Goal: Information Seeking & Learning: Learn about a topic

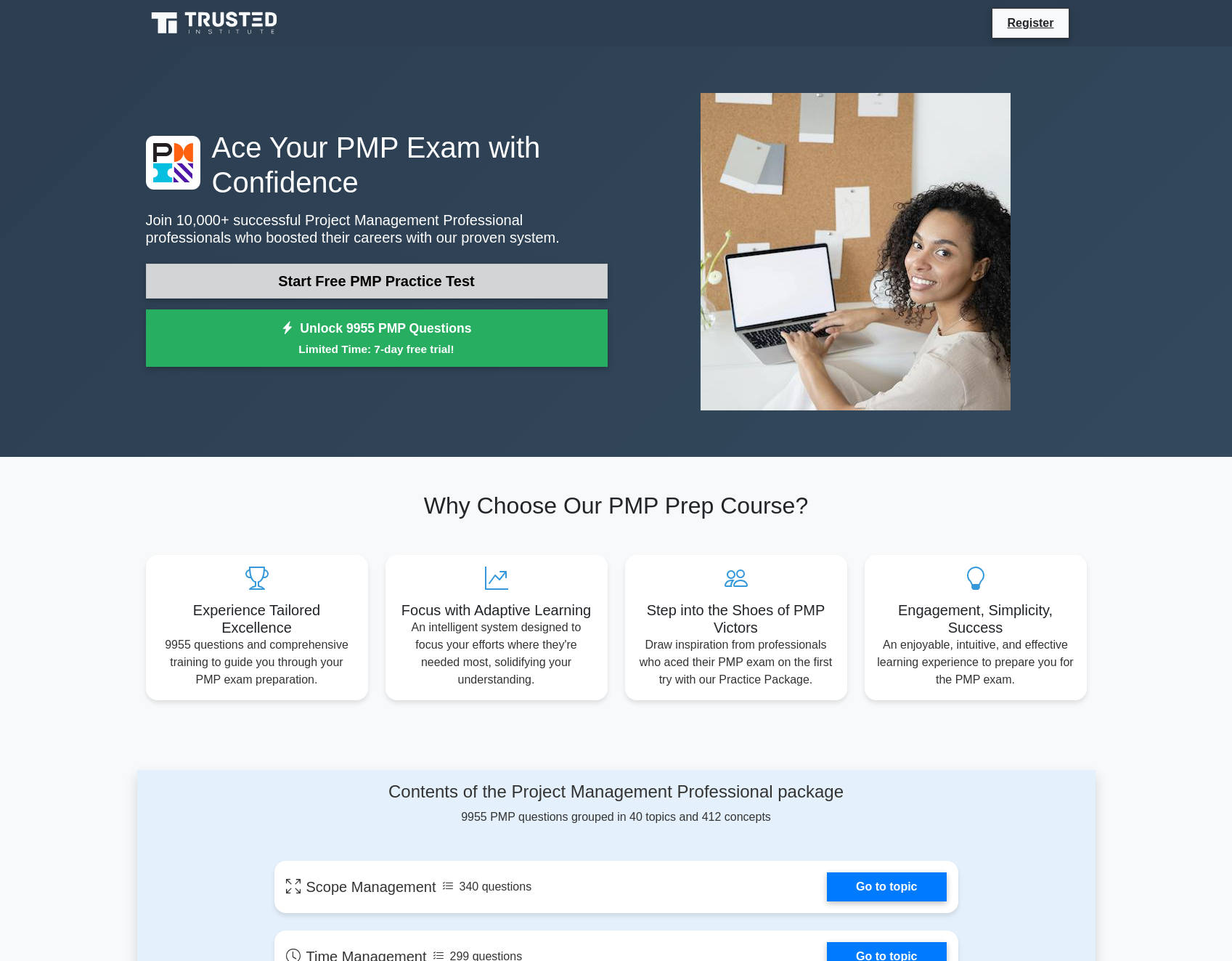
click at [392, 282] on link "Start Free PMP Practice Test" at bounding box center [376, 281] width 462 height 35
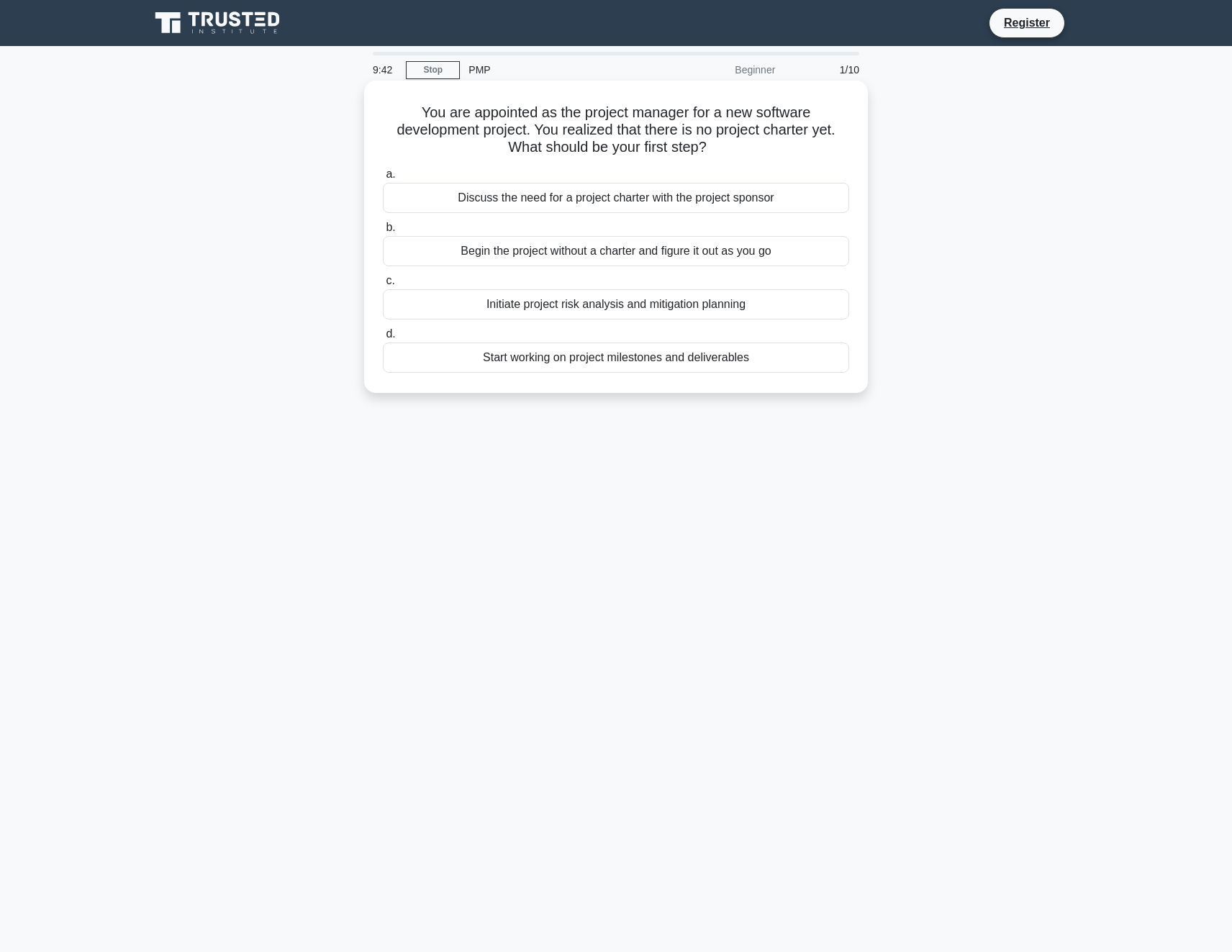
click at [491, 193] on div "Discuss the need for a project charter with the project sponsor" at bounding box center [616, 197] width 467 height 30
click at [383, 179] on input "a. Discuss the need for a project charter with the project sponsor" at bounding box center [383, 174] width 0 height 9
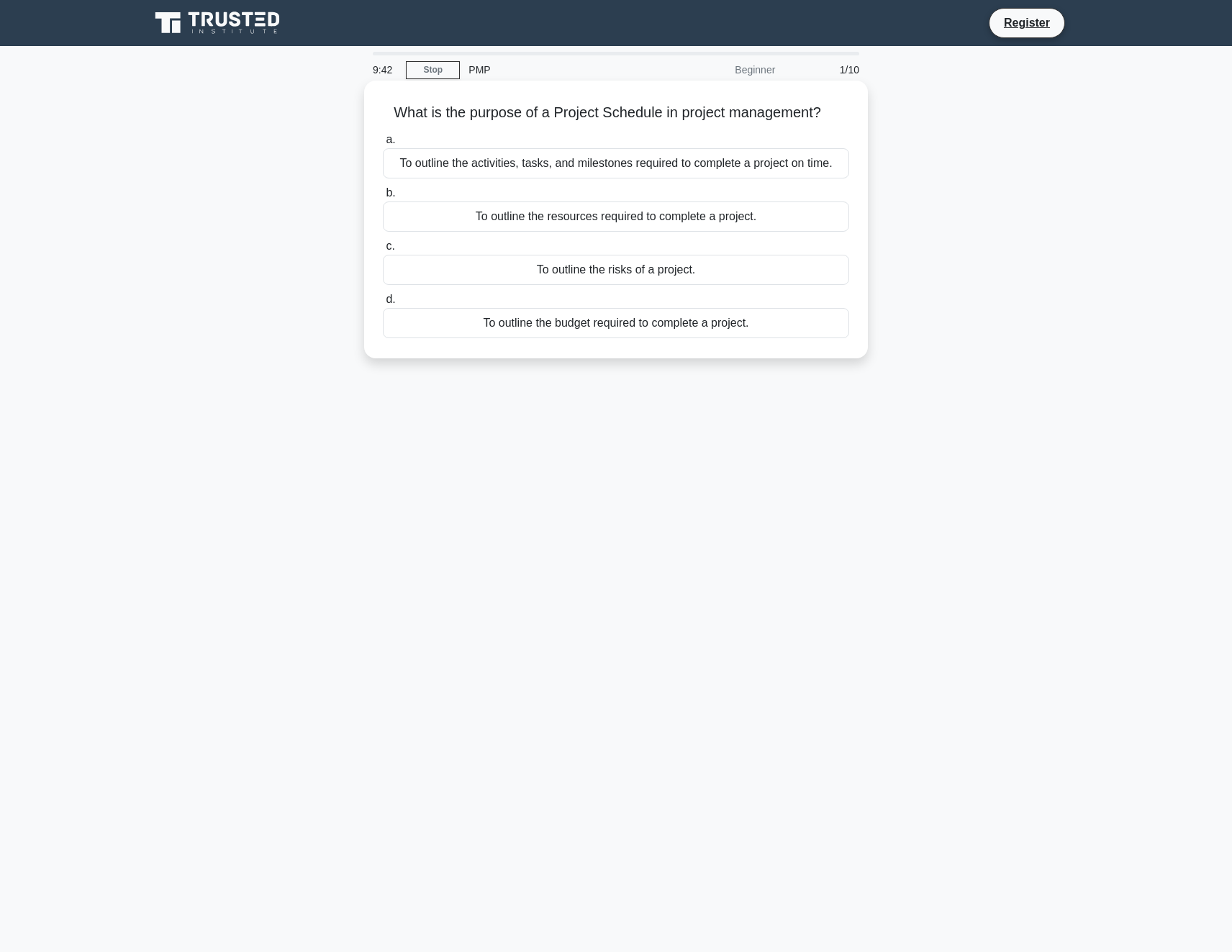
click at [465, 193] on label "b. To outline the resources required to complete a project." at bounding box center [616, 207] width 467 height 47
click at [383, 193] on input "b. To outline the resources required to complete a project." at bounding box center [383, 193] width 0 height 9
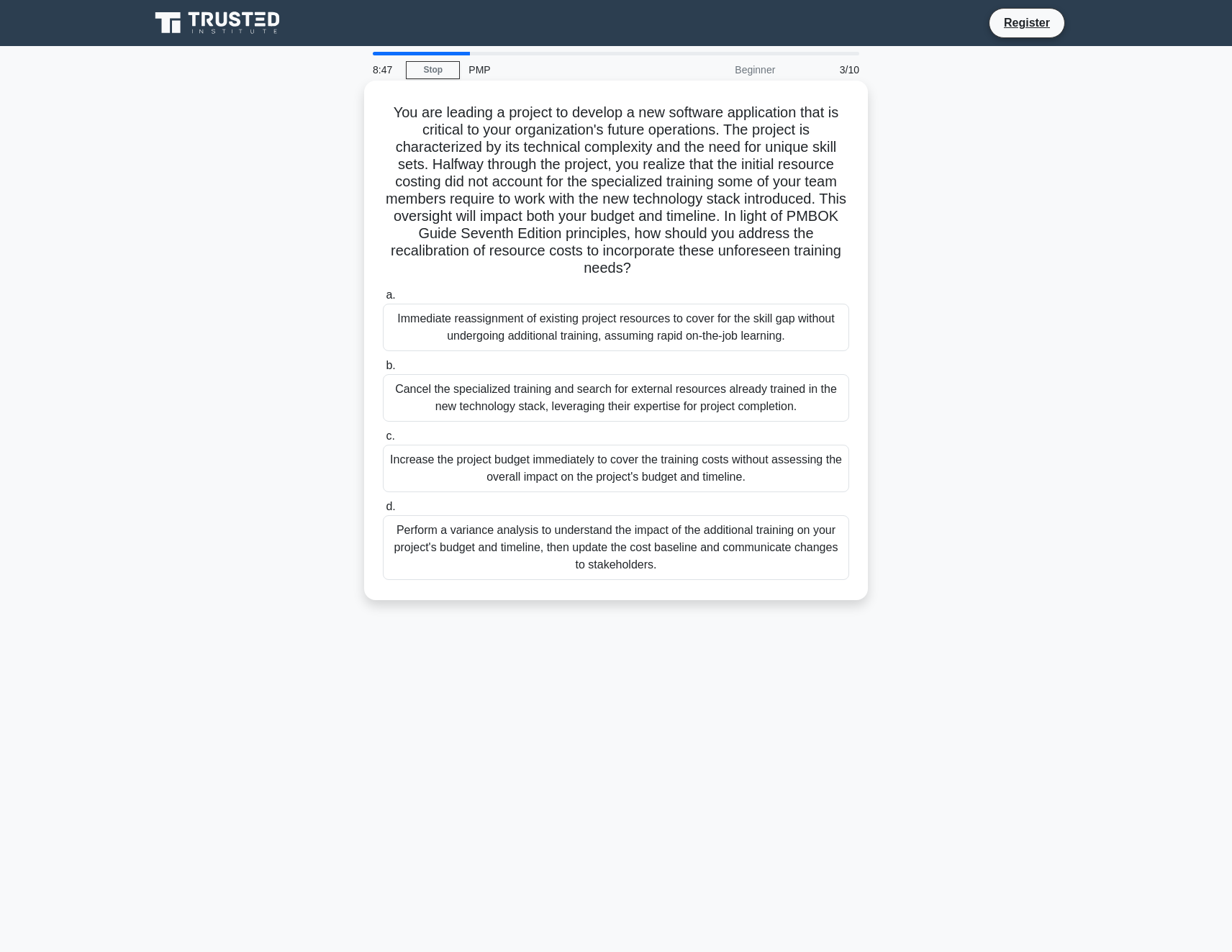
click at [621, 557] on div "Perform a variance analysis to understand the impact of the additional training…" at bounding box center [616, 547] width 467 height 65
click at [383, 512] on input "d. Perform a variance analysis to understand the impact of the additional train…" at bounding box center [383, 507] width 0 height 9
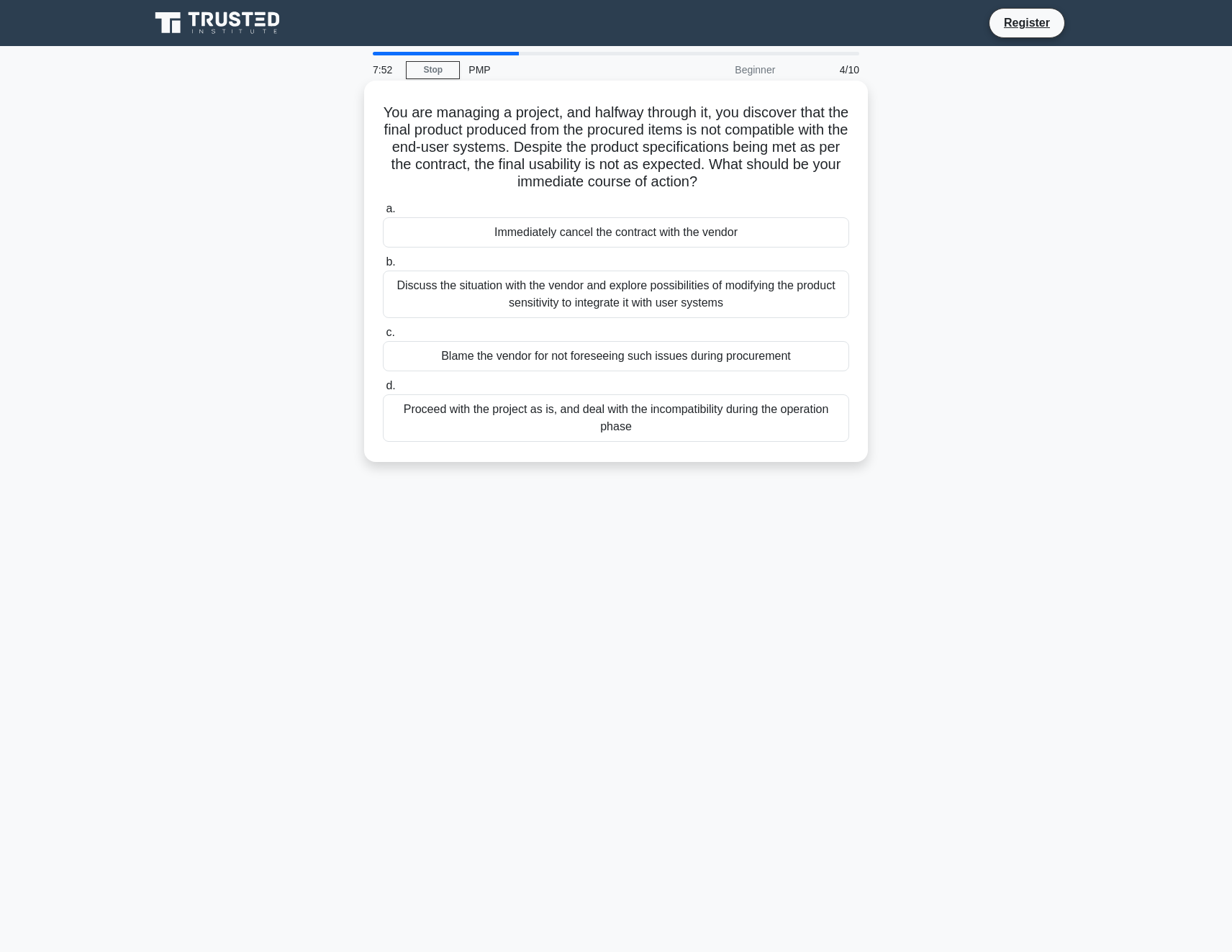
click at [554, 292] on div "Discuss the situation with the vendor and explore possibilities of modifying th…" at bounding box center [616, 294] width 467 height 47
click at [383, 267] on input "b. Discuss the situation with the vendor and explore possibilities of modifying…" at bounding box center [383, 262] width 0 height 9
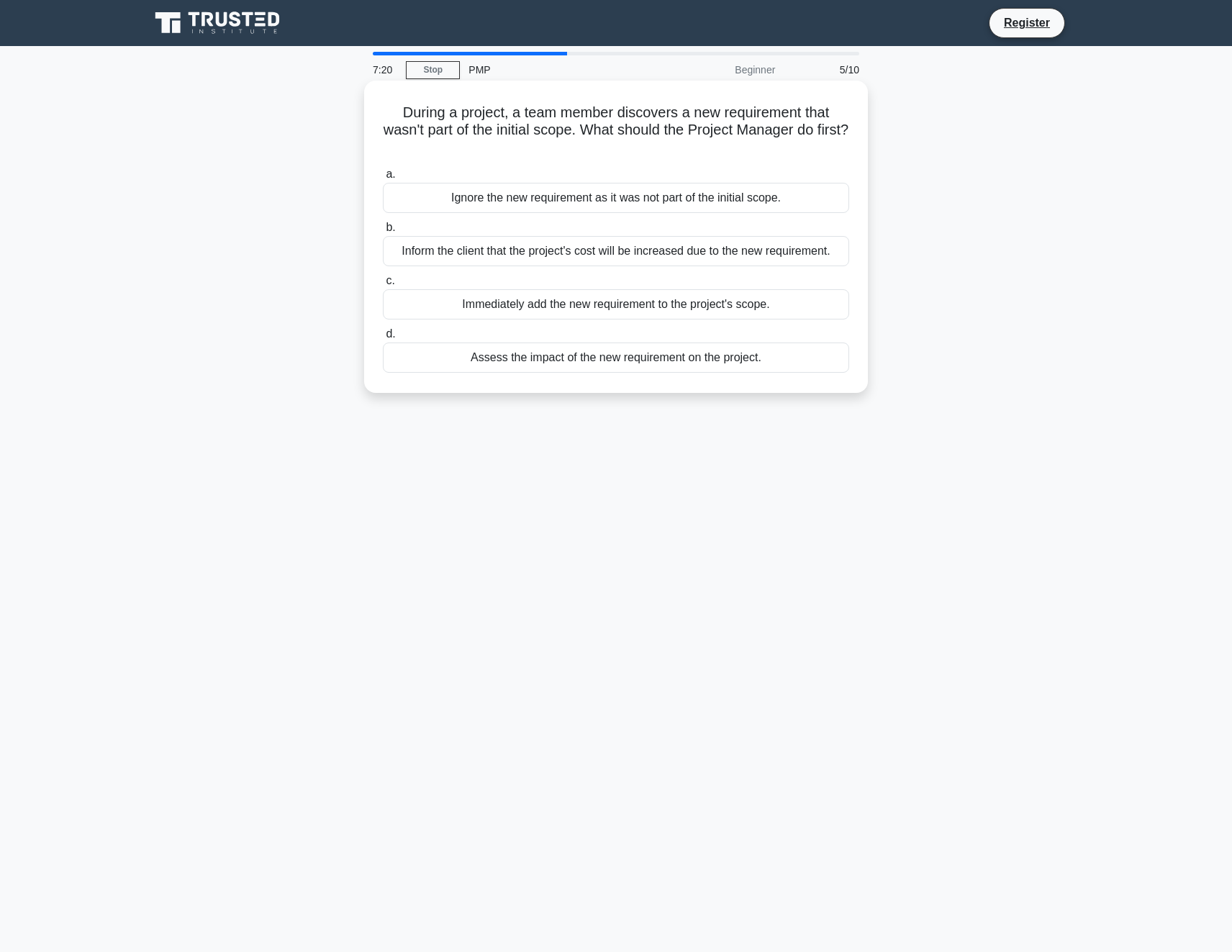
click at [654, 365] on div "Assess the impact of the new requirement on the project." at bounding box center [616, 357] width 467 height 30
click at [383, 339] on input "d. Assess the impact of the new requirement on the project." at bounding box center [383, 334] width 0 height 9
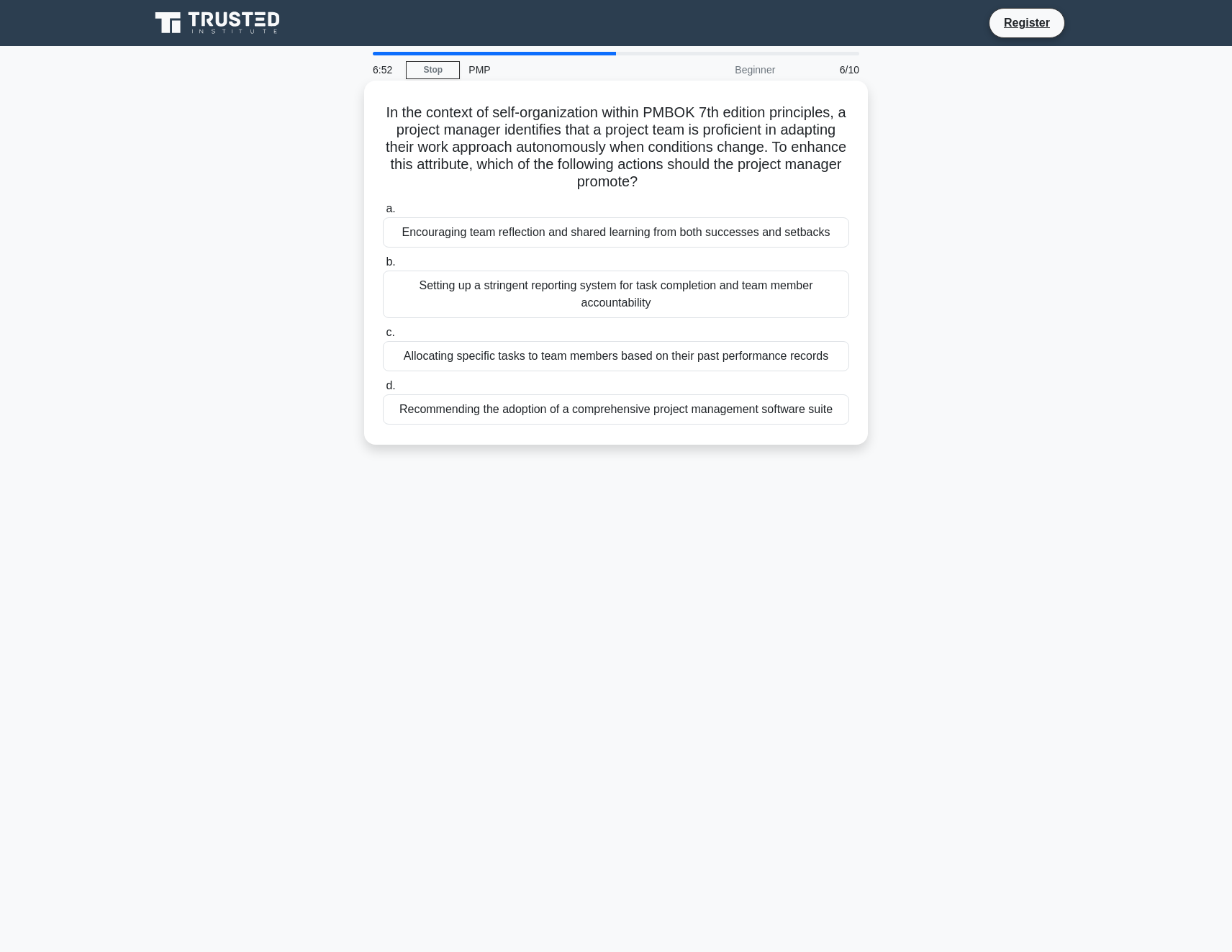
click at [648, 411] on div "Recommending the adoption of a comprehensive project management software suite" at bounding box center [616, 409] width 467 height 30
click at [383, 390] on input "d. Recommending the adoption of a comprehensive project management software sui…" at bounding box center [383, 386] width 0 height 9
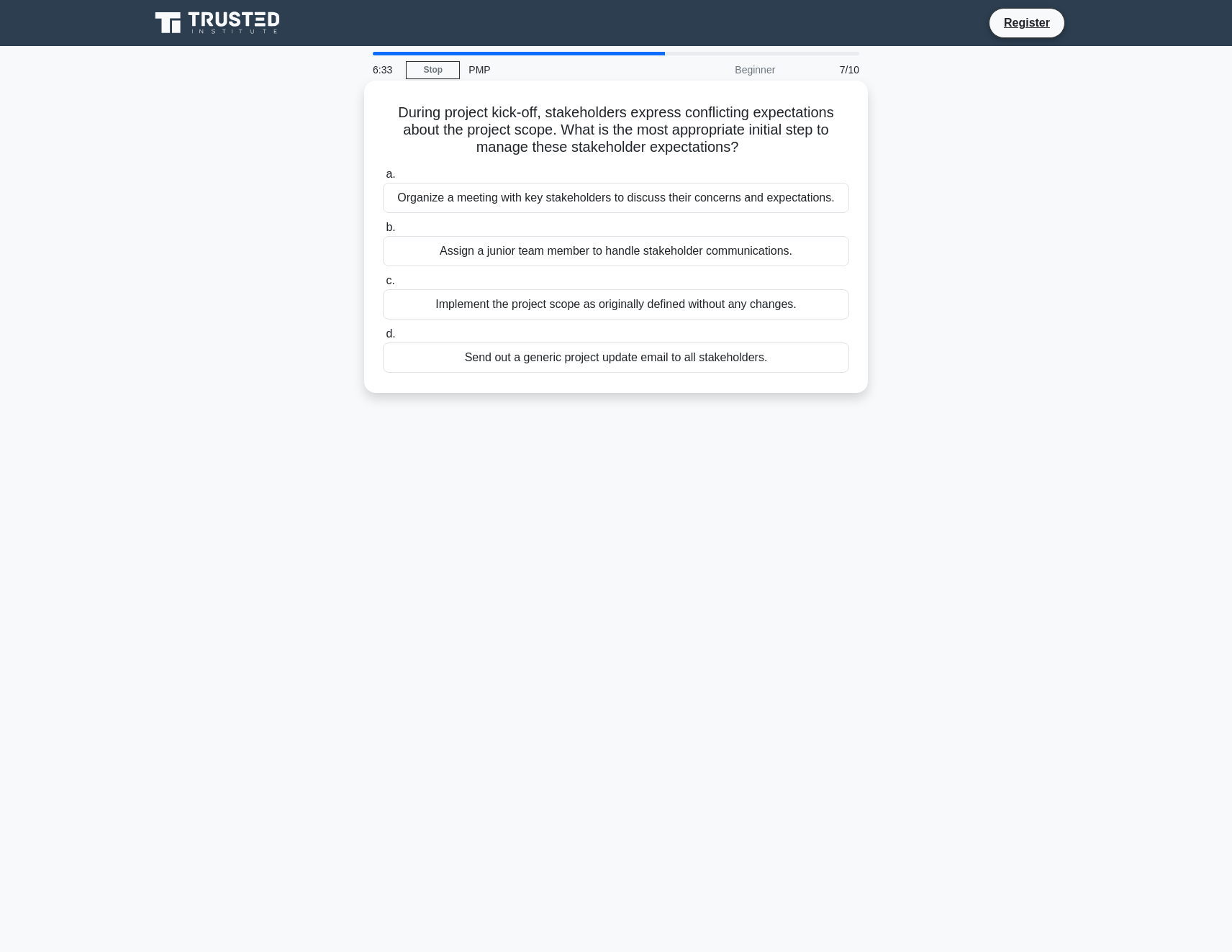
click at [641, 197] on div "Organize a meeting with key stakeholders to discuss their concerns and expectat…" at bounding box center [616, 197] width 467 height 30
click at [383, 179] on input "a. Organize a meeting with key stakeholders to discuss their concerns and expec…" at bounding box center [383, 174] width 0 height 9
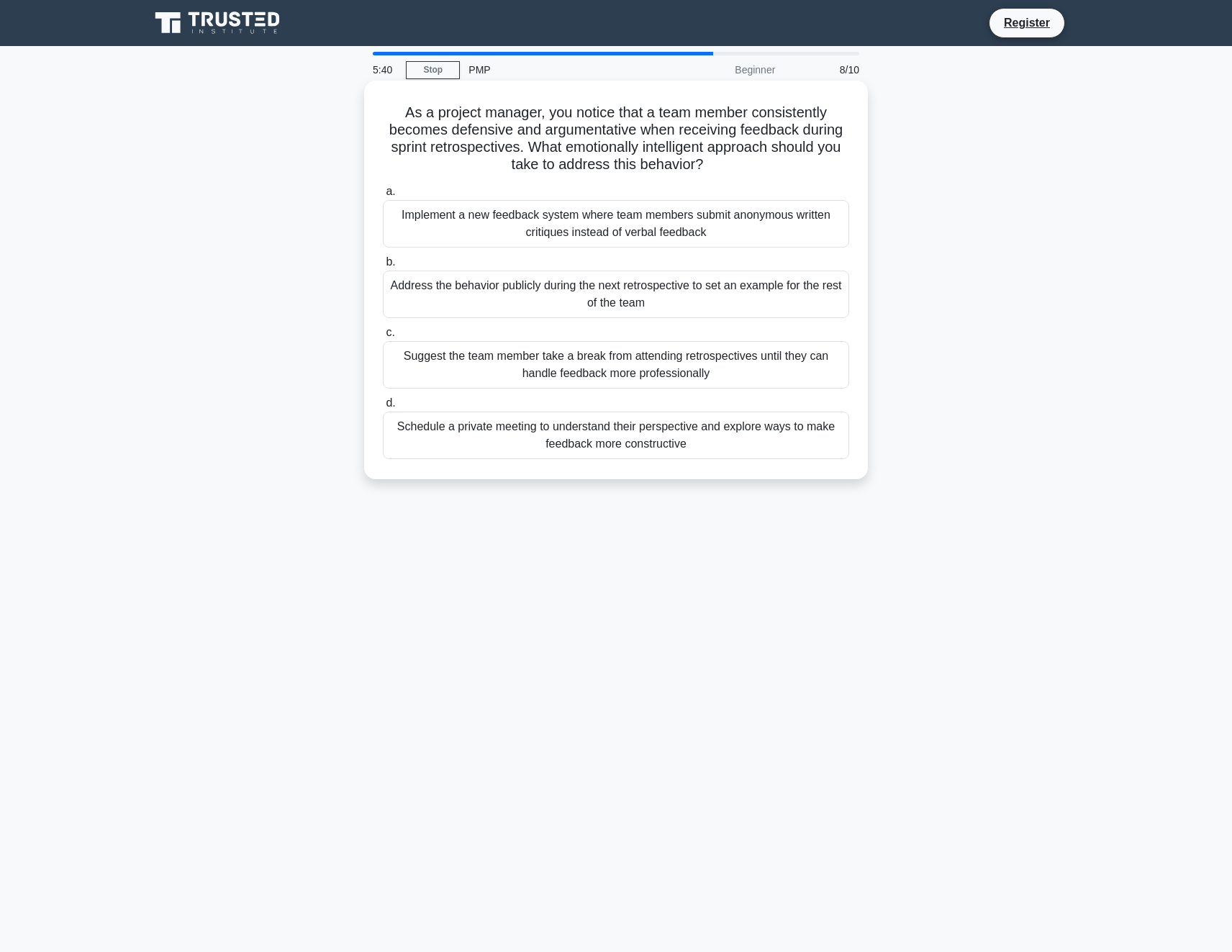
click at [579, 452] on div "Schedule a private meeting to understand their perspective and explore ways to …" at bounding box center [616, 435] width 467 height 47
click at [383, 408] on input "d. Schedule a private meeting to understand their perspective and explore ways …" at bounding box center [383, 403] width 0 height 9
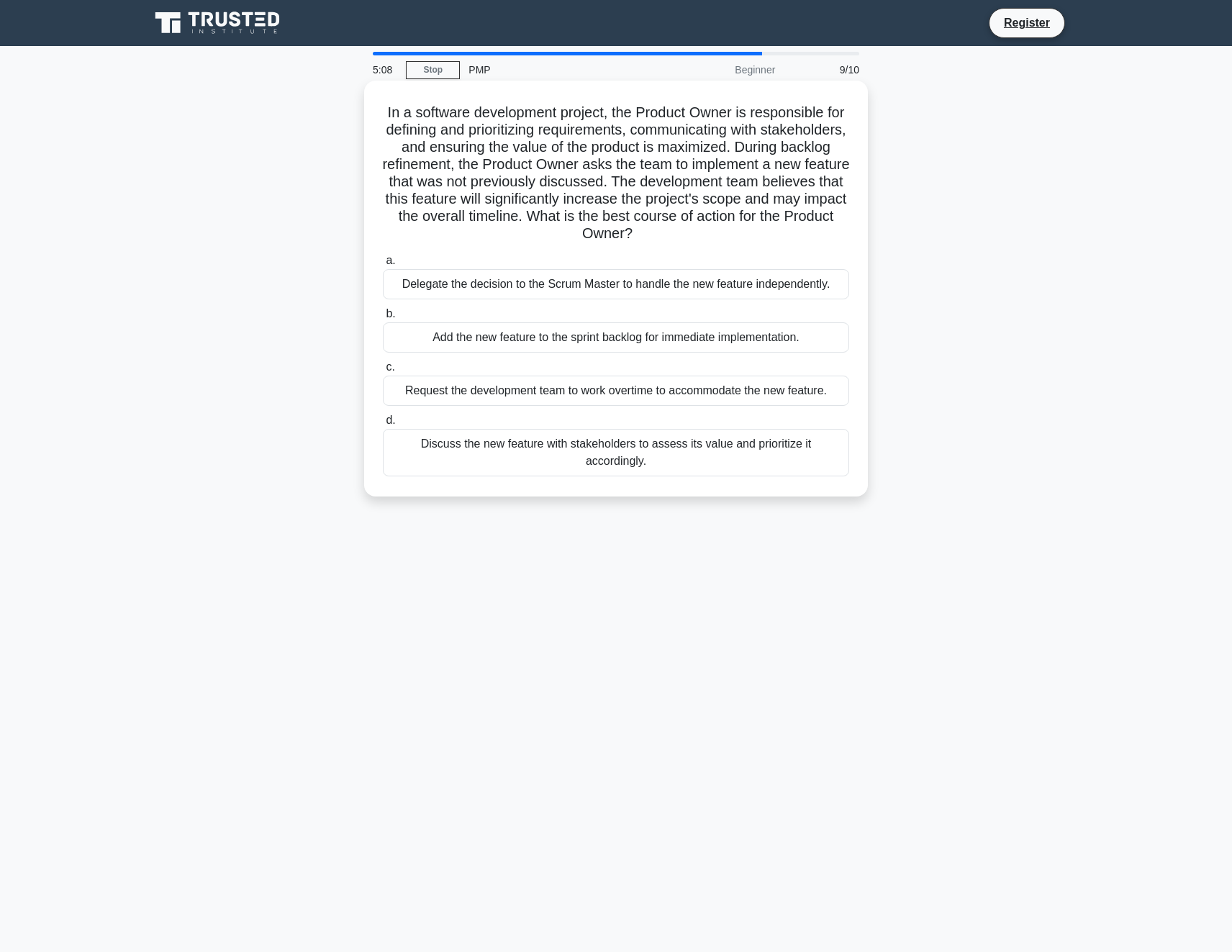
click at [599, 448] on div "Discuss the new feature with stakeholders to assess its value and prioritize it…" at bounding box center [616, 452] width 467 height 47
click at [383, 425] on input "d. Discuss the new feature with stakeholders to assess its value and prioritize…" at bounding box center [383, 421] width 0 height 9
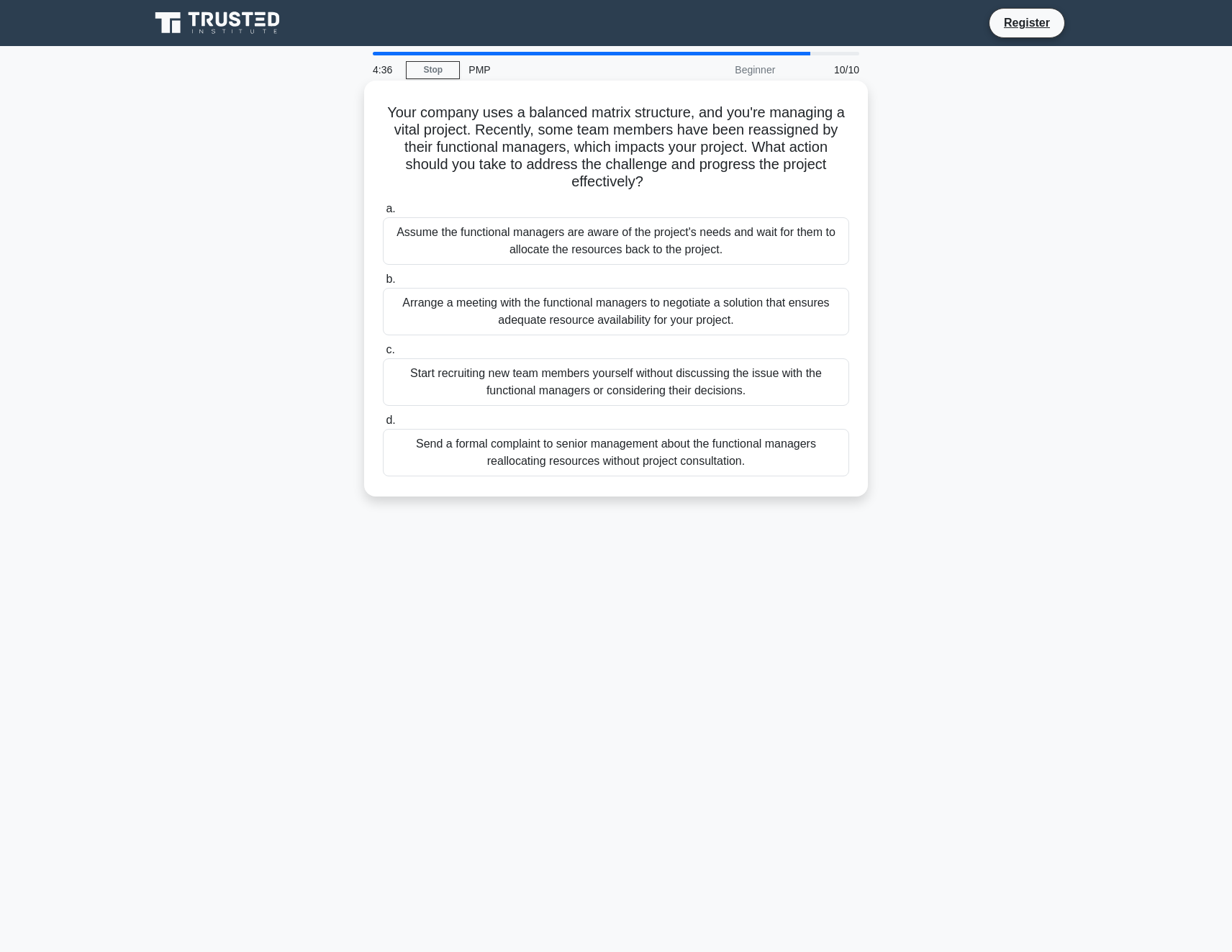
click at [563, 319] on div "Arrange a meeting with the functional managers to negotiate a solution that ens…" at bounding box center [616, 311] width 467 height 47
click at [383, 284] on input "b. Arrange a meeting with the functional managers to negotiate a solution that …" at bounding box center [383, 280] width 0 height 9
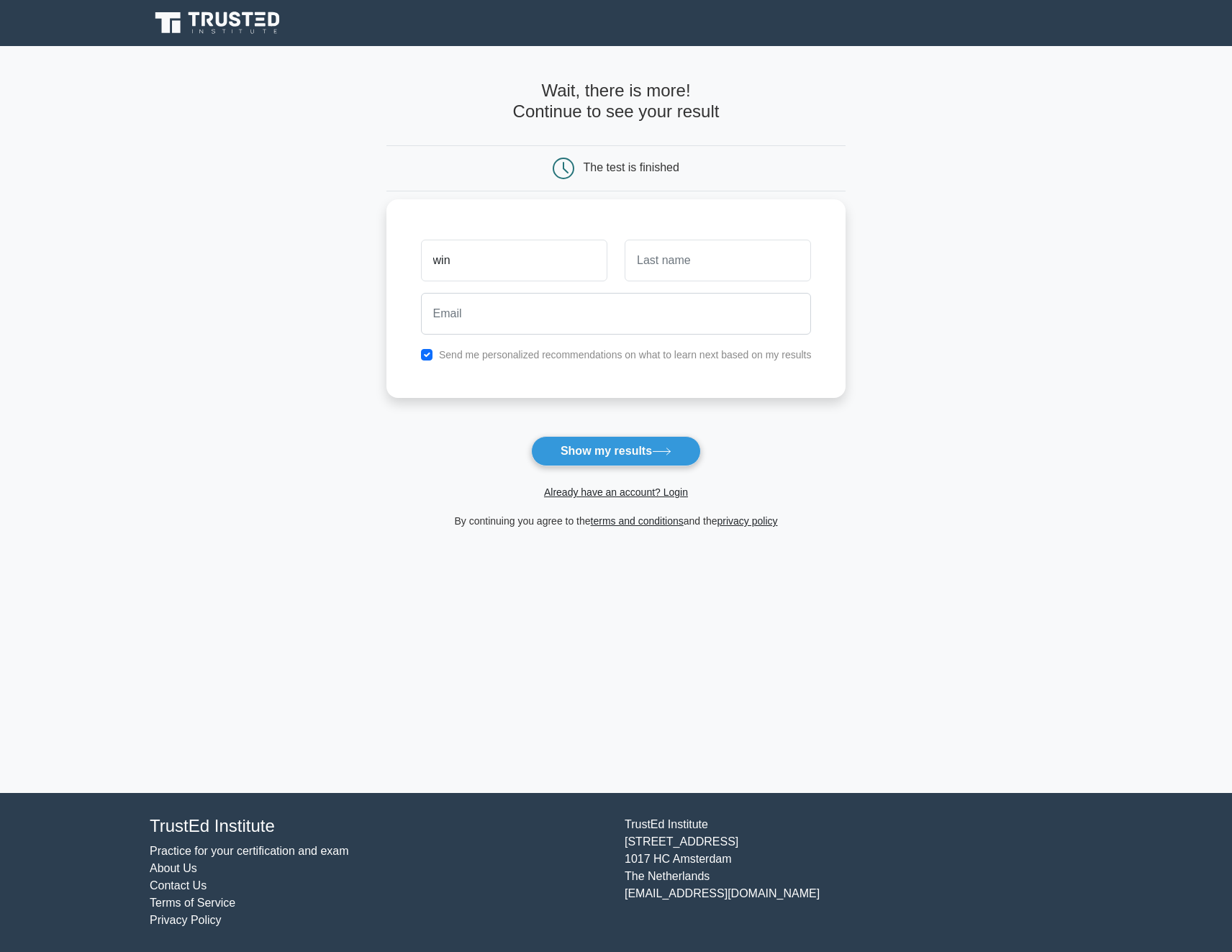
type input "win"
click at [670, 261] on input "text" at bounding box center [718, 260] width 186 height 41
type input "poo"
click at [555, 321] on input "email" at bounding box center [616, 313] width 391 height 41
type input "winai.poobangsaeng@gmail.com"
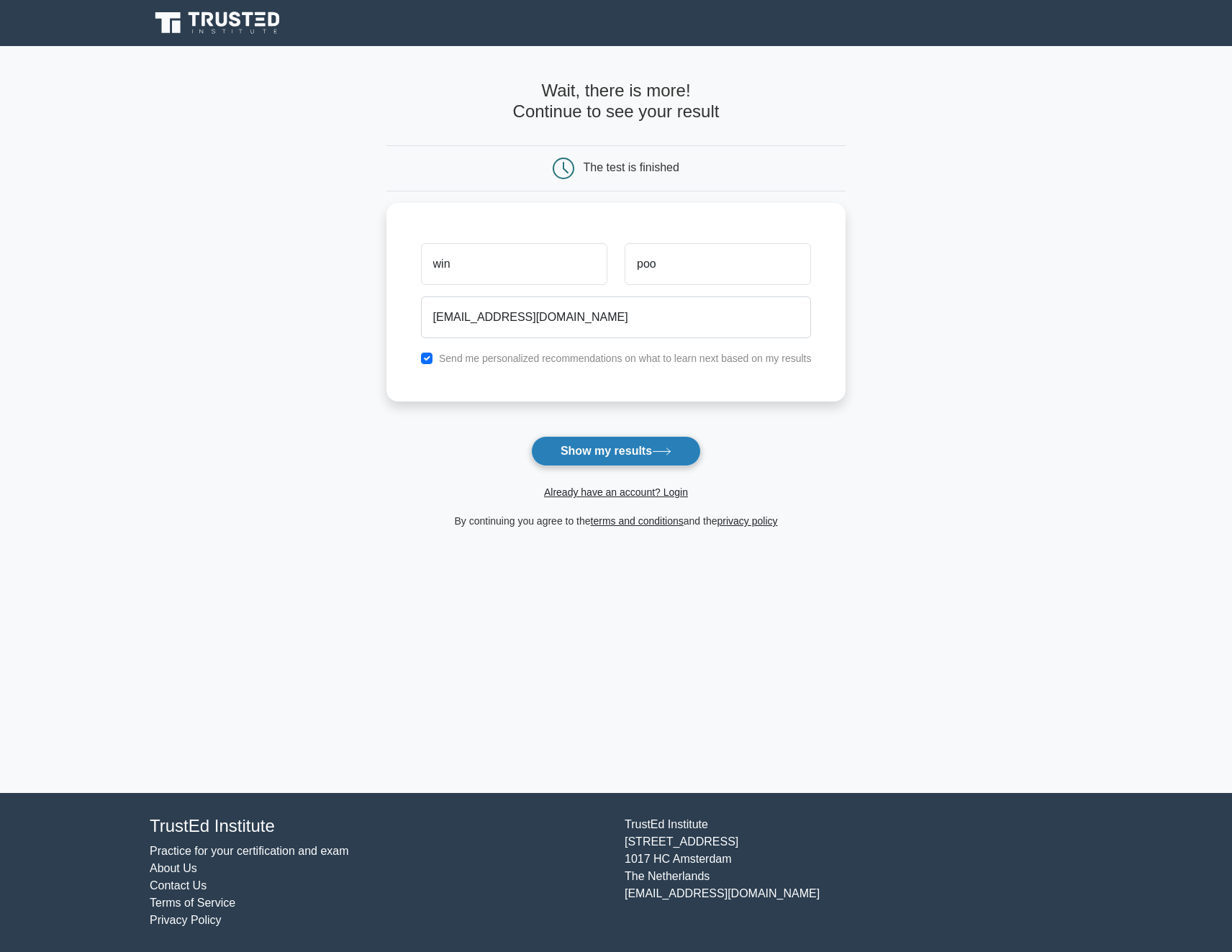
click at [596, 449] on button "Show my results" at bounding box center [615, 451] width 170 height 30
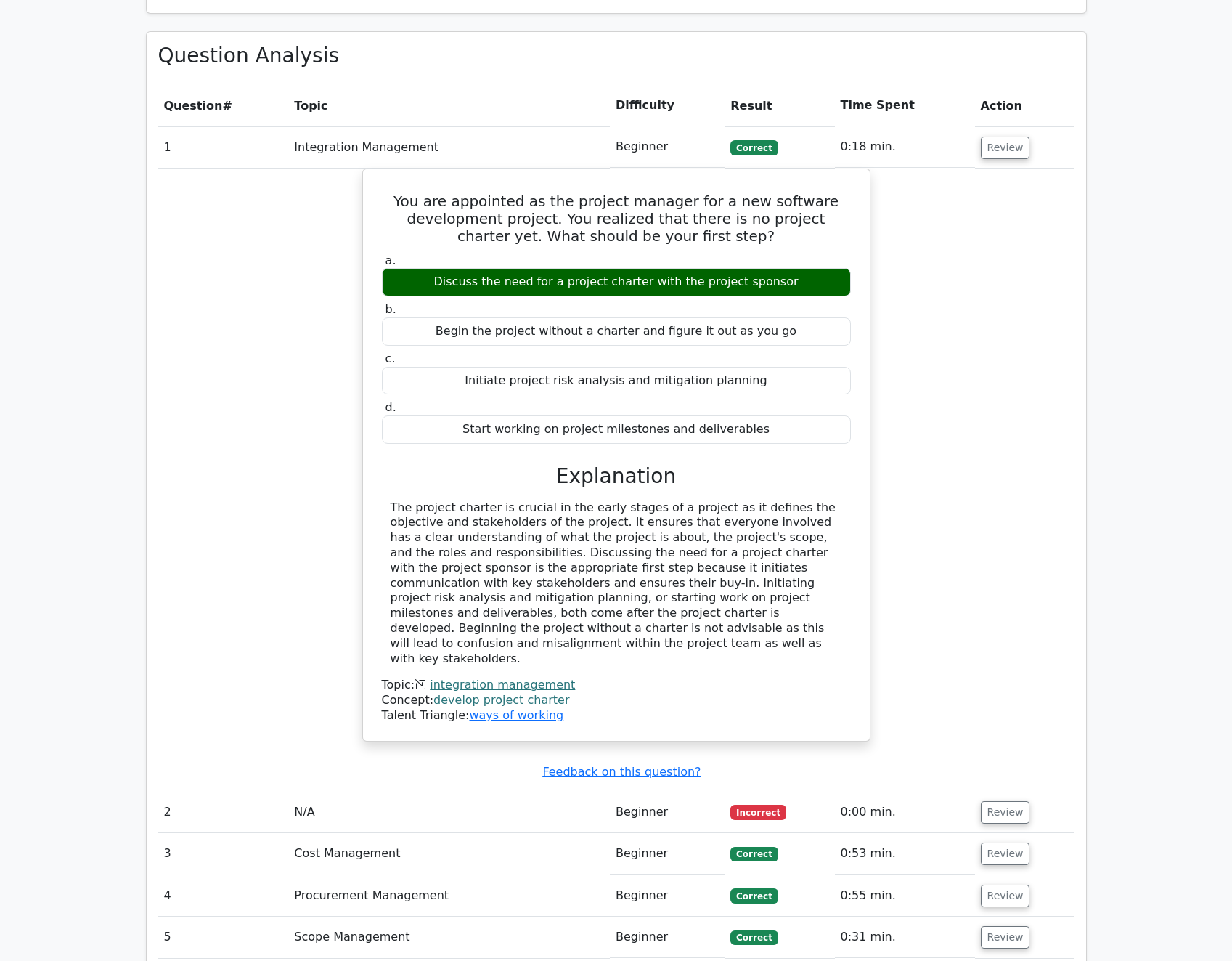
scroll to position [1220, 0]
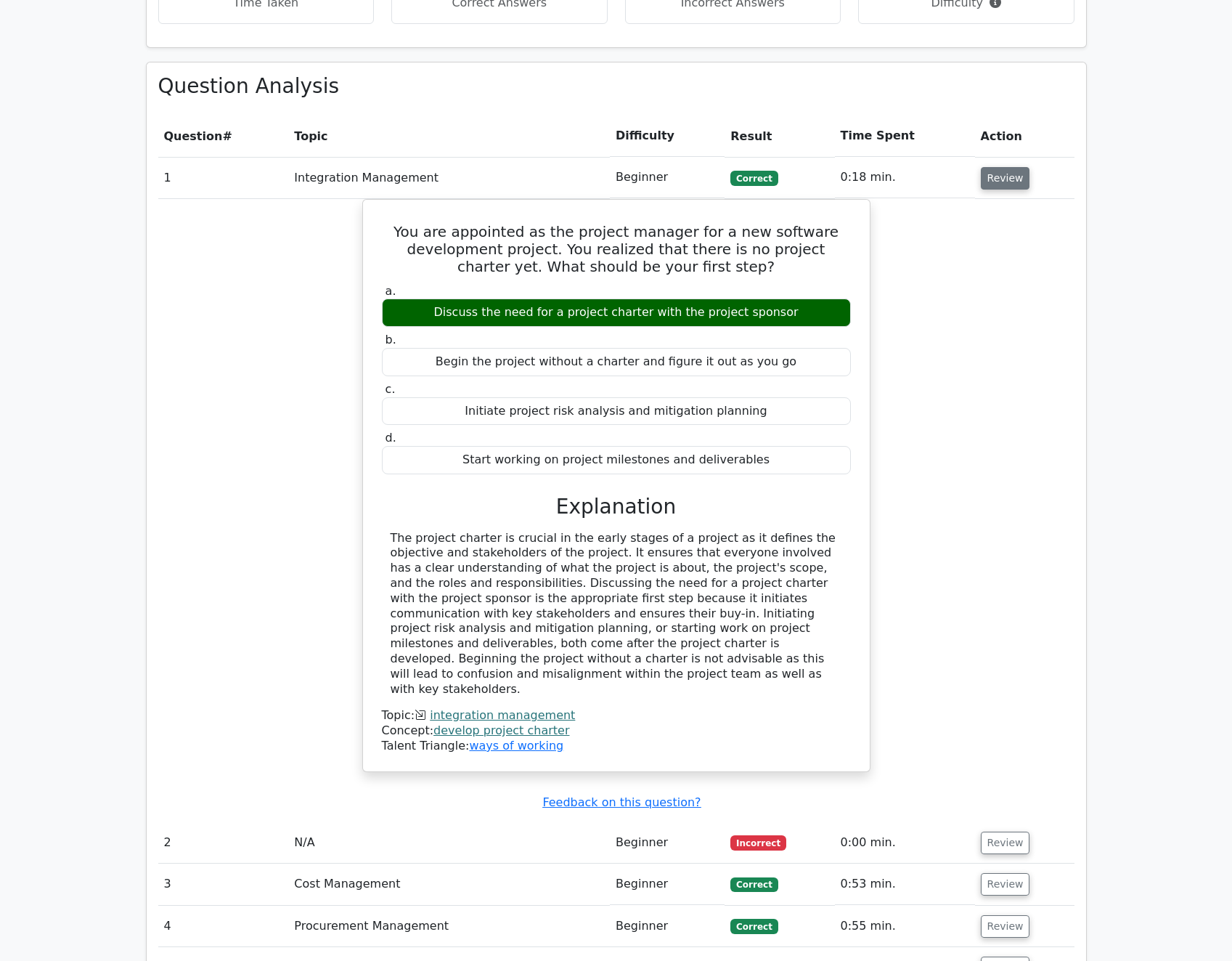
click at [1000, 167] on button "Review" at bounding box center [1005, 179] width 49 height 23
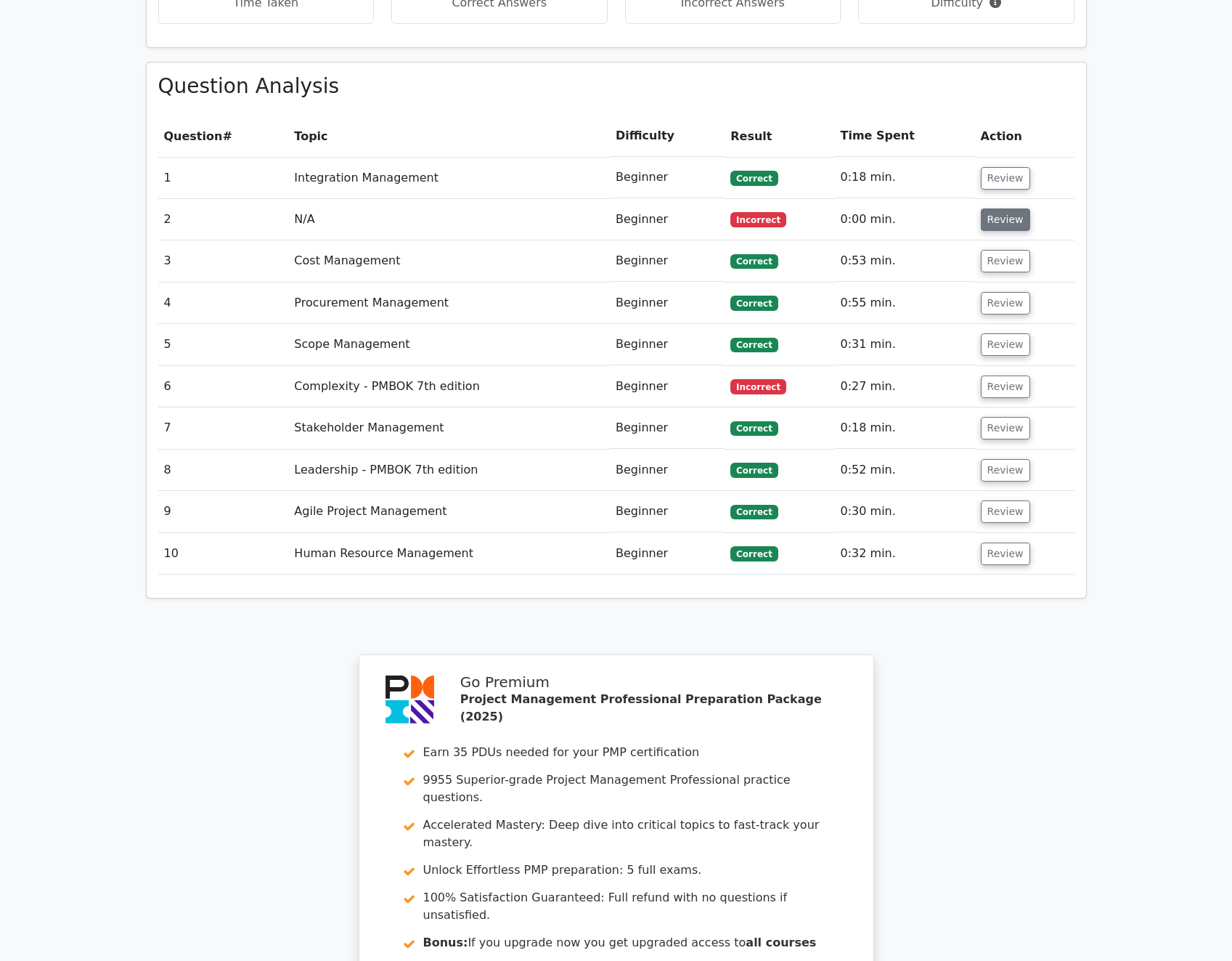
click at [1009, 208] on button "Review" at bounding box center [1005, 220] width 49 height 23
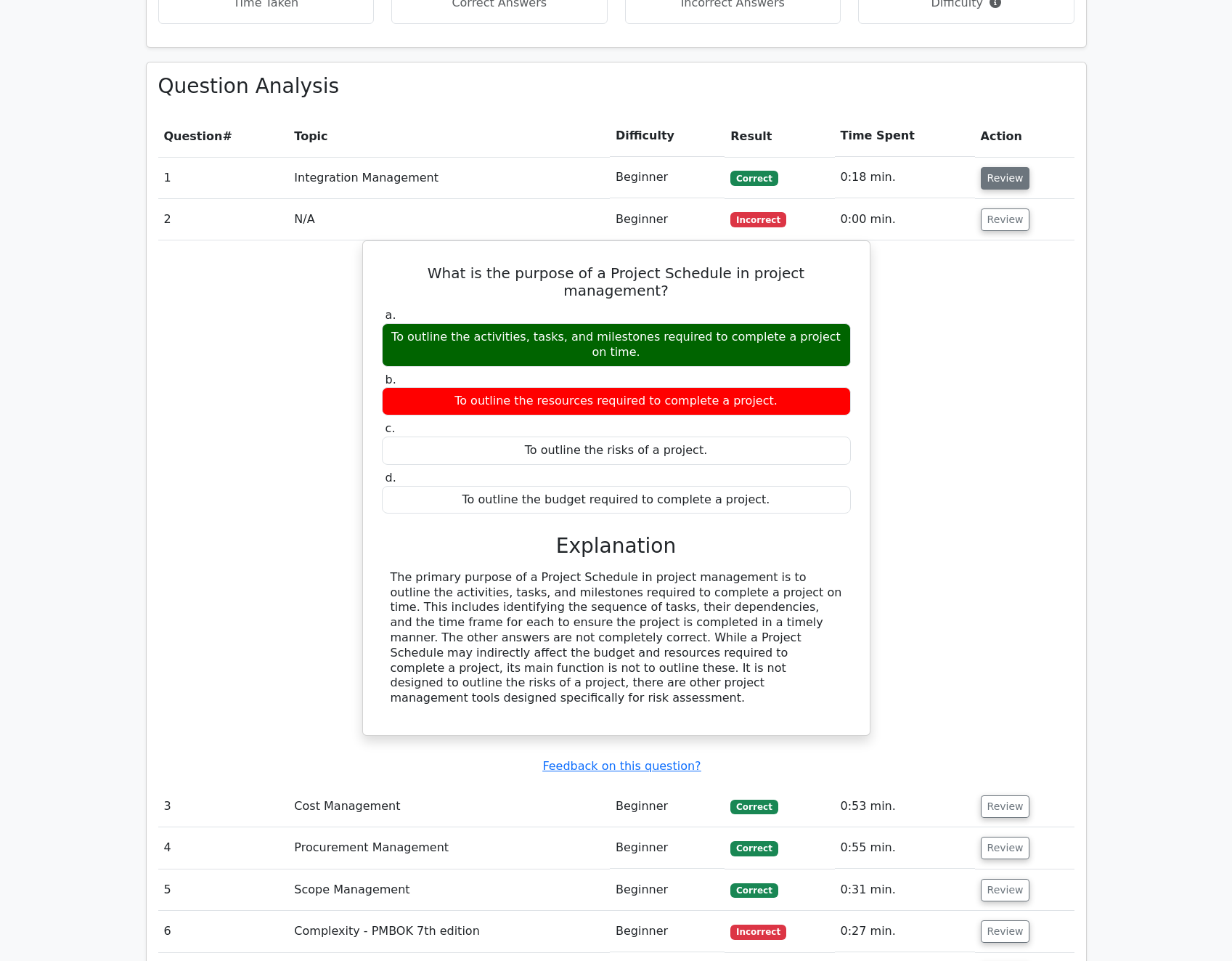
click at [995, 167] on button "Review" at bounding box center [1005, 179] width 49 height 23
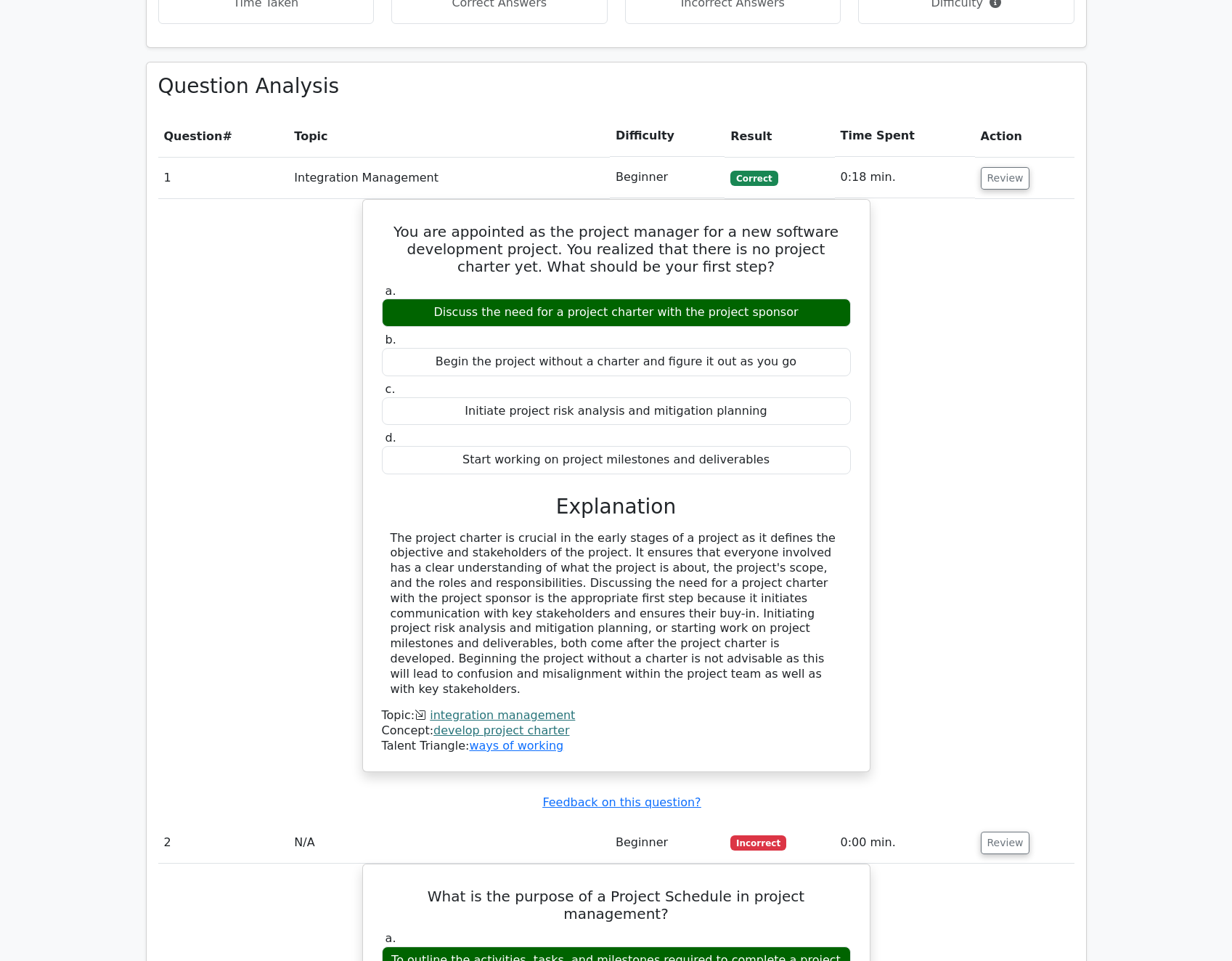
click at [1045, 303] on div "You are appointed as the project manager for a new software development project…" at bounding box center [616, 495] width 916 height 590
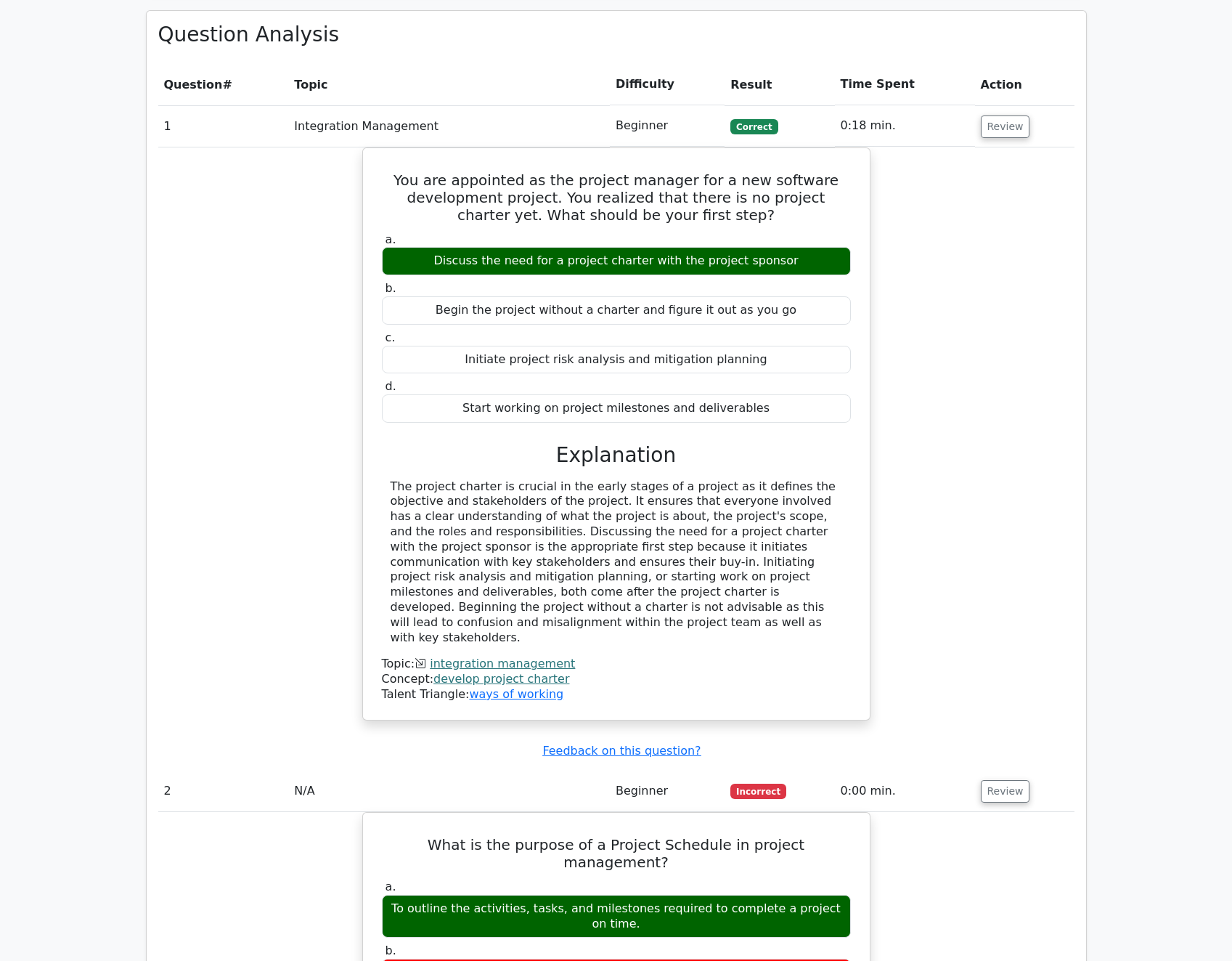
scroll to position [1075, 0]
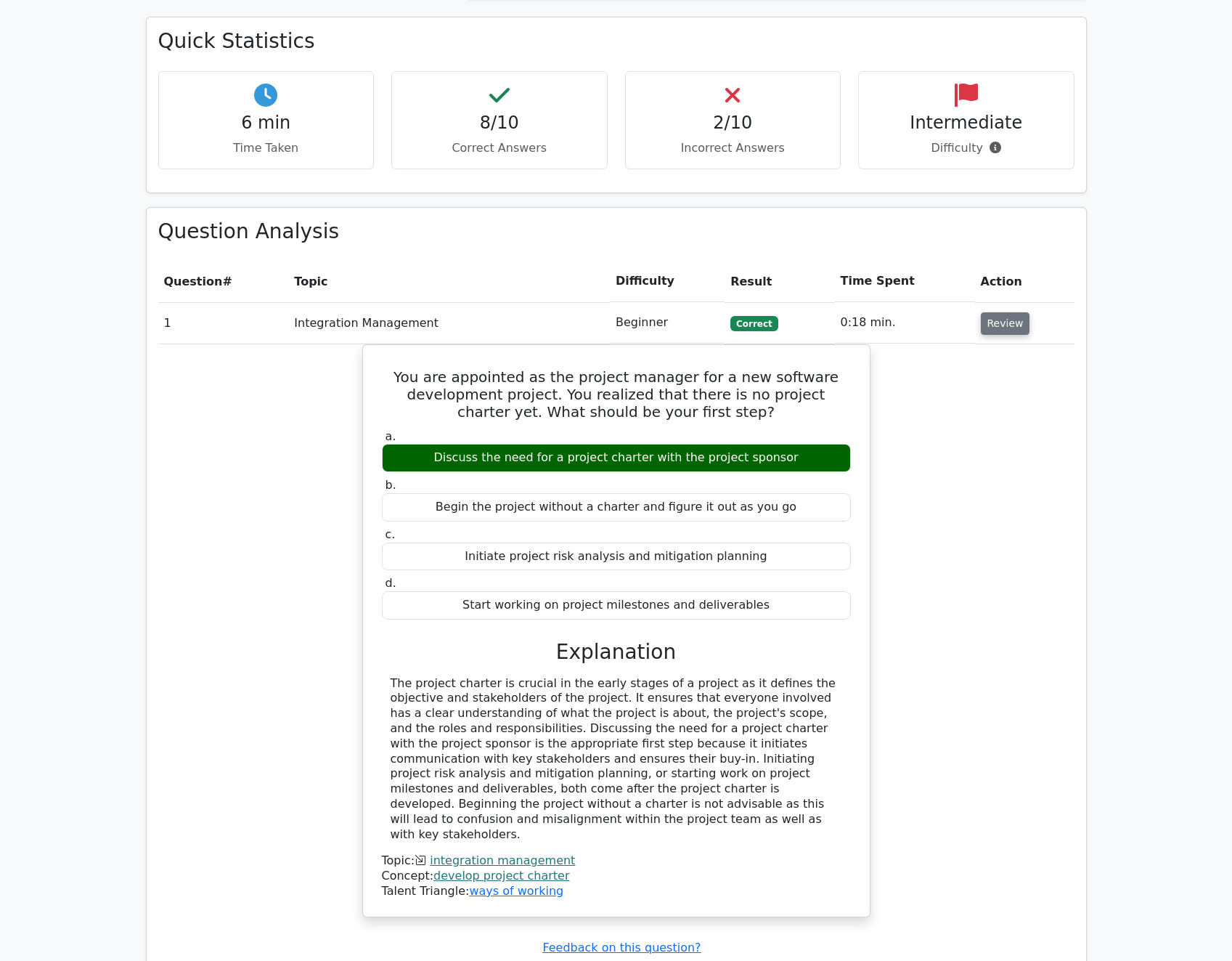
click at [1006, 312] on button "Review" at bounding box center [1005, 323] width 49 height 23
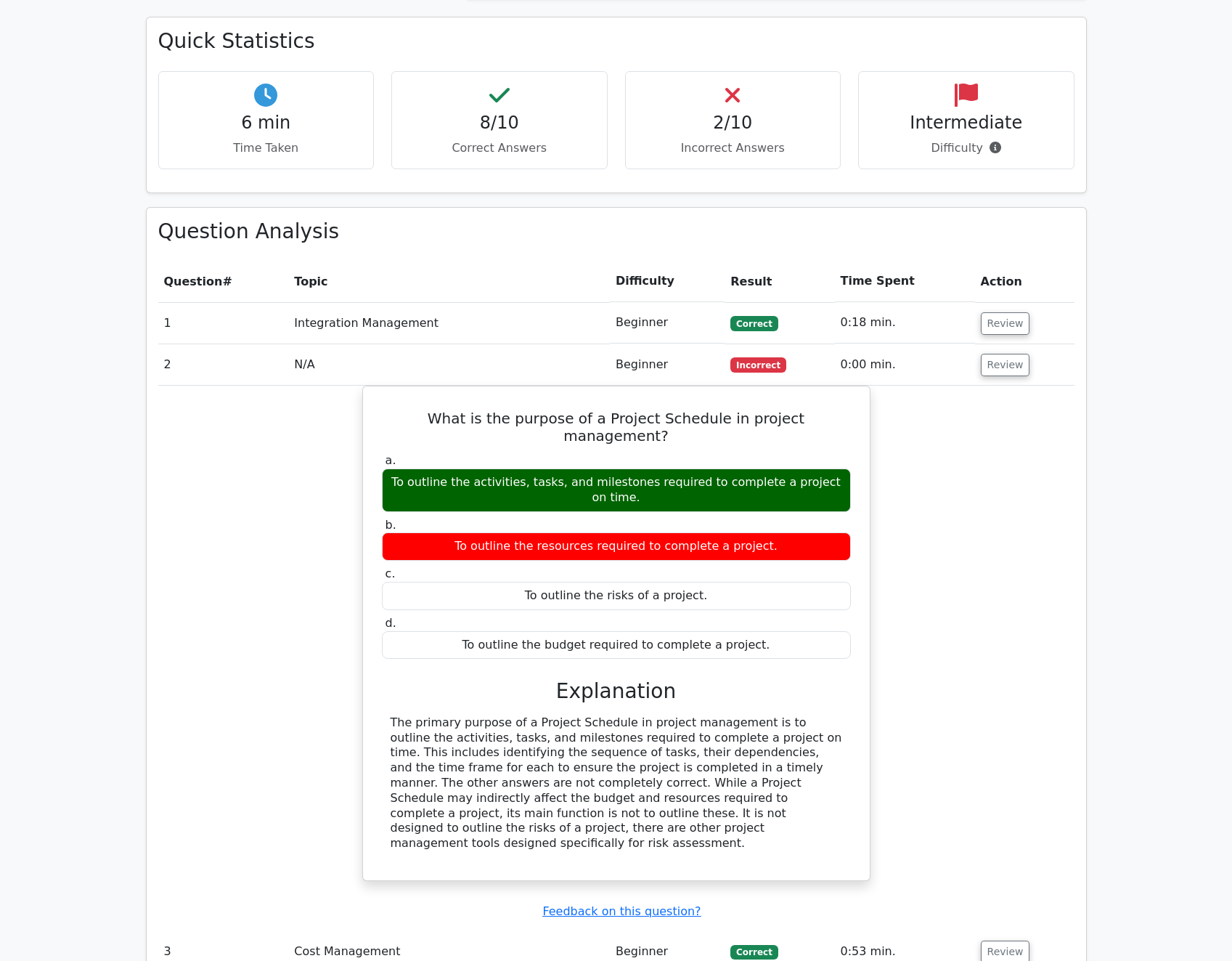
click at [1074, 469] on div "What is the purpose of a Project Schedule in project management? a. To outline …" at bounding box center [616, 642] width 916 height 513
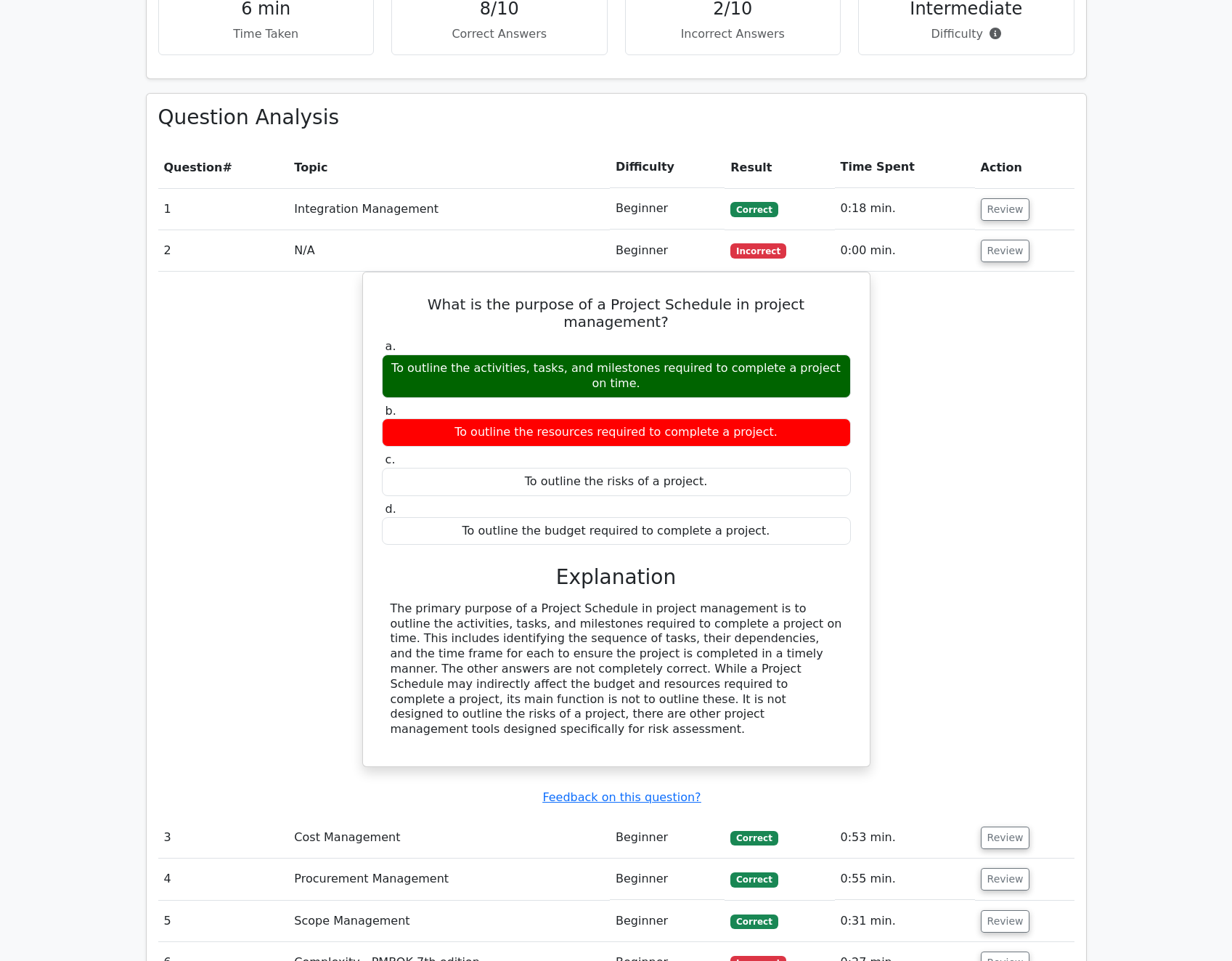
scroll to position [1293, 0]
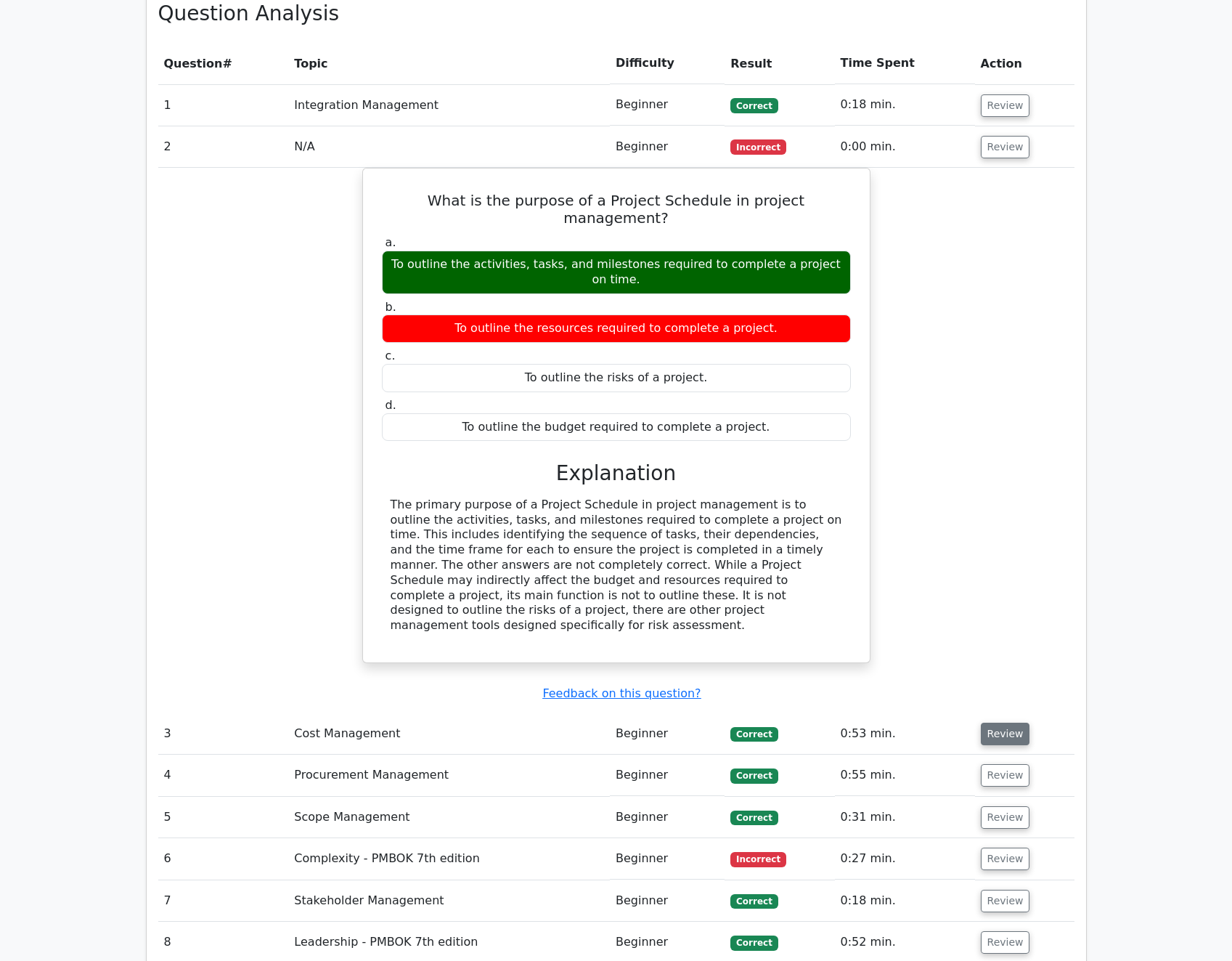
click at [1005, 723] on button "Review" at bounding box center [1005, 734] width 49 height 23
click at [1002, 723] on button "Review" at bounding box center [1005, 734] width 49 height 23
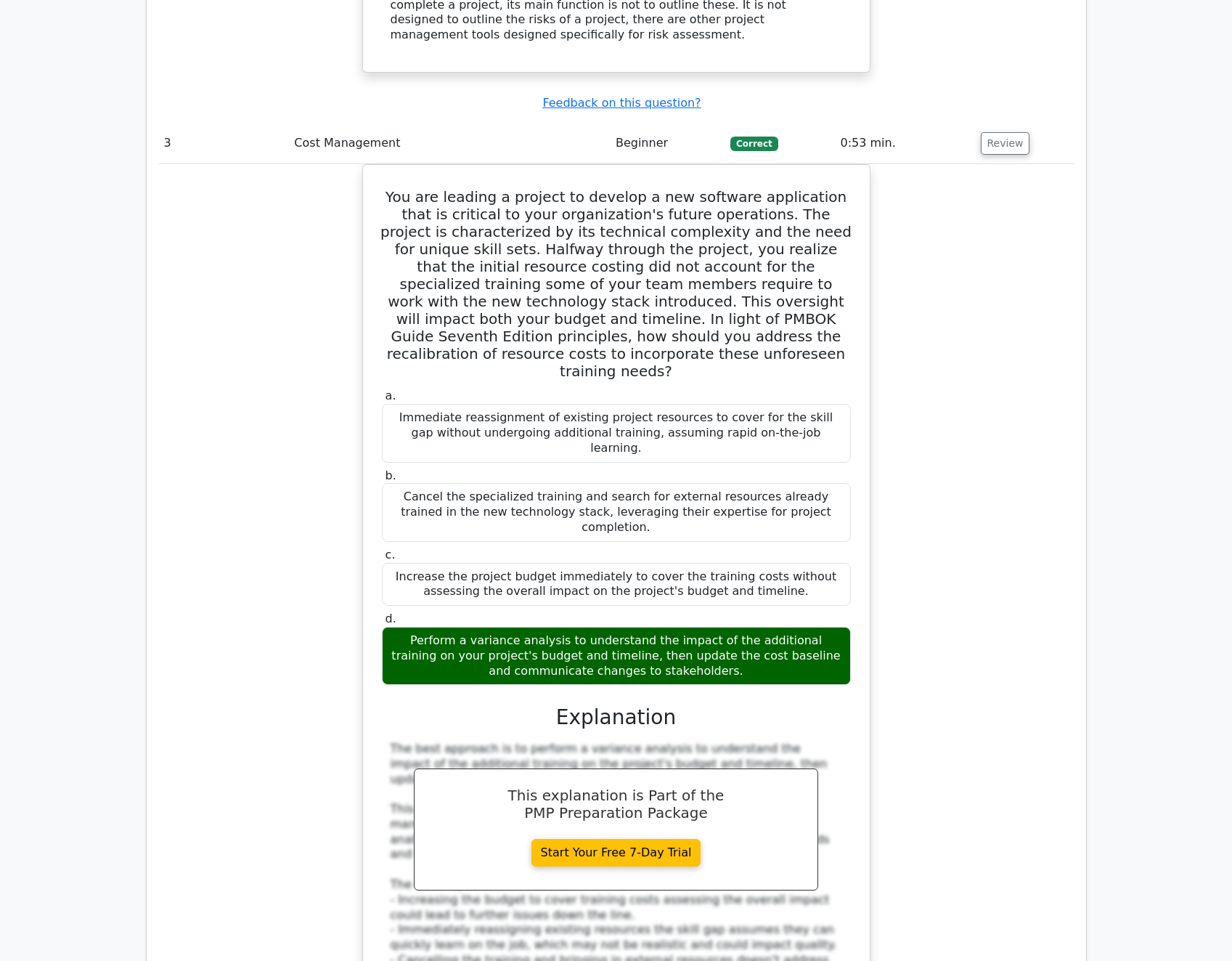
scroll to position [1801, 0]
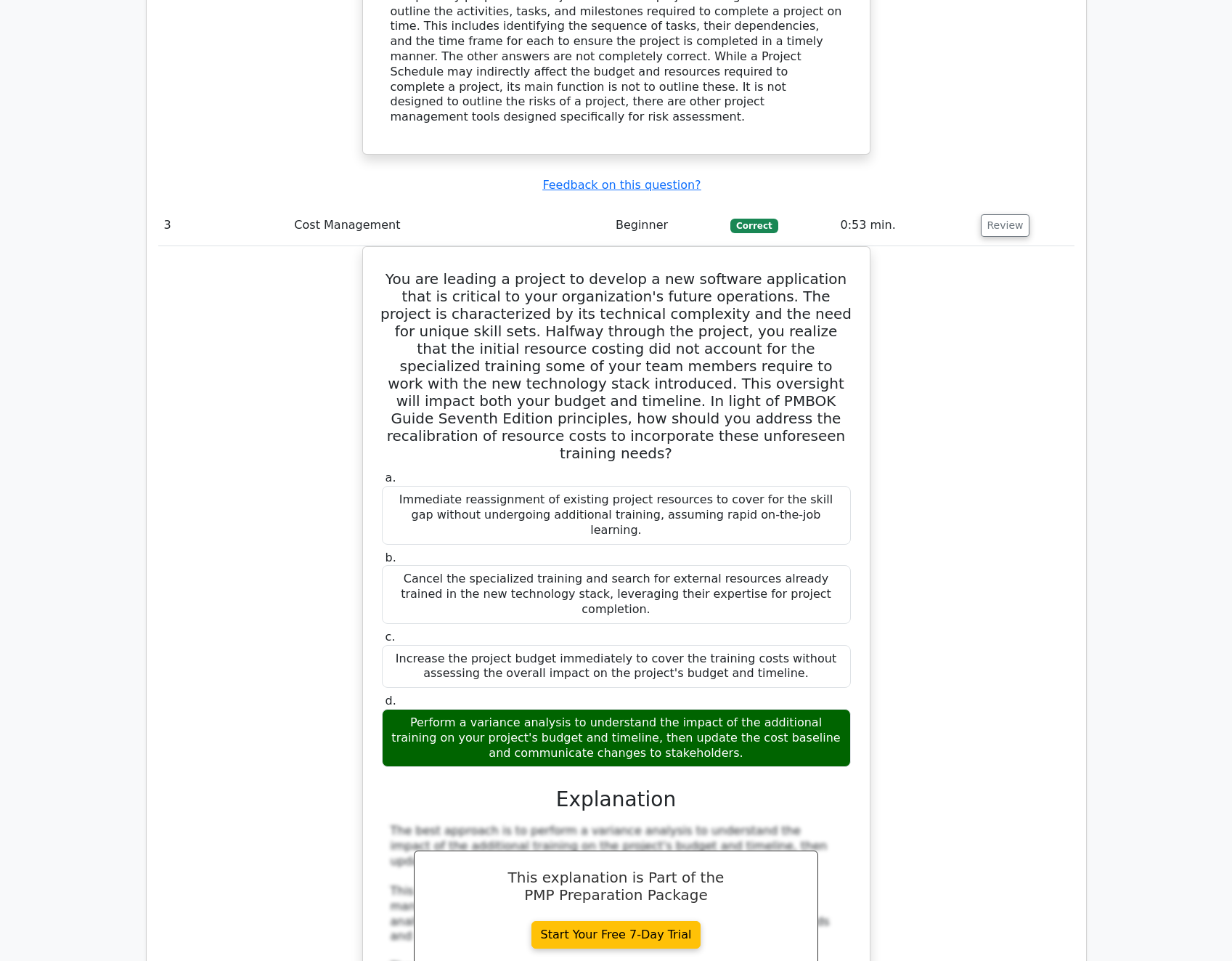
click at [1076, 668] on div "Question Analysis Question # Topic Difficulty Result Time Spent Action 1 Integr…" at bounding box center [616, 531] width 939 height 2101
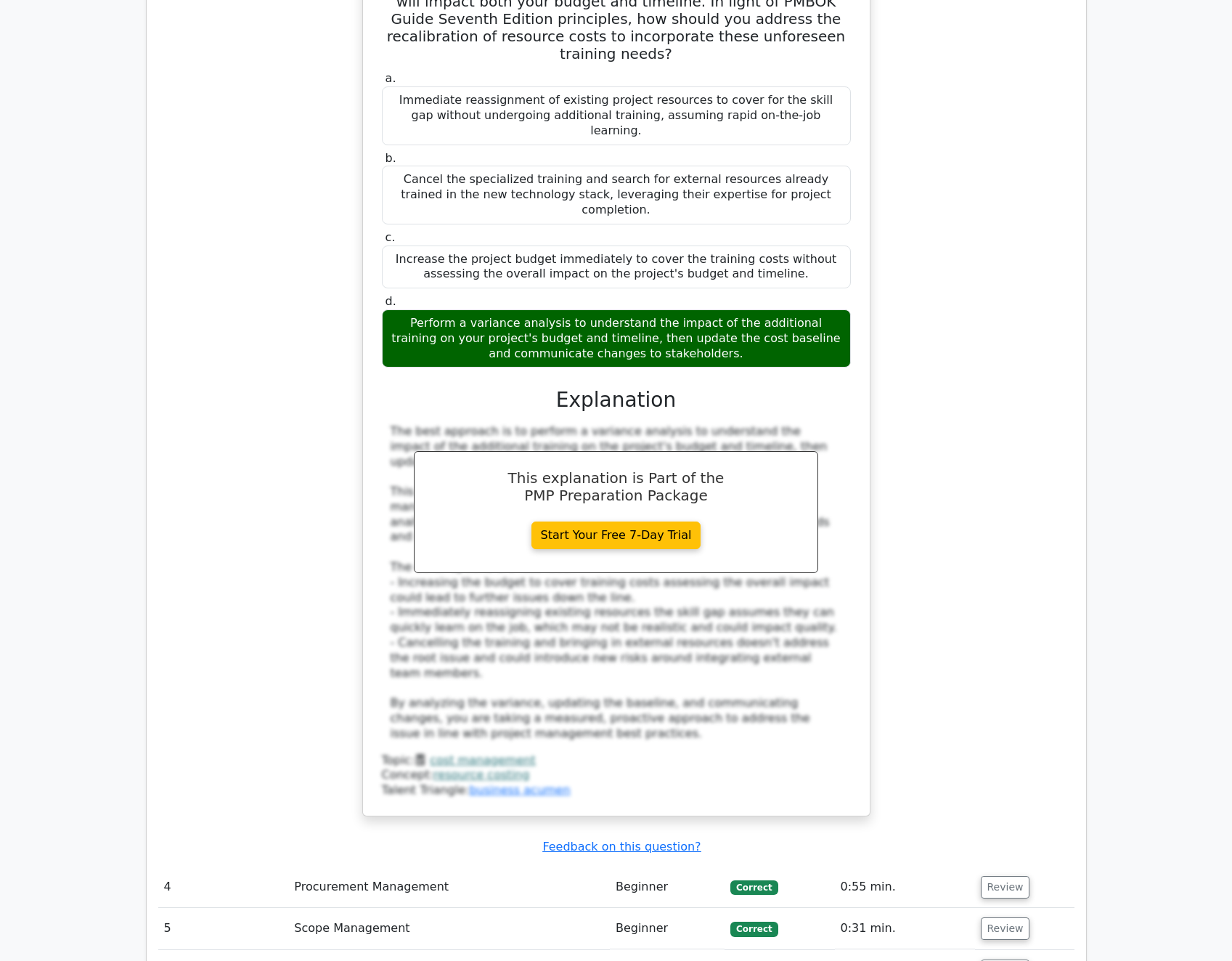
scroll to position [2237, 0]
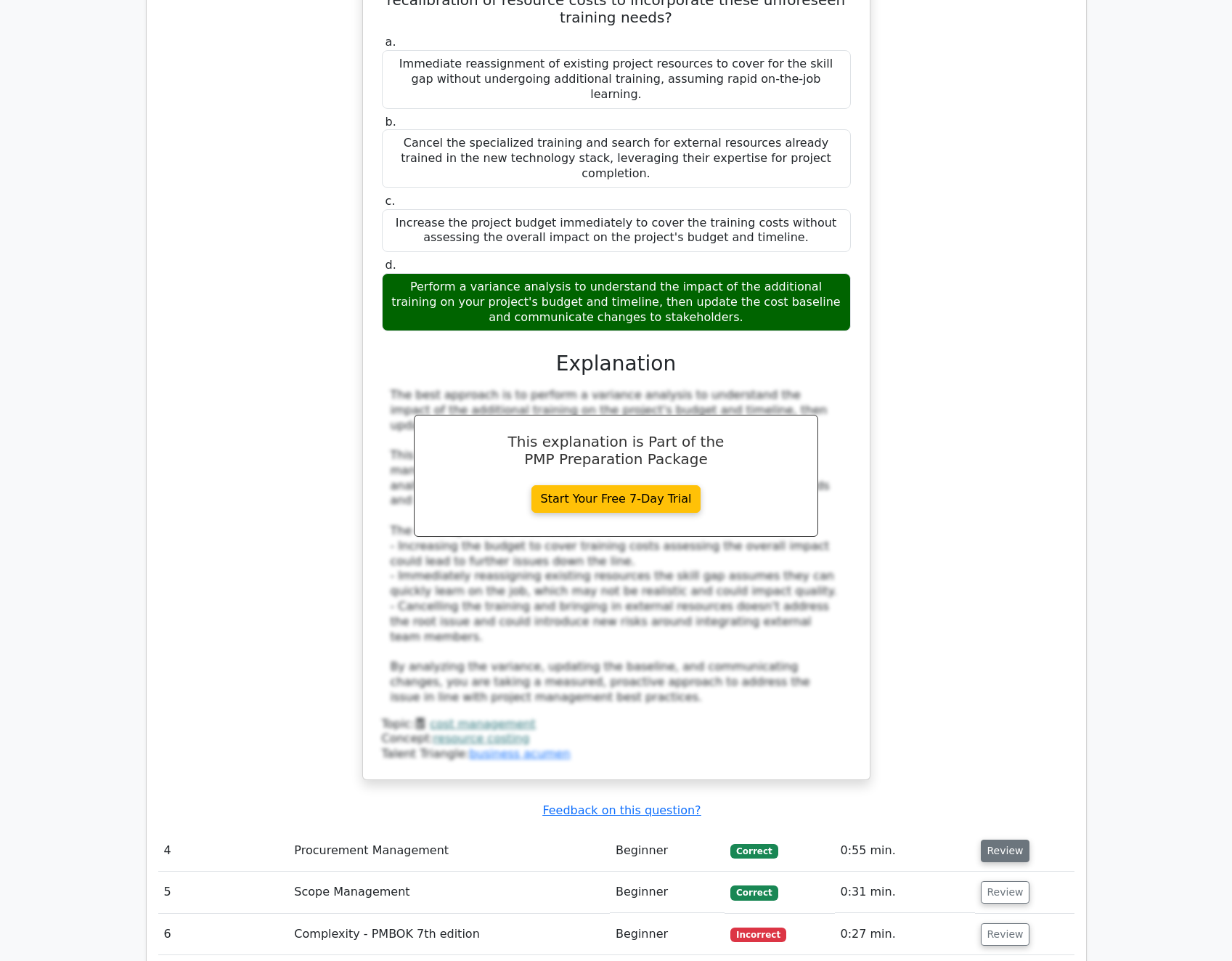
click at [1003, 839] on button "Review" at bounding box center [1005, 851] width 49 height 23
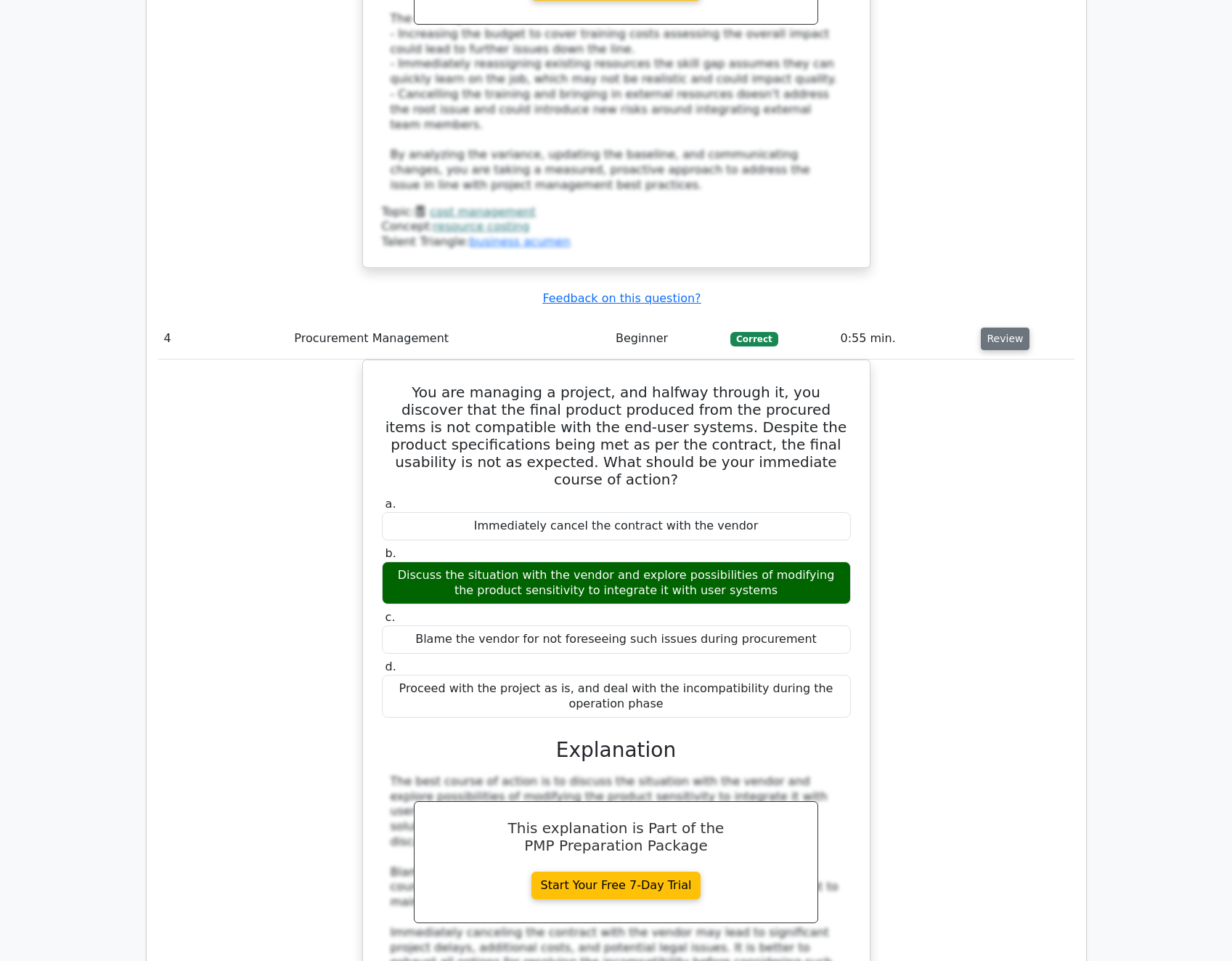
scroll to position [2745, 0]
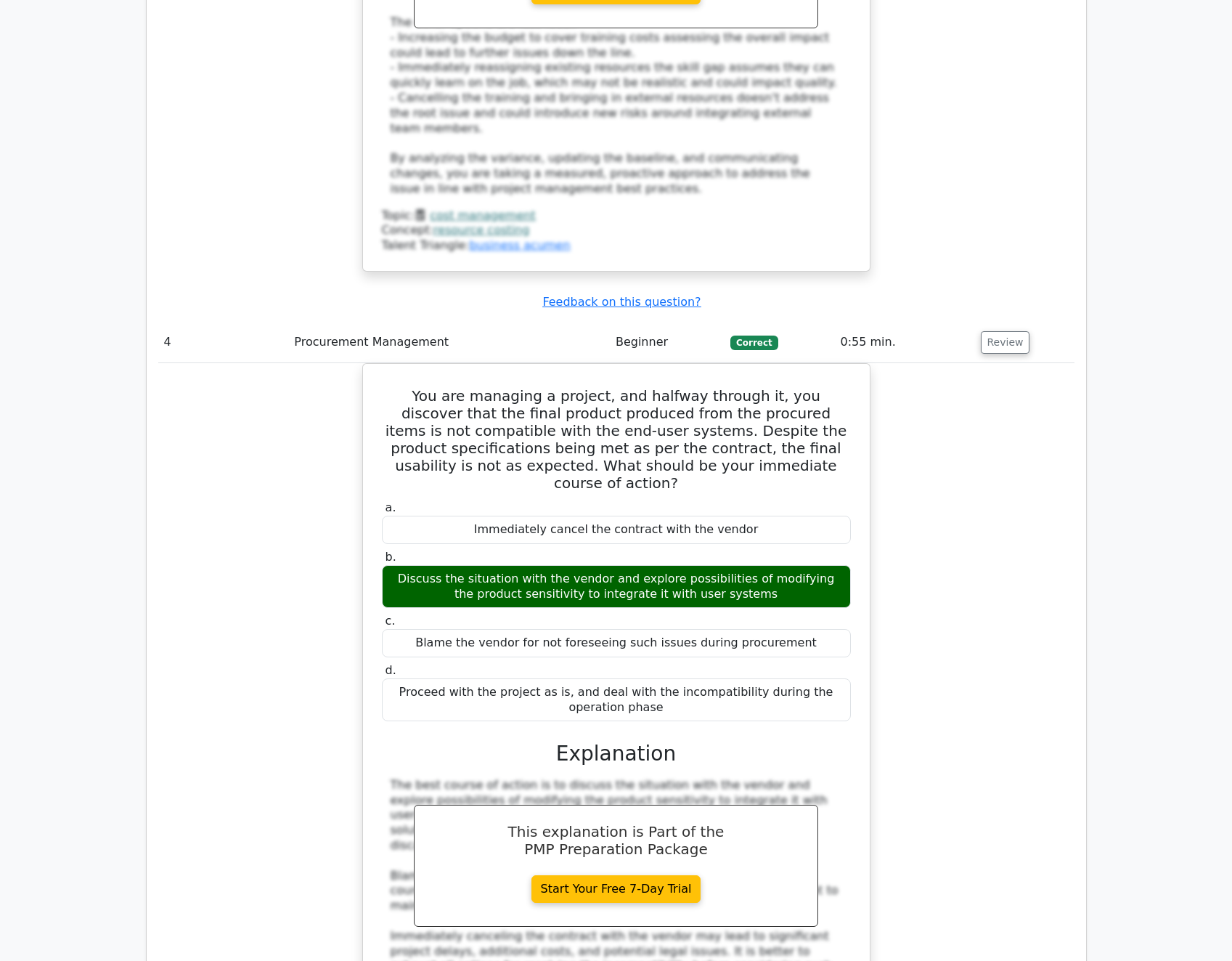
click at [1034, 393] on div "You are managing a project, and halfway through it, you discover that the final…" at bounding box center [616, 767] width 916 height 809
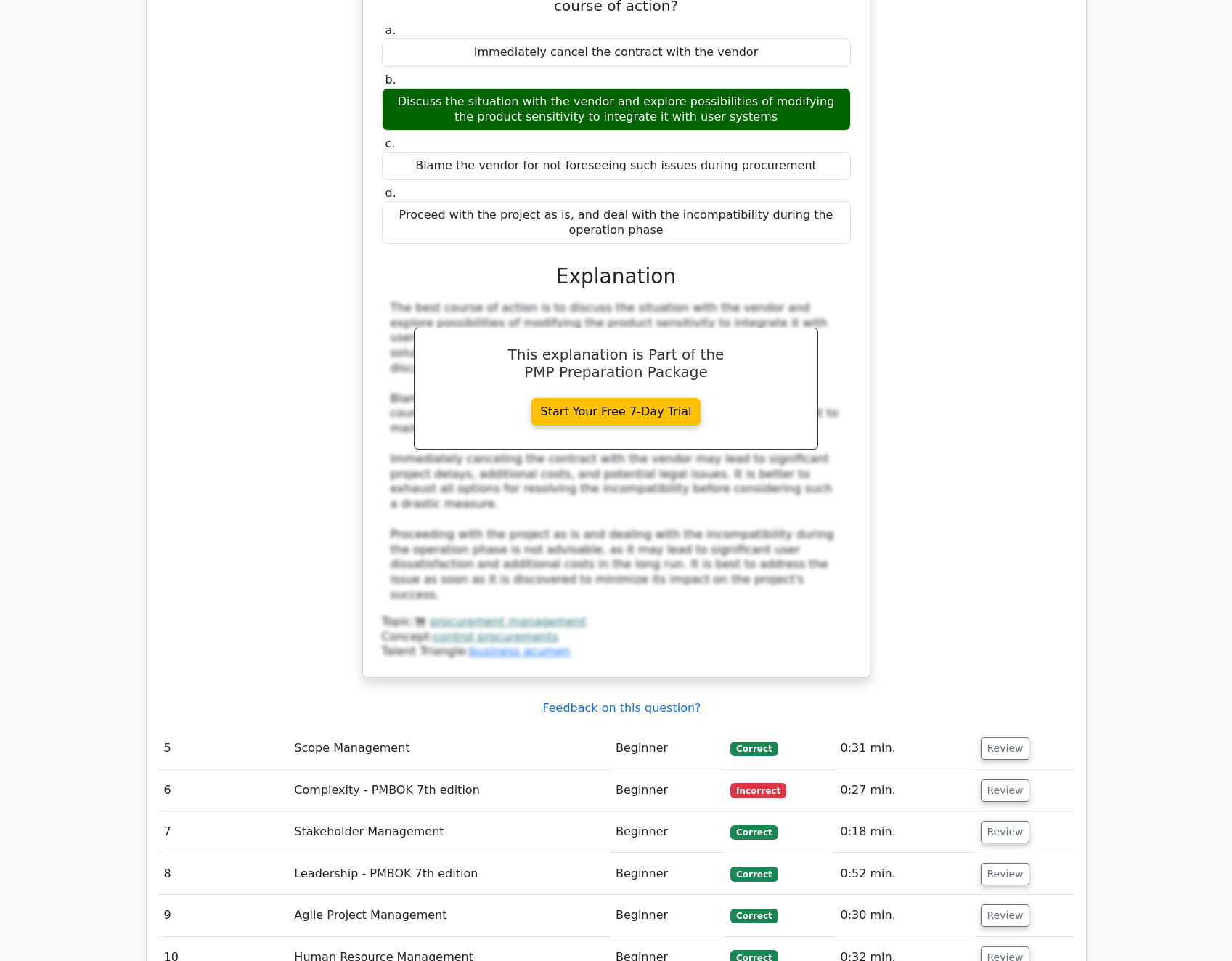
scroll to position [3327, 0]
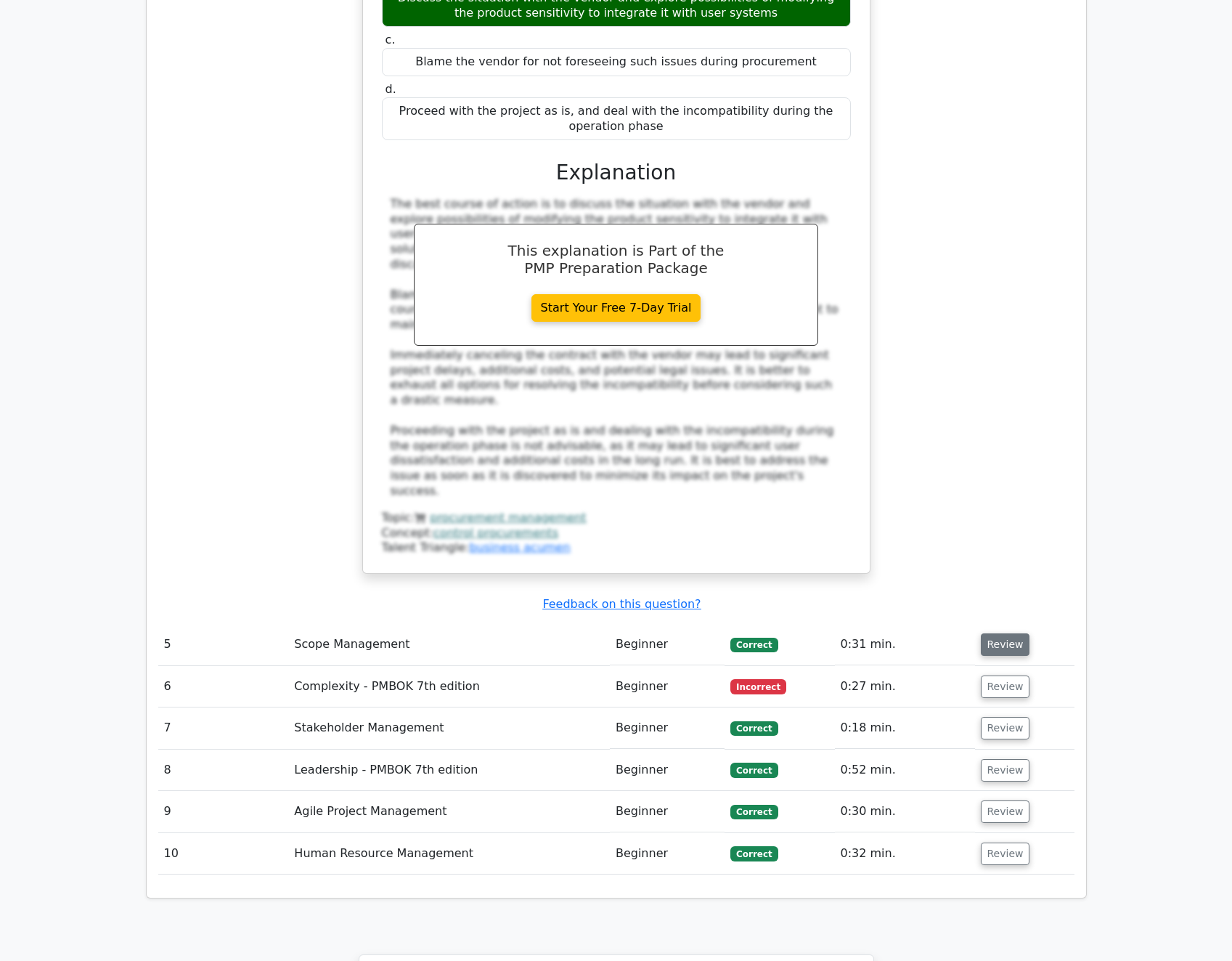
click at [998, 633] on button "Review" at bounding box center [1005, 644] width 49 height 23
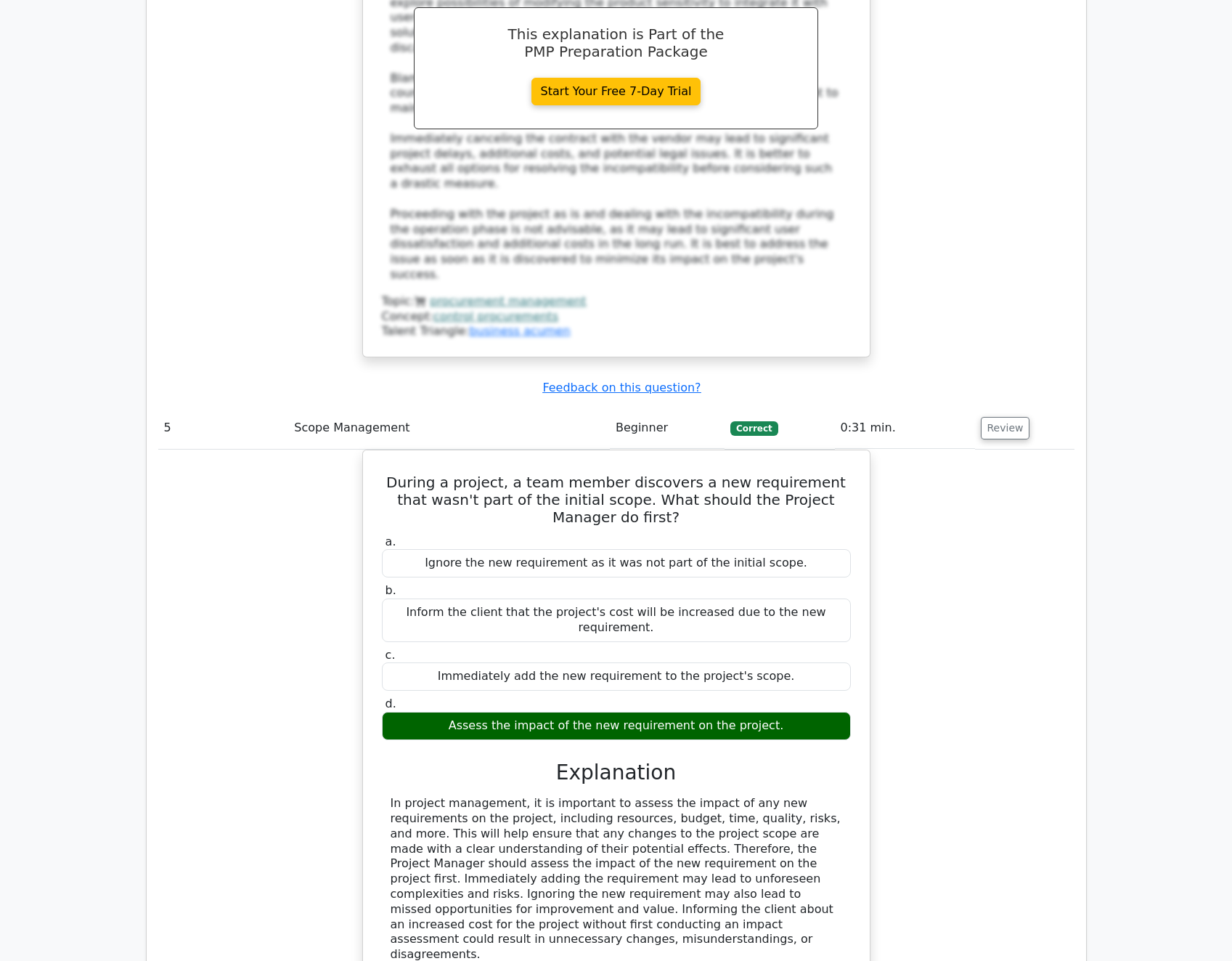
scroll to position [3617, 0]
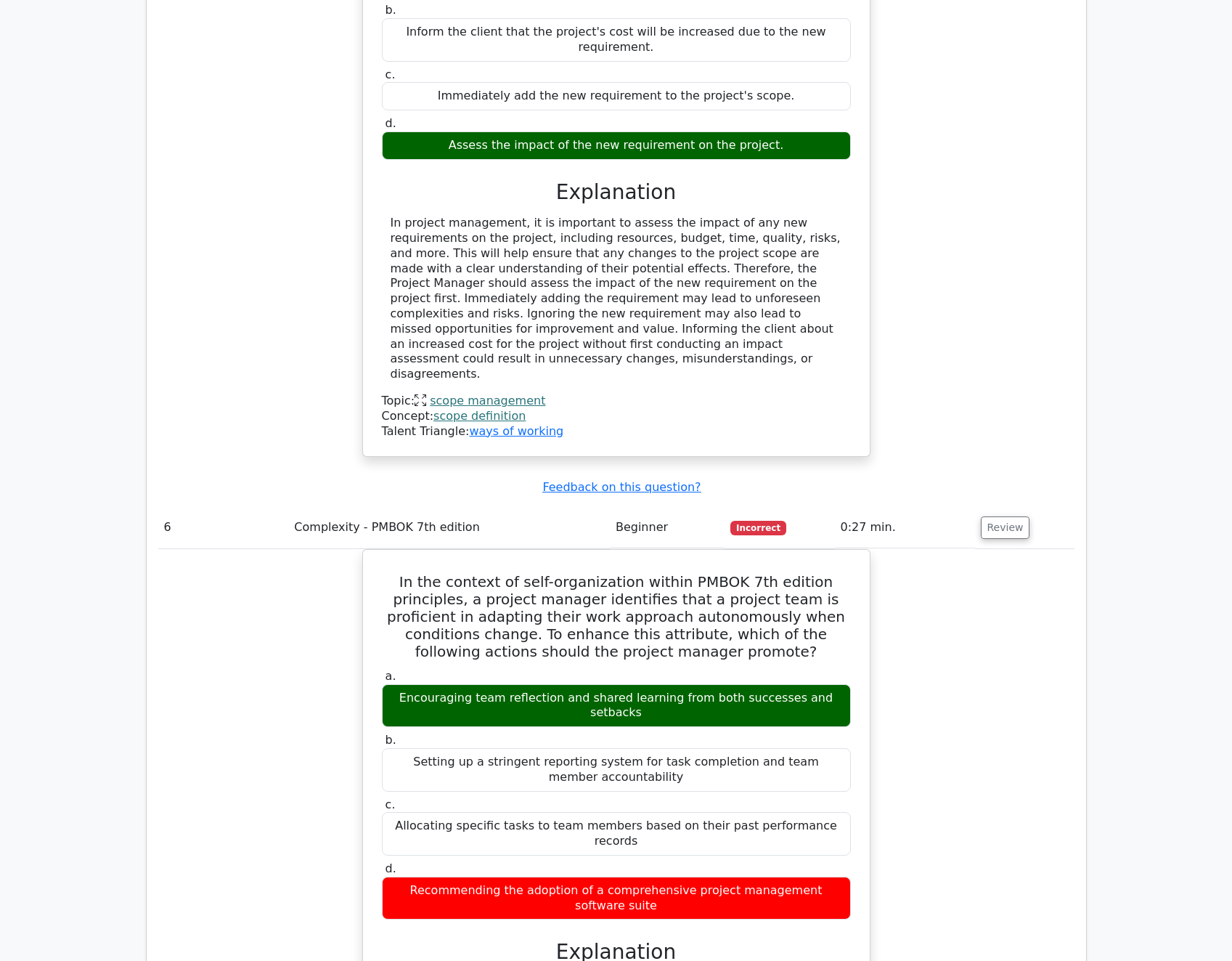
scroll to position [4126, 0]
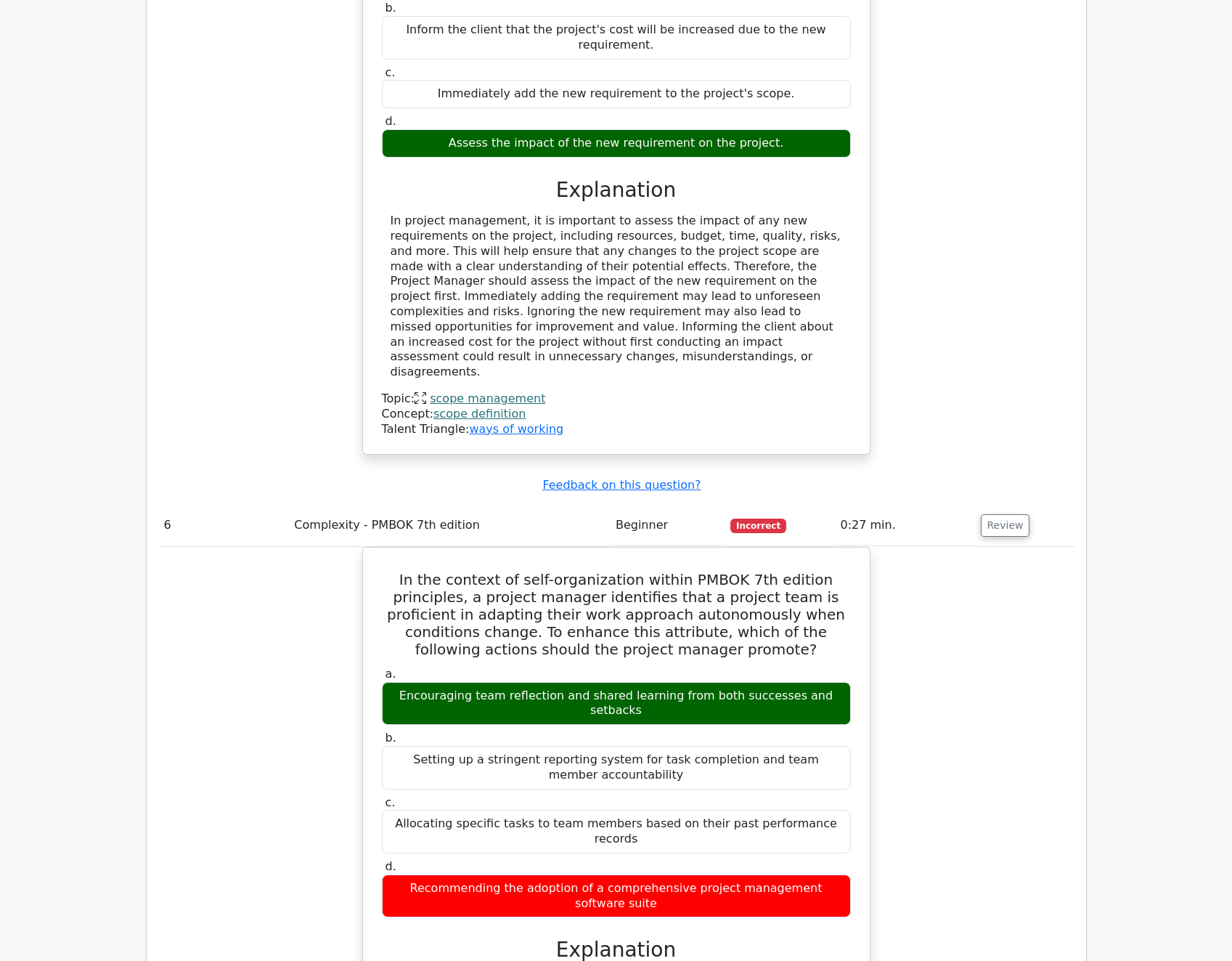
click at [999, 740] on div "In the context of self-organization within PMBOK 7th edition principles, a proj…" at bounding box center [616, 935] width 916 height 776
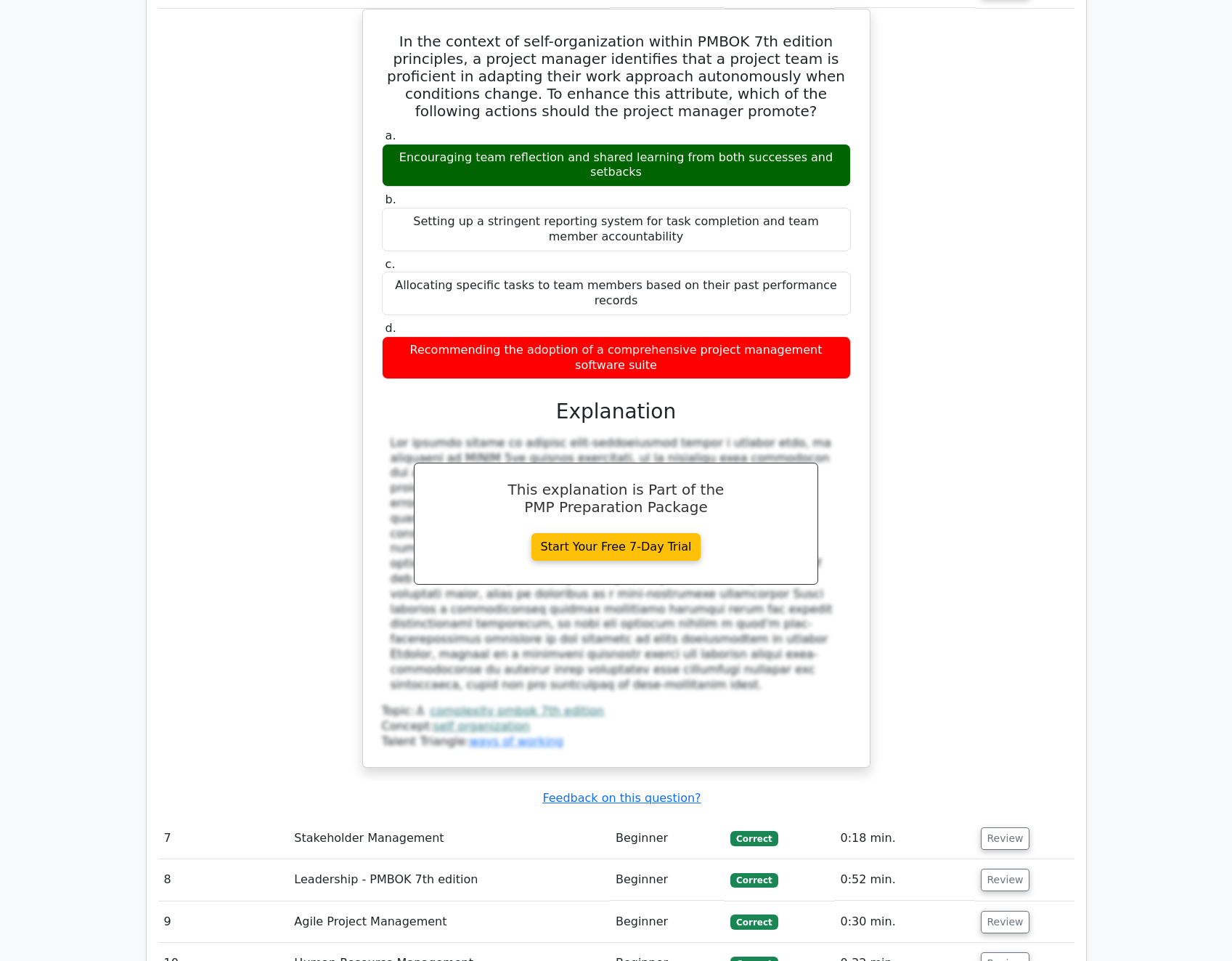
scroll to position [4706, 0]
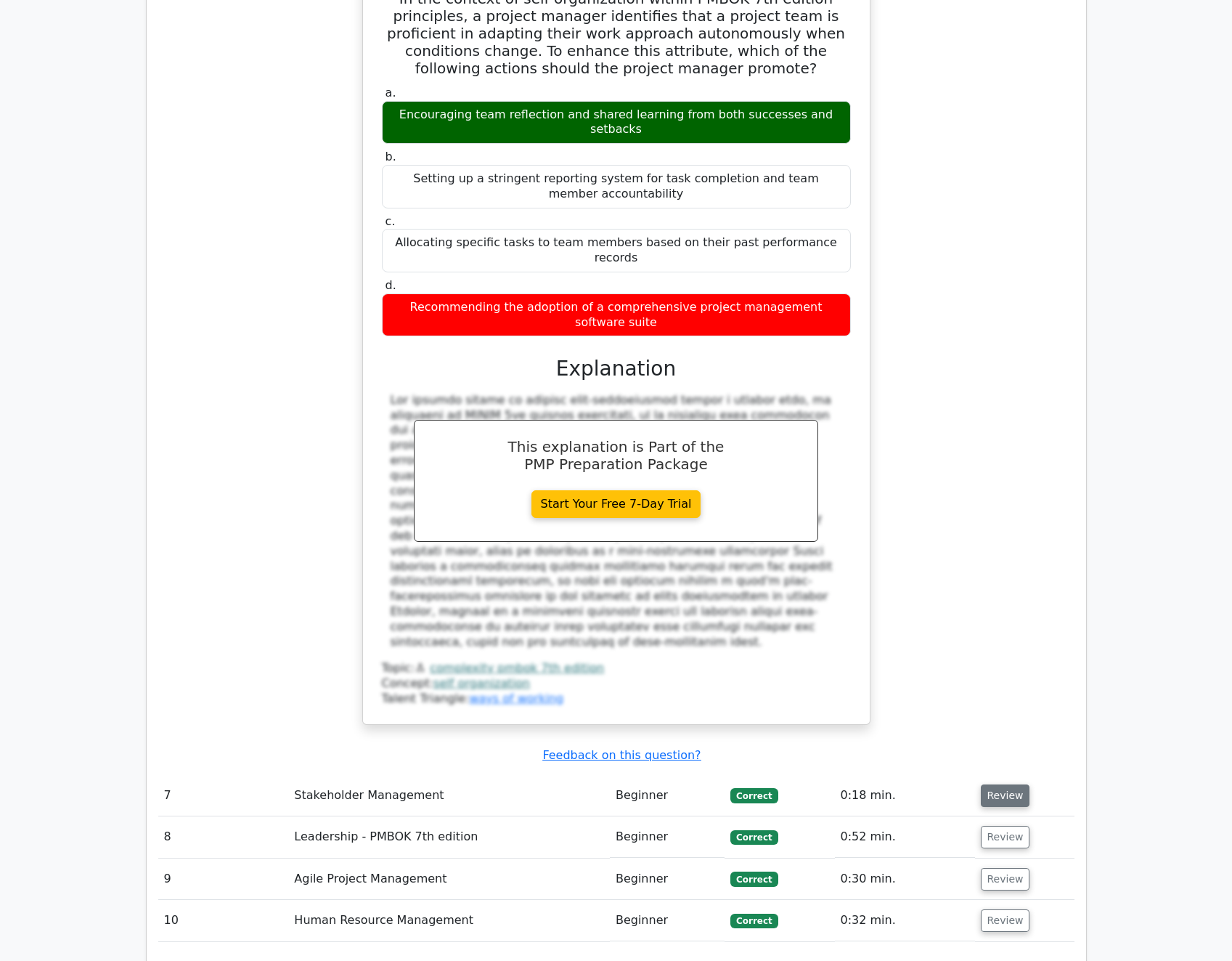
click at [995, 784] on button "Review" at bounding box center [1005, 796] width 49 height 23
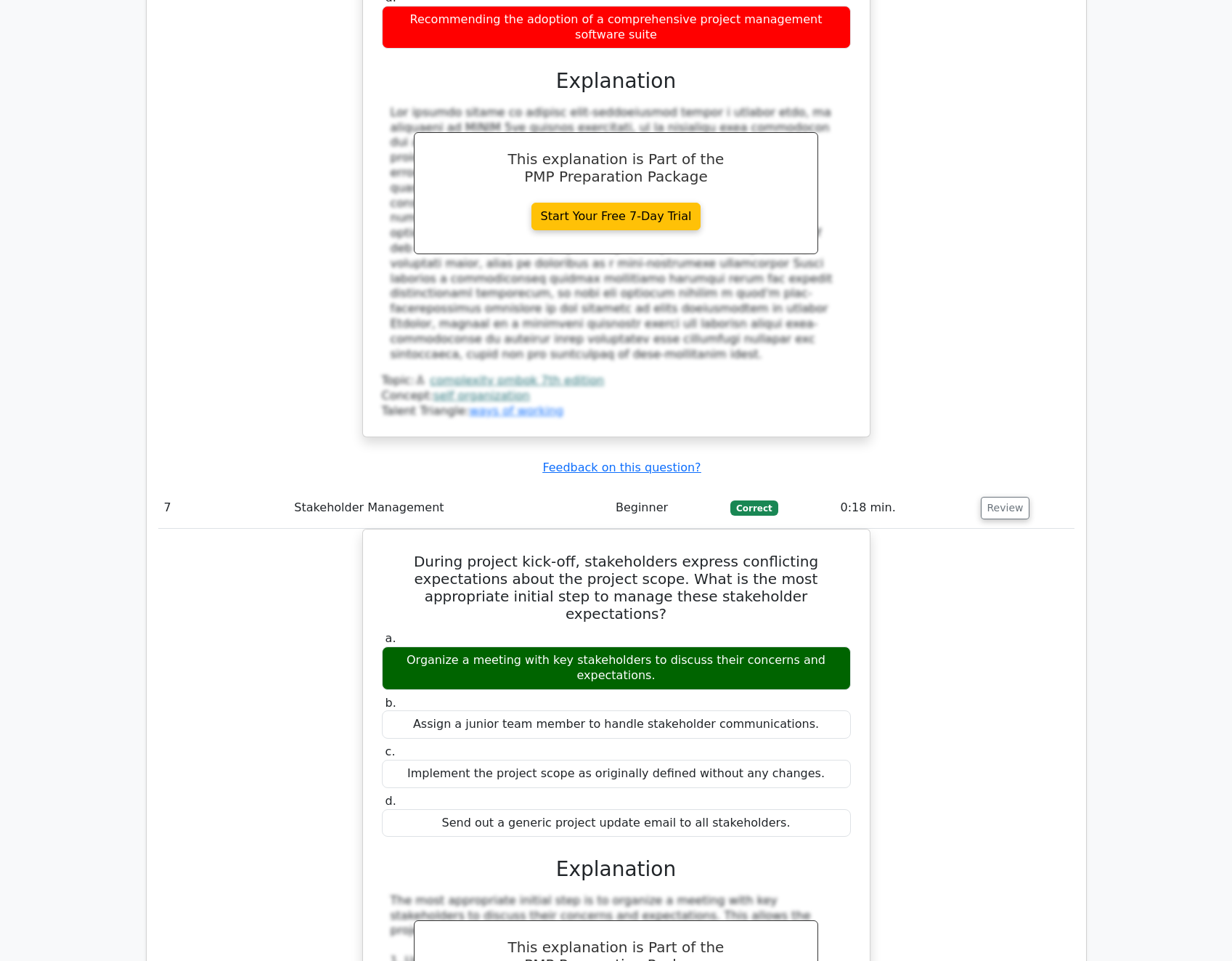
scroll to position [4997, 0]
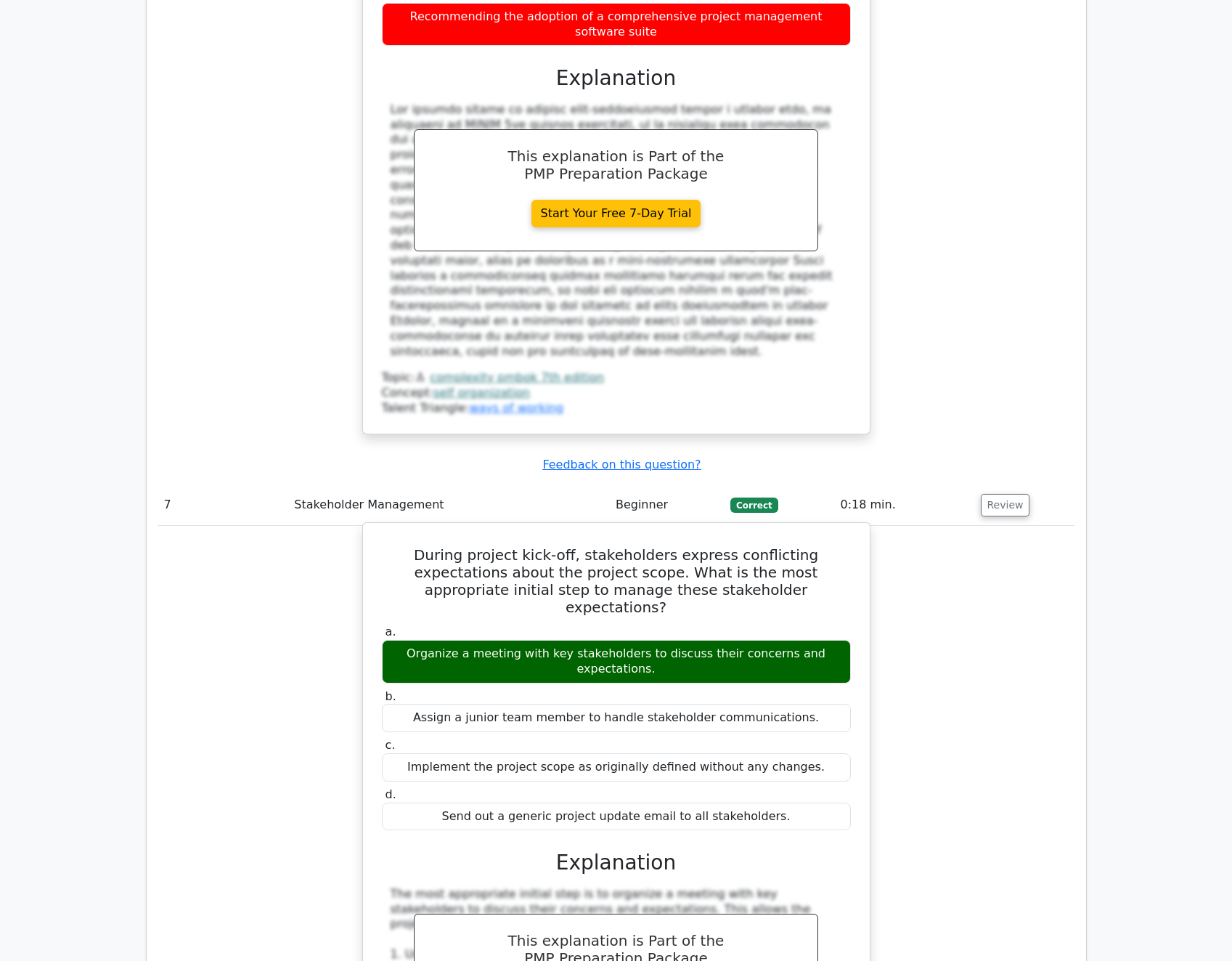
drag, startPoint x: 494, startPoint y: 697, endPoint x: 363, endPoint y: 199, distance: 514.9
click at [325, 526] on div "During project kick-off, stakeholders express conflicting expectations about th…" at bounding box center [616, 905] width 916 height 759
click at [367, 522] on div "During project kick-off, stakeholders express conflicting expectations about th…" at bounding box center [616, 893] width 508 height 742
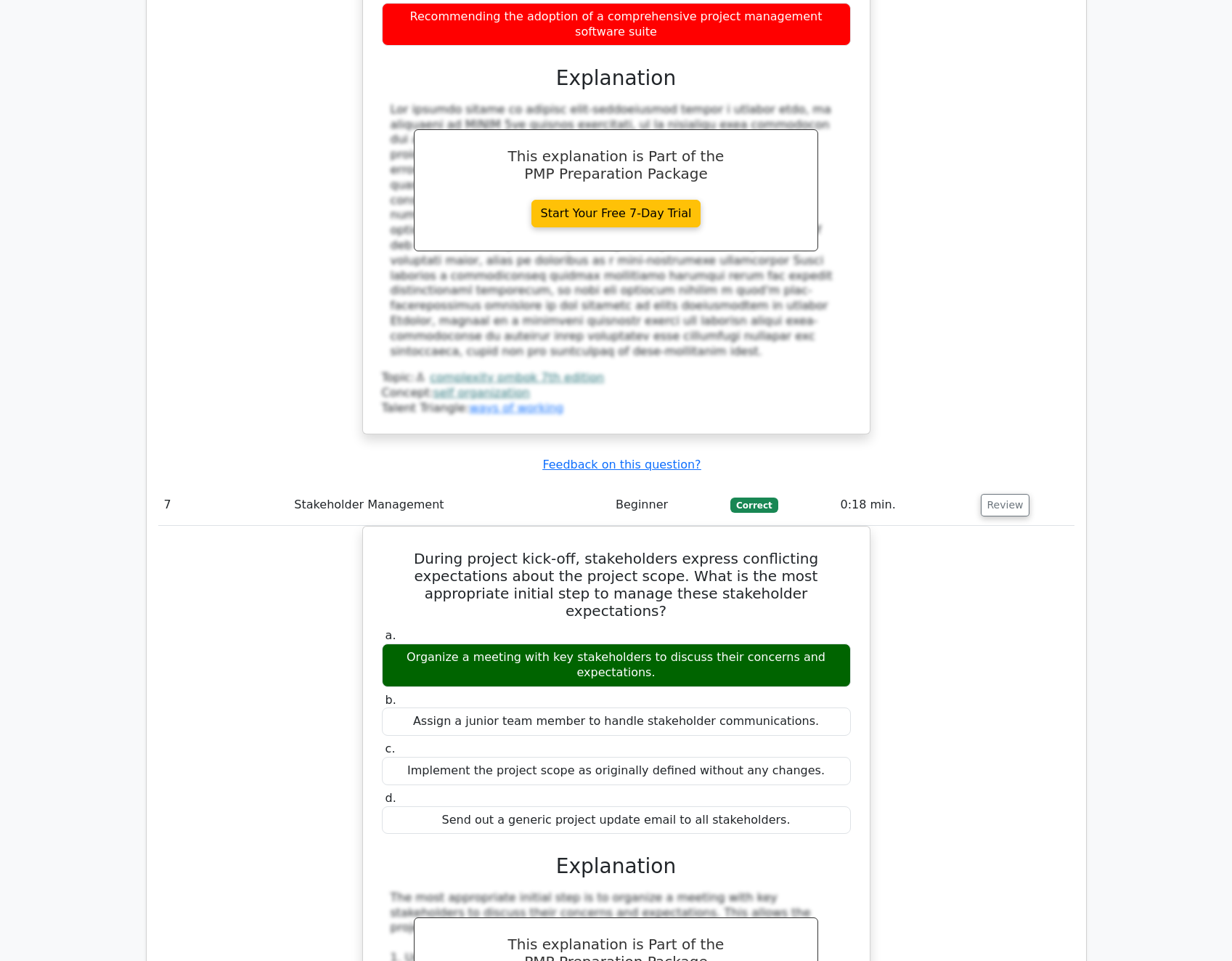
click at [971, 586] on div "During project kick-off, stakeholders express conflicting expectations about th…" at bounding box center [616, 905] width 916 height 759
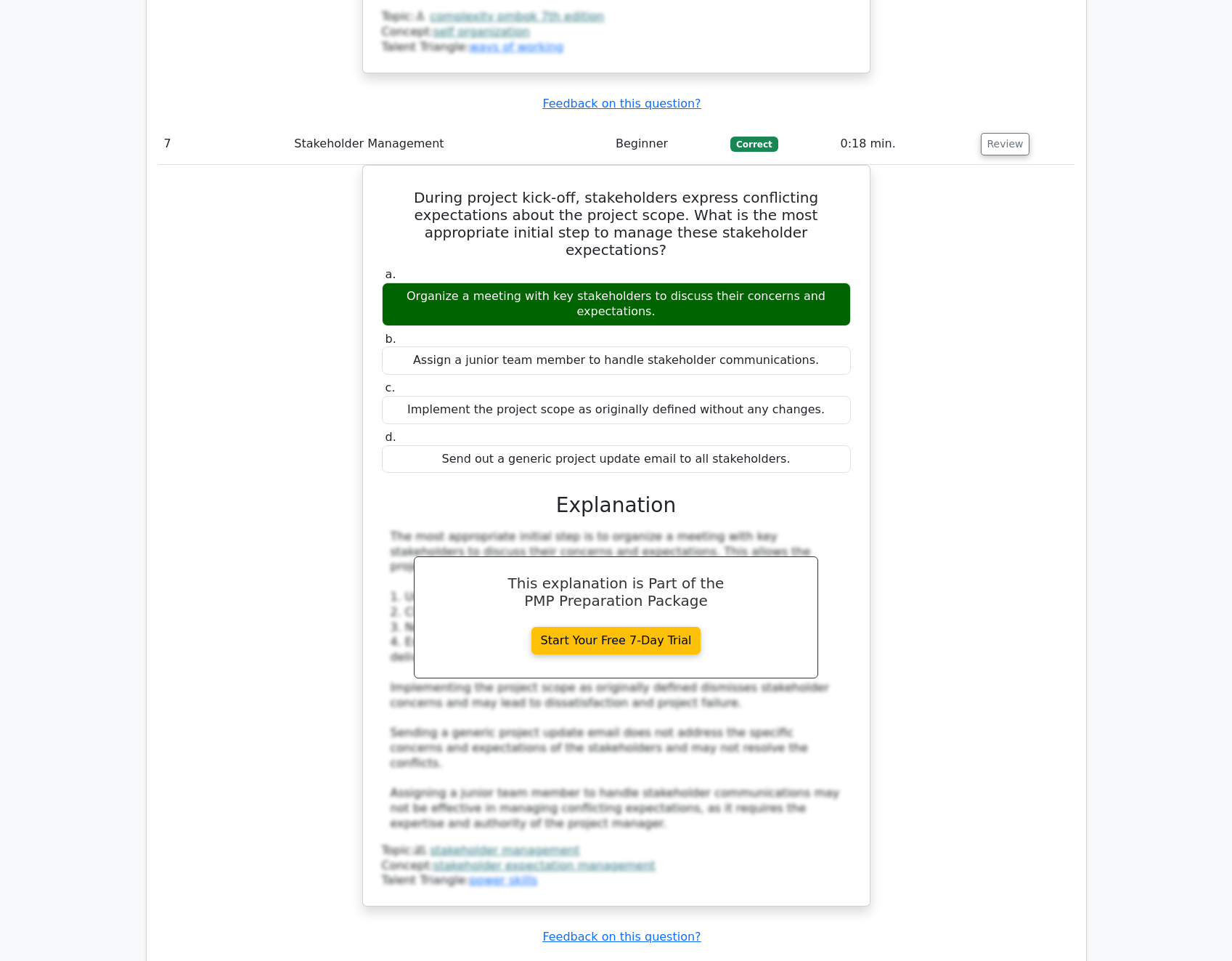
scroll to position [5360, 0]
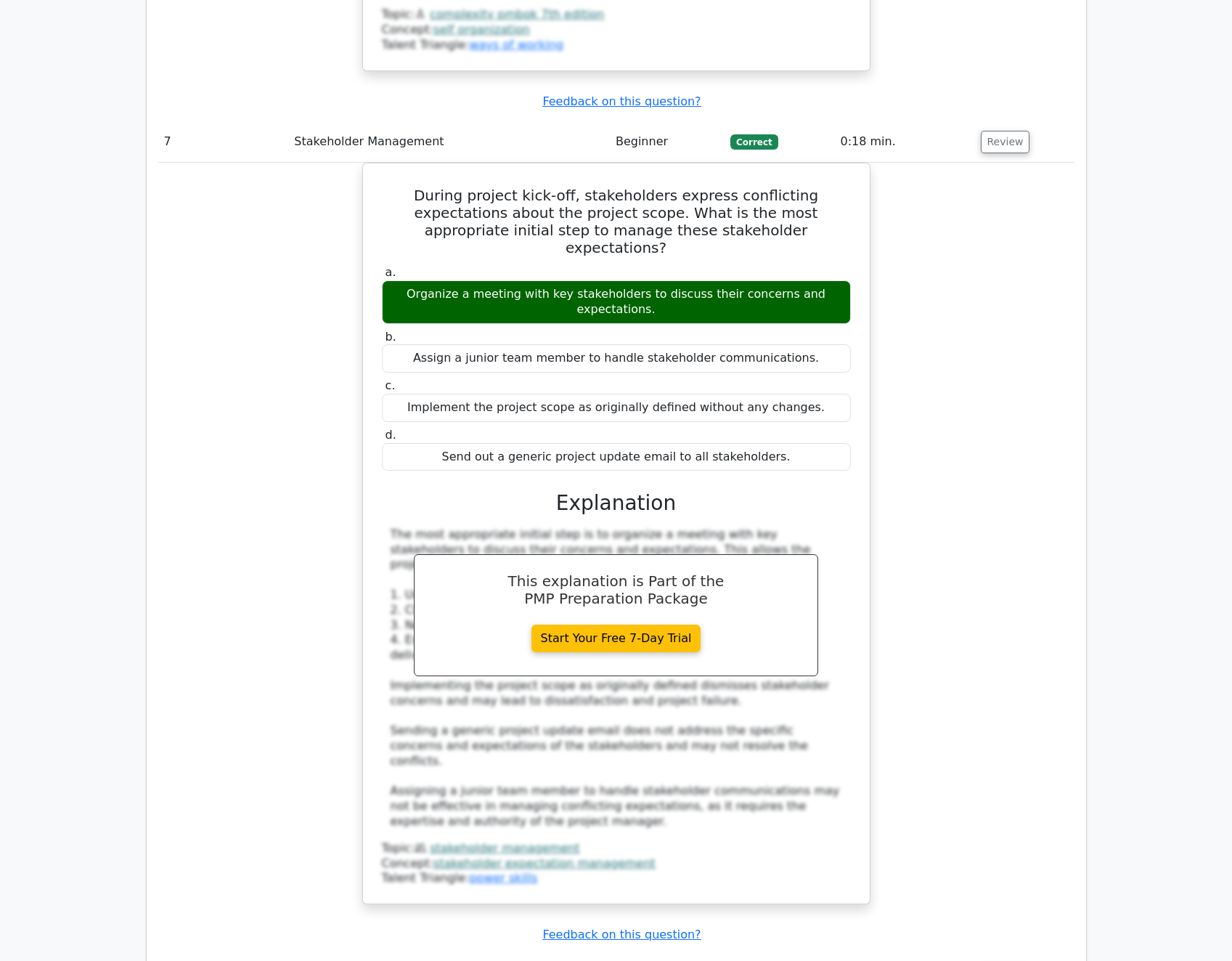
click at [1010, 960] on button "Review" at bounding box center [1005, 975] width 49 height 23
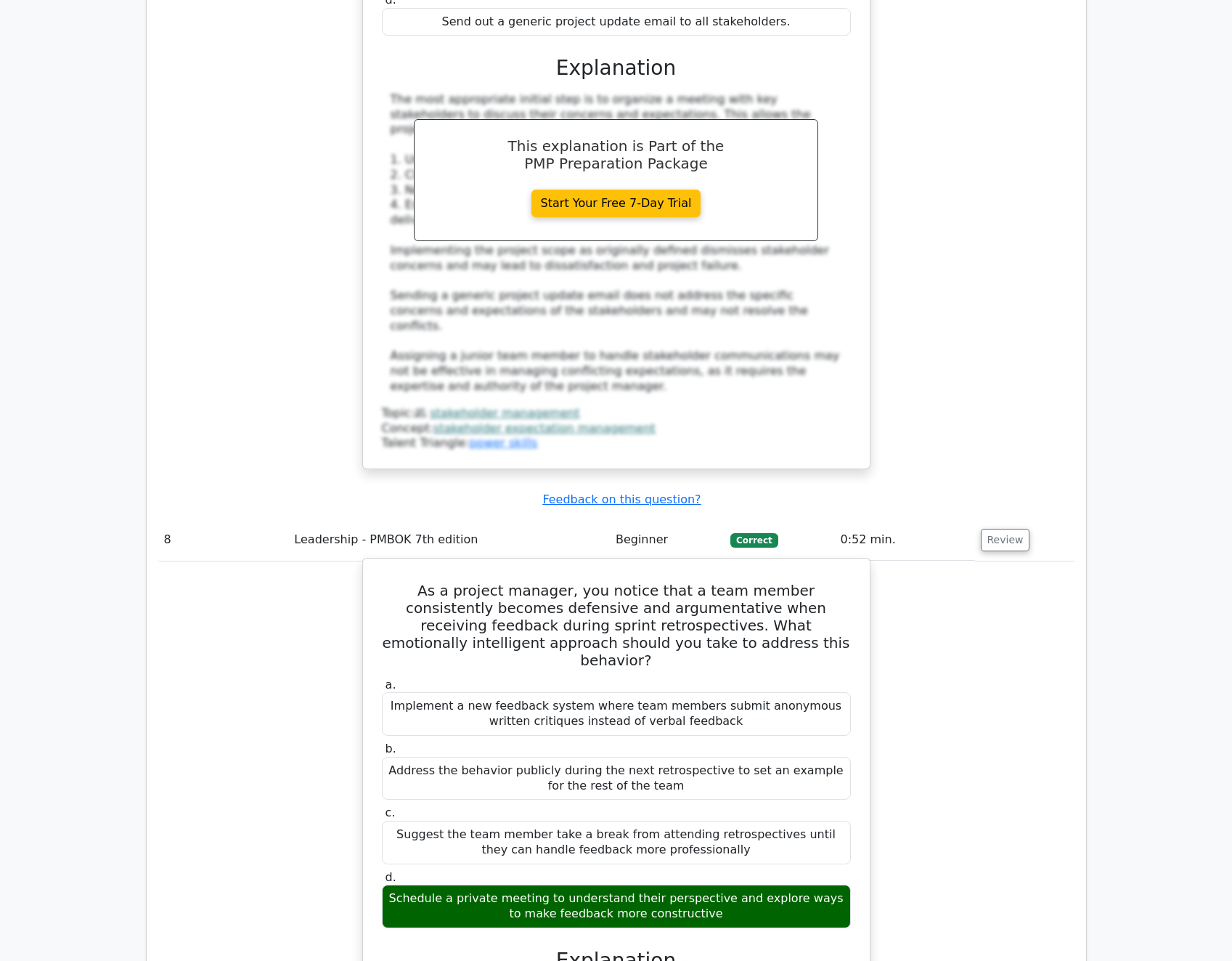
scroll to position [5796, 0]
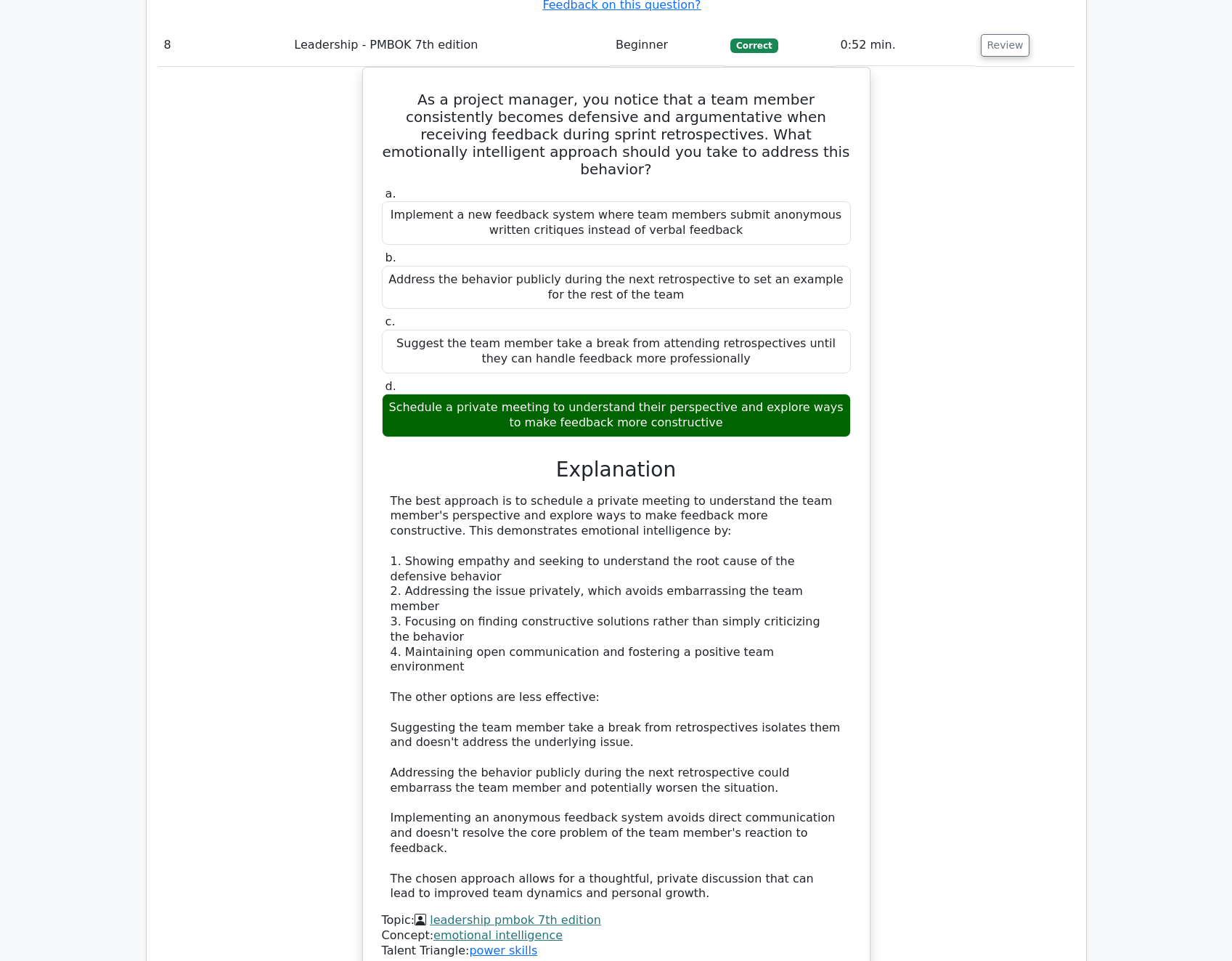
scroll to position [6304, 0]
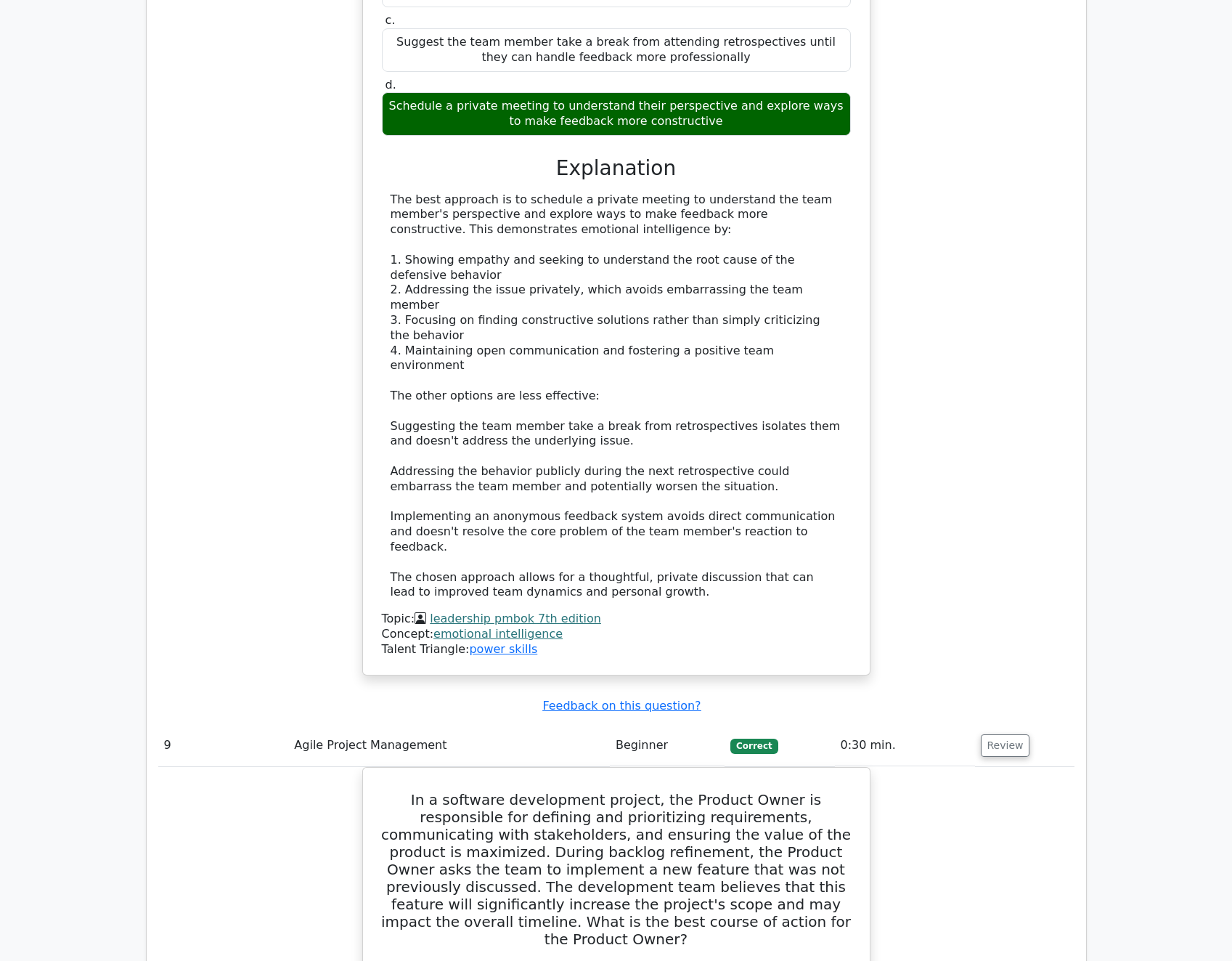
scroll to position [6595, 0]
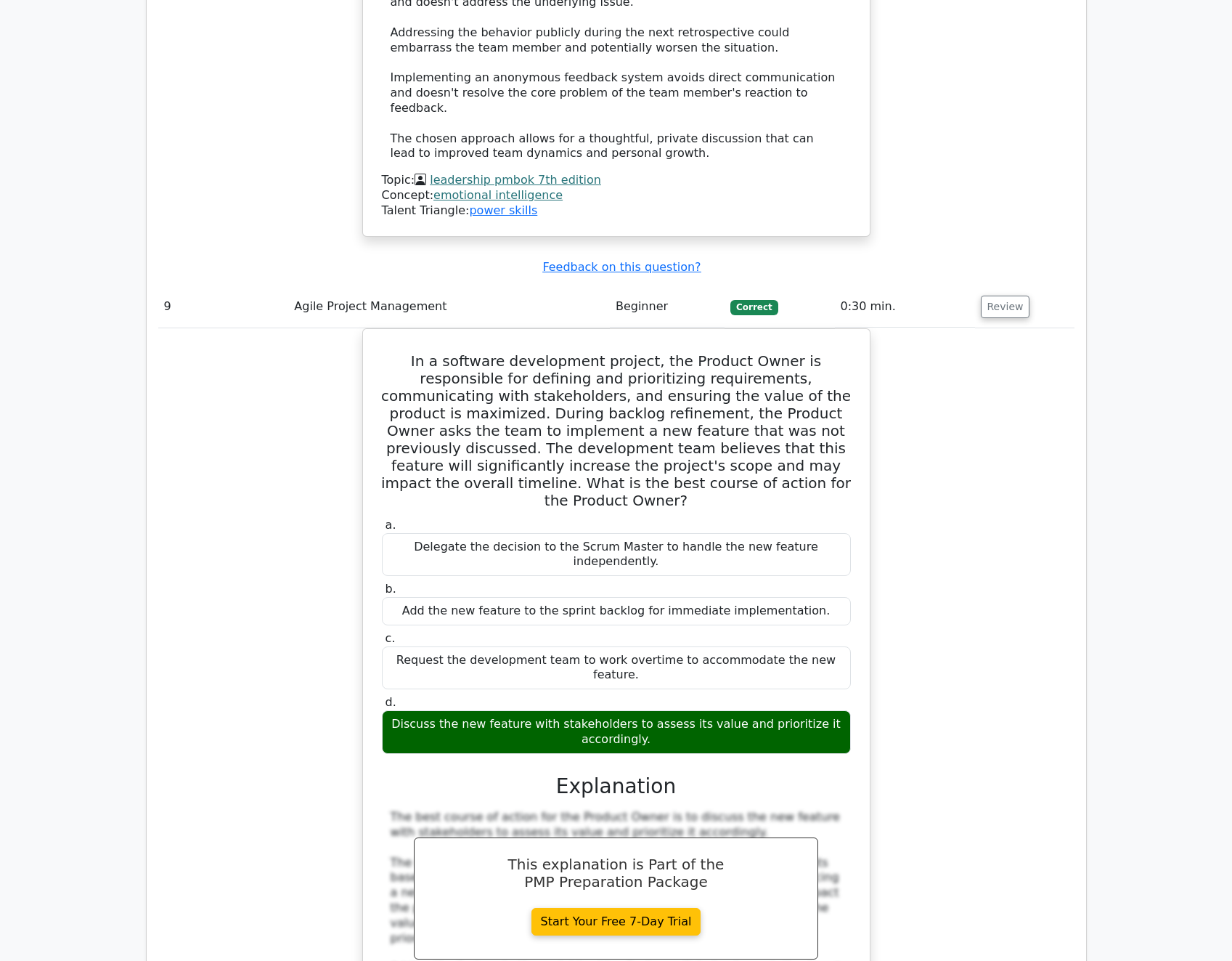
scroll to position [7031, 0]
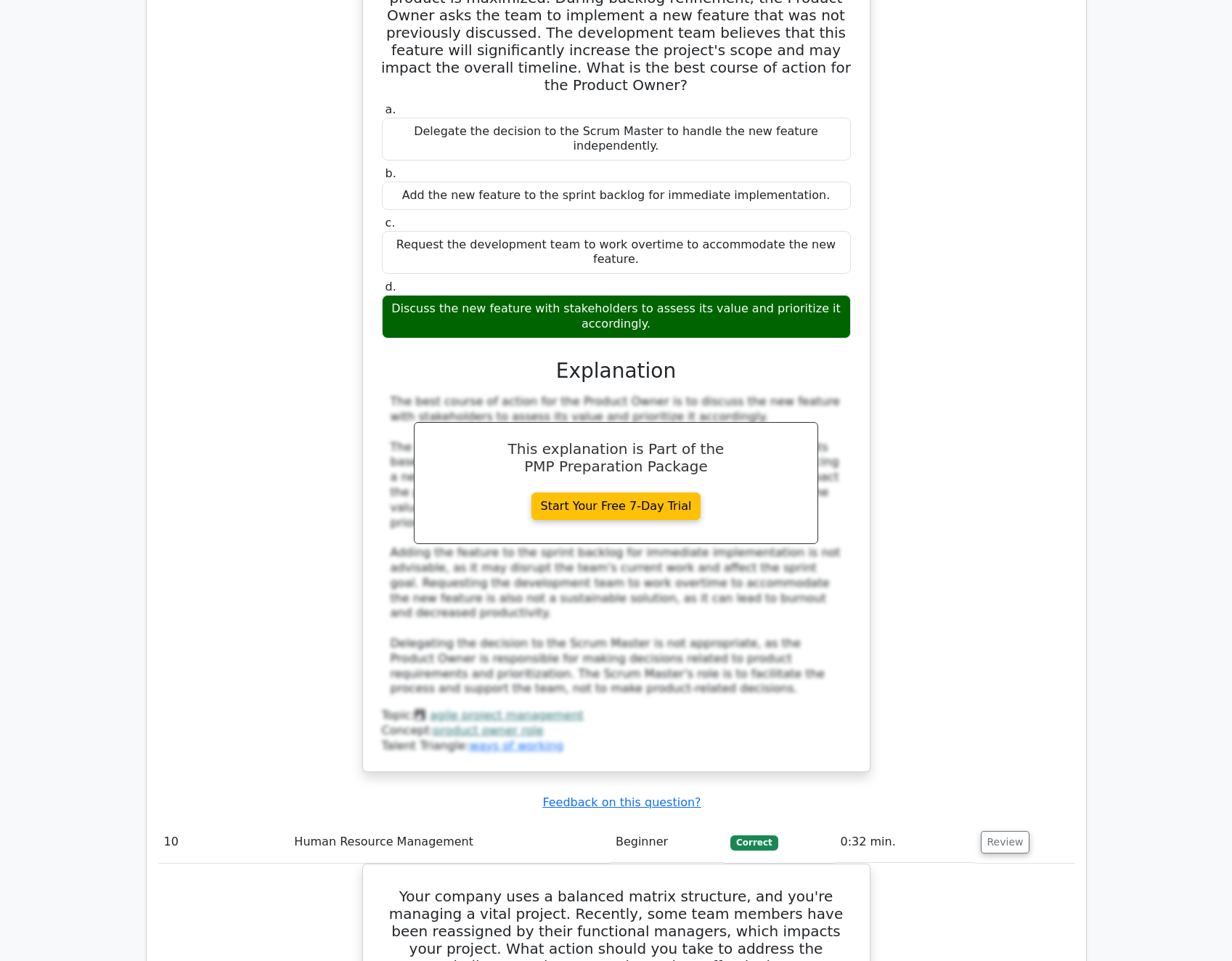
scroll to position [7539, 0]
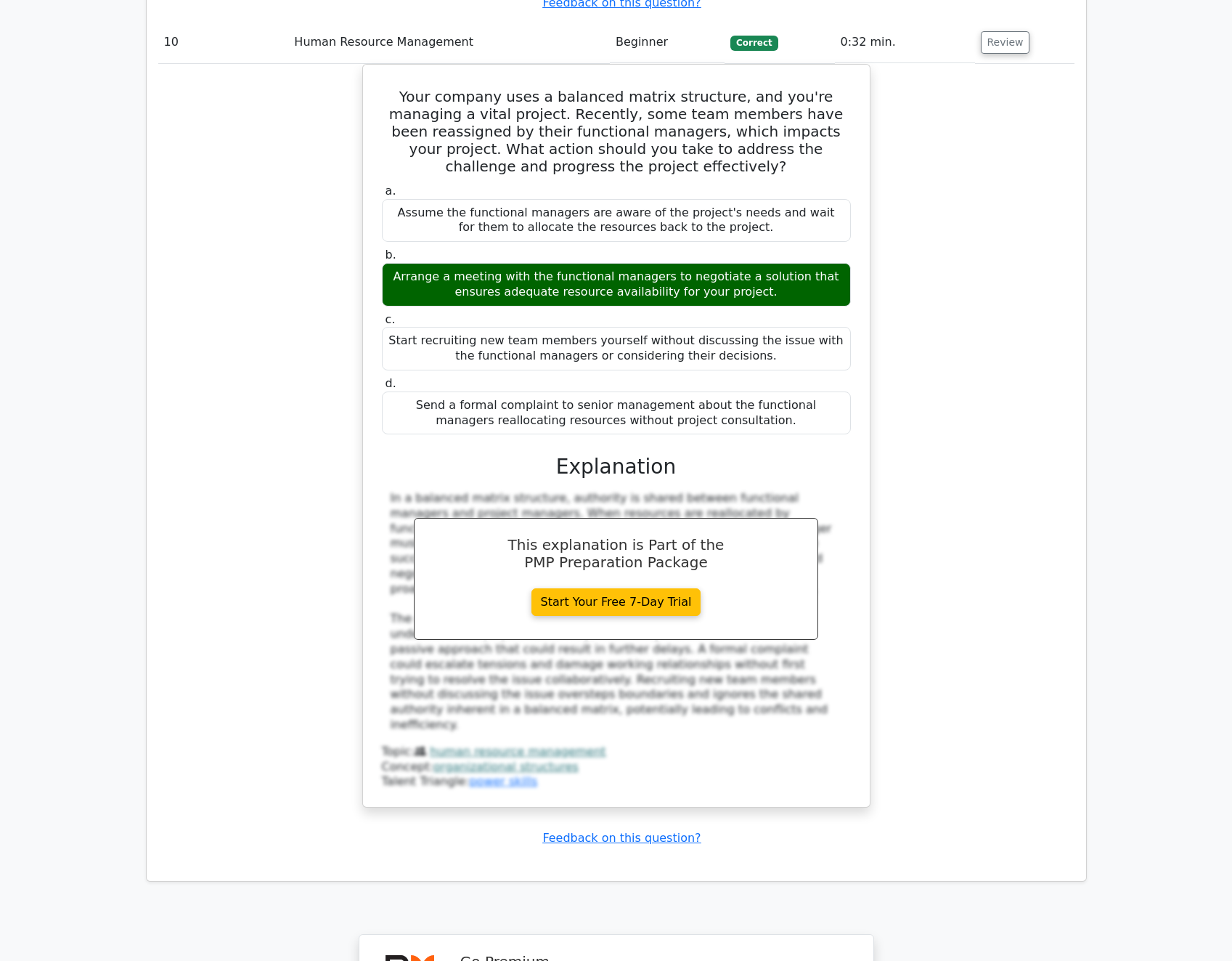
scroll to position [8250, 0]
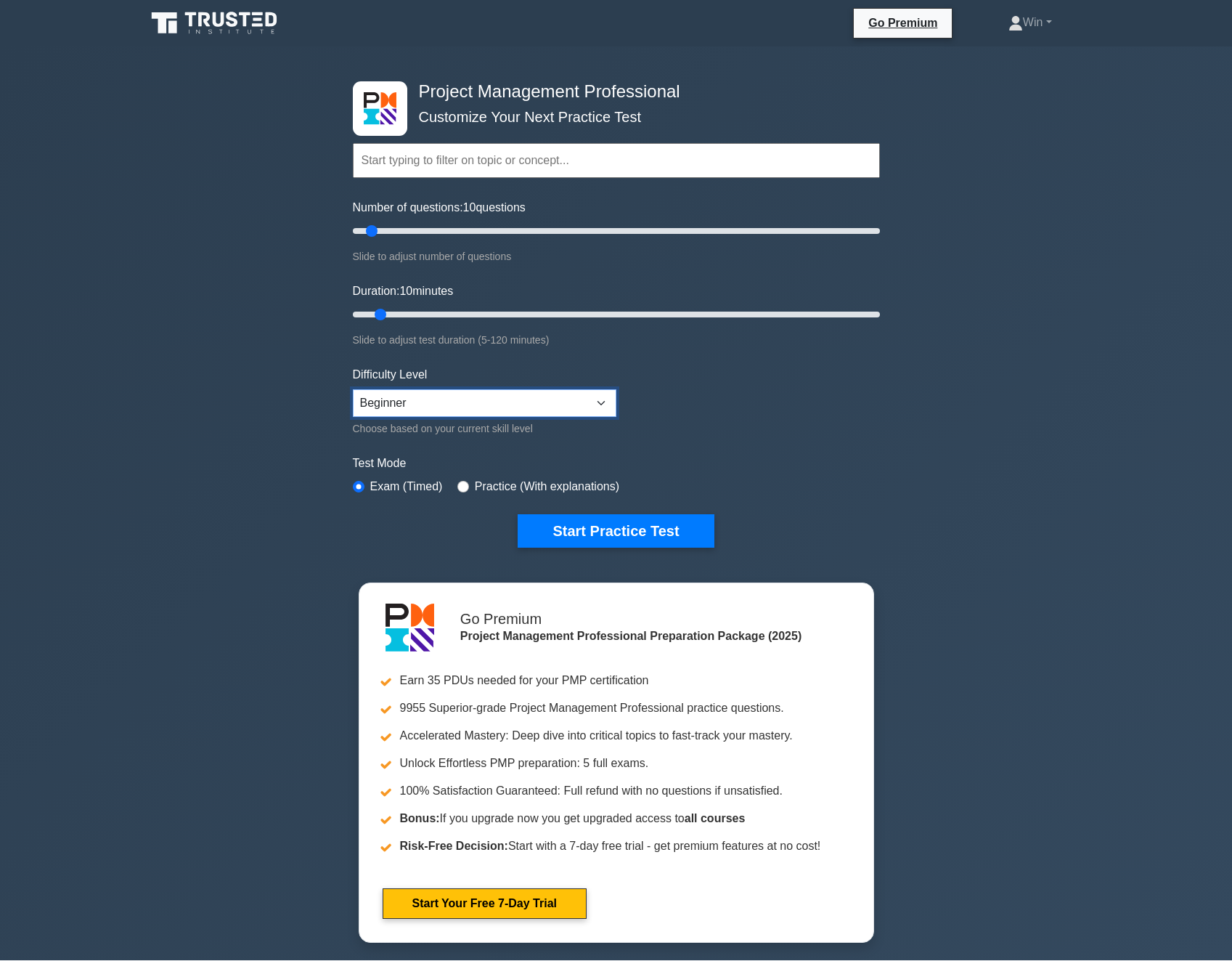
click at [550, 402] on select "Beginner Intermediate Expert" at bounding box center [484, 403] width 263 height 27
select select "intermediate"
click at [353, 390] on select "Beginner Intermediate Expert" at bounding box center [484, 403] width 263 height 27
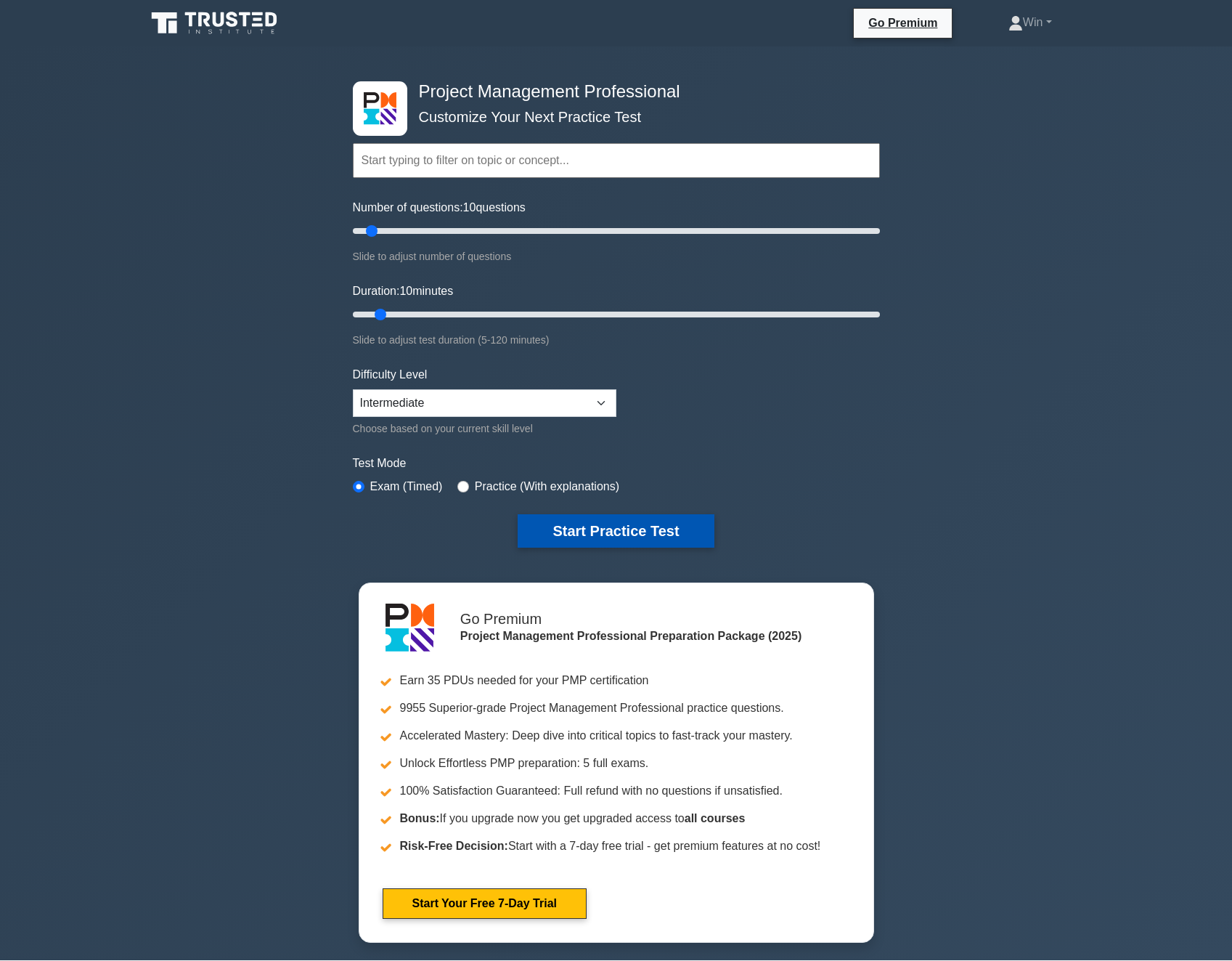
click at [614, 525] on button "Start Practice Test" at bounding box center [616, 531] width 196 height 33
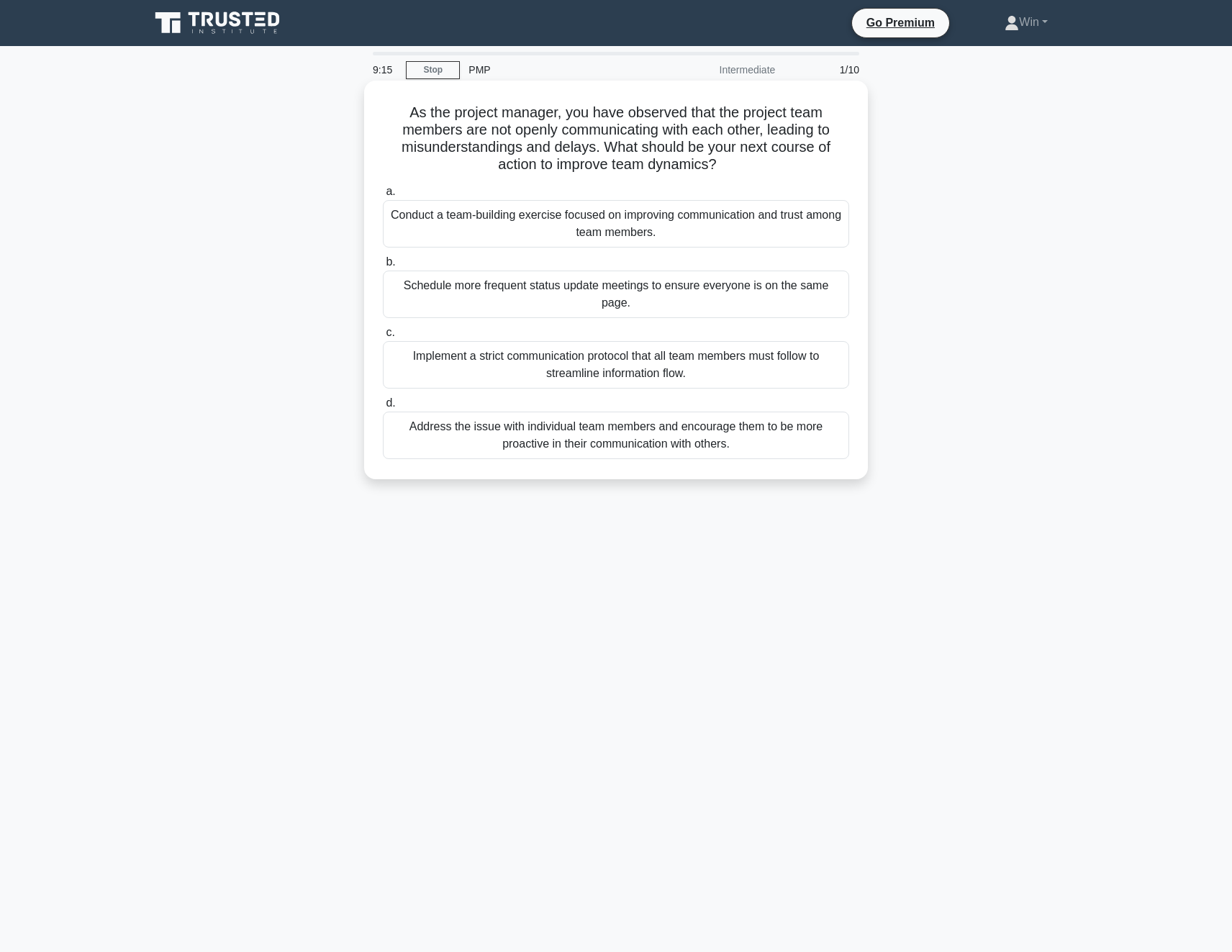
click at [558, 350] on div "Implement a strict communication protocol that all team members must follow to …" at bounding box center [616, 364] width 467 height 47
click at [383, 338] on input "c. Implement a strict communication protocol that all team members must follow …" at bounding box center [383, 332] width 0 height 9
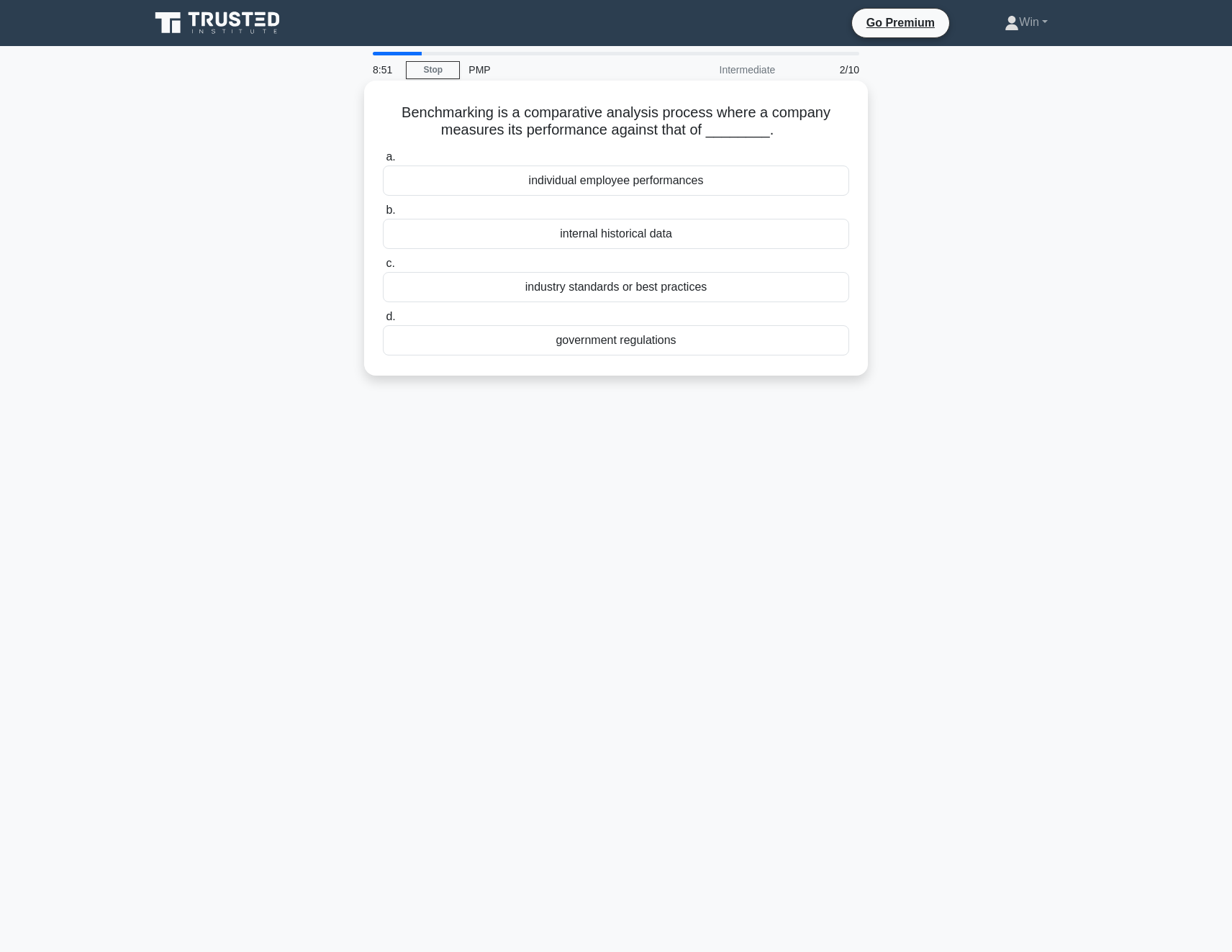
click at [654, 280] on div "industry standards or best practices" at bounding box center [616, 287] width 467 height 30
click at [383, 268] on input "c. industry standards or best practices" at bounding box center [383, 264] width 0 height 9
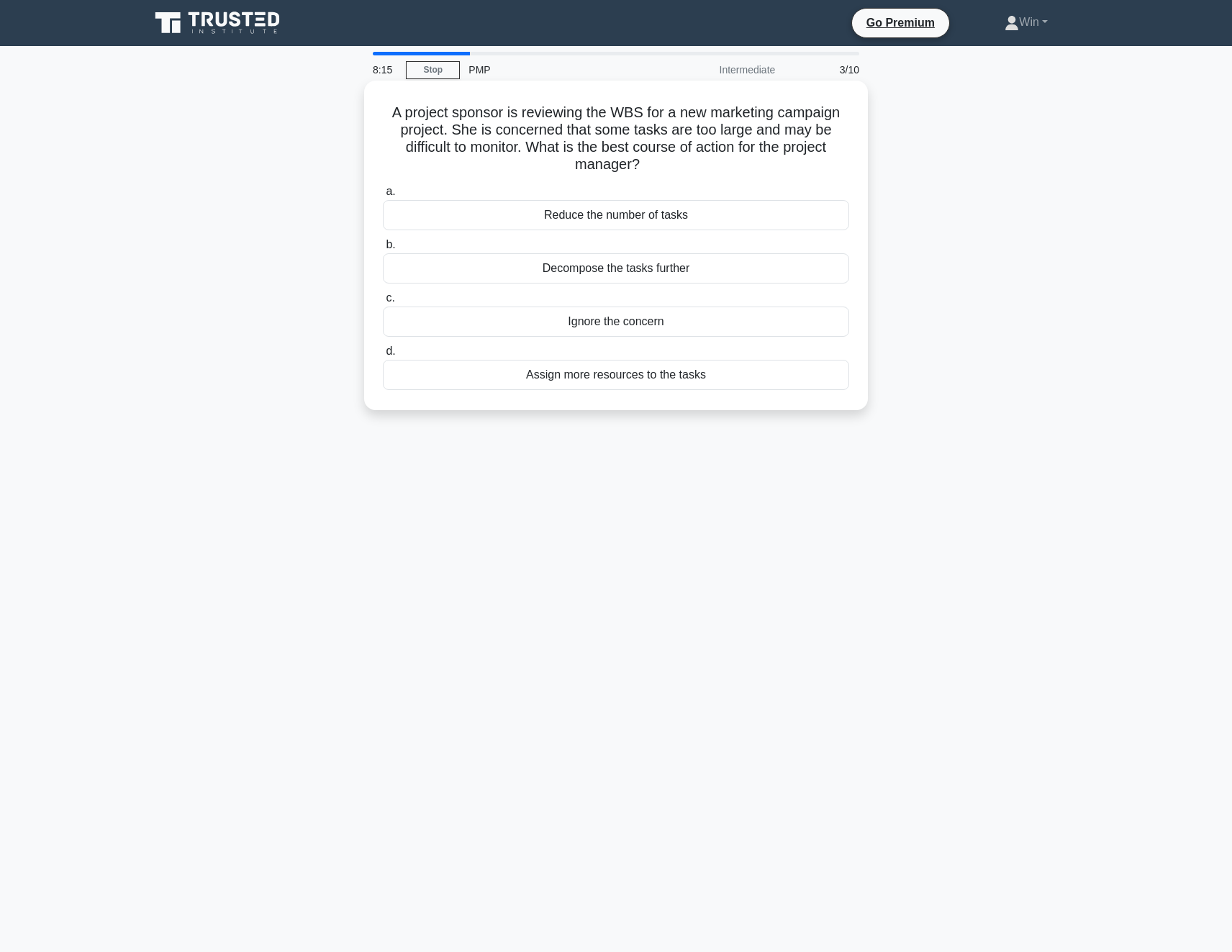
click at [612, 268] on div "Decompose the tasks further" at bounding box center [616, 268] width 467 height 30
click at [383, 249] on input "b. Decompose the tasks further" at bounding box center [383, 245] width 0 height 9
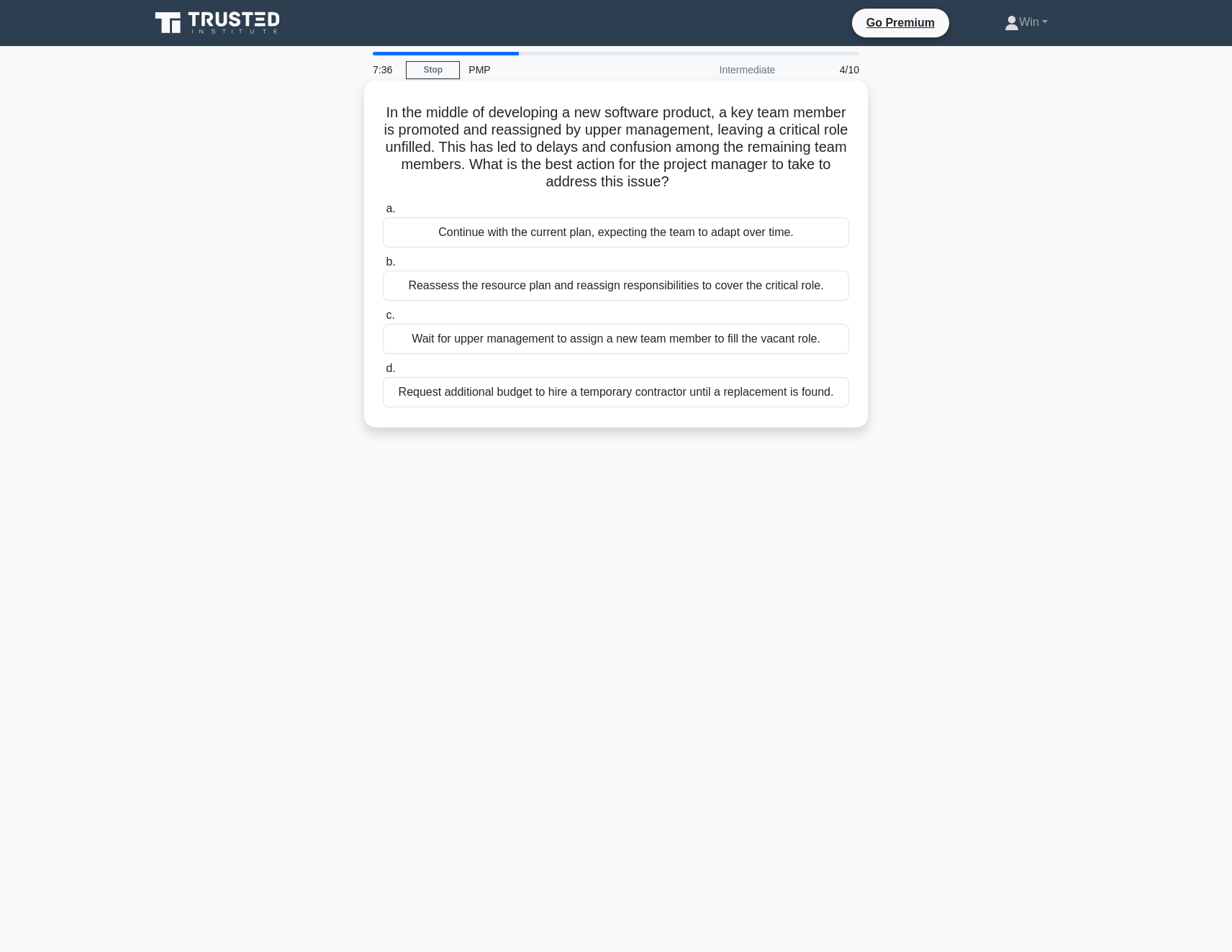
click at [496, 289] on div "Reassess the resource plan and reassign responsibilities to cover the critical …" at bounding box center [616, 286] width 467 height 30
click at [383, 267] on input "b. Reassess the resource plan and reassign responsibilities to cover the critic…" at bounding box center [383, 262] width 0 height 9
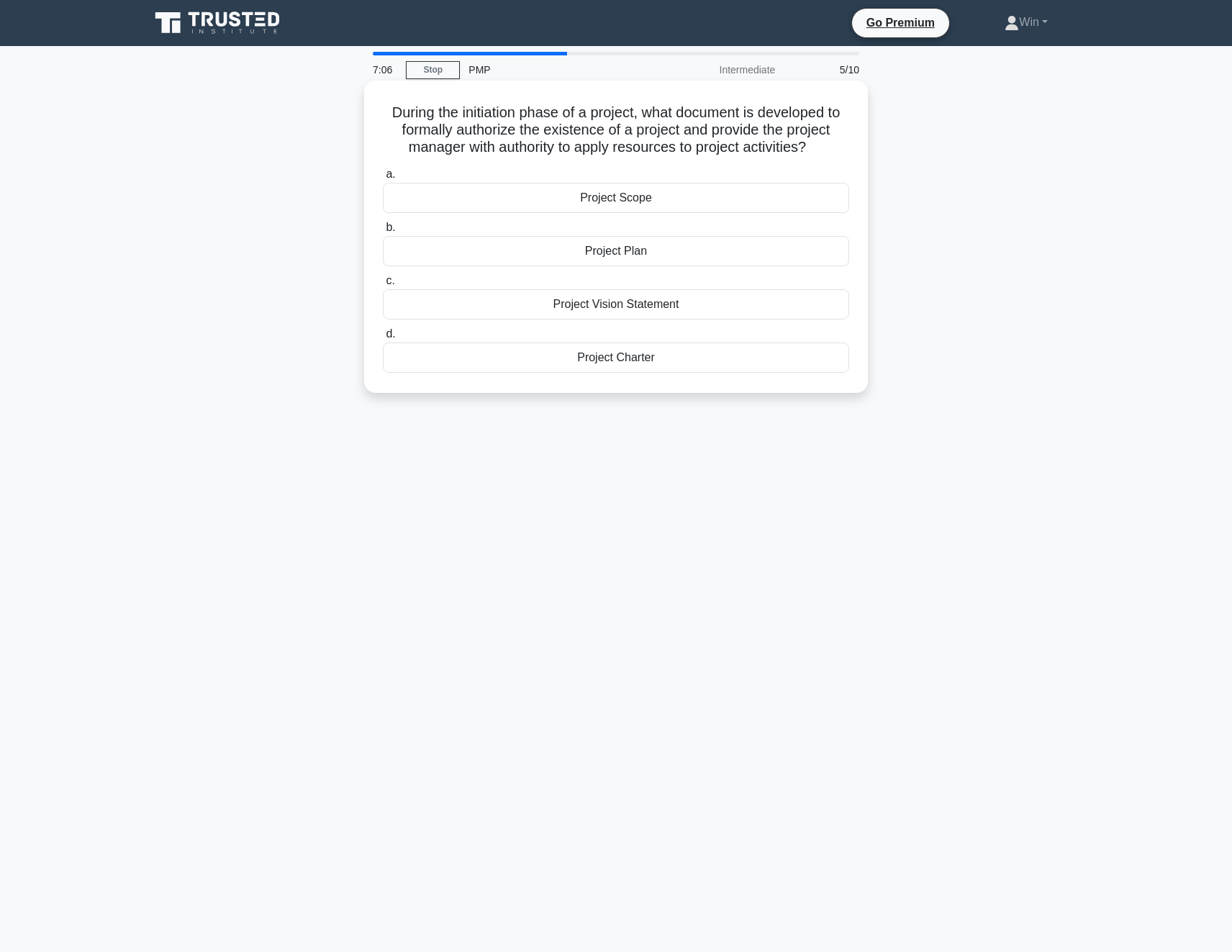
click at [636, 356] on div "Project Charter" at bounding box center [616, 357] width 467 height 30
click at [383, 339] on input "d. Project Charter" at bounding box center [383, 334] width 0 height 9
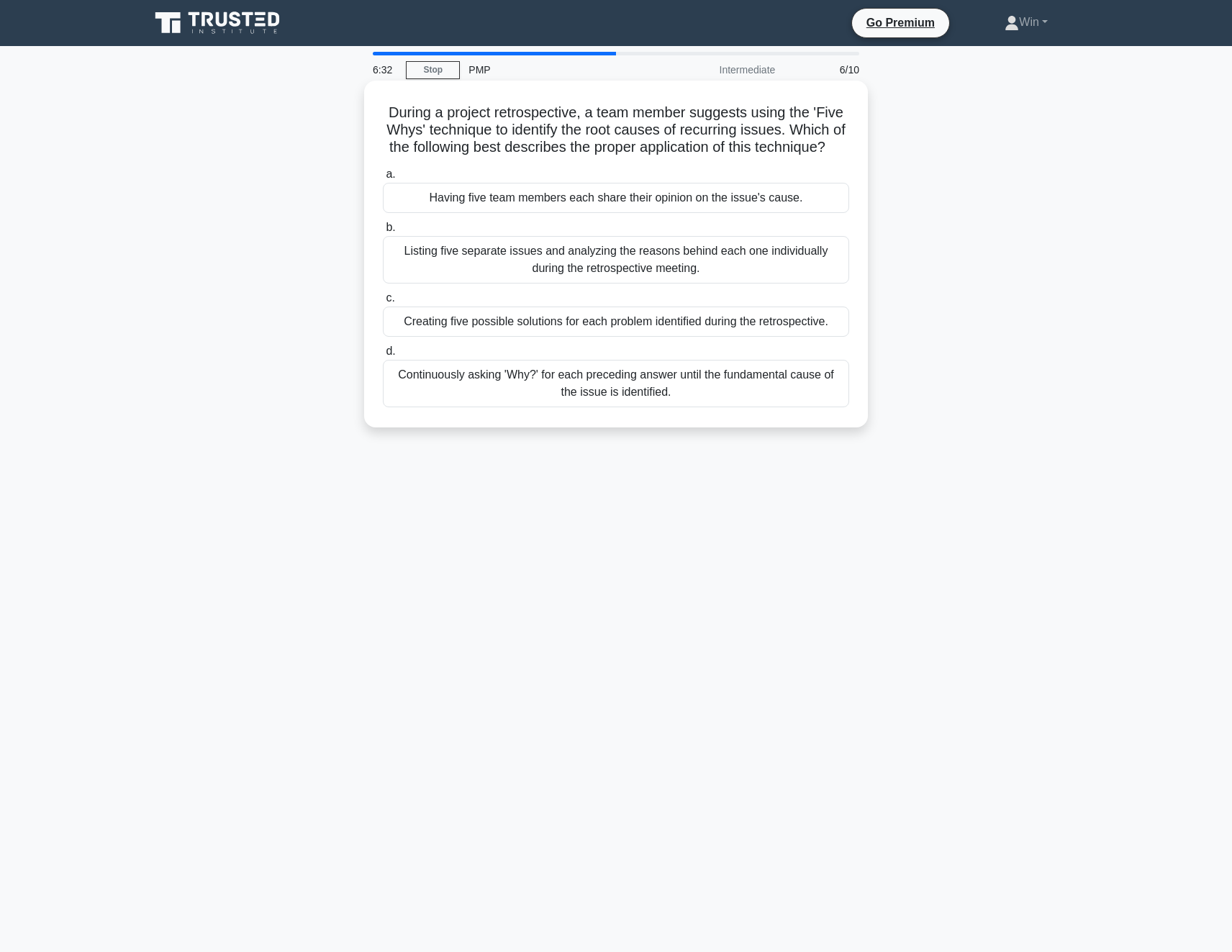
click at [660, 283] on div "Listing five separate issues and analyzing the reasons behind each one individu…" at bounding box center [616, 259] width 467 height 47
click at [383, 232] on input "b. Listing five separate issues and analyzing the reasons behind each one indiv…" at bounding box center [383, 228] width 0 height 9
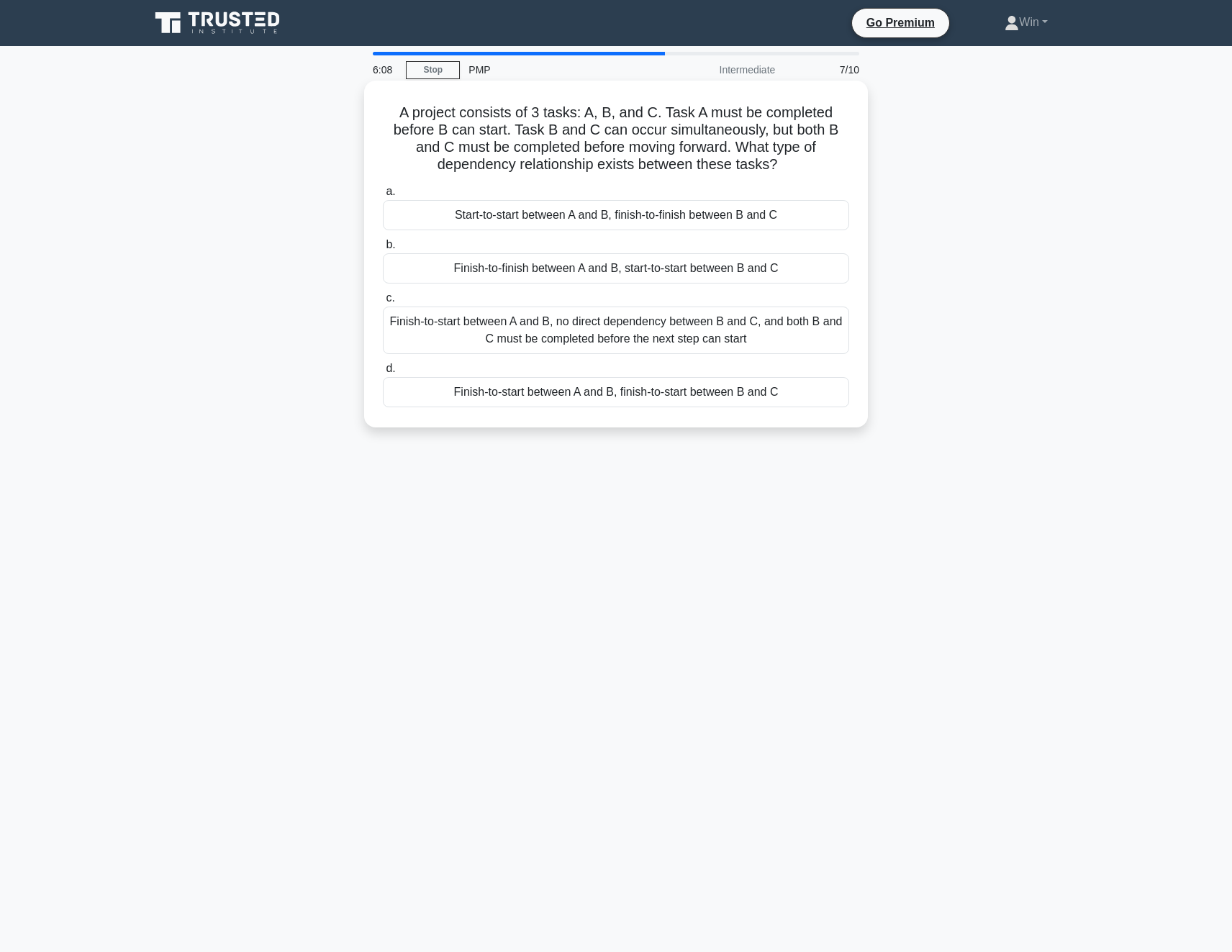
click at [696, 213] on div "Start-to-start between A and B, finish-to-finish between B and C" at bounding box center [616, 215] width 467 height 30
click at [383, 197] on input "a. Start-to-start between A and B, finish-to-finish between B and C" at bounding box center [383, 191] width 0 height 9
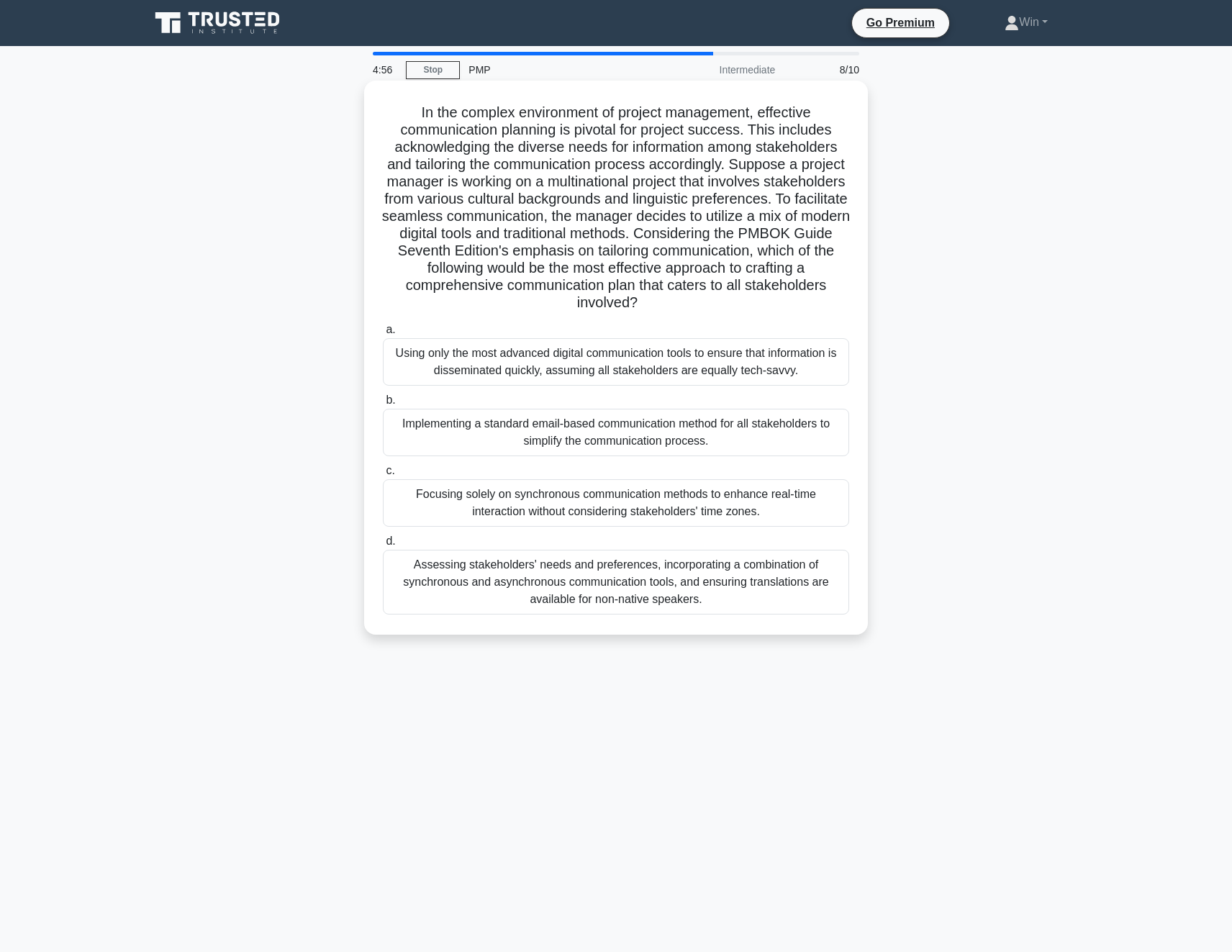
click at [679, 580] on div "Assessing stakeholders' needs and preferences, incorporating a combination of s…" at bounding box center [616, 582] width 467 height 65
click at [383, 546] on input "d. Assessing stakeholders' needs and preferences, incorporating a combination o…" at bounding box center [383, 541] width 0 height 9
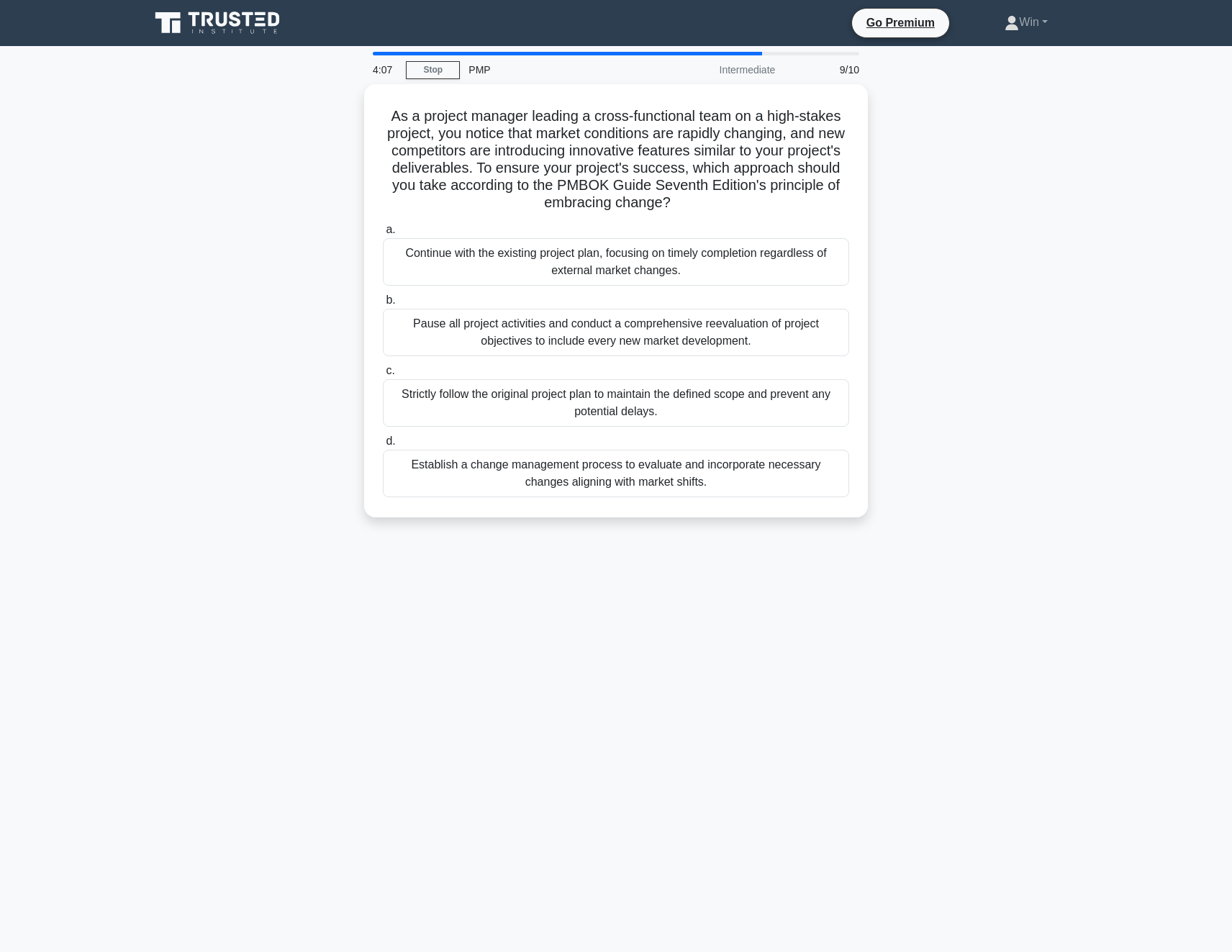
click at [544, 473] on div "Establish a change management process to evaluate and incorporate necessary cha…" at bounding box center [616, 473] width 467 height 47
click at [383, 446] on input "d. Establish a change management process to evaluate and incorporate necessary …" at bounding box center [383, 441] width 0 height 9
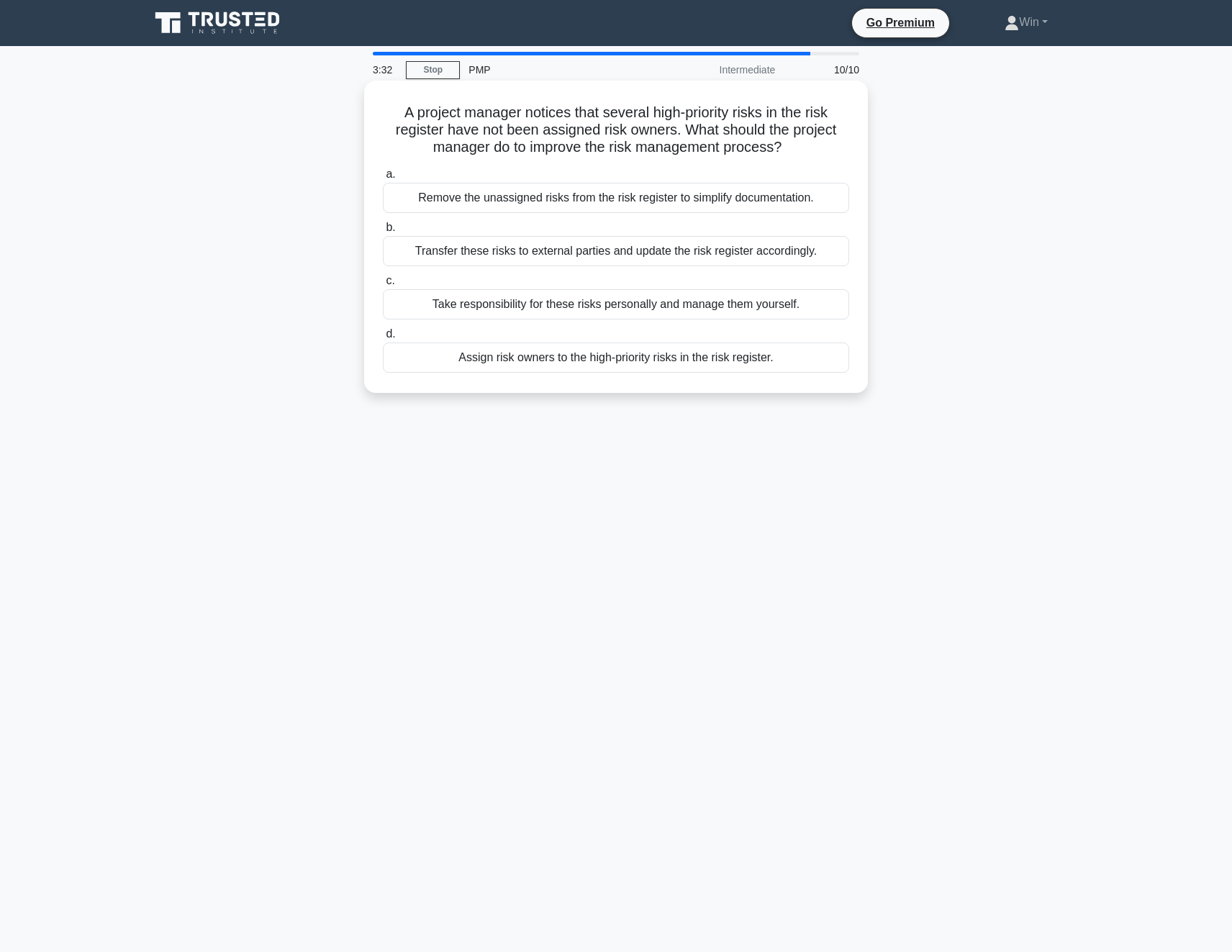
click at [655, 356] on div "Assign risk owners to the high-priority risks in the risk register." at bounding box center [616, 357] width 467 height 30
click at [383, 339] on input "d. Assign risk owners to the high-priority risks in the risk register." at bounding box center [383, 334] width 0 height 9
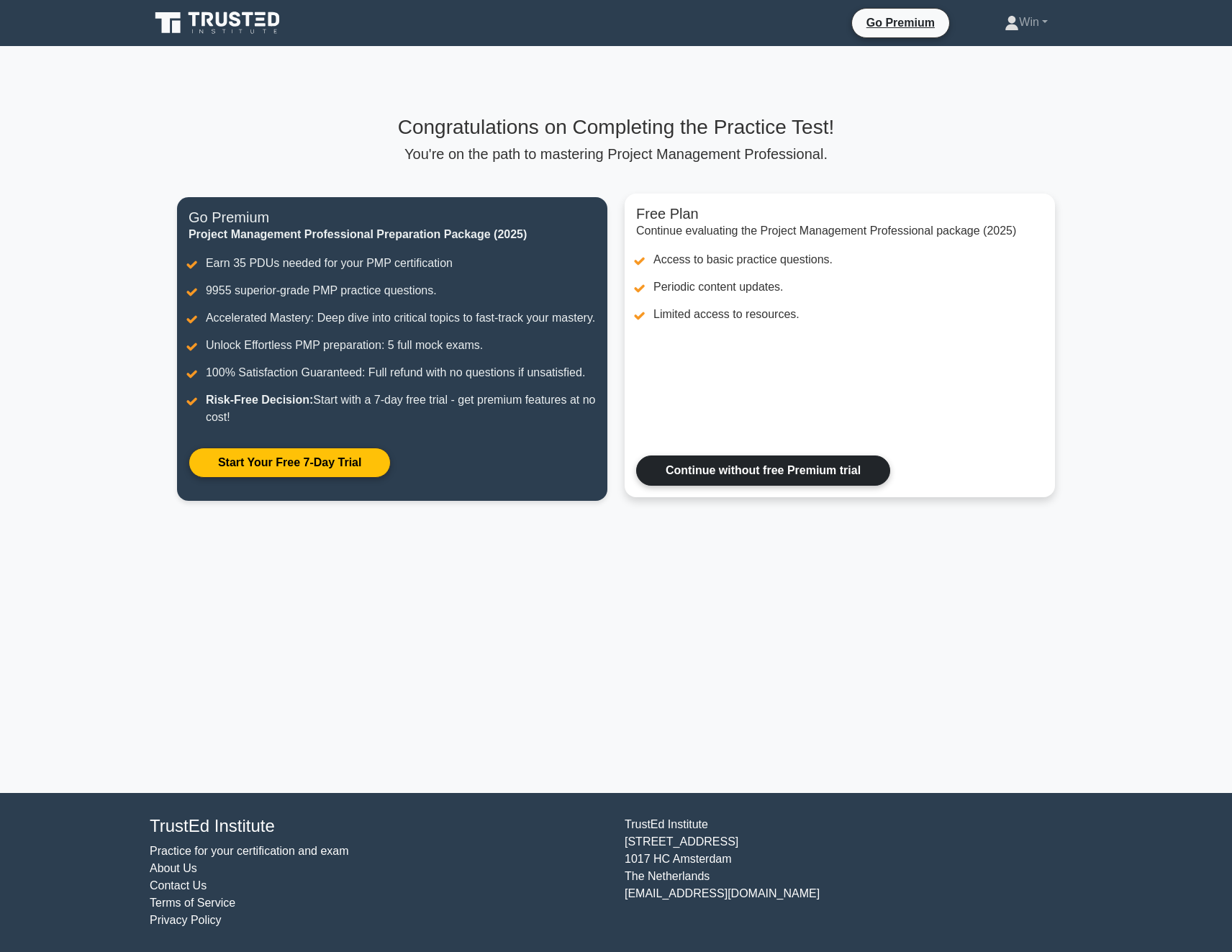
click at [759, 485] on link "Continue without free Premium trial" at bounding box center [763, 470] width 254 height 30
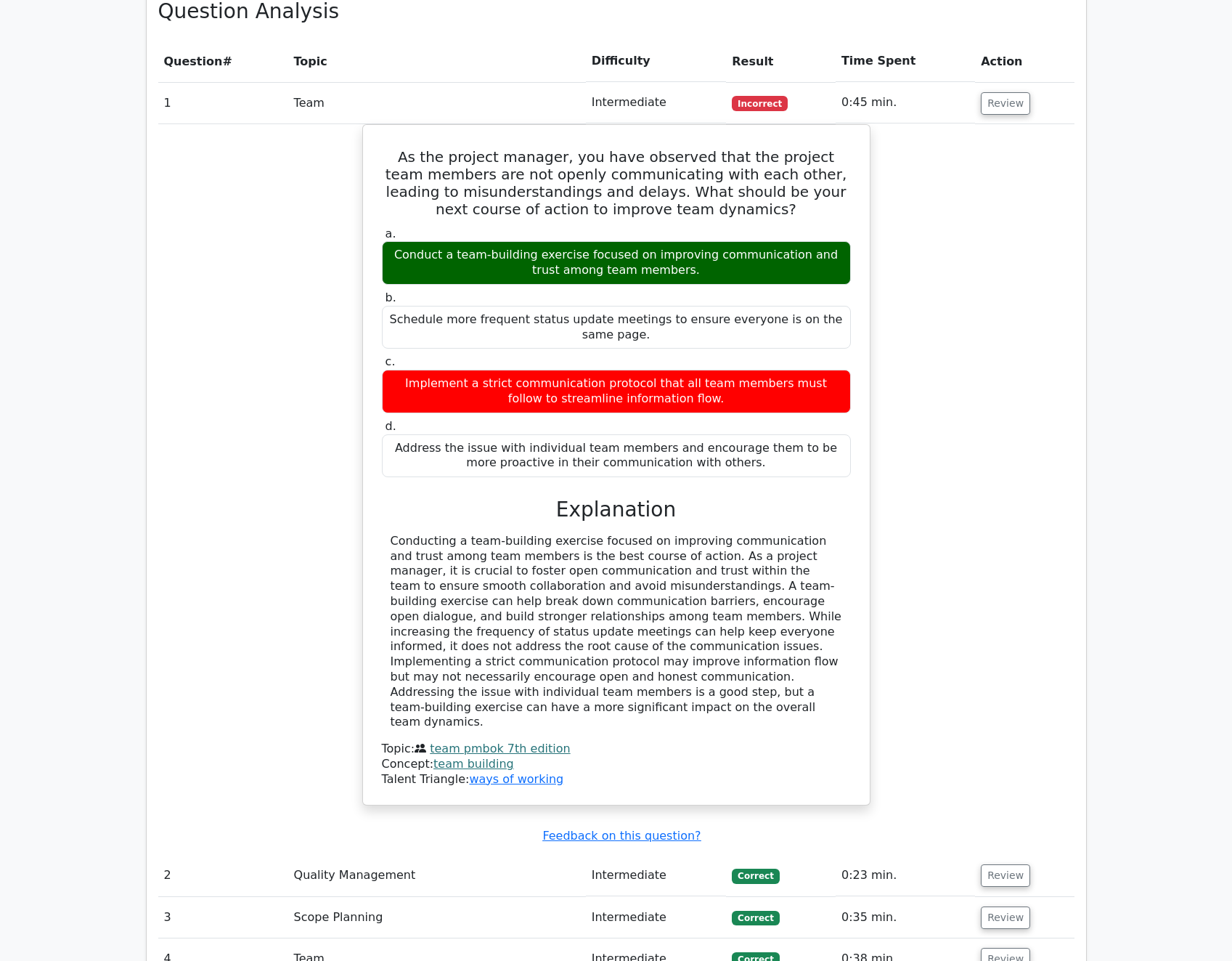
scroll to position [1090, 0]
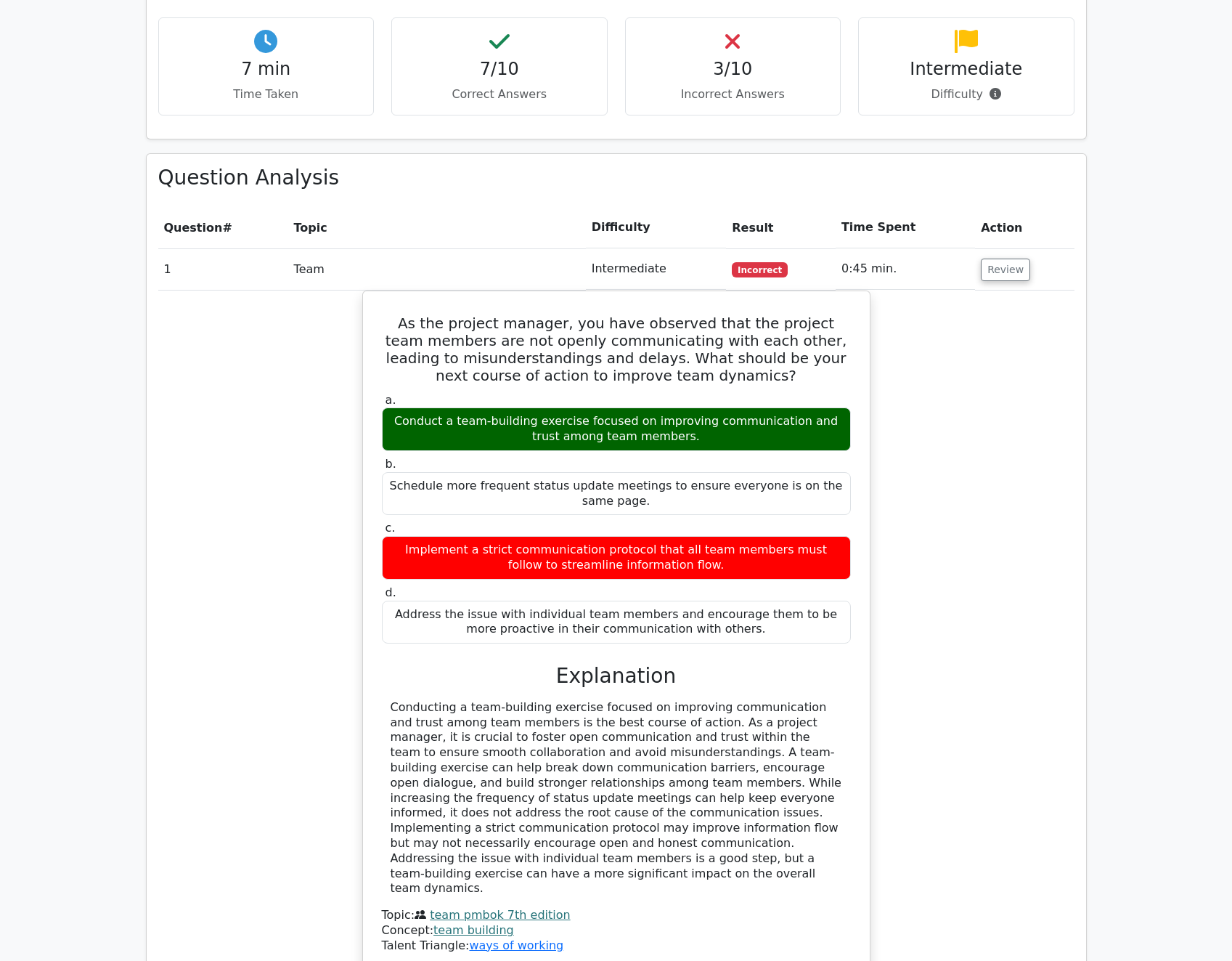
click at [1069, 481] on div "As the project manager, you have observed that the project team members are not…" at bounding box center [616, 640] width 916 height 698
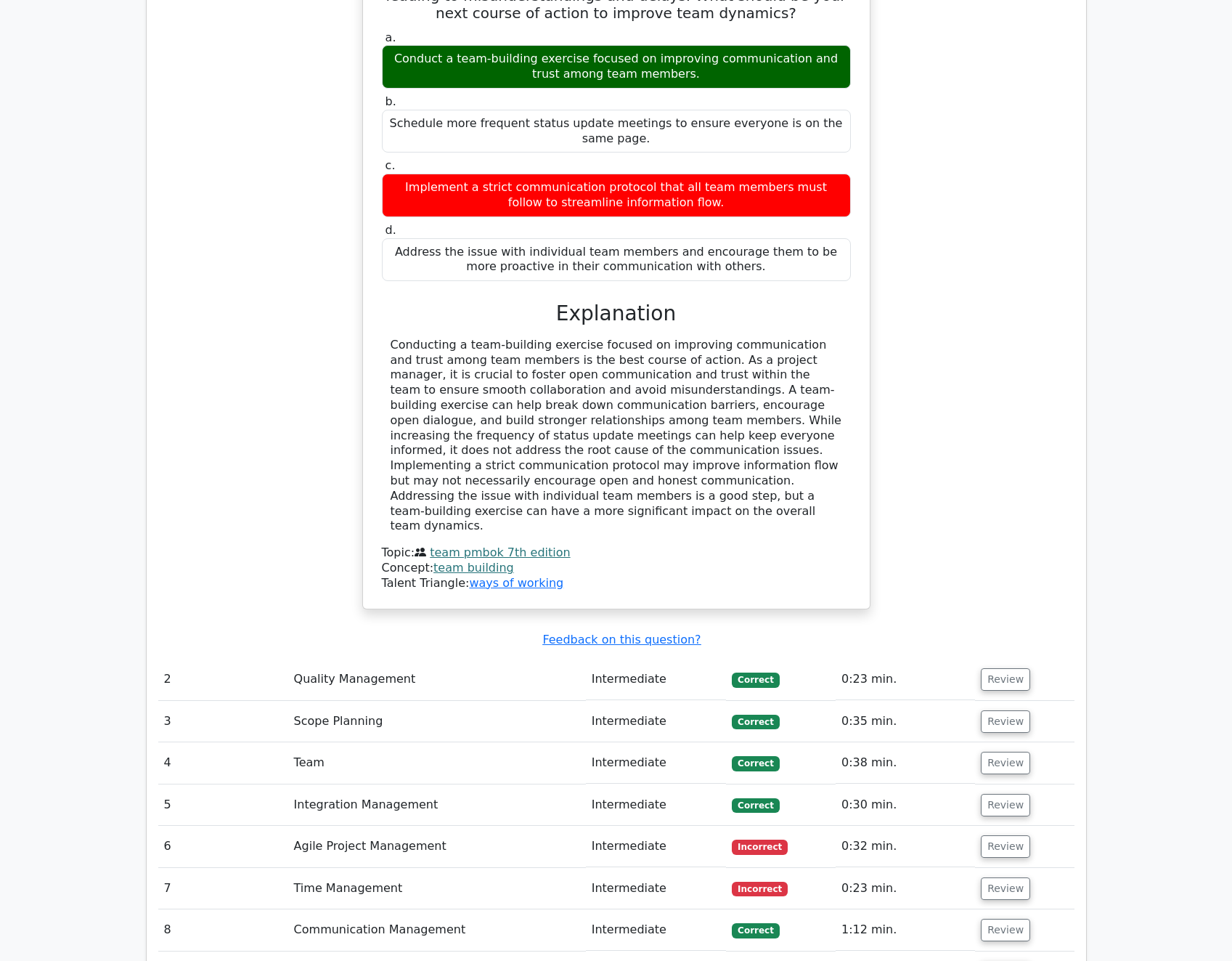
scroll to position [1453, 0]
click at [992, 667] on button "Review" at bounding box center [1005, 679] width 49 height 23
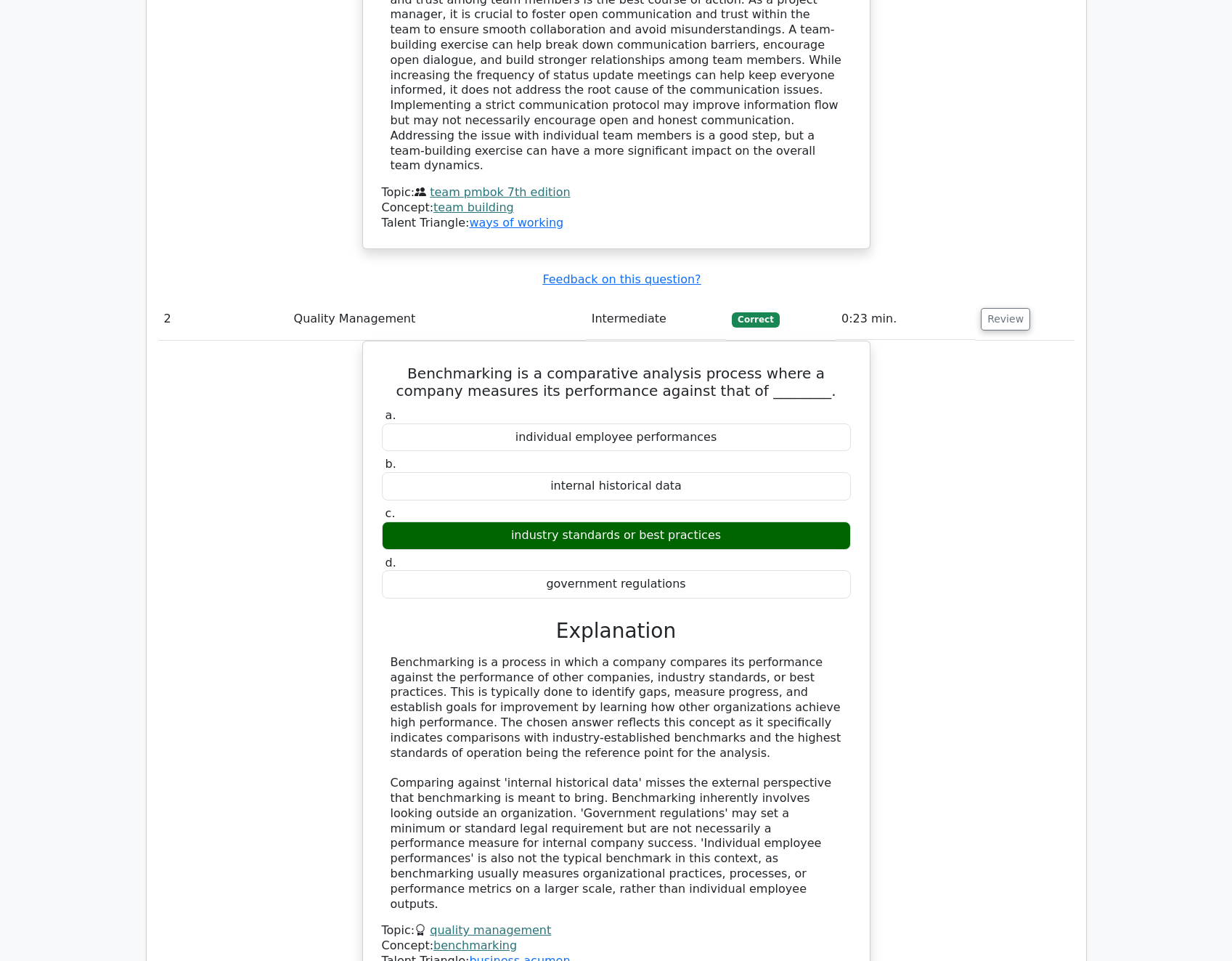
scroll to position [1815, 0]
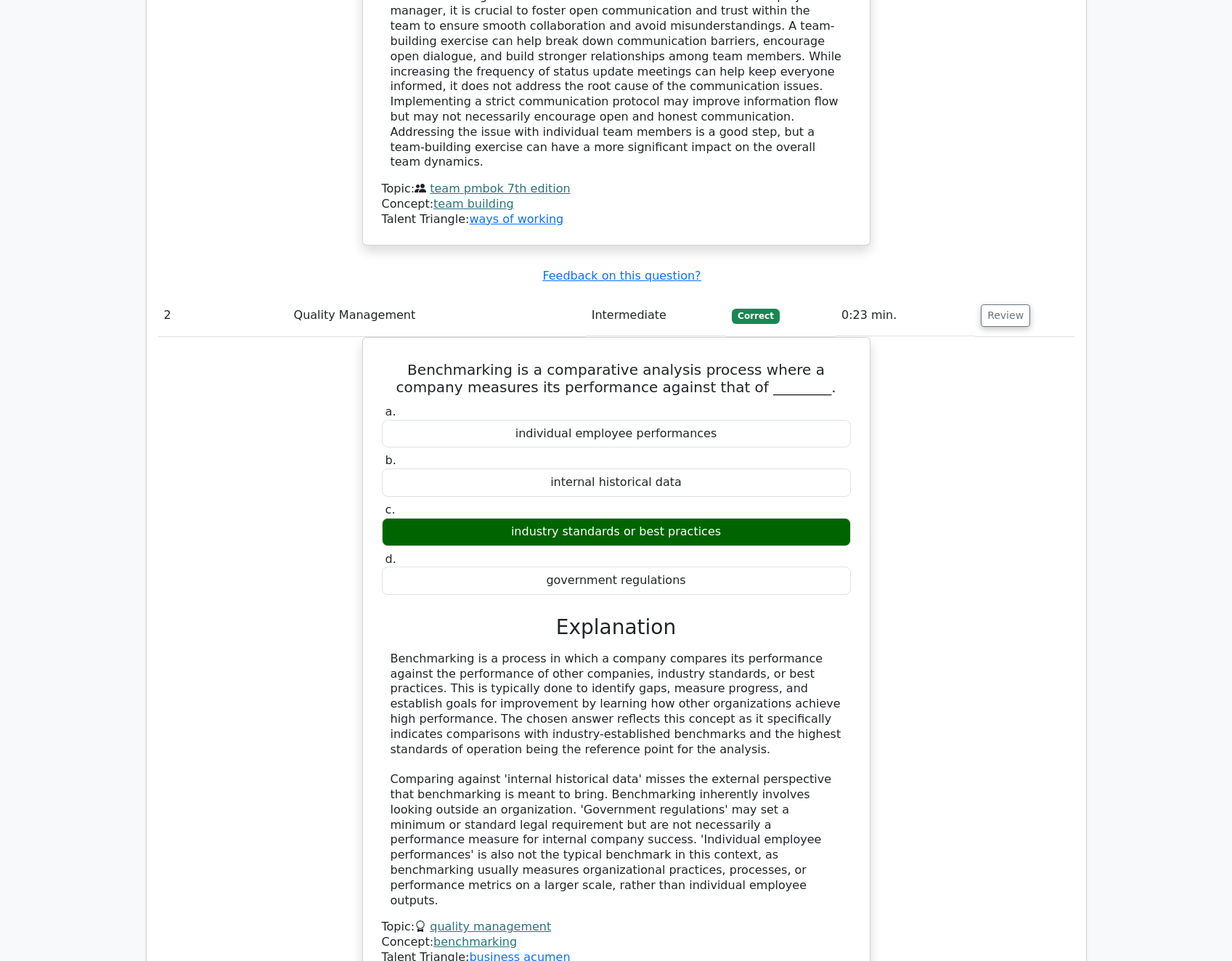
click at [1062, 703] on div "Benchmarking is a comparative analysis process where a company measures its per…" at bounding box center [616, 669] width 916 height 663
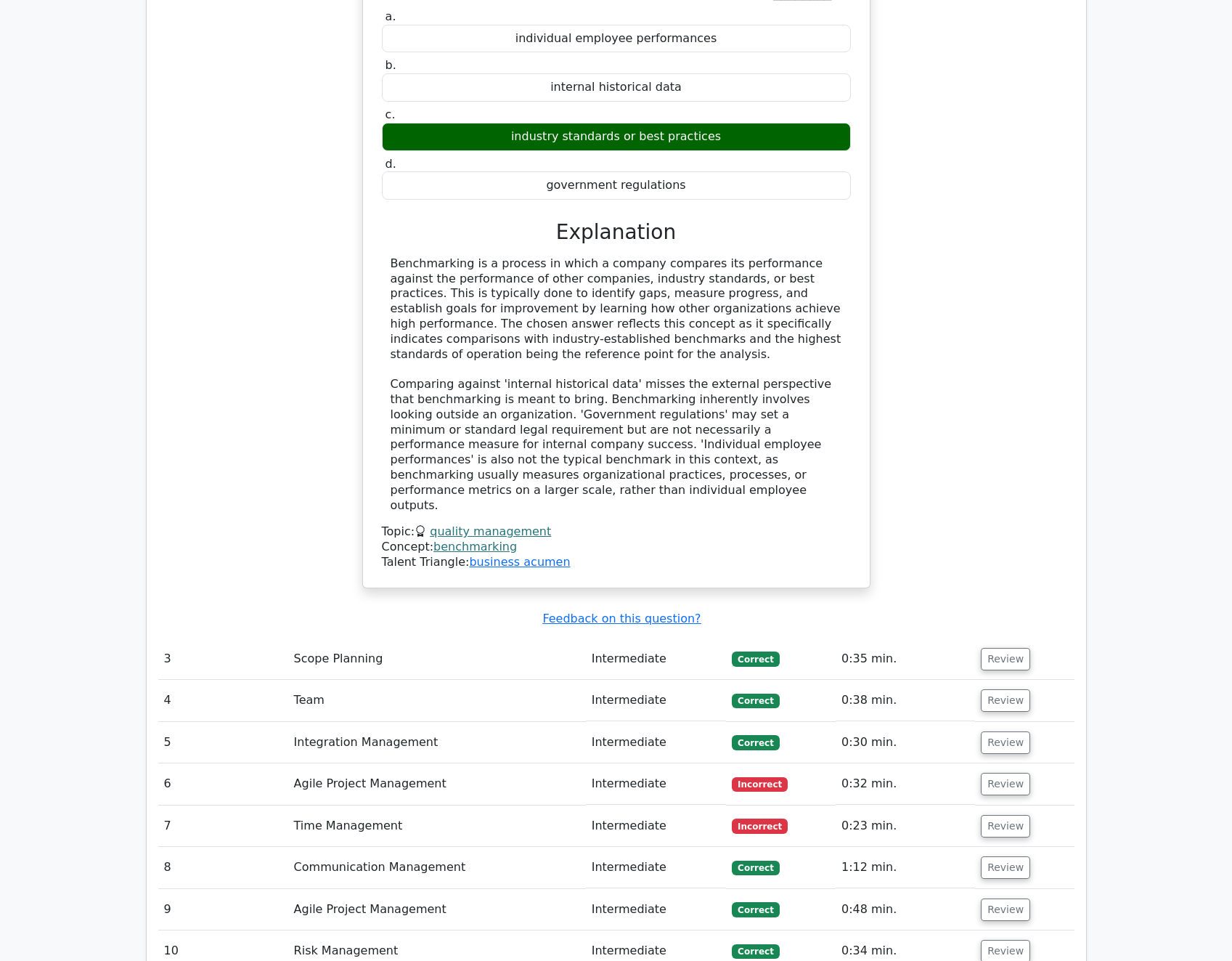
scroll to position [2251, 0]
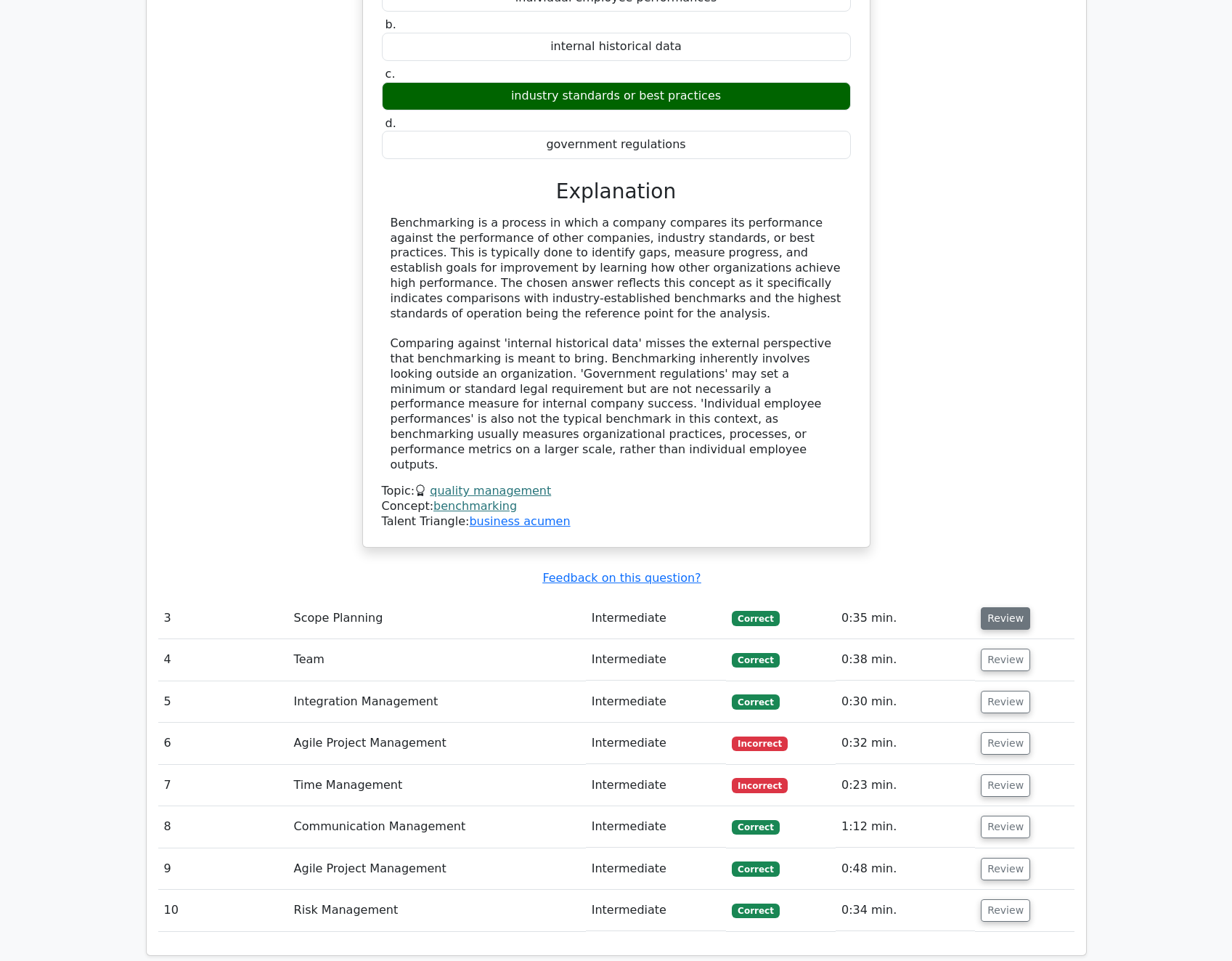
click at [1005, 607] on button "Review" at bounding box center [1005, 619] width 49 height 23
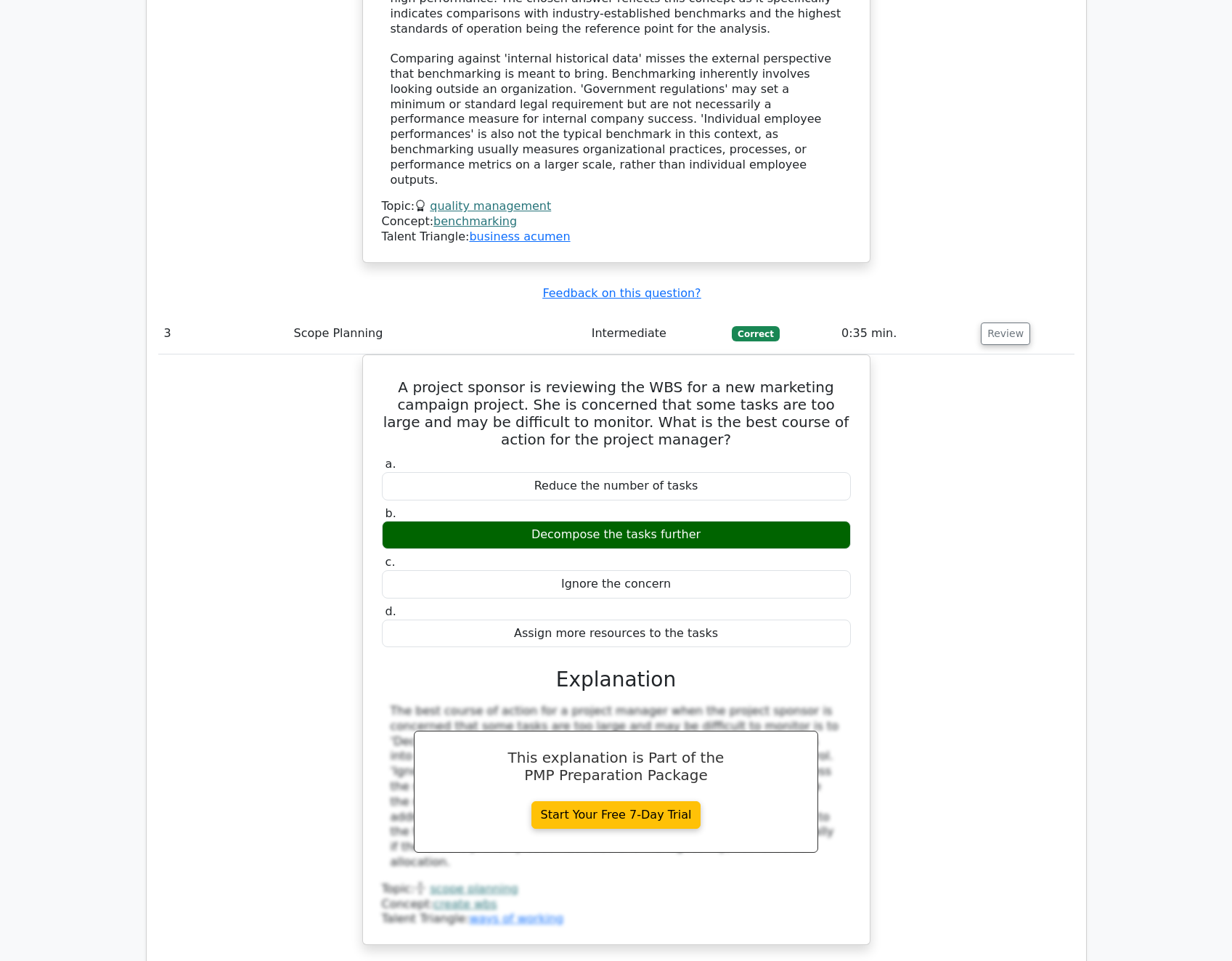
scroll to position [2542, 0]
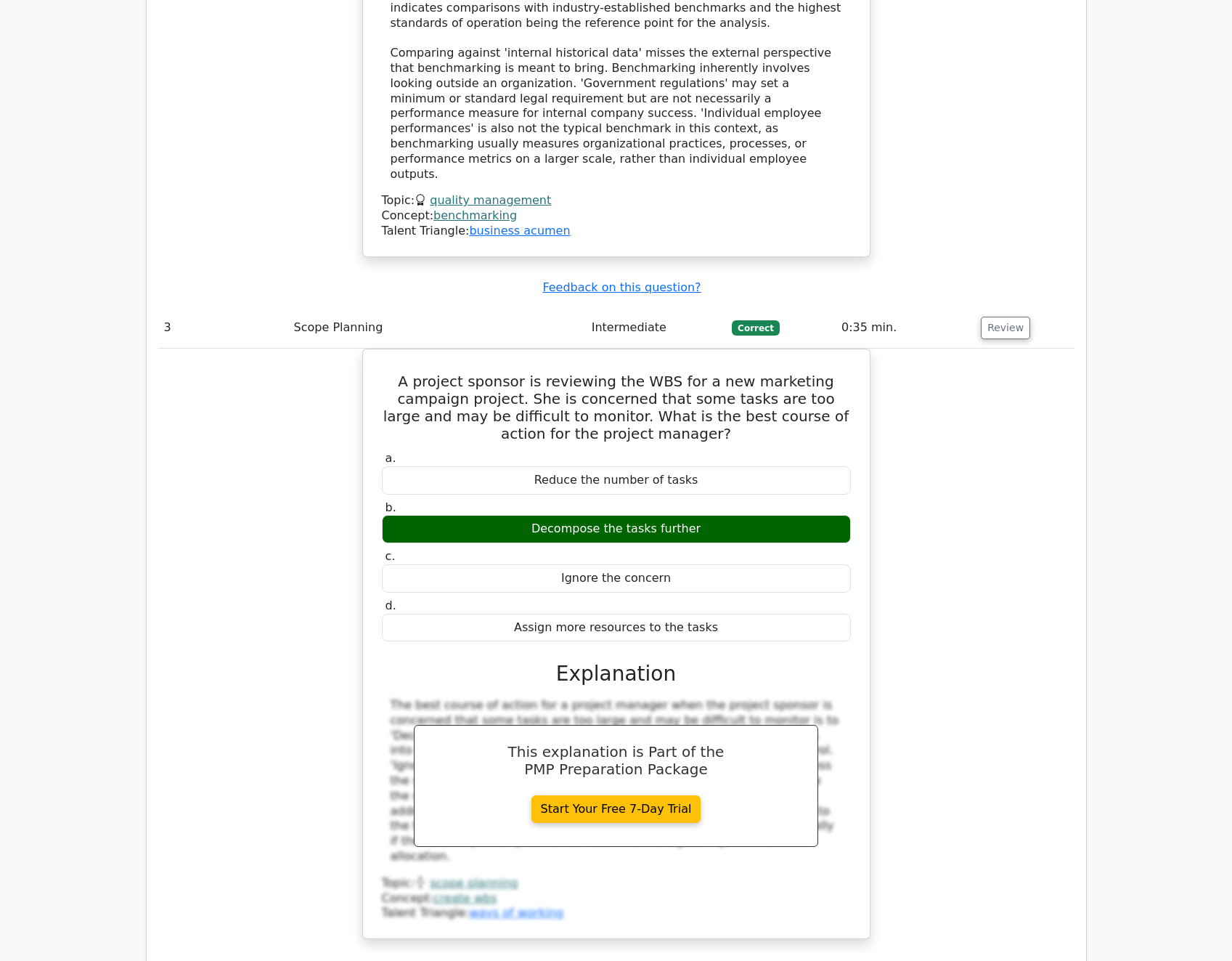
click at [984, 677] on div "A project sponsor is reviewing the WBS for a new marketing campaign project. Sh…" at bounding box center [616, 652] width 916 height 608
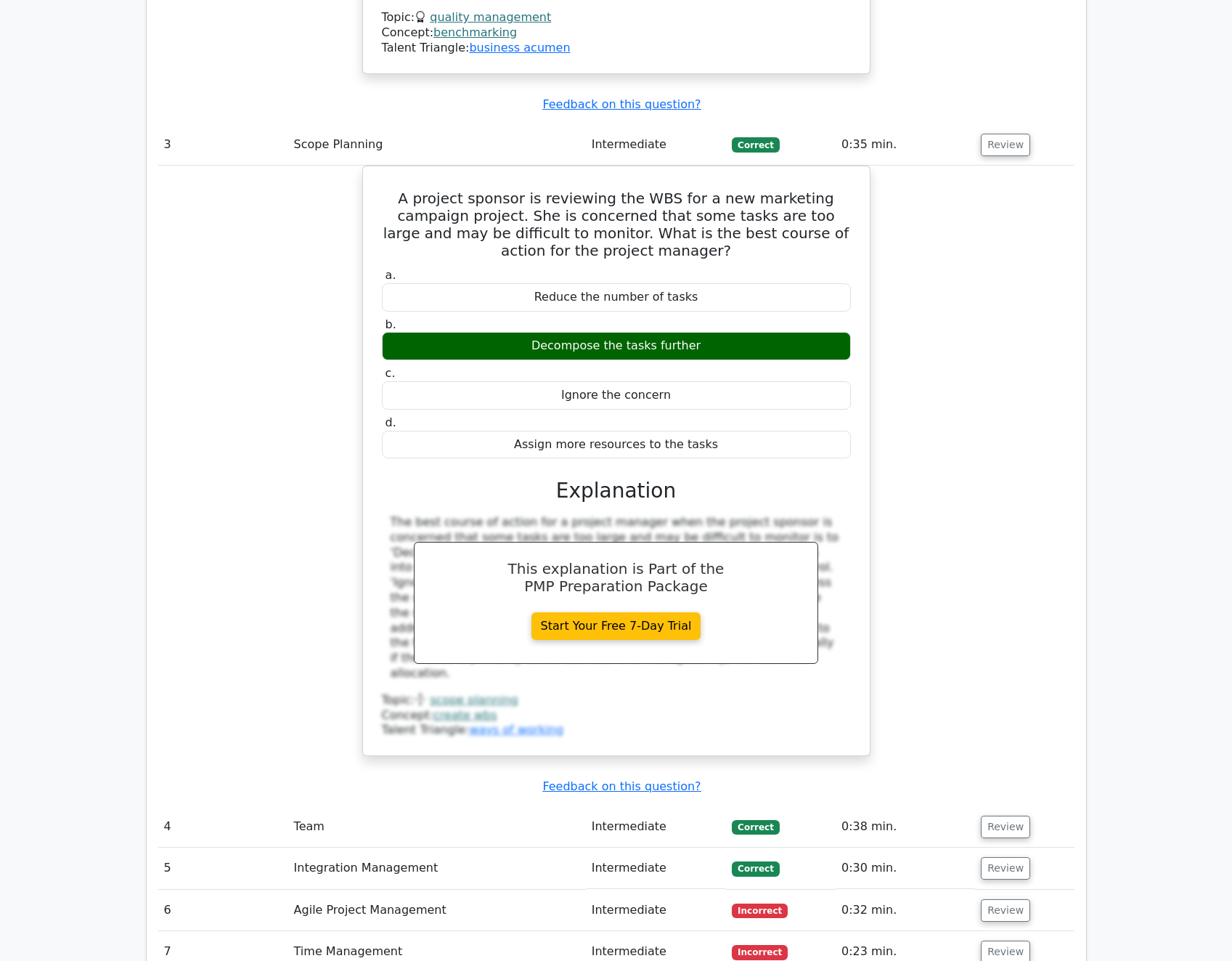
scroll to position [2760, 0]
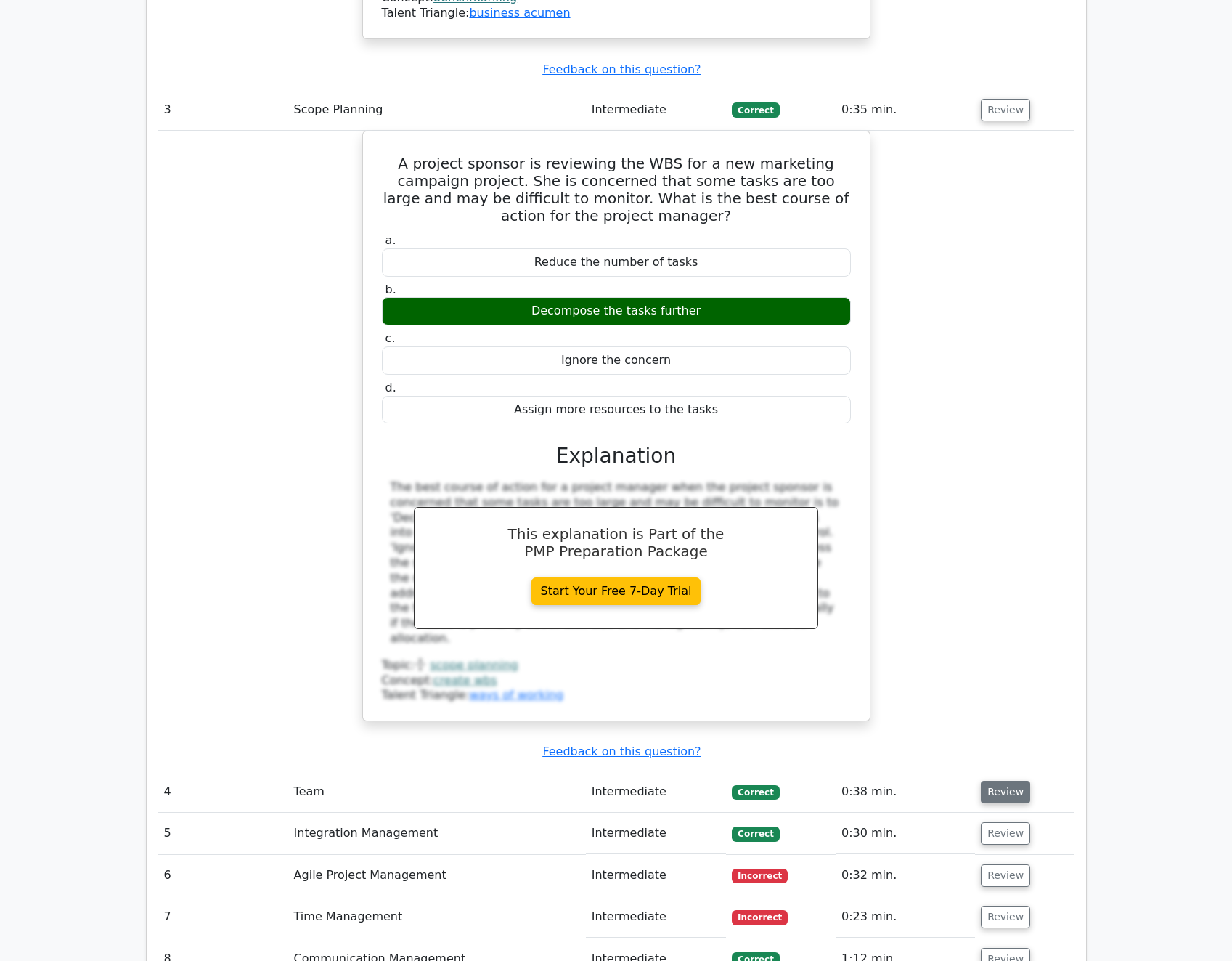
click at [1005, 781] on button "Review" at bounding box center [1005, 792] width 49 height 23
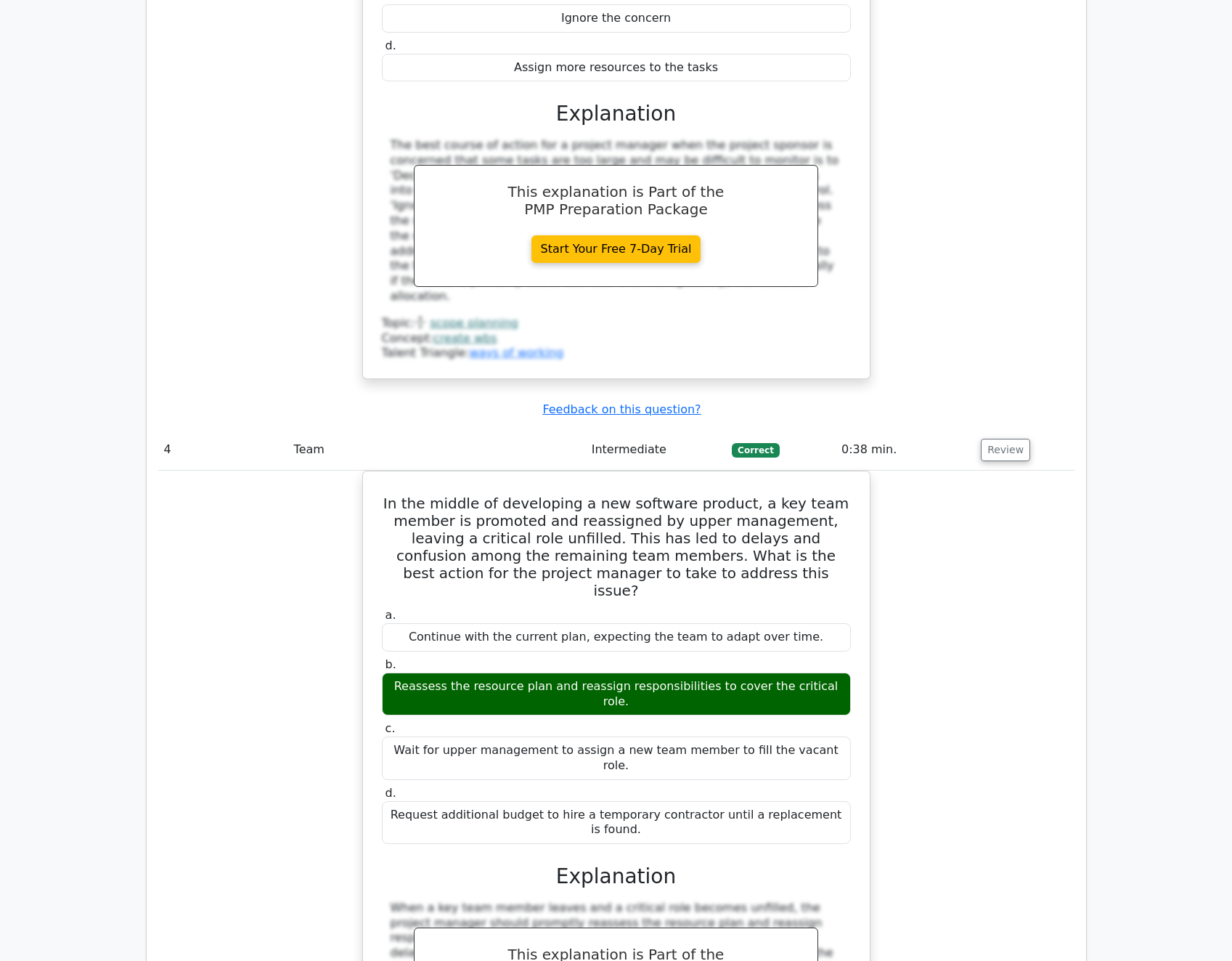
scroll to position [3123, 0]
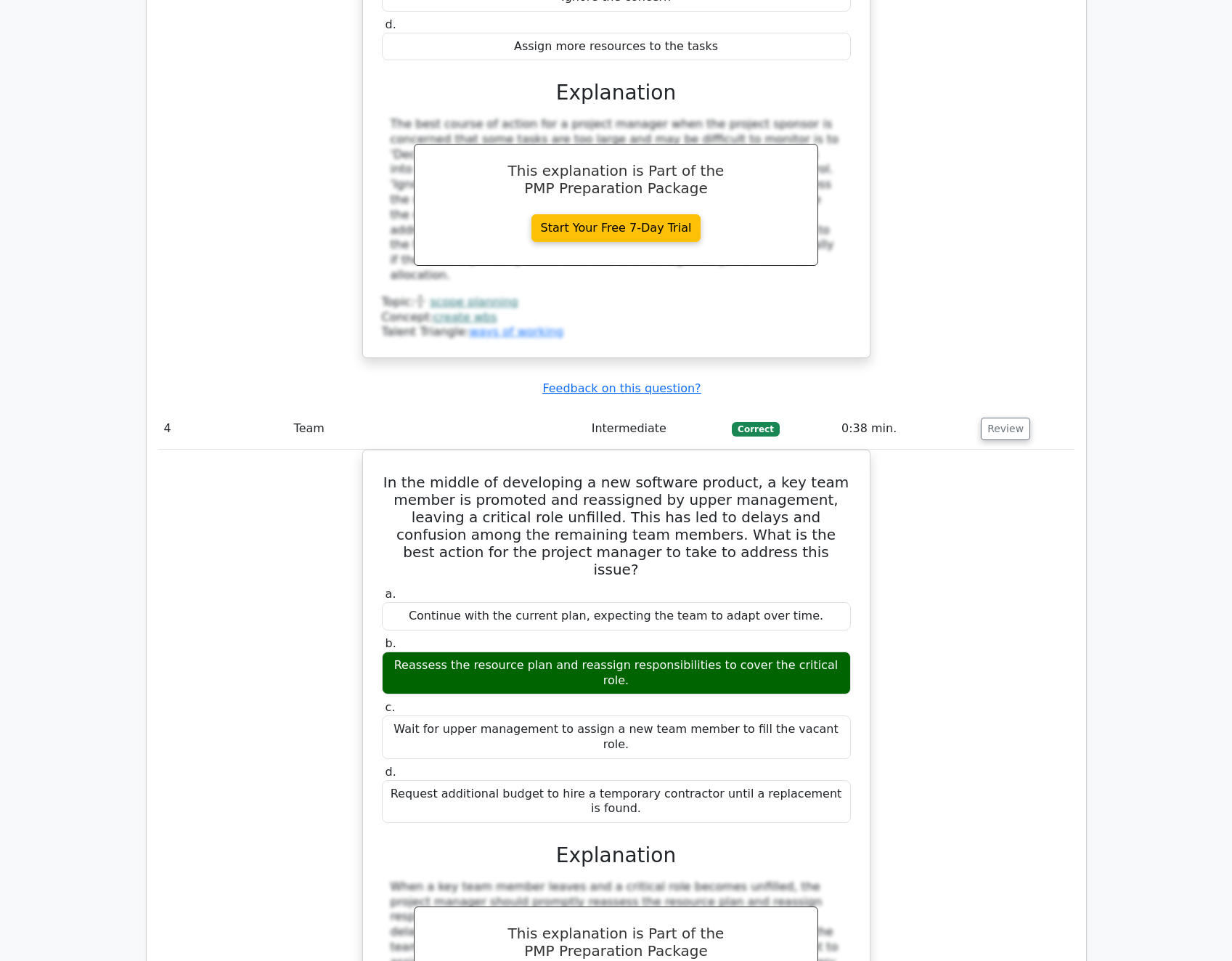
click at [928, 754] on div "In the middle of developing a new software product, a key team member is promot…" at bounding box center [616, 784] width 916 height 668
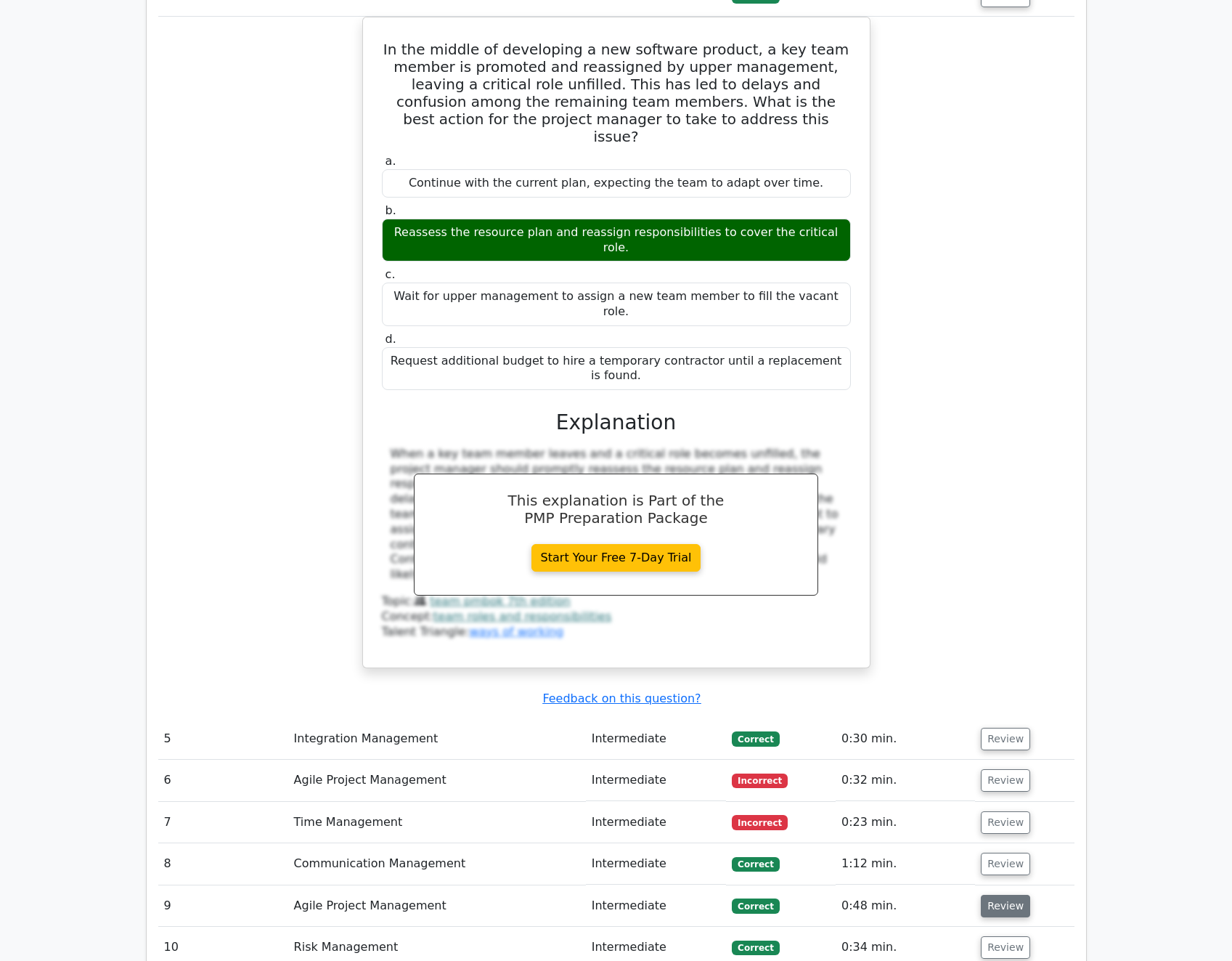
scroll to position [3559, 0]
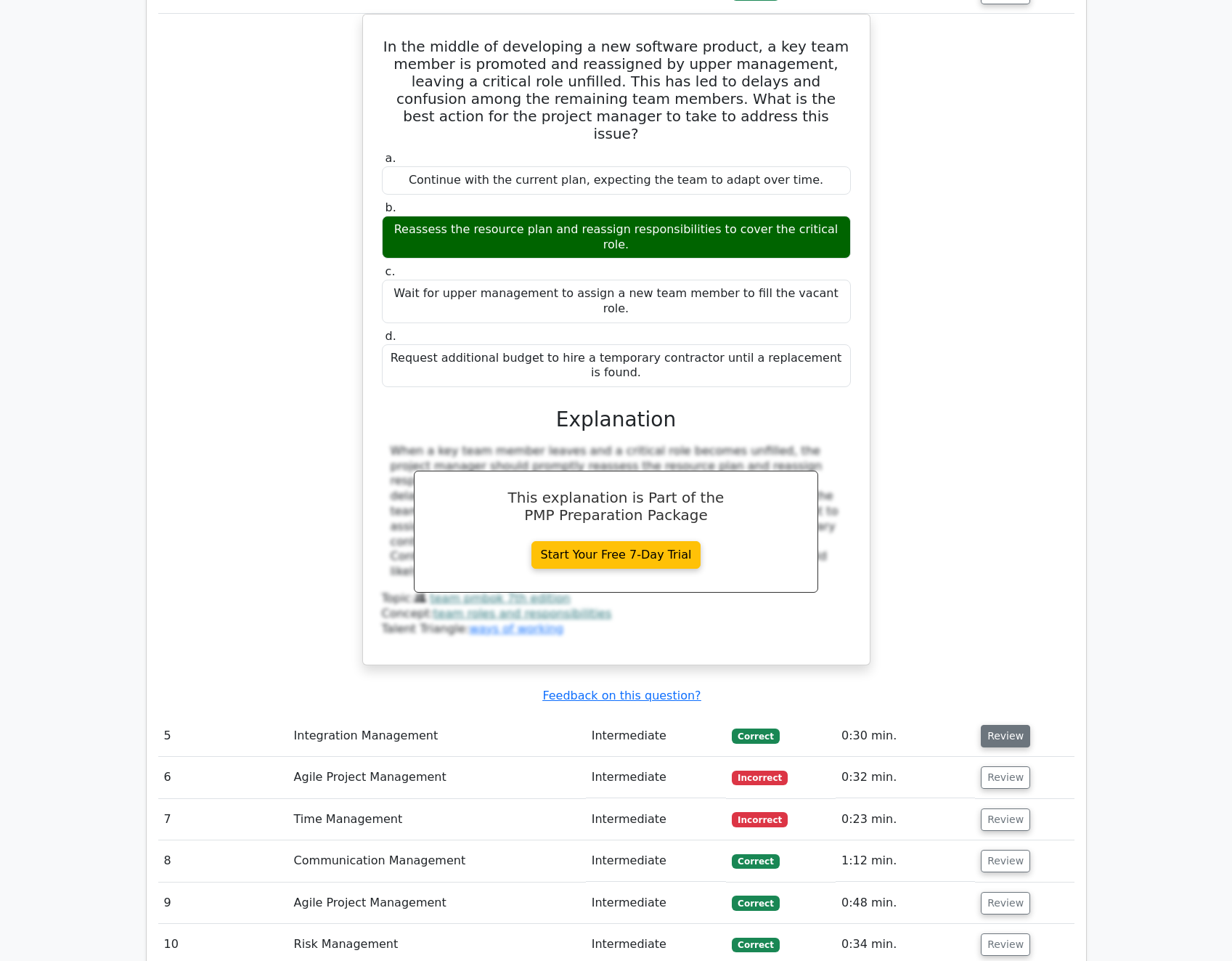
click at [1007, 725] on button "Review" at bounding box center [1005, 737] width 49 height 23
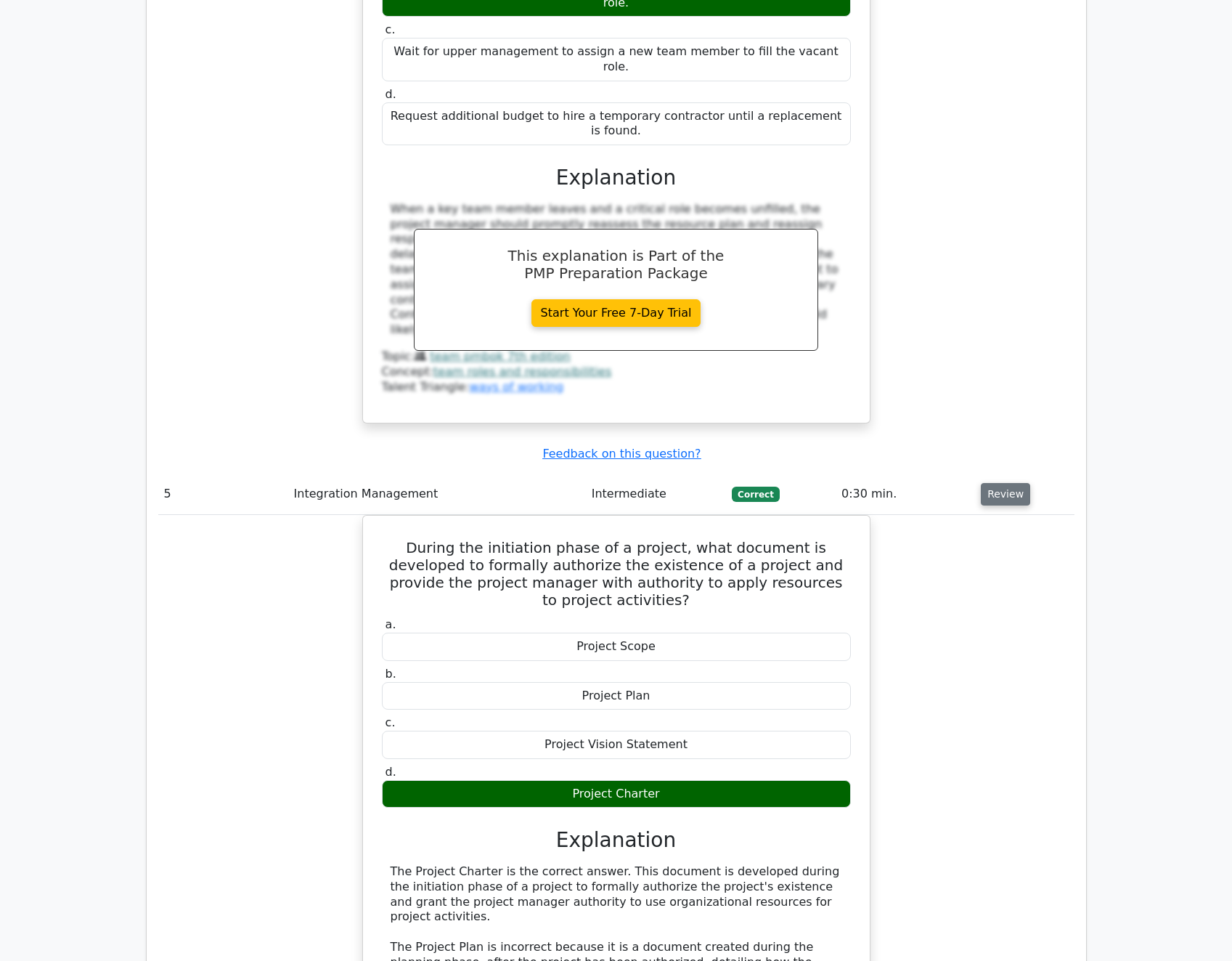
scroll to position [3849, 0]
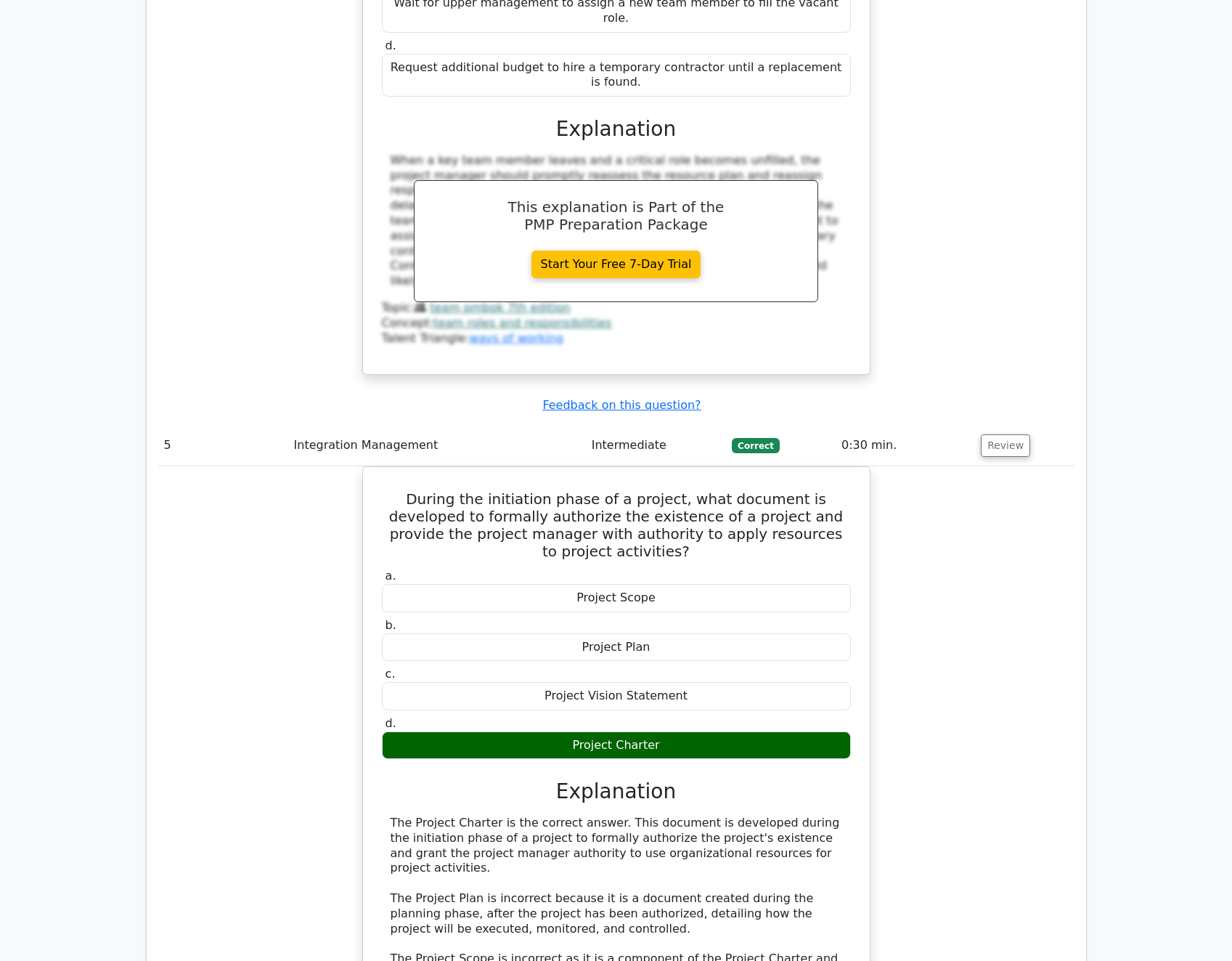
click at [998, 658] on div "During the initiation phase of a project, what document is developed to formall…" at bounding box center [616, 823] width 916 height 714
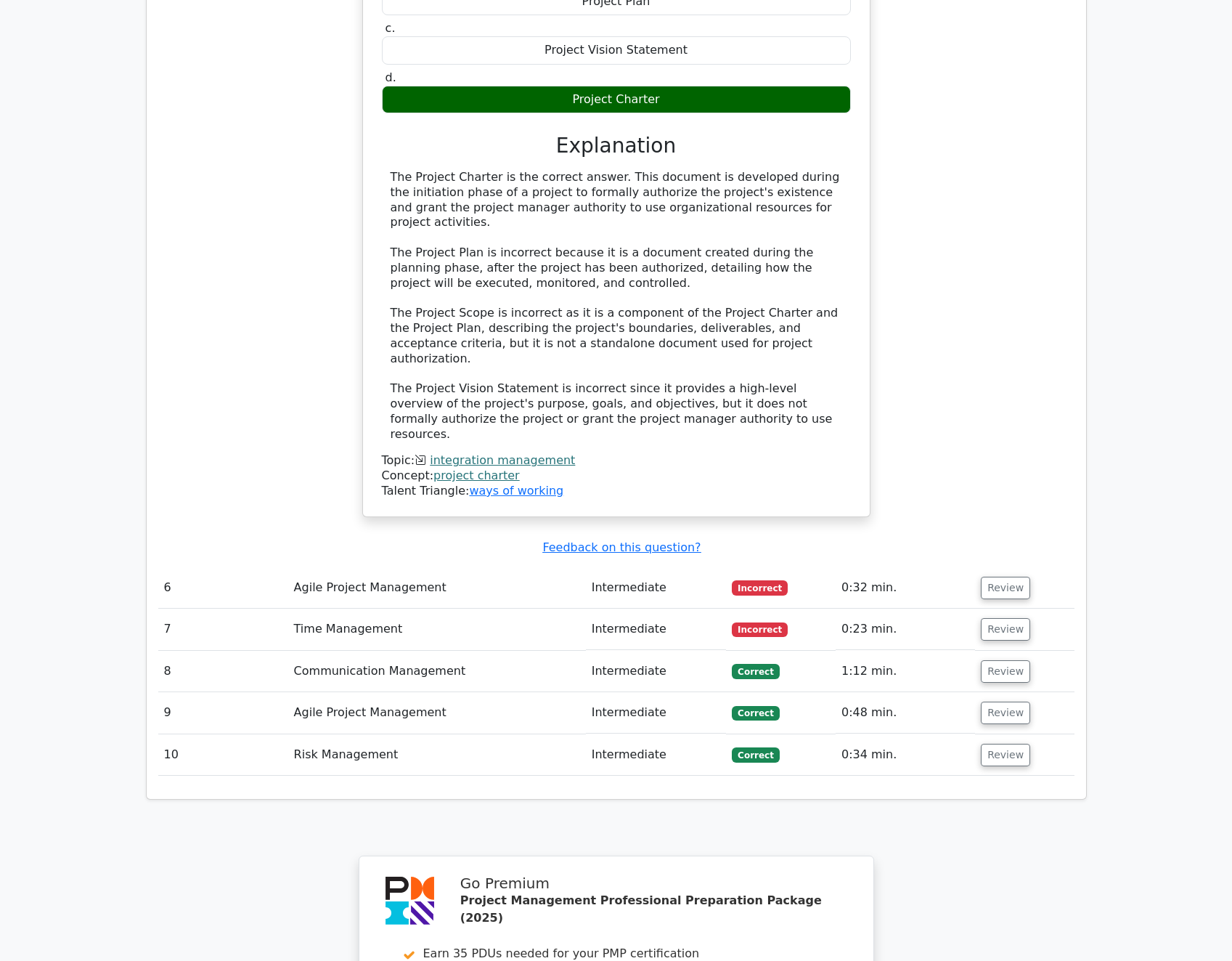
scroll to position [4503, 0]
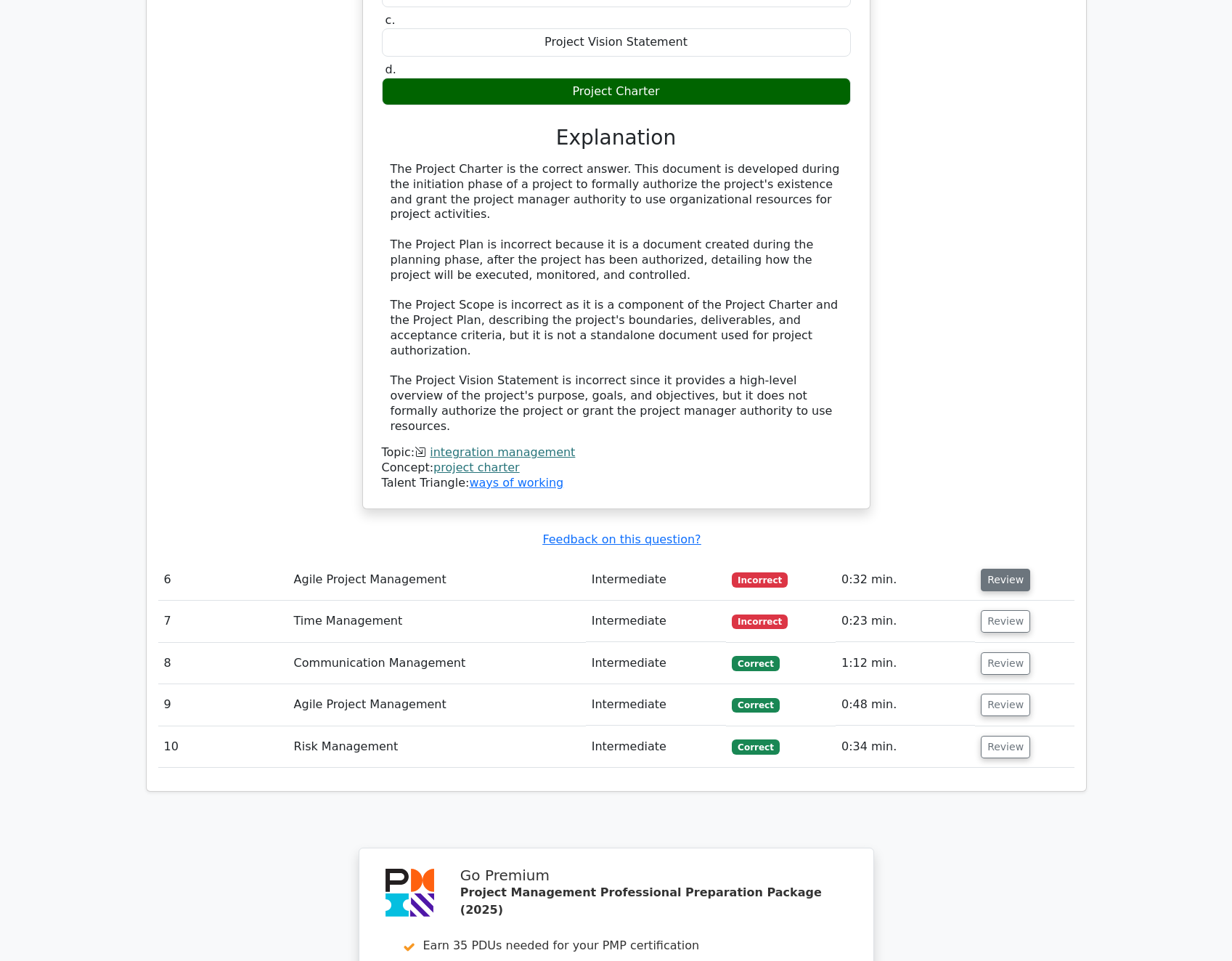
click at [1001, 568] on button "Review" at bounding box center [1005, 580] width 49 height 23
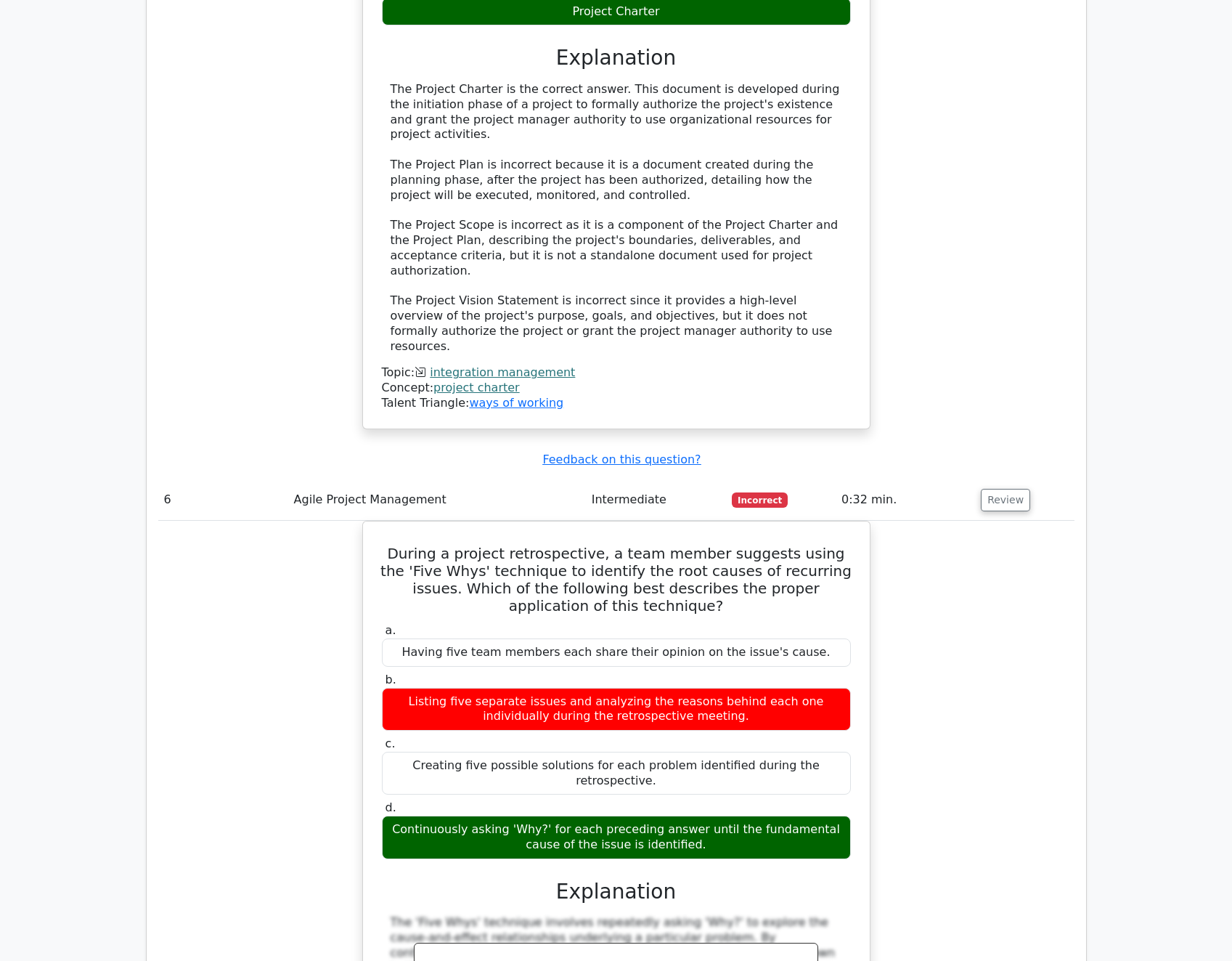
scroll to position [4648, 0]
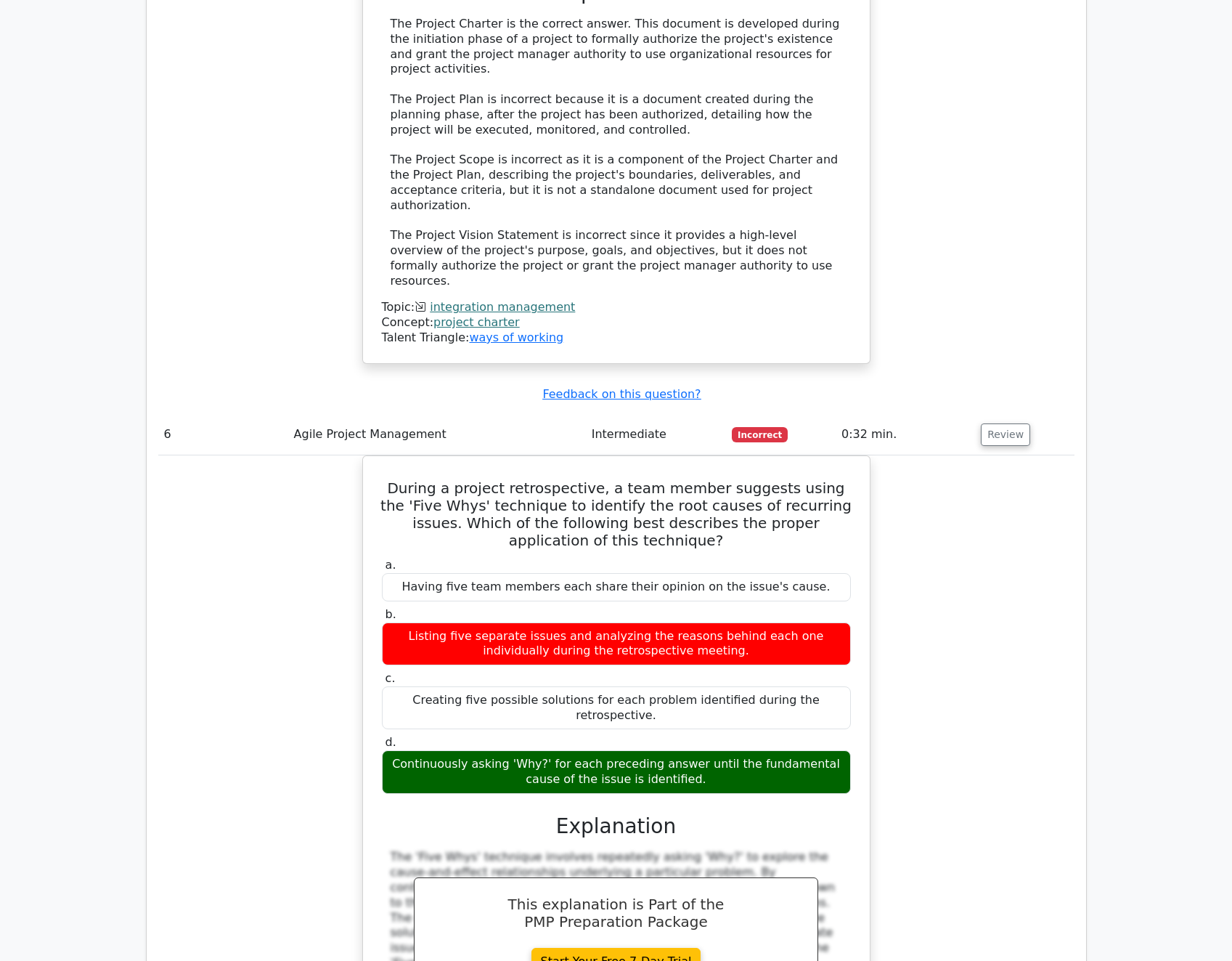
click at [1042, 653] on div "During a project retrospective, a team member suggests using the 'Five Whys' te…" at bounding box center [616, 772] width 916 height 633
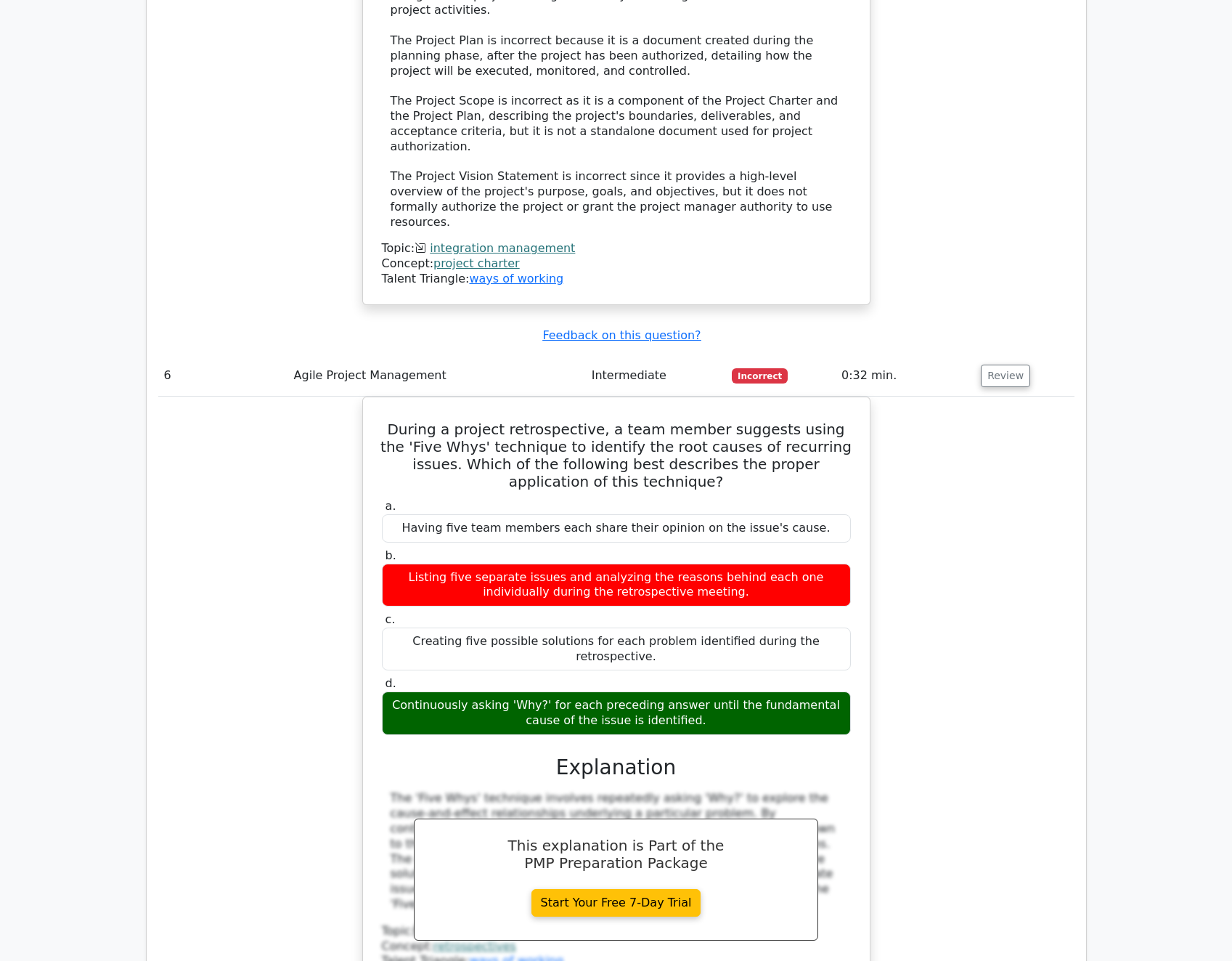
scroll to position [5011, 0]
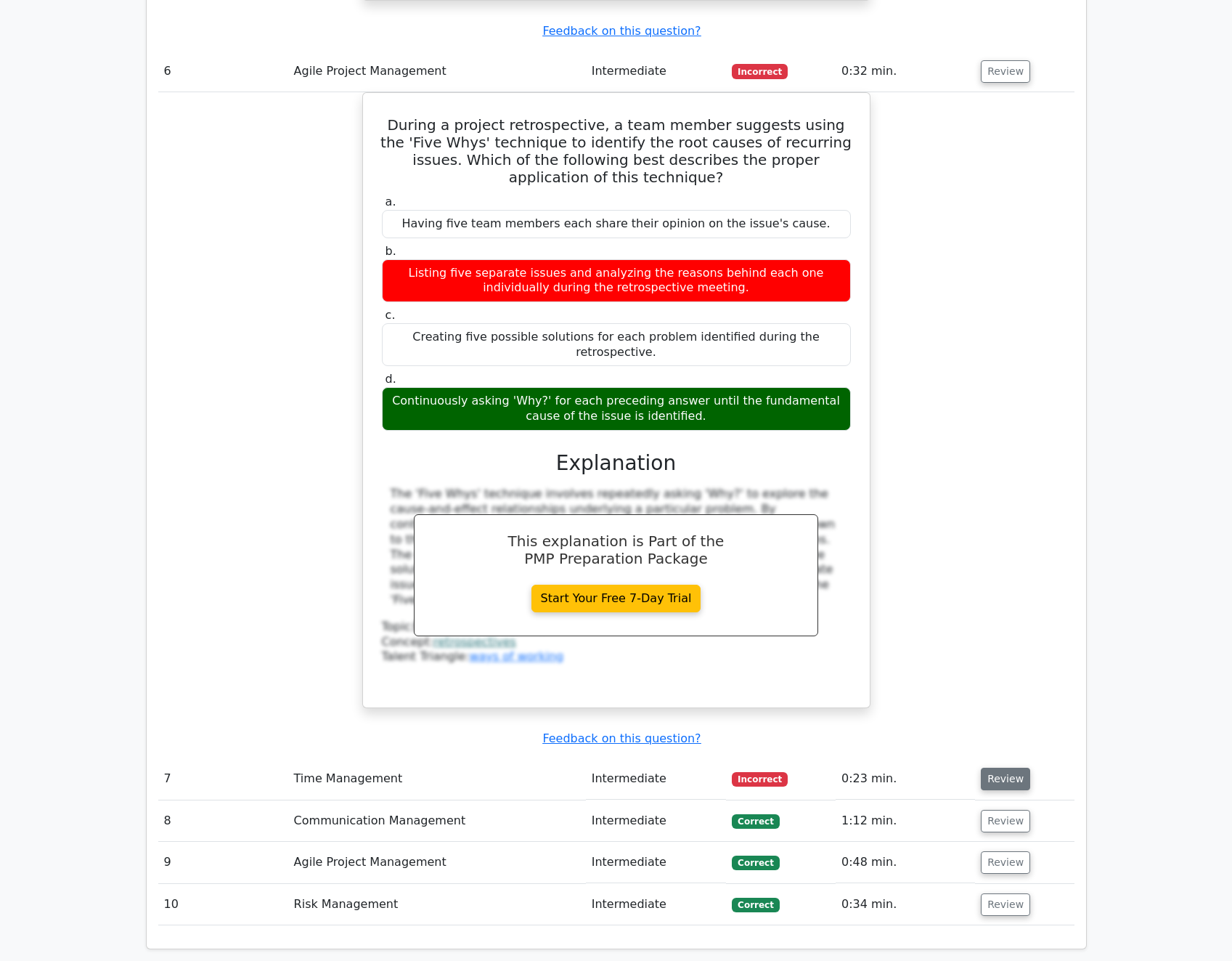
click at [996, 768] on button "Review" at bounding box center [1005, 779] width 49 height 23
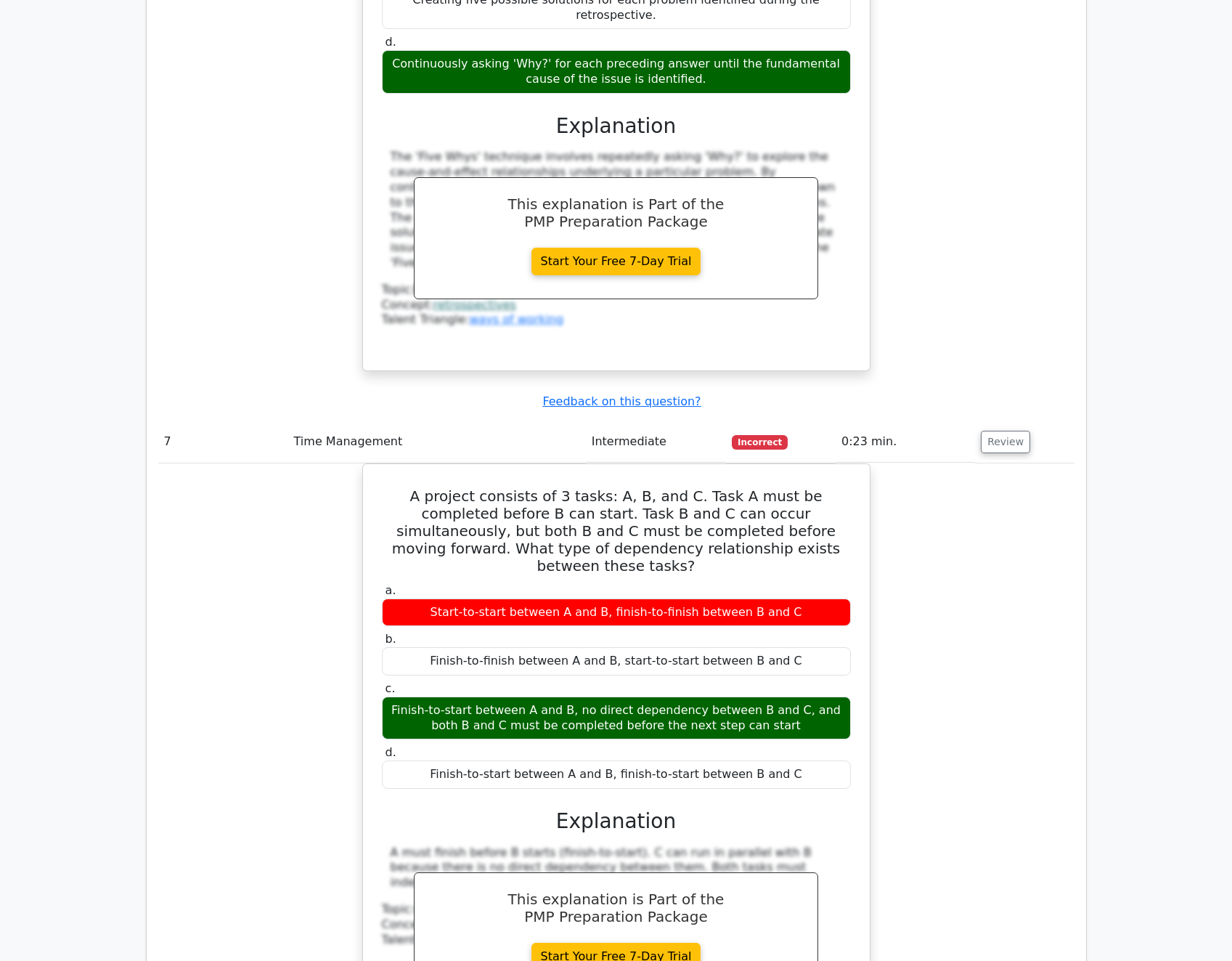
scroll to position [5375, 0]
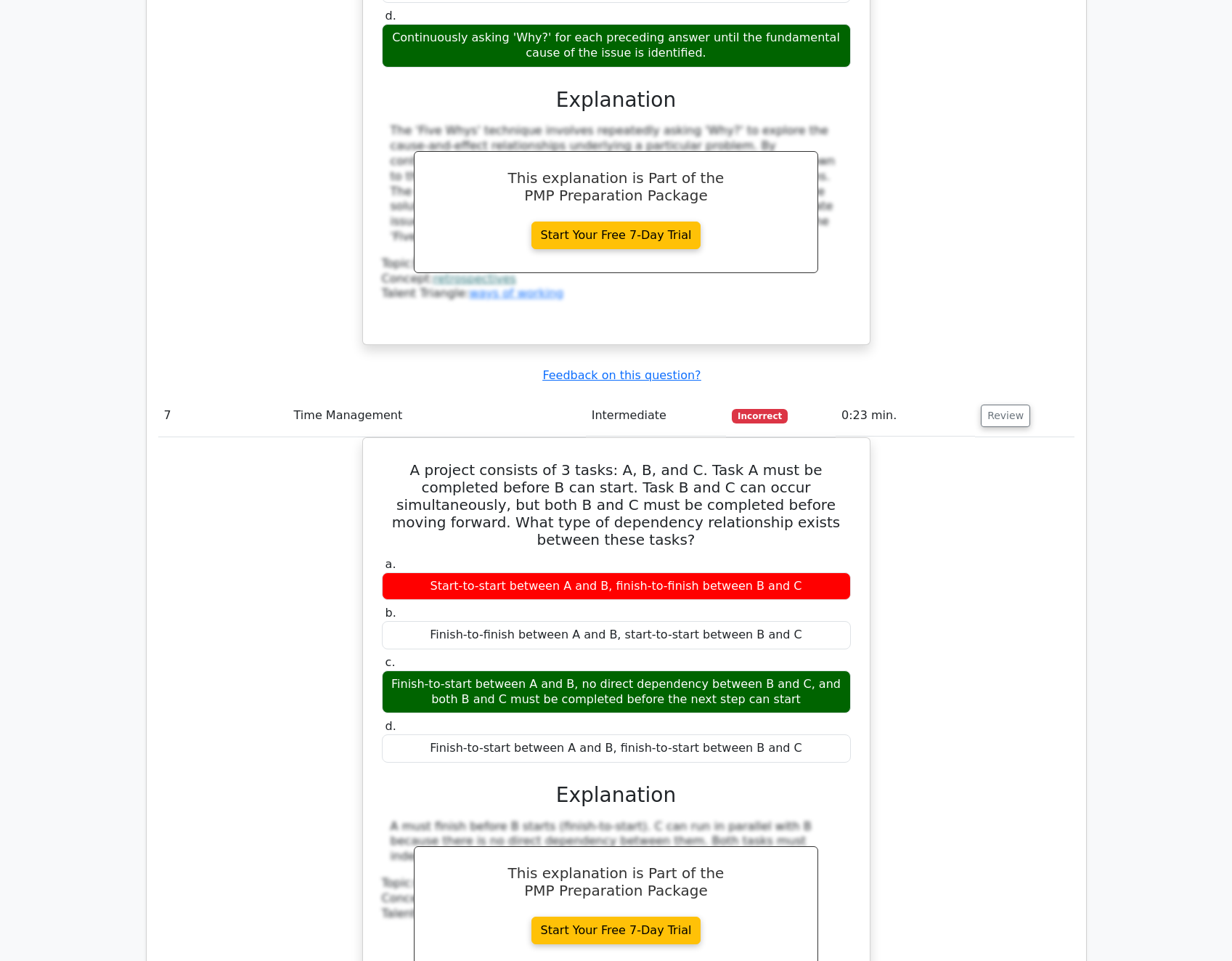
click at [1040, 657] on div "A project consists of 3 tasks: A, B, and C. Task A must be completed before B c…" at bounding box center [616, 748] width 916 height 621
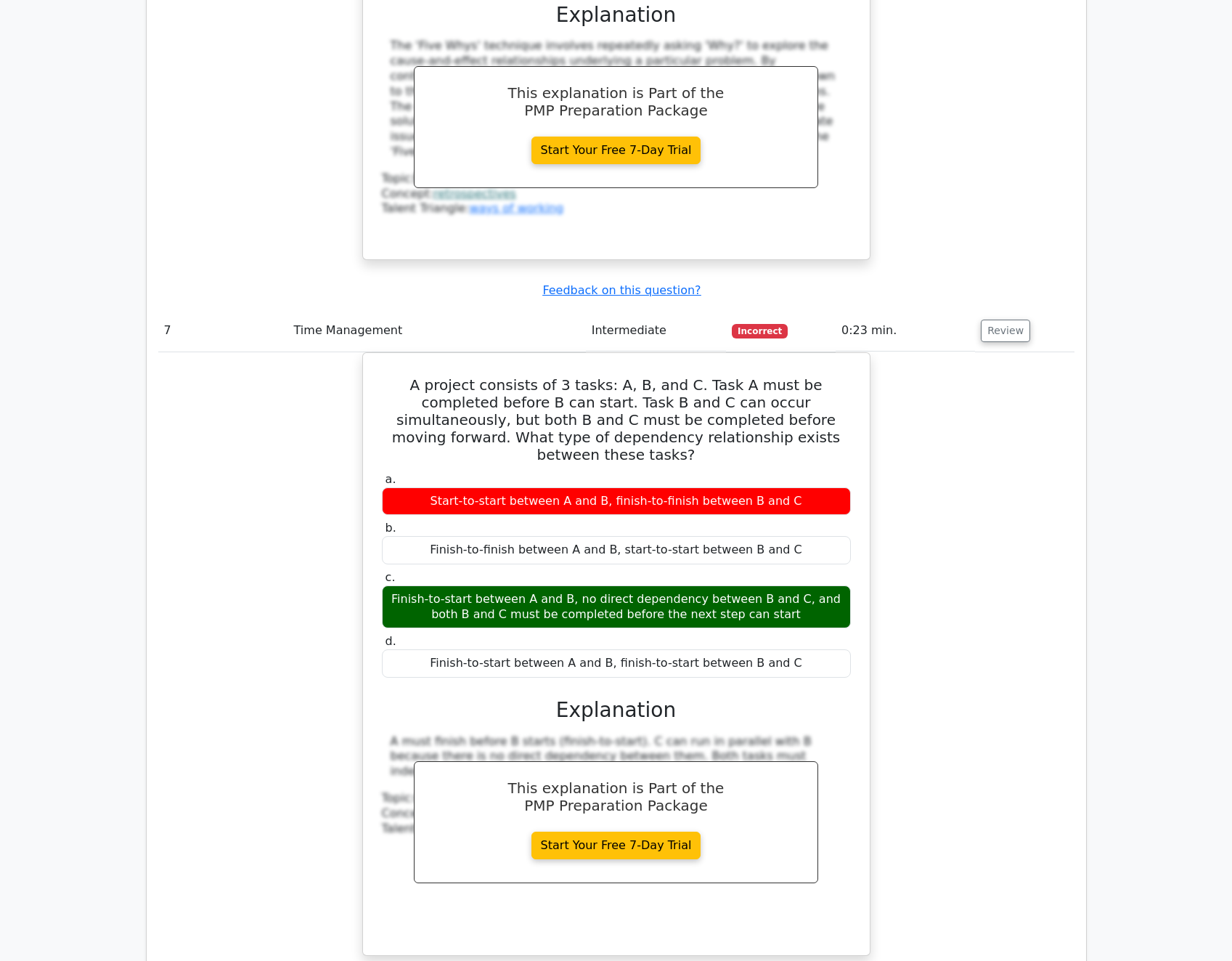
scroll to position [5593, 0]
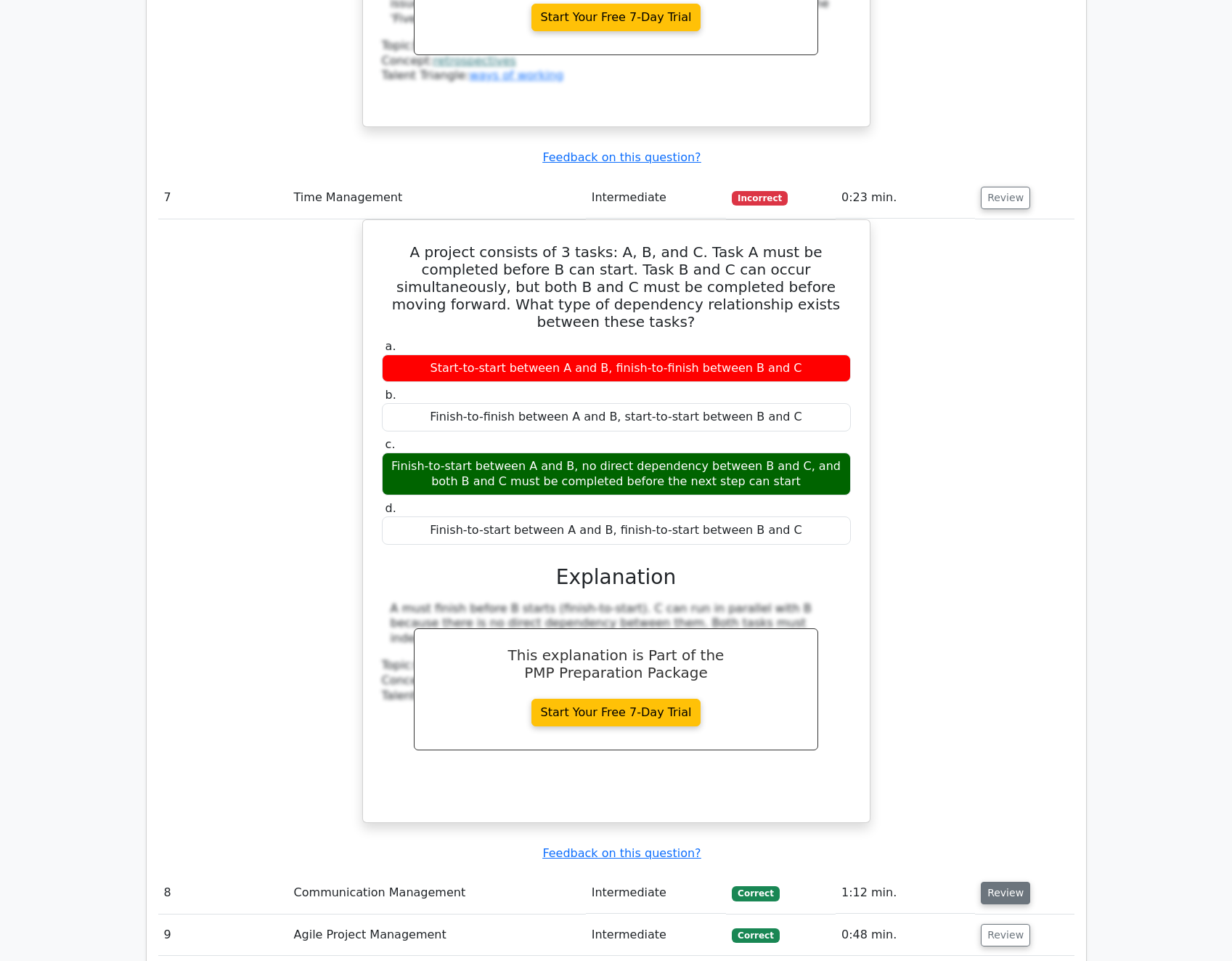
click at [992, 882] on button "Review" at bounding box center [1005, 893] width 49 height 23
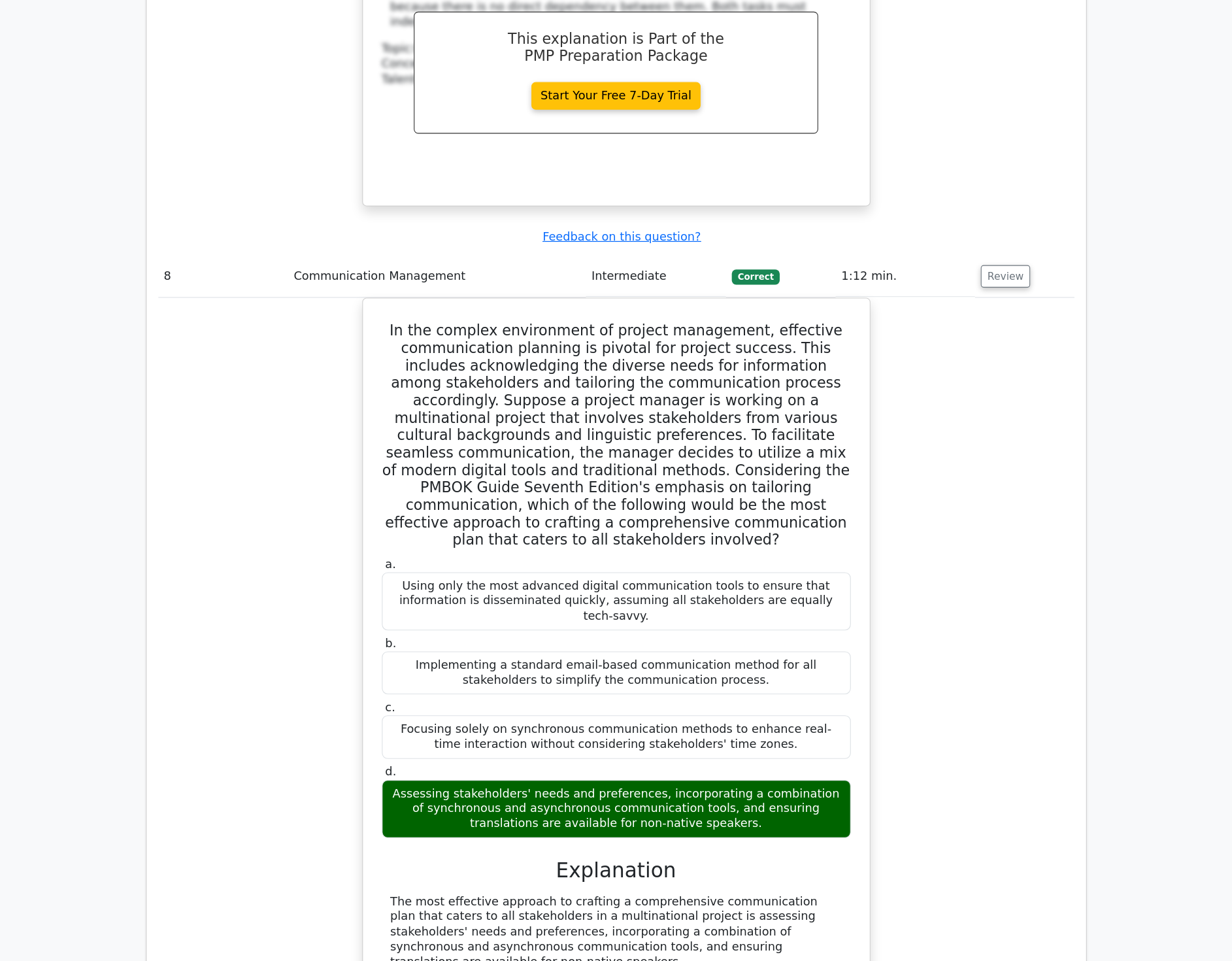
scroll to position [5558, 0]
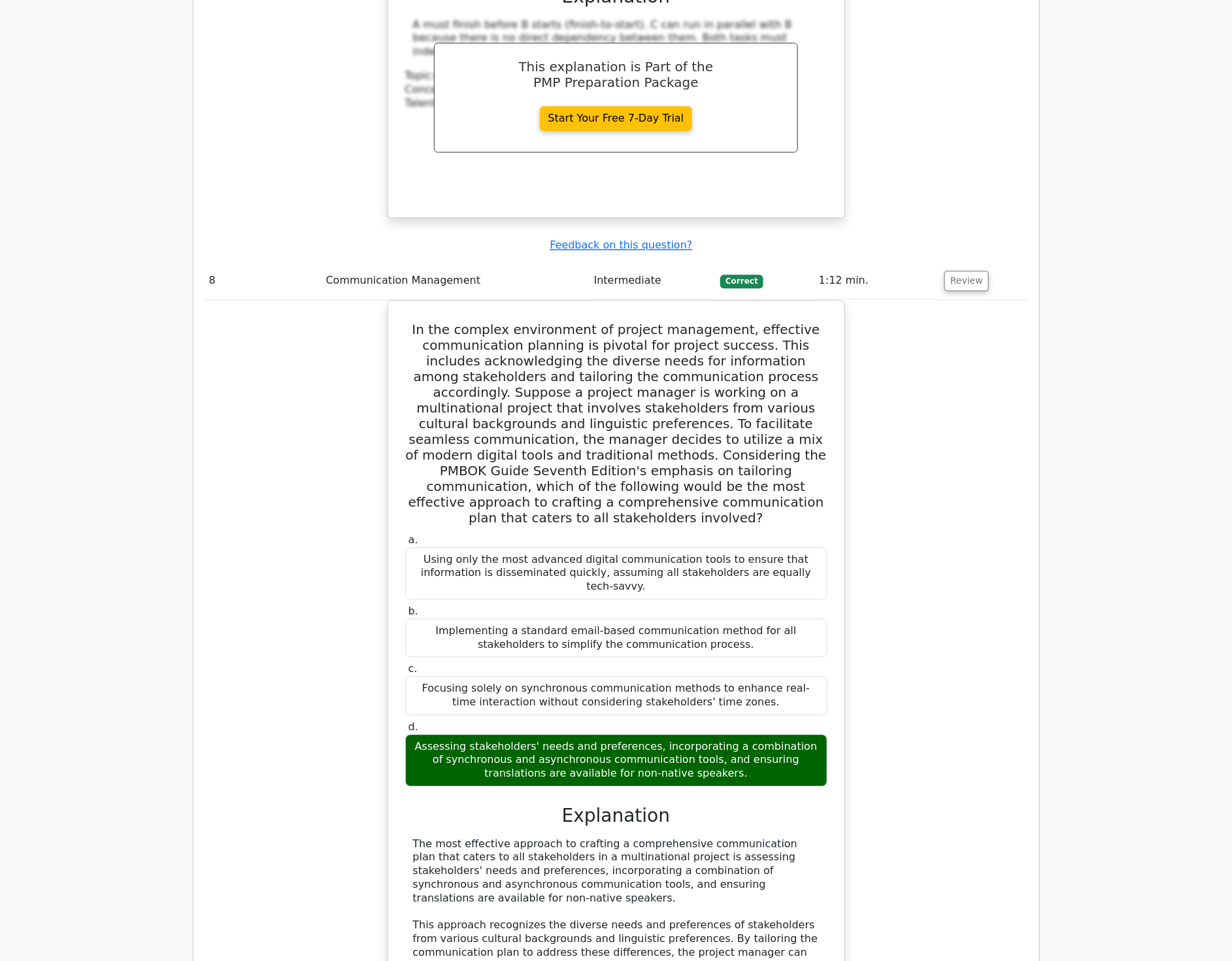
drag, startPoint x: 1111, startPoint y: 24, endPoint x: 981, endPoint y: 744, distance: 731.6
click at [981, 744] on div "In the complex environment of project management, effective communication plann…" at bounding box center [616, 807] width 825 height 1014
click at [1022, 651] on div "In the complex environment of project management, effective communication plann…" at bounding box center [616, 807] width 825 height 1014
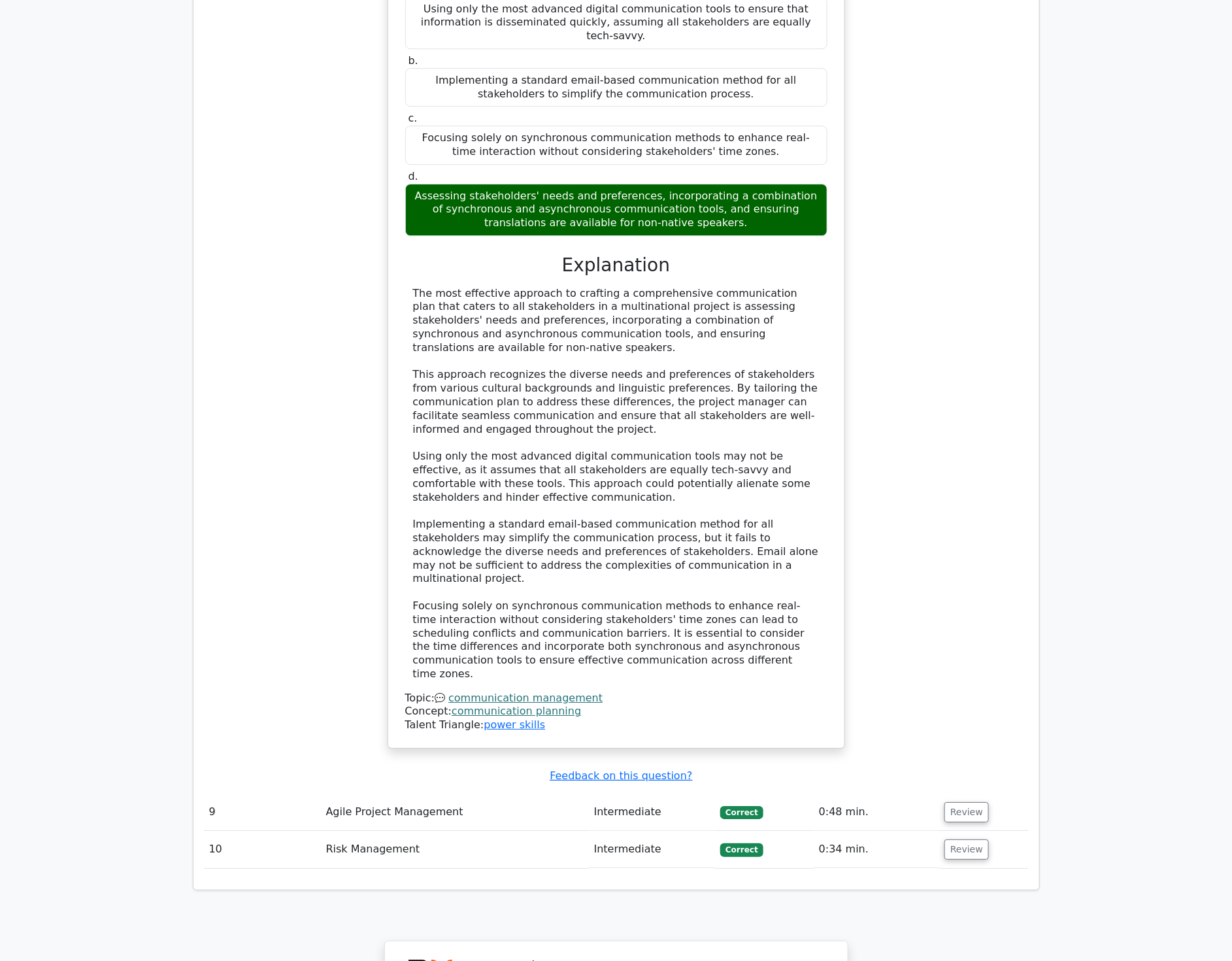
scroll to position [6211, 0]
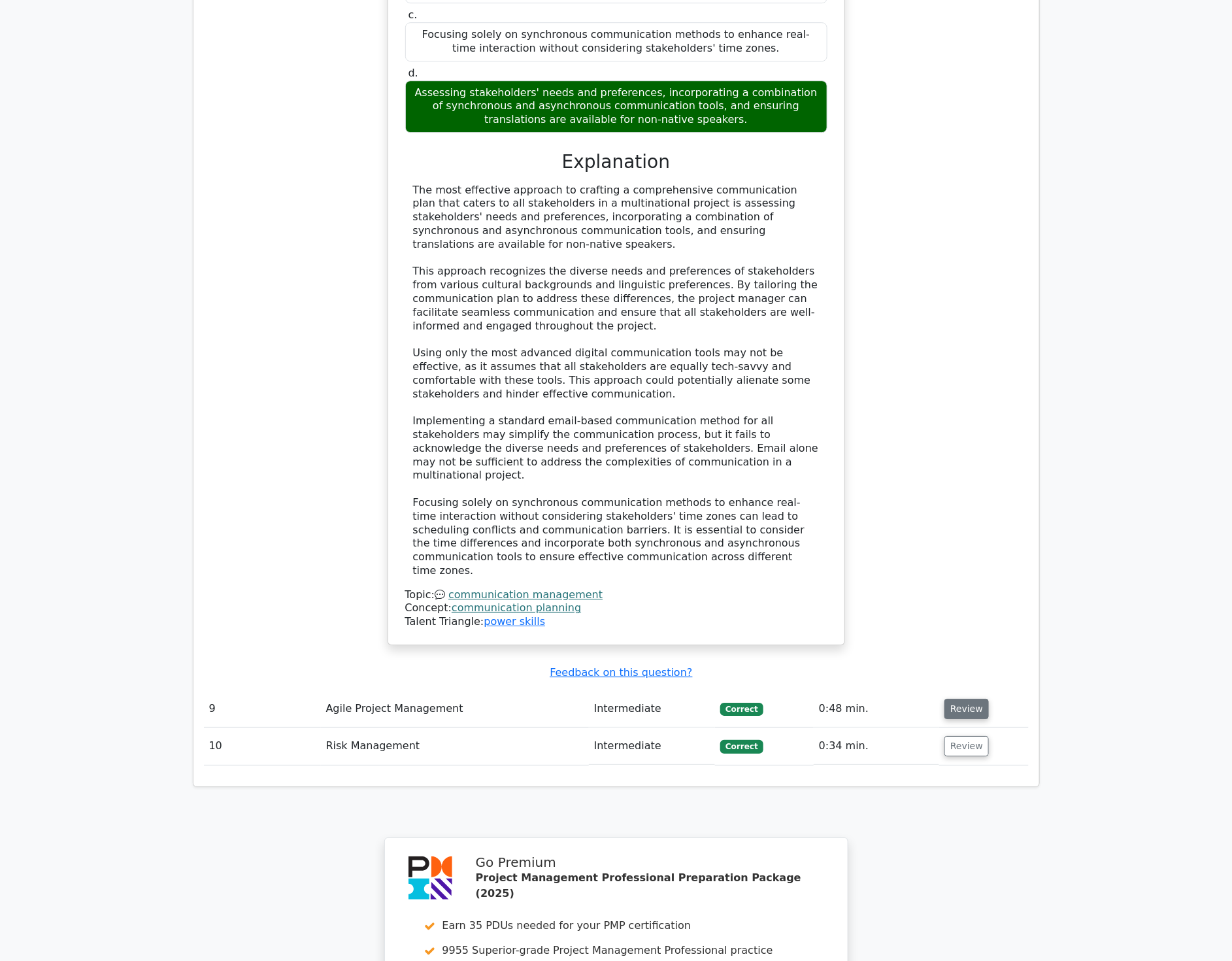
click at [961, 699] on button "Review" at bounding box center [966, 709] width 45 height 21
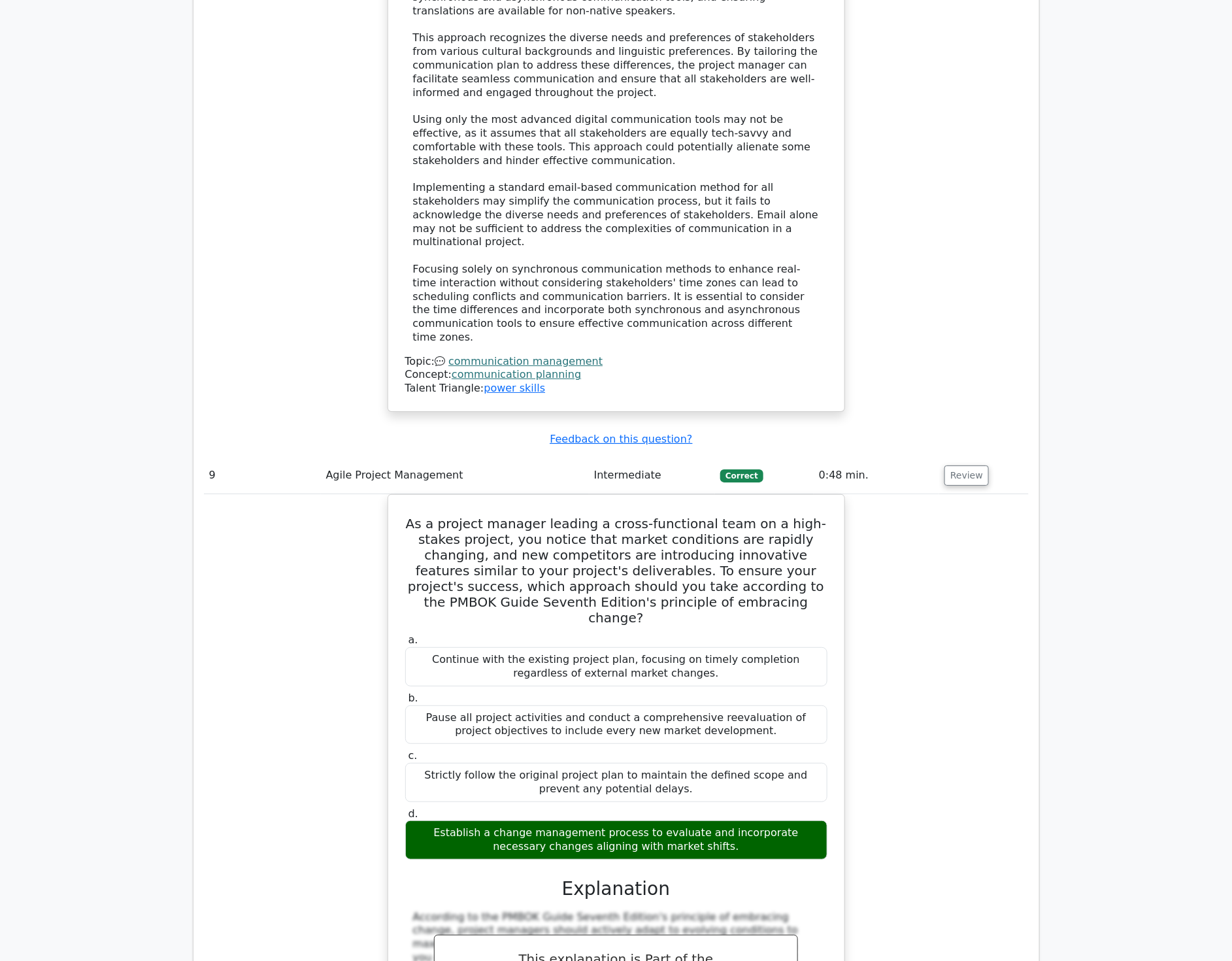
scroll to position [6429, 0]
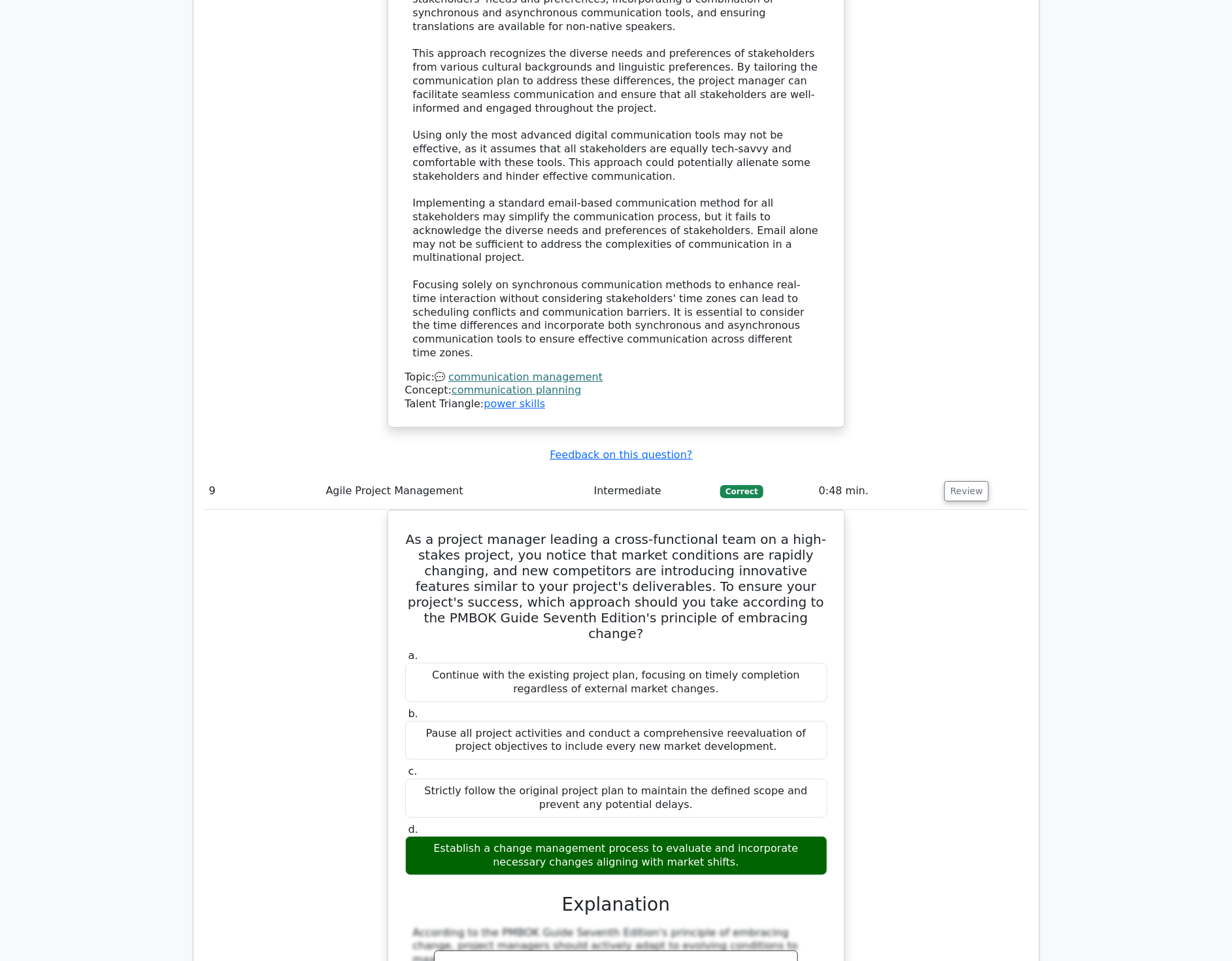
click at [997, 715] on div "As a project manager leading a cross-functional team on a high-stakes project, …" at bounding box center [616, 825] width 825 height 631
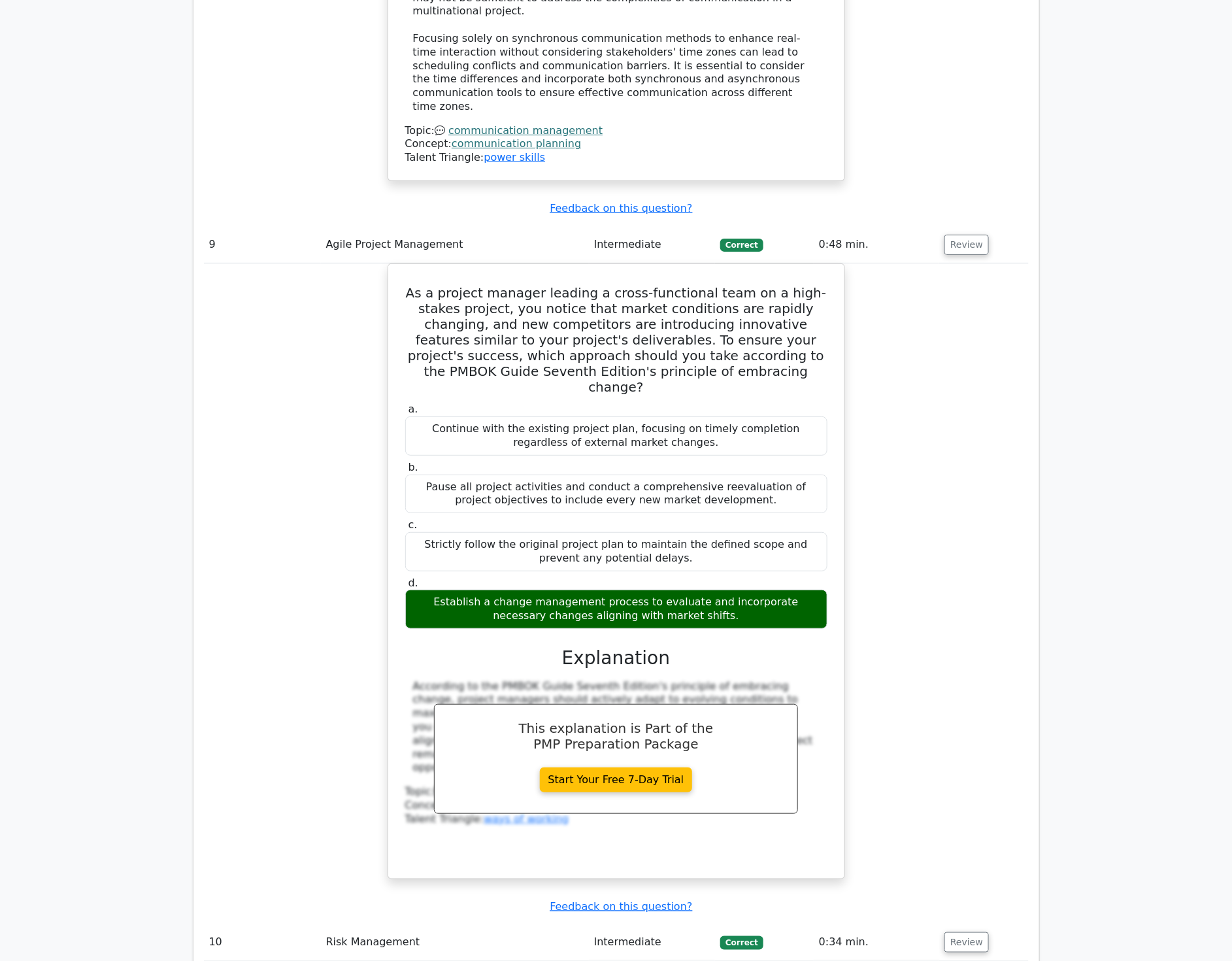
scroll to position [6865, 0]
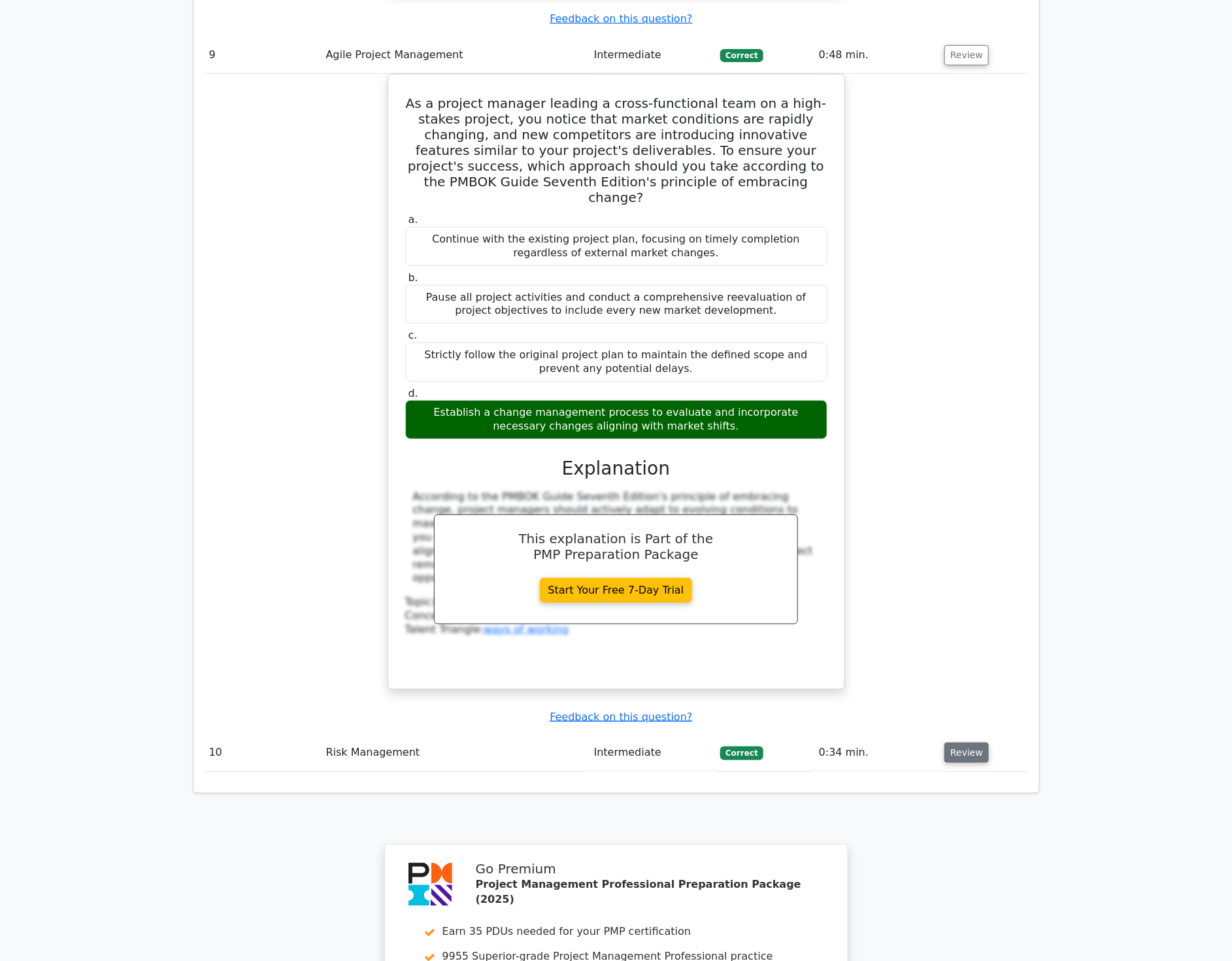
click at [959, 742] on button "Review" at bounding box center [966, 753] width 45 height 21
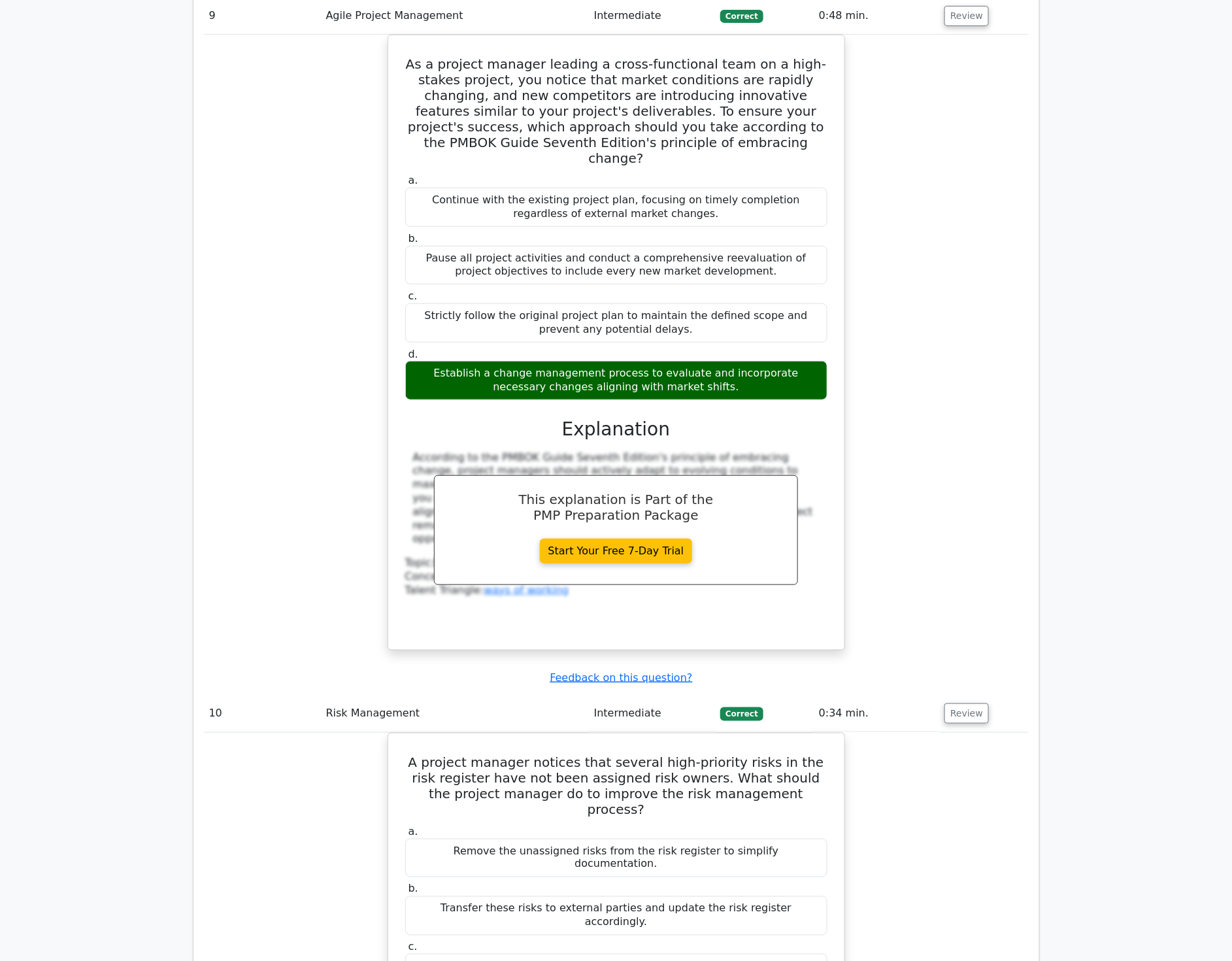
scroll to position [7011, 0]
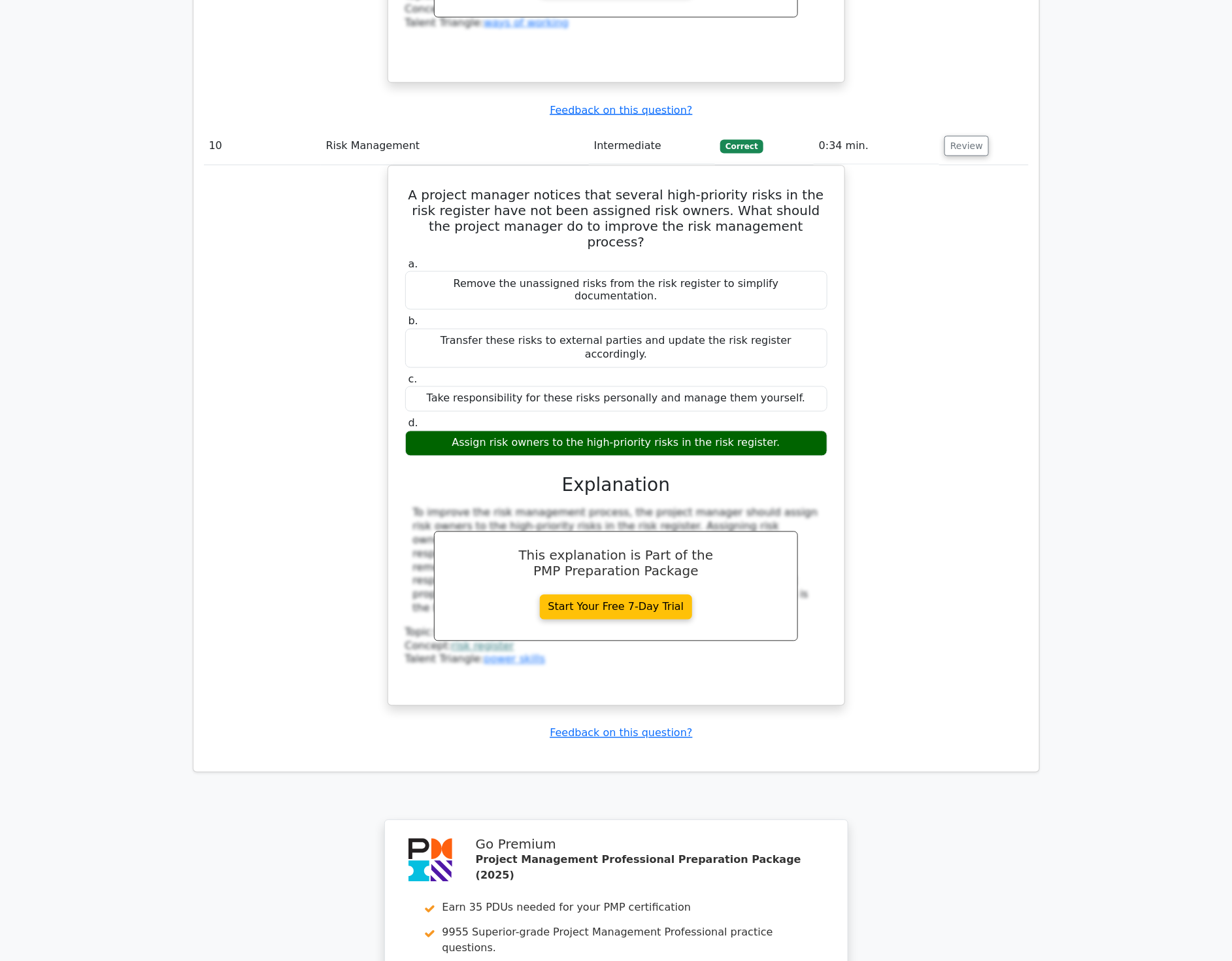
scroll to position [7526, 0]
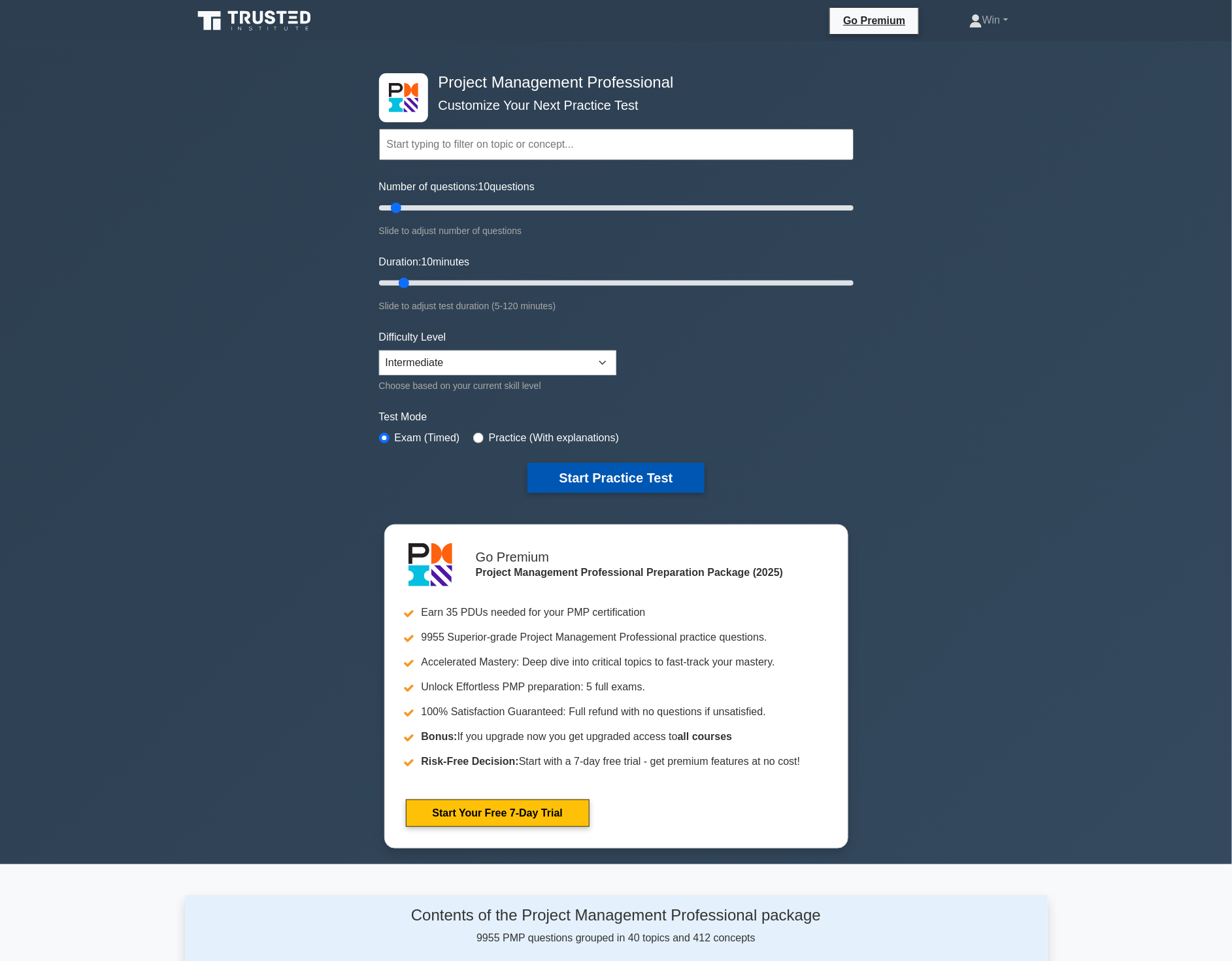
click at [618, 476] on button "Start Practice Test" at bounding box center [616, 478] width 177 height 30
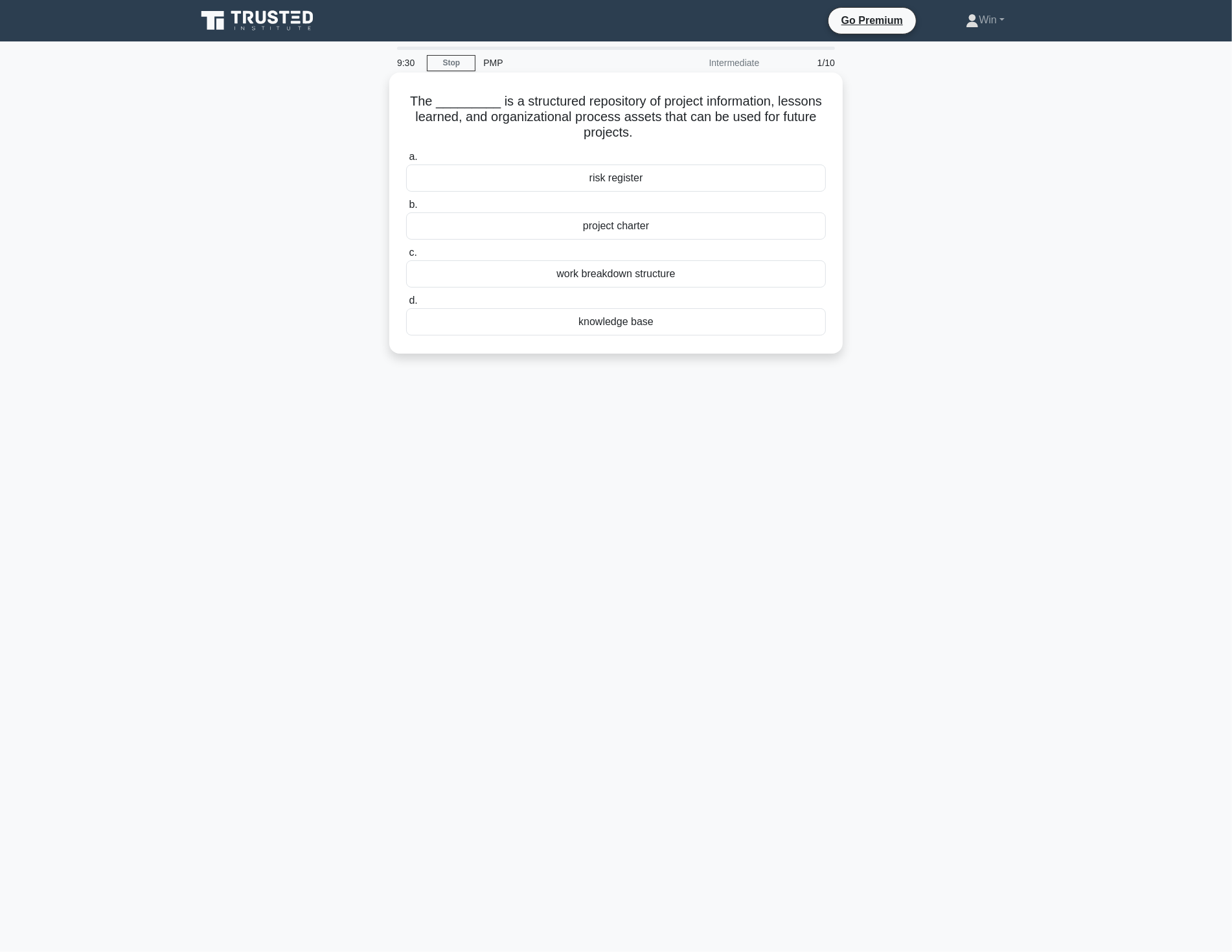
click at [614, 325] on div "knowledge base" at bounding box center [615, 322] width 420 height 27
click at [406, 305] on input "d. knowledge base" at bounding box center [406, 301] width 0 height 8
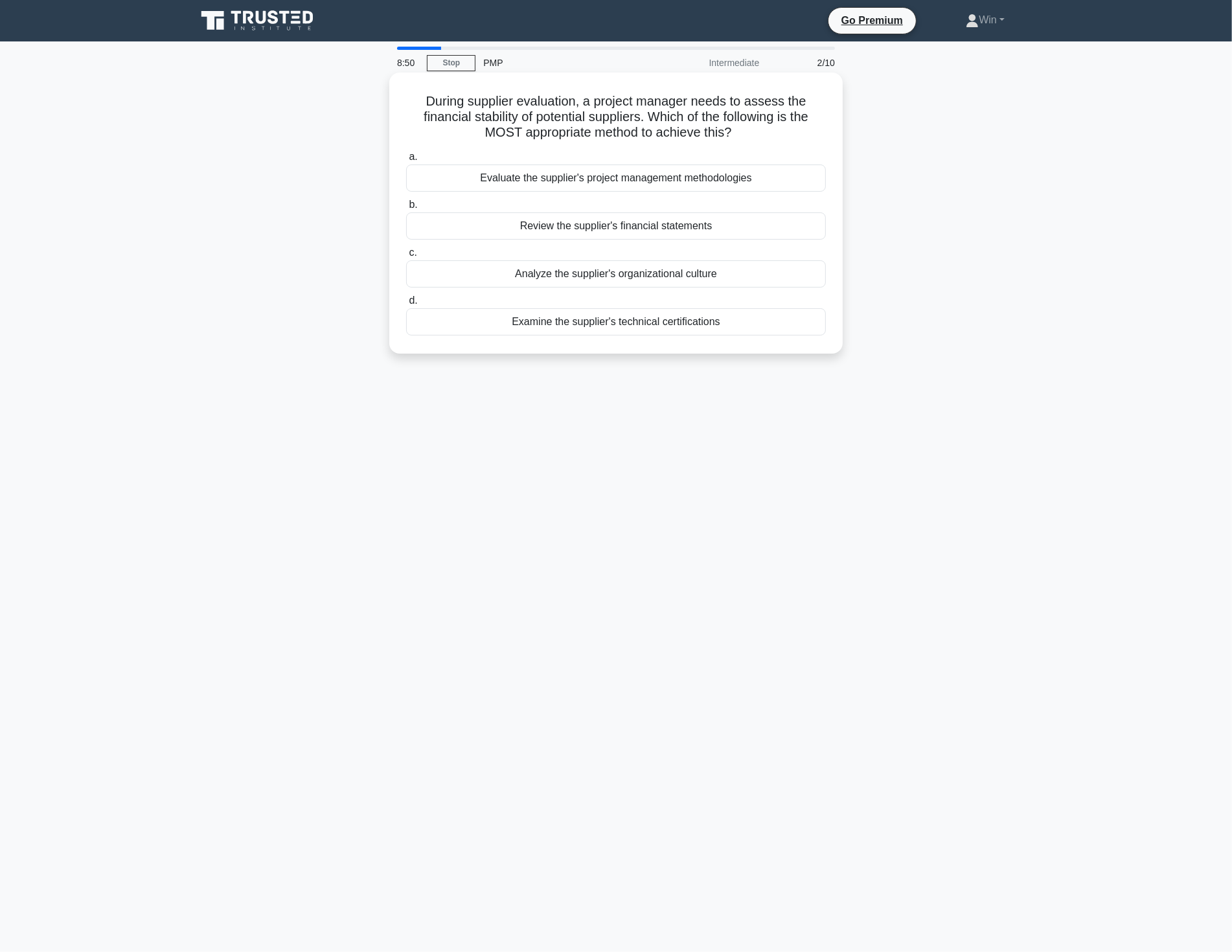
click at [685, 176] on div "Evaluate the supplier's project management methodologies" at bounding box center [615, 178] width 420 height 27
click at [406, 161] on input "a. Evaluate the supplier's project management methodologies" at bounding box center [406, 157] width 0 height 8
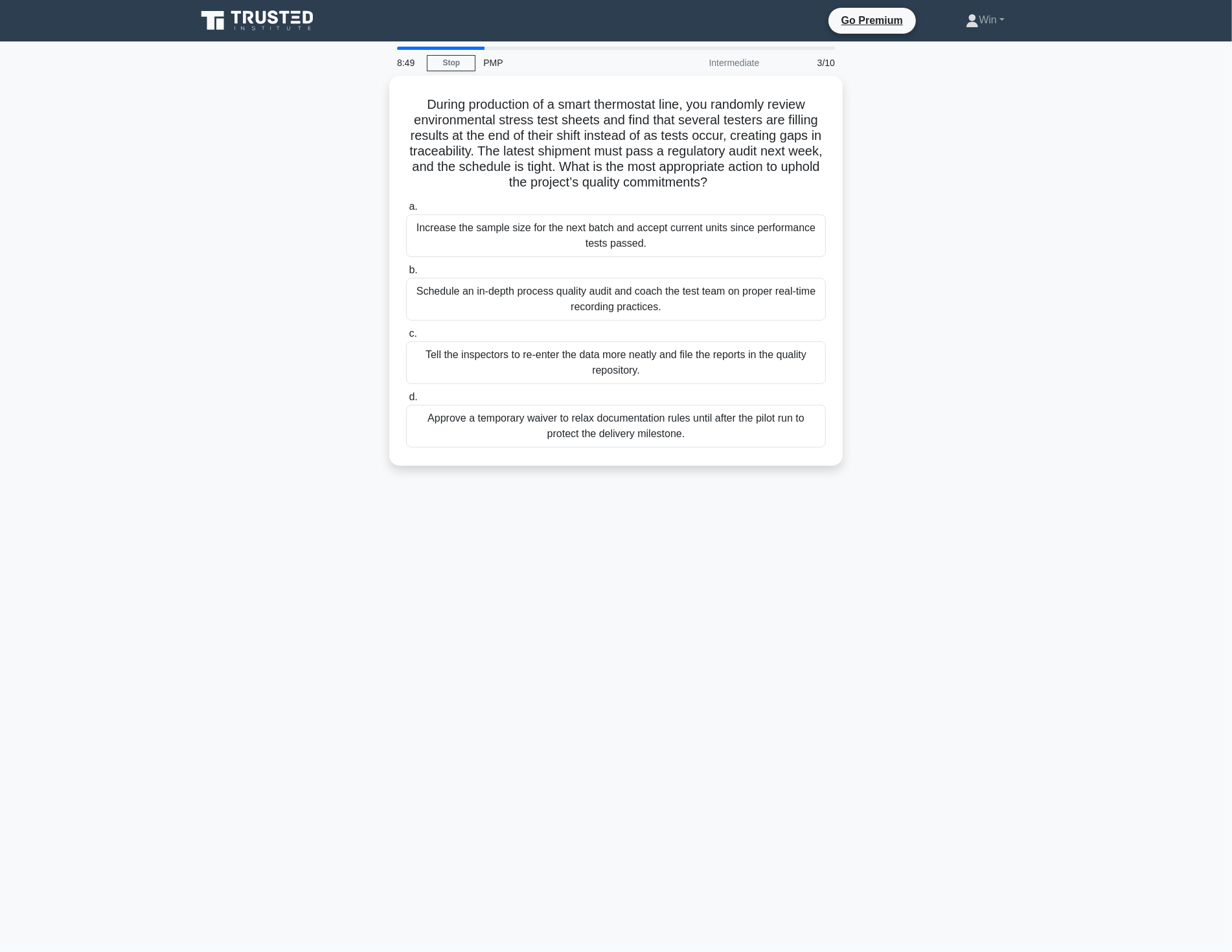
click at [1026, 371] on div "During production of a smart thermostat line, you randomly review environmental…" at bounding box center [616, 279] width 855 height 406
click at [607, 240] on div "Increase the sample size for the next batch and accept current units since perf…" at bounding box center [615, 232] width 420 height 43
click at [406, 208] on input "a. Increase the sample size for the next batch and accept current units since p…" at bounding box center [406, 204] width 0 height 8
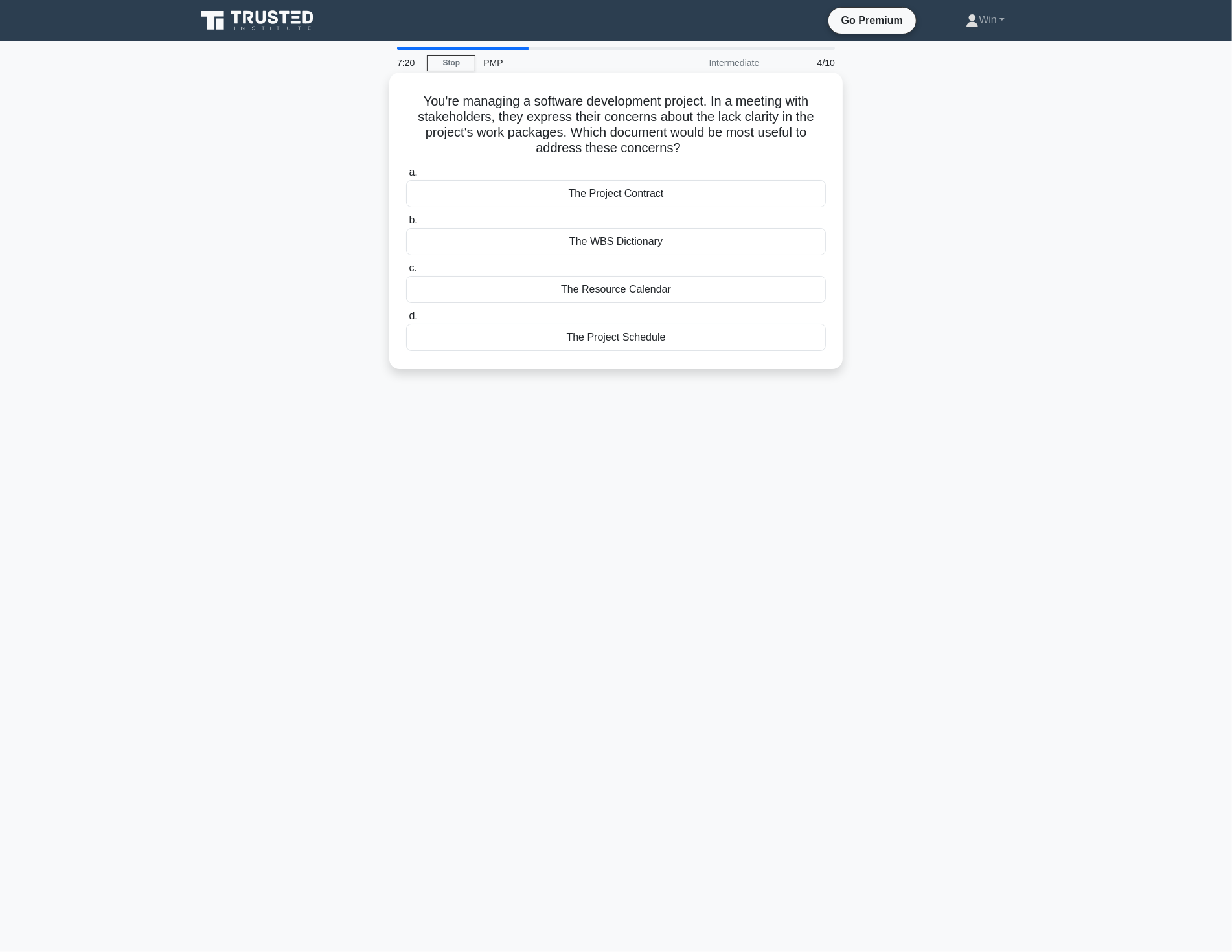
click at [630, 244] on div "The WBS Dictionary" at bounding box center [615, 242] width 420 height 27
click at [406, 225] on input "b. The WBS Dictionary" at bounding box center [406, 221] width 0 height 8
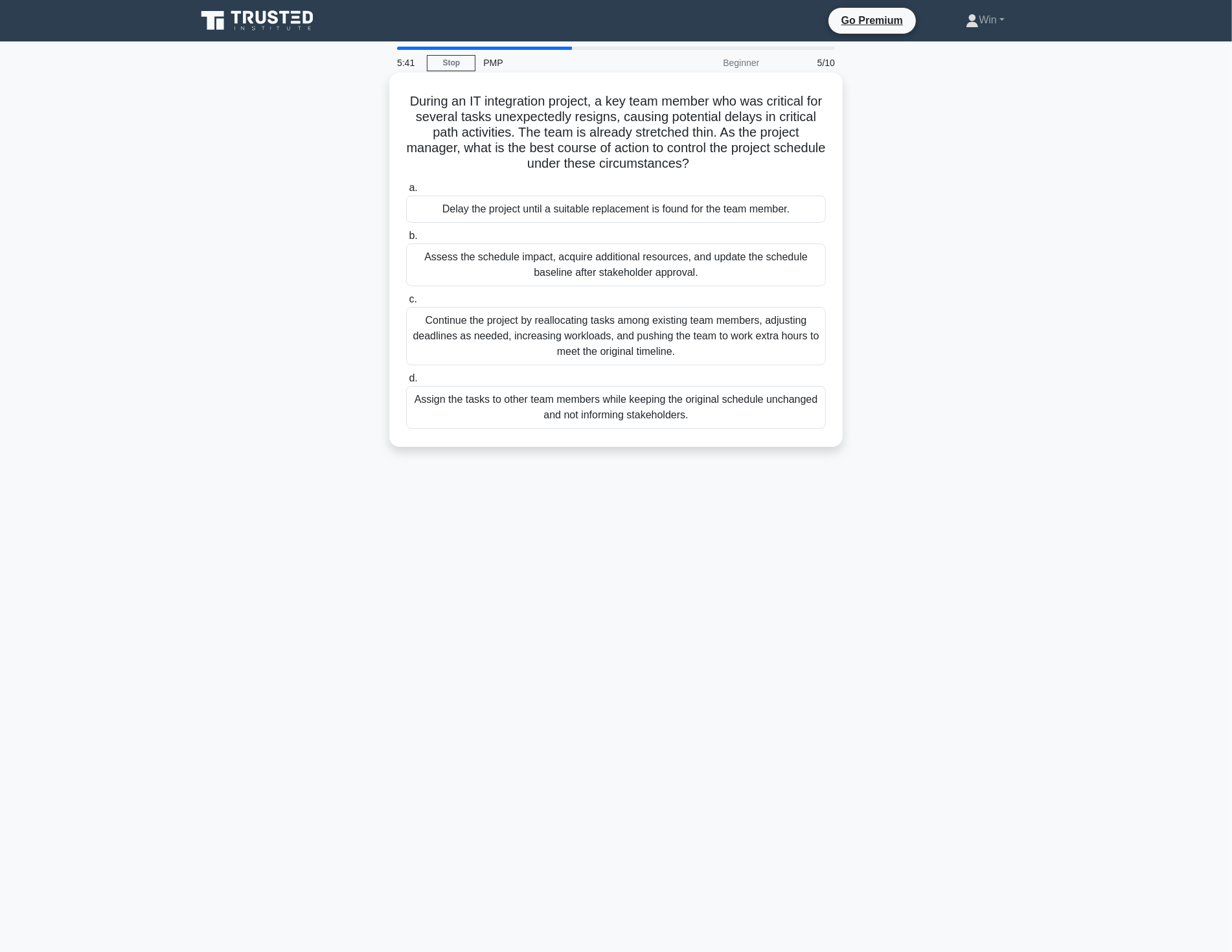
click at [618, 267] on div "Assess the schedule impact, acquire additional resources, and update the schedu…" at bounding box center [615, 265] width 420 height 43
click at [406, 240] on input "b. Assess the schedule impact, acquire additional resources, and update the sch…" at bounding box center [406, 236] width 0 height 8
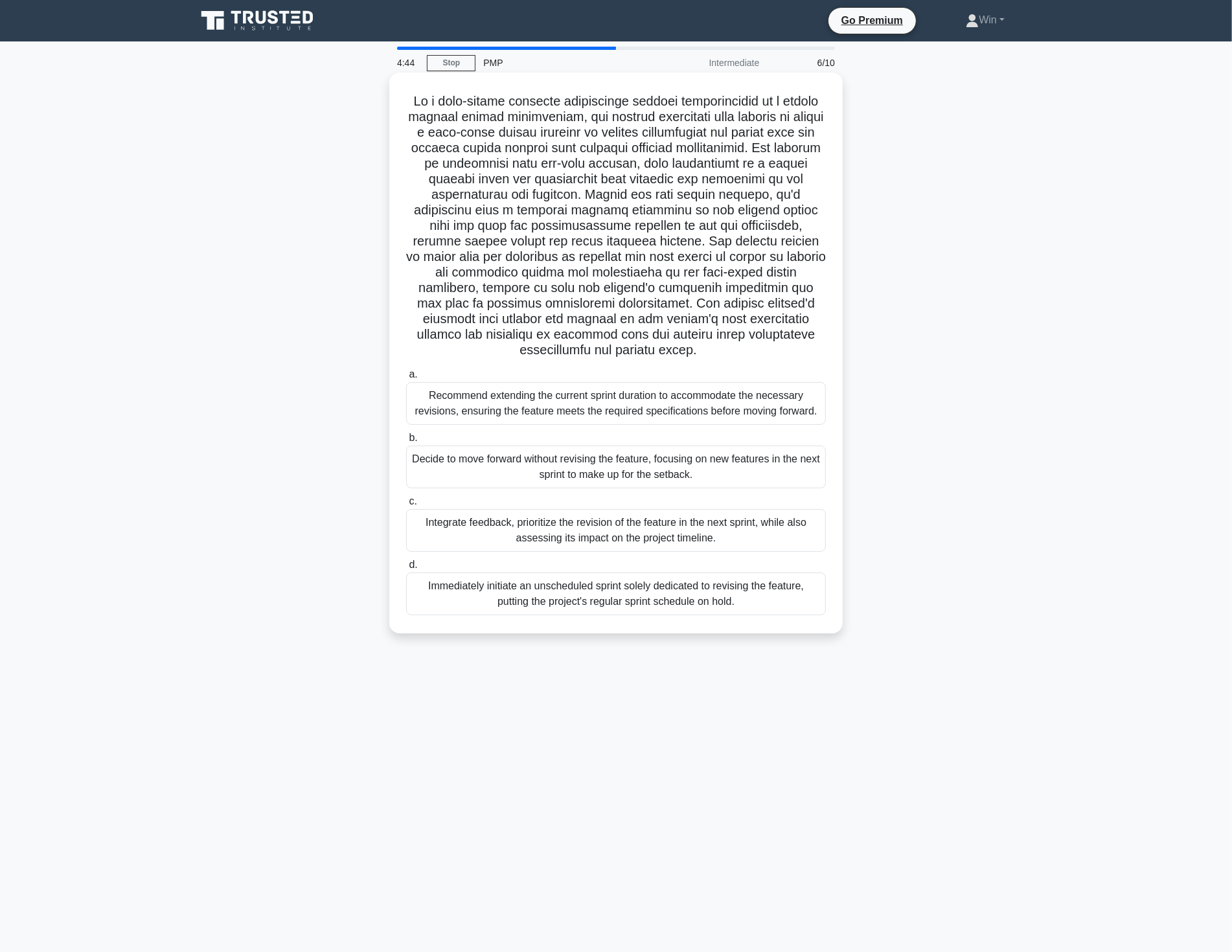
click at [640, 533] on div "Integrate feedback, prioritize the revision of the feature in the next sprint, …" at bounding box center [615, 530] width 420 height 43
click at [406, 506] on input "c. Integrate feedback, prioritize the revision of the feature in the next sprin…" at bounding box center [406, 501] width 0 height 8
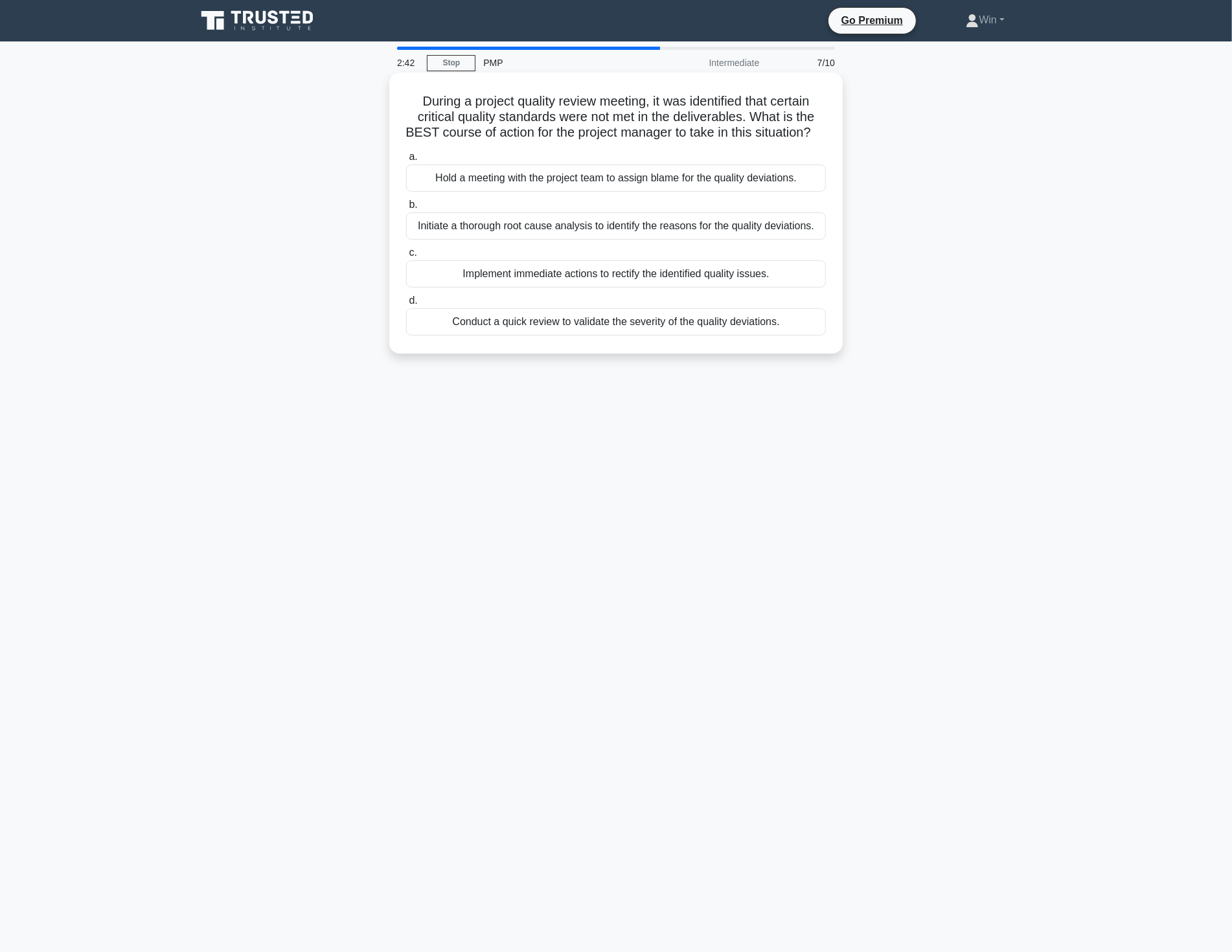
click at [533, 288] on div "Implement immediate actions to rectify the identified quality issues." at bounding box center [615, 274] width 420 height 27
click at [406, 257] on input "c. Implement immediate actions to rectify the identified quality issues." at bounding box center [406, 253] width 0 height 8
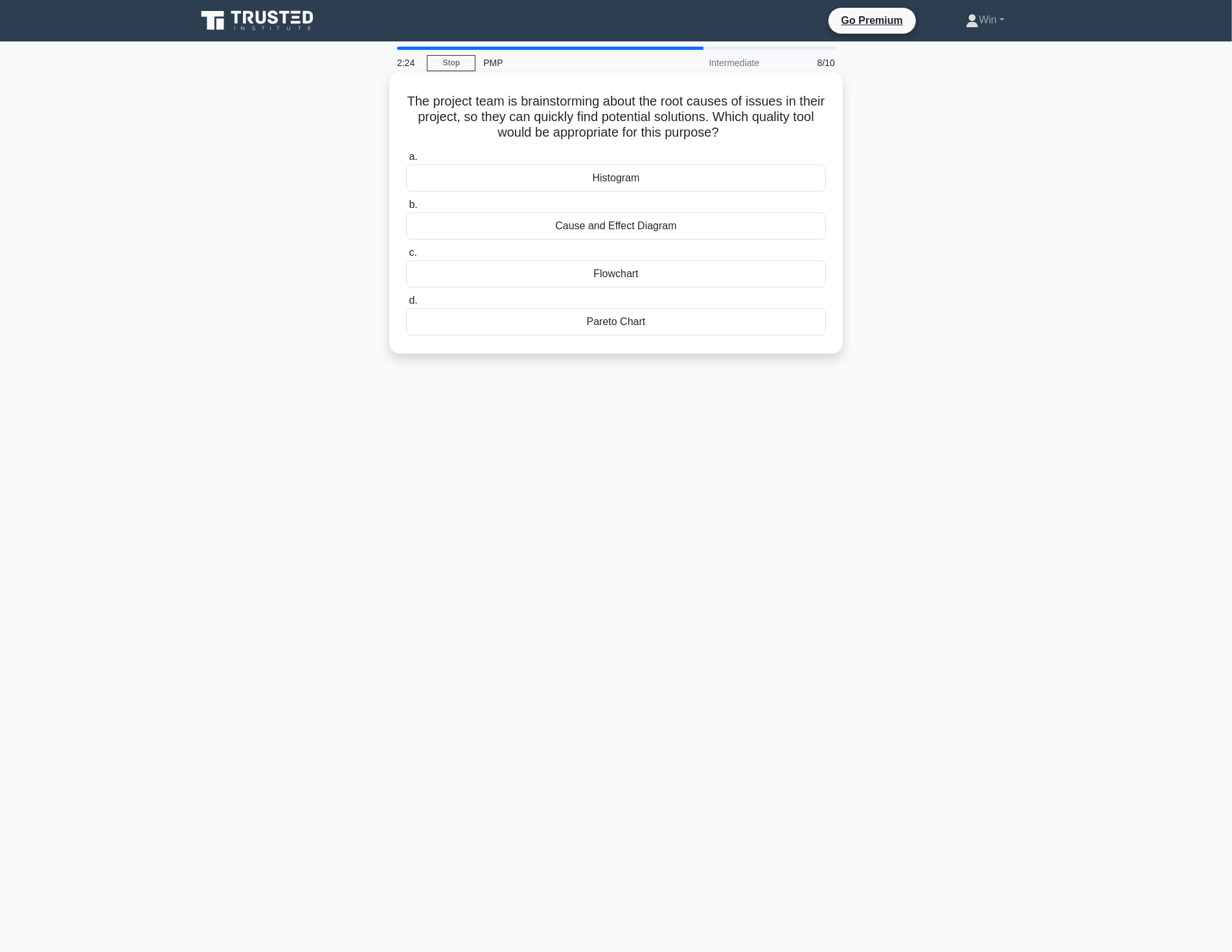
click at [649, 229] on div "Cause and Effect Diagram" at bounding box center [615, 226] width 420 height 27
click at [406, 209] on input "b. Cause and Effect Diagram" at bounding box center [406, 205] width 0 height 8
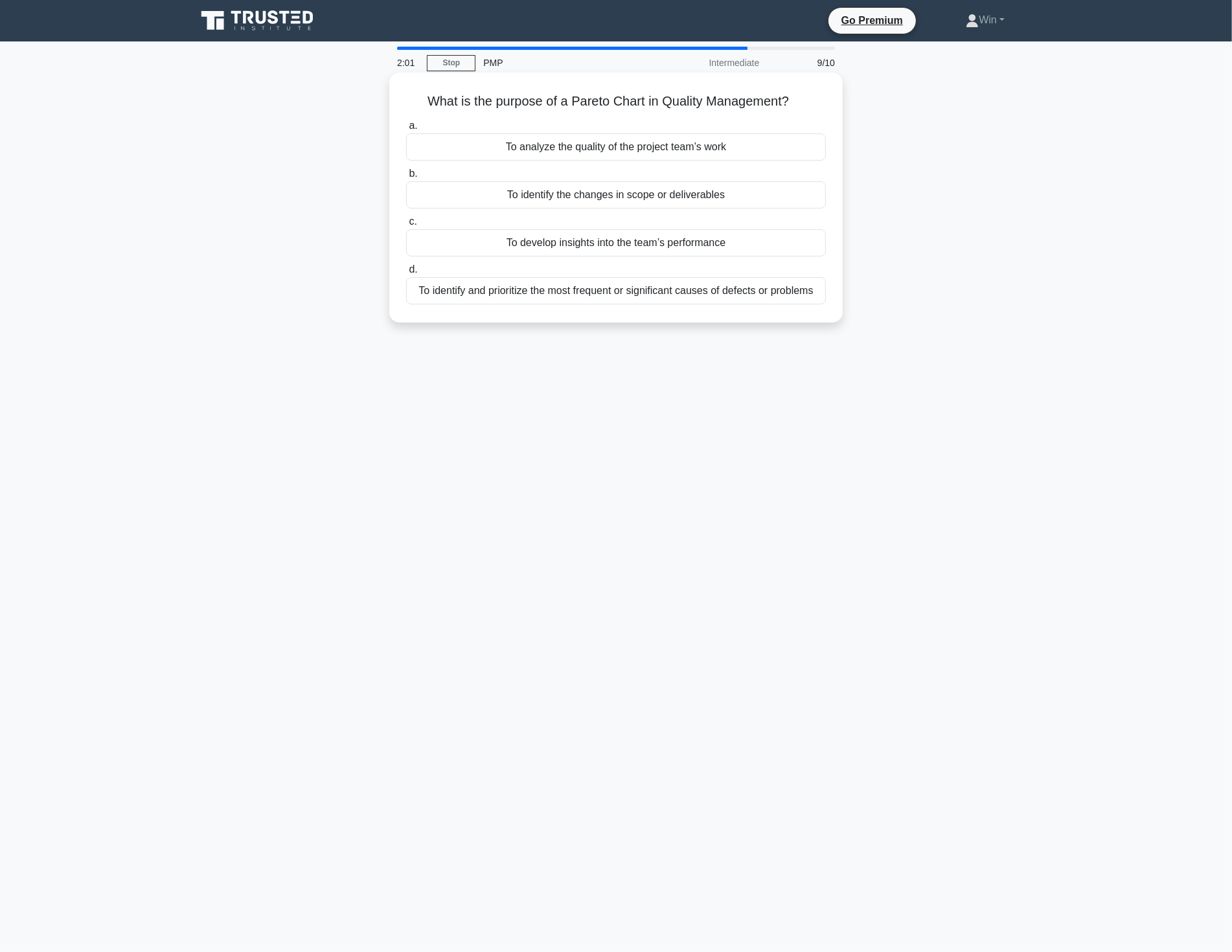
click at [668, 294] on div "To identify and prioritize the most frequent or significant causes of defects o…" at bounding box center [615, 291] width 420 height 27
click at [406, 274] on input "d. To identify and prioritize the most frequent or significant causes of defect…" at bounding box center [406, 269] width 0 height 8
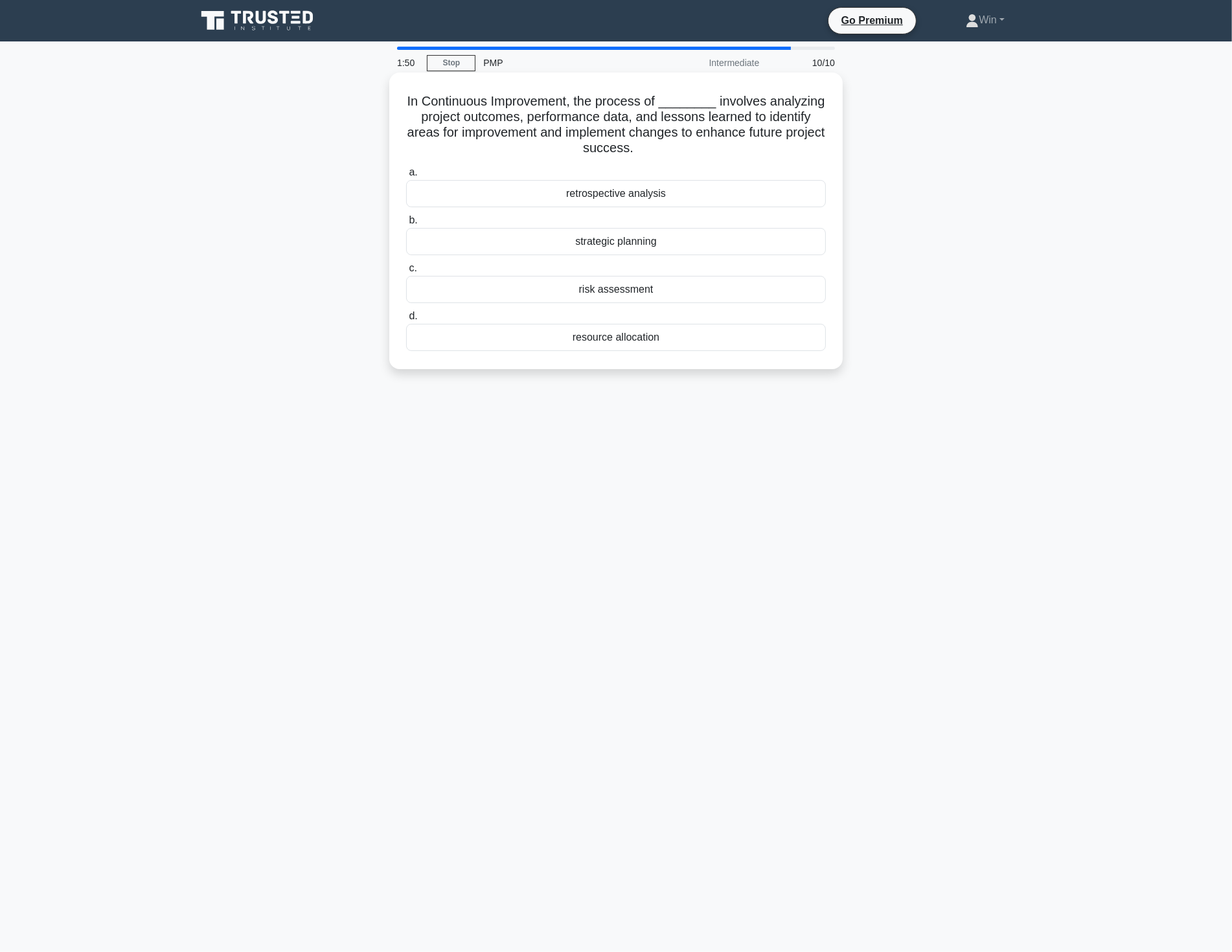
click at [605, 194] on div "retrospective analysis" at bounding box center [615, 193] width 420 height 27
click at [406, 177] on input "a. retrospective analysis" at bounding box center [406, 172] width 0 height 8
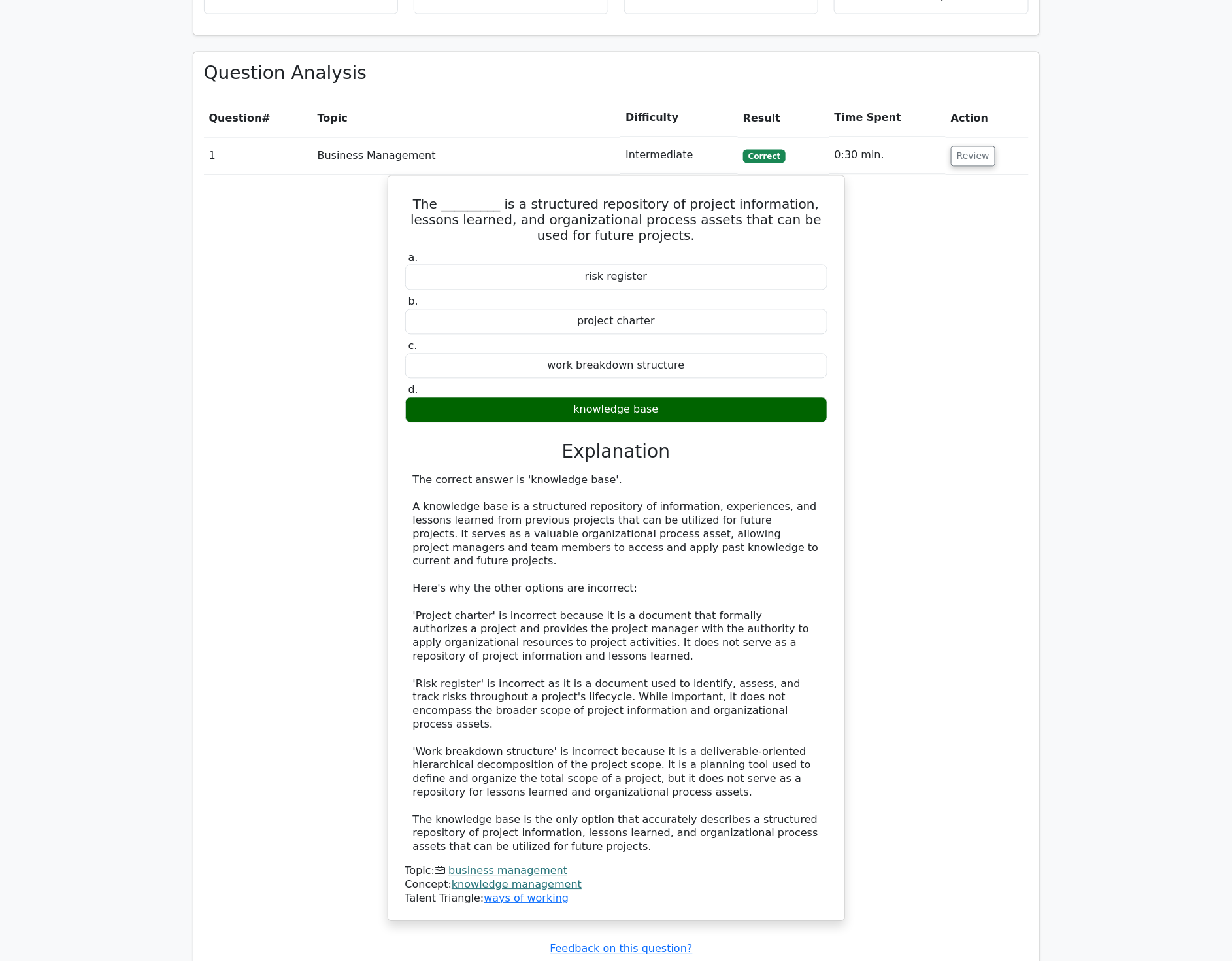
scroll to position [1089, 0]
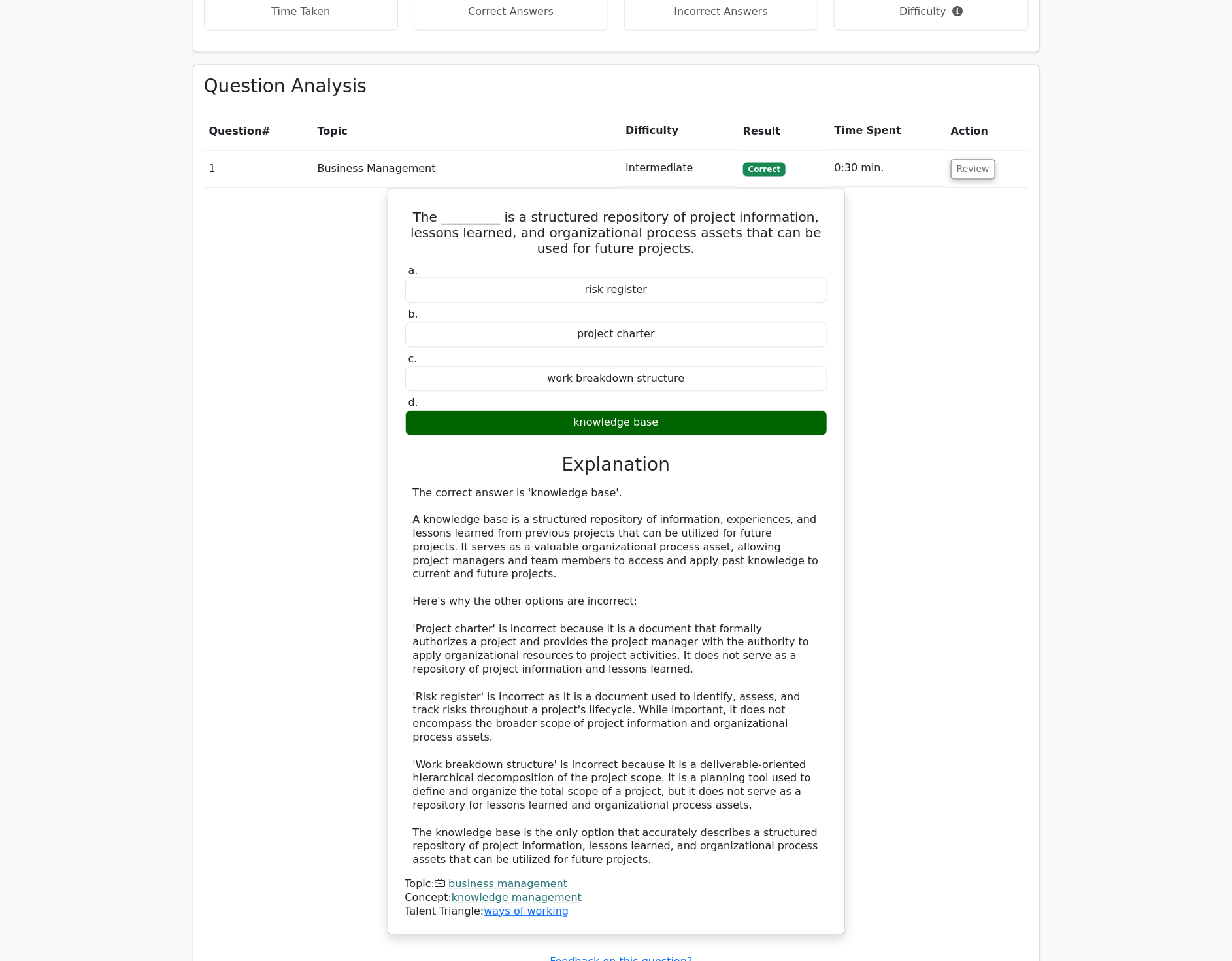
click at [1014, 516] on div "The _________ is a structured repository of project information, lessons learne…" at bounding box center [616, 570] width 825 height 763
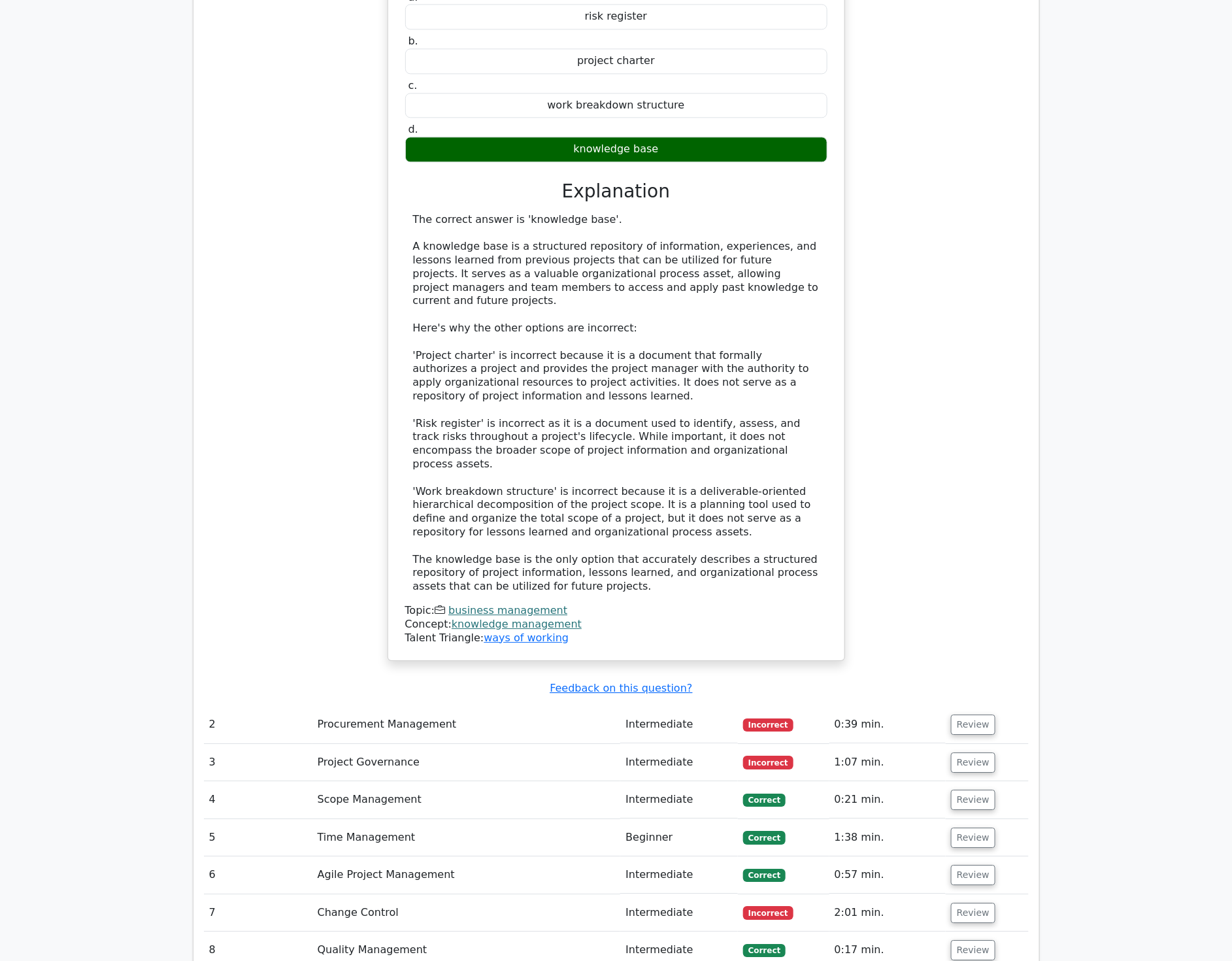
scroll to position [1380, 0]
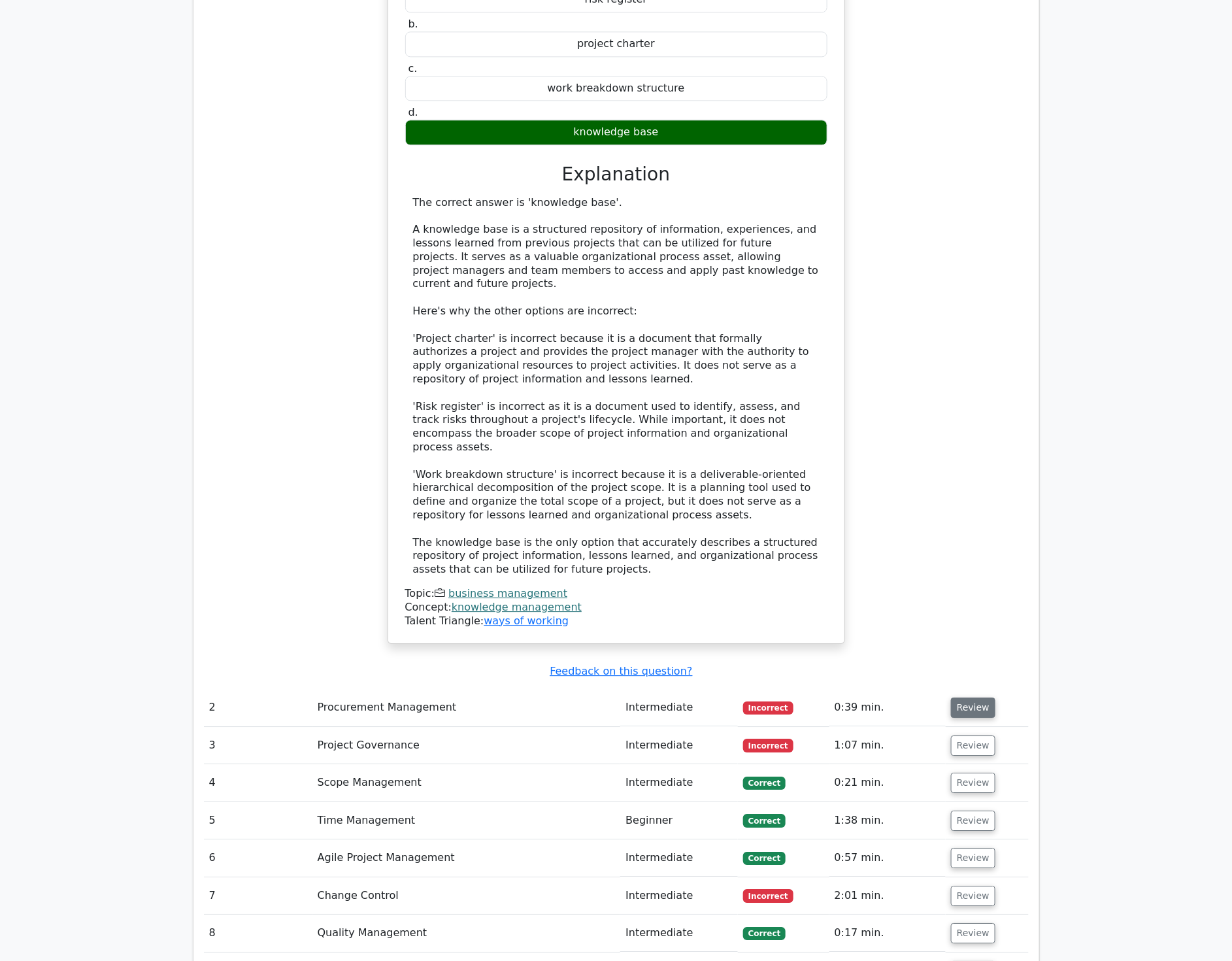
click at [975, 697] on button "Review" at bounding box center [973, 708] width 45 height 21
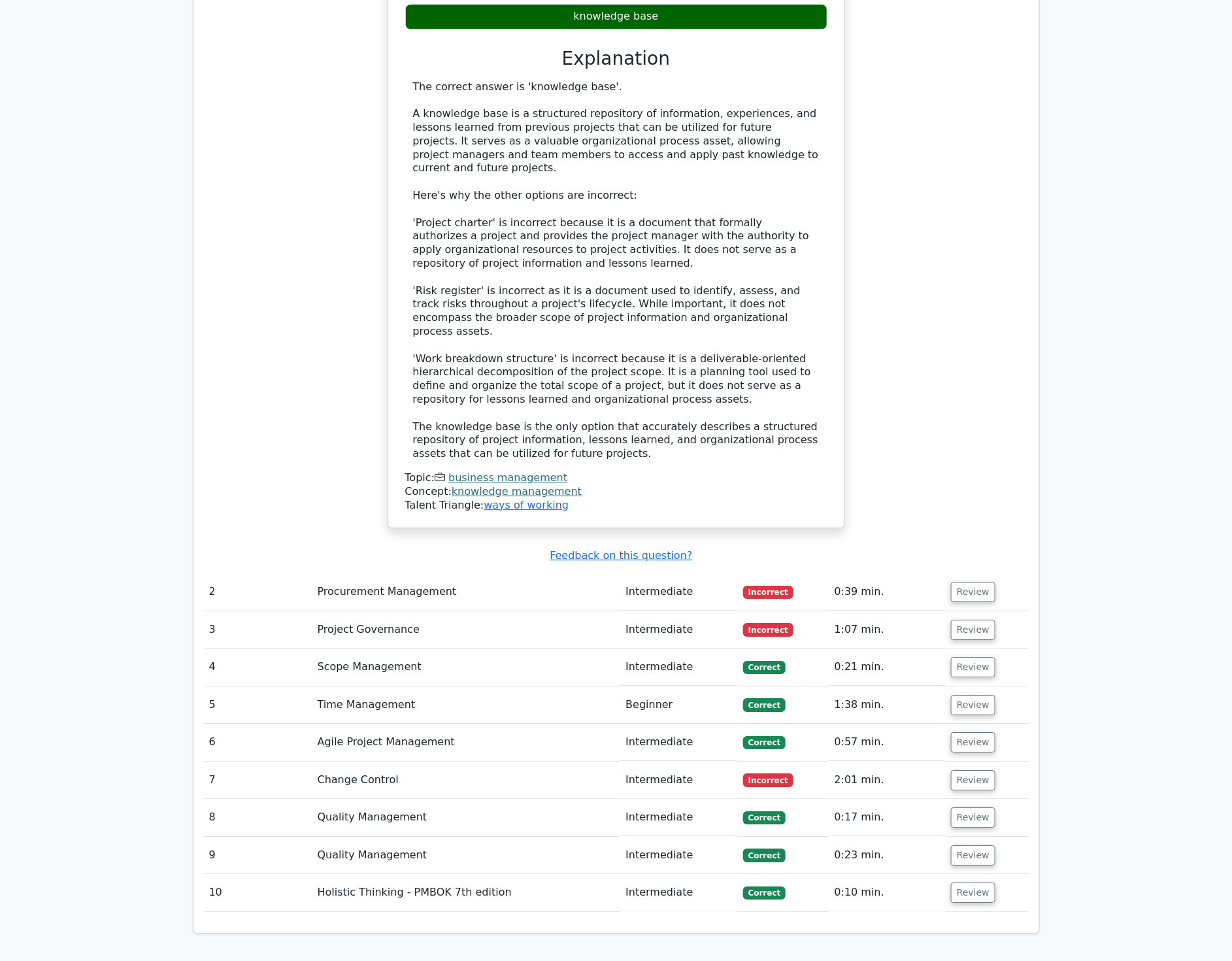
scroll to position [1525, 0]
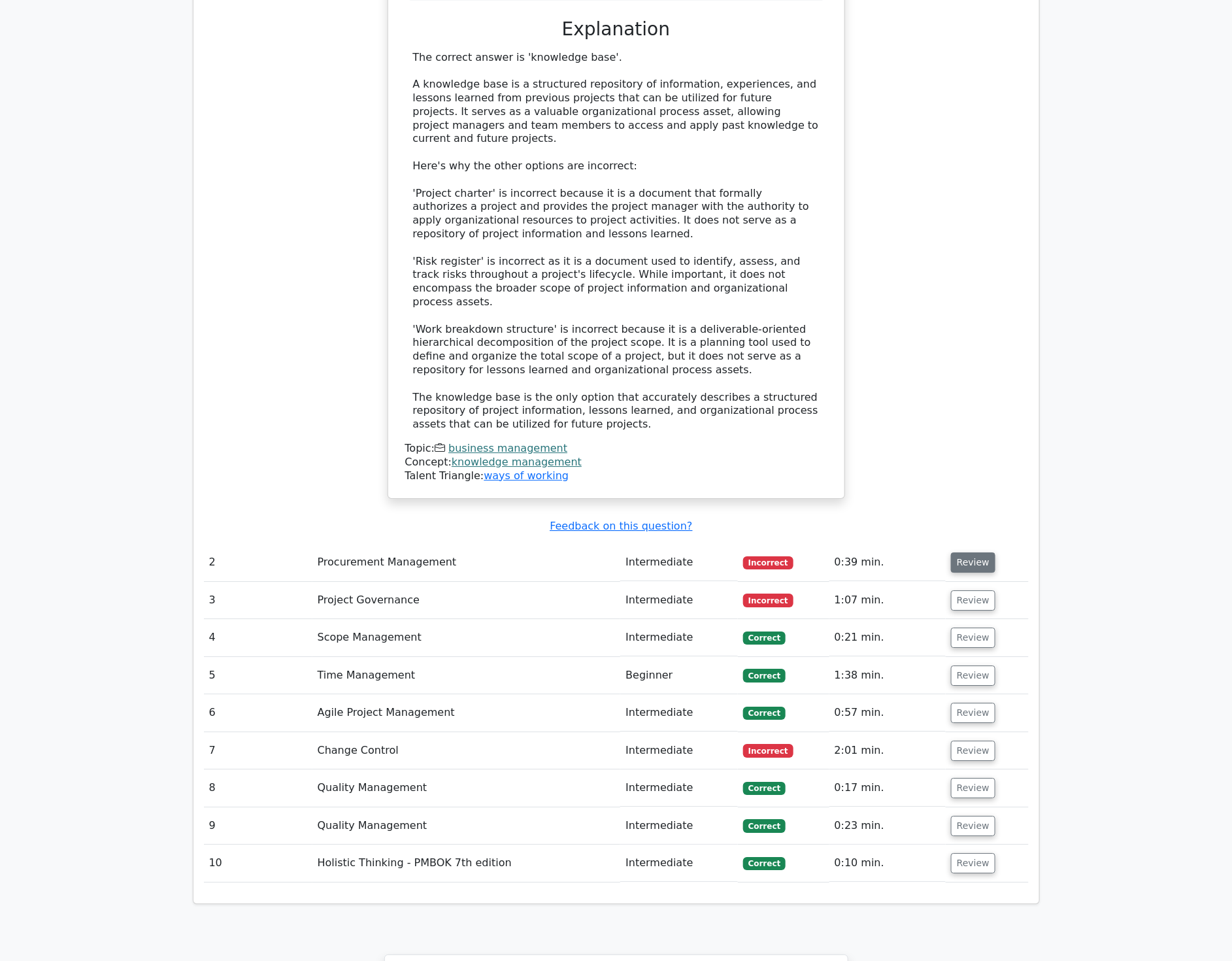
click at [968, 553] on button "Review" at bounding box center [973, 563] width 45 height 21
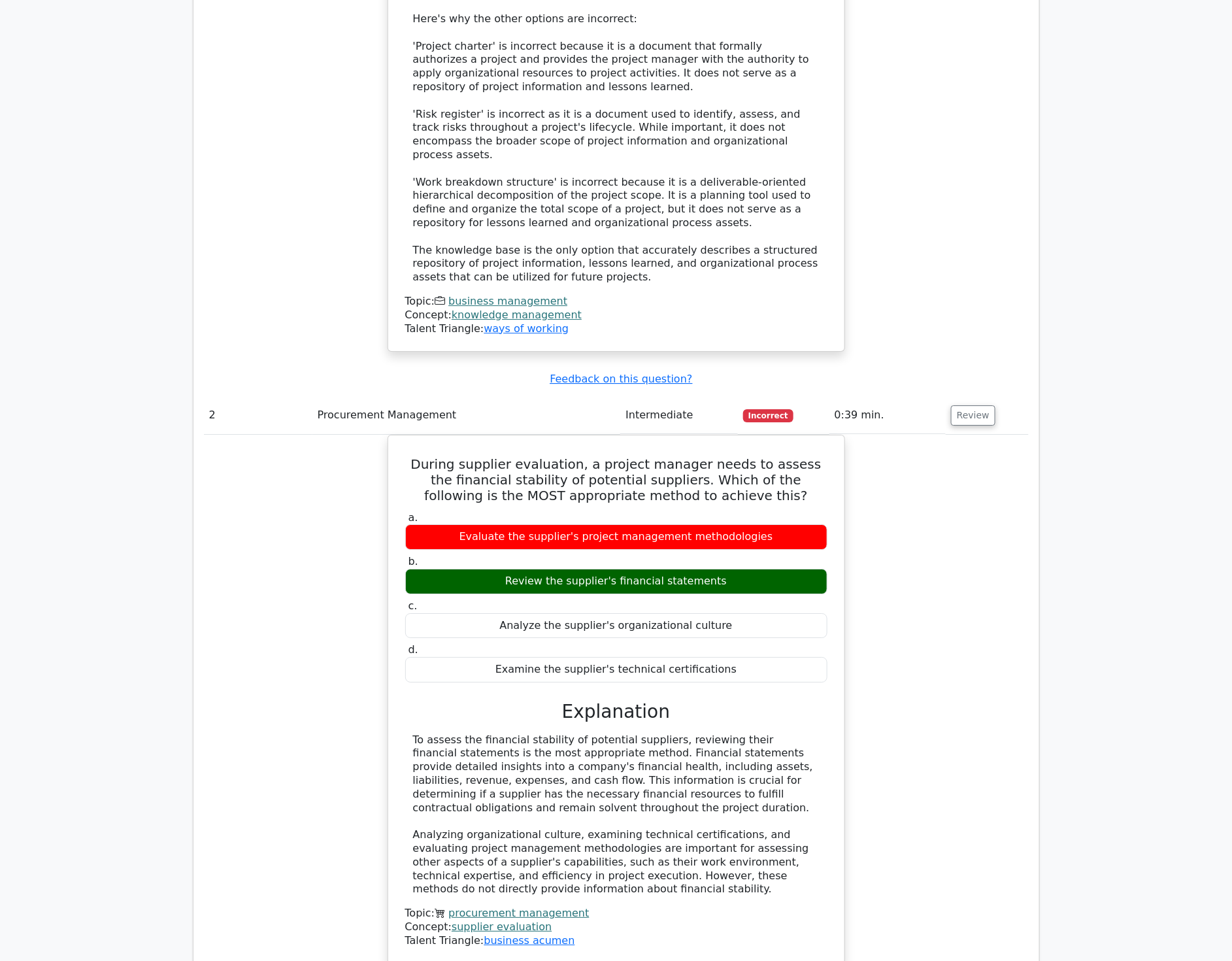
scroll to position [1816, 0]
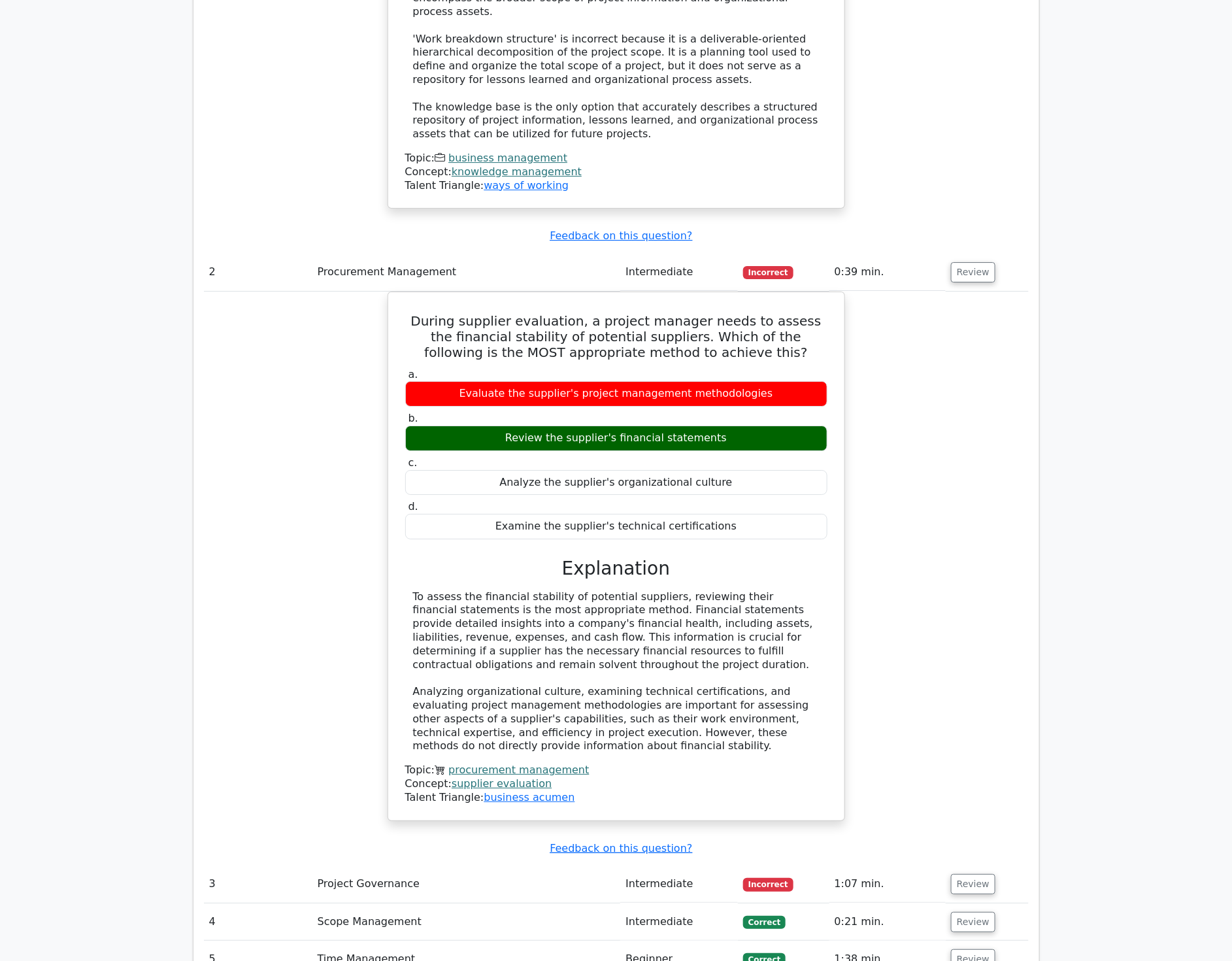
click at [983, 539] on div "During supplier evaluation, a project manager needs to assess the financial sta…" at bounding box center [616, 564] width 825 height 545
click at [968, 874] on button "Review" at bounding box center [973, 884] width 45 height 21
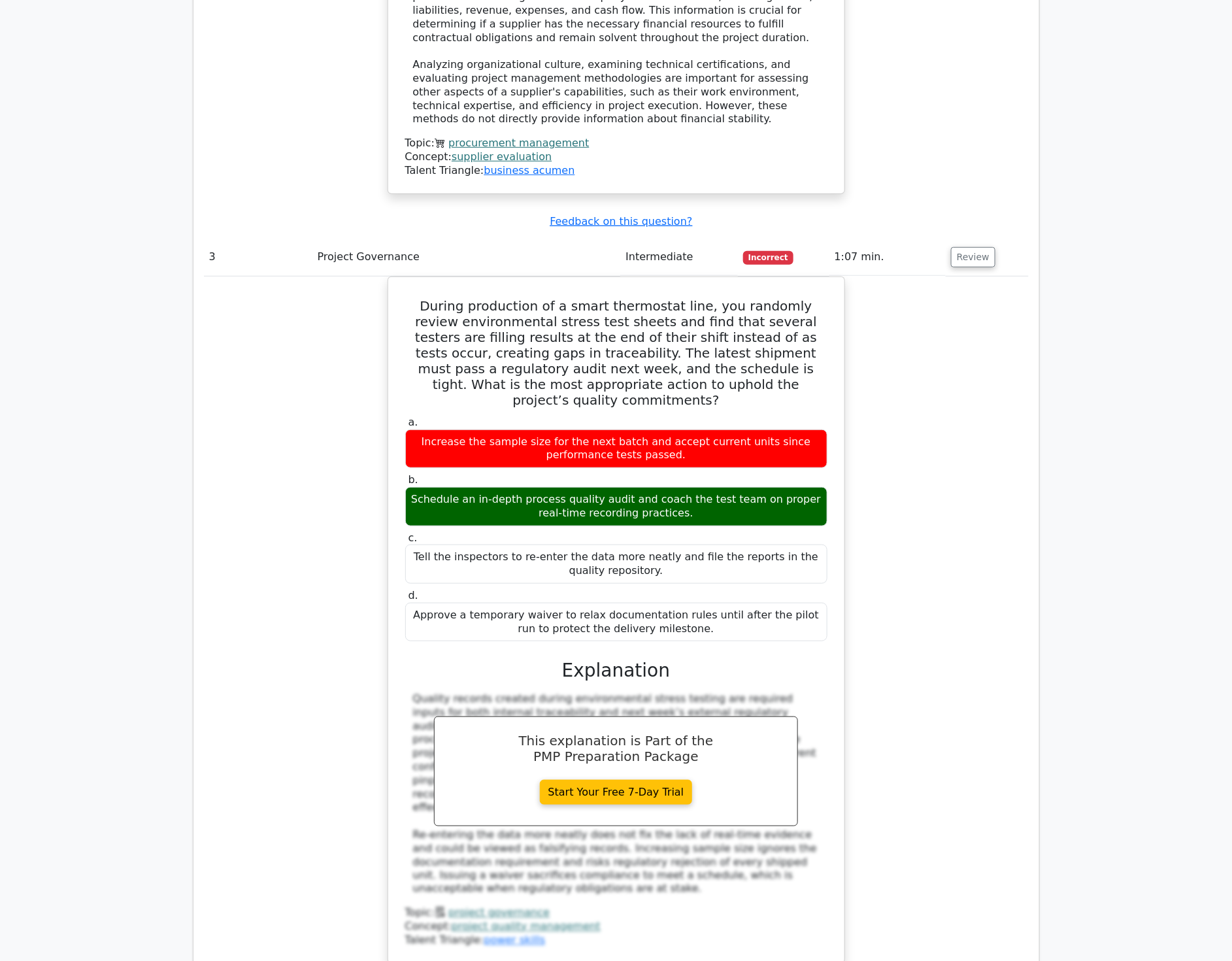
scroll to position [2469, 0]
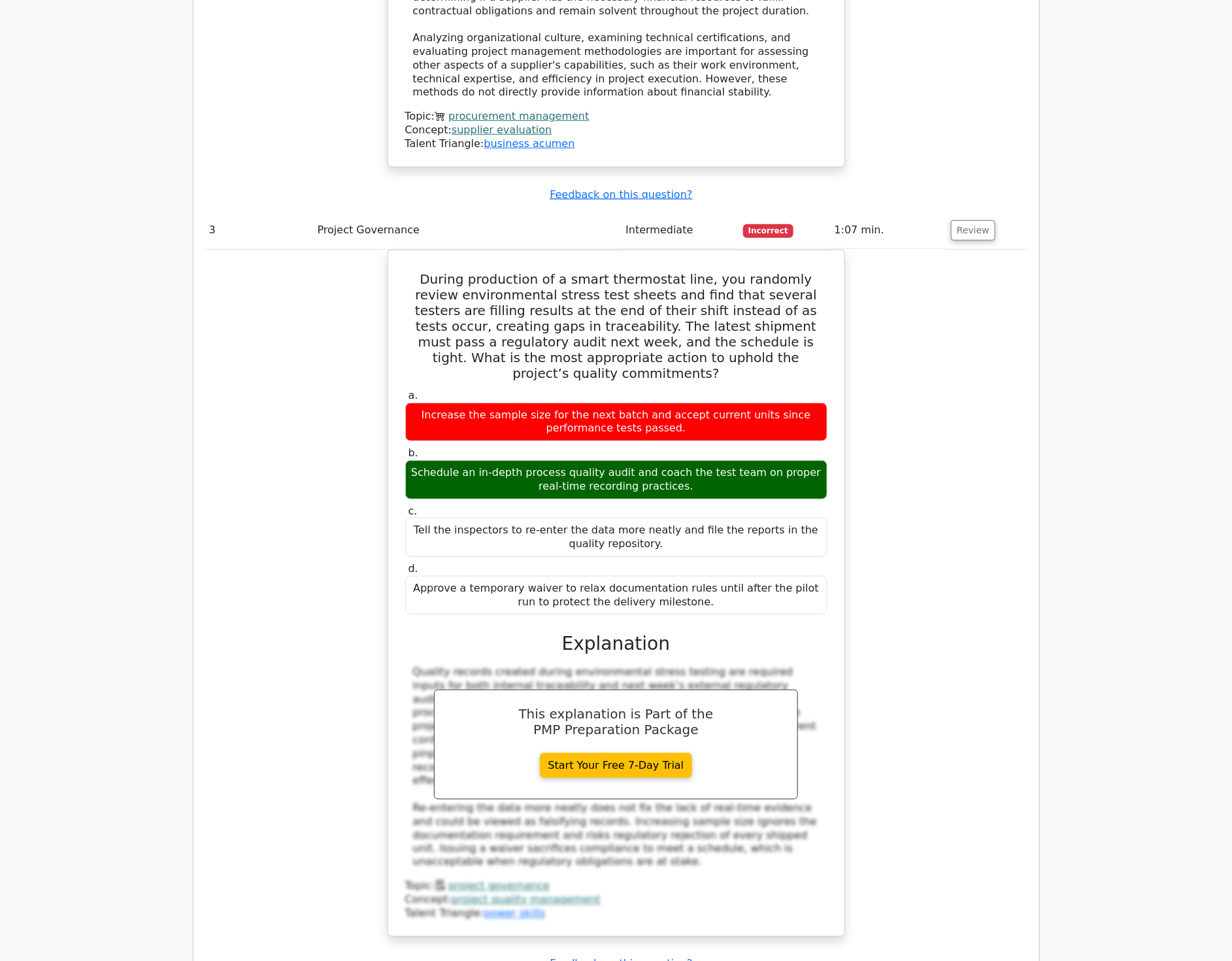
click at [929, 692] on div "During production of a smart thermostat line, you randomly review environmental…" at bounding box center [616, 601] width 825 height 703
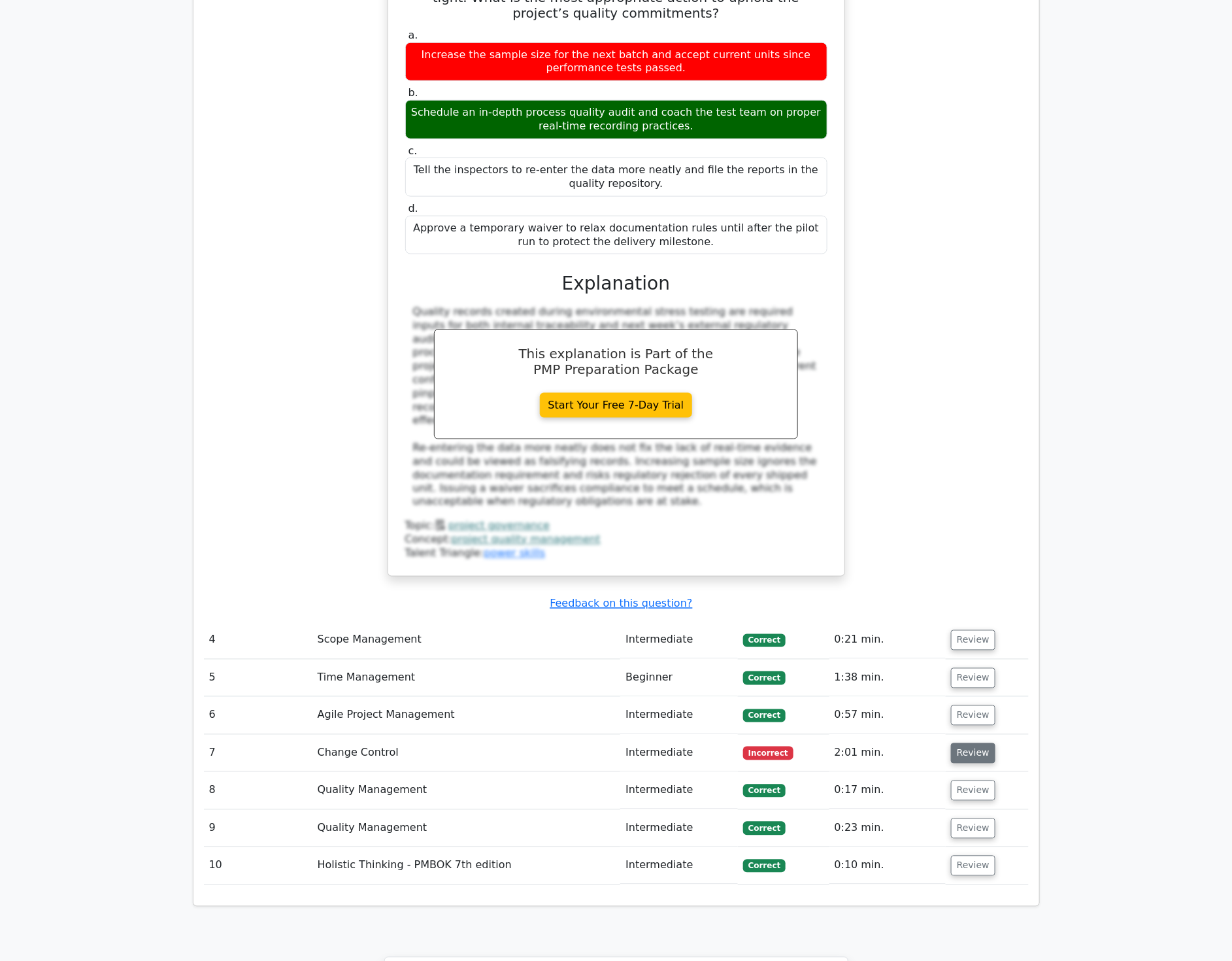
scroll to position [2833, 0]
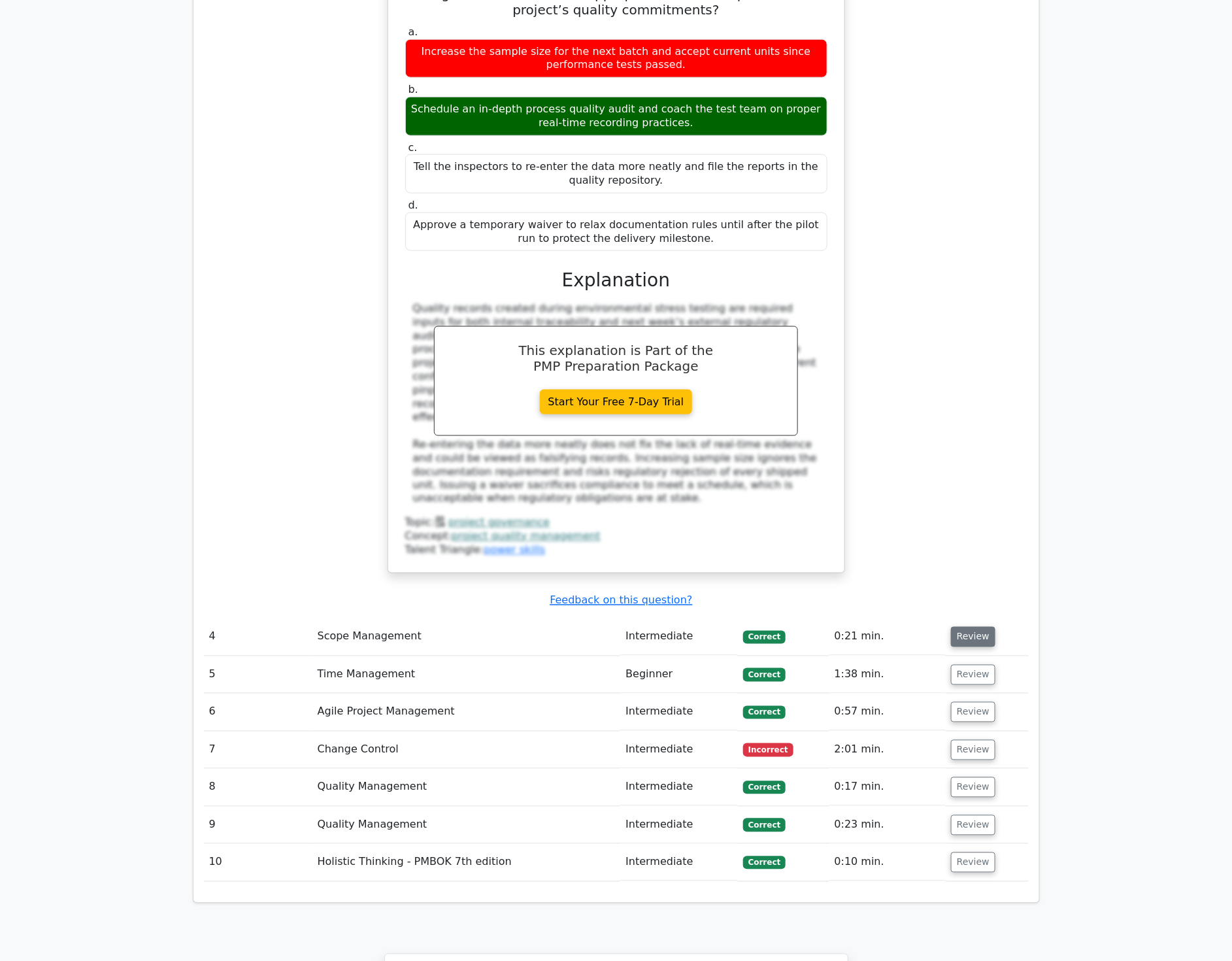
click at [972, 627] on button "Review" at bounding box center [973, 637] width 45 height 21
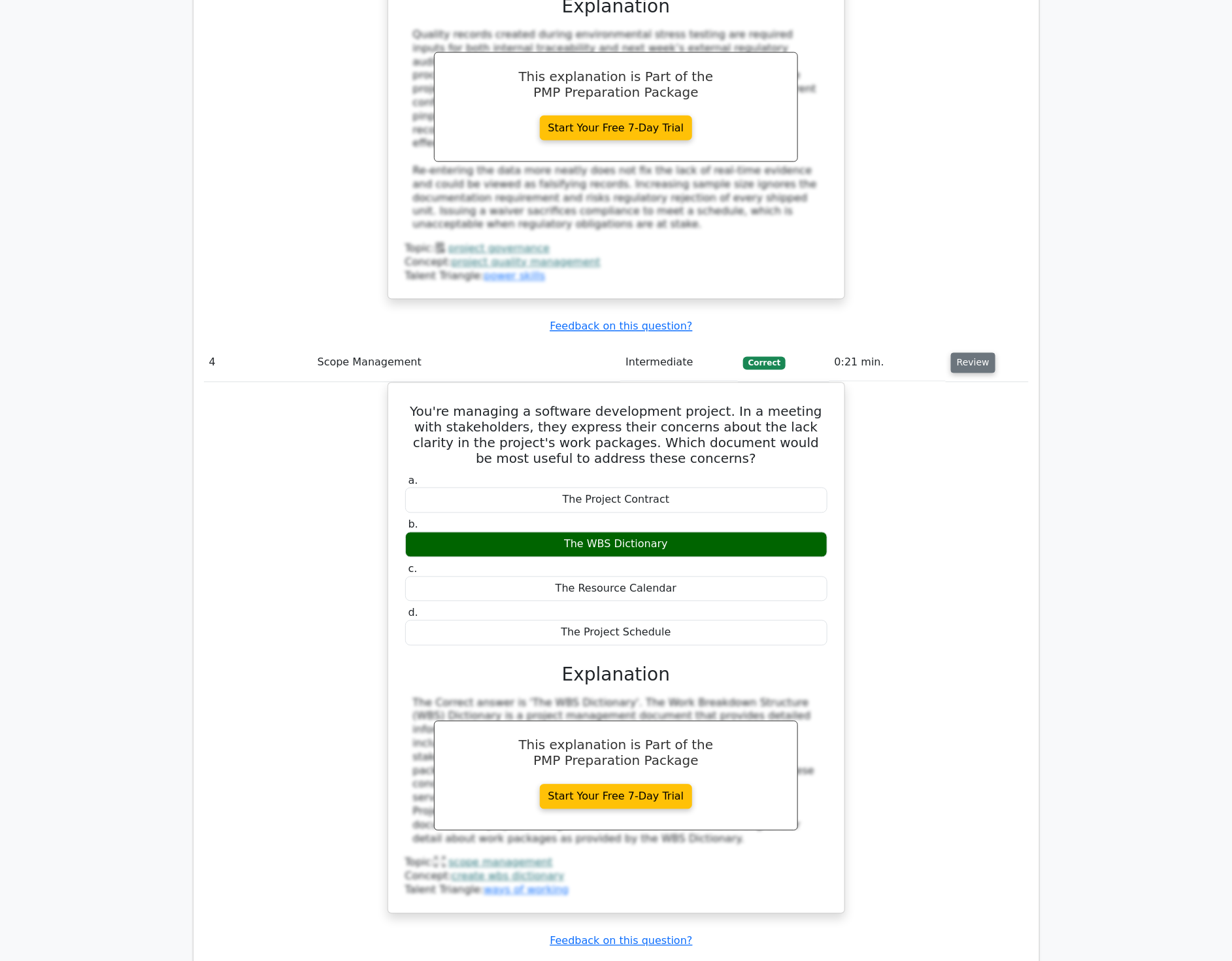
scroll to position [3123, 0]
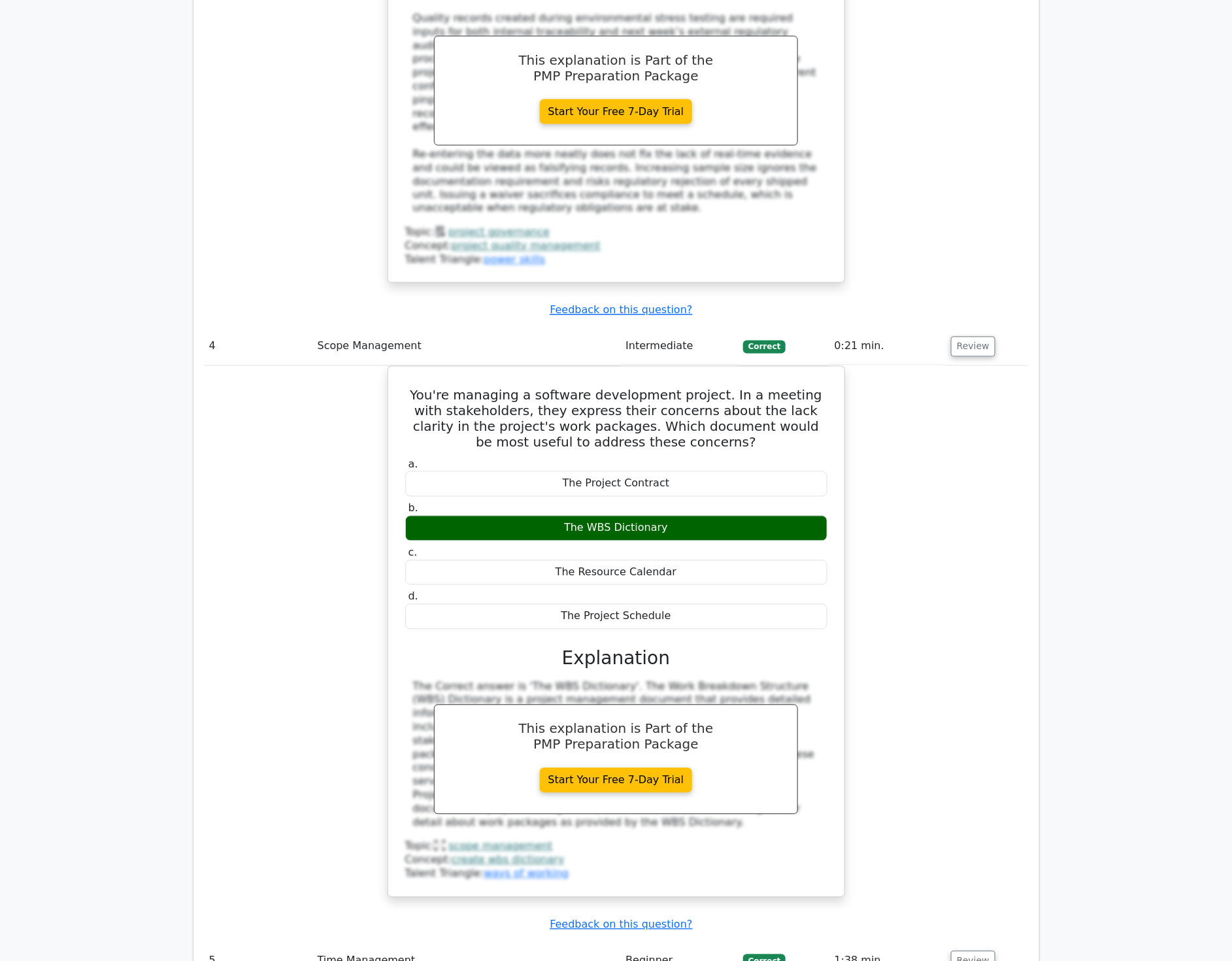
click at [955, 676] on div "You're managing a software development project. In a meeting with stakeholders,…" at bounding box center [616, 640] width 825 height 547
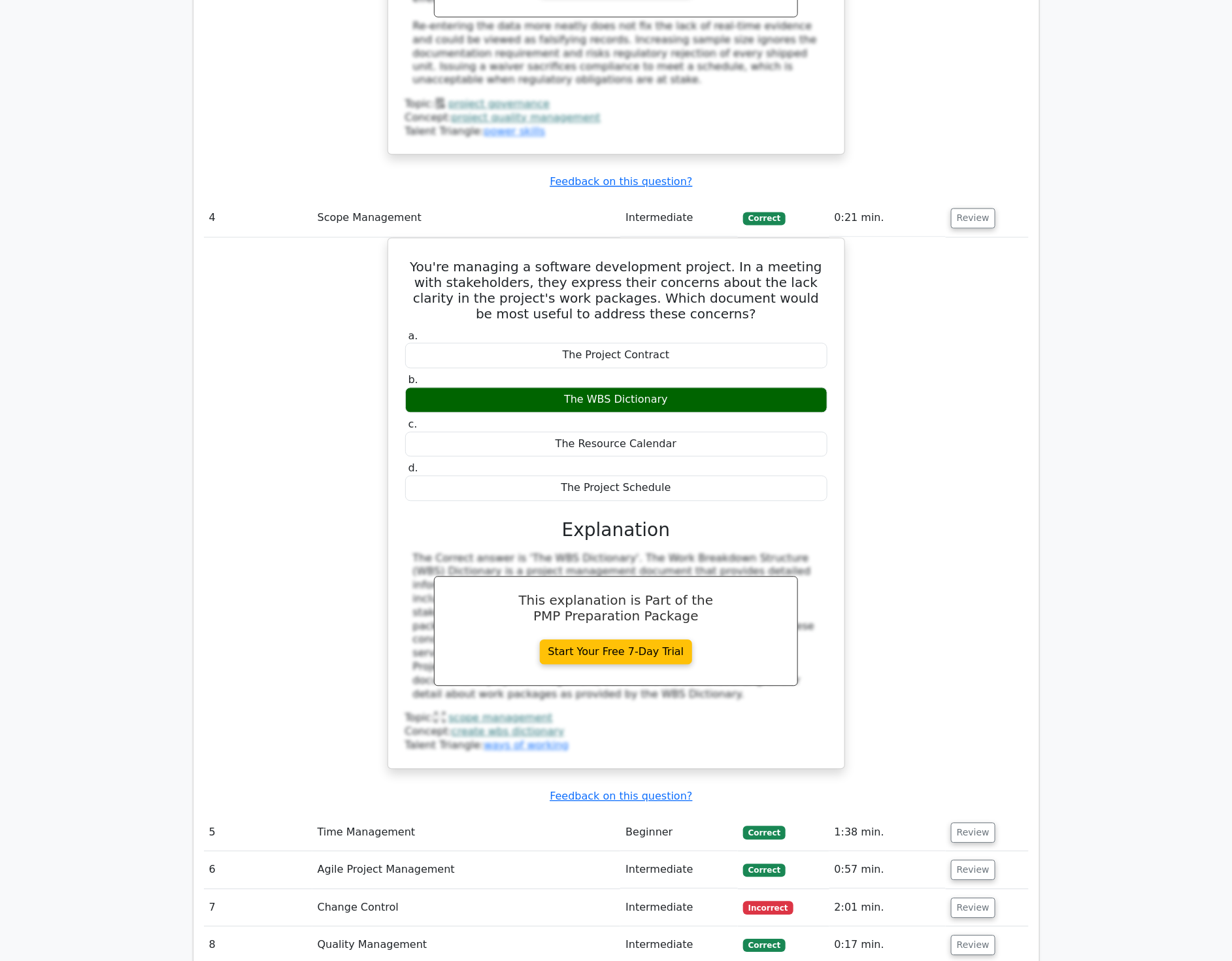
scroll to position [3415, 0]
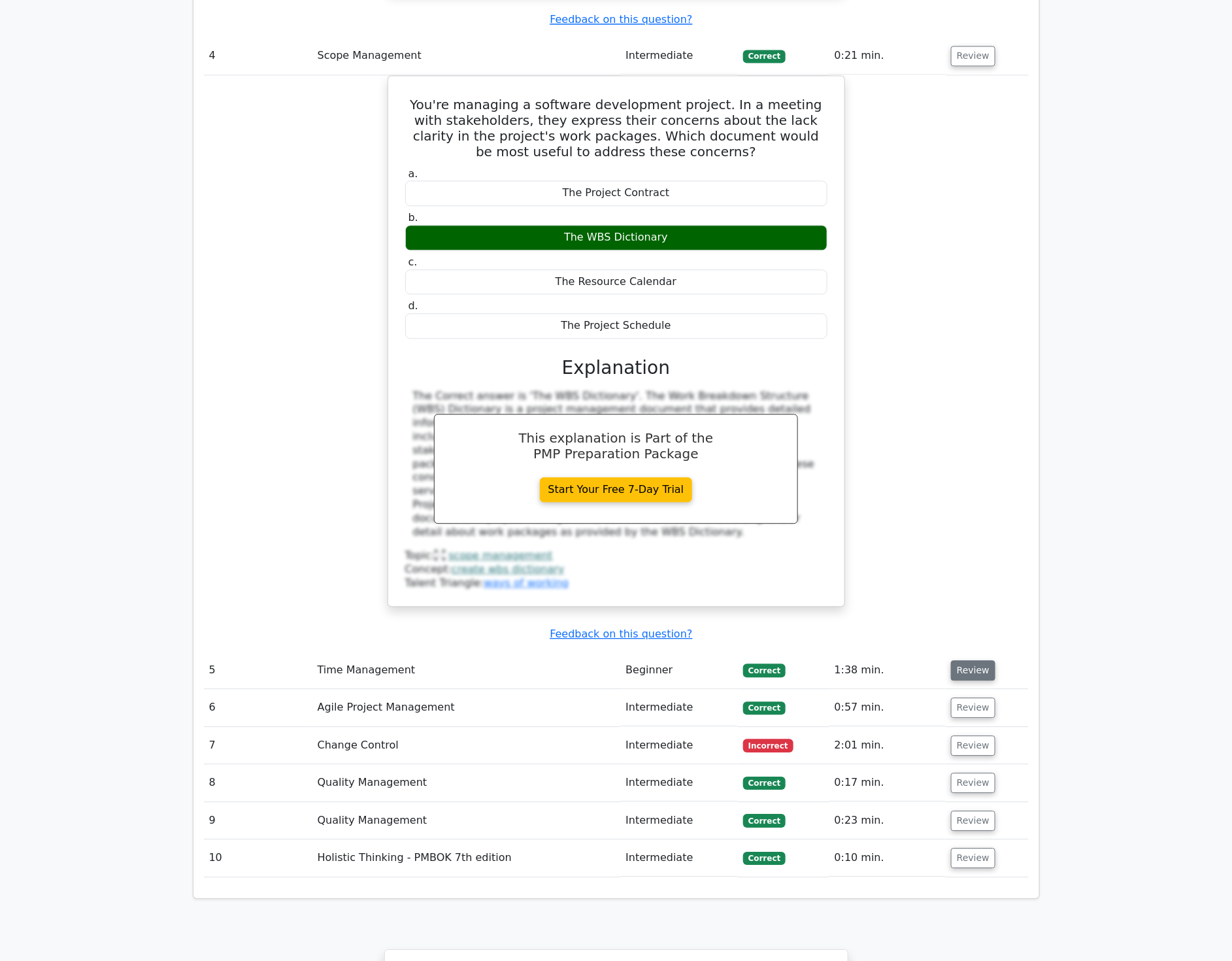
click at [964, 660] on button "Review" at bounding box center [973, 671] width 45 height 21
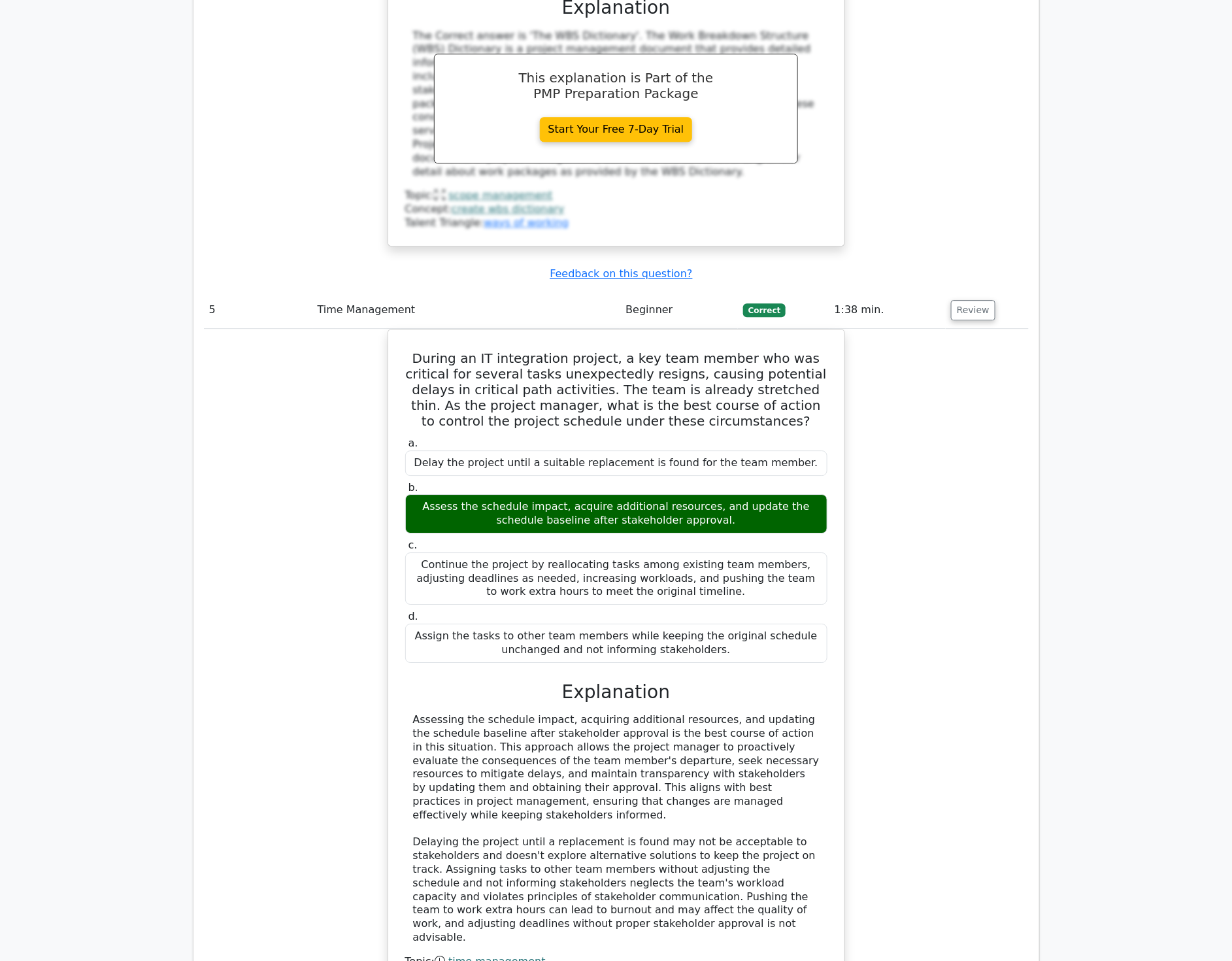
scroll to position [3777, 0]
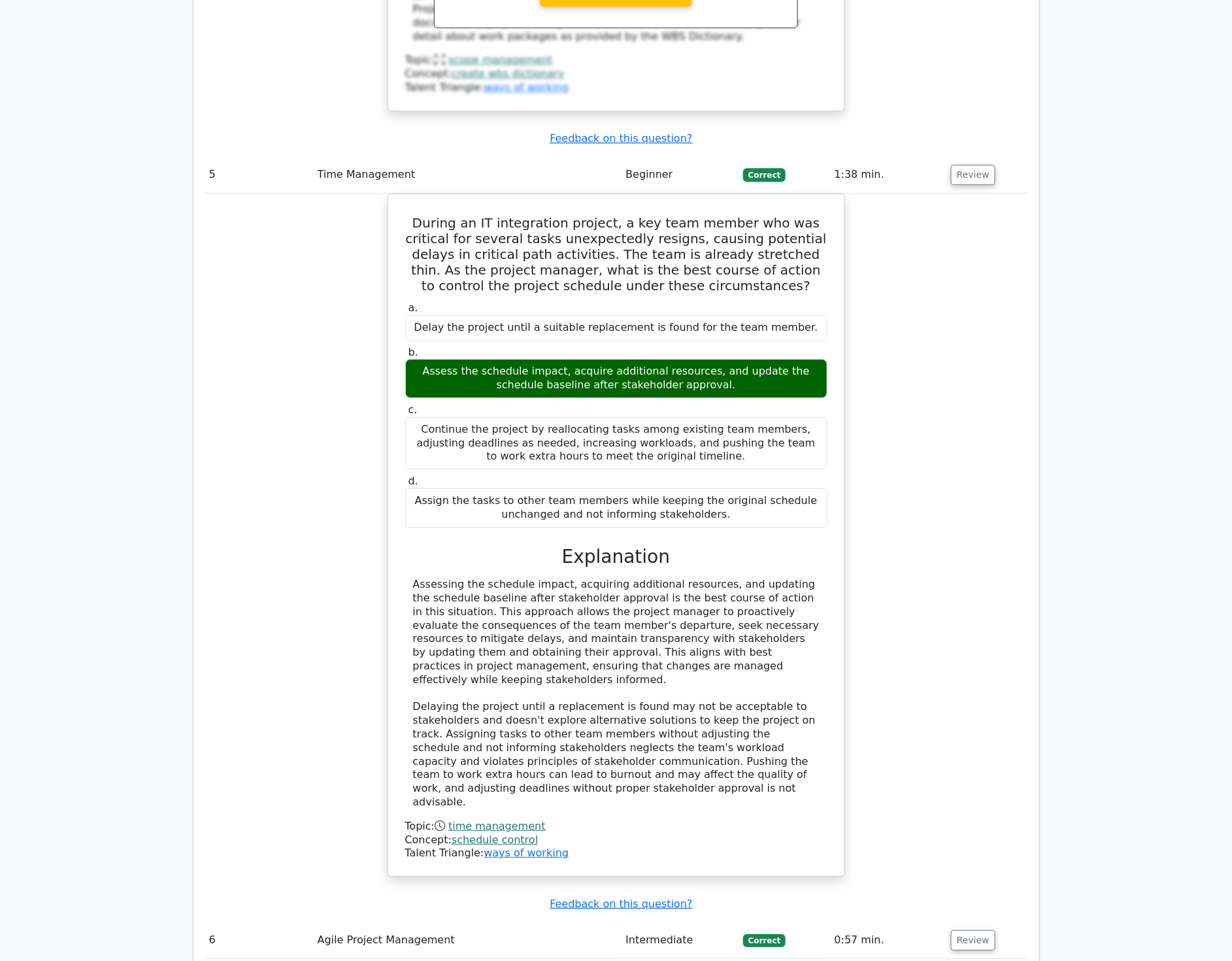
scroll to position [4141, 0]
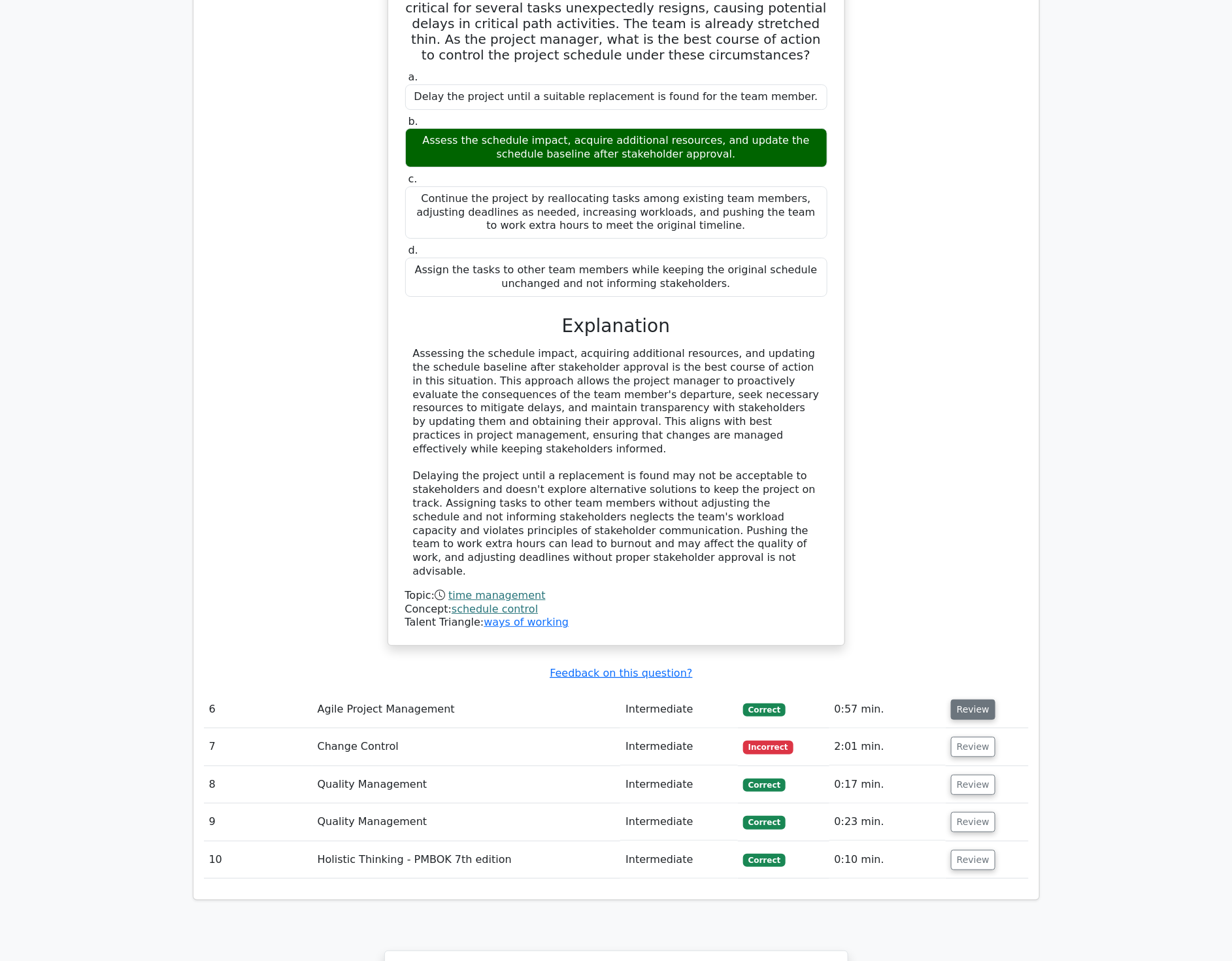
click at [970, 699] on button "Review" at bounding box center [973, 710] width 45 height 21
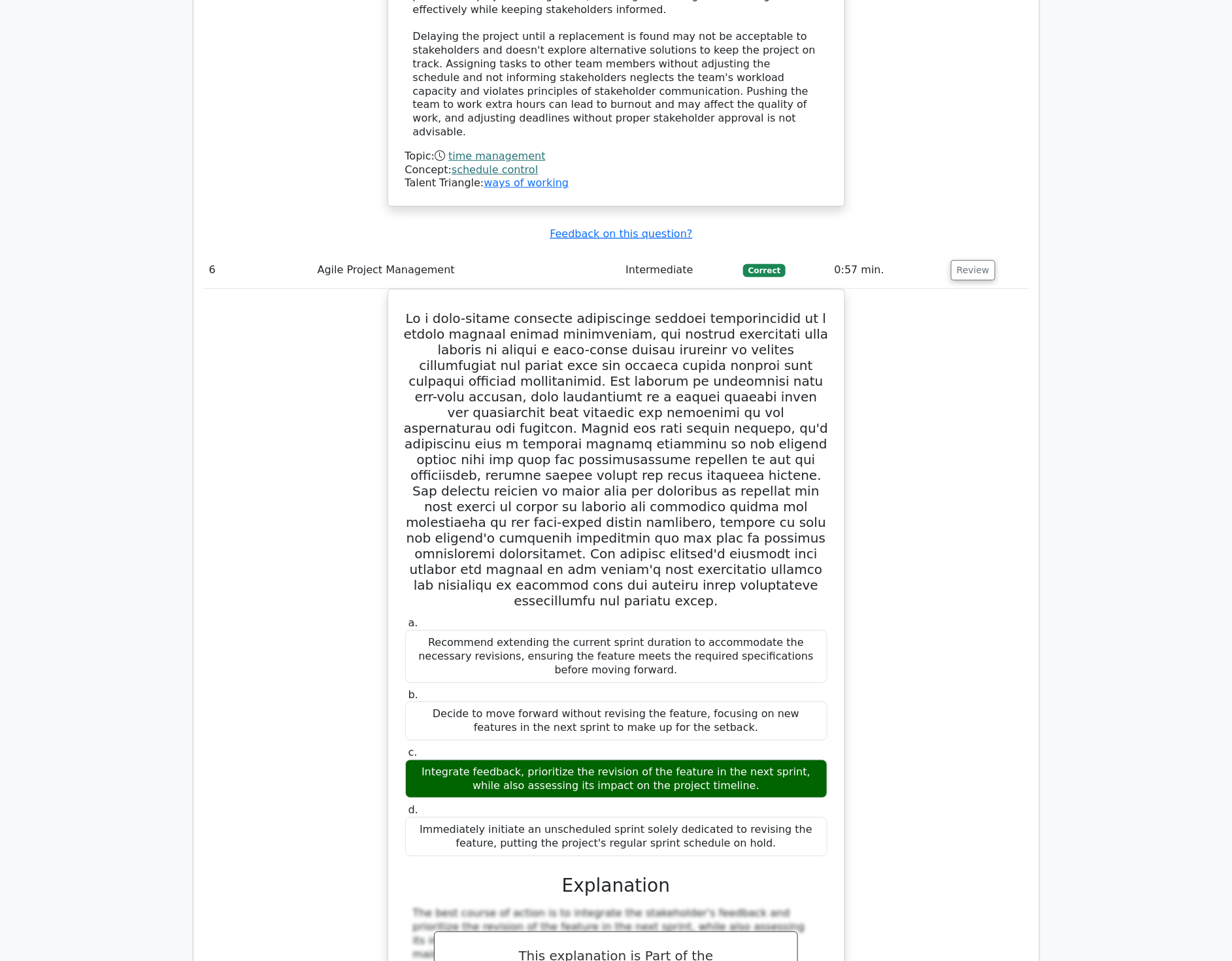
scroll to position [4577, 0]
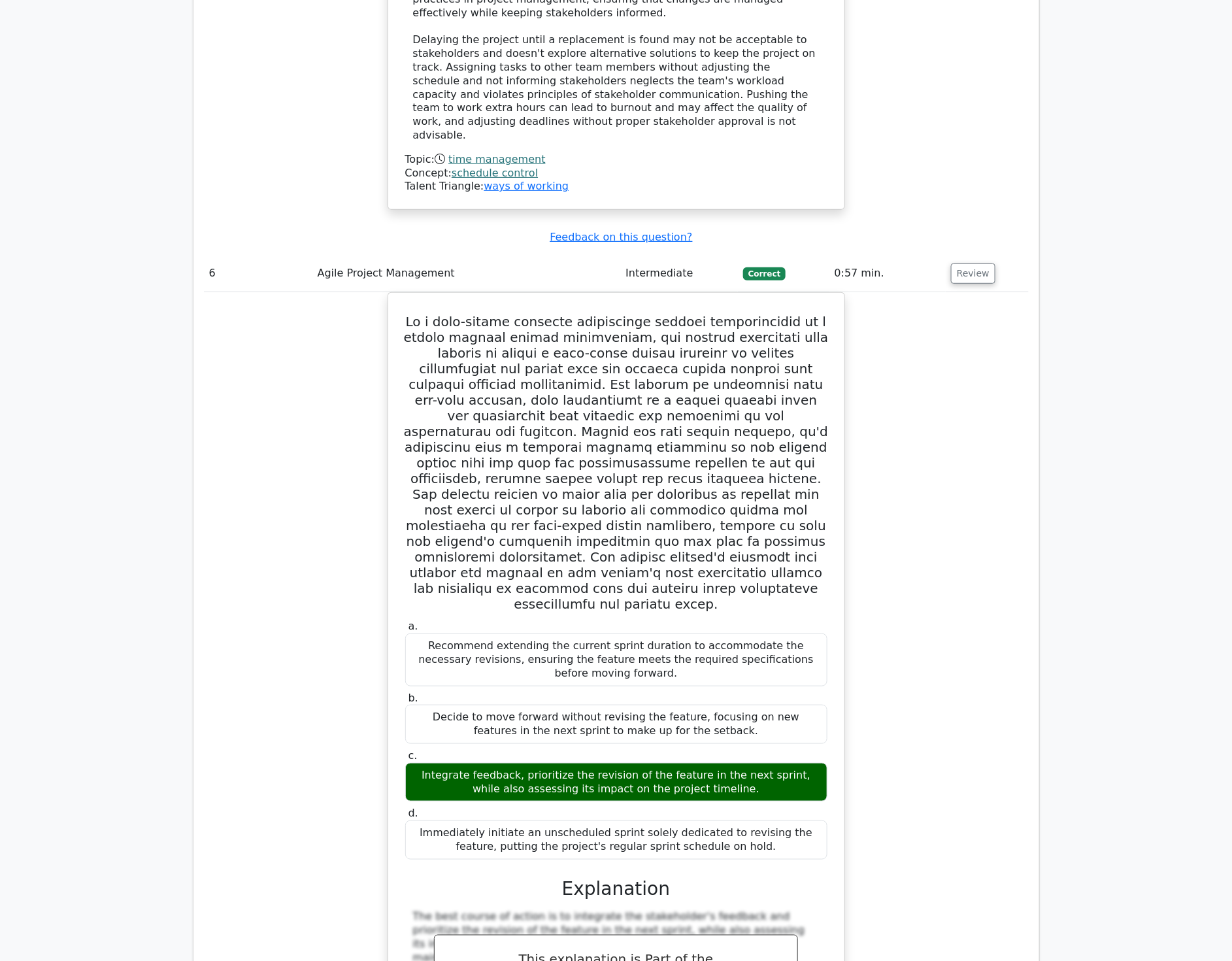
click at [974, 607] on div "a. Recommend extending the current sprint duration to accommodate the necessary…" at bounding box center [616, 792] width 825 height 1000
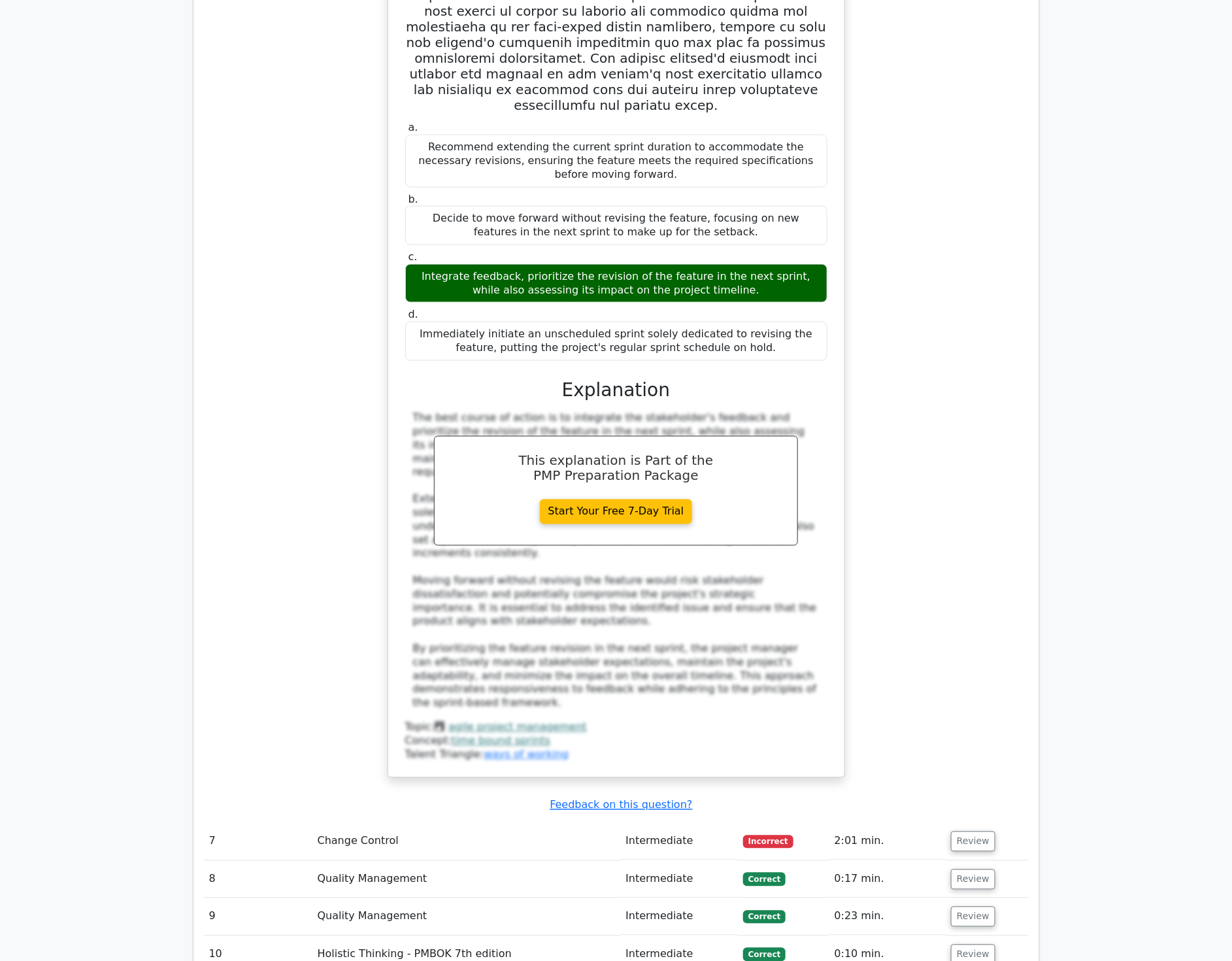
scroll to position [5157, 0]
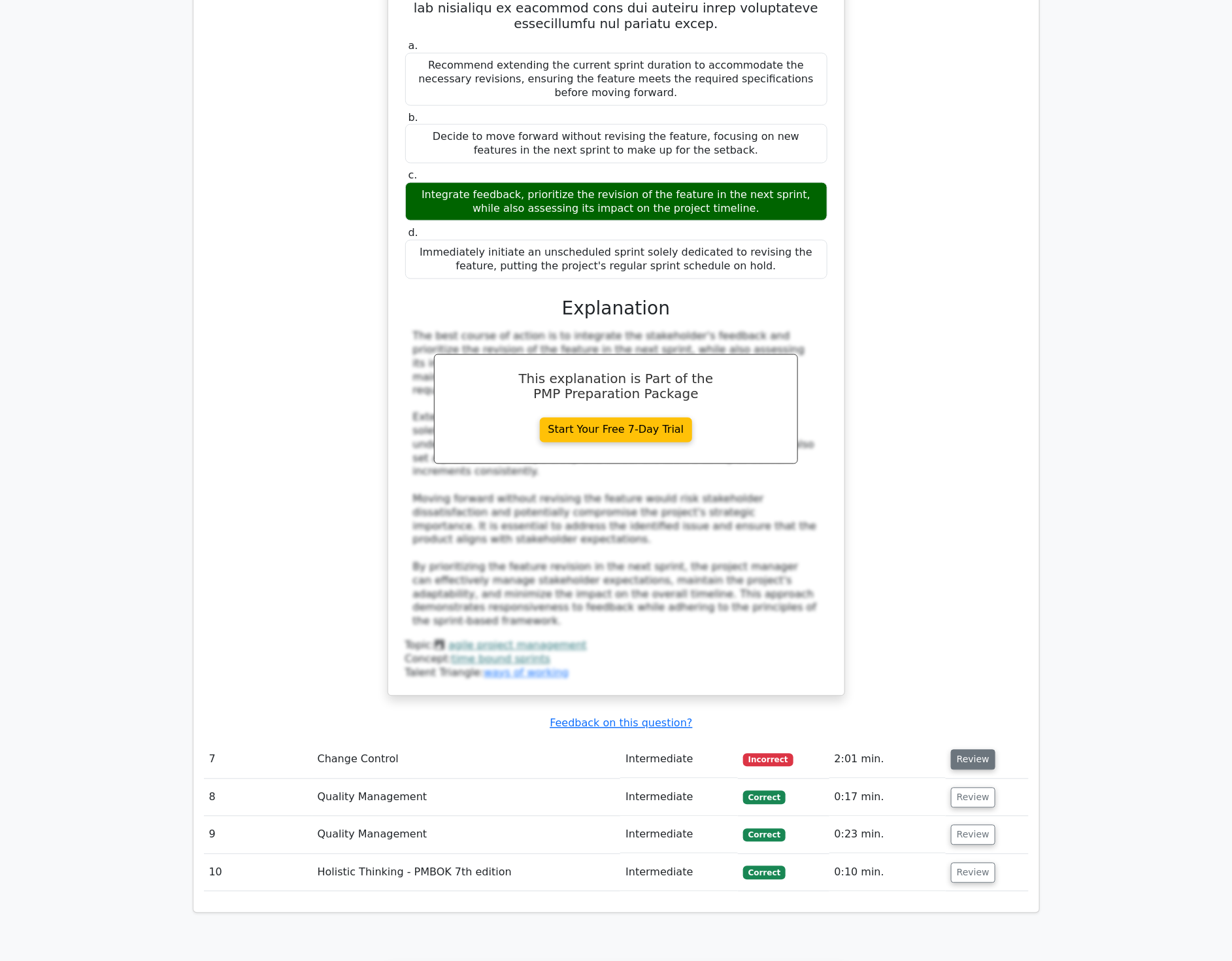
click at [970, 750] on button "Review" at bounding box center [973, 760] width 45 height 21
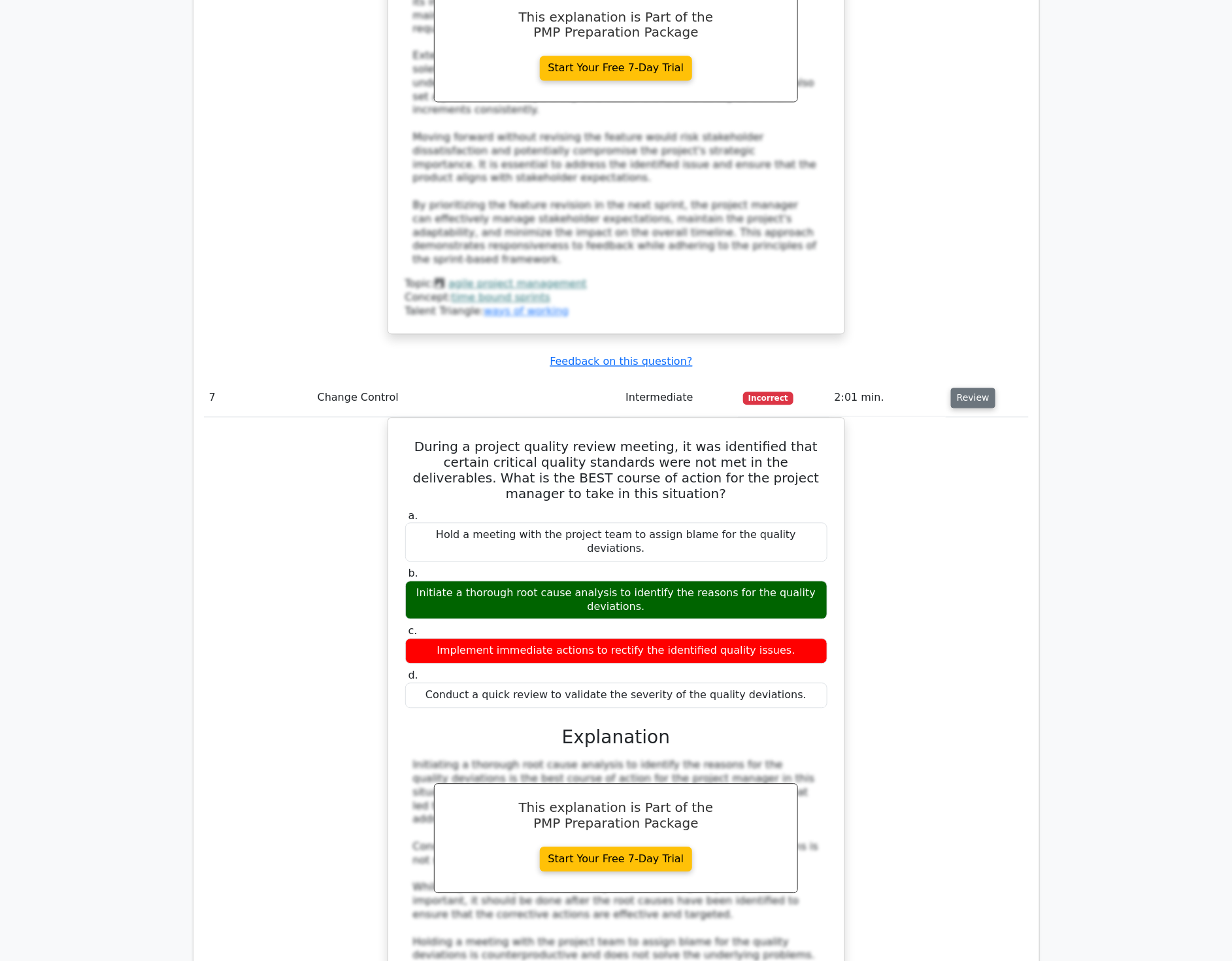
scroll to position [5521, 0]
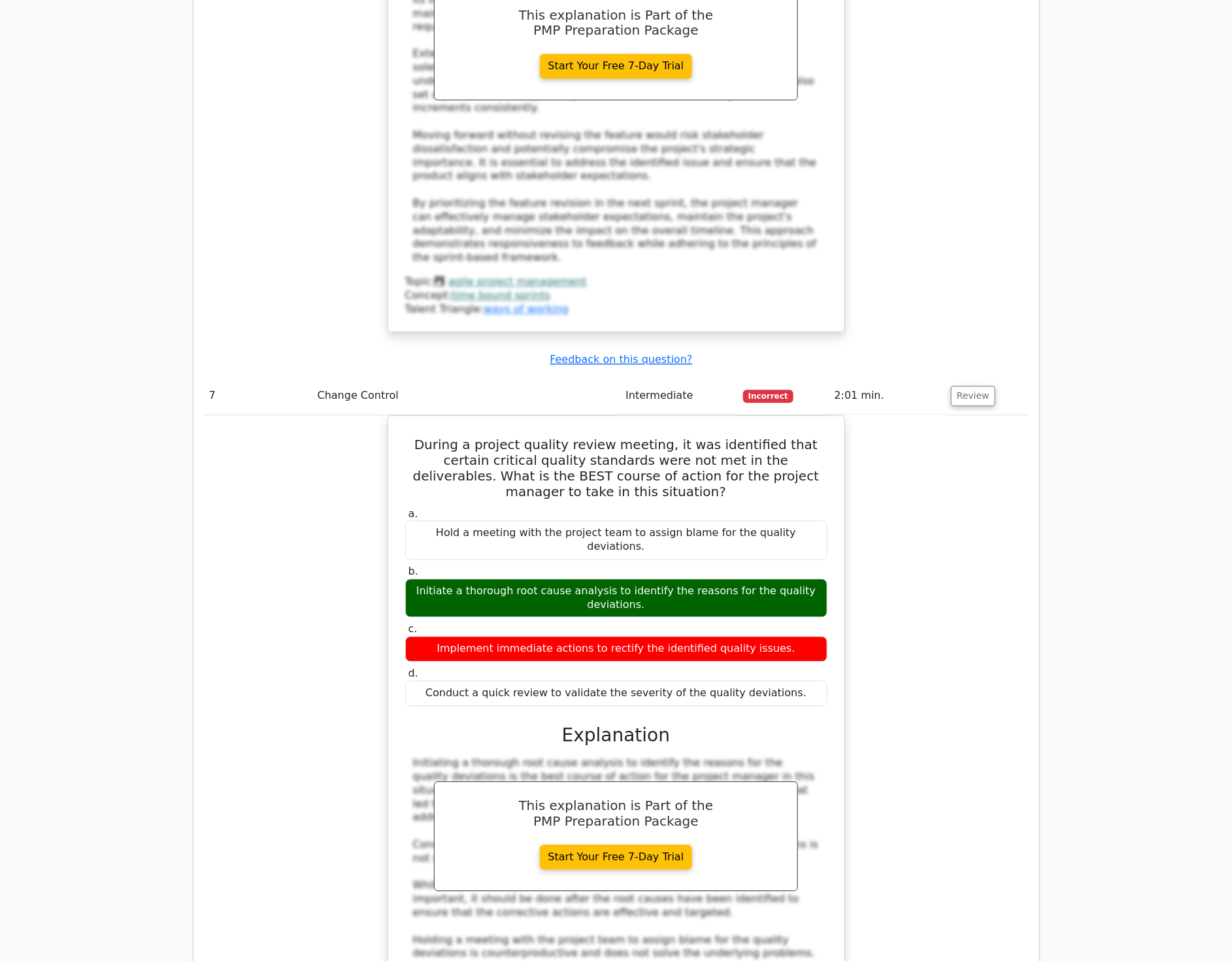
click at [1007, 618] on div "During a project quality review meeting, it was identified that certain critica…" at bounding box center [616, 730] width 825 height 629
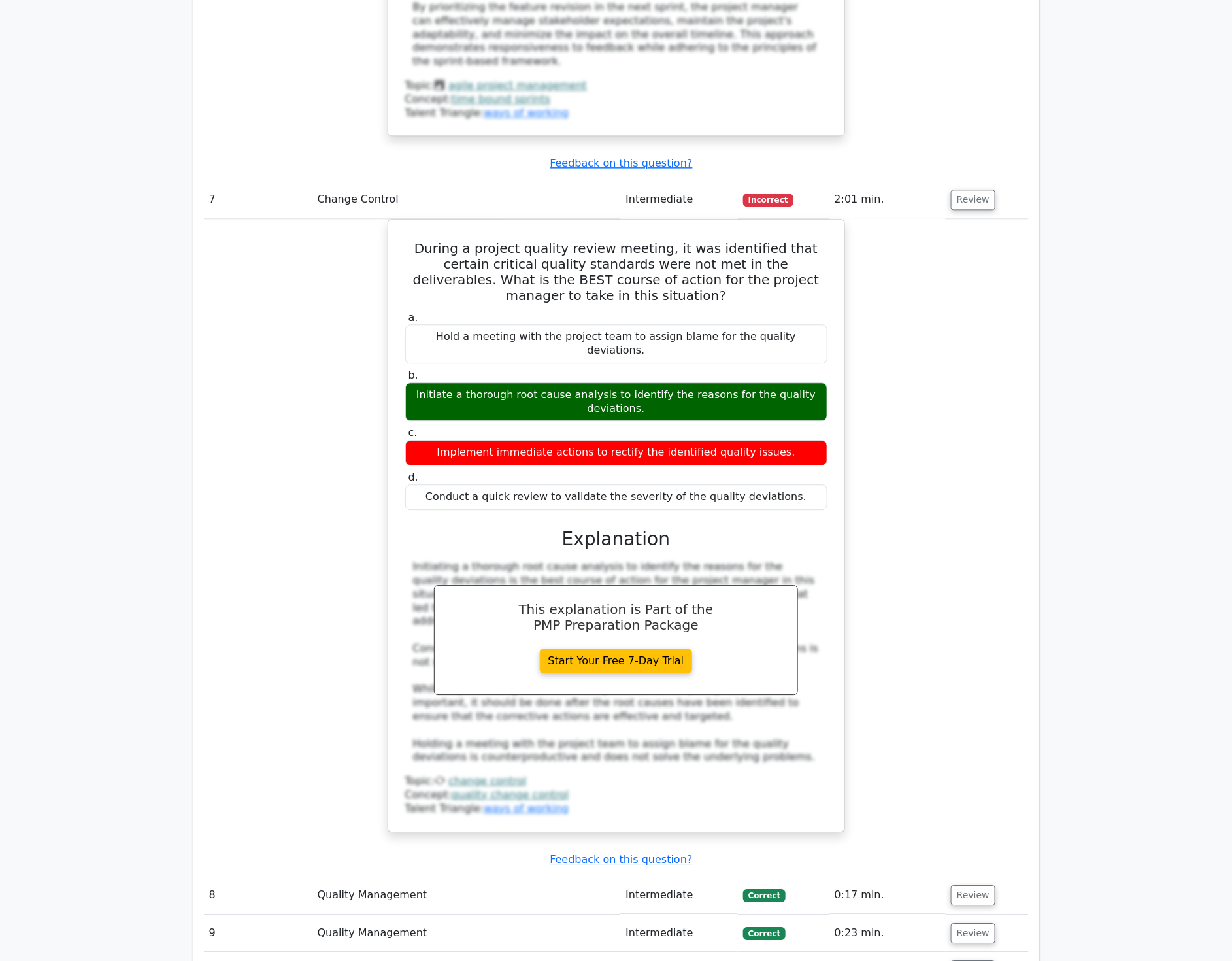
scroll to position [5811, 0]
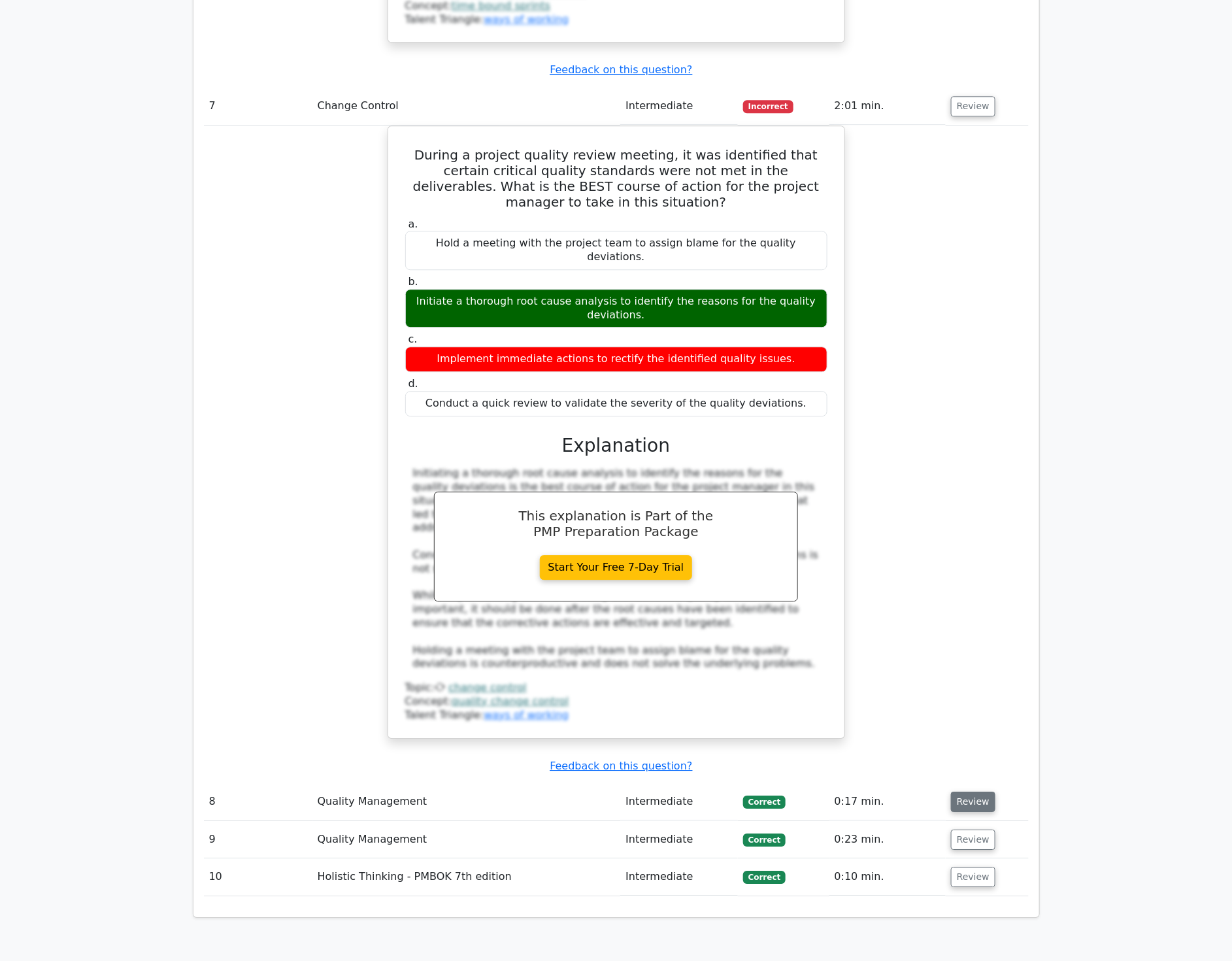
click at [964, 792] on button "Review" at bounding box center [973, 802] width 45 height 21
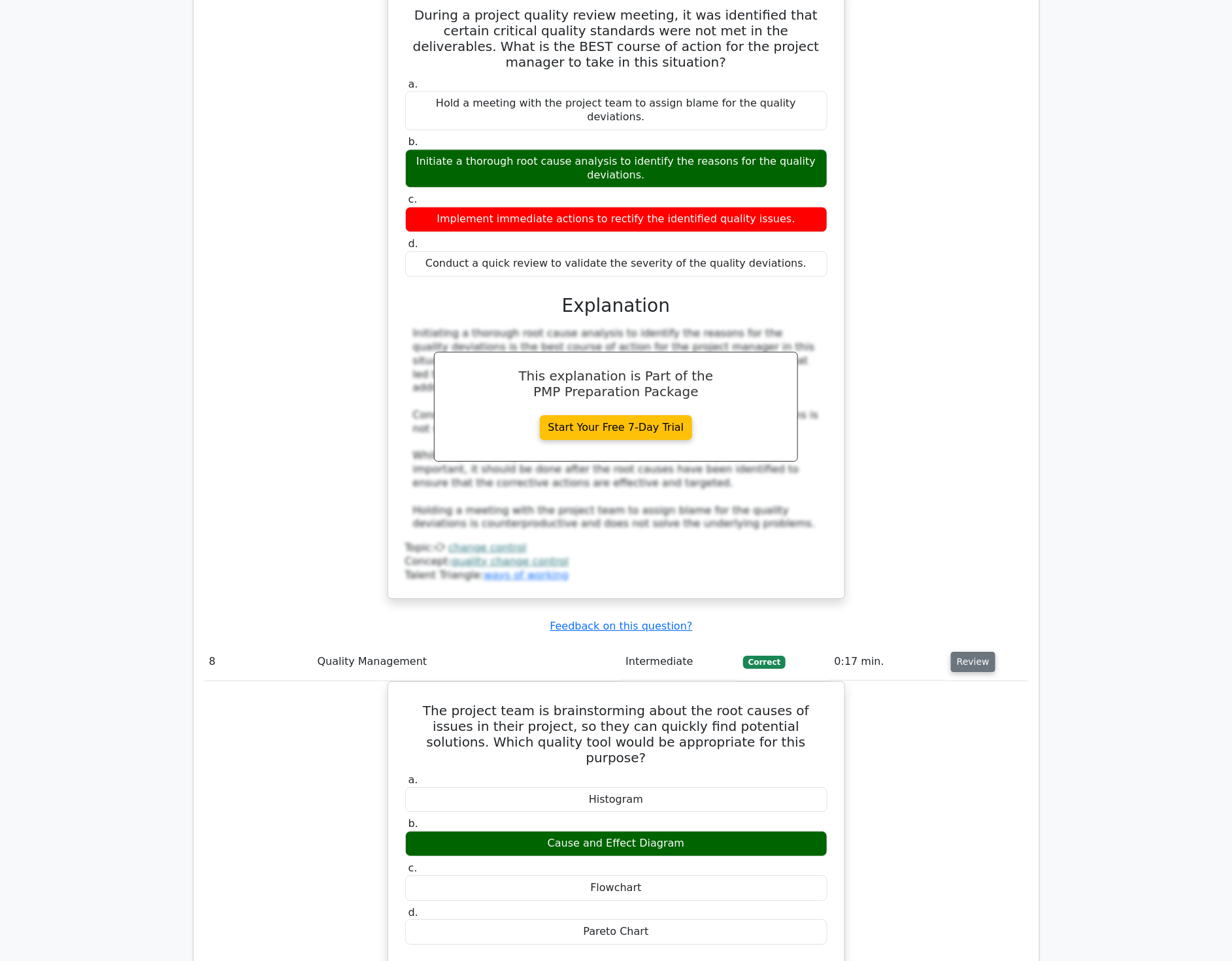
scroll to position [6175, 0]
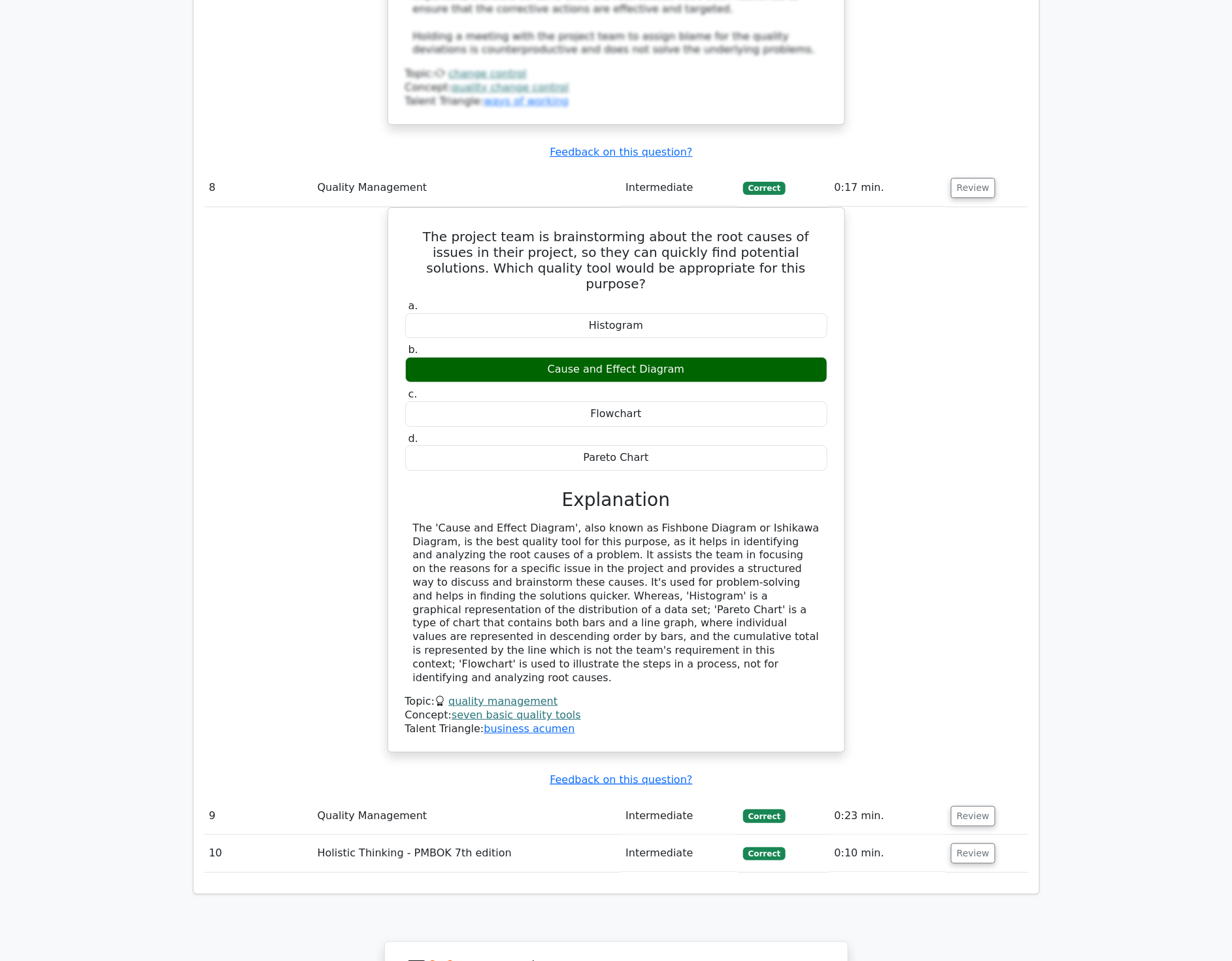
scroll to position [6465, 0]
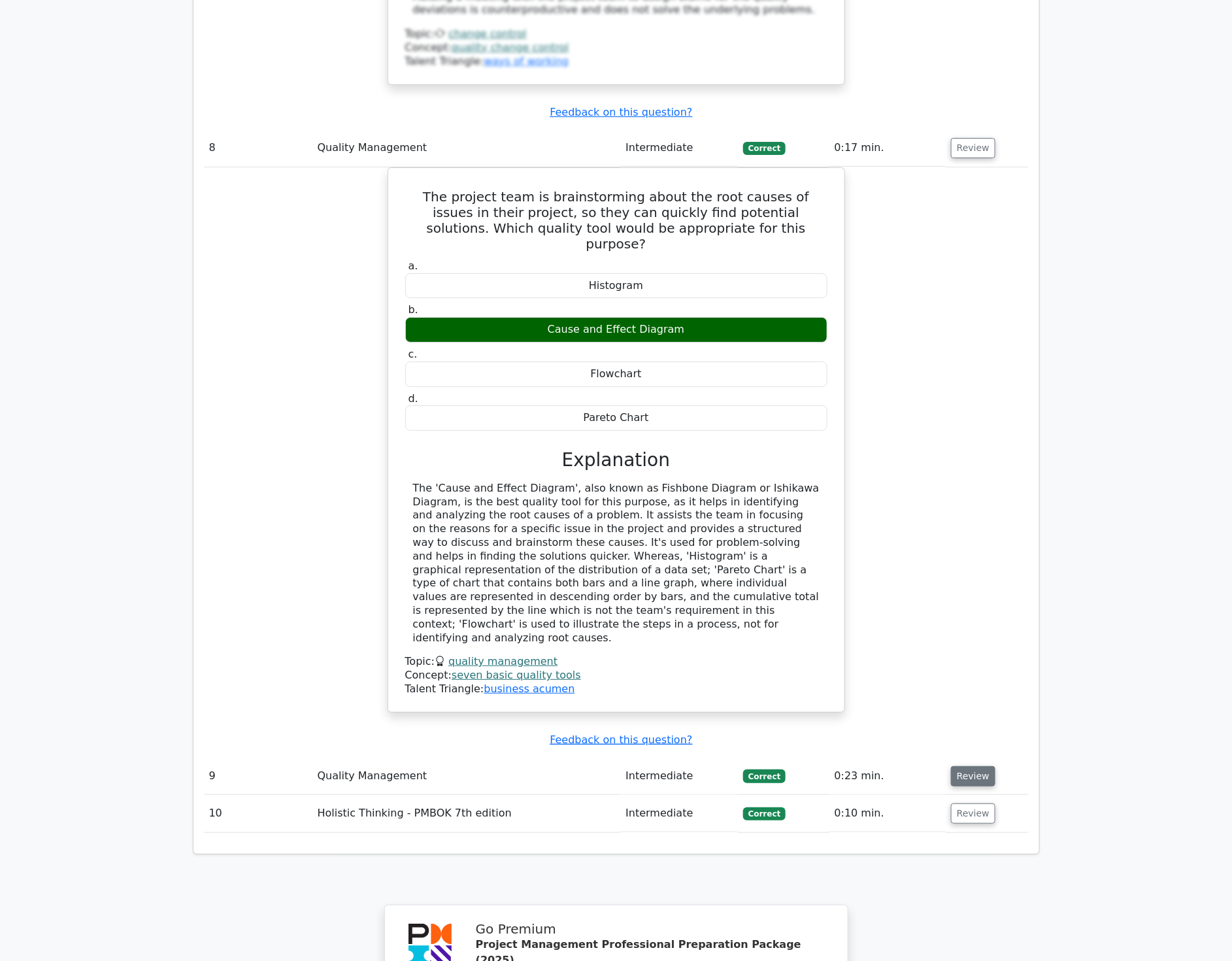
click at [970, 766] on button "Review" at bounding box center [973, 777] width 45 height 21
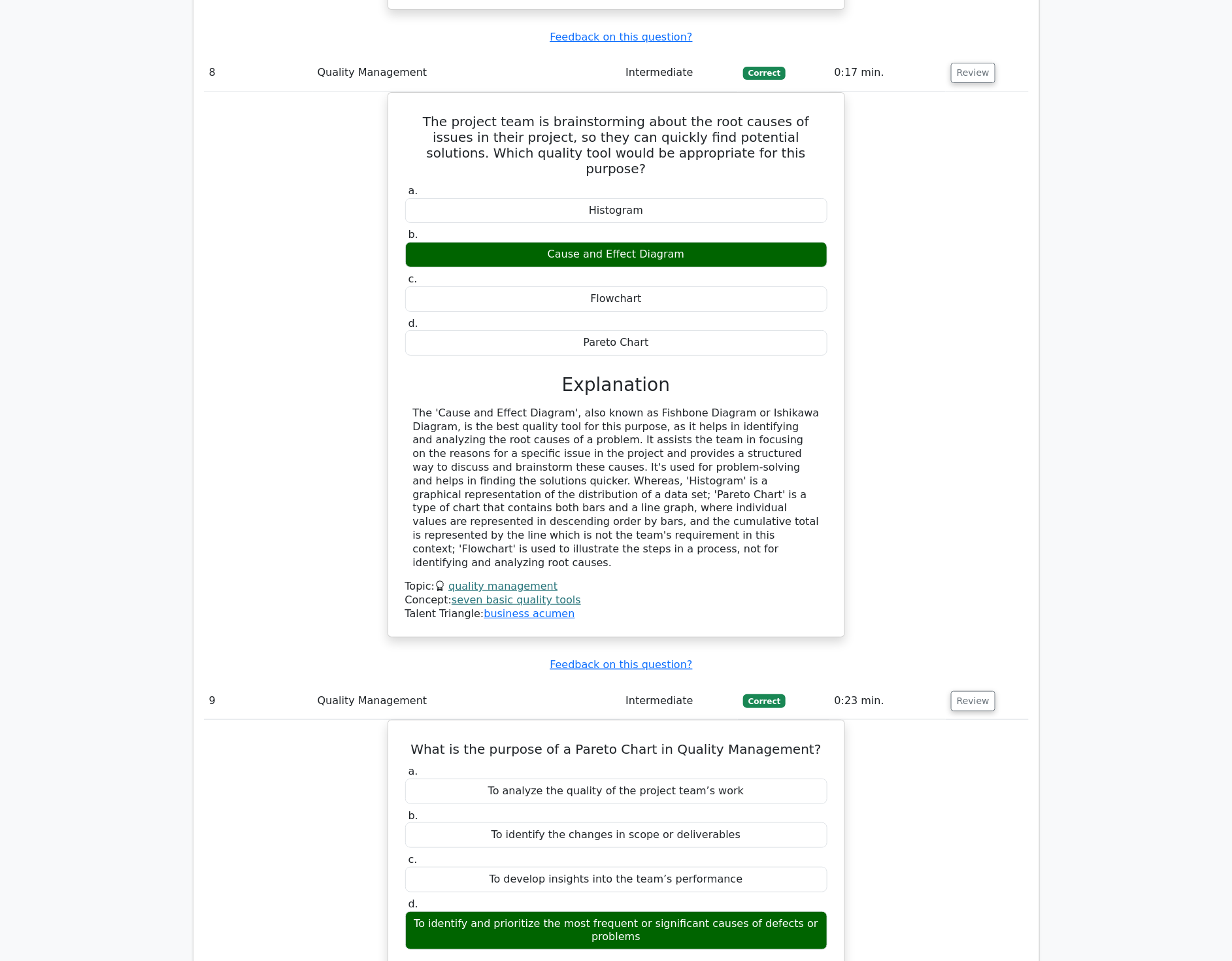
scroll to position [6683, 0]
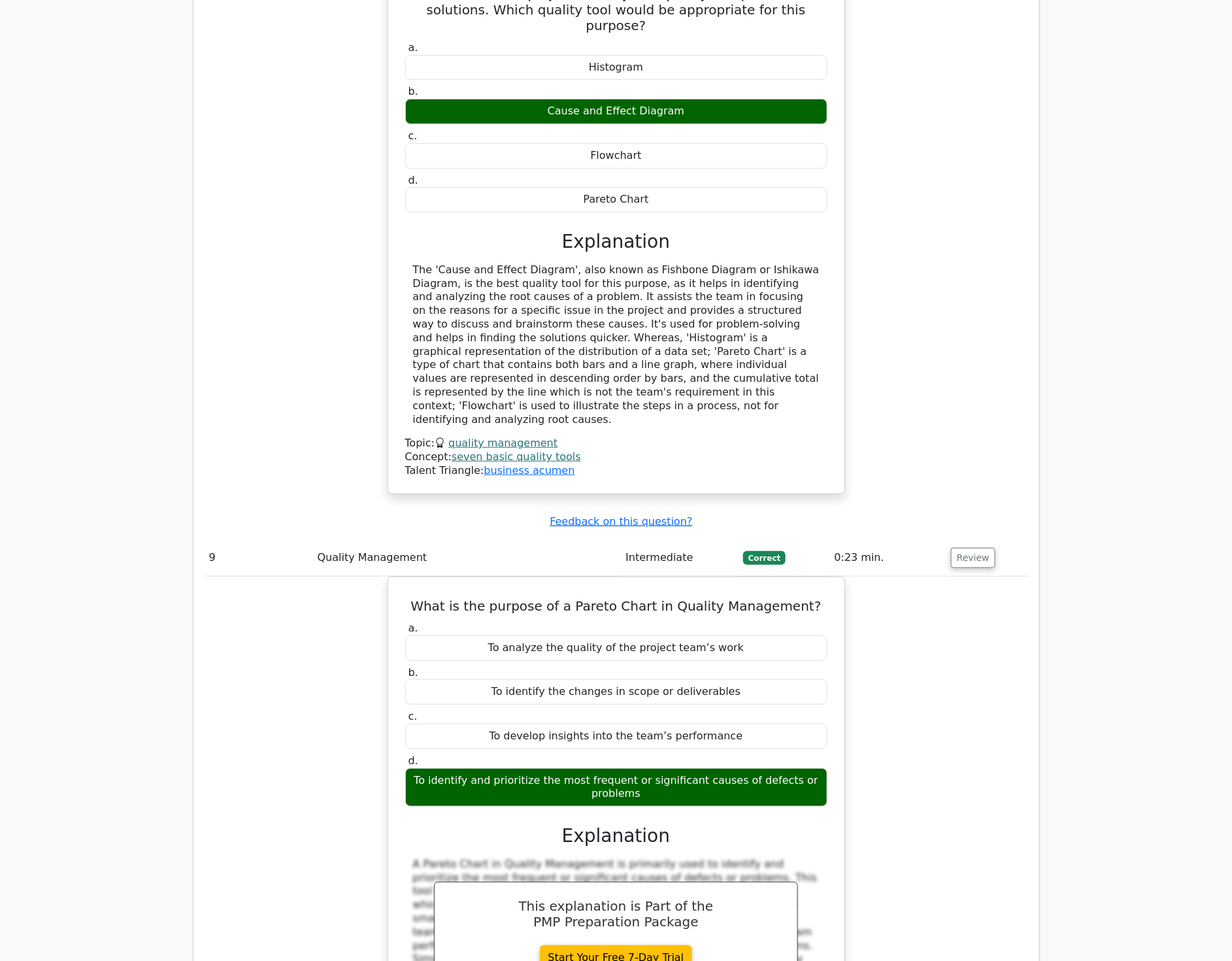
click at [1007, 595] on div "What is the purpose of a Pareto Chart in Quality Management? a. To analyze the …" at bounding box center [616, 834] width 825 height 514
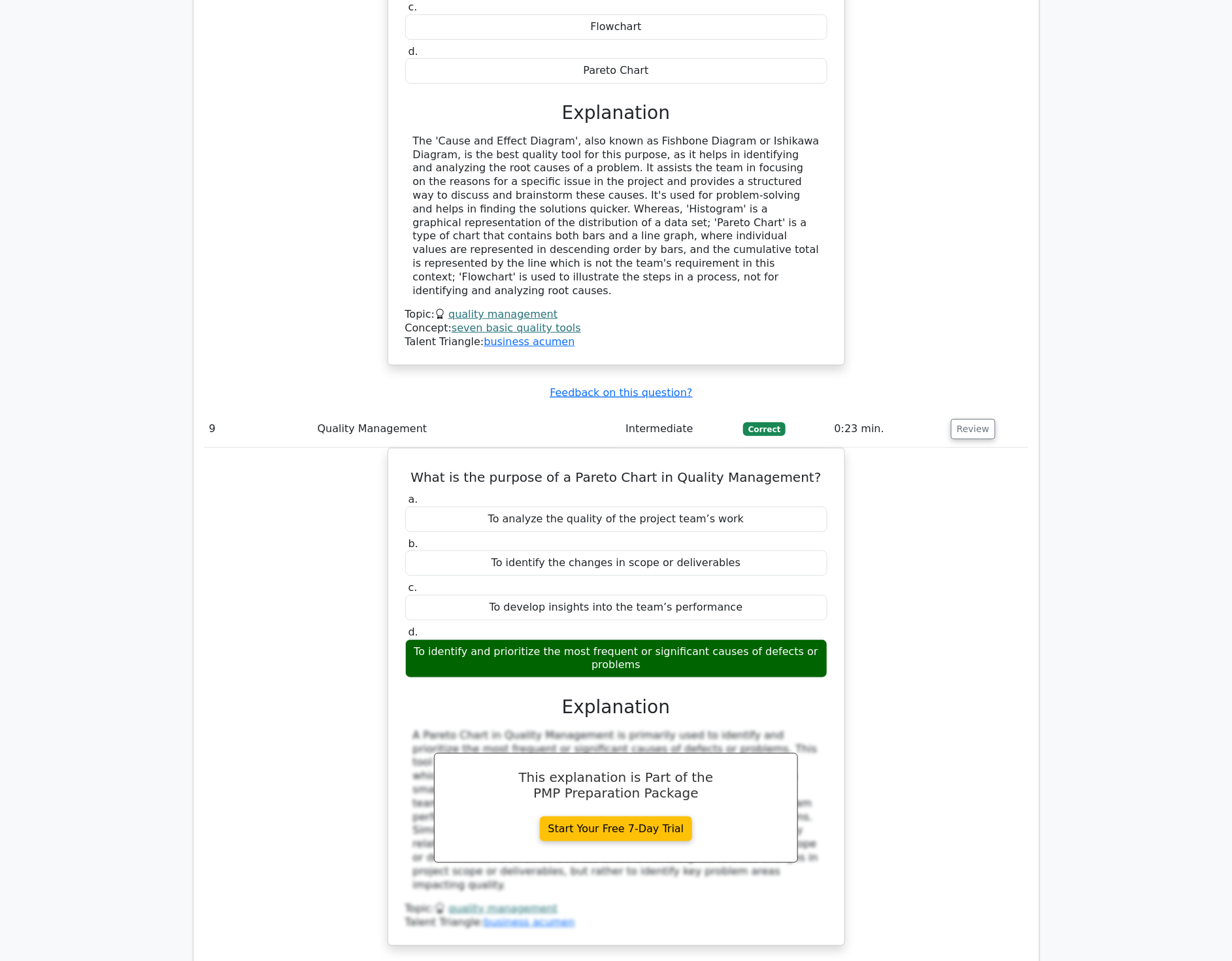
scroll to position [6974, 0]
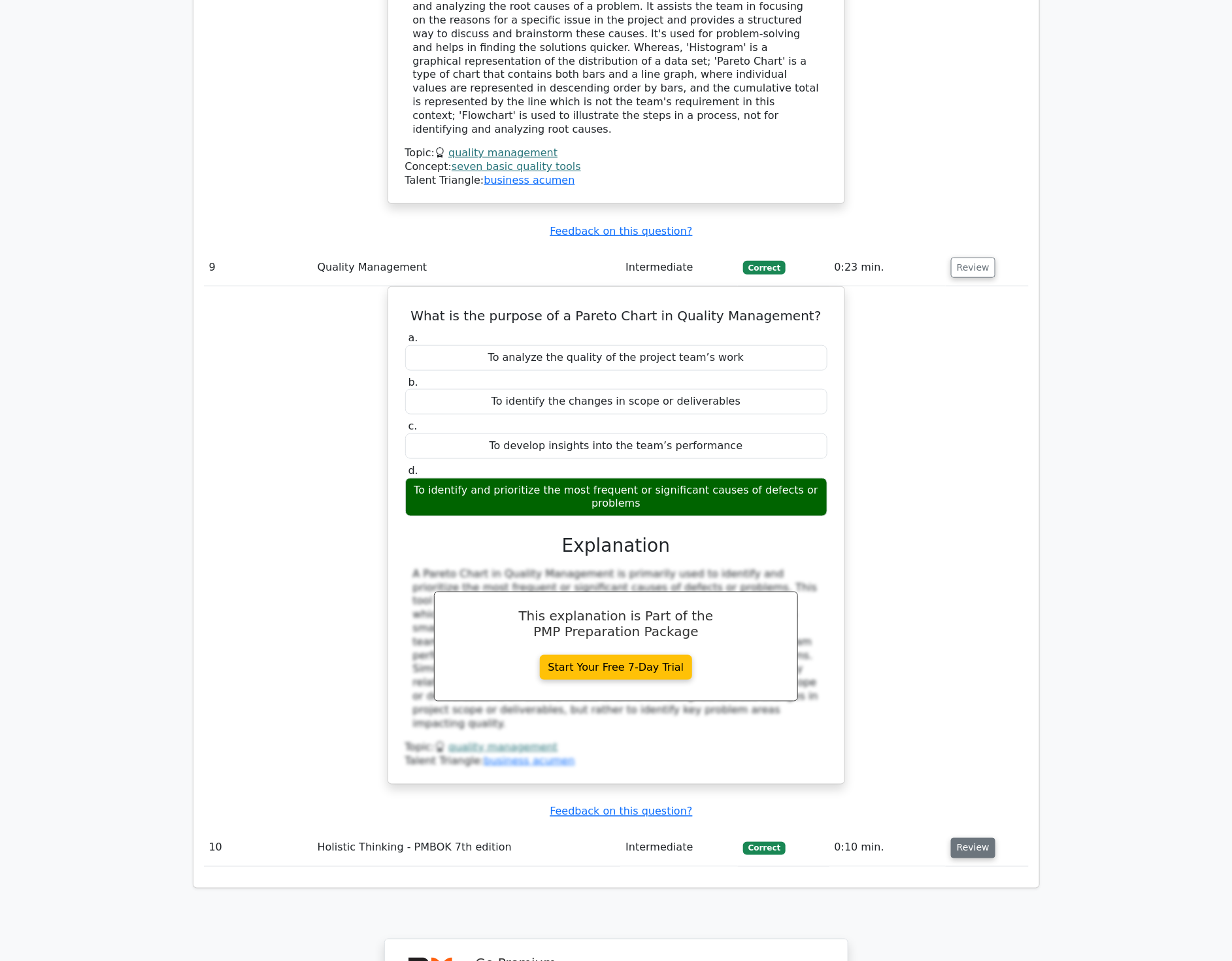
click at [963, 838] on button "Review" at bounding box center [973, 849] width 45 height 21
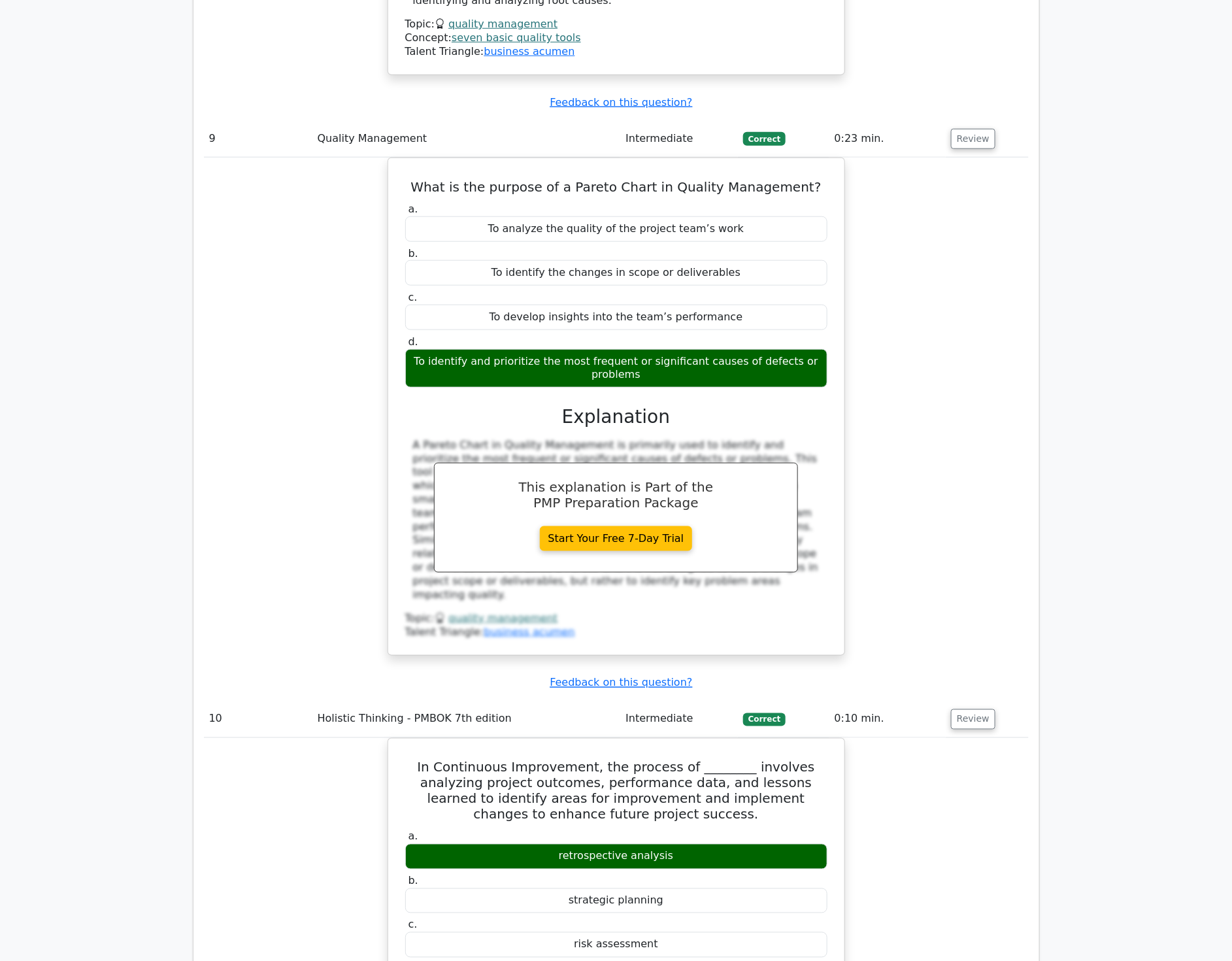
scroll to position [7192, 0]
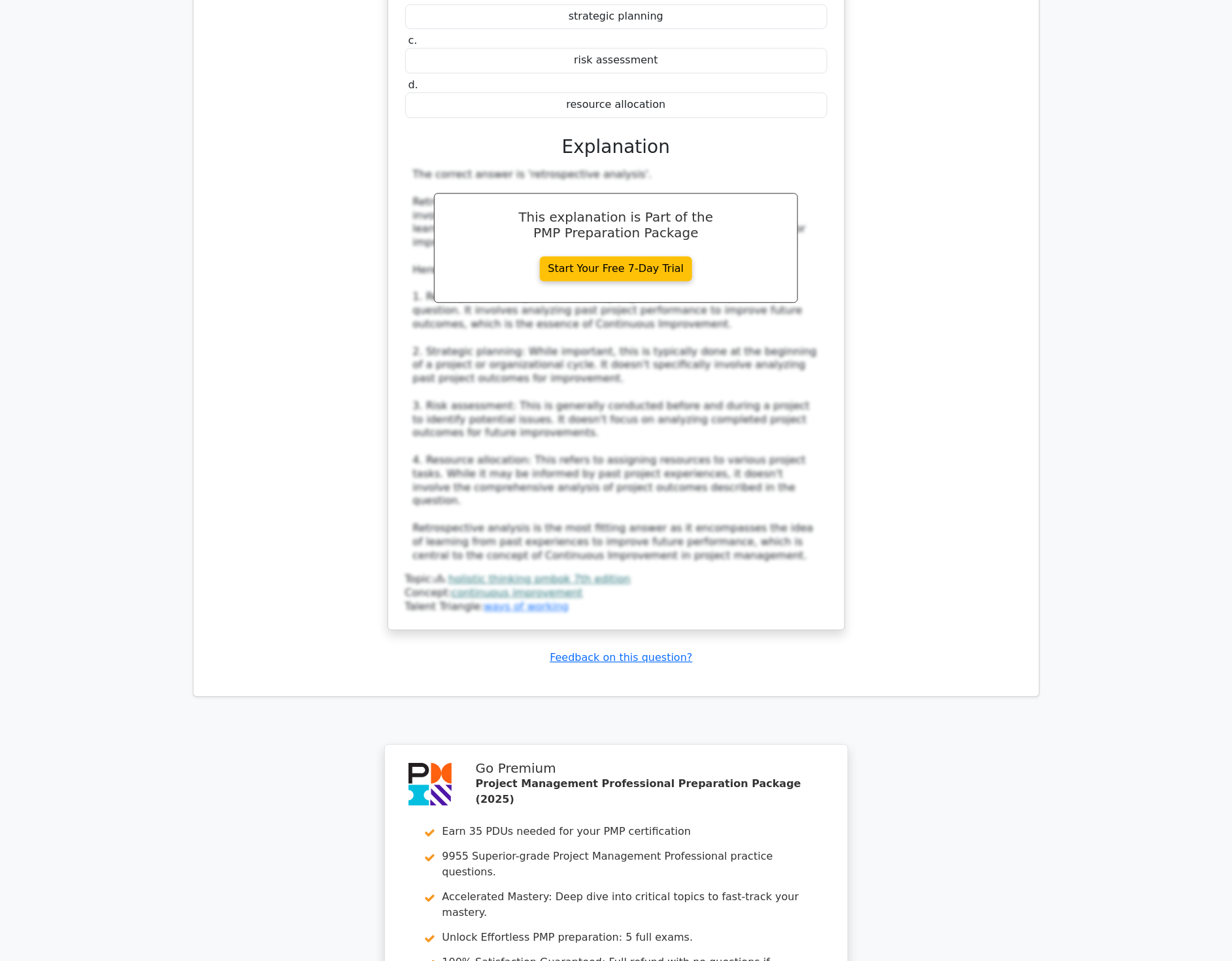
scroll to position [7991, 0]
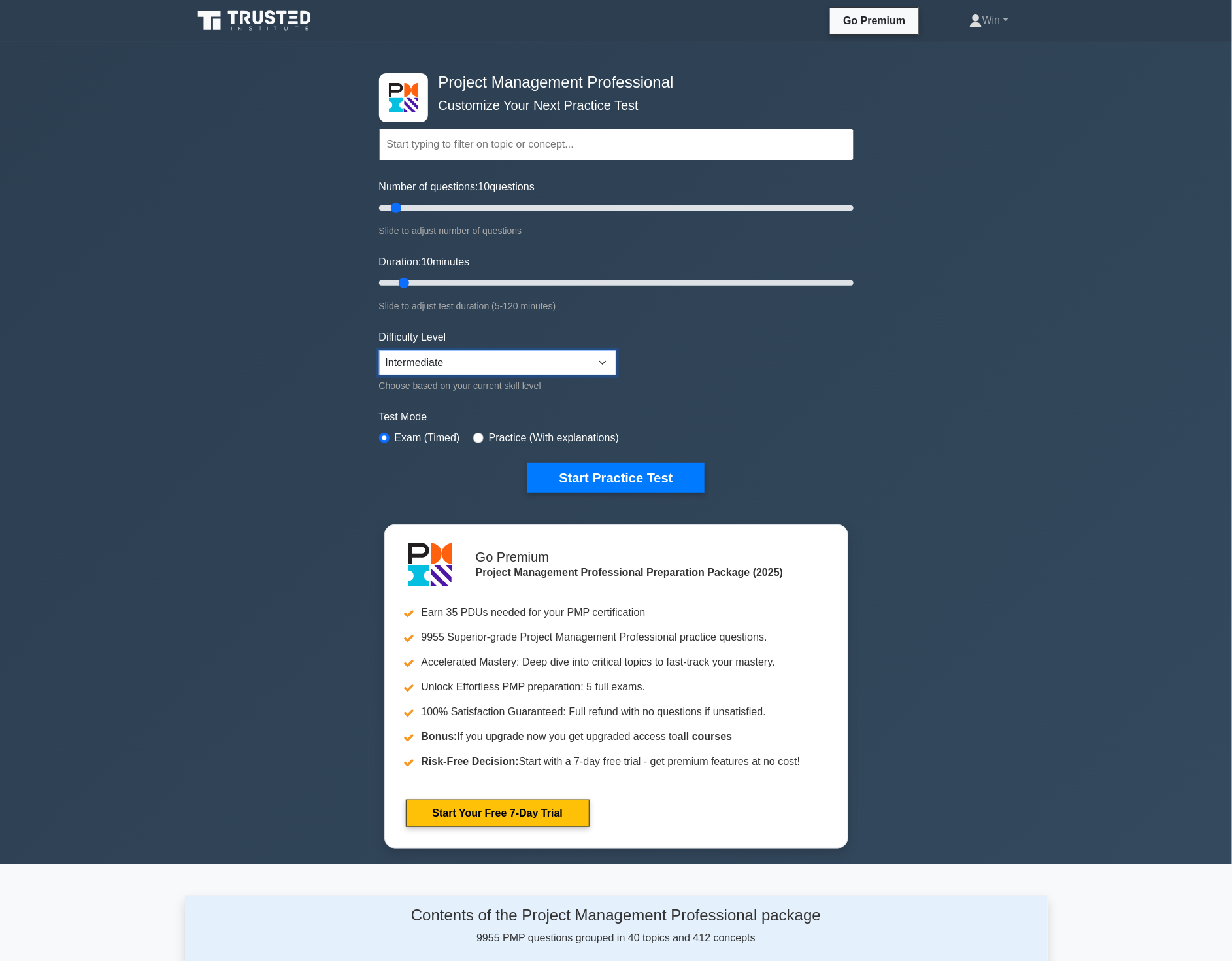
click at [564, 360] on select "Beginner Intermediate Expert" at bounding box center [498, 363] width 237 height 25
select select "expert"
click at [379, 351] on select "Beginner Intermediate Expert" at bounding box center [498, 363] width 237 height 25
click at [625, 479] on button "Start Practice Test" at bounding box center [616, 478] width 177 height 30
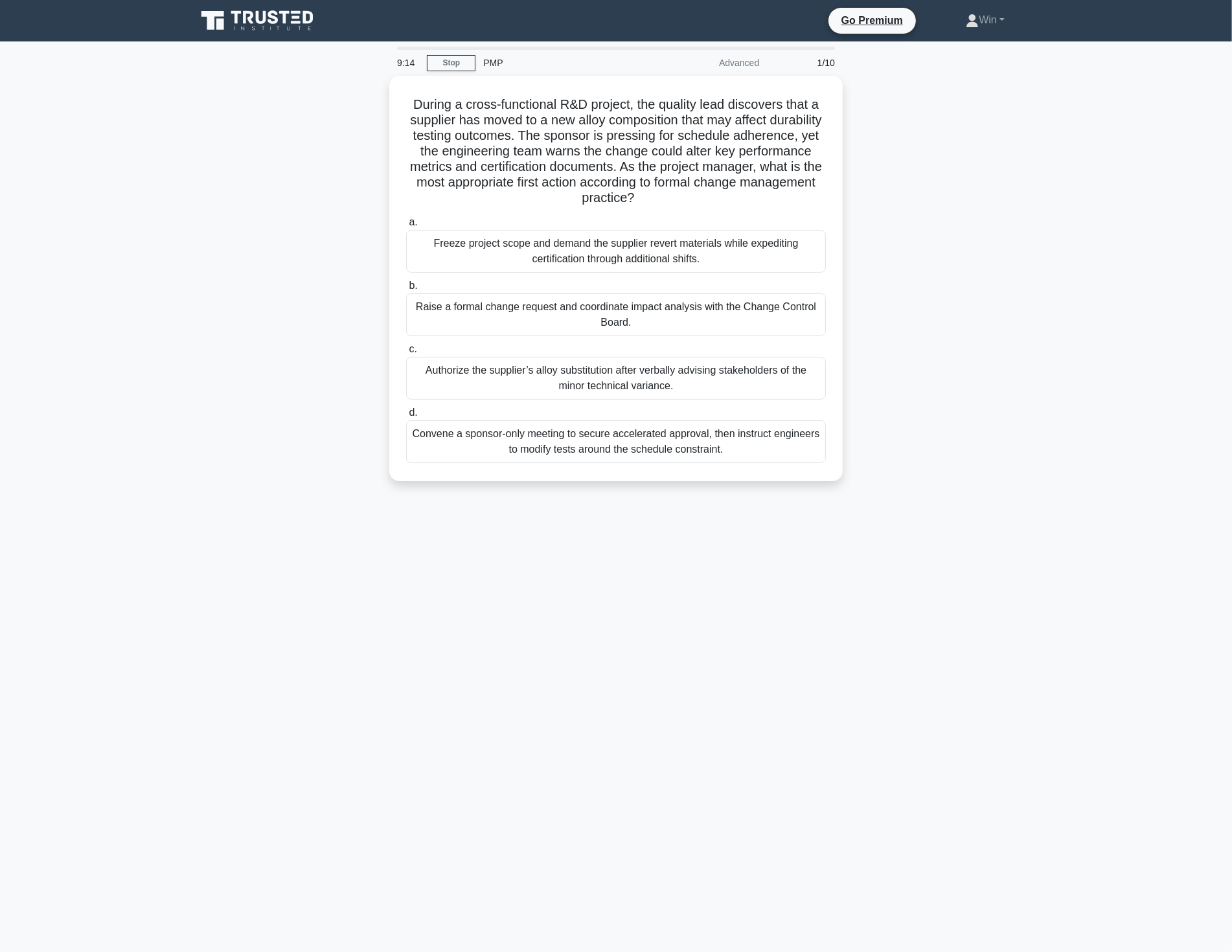
click at [619, 677] on div "9:14 Stop PMP Advanced 1/10 During a cross-functional R&D project, the quality …" at bounding box center [616, 370] width 855 height 648
click at [541, 303] on div "Raise a formal change request and coordinate impact analysis with the Change Co…" at bounding box center [615, 311] width 420 height 43
click at [406, 287] on input "b. Raise a formal change request and coordinate impact analysis with the Change…" at bounding box center [406, 282] width 0 height 8
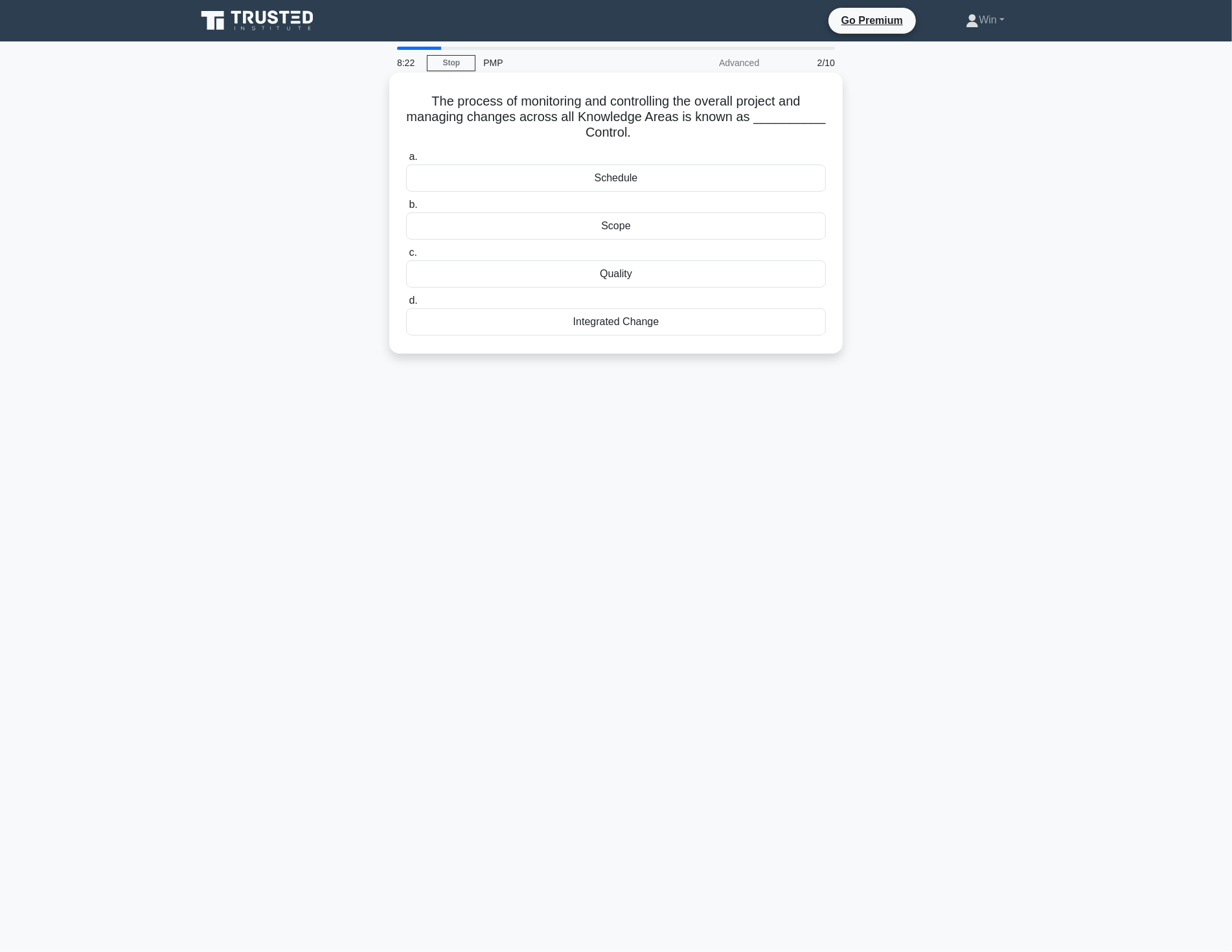
click at [627, 277] on div "Quality" at bounding box center [615, 274] width 420 height 27
click at [406, 257] on input "c. Quality" at bounding box center [406, 253] width 0 height 8
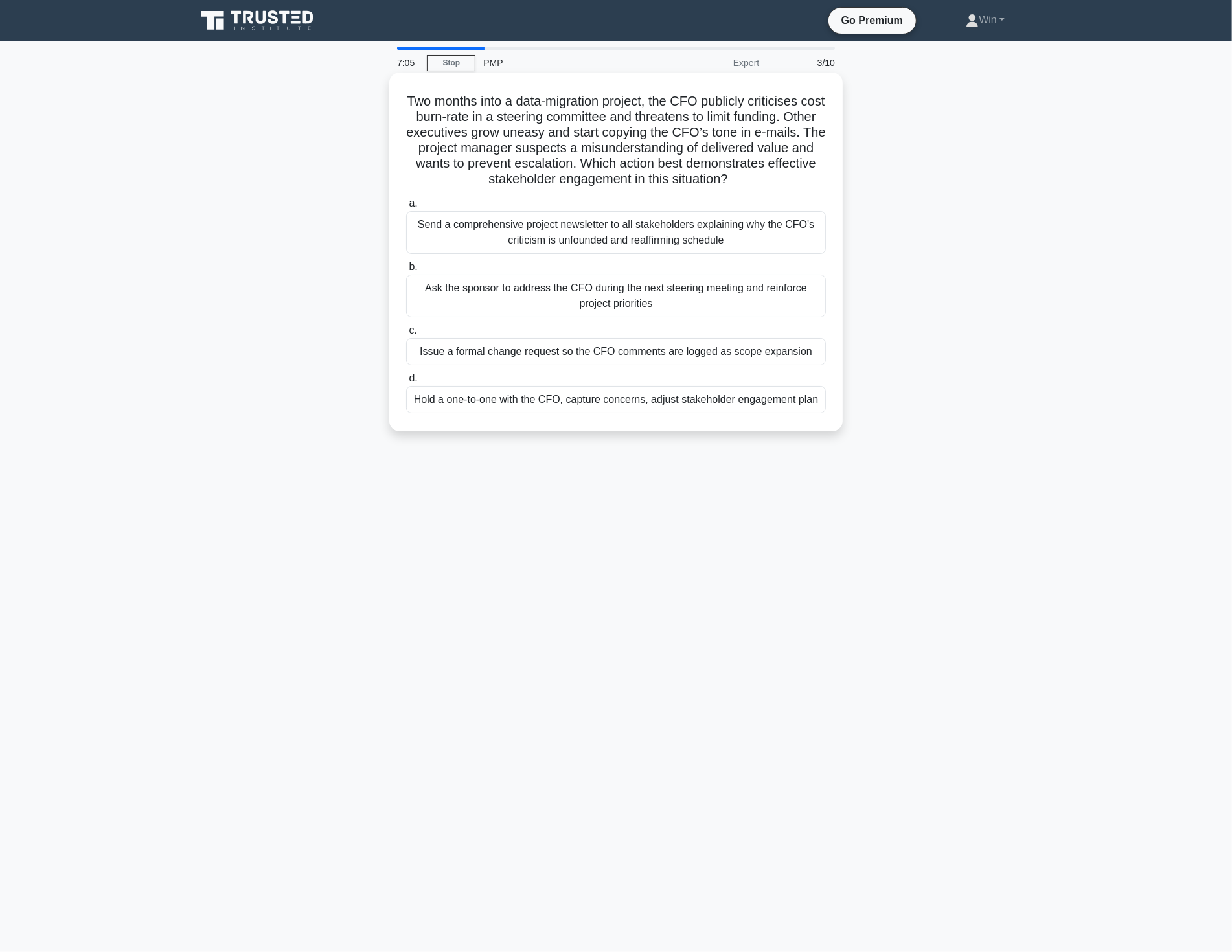
click at [682, 404] on div "Hold a one-to-one with the CFO, capture concerns, adjust stakeholder engagement…" at bounding box center [615, 400] width 420 height 27
click at [406, 383] on input "d. Hold a one-to-one with the CFO, capture concerns, adjust stakeholder engagem…" at bounding box center [406, 379] width 0 height 8
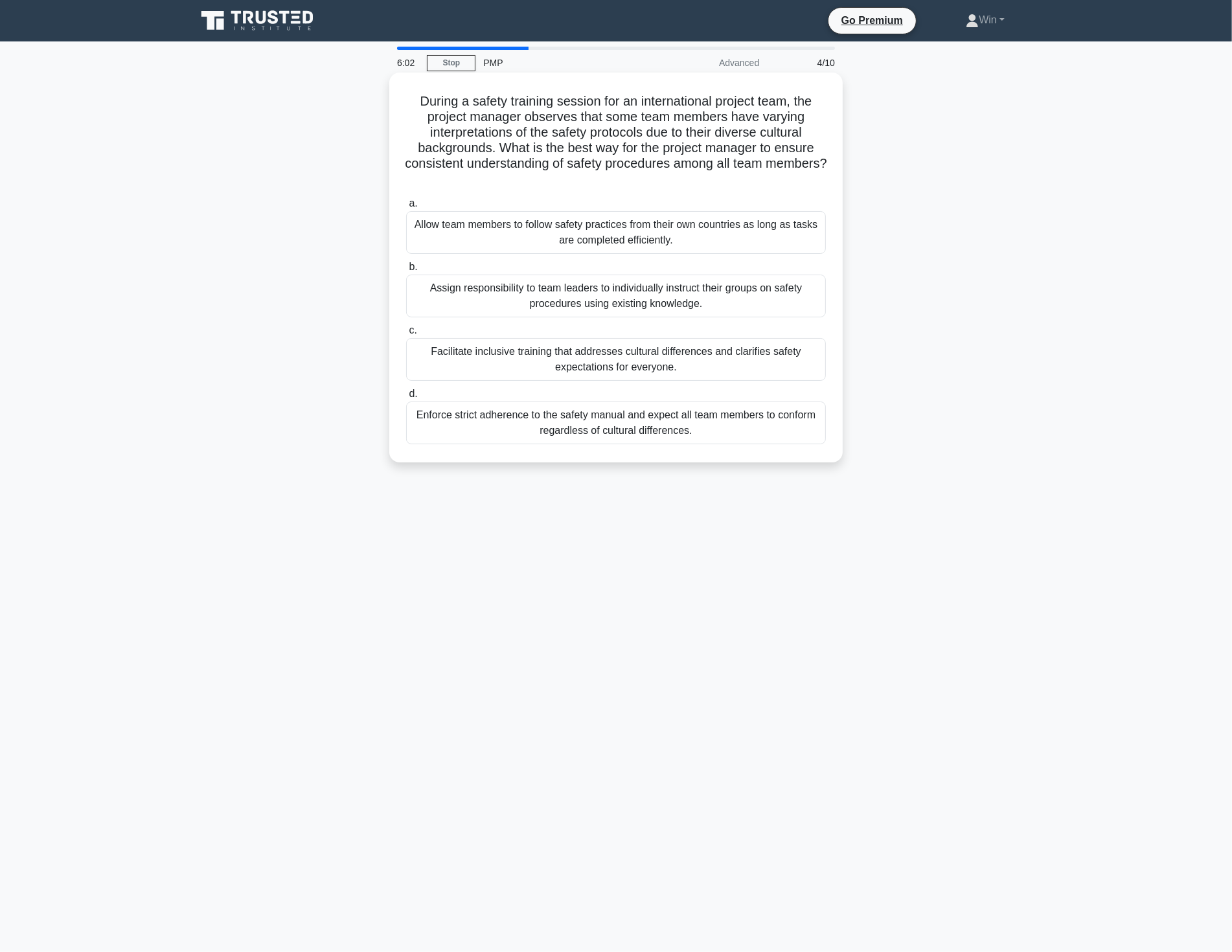
click at [678, 303] on div "Assign responsibility to team leaders to individually instruct their groups on …" at bounding box center [615, 296] width 420 height 43
click at [406, 271] on input "b. Assign responsibility to team leaders to individually instruct their groups …" at bounding box center [406, 267] width 0 height 8
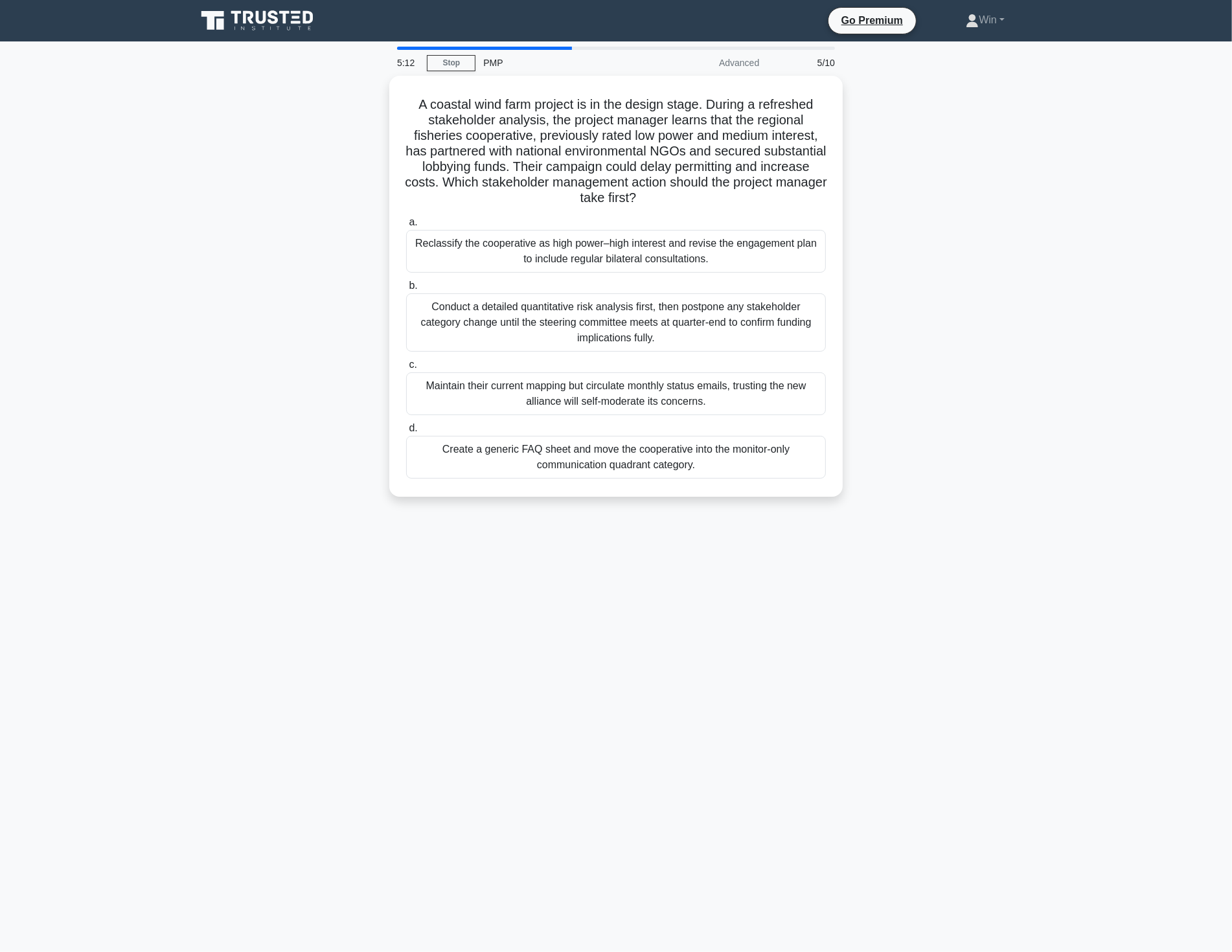
click at [678, 303] on div "Conduct a detailed quantitative risk analysis first, then postpone any stakehol…" at bounding box center [615, 322] width 420 height 58
click at [406, 290] on input "b. Conduct a detailed quantitative risk analysis first, then postpone any stake…" at bounding box center [406, 286] width 0 height 8
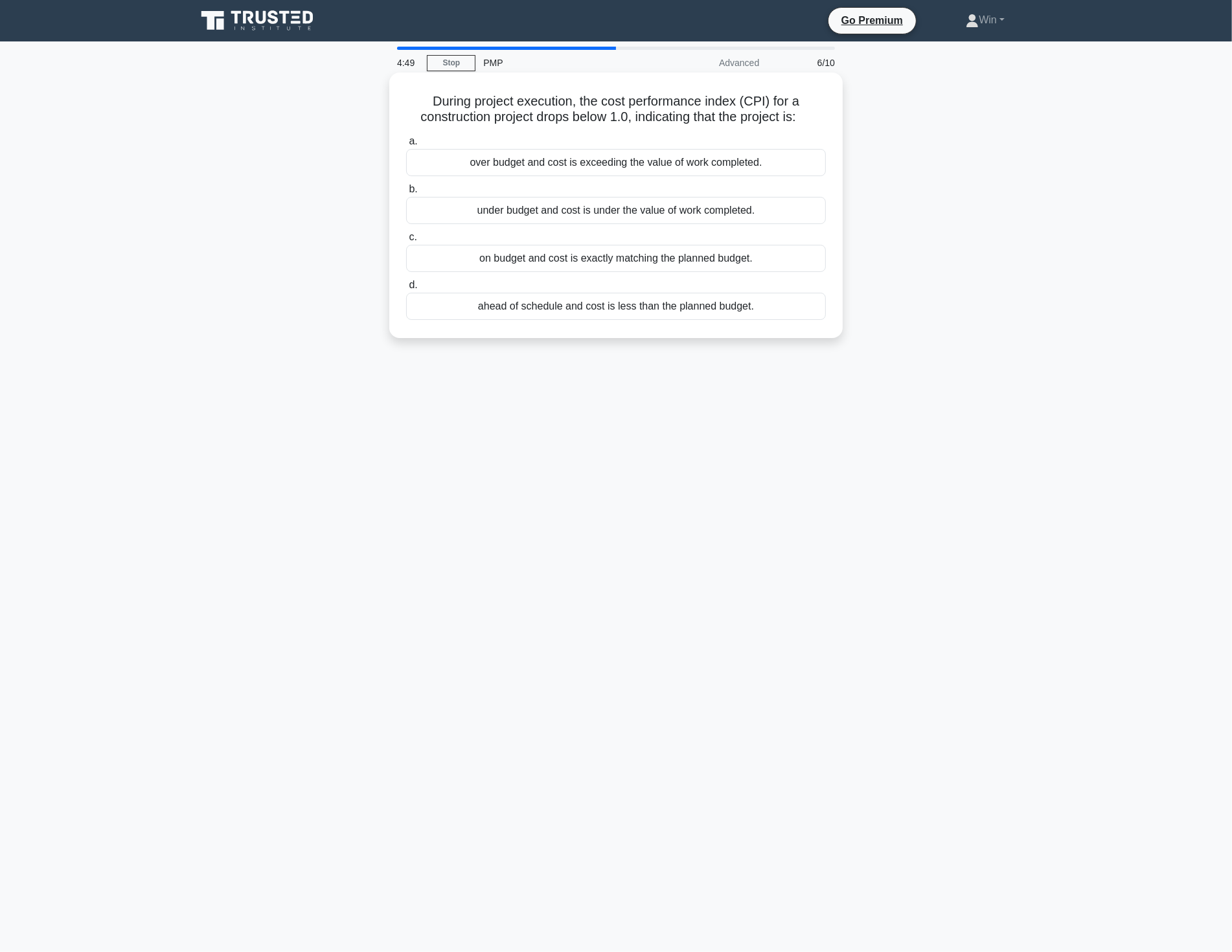
click at [645, 158] on div "over budget and cost is exceeding the value of work completed." at bounding box center [615, 163] width 420 height 27
click at [406, 146] on input "a. over budget and cost is exceeding the value of work completed." at bounding box center [406, 141] width 0 height 8
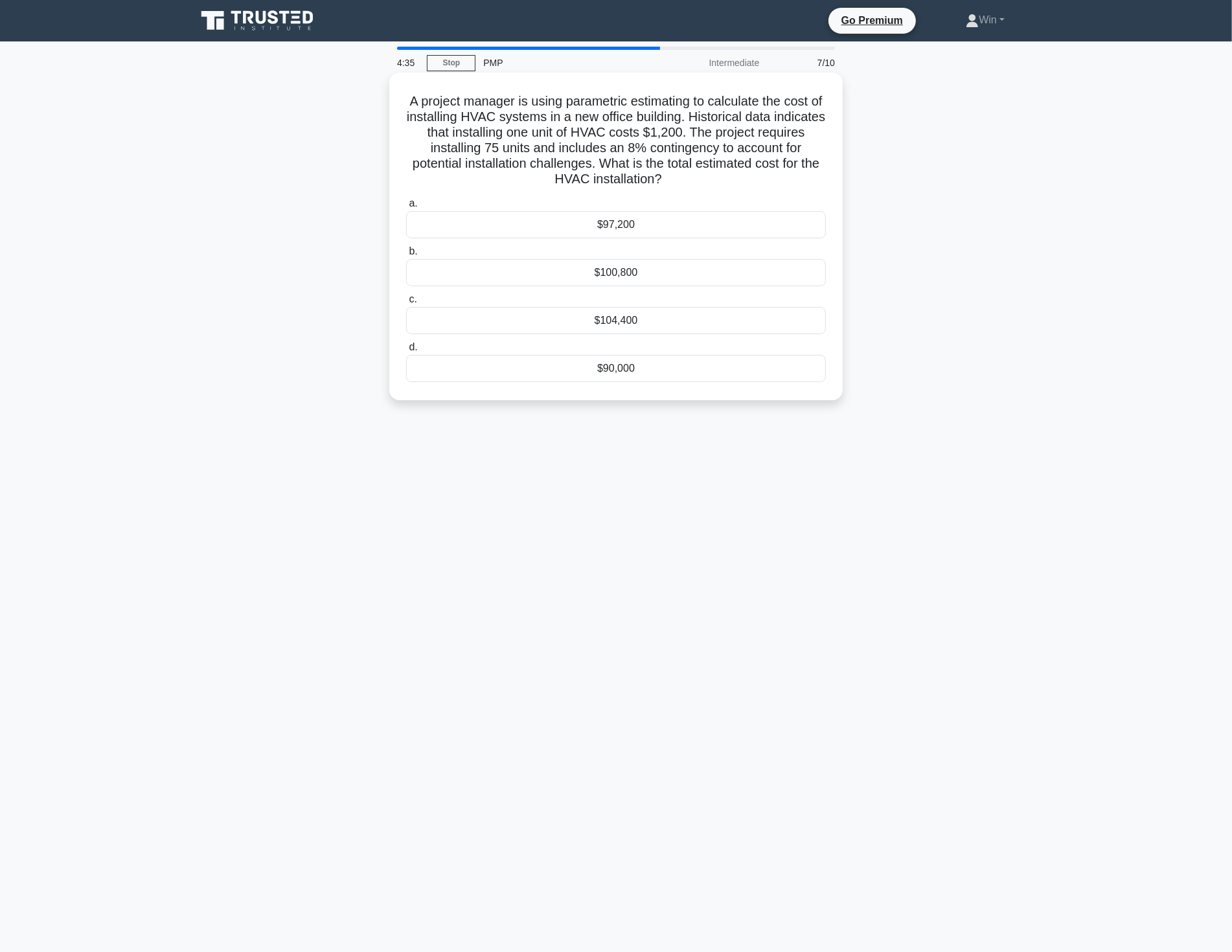
click at [606, 318] on div "$104,400" at bounding box center [615, 320] width 420 height 27
click at [406, 304] on input "c. $104,400" at bounding box center [406, 299] width 0 height 8
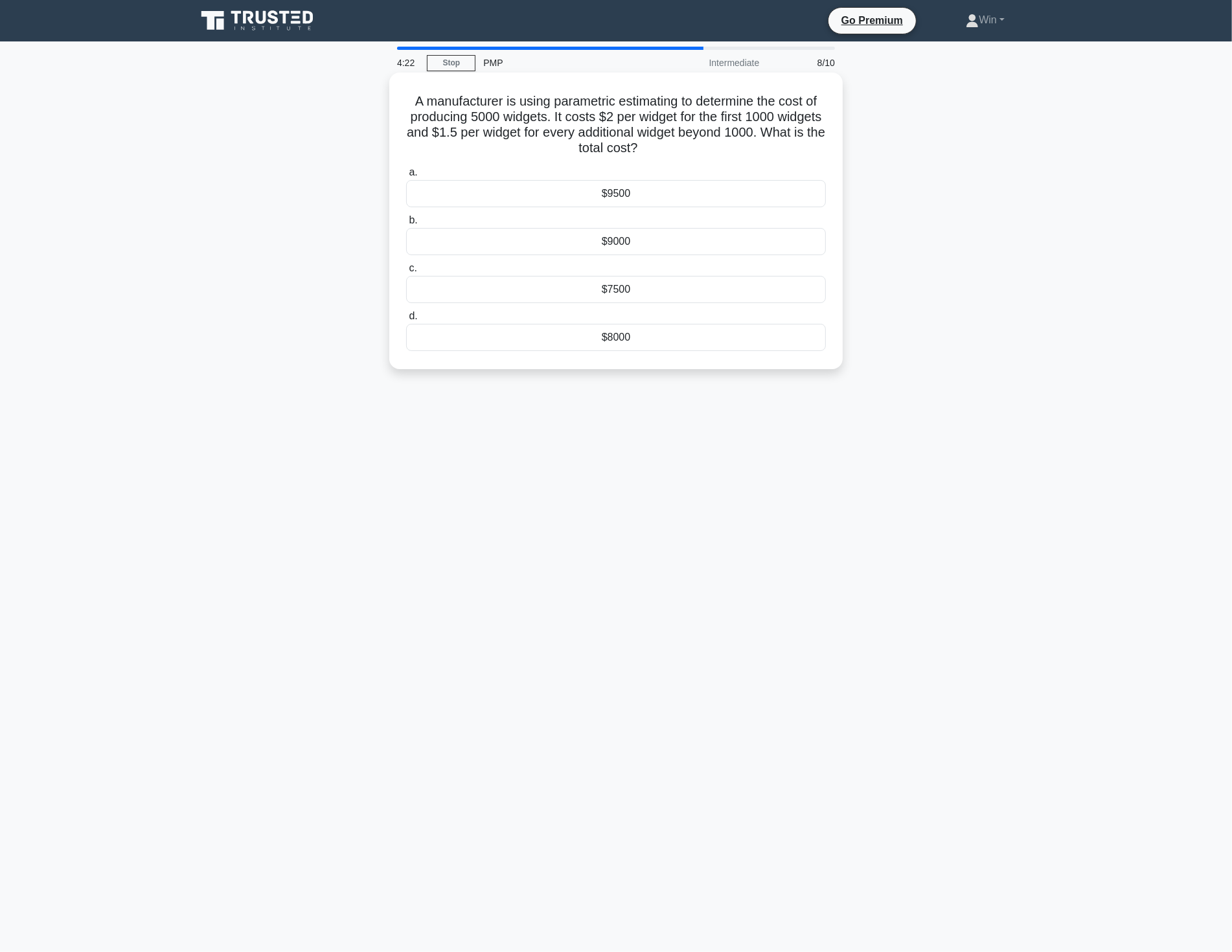
click at [636, 238] on div "$9000" at bounding box center [615, 242] width 420 height 27
click at [406, 225] on input "b. $9000" at bounding box center [406, 221] width 0 height 8
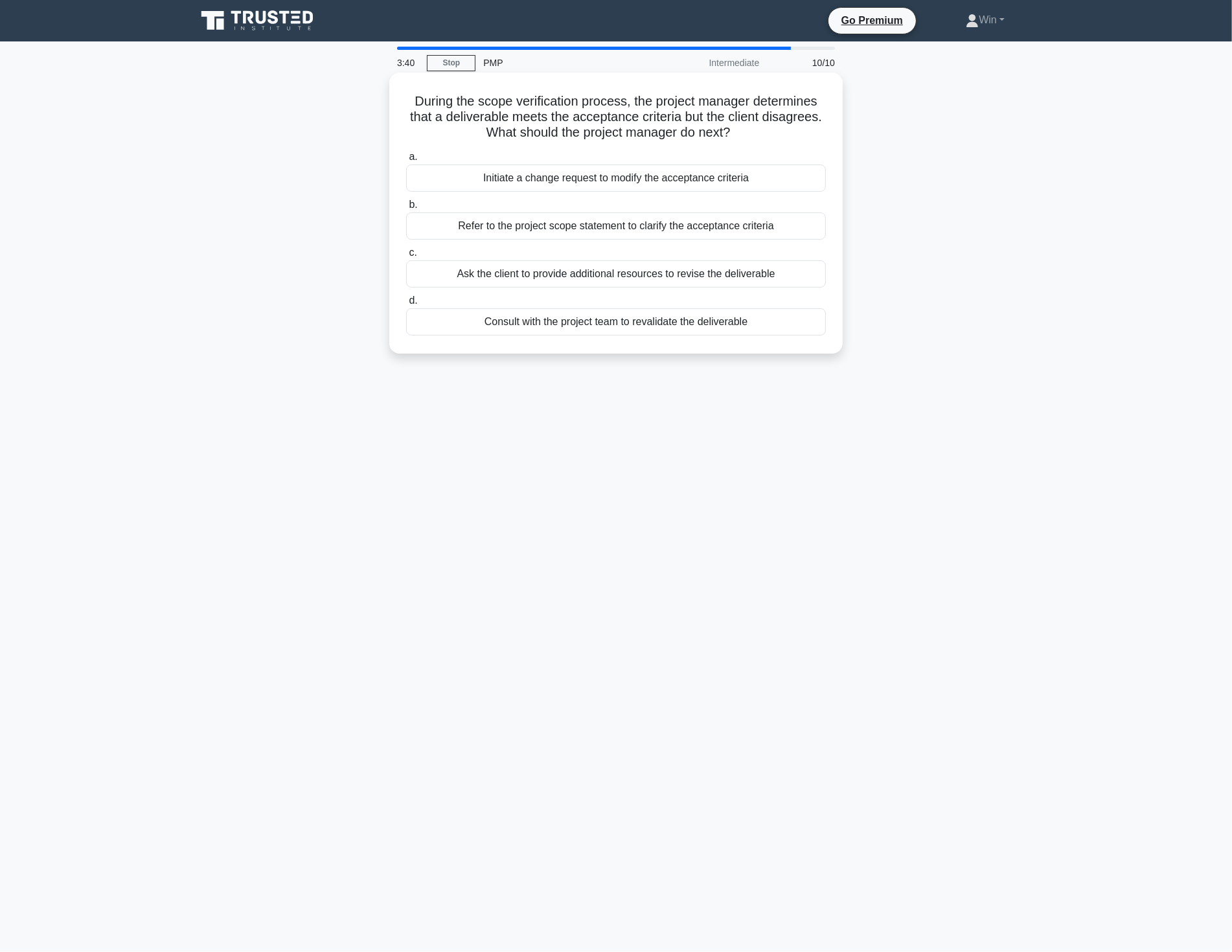
click at [681, 223] on div "Refer to the project scope statement to clarify the acceptance criteria" at bounding box center [615, 226] width 420 height 27
click at [406, 209] on input "b. Refer to the project scope statement to clarify the acceptance criteria" at bounding box center [406, 205] width 0 height 8
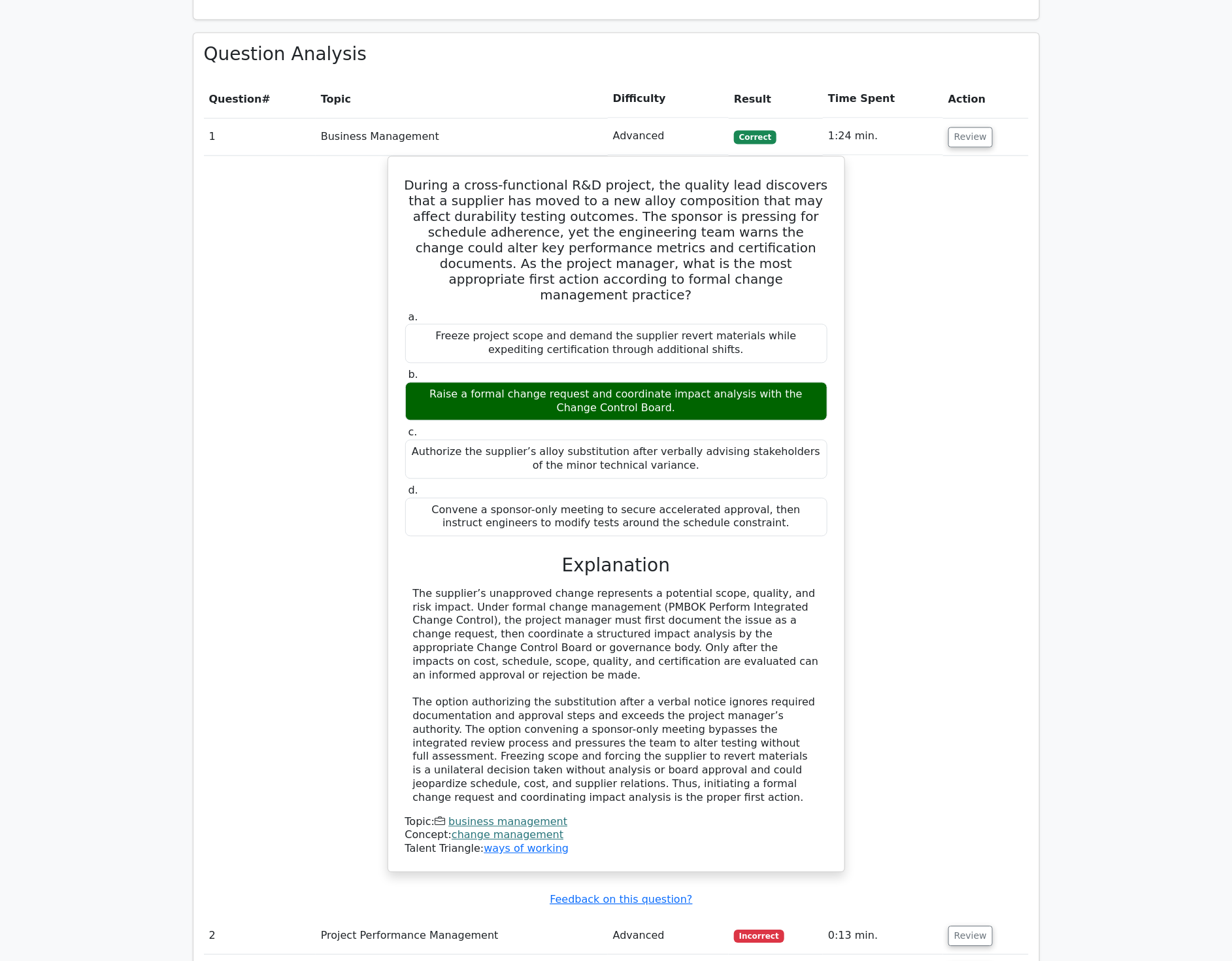
scroll to position [1089, 0]
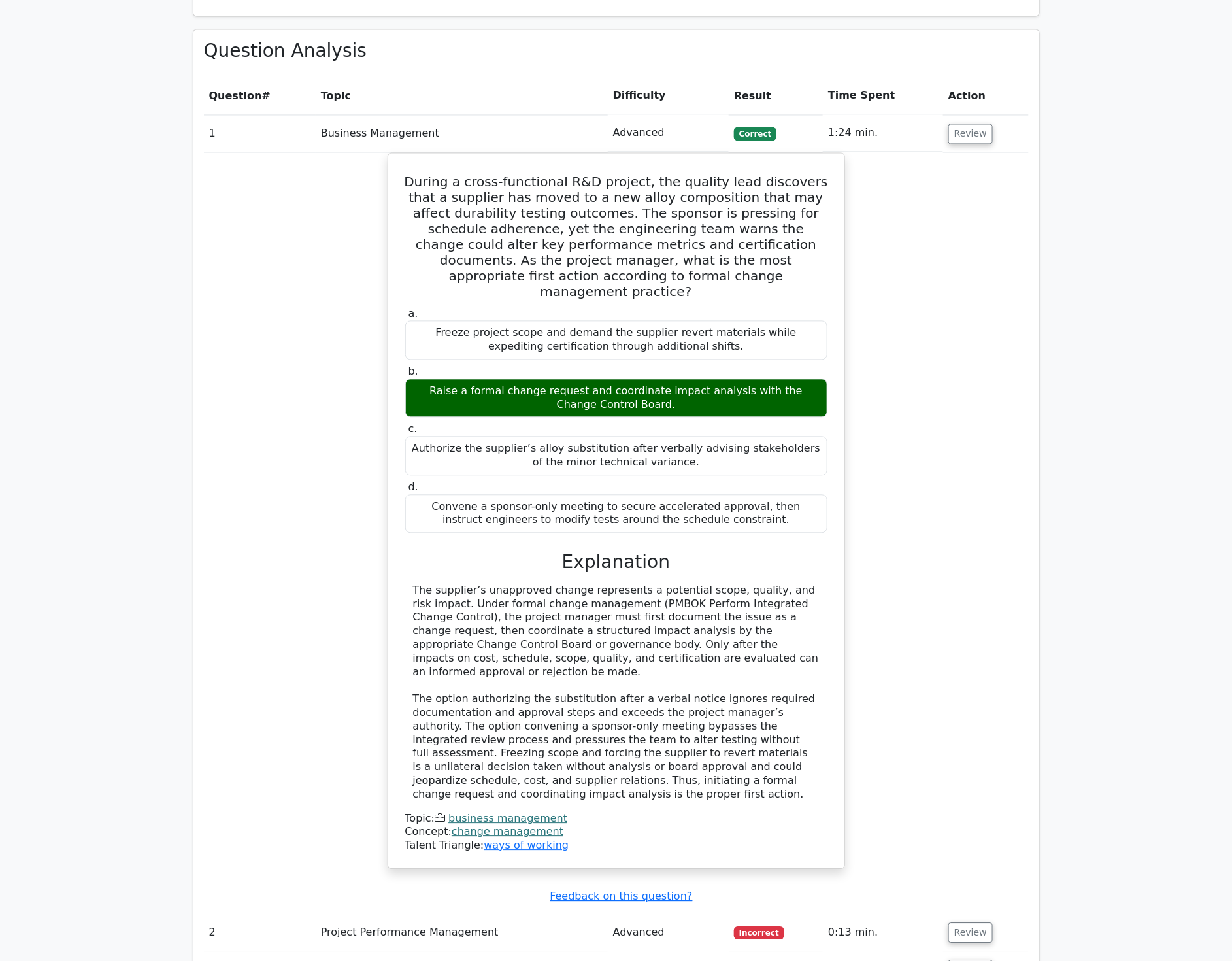
click at [1011, 579] on div "During a cross-functional R&D project, the quality lead discovers that a suppli…" at bounding box center [616, 519] width 825 height 732
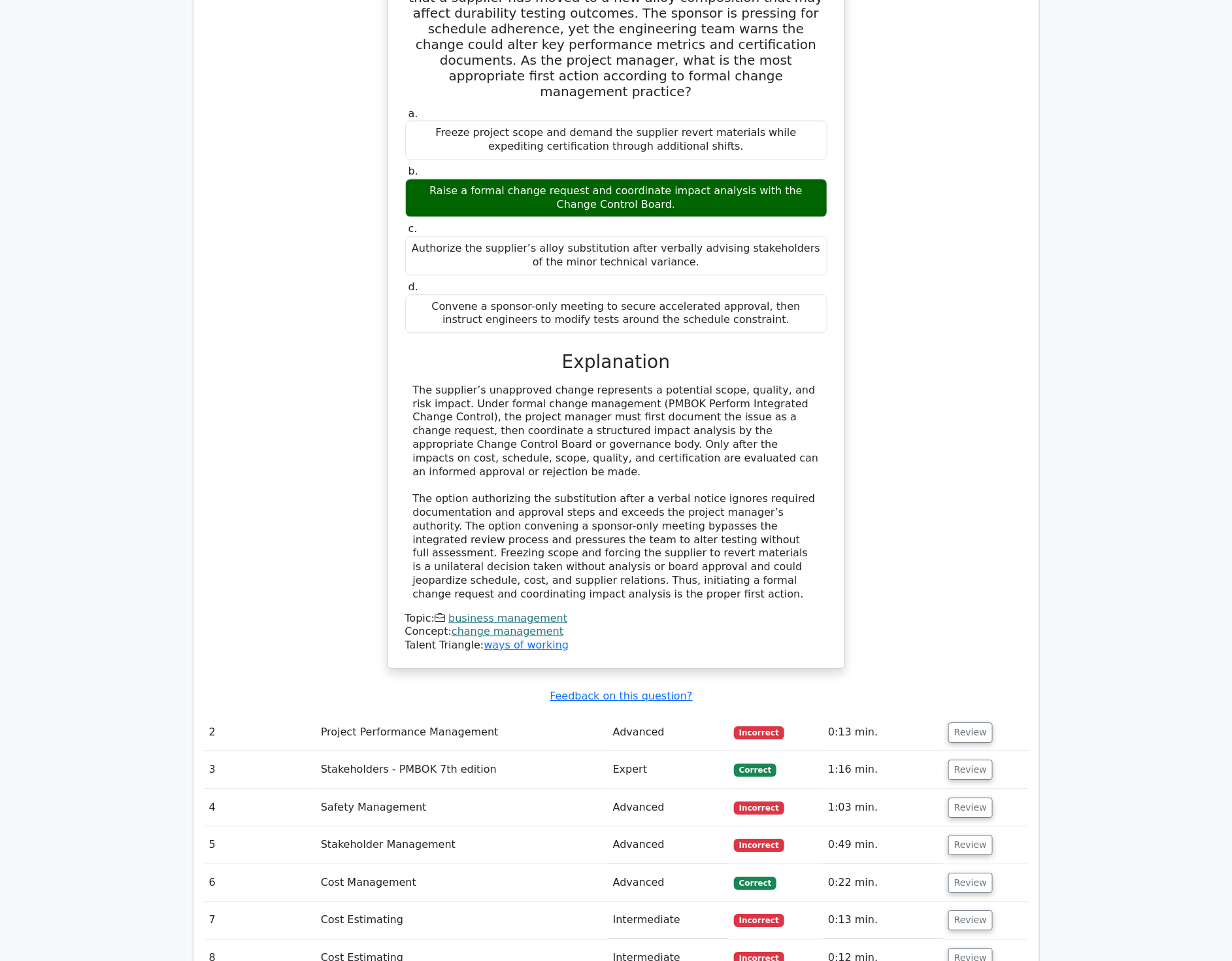
scroll to position [1453, 0]
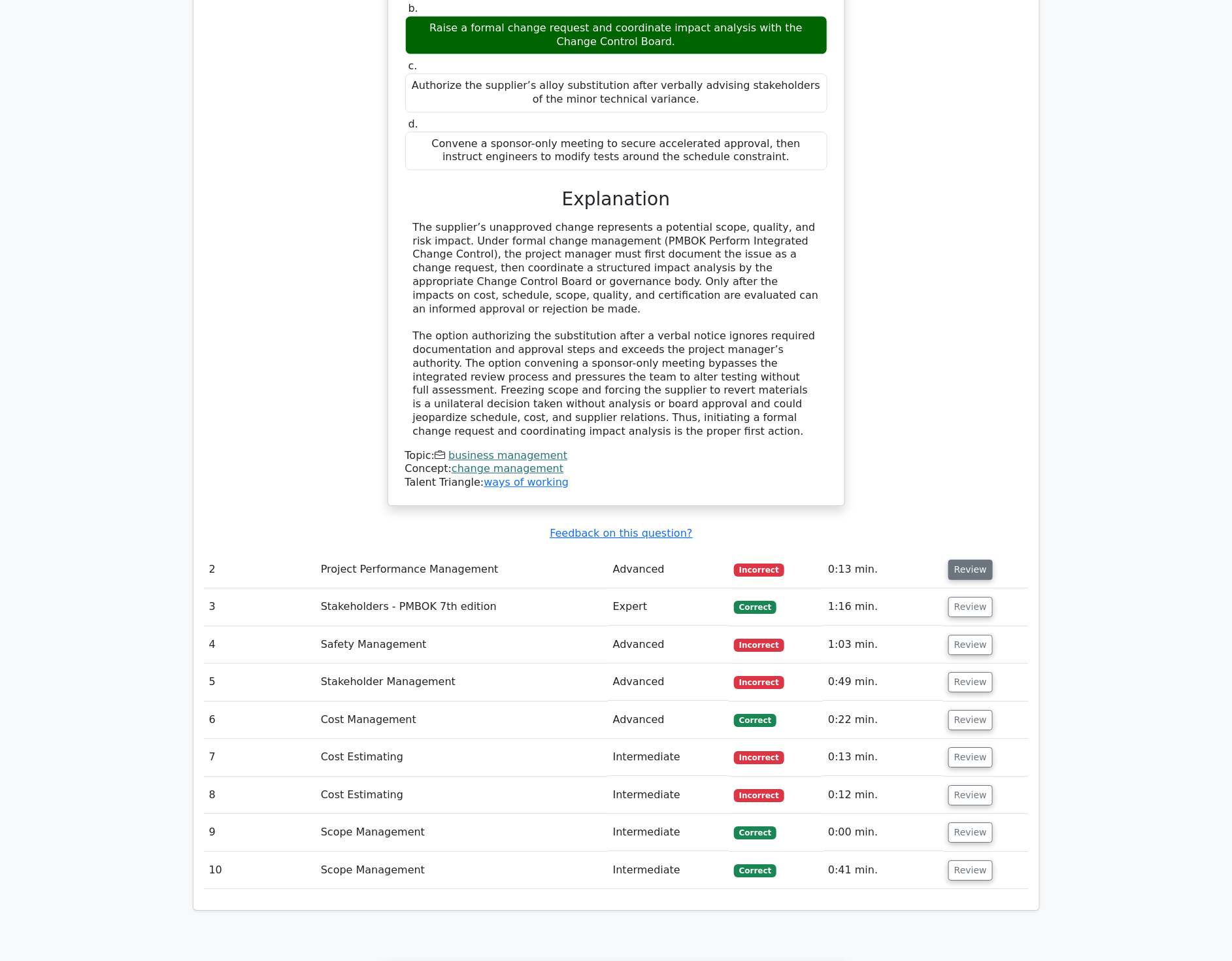
click at [962, 560] on button "Review" at bounding box center [970, 570] width 45 height 21
click at [970, 560] on button "Review" at bounding box center [970, 570] width 45 height 21
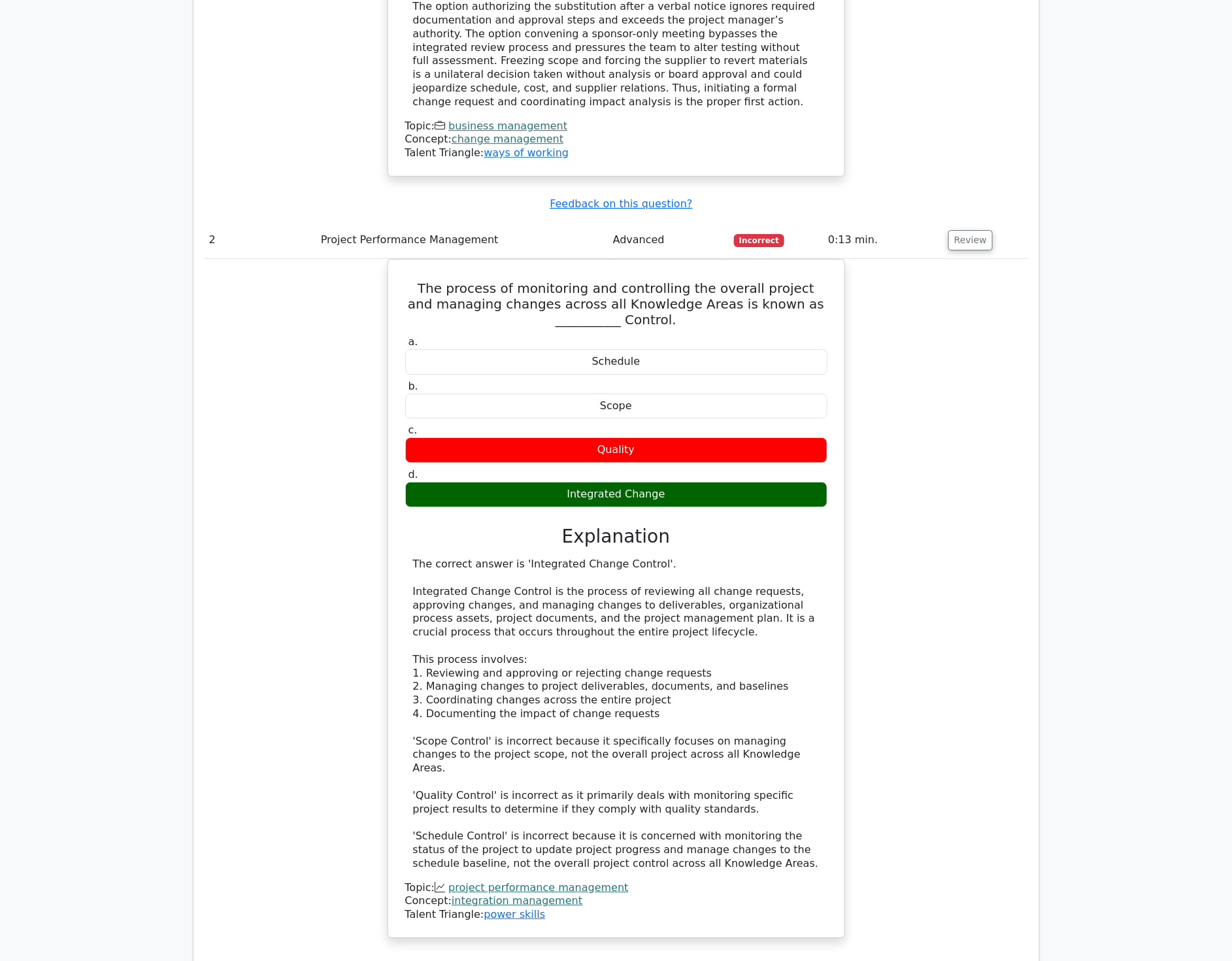
scroll to position [1816, 0]
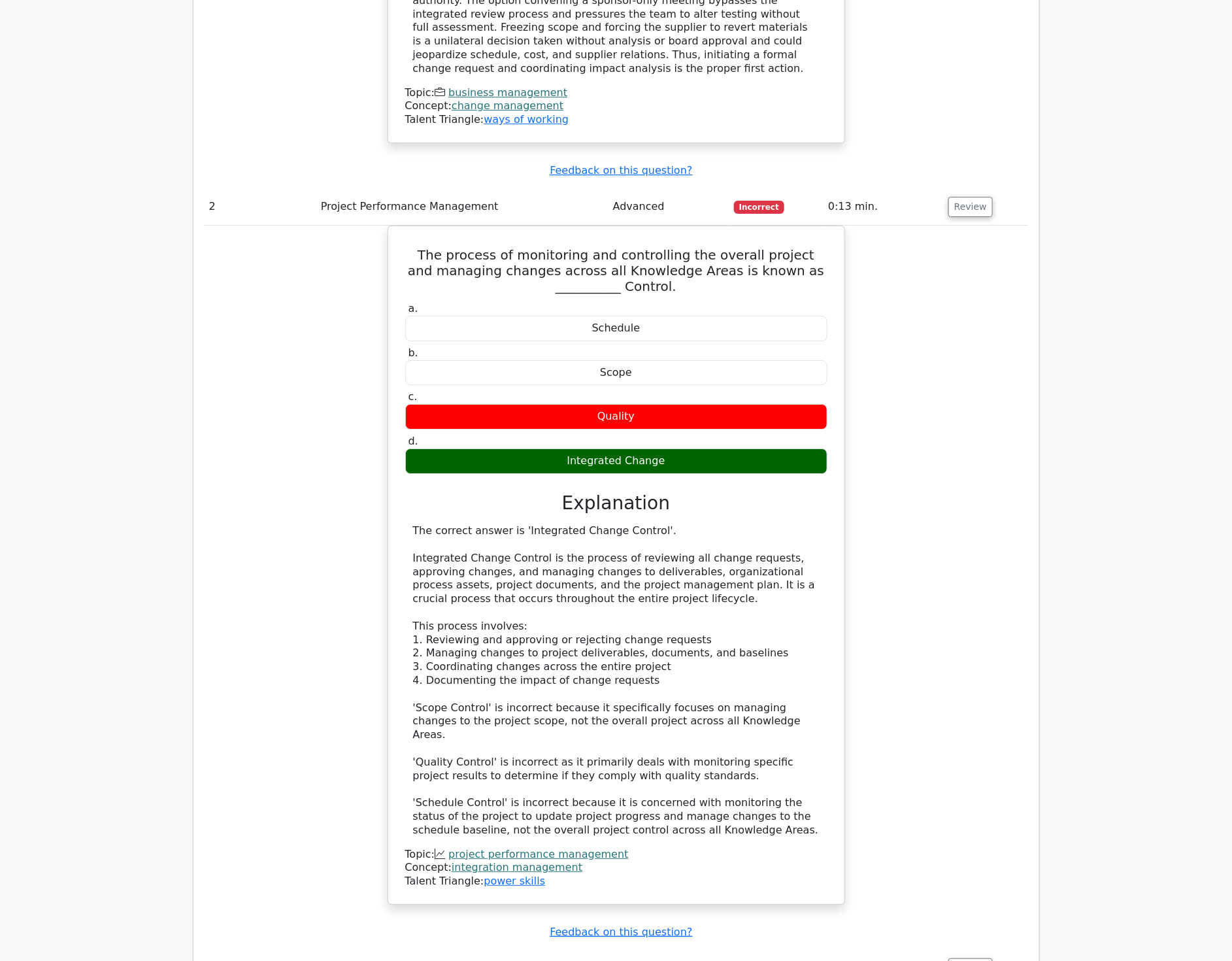
click at [1008, 539] on div "The process of monitoring and controlling the overall project and managing chan…" at bounding box center [616, 573] width 825 height 695
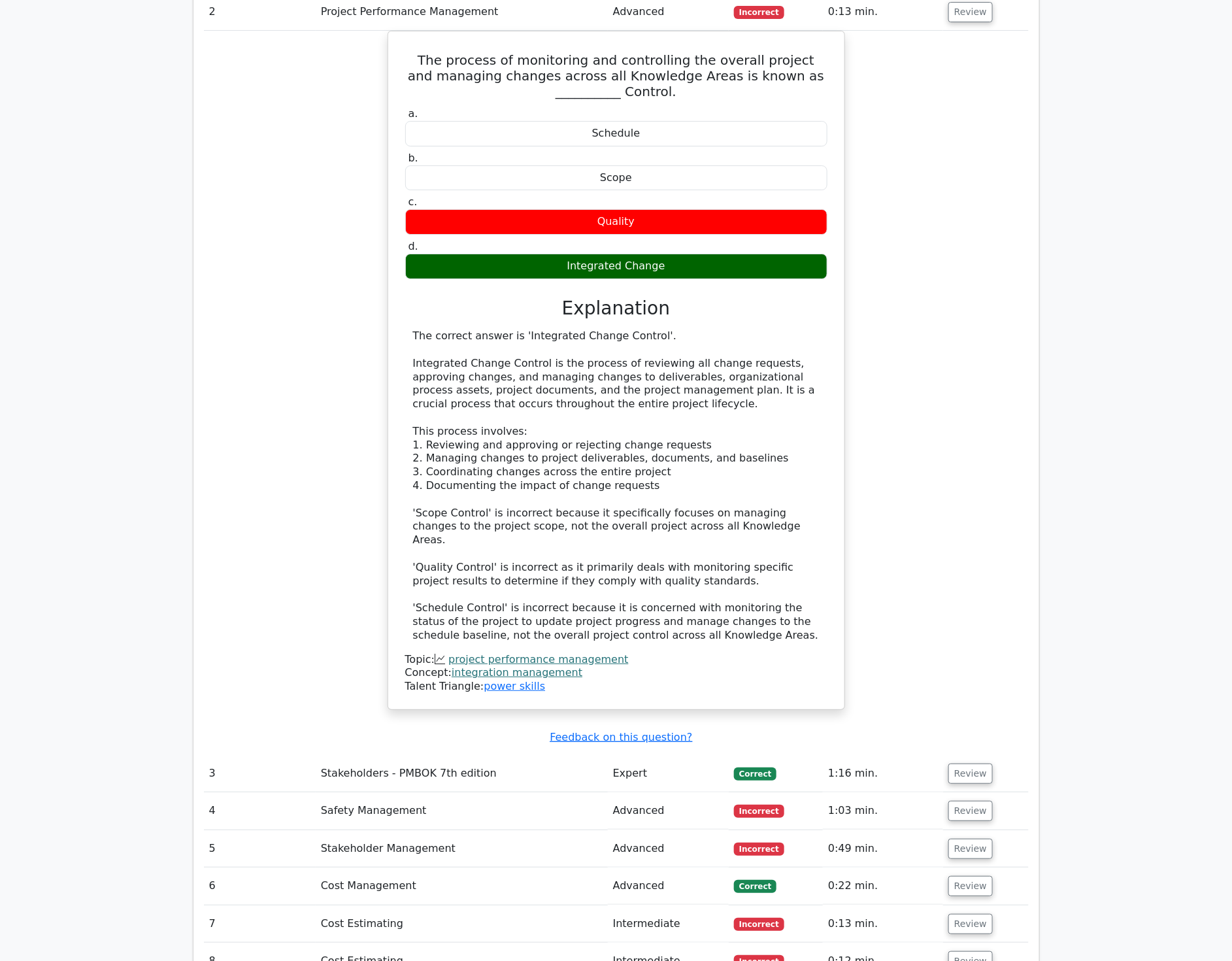
scroll to position [2107, 0]
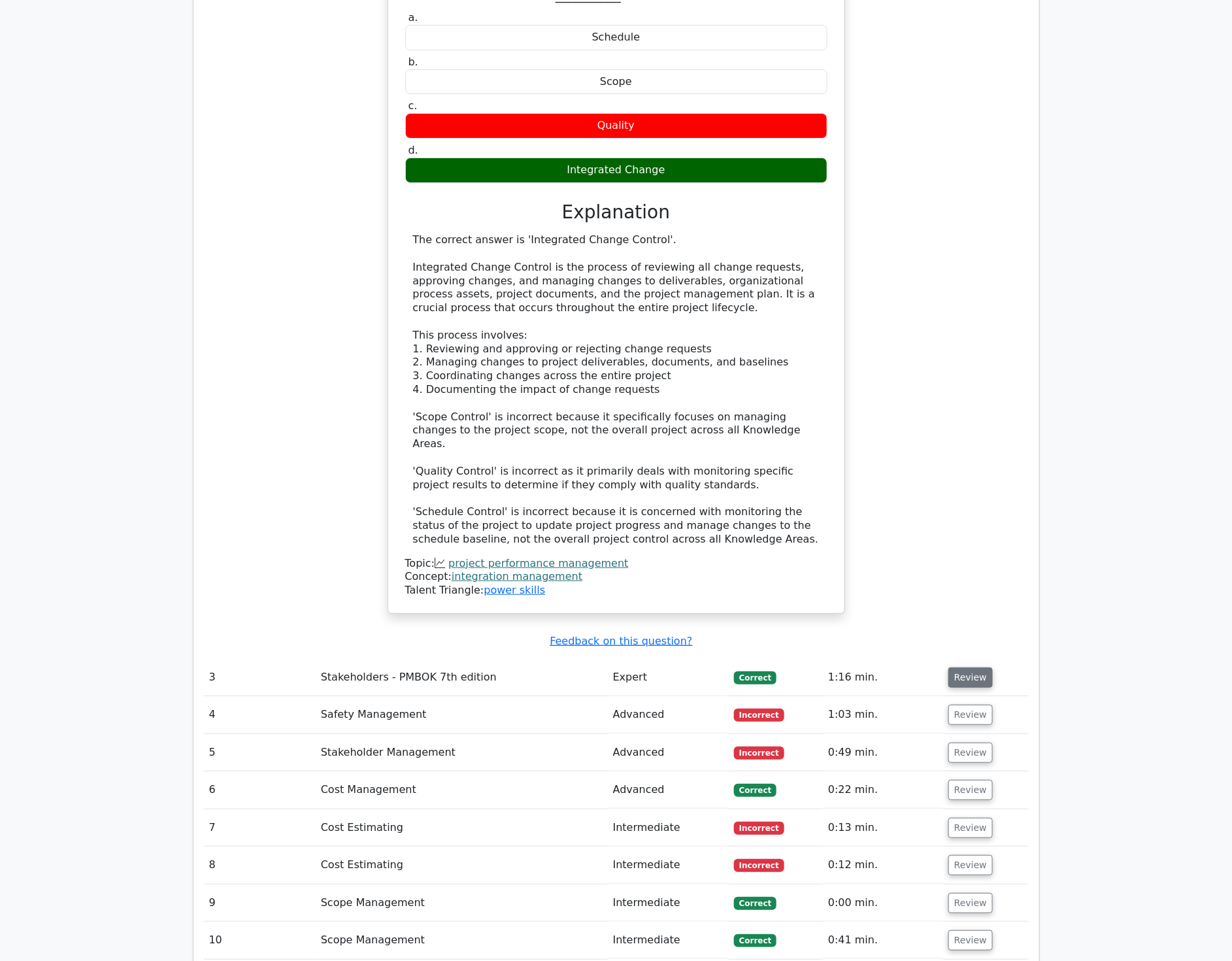
click at [968, 668] on button "Review" at bounding box center [970, 678] width 45 height 21
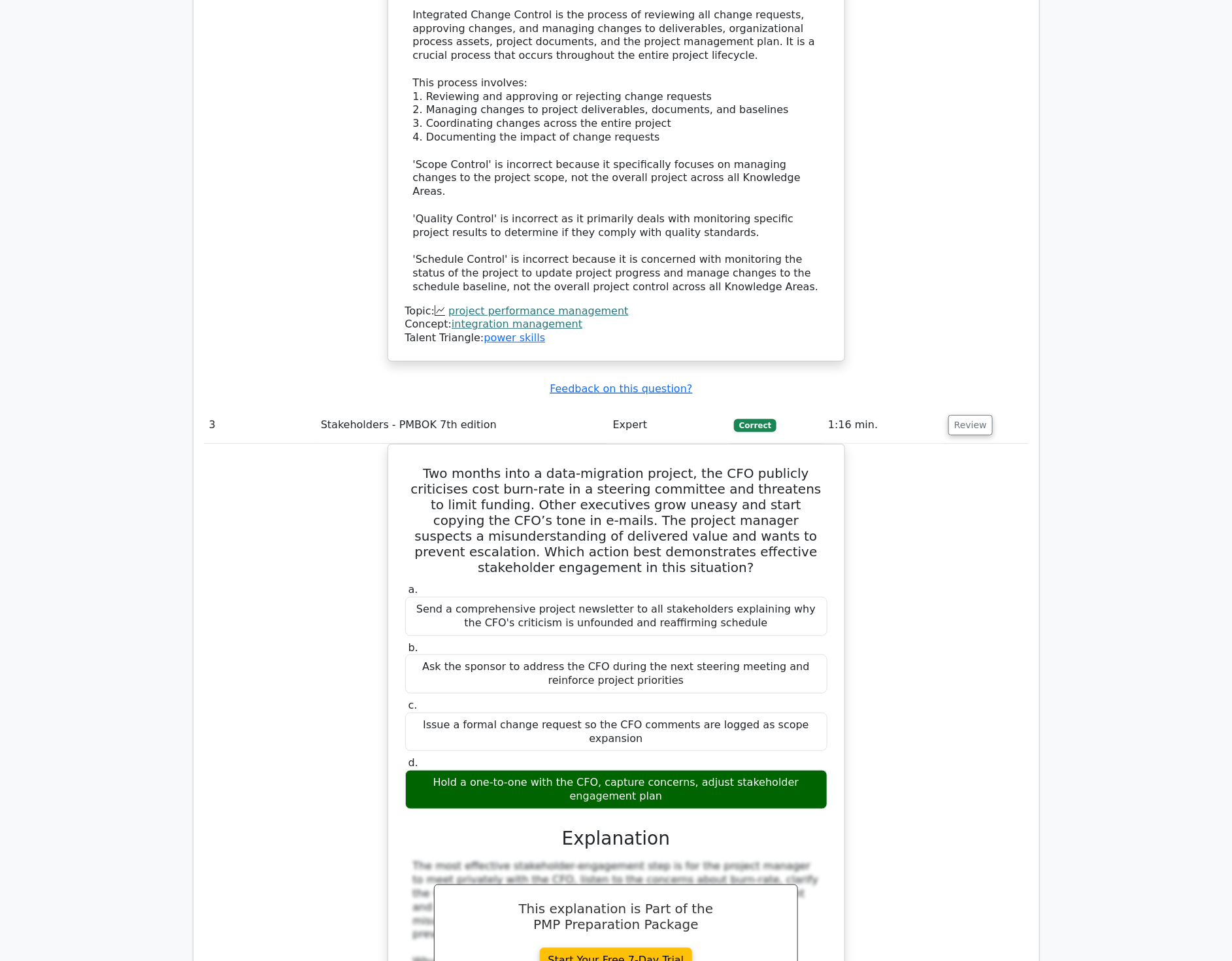
scroll to position [2469, 0]
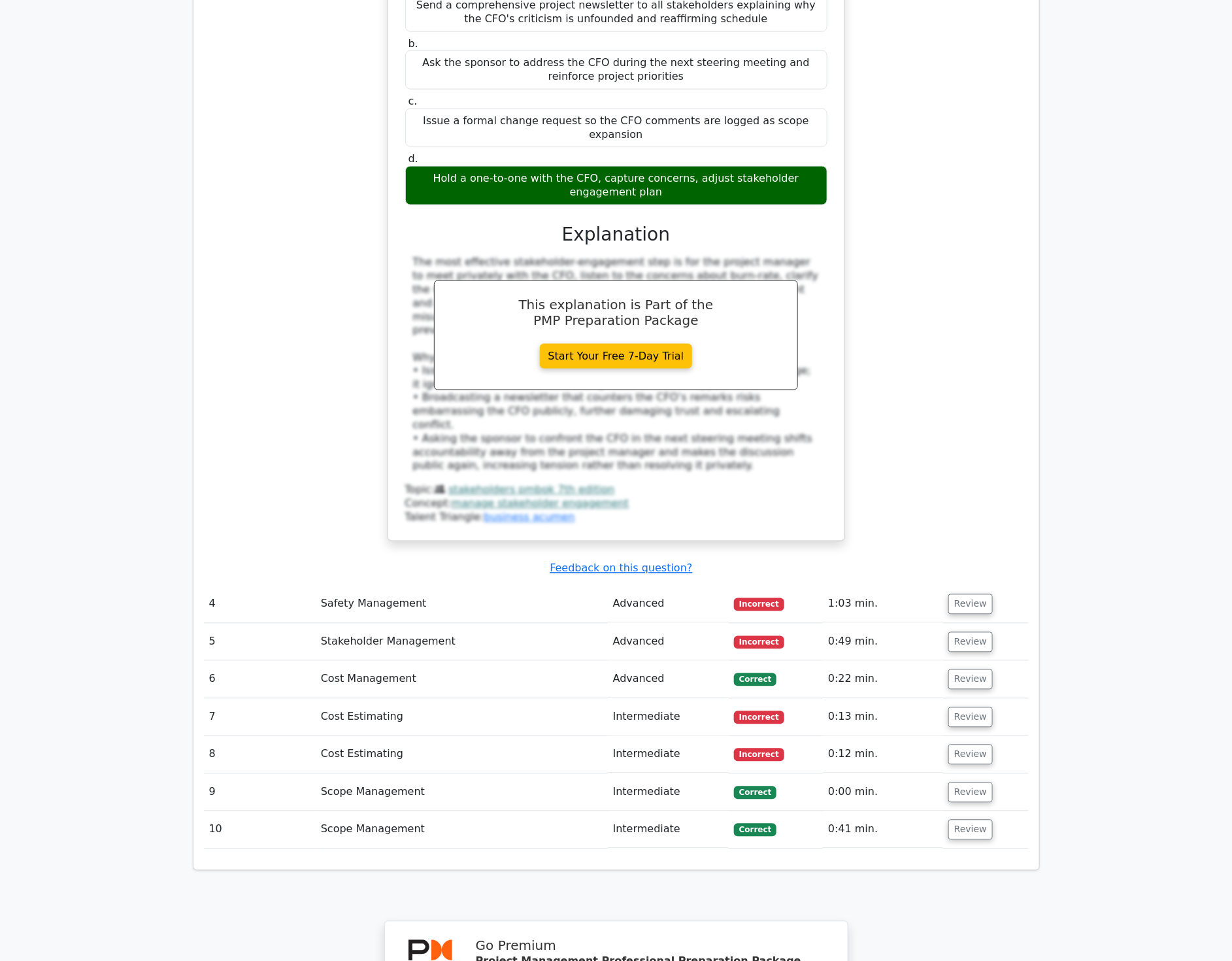
scroll to position [2978, 0]
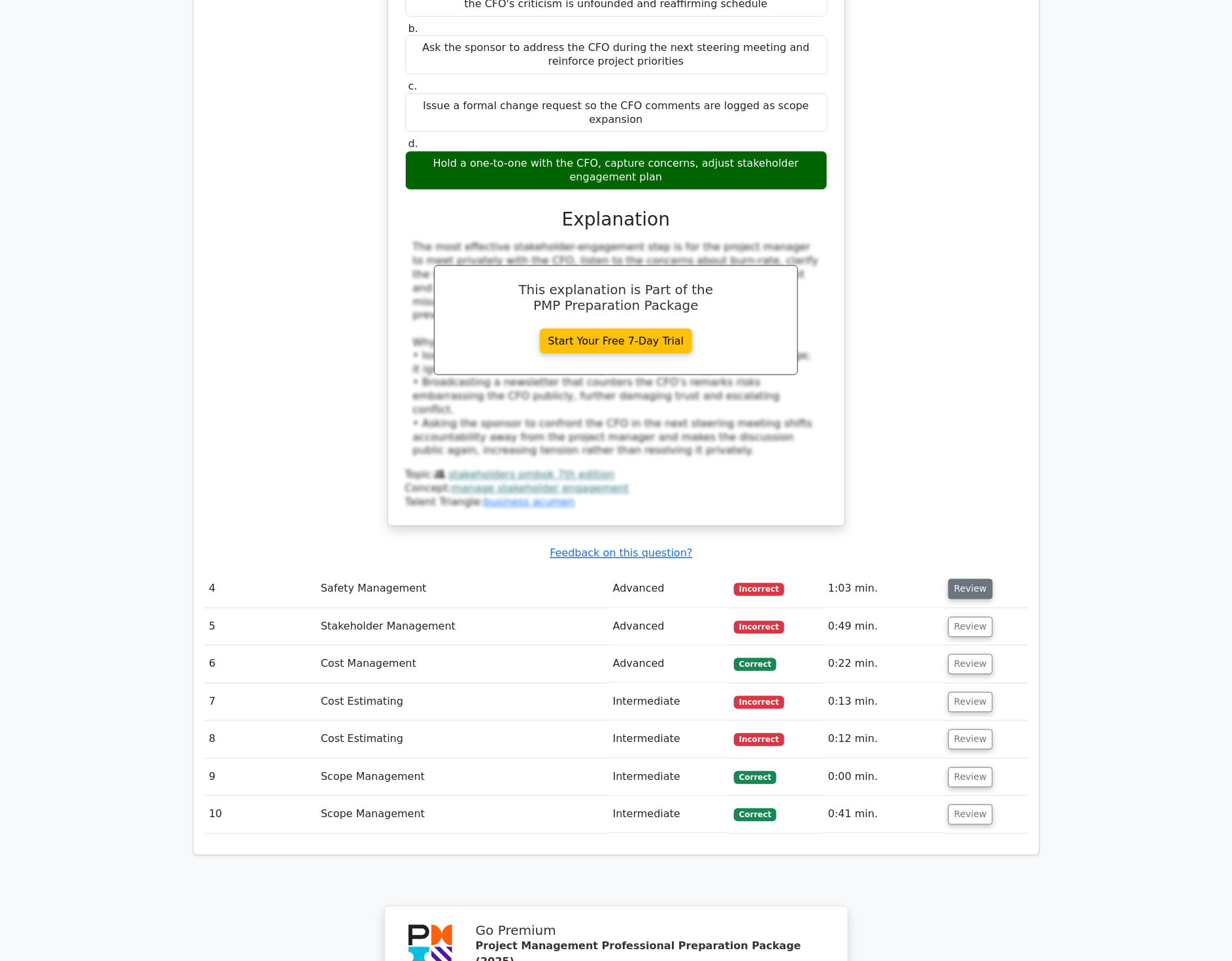
click at [964, 579] on button "Review" at bounding box center [970, 590] width 45 height 21
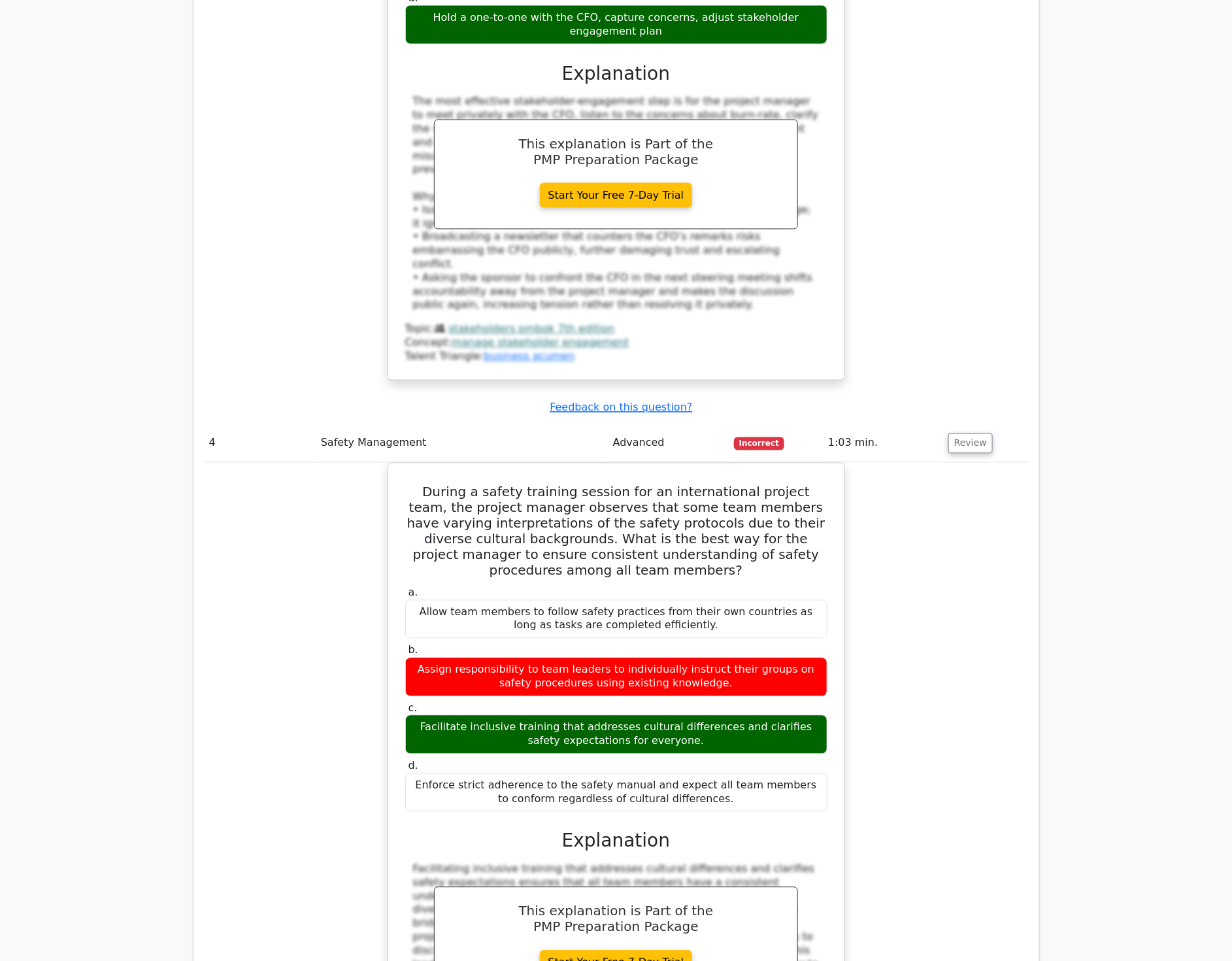
scroll to position [3196, 0]
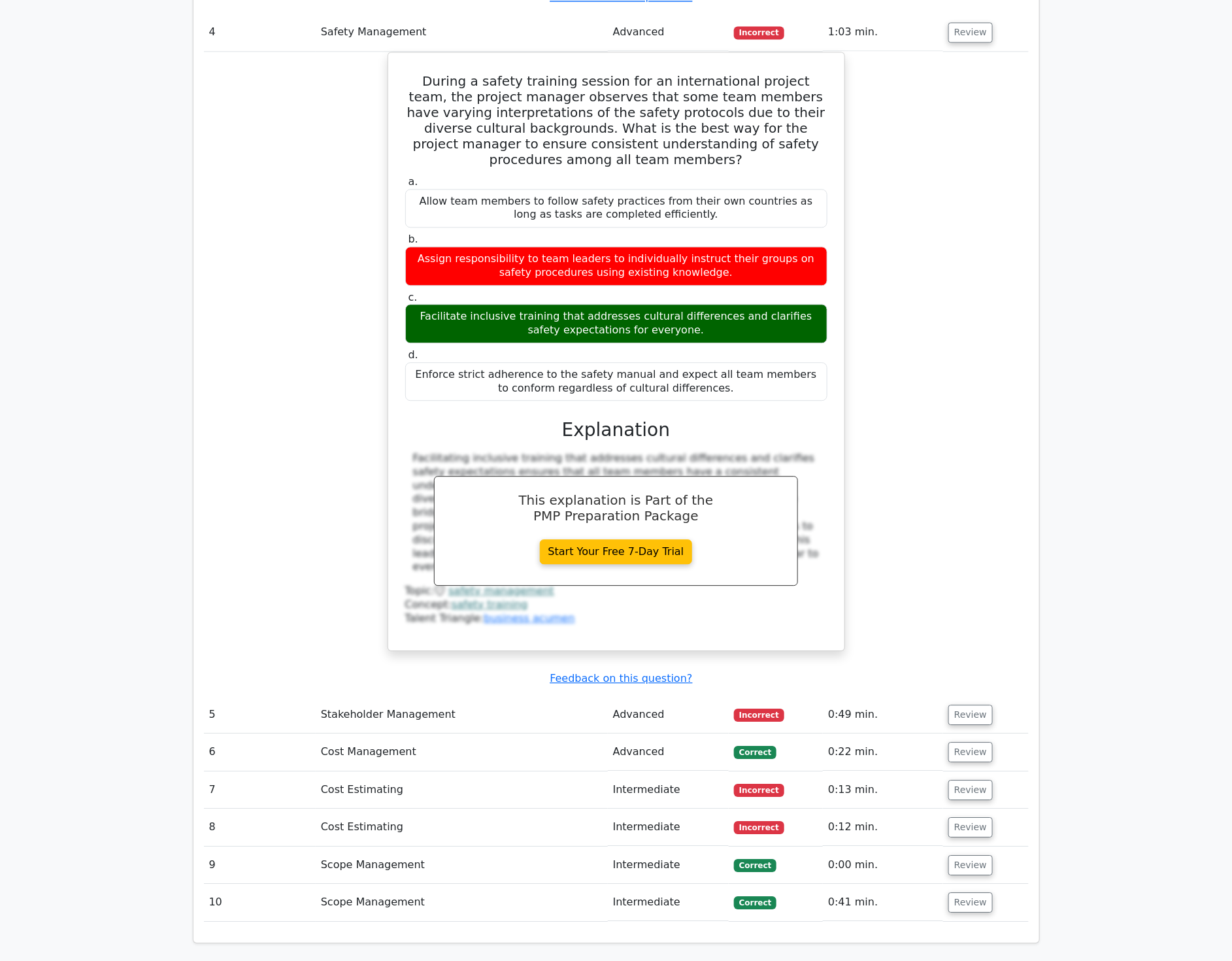
scroll to position [3560, 0]
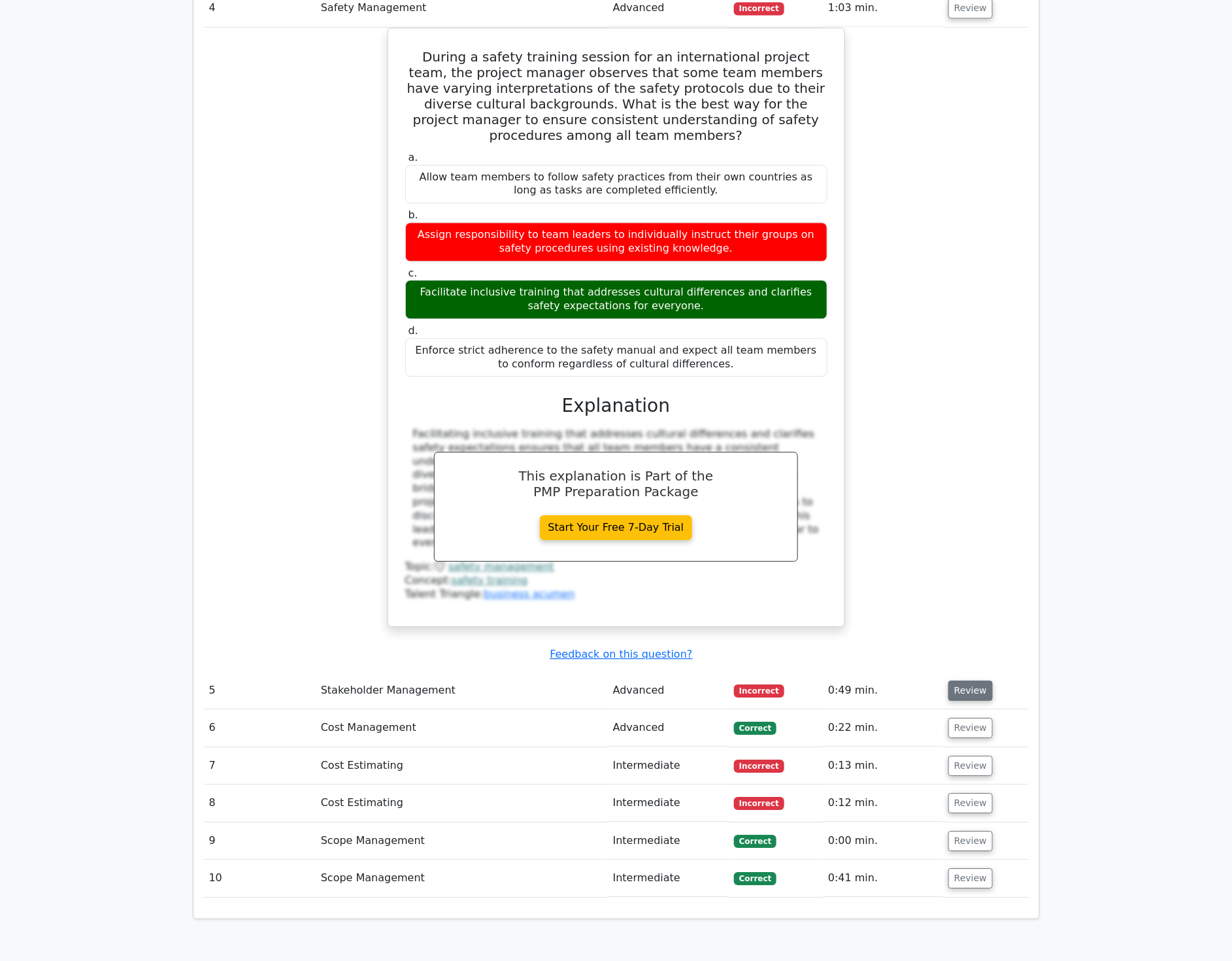
click at [966, 681] on button "Review" at bounding box center [970, 691] width 45 height 21
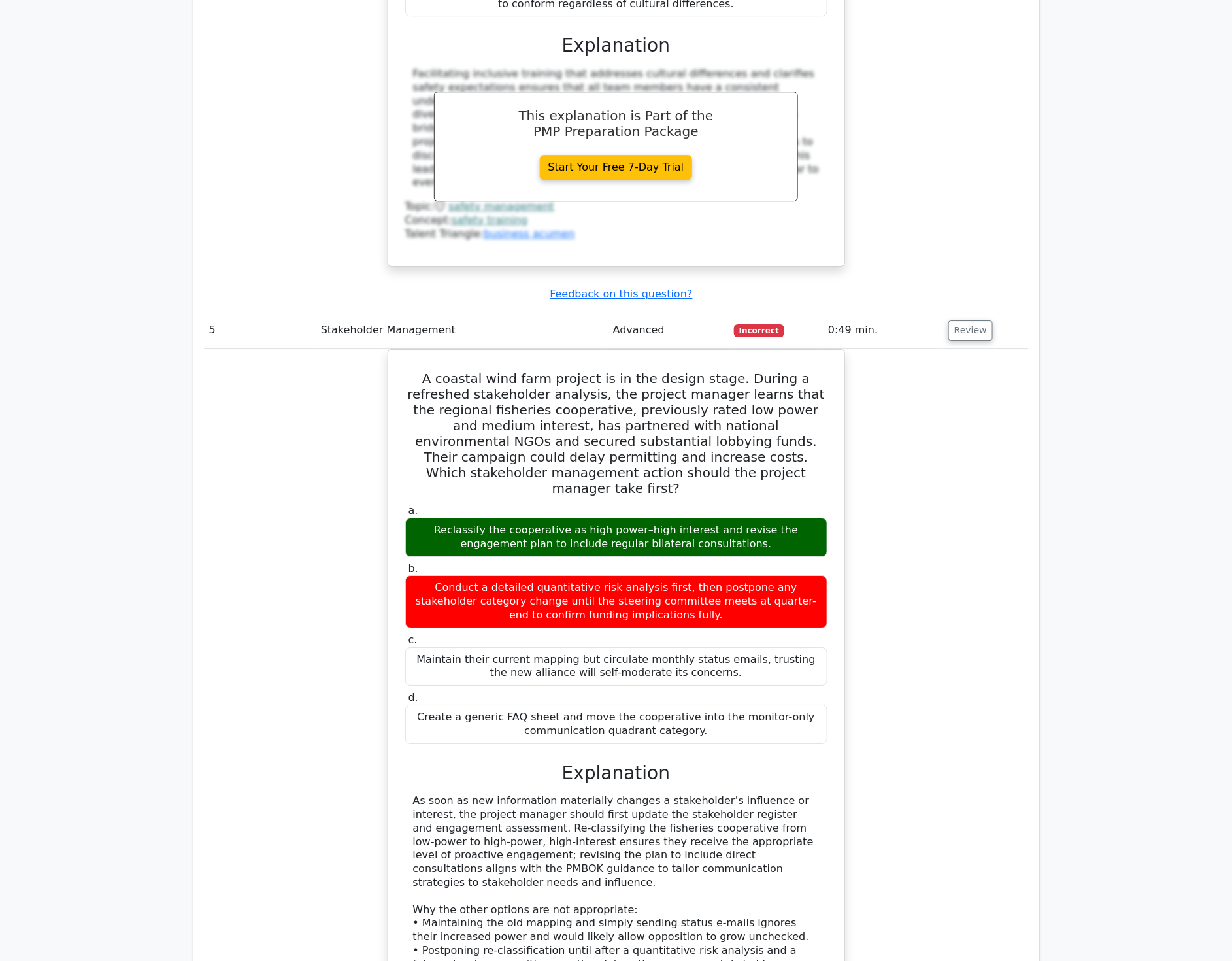
scroll to position [3923, 0]
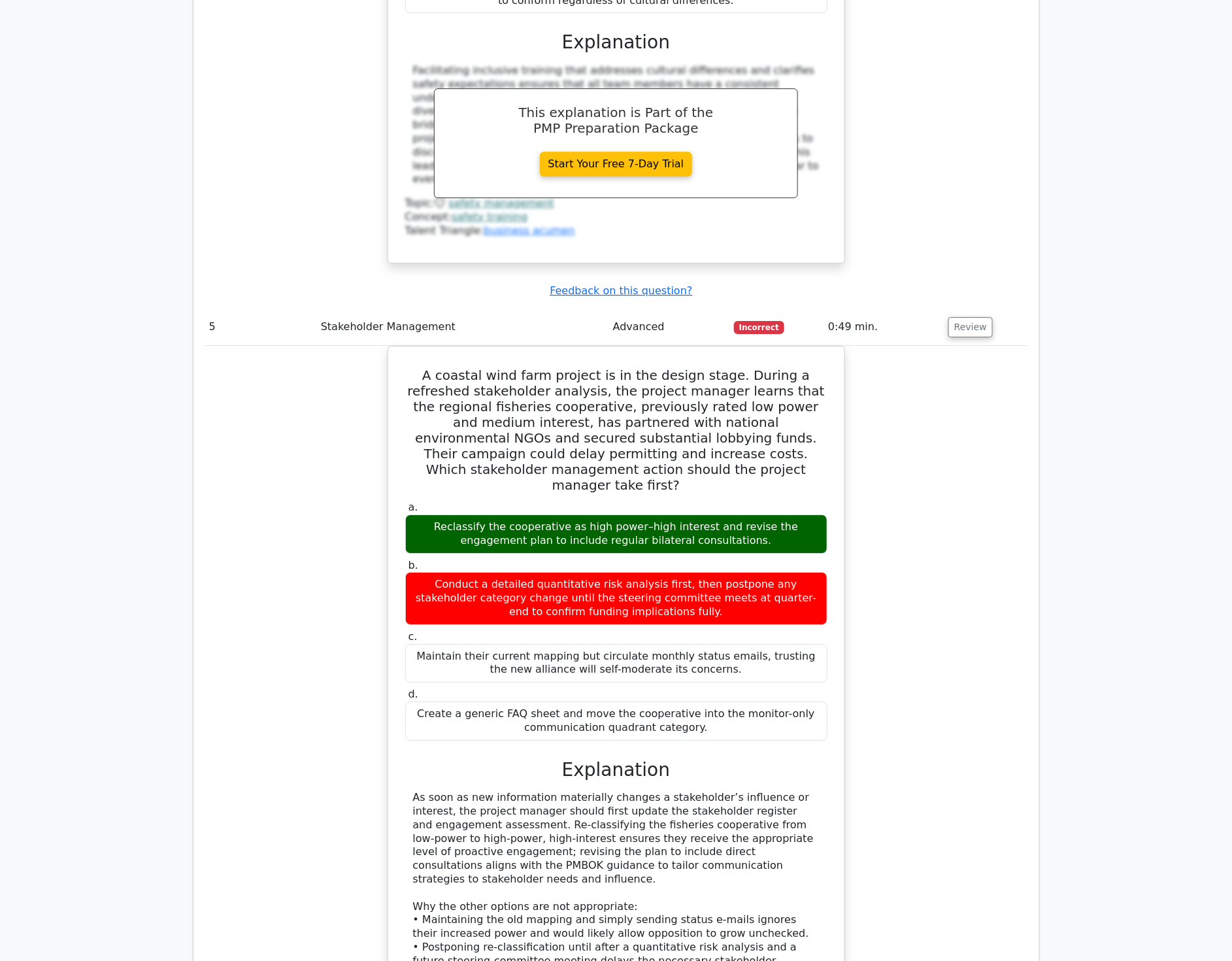
click at [997, 562] on div "A coastal wind farm project is in the design stage. During a refreshed stakehol…" at bounding box center [616, 725] width 825 height 760
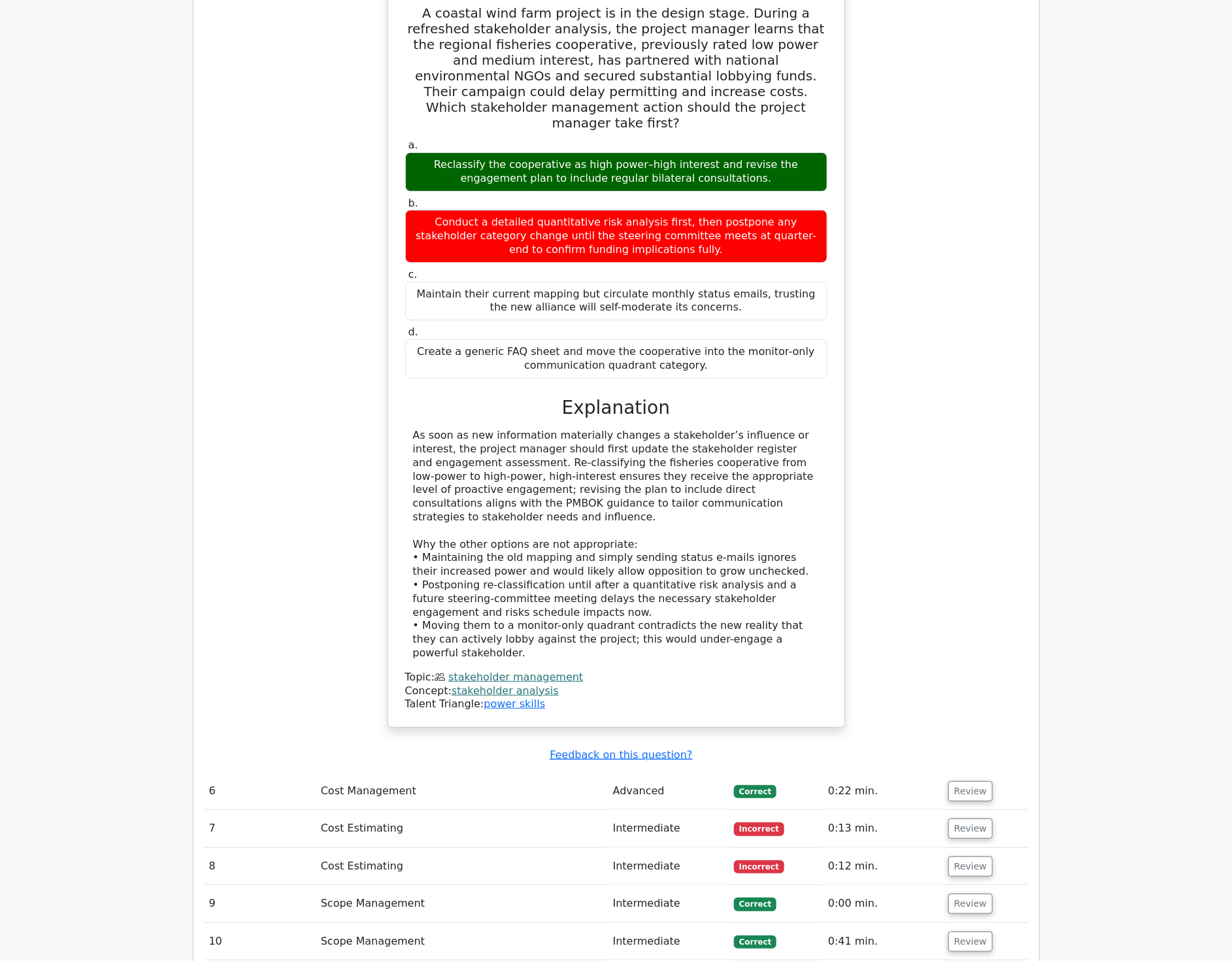
scroll to position [4286, 0]
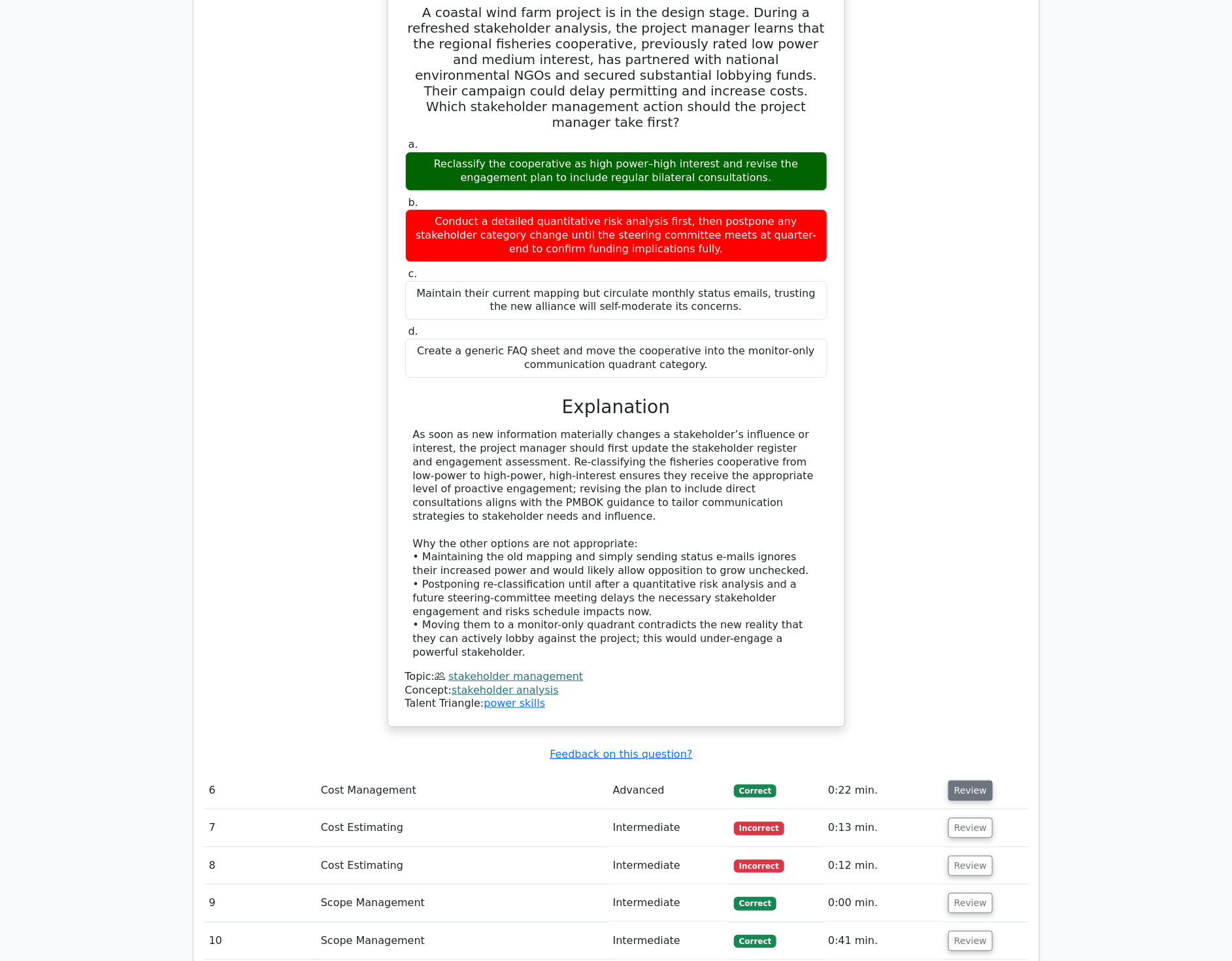
click at [969, 781] on button "Review" at bounding box center [970, 791] width 45 height 21
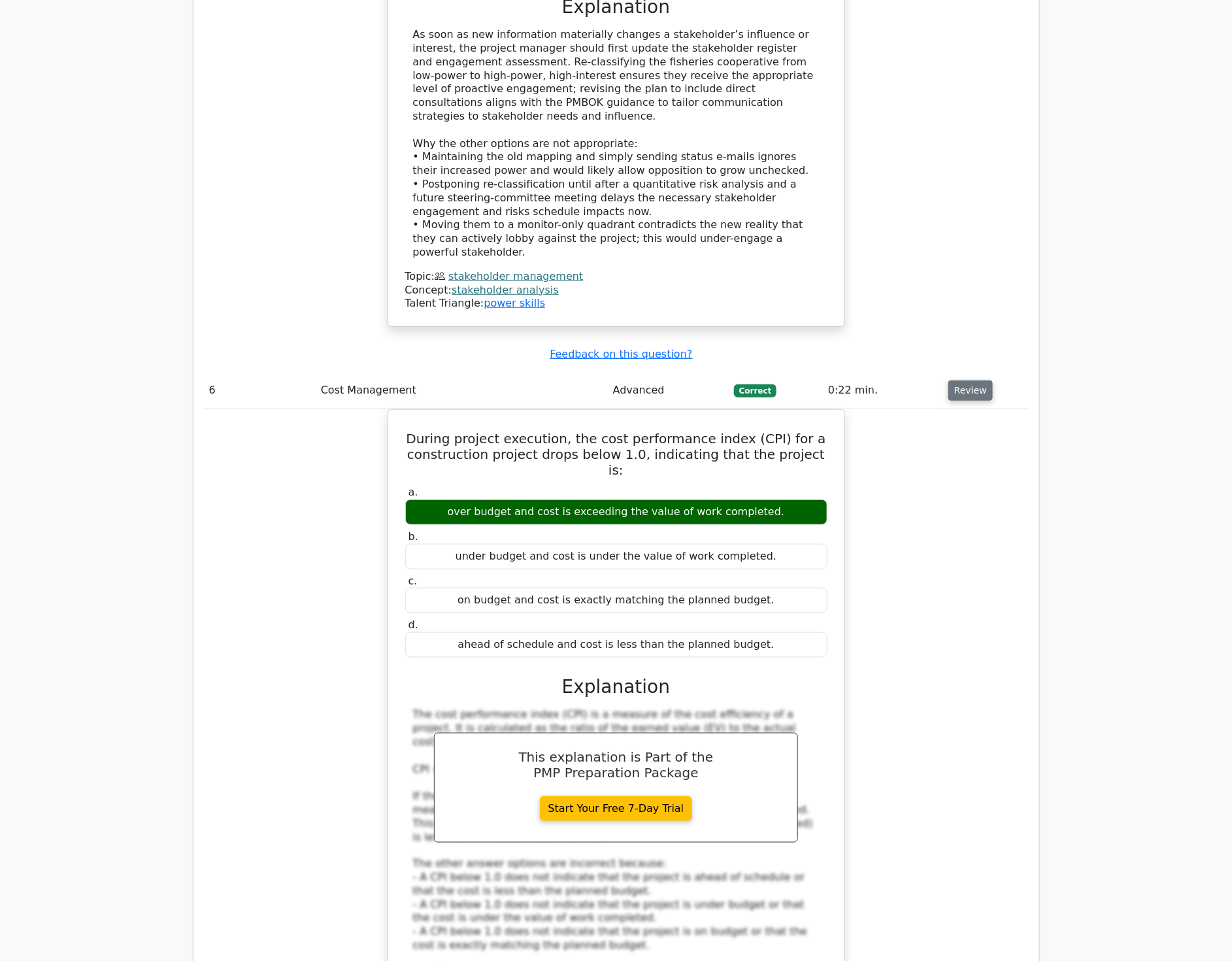
scroll to position [4722, 0]
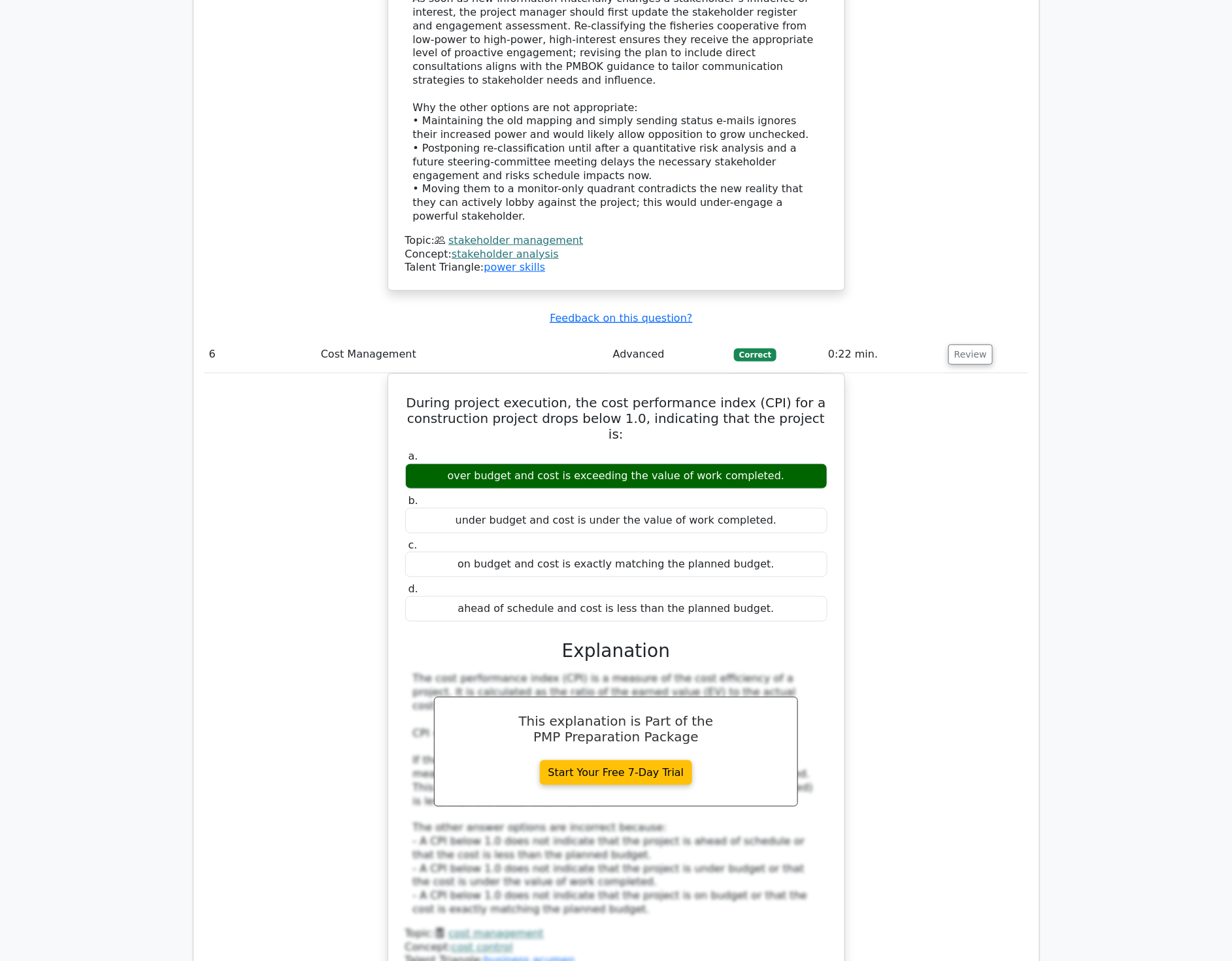
click at [997, 539] on div "During project execution, the cost performance index (CPI) for a construction p…" at bounding box center [616, 686] width 825 height 627
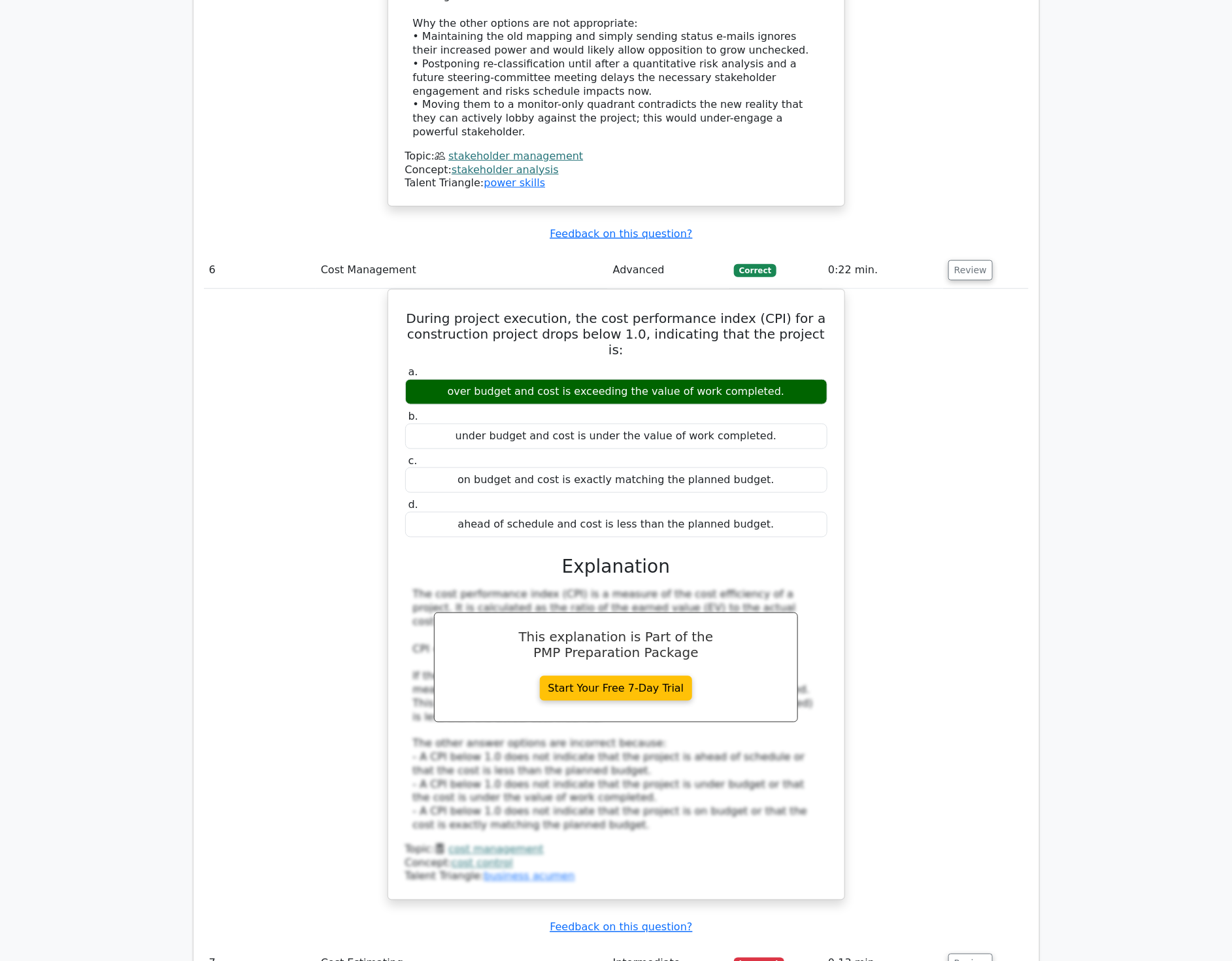
scroll to position [5013, 0]
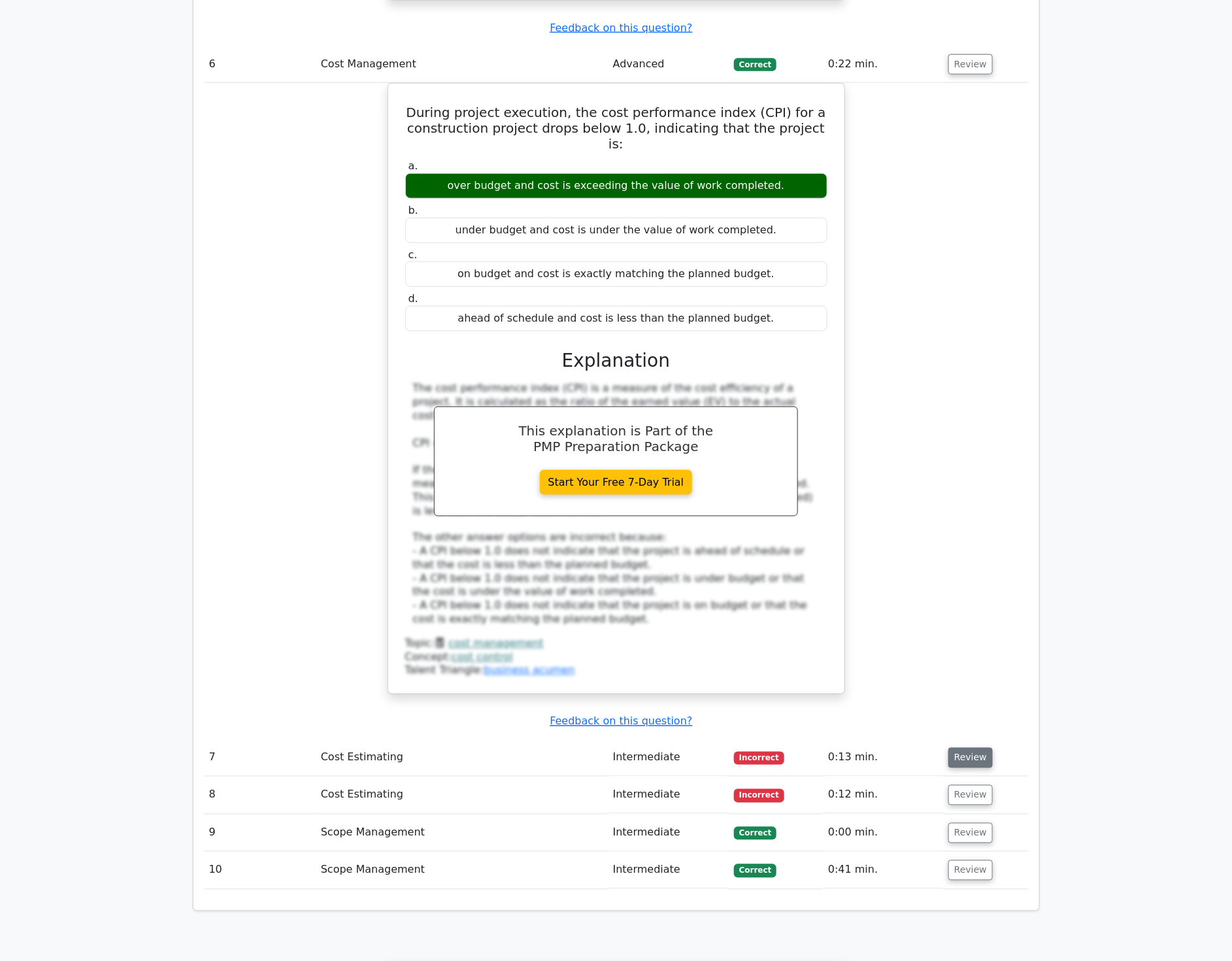
click at [965, 748] on button "Review" at bounding box center [970, 758] width 45 height 21
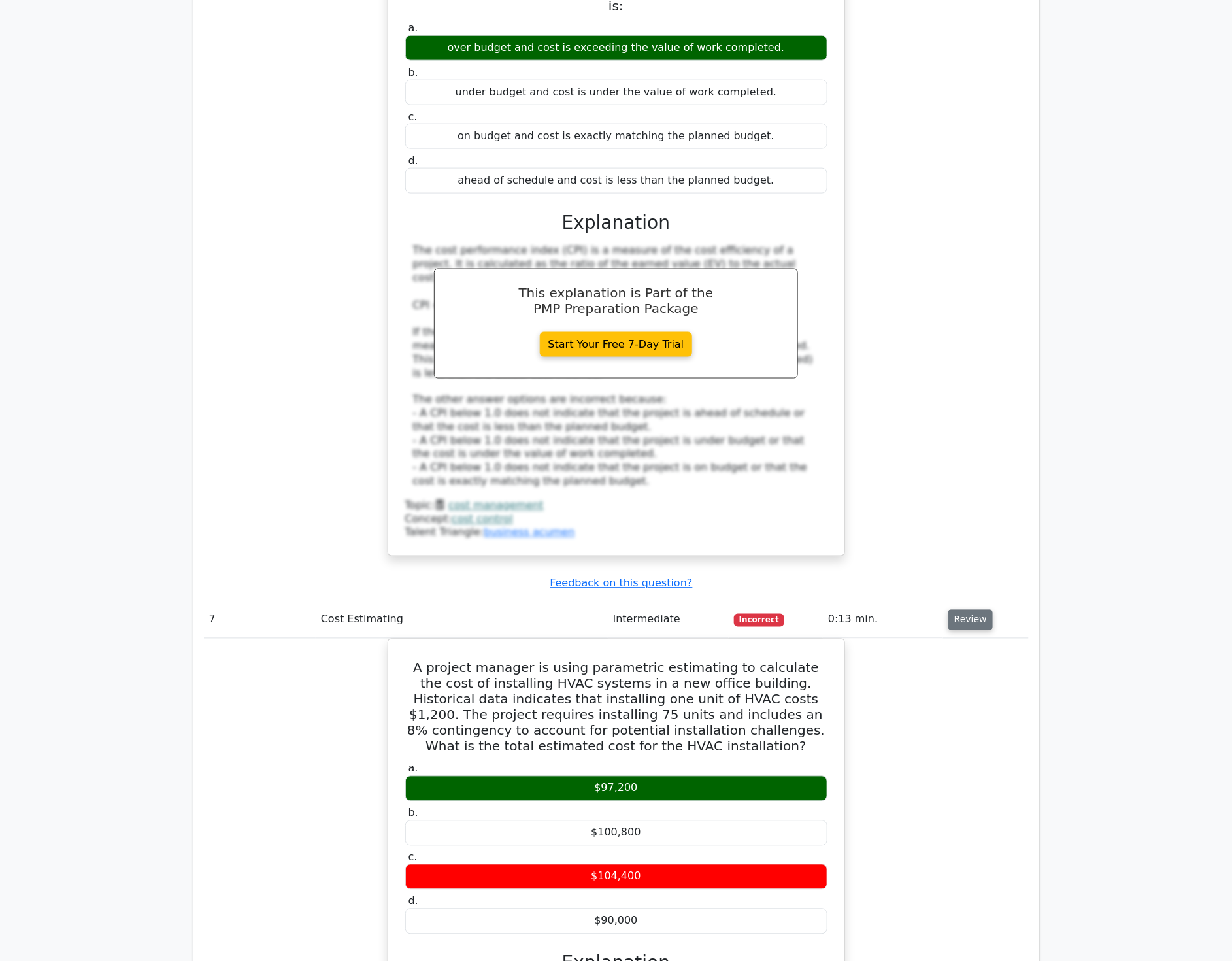
scroll to position [5303, 0]
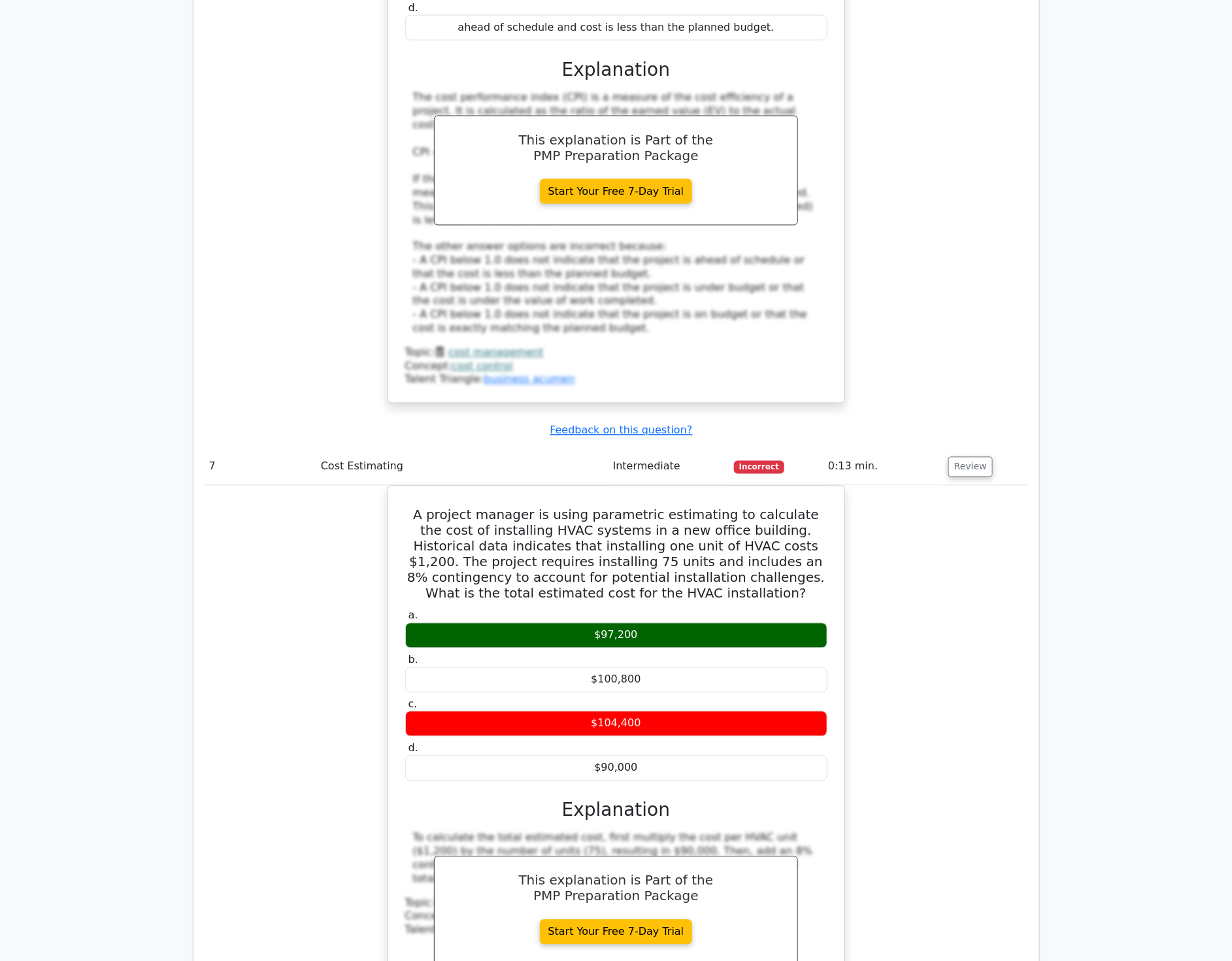
click at [991, 663] on div "A project manager is using parametric estimating to calculate the cost of insta…" at bounding box center [616, 766] width 825 height 561
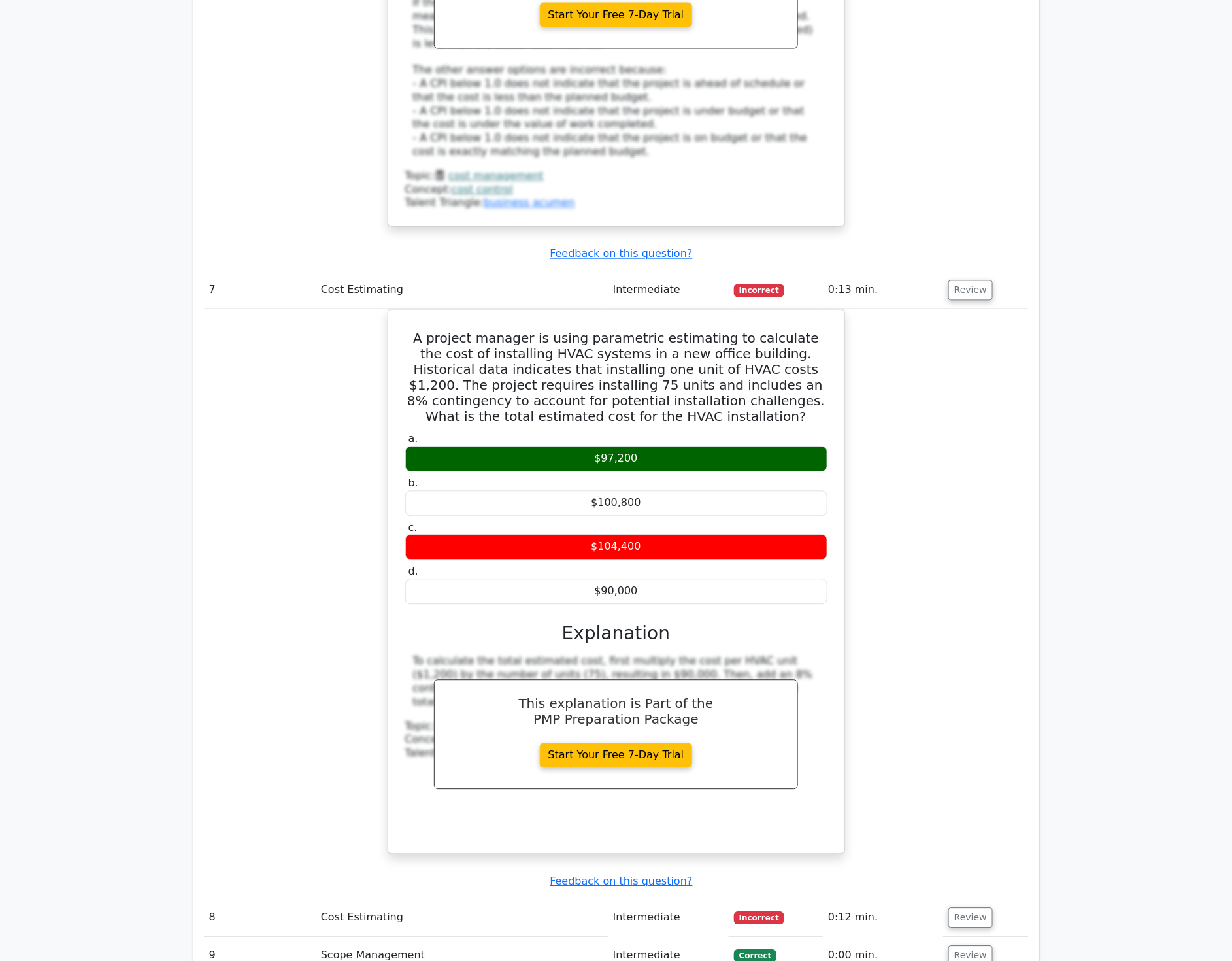
scroll to position [5593, 0]
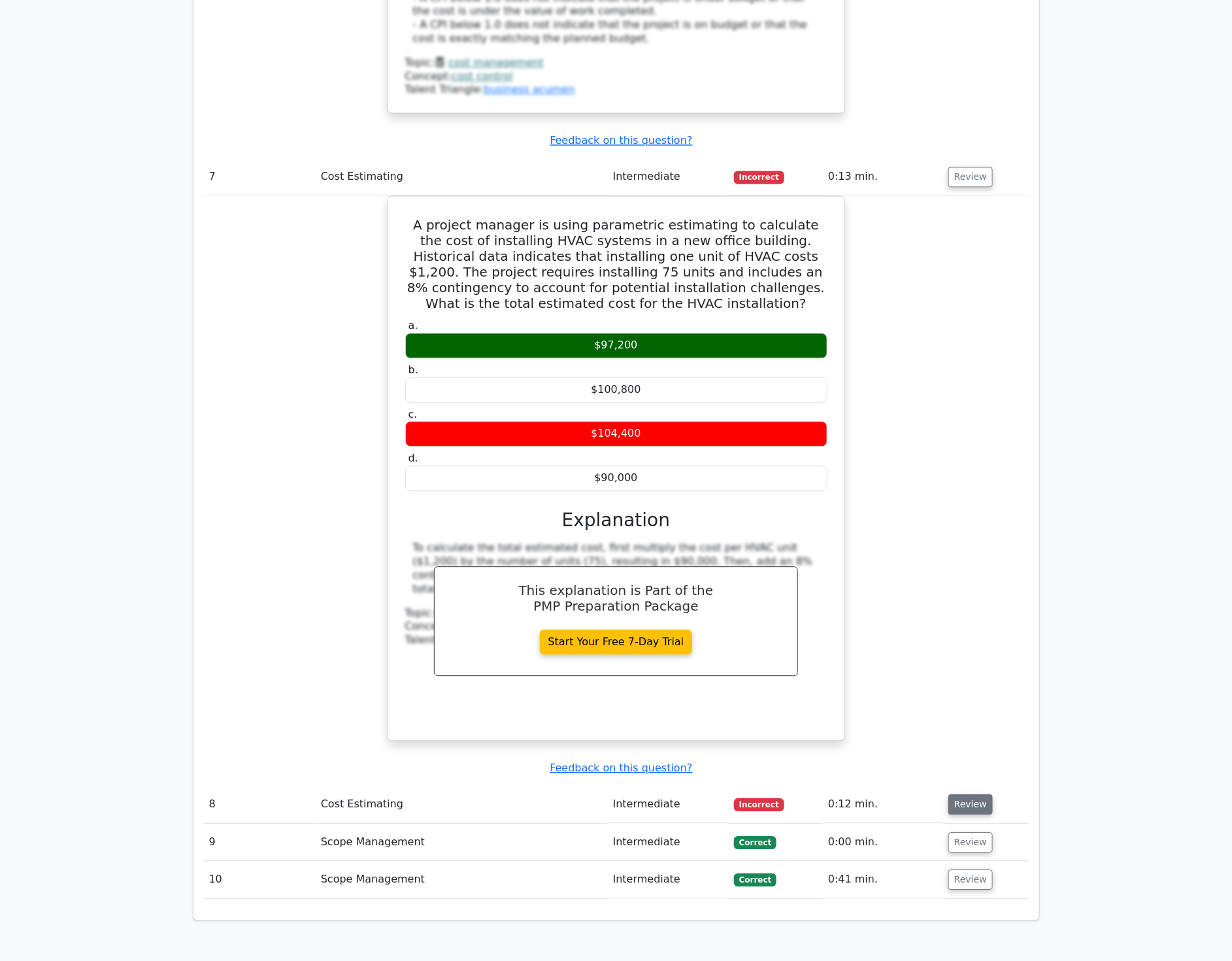
click at [959, 795] on button "Review" at bounding box center [970, 805] width 45 height 21
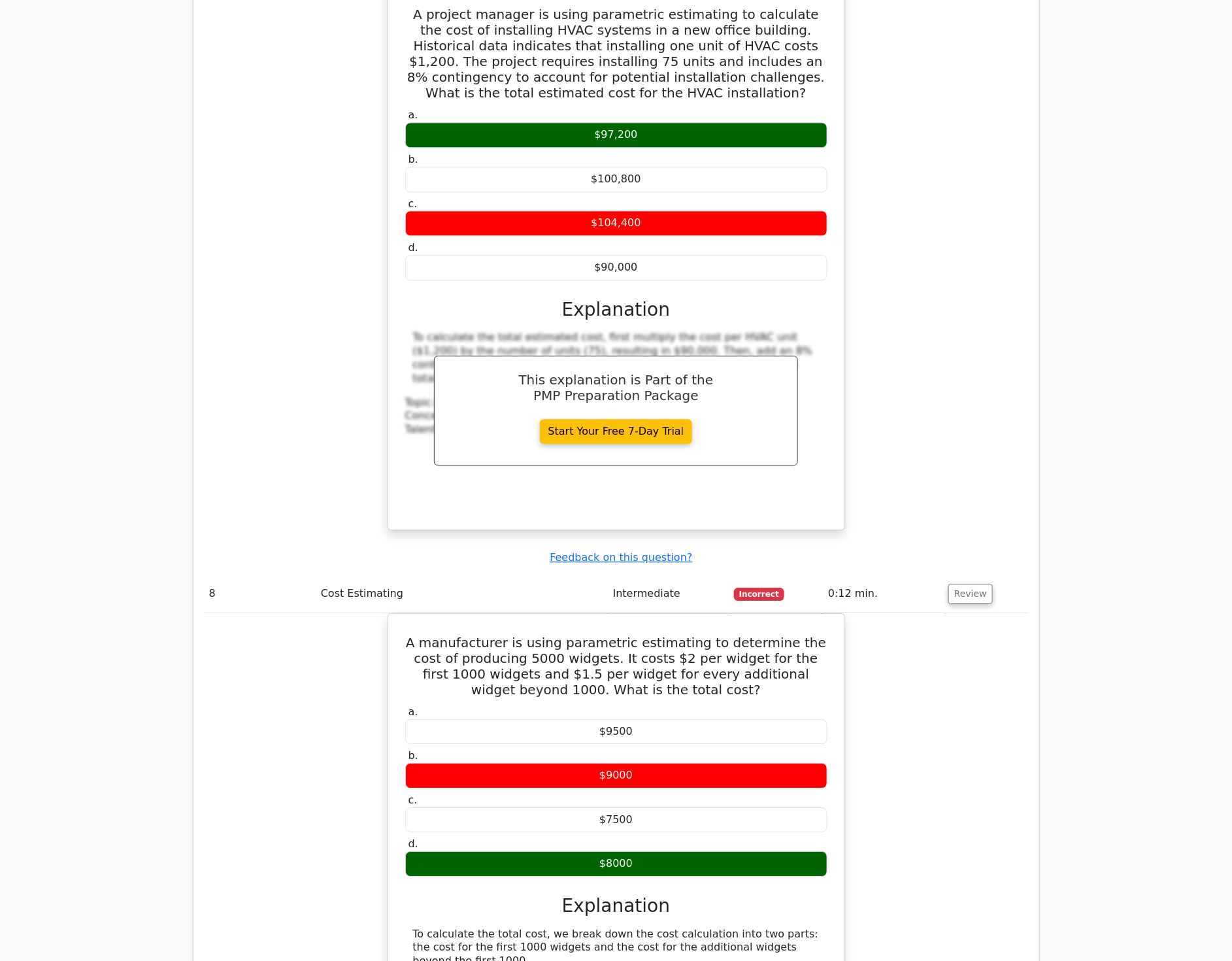
scroll to position [5884, 0]
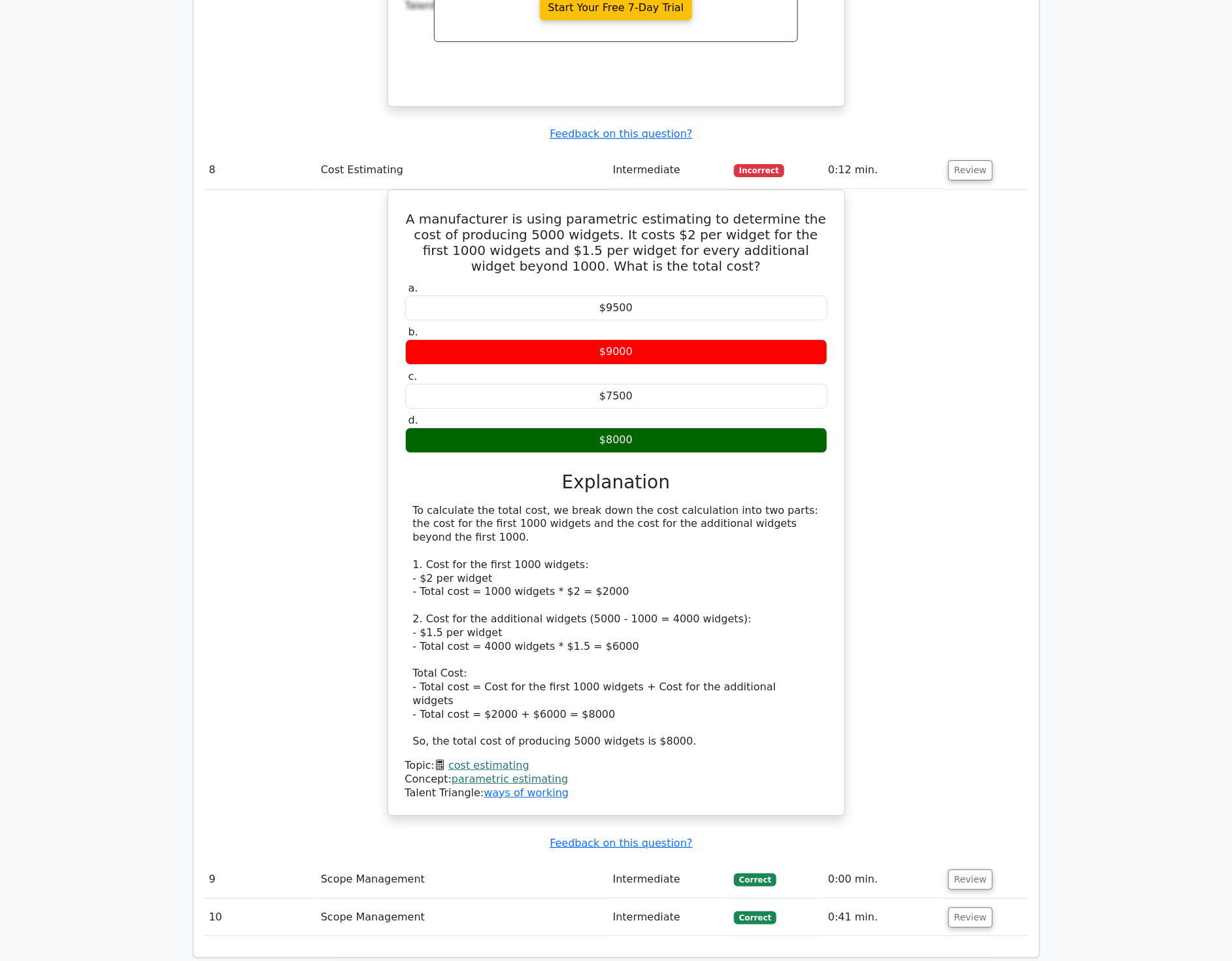
scroll to position [6248, 0]
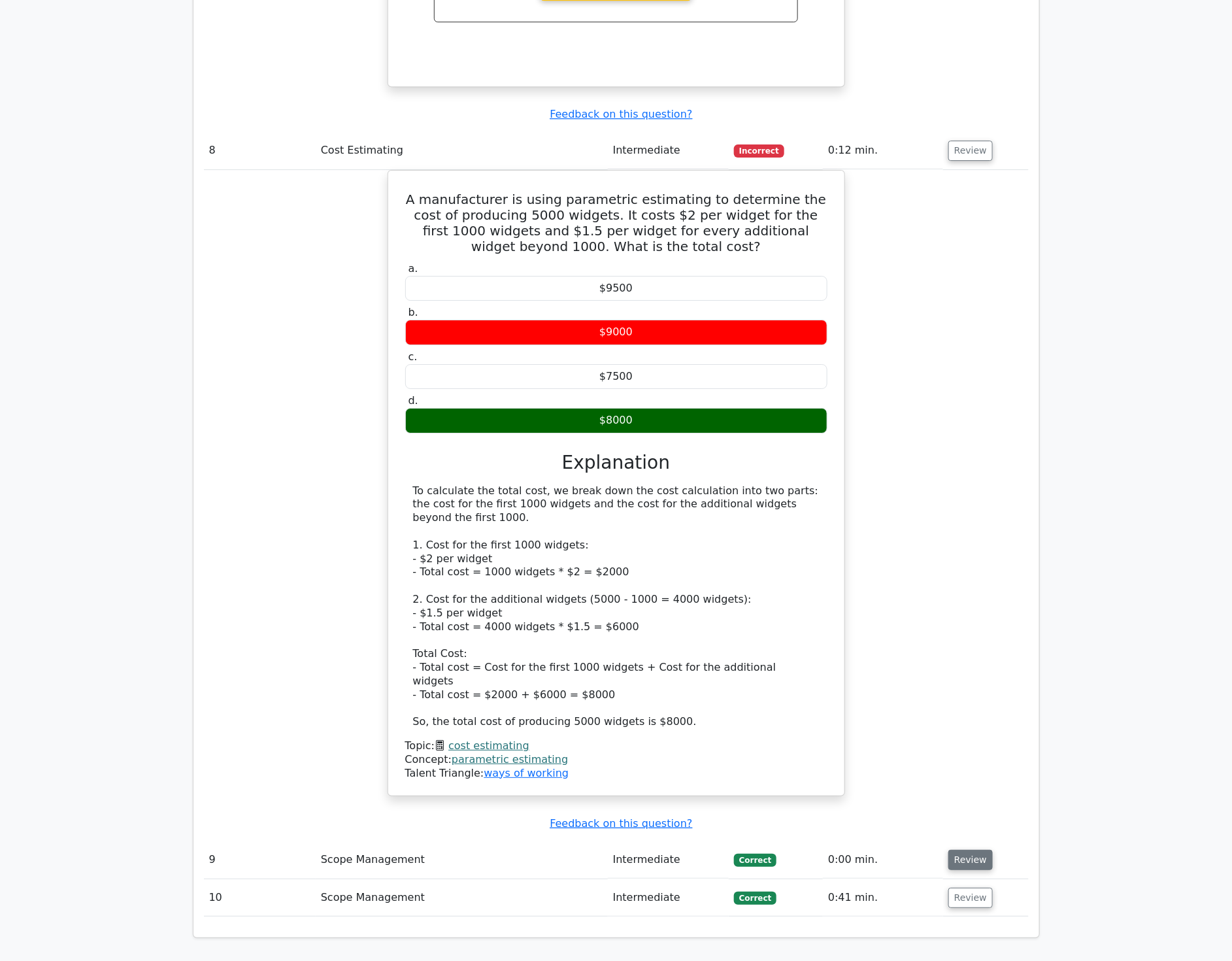
click at [966, 850] on button "Review" at bounding box center [970, 860] width 45 height 21
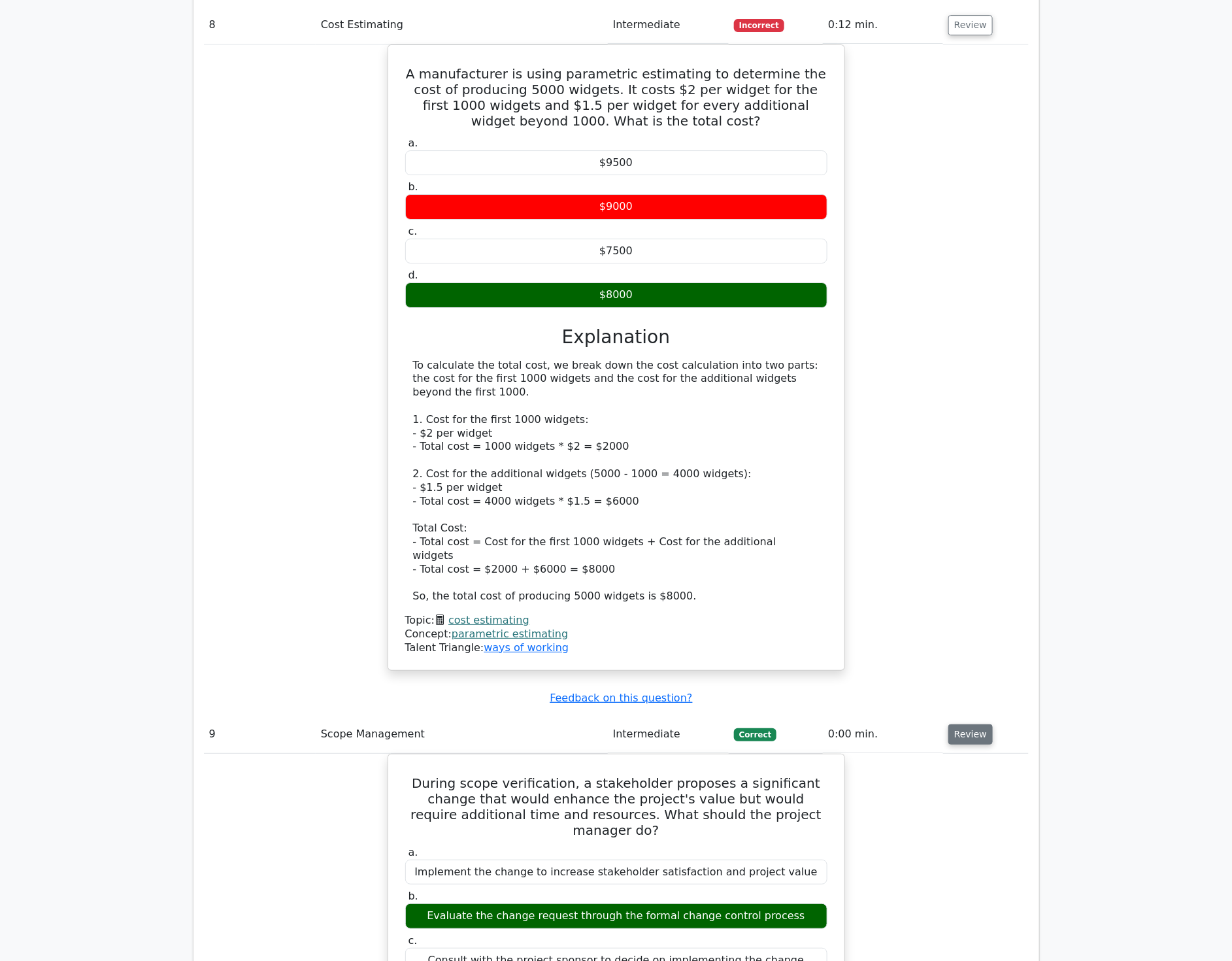
scroll to position [6538, 0]
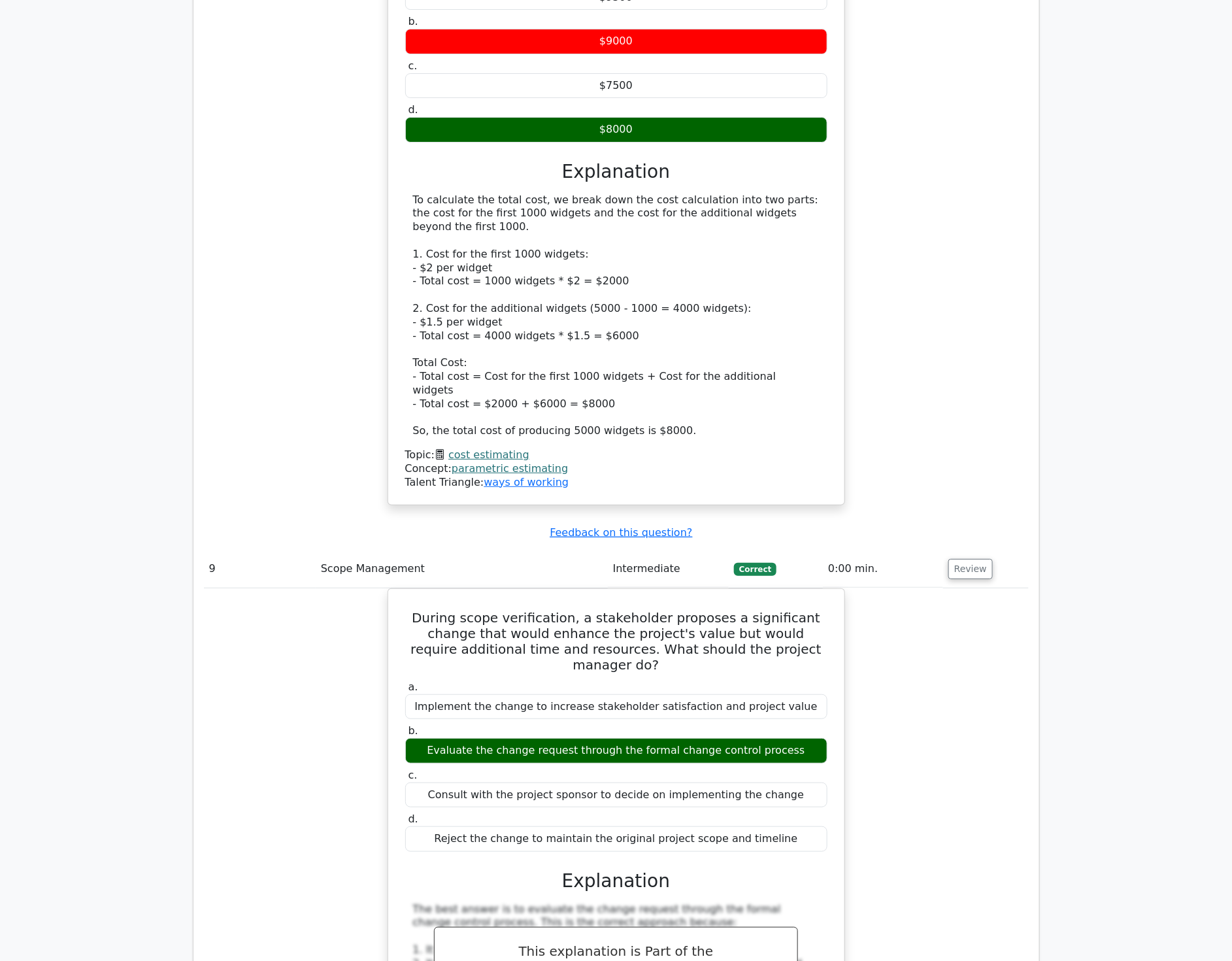
click at [989, 588] on div "During scope verification, a stakeholder proposes a significant change that wou…" at bounding box center [616, 929] width 825 height 683
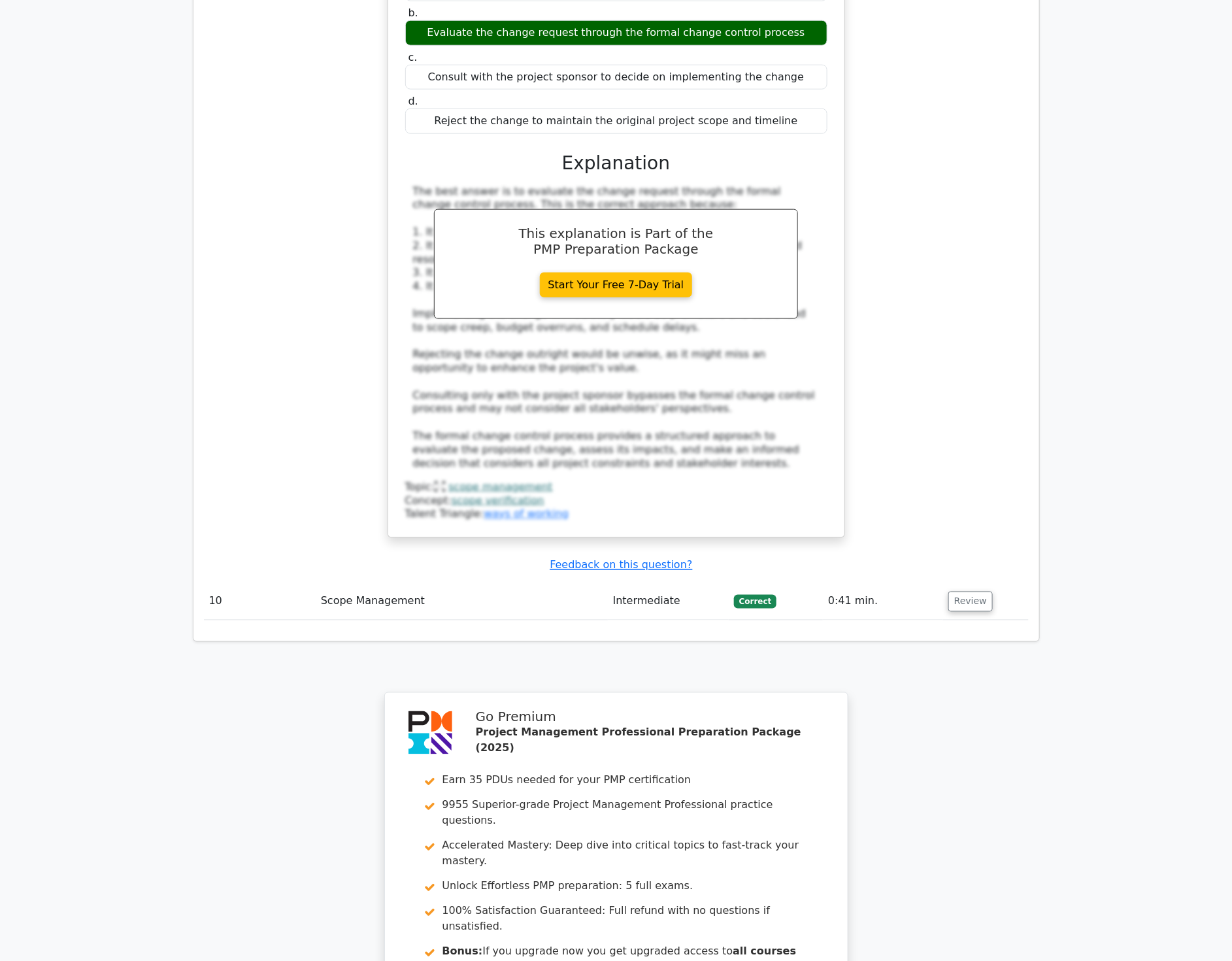
scroll to position [7265, 0]
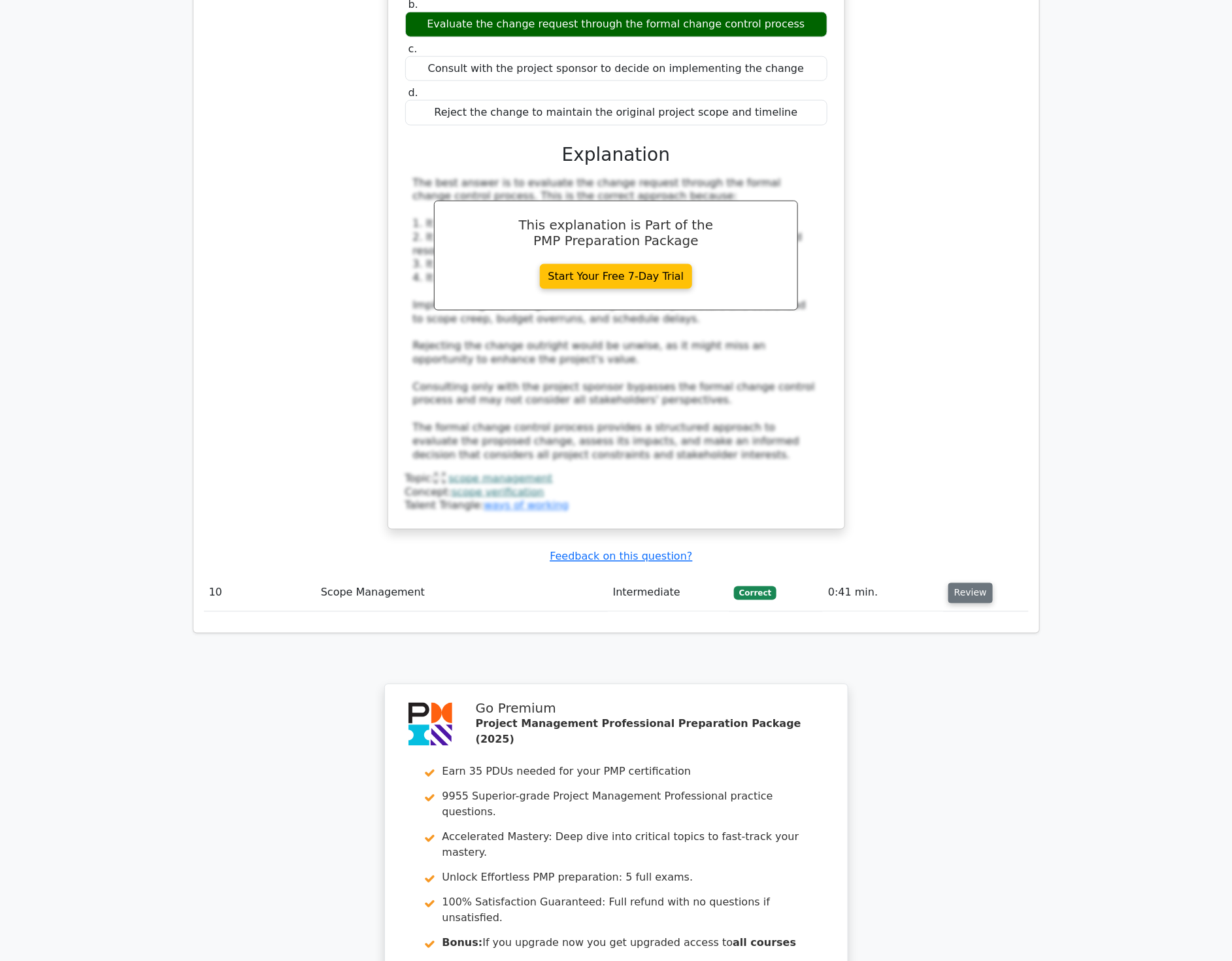
click at [971, 583] on button "Review" at bounding box center [970, 593] width 45 height 21
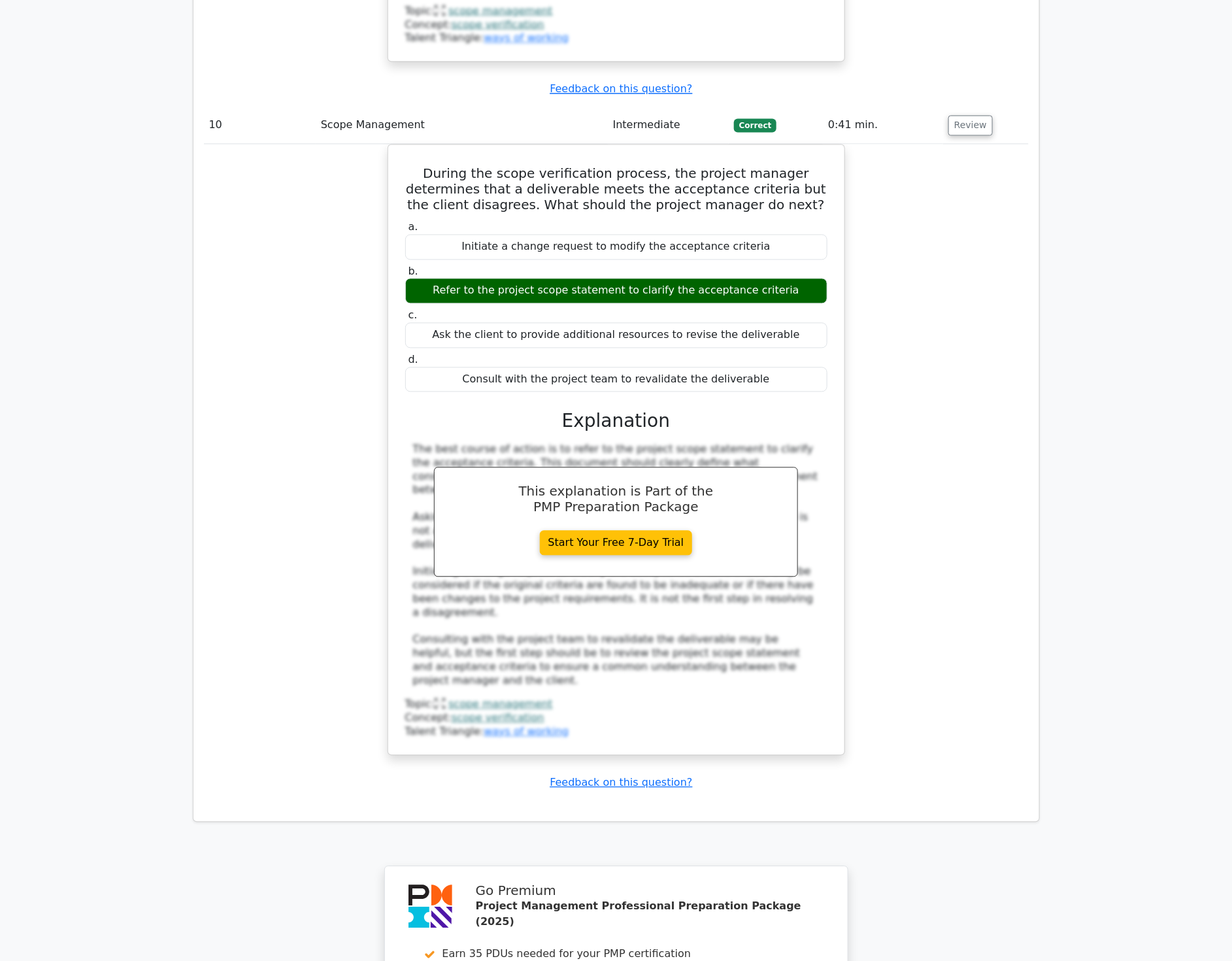
scroll to position [7896, 0]
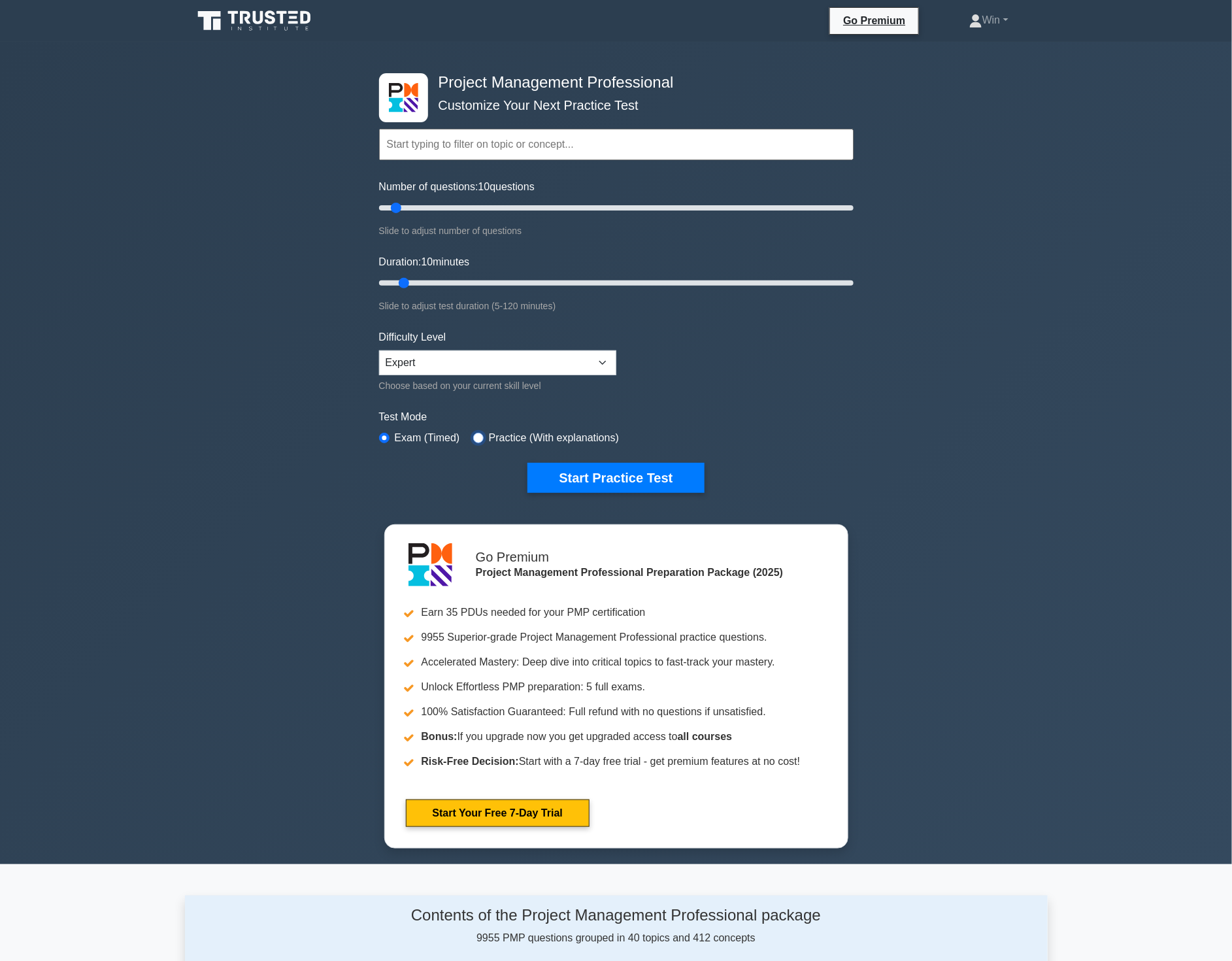
click at [475, 434] on input "radio" at bounding box center [478, 438] width 10 height 10
radio input "true"
click at [604, 472] on button "Start Practice Test" at bounding box center [616, 478] width 177 height 30
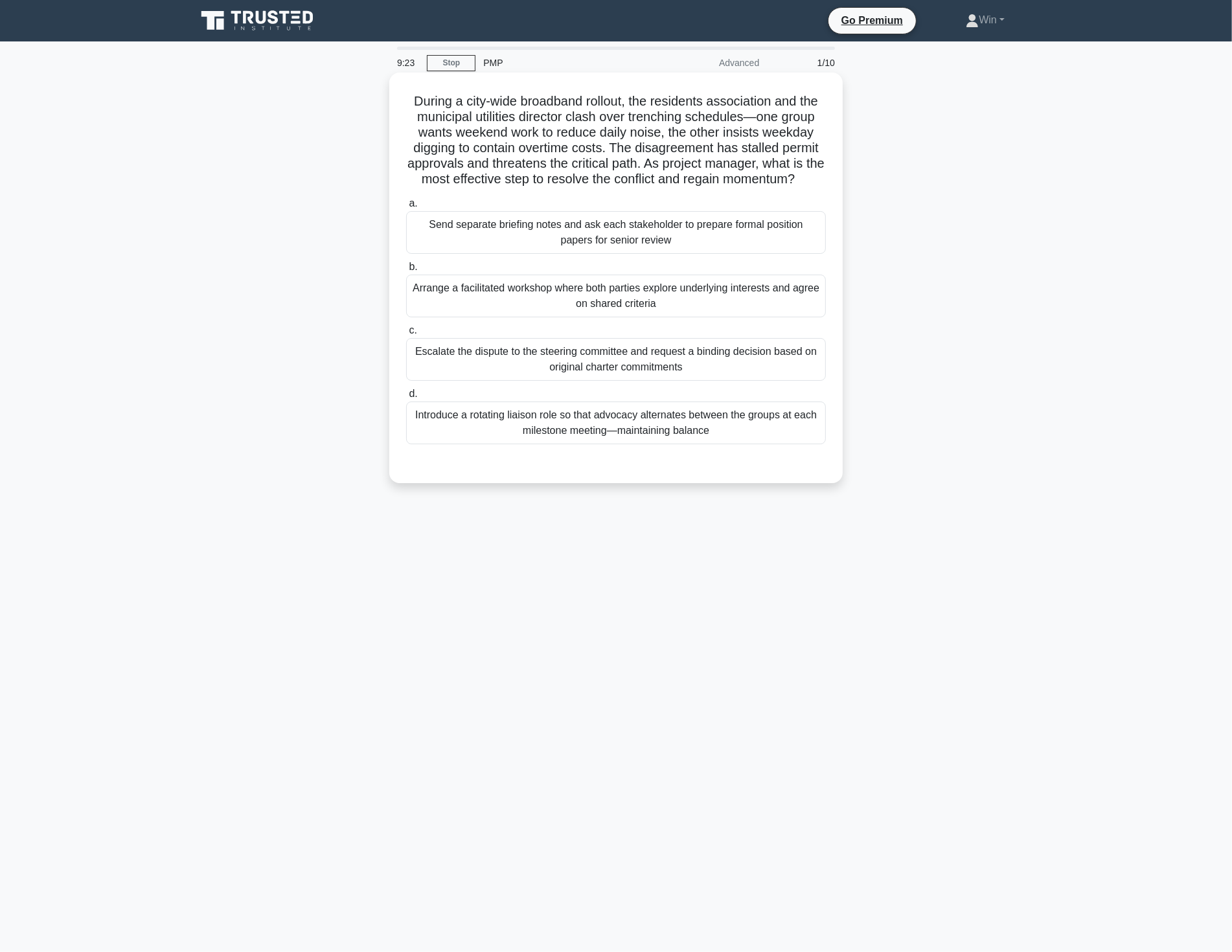
click at [583, 302] on div "Arrange a facilitated workshop where both parties explore underlying interests …" at bounding box center [615, 296] width 420 height 43
click at [406, 271] on input "b. Arrange a facilitated workshop where both parties explore underlying interes…" at bounding box center [406, 267] width 0 height 8
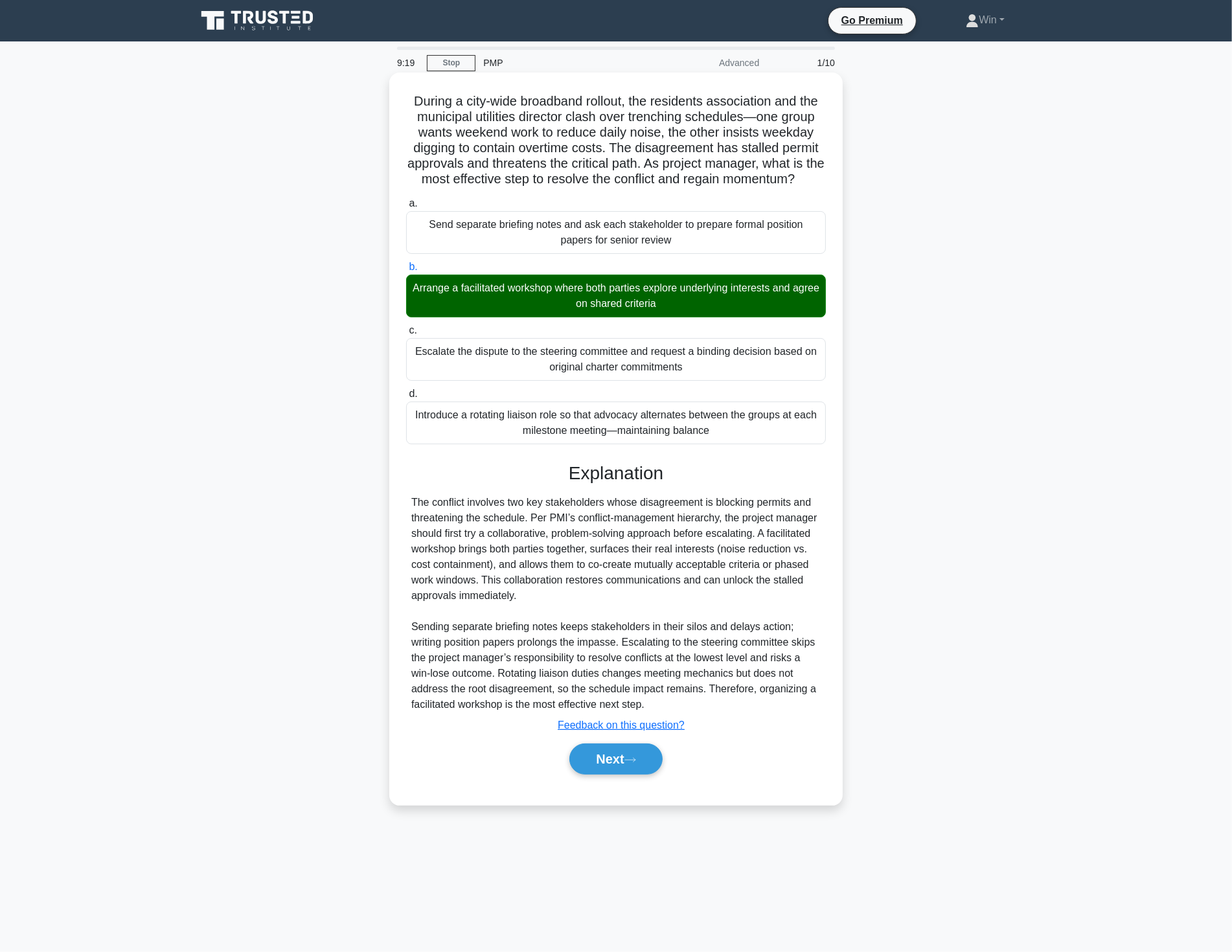
click at [564, 240] on div "Send separate briefing notes and ask each stakeholder to prepare formal positio…" at bounding box center [615, 232] width 420 height 43
click at [406, 208] on input "a. Send separate briefing notes and ask each stakeholder to prepare formal posi…" at bounding box center [406, 204] width 0 height 8
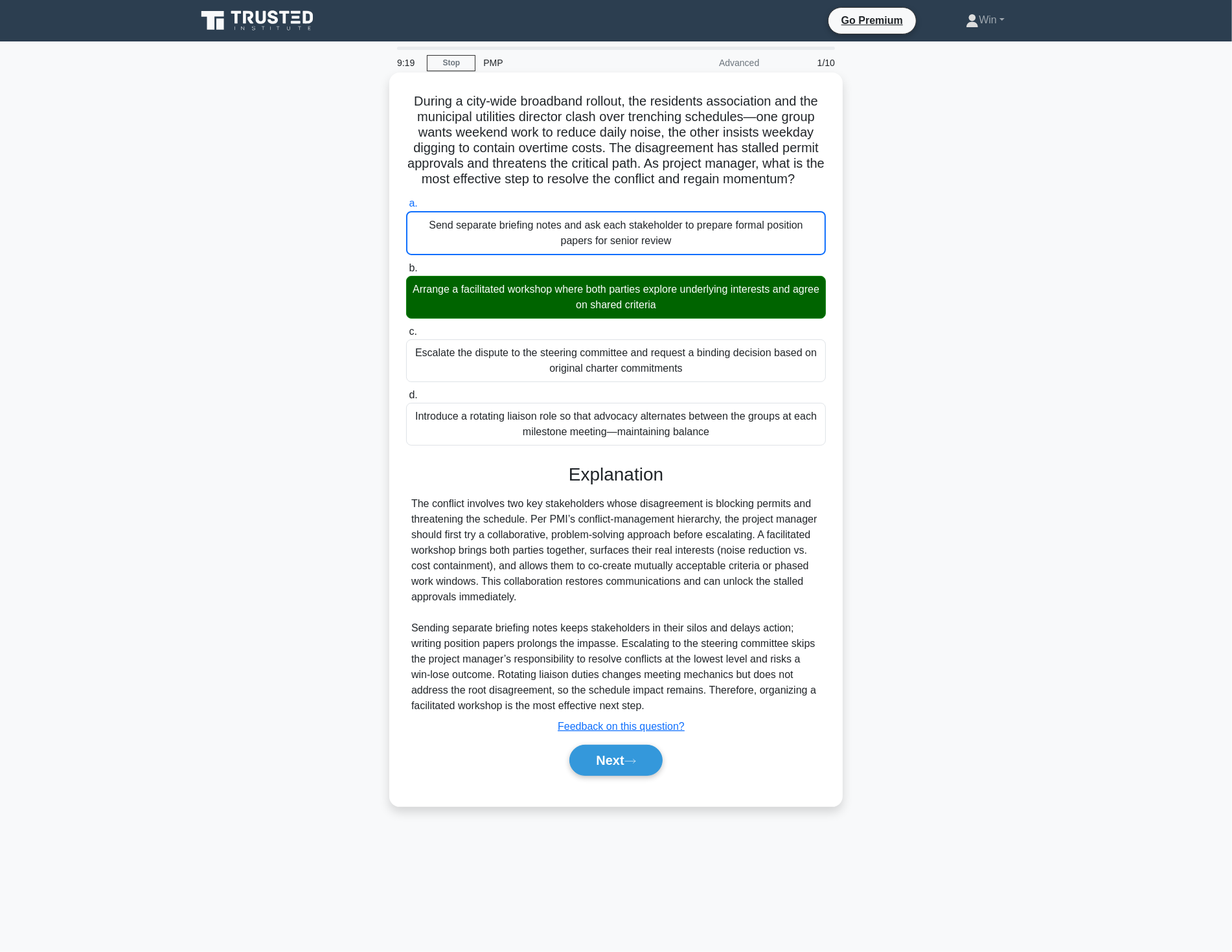
click at [564, 240] on div "Send separate briefing notes and ask each stakeholder to prepare formal positio…" at bounding box center [615, 233] width 420 height 44
click at [406, 208] on input "a. Send separate briefing notes and ask each stakeholder to prepare formal posi…" at bounding box center [406, 204] width 0 height 8
click at [560, 255] on div "Send separate briefing notes and ask each stakeholder to prepare formal positio…" at bounding box center [615, 233] width 420 height 44
click at [406, 208] on input "a. Send separate briefing notes and ask each stakeholder to prepare formal posi…" at bounding box center [406, 204] width 0 height 8
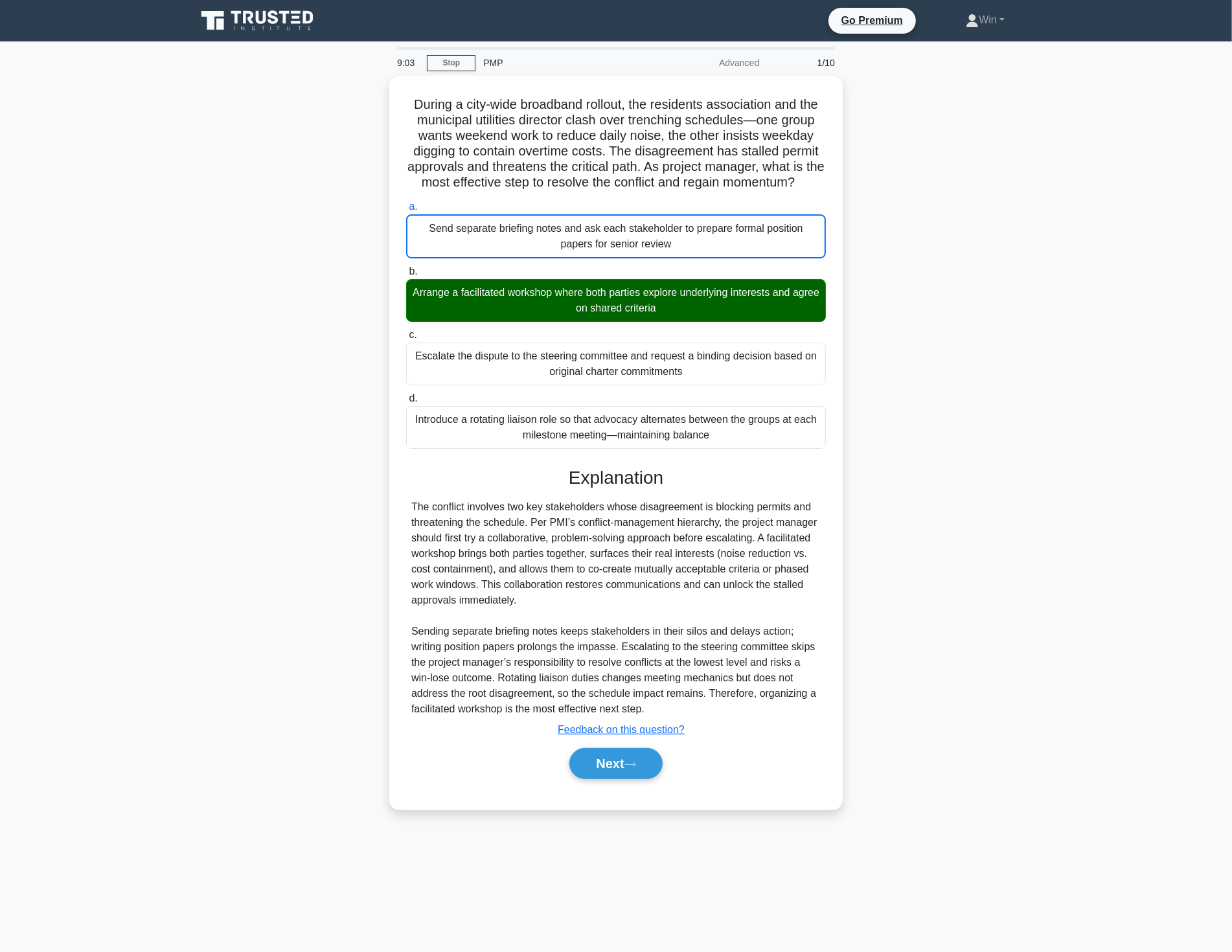
click at [1024, 514] on div "During a city-wide broadband rollout, the residents association and the municip…" at bounding box center [616, 451] width 855 height 749
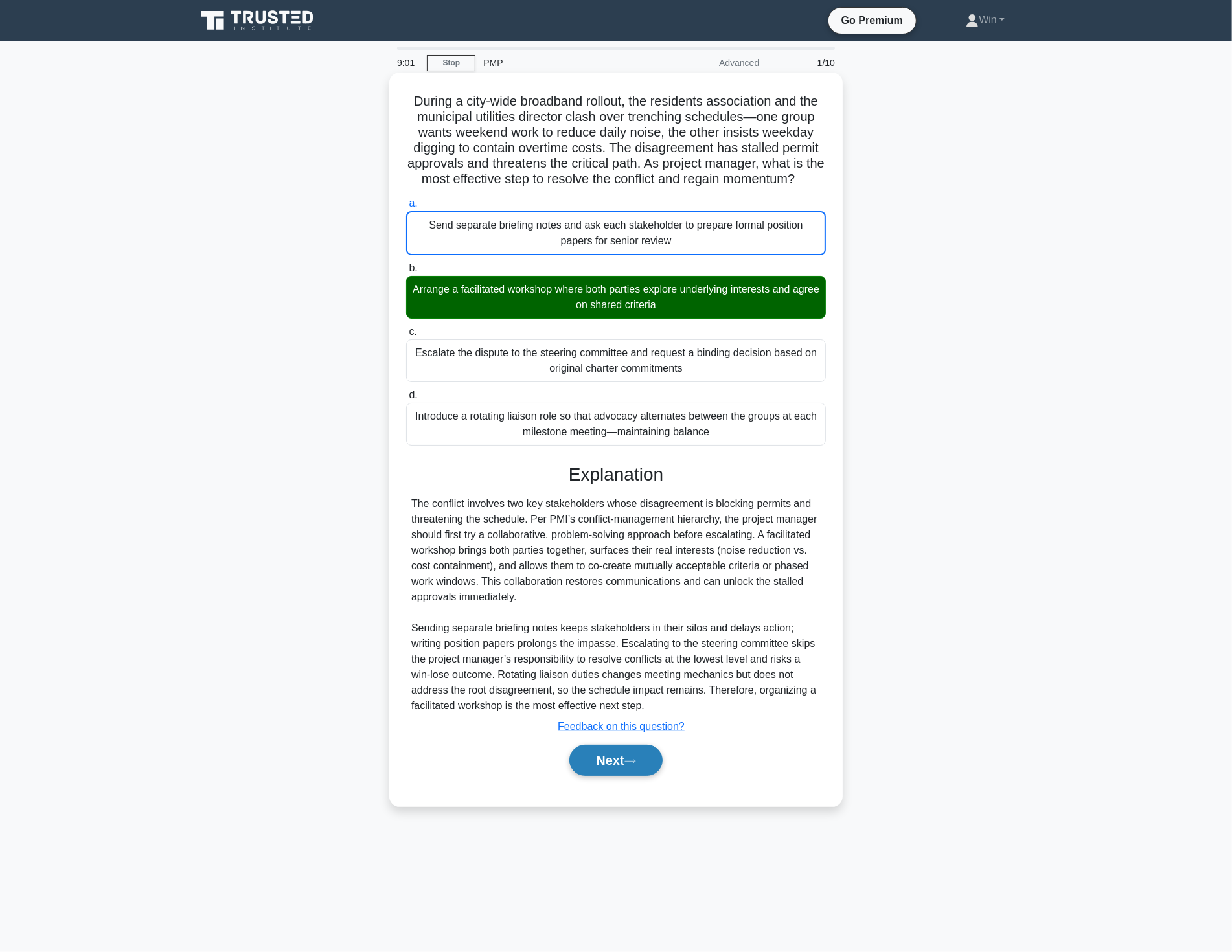
click at [619, 769] on button "Next" at bounding box center [615, 761] width 92 height 31
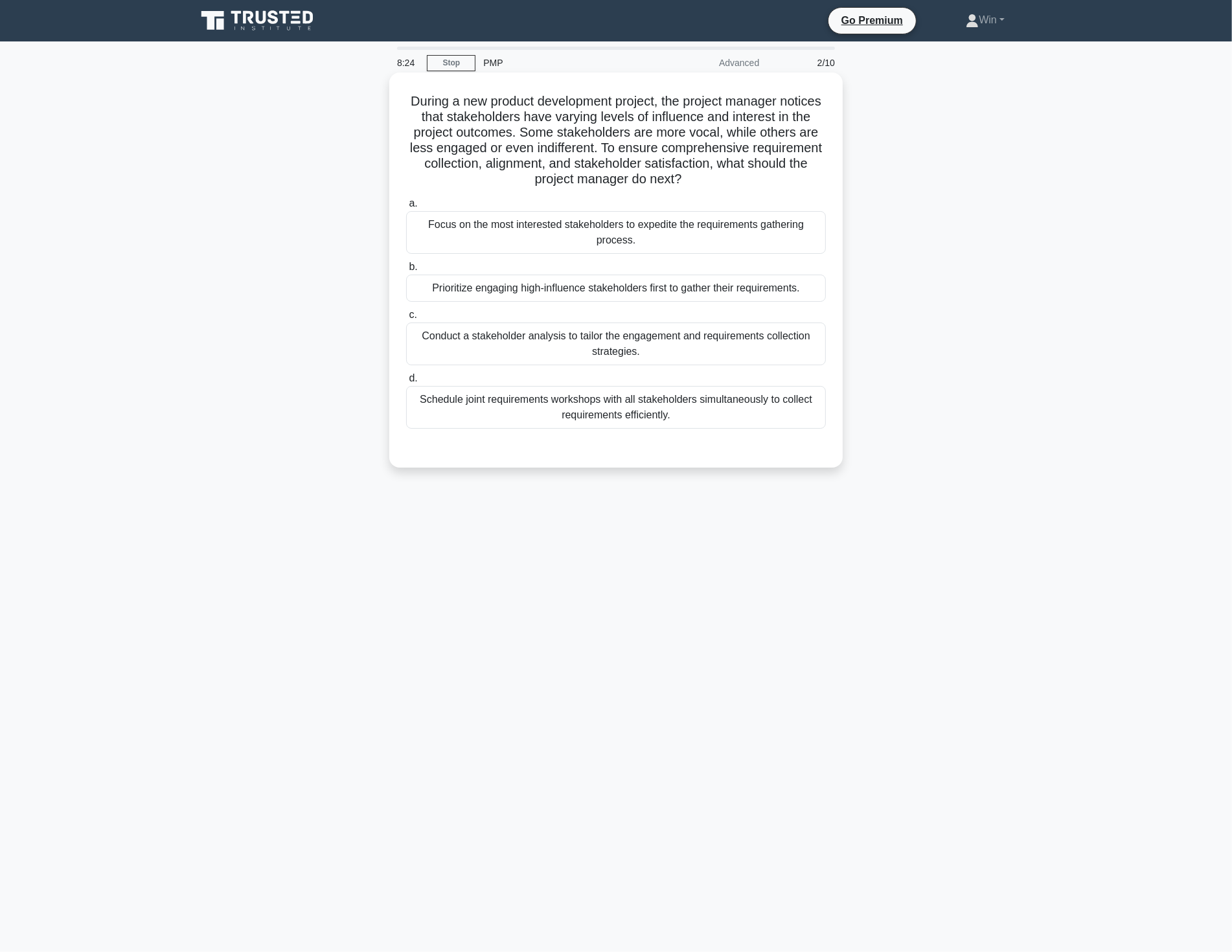
click at [529, 290] on div "Prioritize engaging high-influence stakeholders first to gather their requireme…" at bounding box center [615, 288] width 420 height 27
click at [406, 271] on input "b. Prioritize engaging high-influence stakeholders first to gather their requir…" at bounding box center [406, 267] width 0 height 8
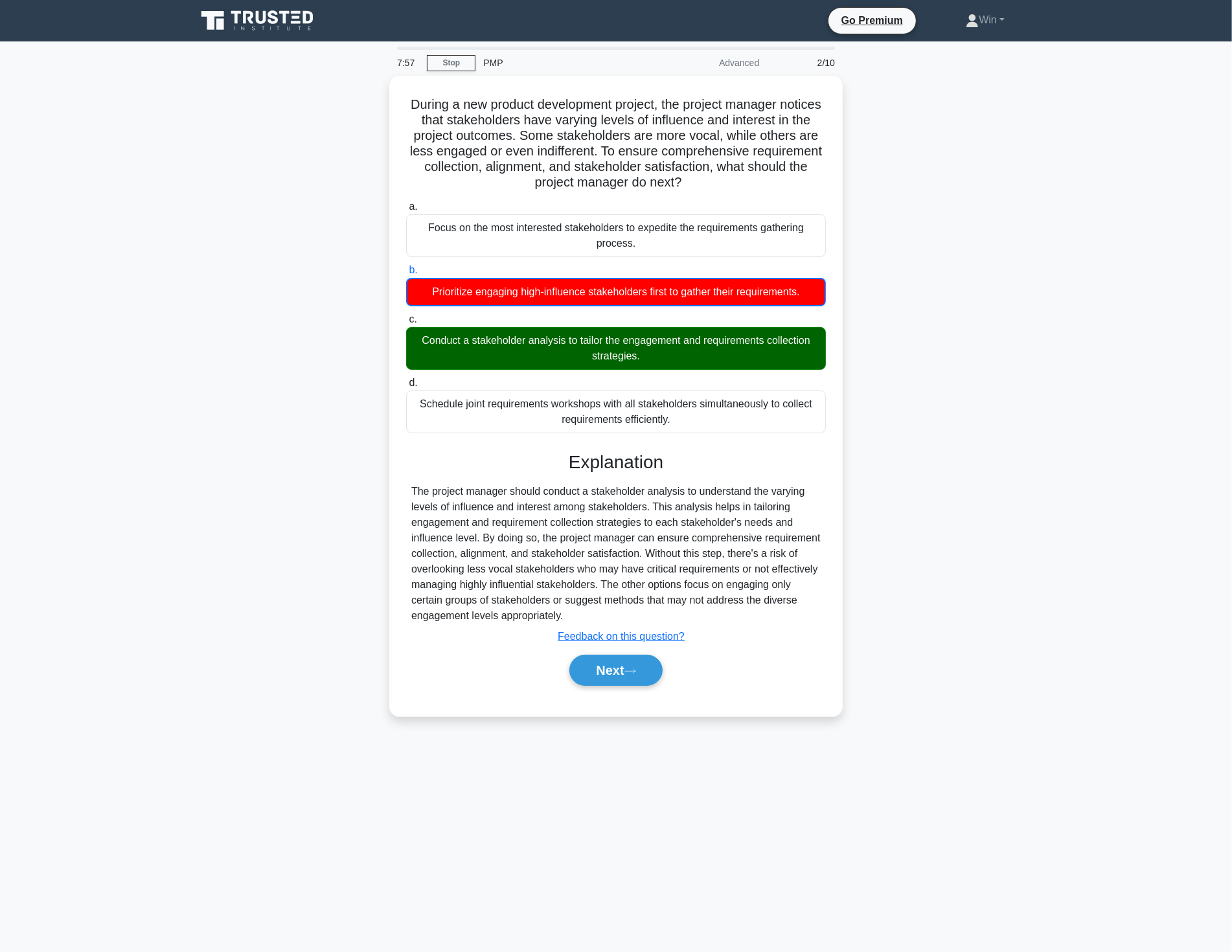
click at [1089, 577] on main "7:57 Stop PMP Advanced 2/10 During a new product development project, the proje…" at bounding box center [616, 497] width 1232 height 911
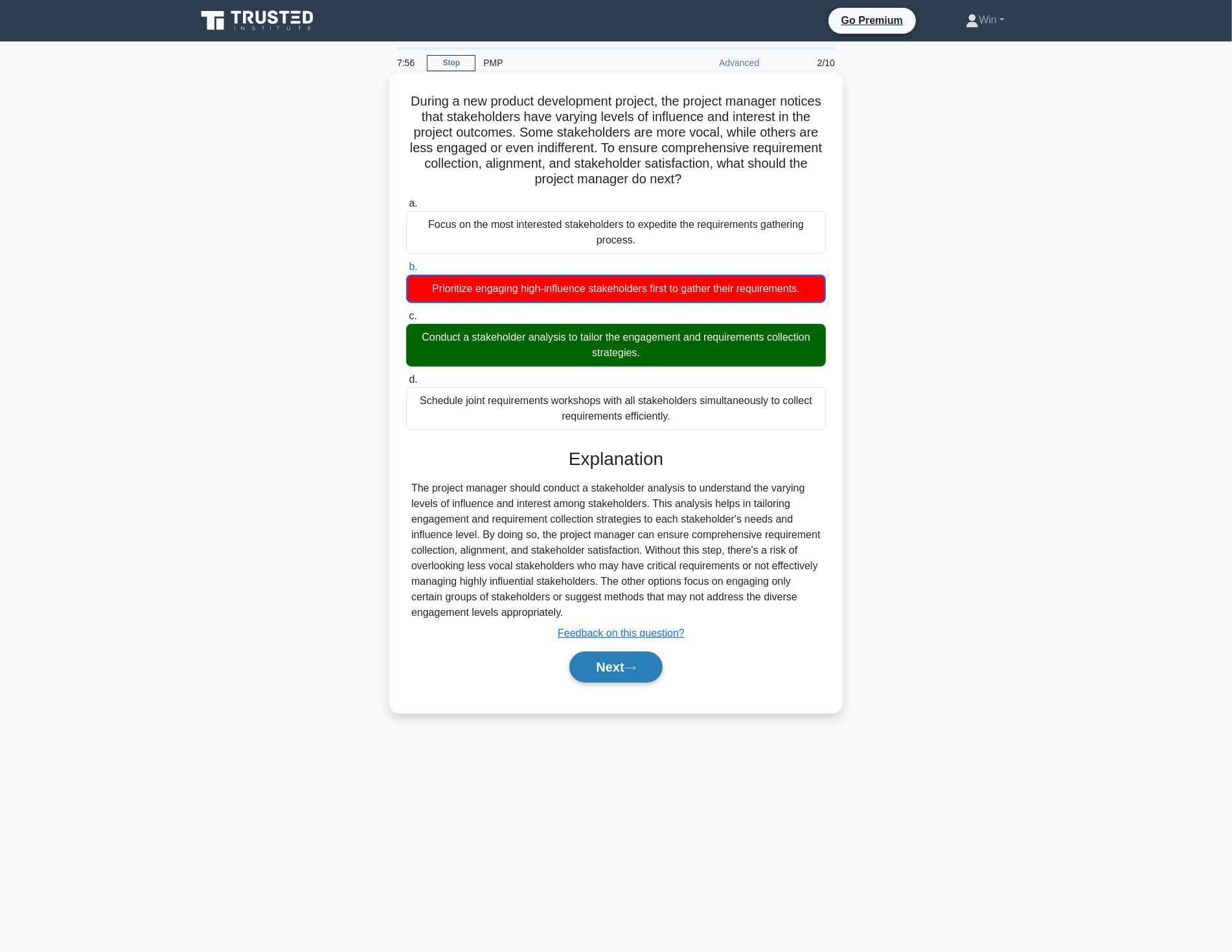
click at [612, 663] on button "Next" at bounding box center [615, 667] width 92 height 31
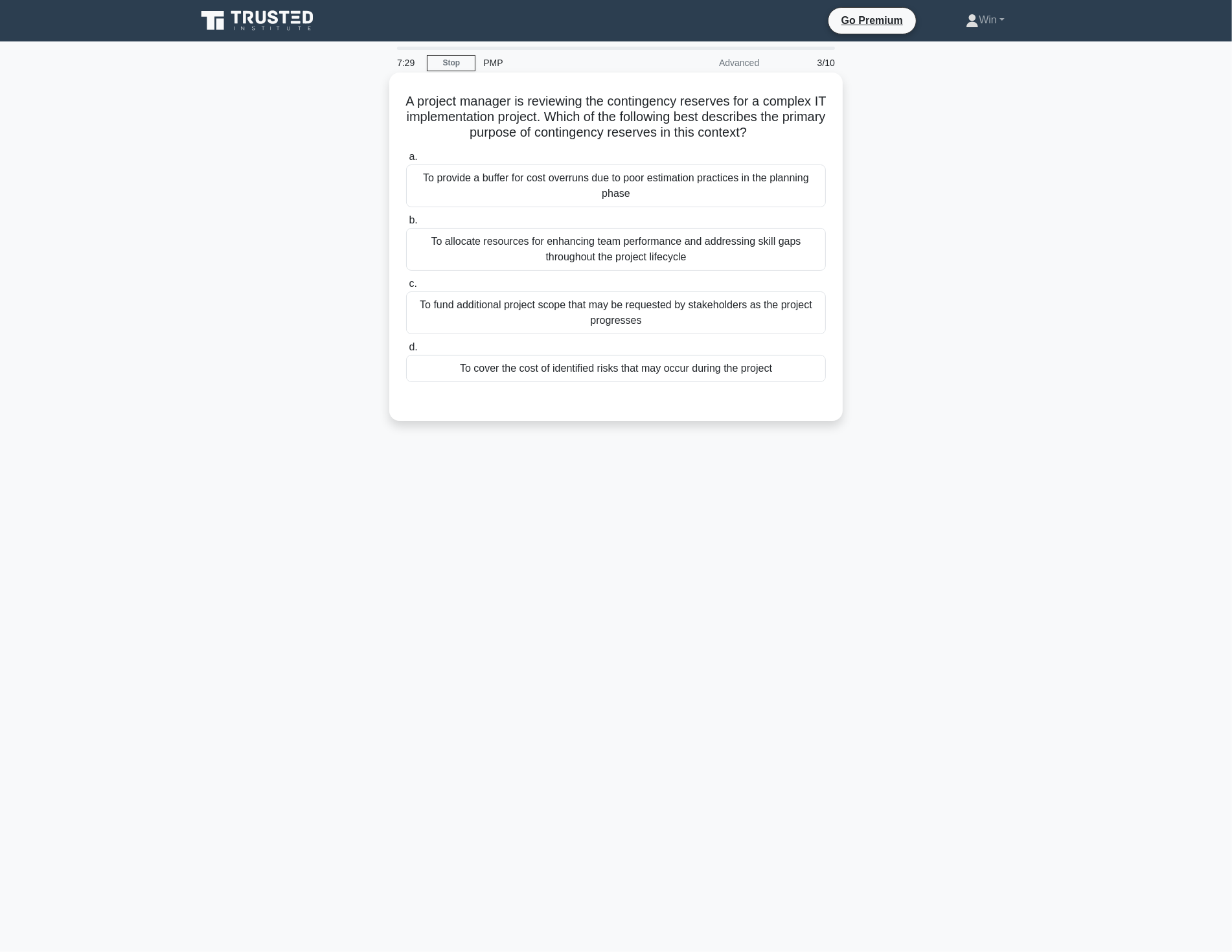
click at [689, 261] on div "To allocate resources for enhancing team performance and addressing skill gaps …" at bounding box center [615, 249] width 420 height 43
click at [406, 225] on input "b. To allocate resources for enhancing team performance and addressing skill ga…" at bounding box center [406, 221] width 0 height 8
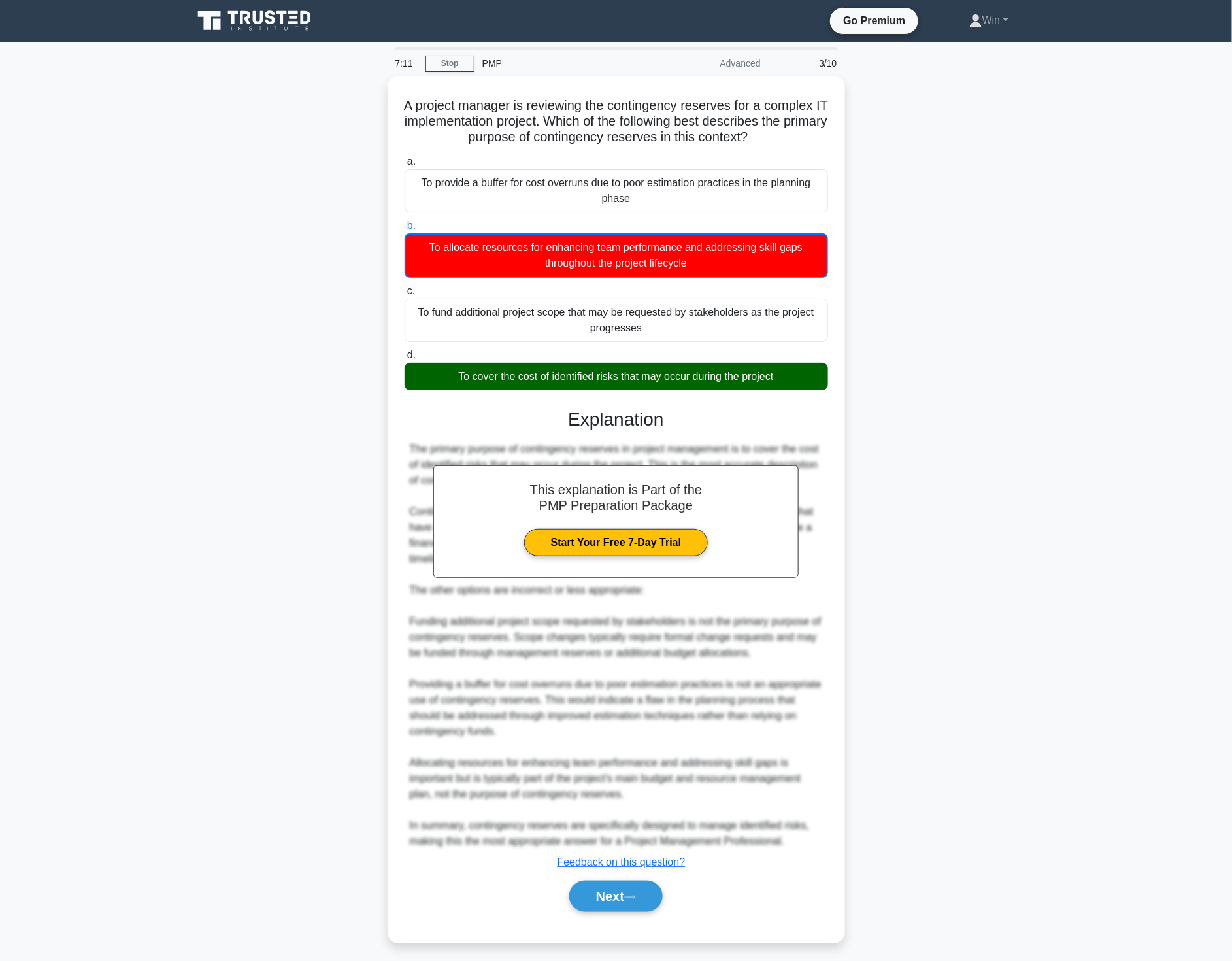
click at [890, 543] on div "A project manager is reviewing the contingency reserves for a complex IT implem…" at bounding box center [616, 518] width 863 height 882
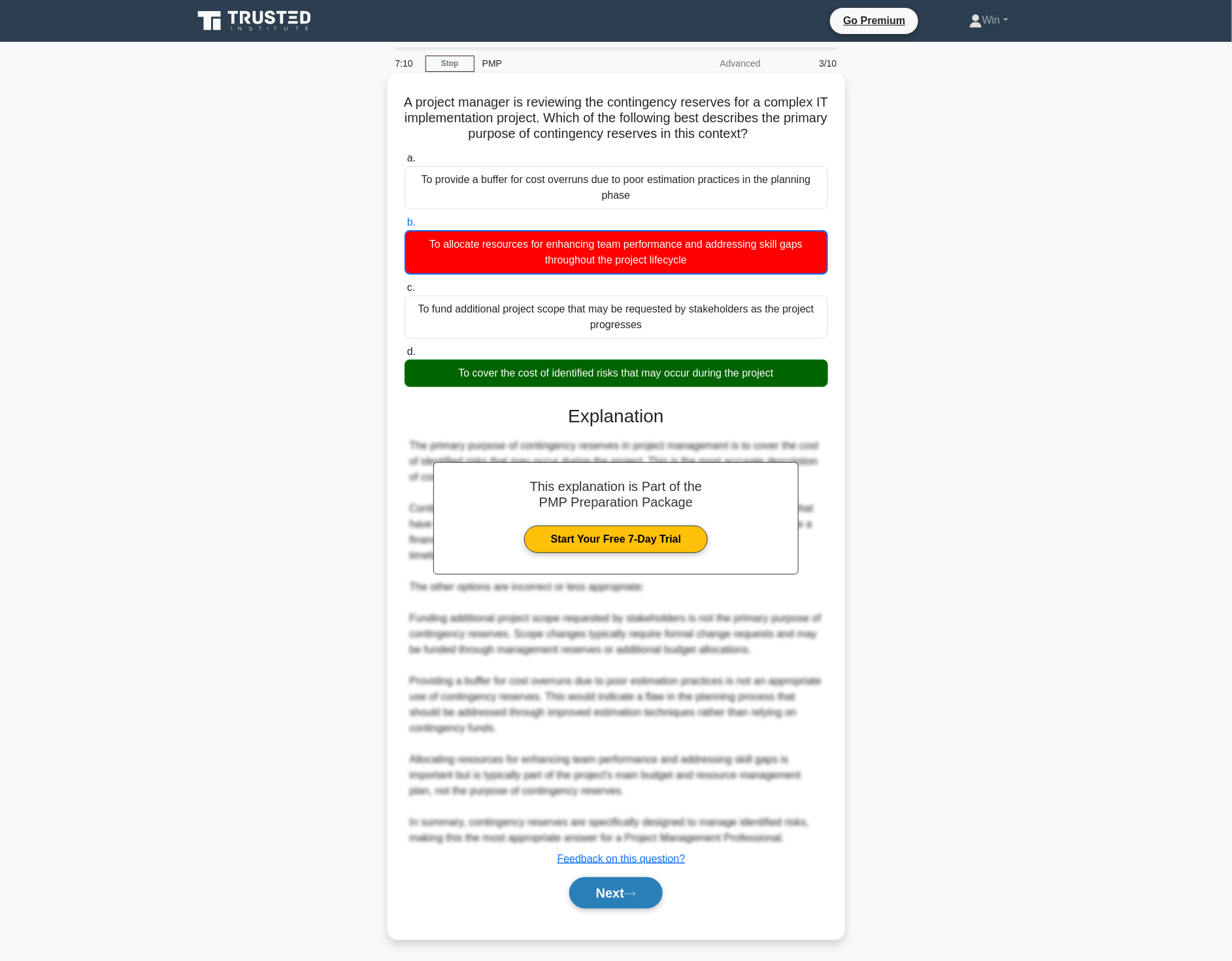
click at [619, 888] on button "Next" at bounding box center [616, 893] width 93 height 32
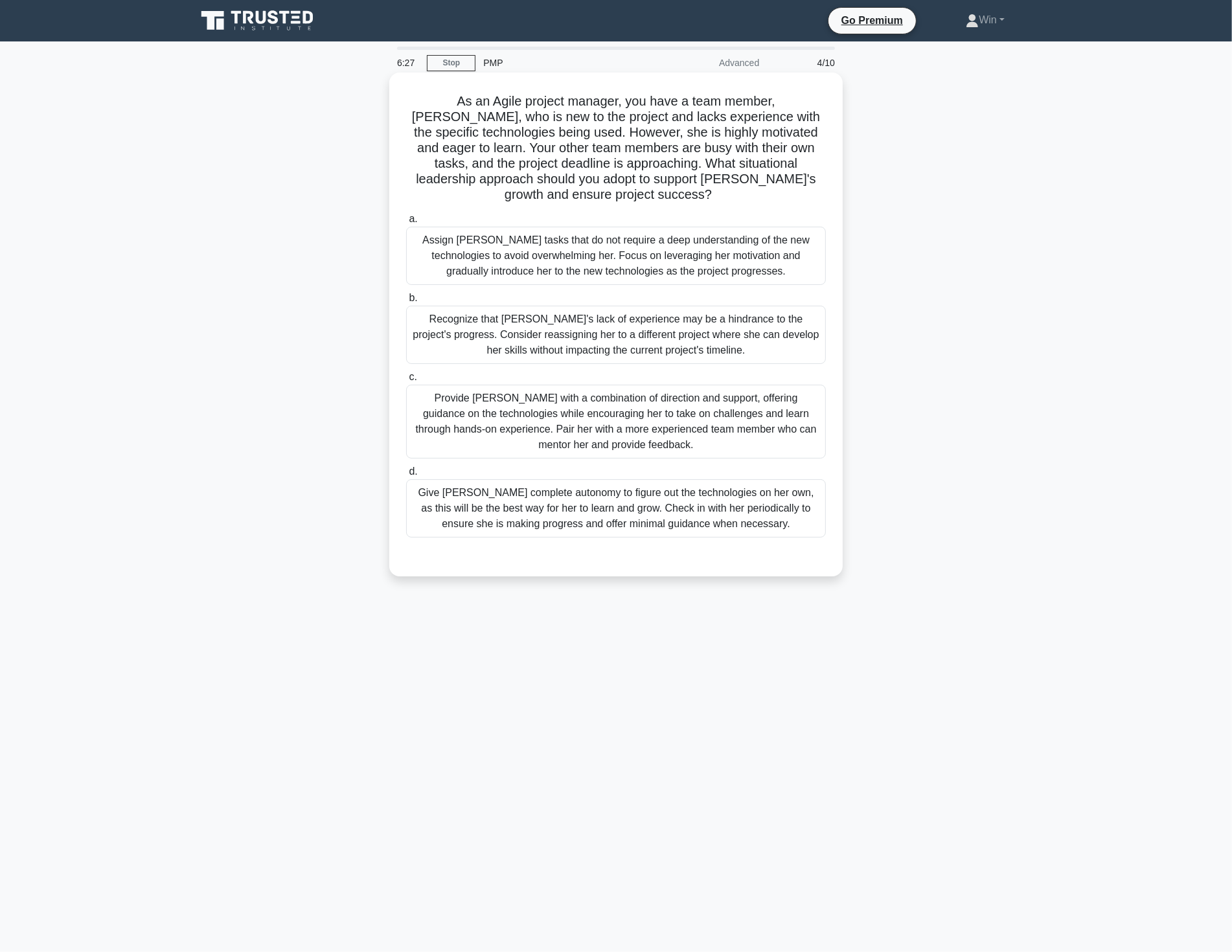
click at [607, 405] on div "Provide Sarah with a combination of direction and support, offering guidance on…" at bounding box center [615, 421] width 420 height 74
click at [406, 381] on input "c. Provide Sarah with a combination of direction and support, offering guidance…" at bounding box center [406, 377] width 0 height 8
click at [607, 405] on div "Provide Sarah with a combination of direction and support, offering guidance on…" at bounding box center [615, 422] width 420 height 75
click at [406, 381] on input "c. Provide Sarah with a combination of direction and support, offering guidance…" at bounding box center [406, 377] width 0 height 8
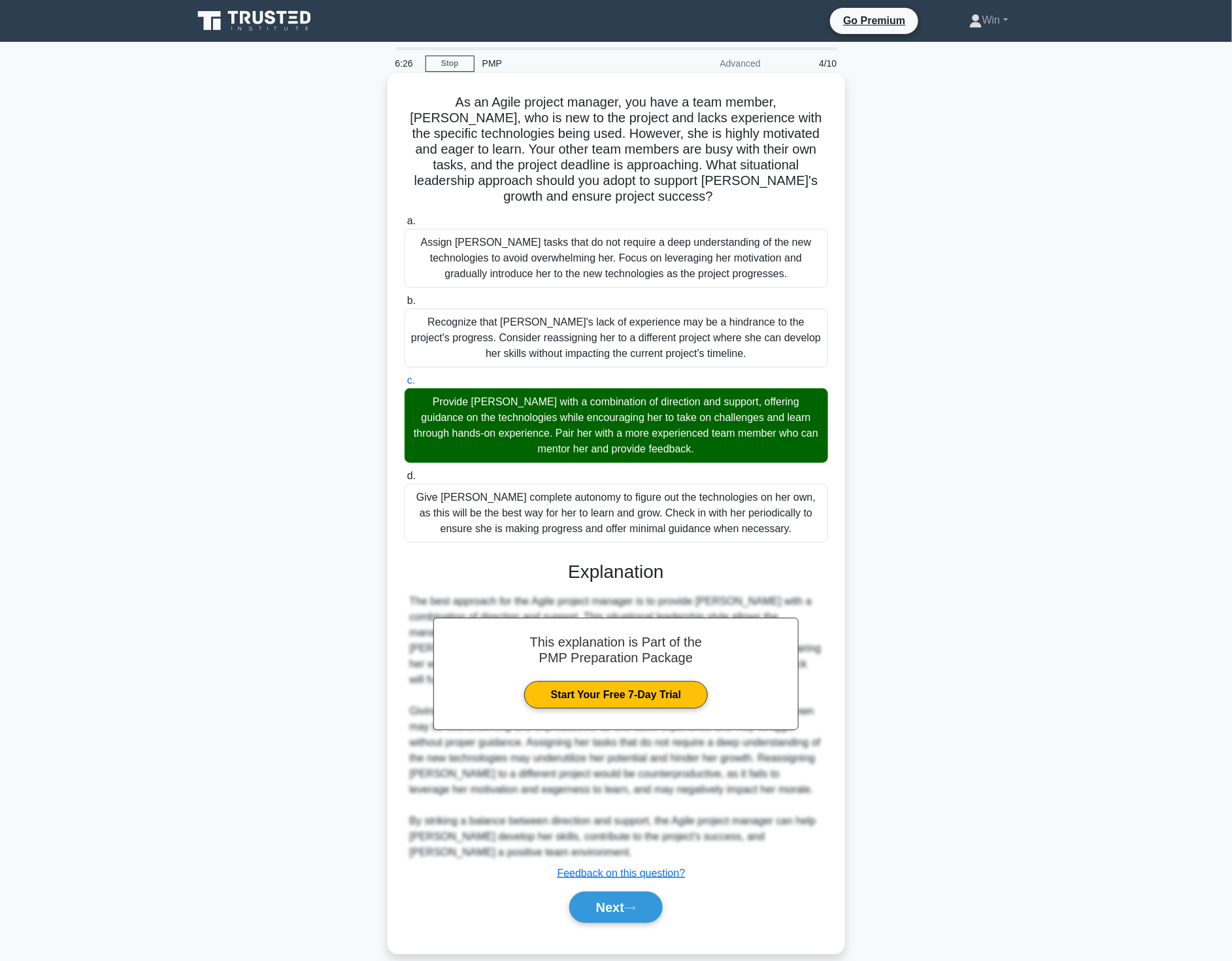
drag, startPoint x: 613, startPoint y: 409, endPoint x: 565, endPoint y: 416, distance: 48.5
click at [565, 416] on div "Provide Sarah with a combination of direction and support, offering guidance on…" at bounding box center [616, 425] width 424 height 75
click at [405, 385] on input "c. Provide Sarah with a combination of direction and support, offering guidance…" at bounding box center [405, 381] width 0 height 8
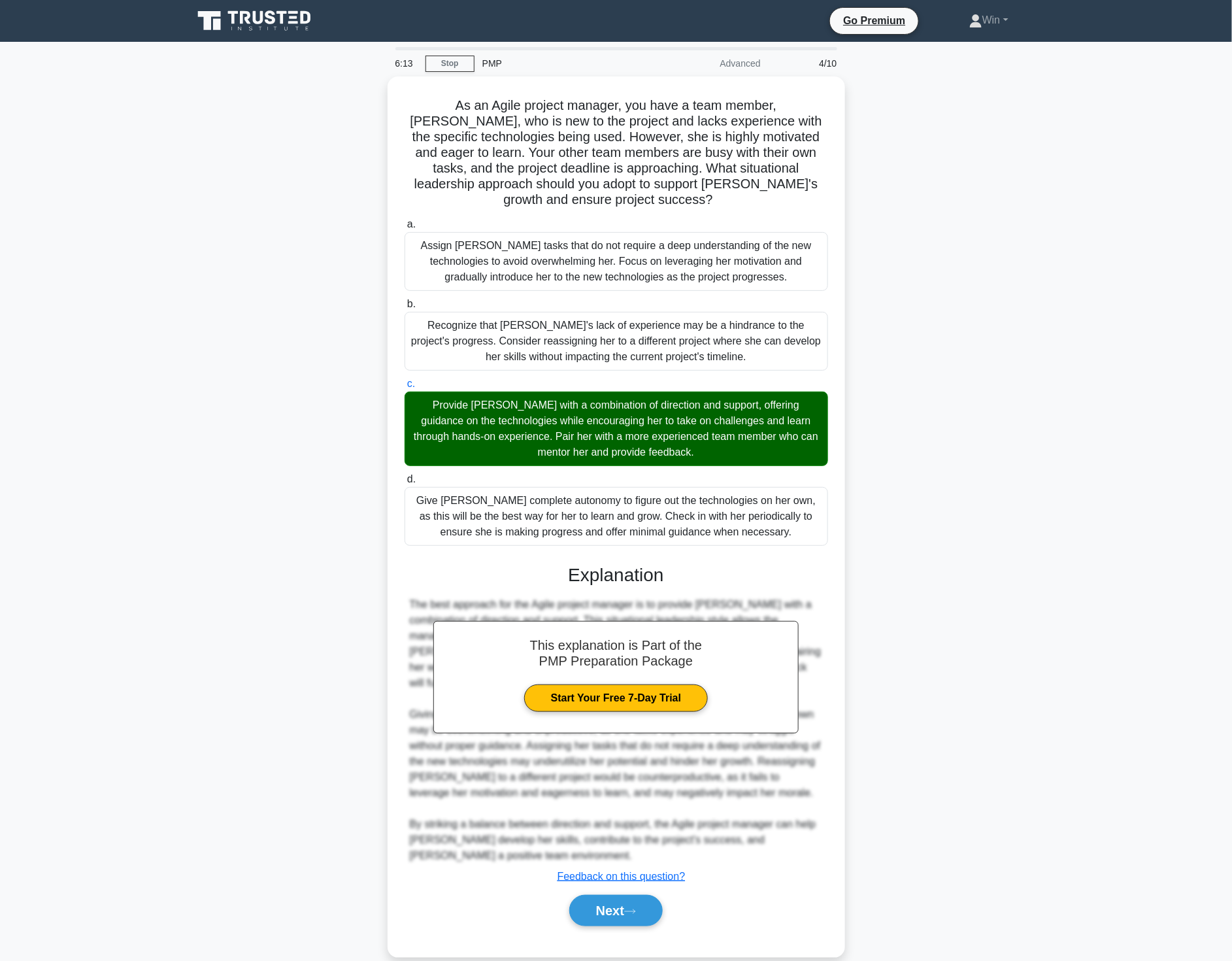
click at [1046, 430] on div "As an Agile project manager, you have a team member, Sarah, who is new to the p…" at bounding box center [616, 525] width 863 height 897
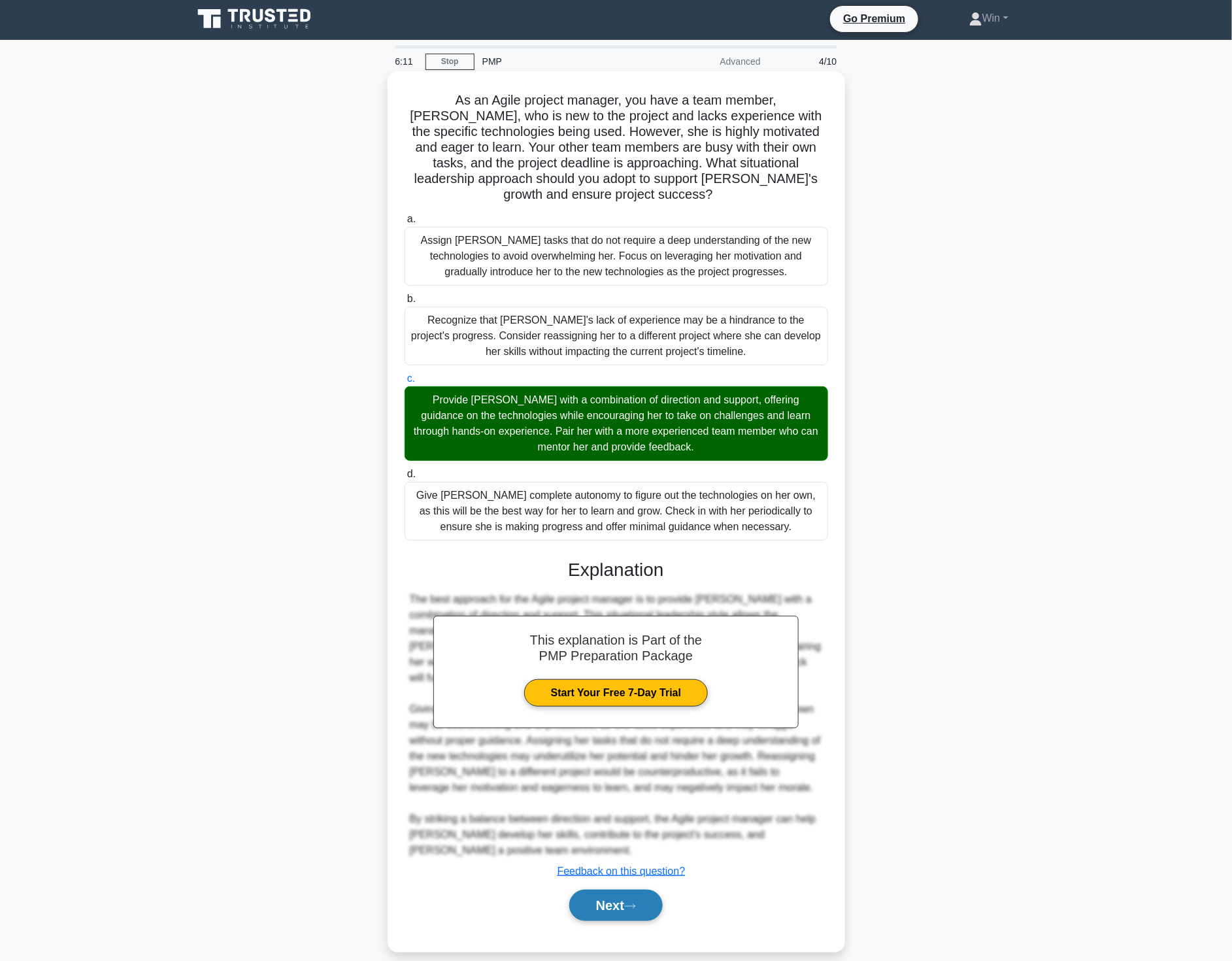
drag, startPoint x: 623, startPoint y: 884, endPoint x: 638, endPoint y: 884, distance: 15.0
click at [622, 890] on button "Next" at bounding box center [616, 906] width 93 height 32
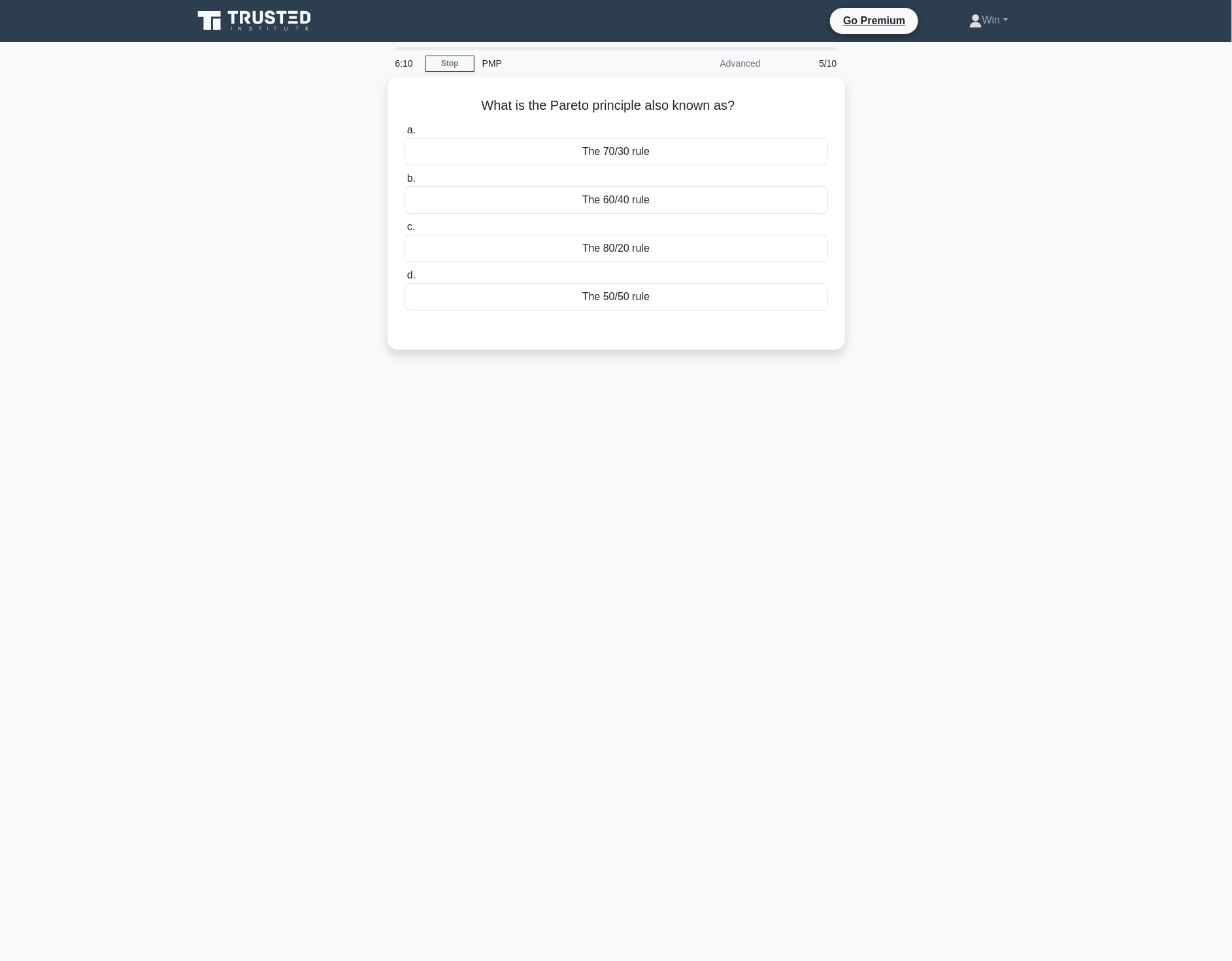
scroll to position [0, 0]
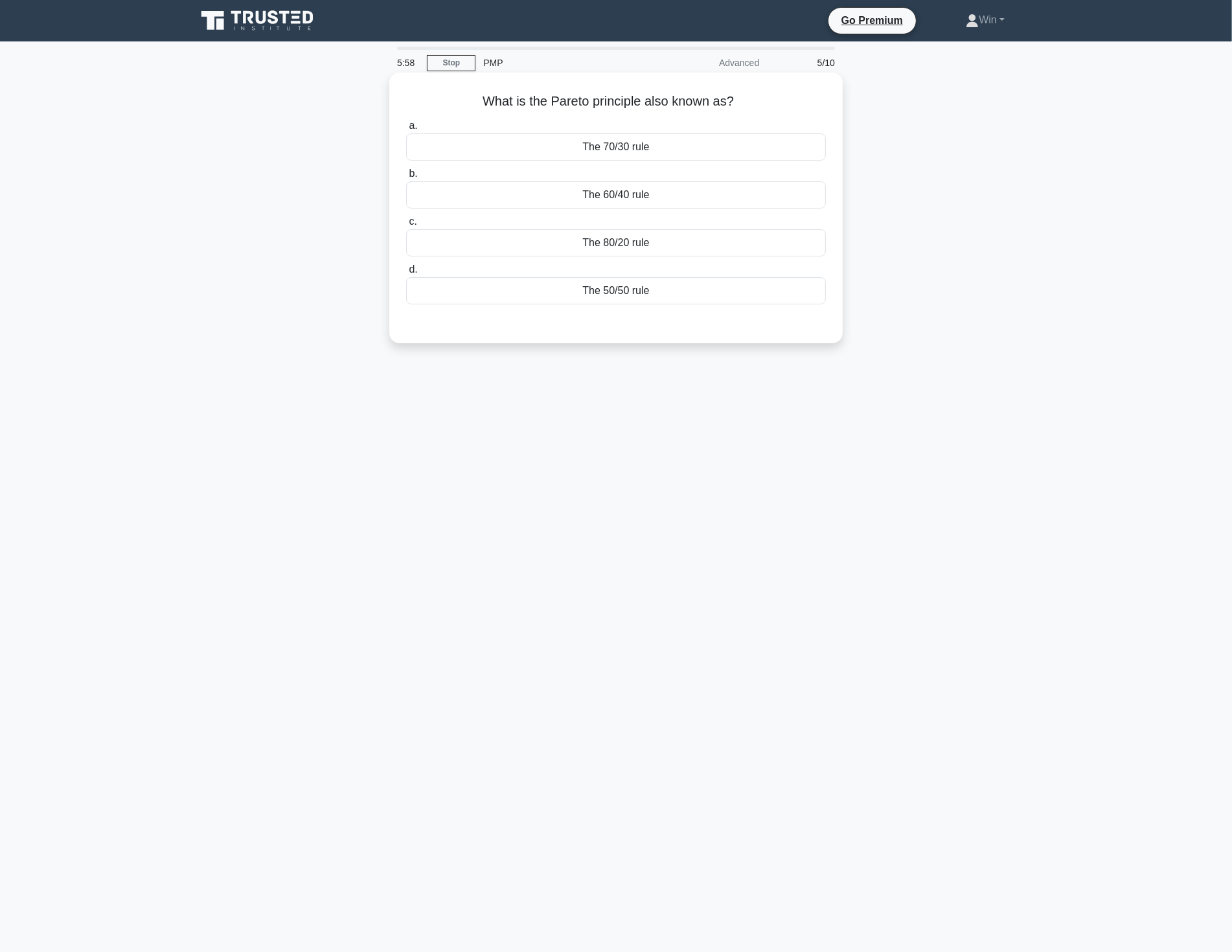
click at [629, 242] on div "The 80/20 rule" at bounding box center [615, 243] width 420 height 27
click at [406, 226] on input "c. The 80/20 rule" at bounding box center [406, 222] width 0 height 8
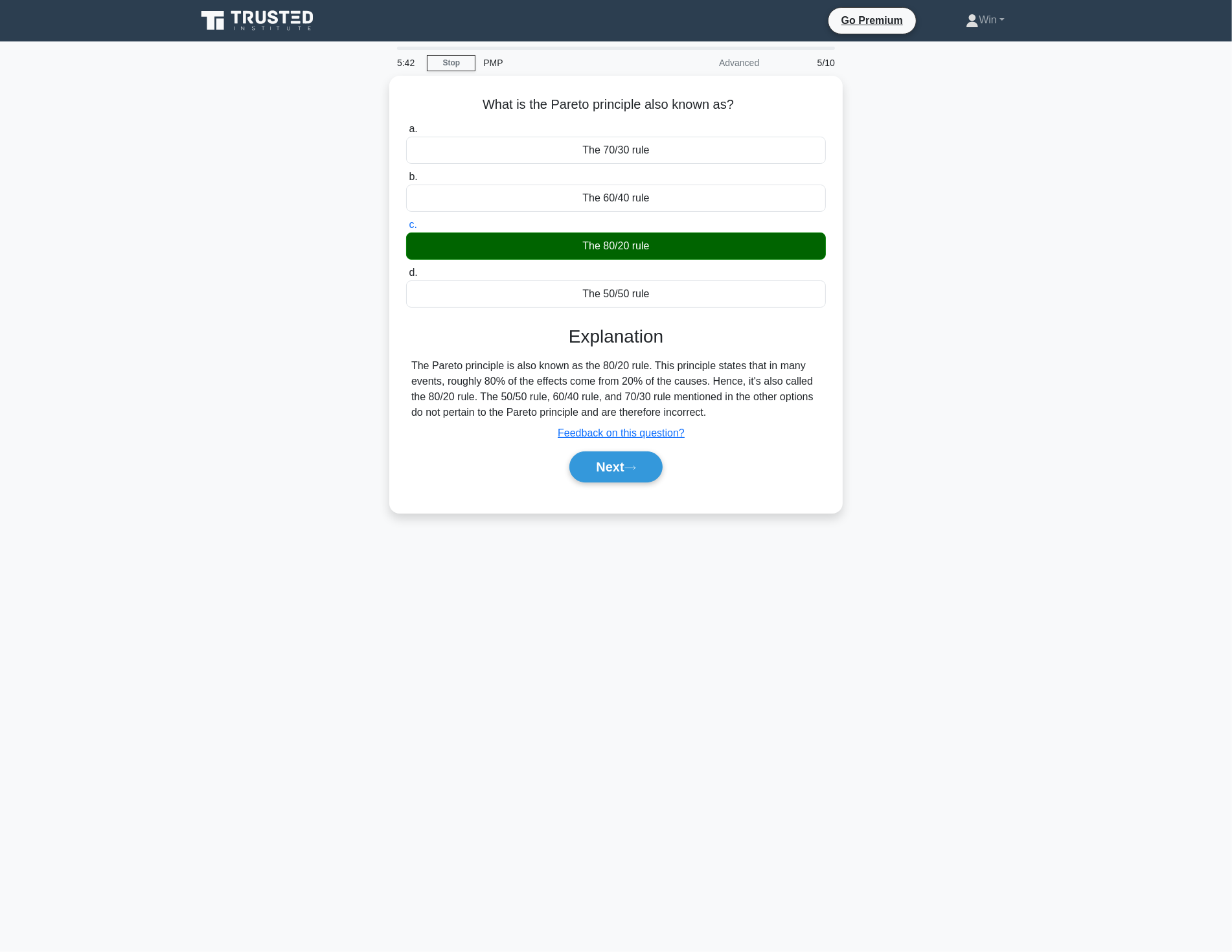
click at [521, 791] on main "5:42 Stop PMP Advanced 5/10 What is the Pareto principle also known as? .spinne…" at bounding box center [616, 497] width 1232 height 911
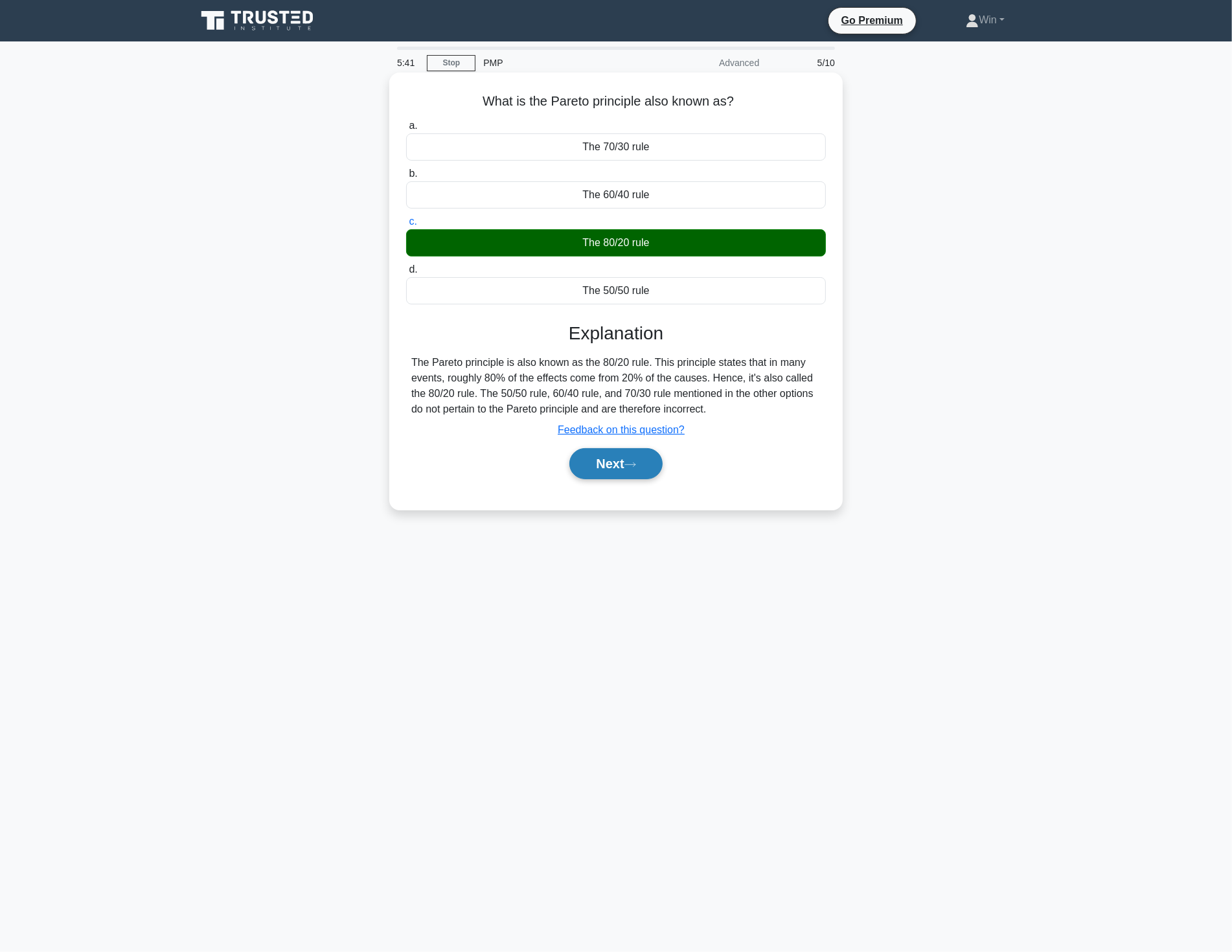
click at [611, 470] on button "Next" at bounding box center [615, 464] width 92 height 31
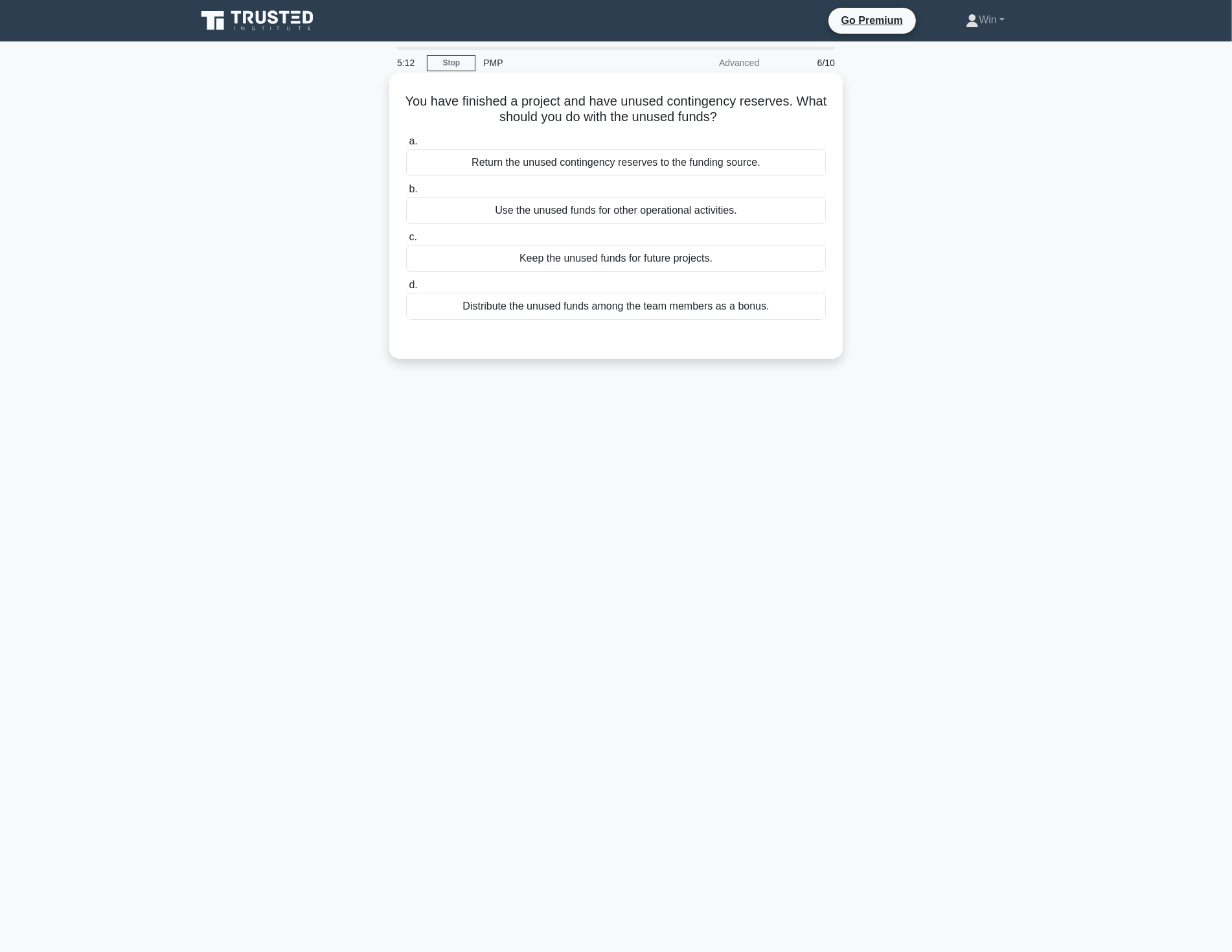
click at [662, 162] on div "Return the unused contingency reserves to the funding source." at bounding box center [615, 163] width 420 height 27
click at [406, 146] on input "a. Return the unused contingency reserves to the funding source." at bounding box center [406, 141] width 0 height 8
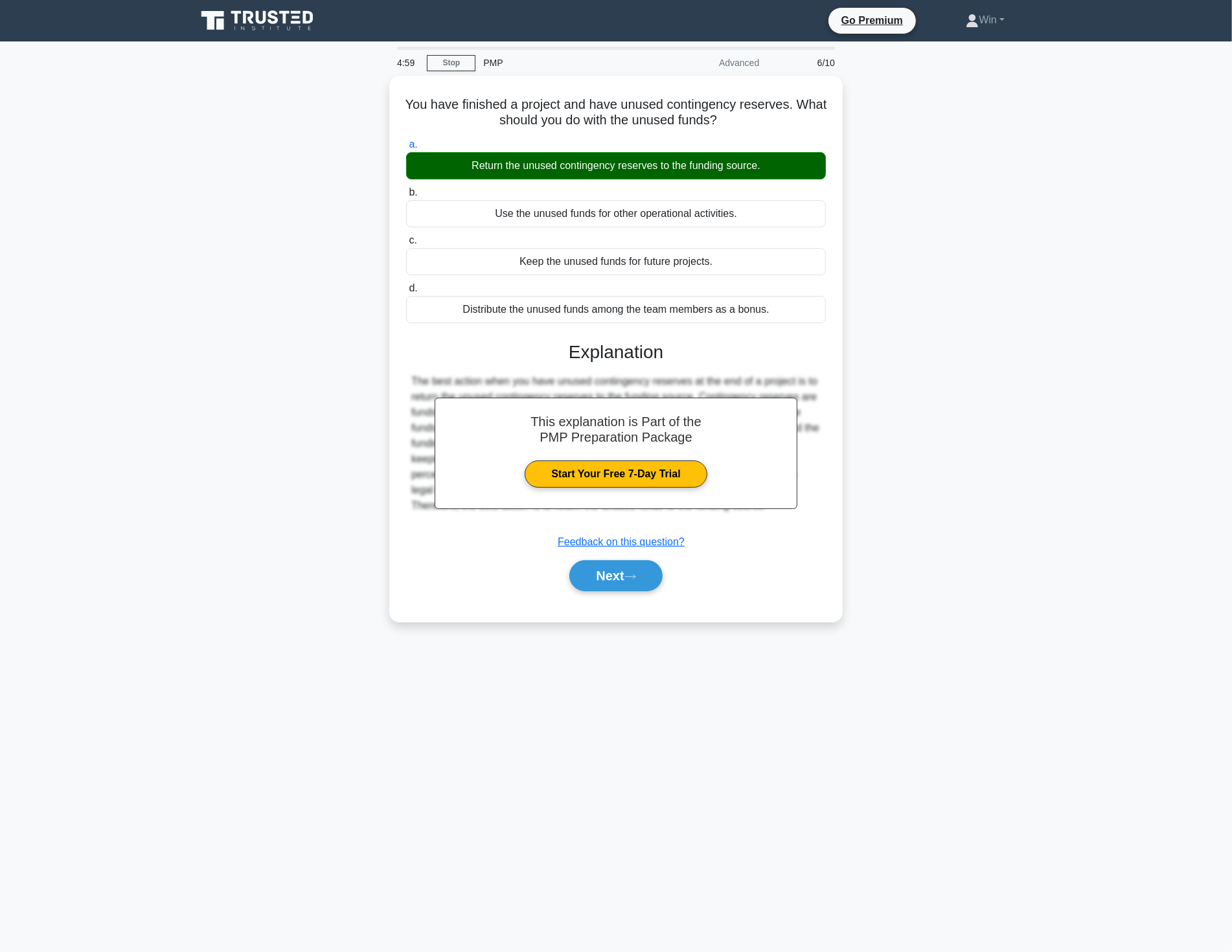
click at [1056, 682] on main "4:59 Stop PMP Advanced 6/10 You have finished a project and have unused conting…" at bounding box center [616, 497] width 1232 height 911
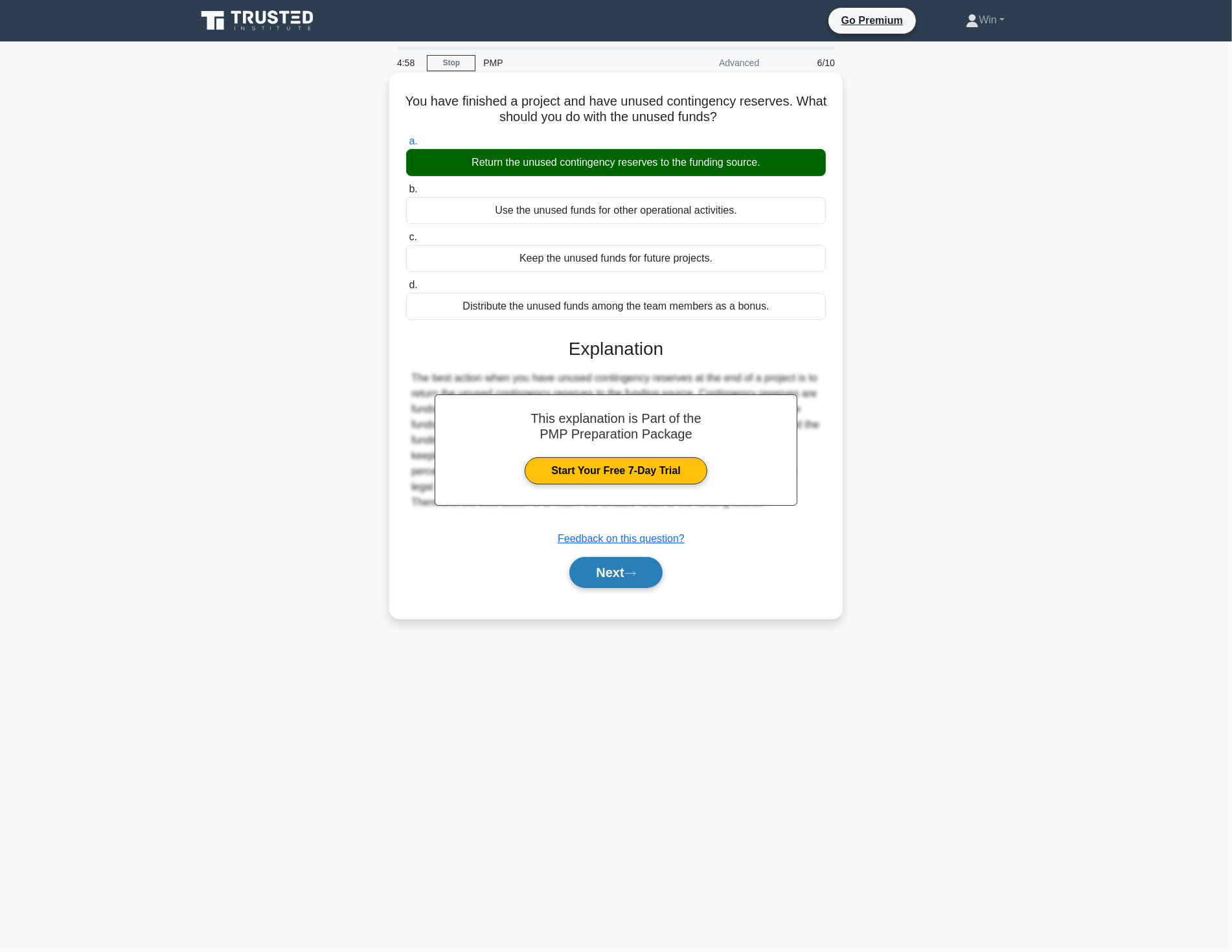
click at [617, 575] on button "Next" at bounding box center [615, 573] width 92 height 31
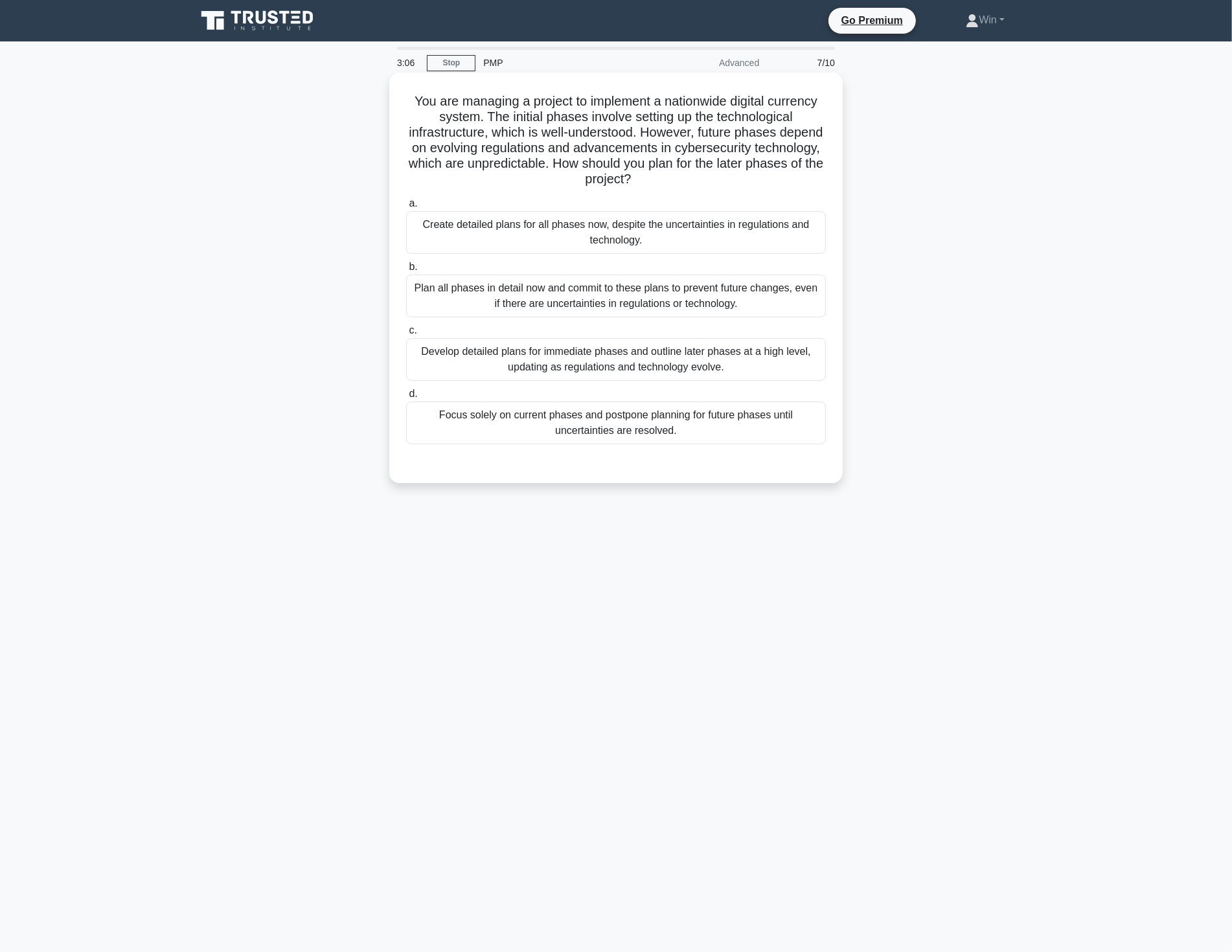
click at [680, 356] on div "Develop detailed plans for immediate phases and outline later phases at a high …" at bounding box center [615, 359] width 420 height 43
click at [406, 335] on input "c. Develop detailed plans for immediate phases and outline later phases at a hi…" at bounding box center [406, 330] width 0 height 8
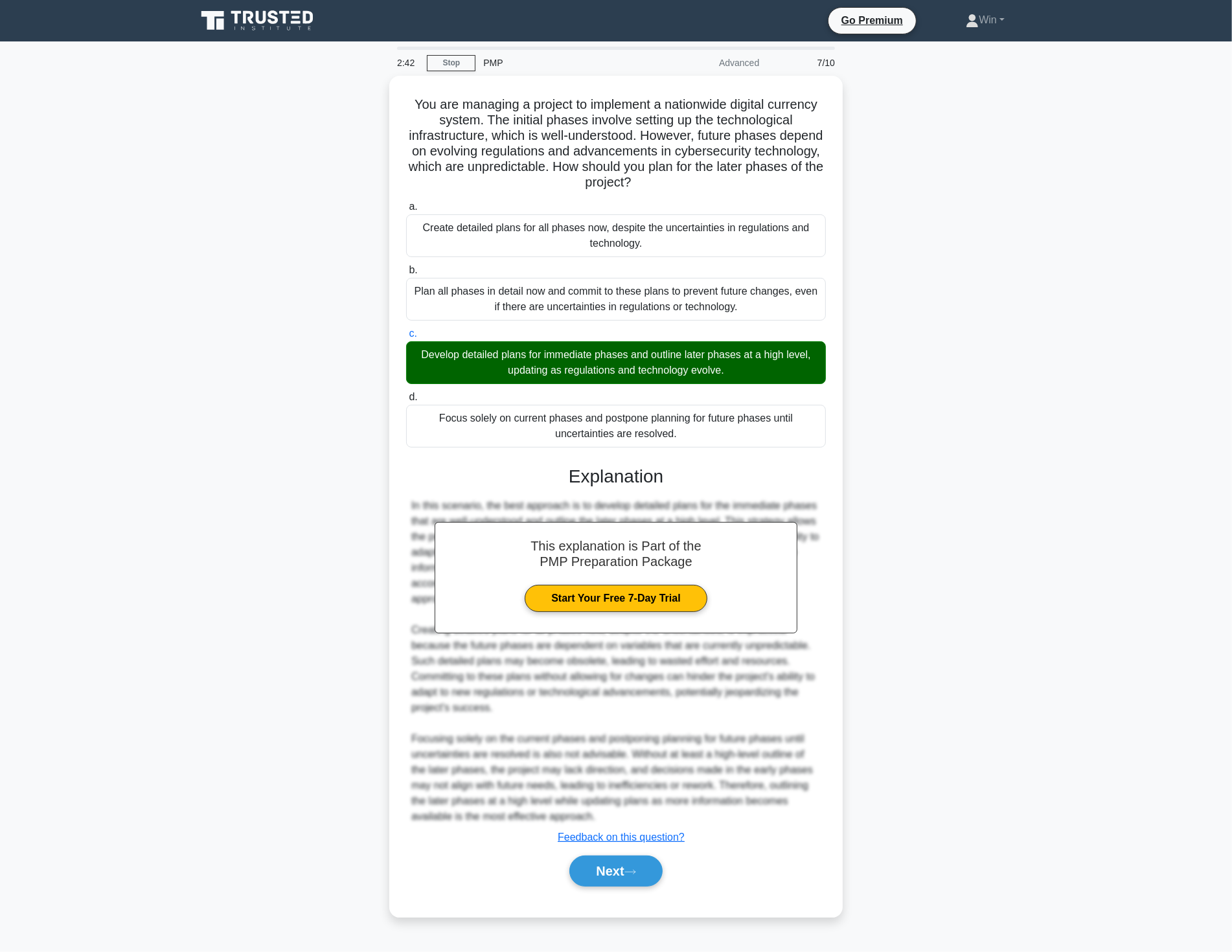
click at [1092, 625] on main "2:42 Stop PMP Advanced 7/10 You are managing a project to implement a nationwid…" at bounding box center [616, 497] width 1232 height 911
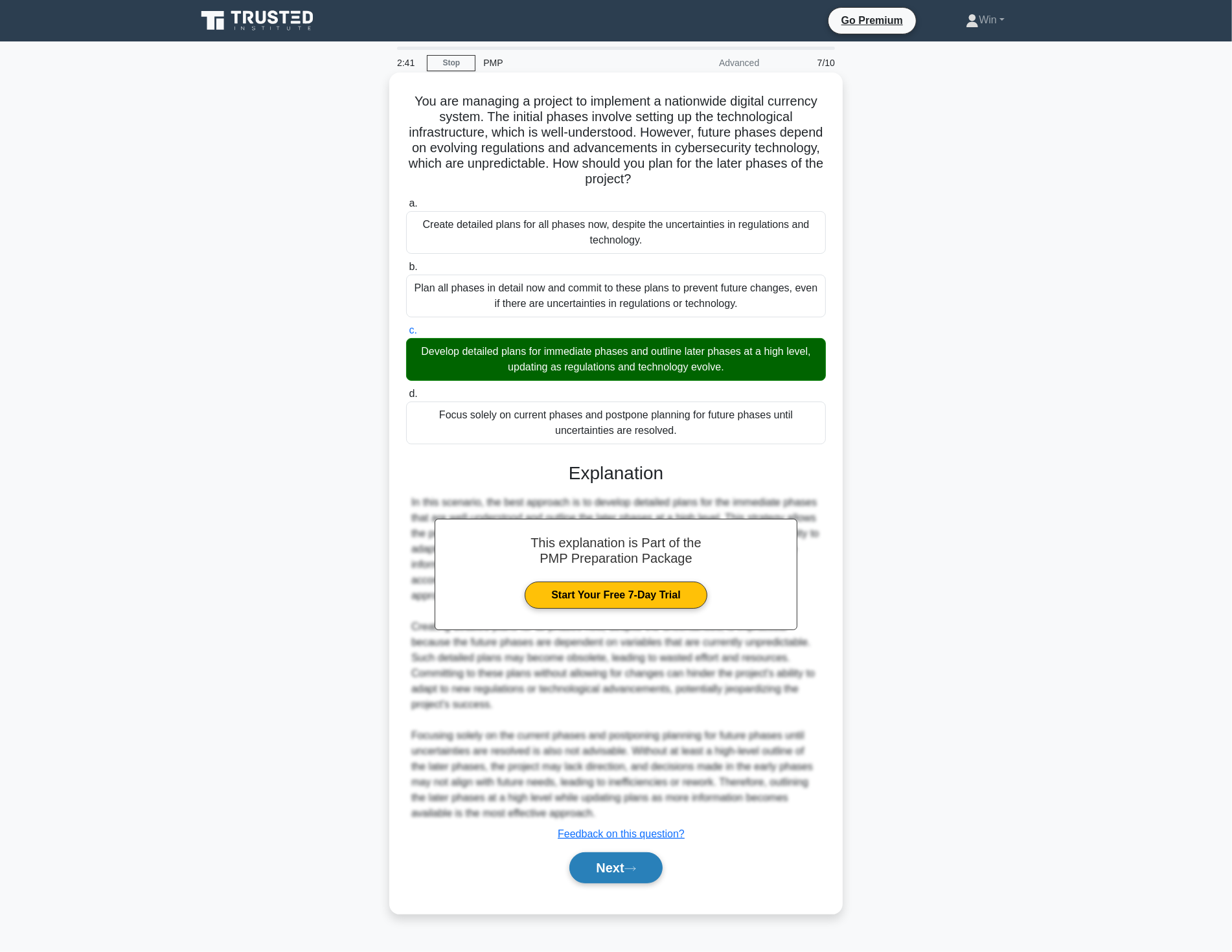
click at [617, 870] on button "Next" at bounding box center [615, 868] width 92 height 31
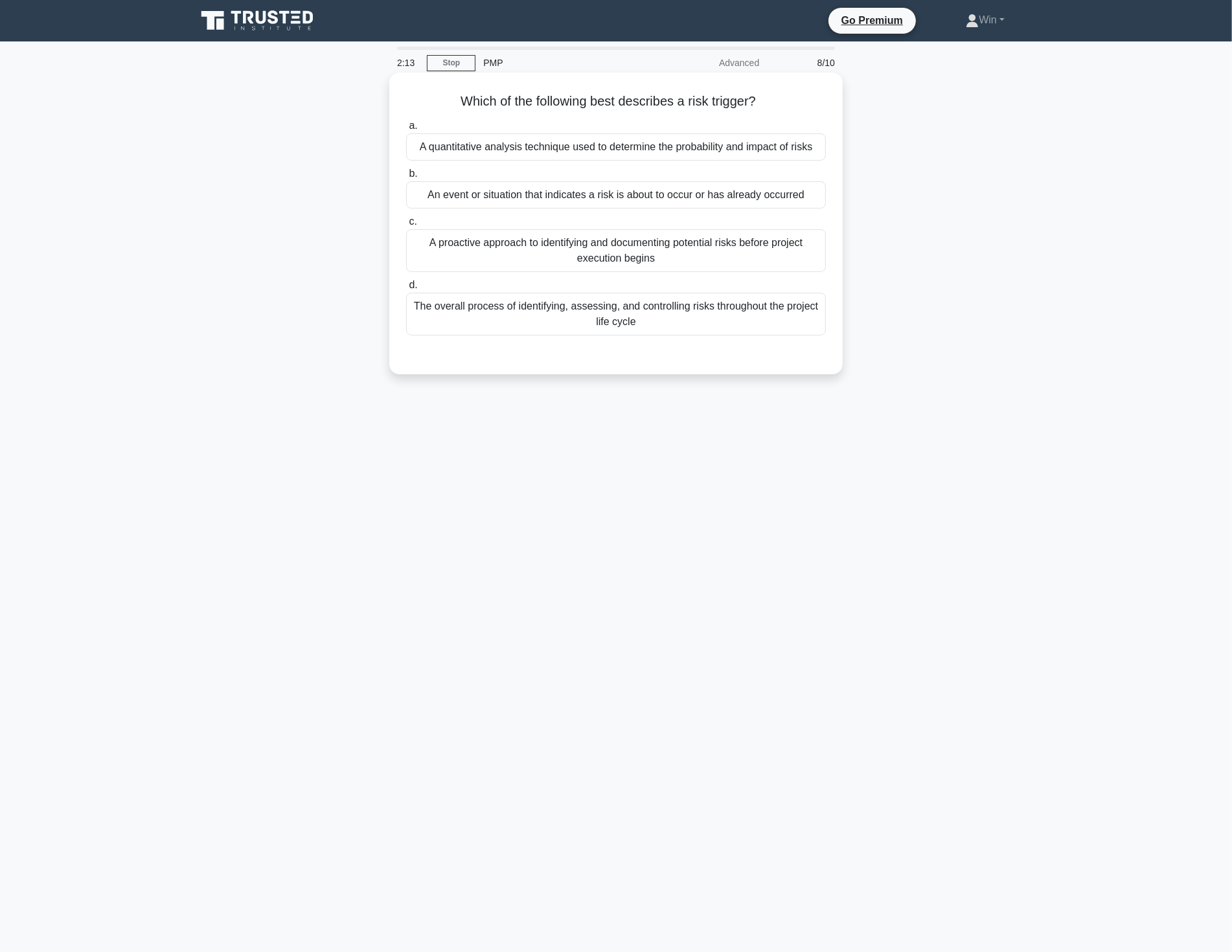
click at [697, 197] on div "An event or situation that indicates a risk is about to occur or has already oc…" at bounding box center [615, 195] width 420 height 27
click at [406, 178] on input "b. An event or situation that indicates a risk is about to occur or has already…" at bounding box center [406, 174] width 0 height 8
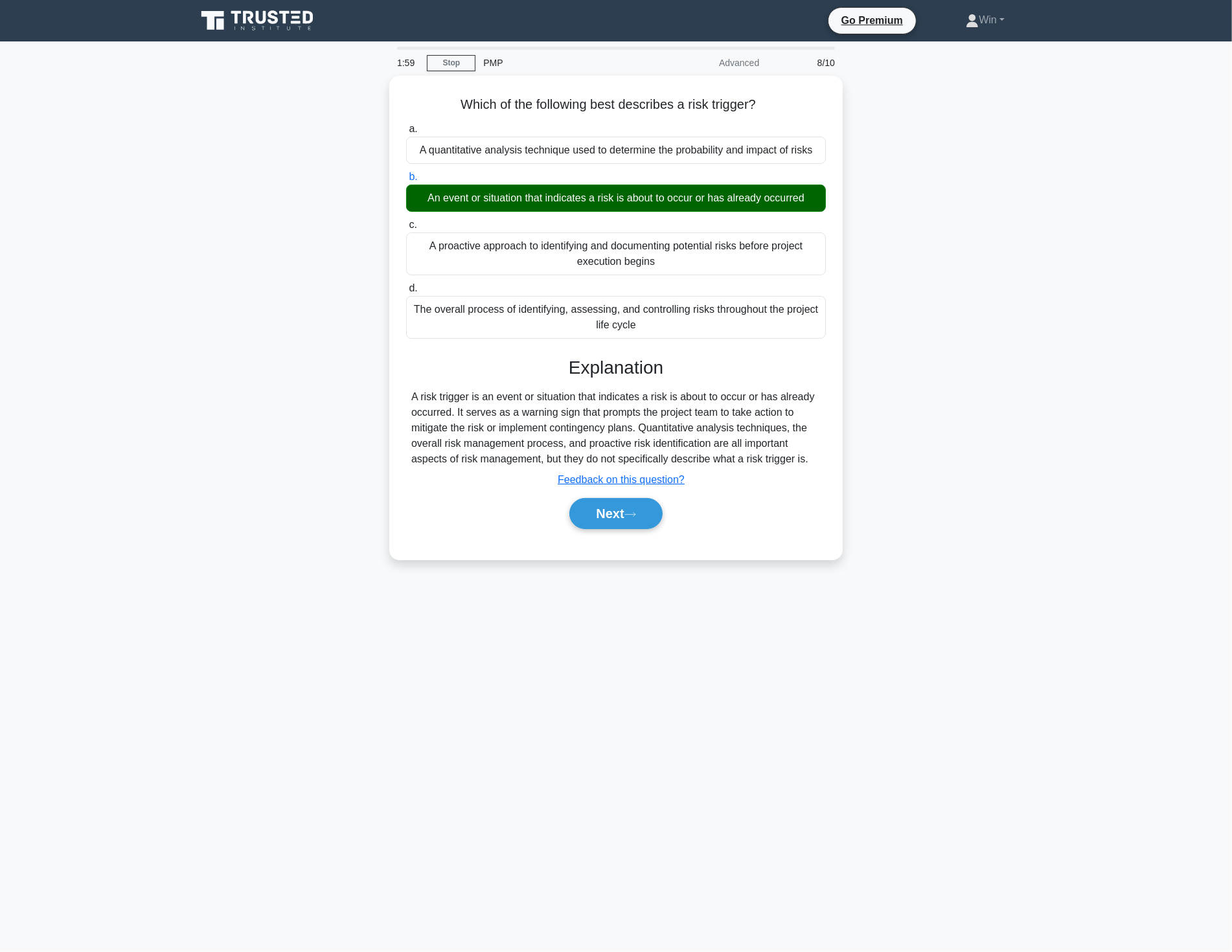
click at [1039, 685] on div "1:59 Stop PMP Advanced 8/10 Which of the following best describes a risk trigge…" at bounding box center [616, 370] width 855 height 648
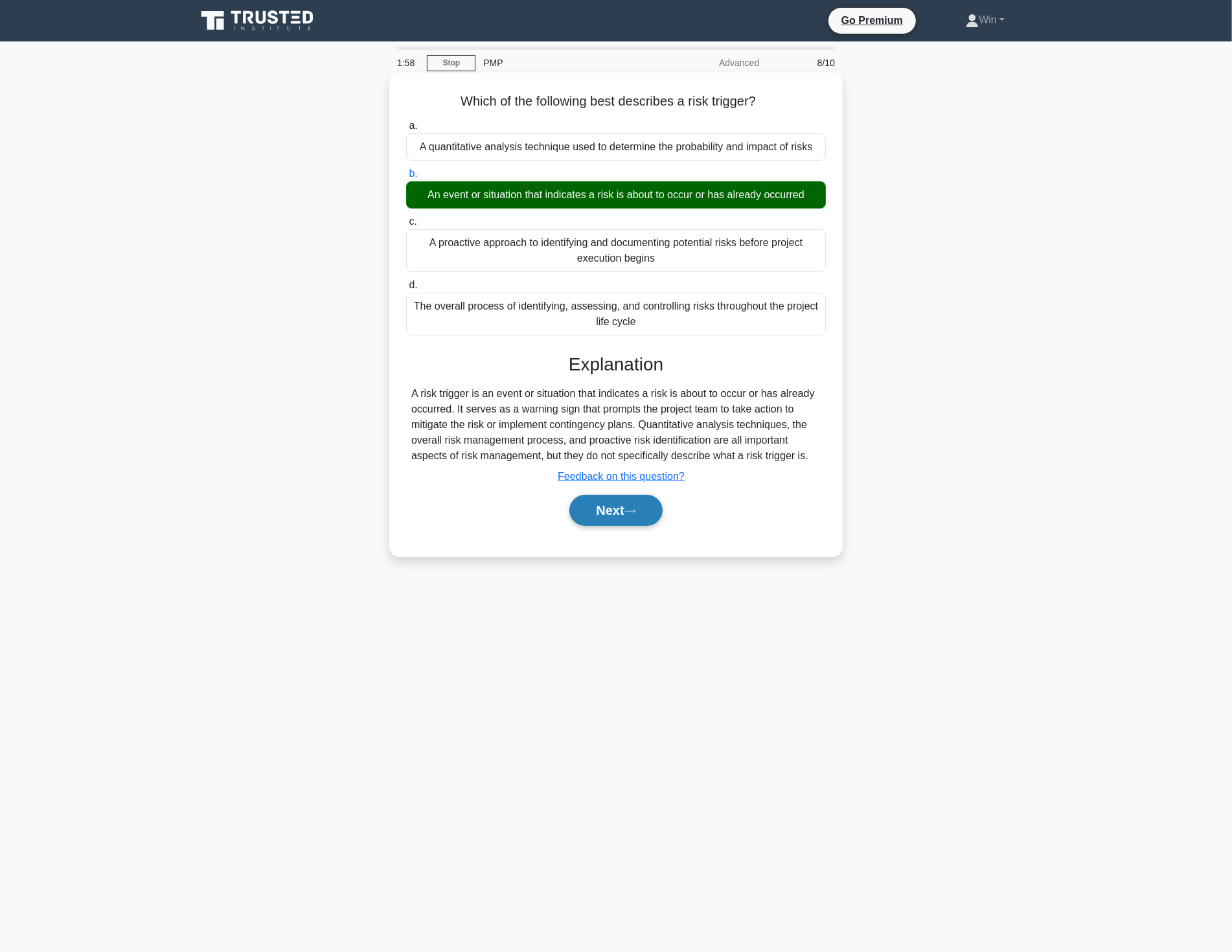
click at [607, 510] on button "Next" at bounding box center [615, 510] width 92 height 31
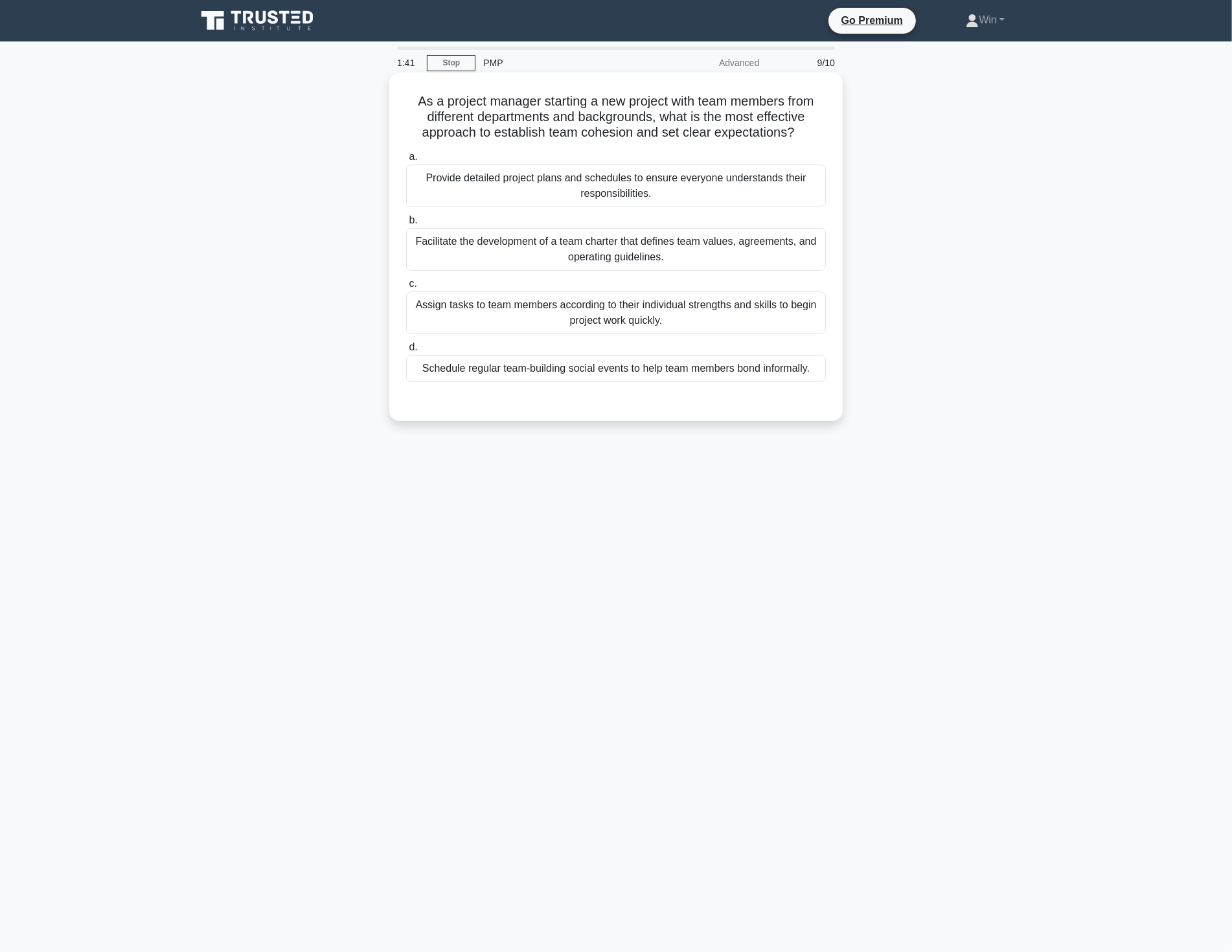
click at [672, 193] on div "Provide detailed project plans and schedules to ensure everyone understands the…" at bounding box center [615, 185] width 420 height 43
click at [406, 161] on input "a. Provide detailed project plans and schedules to ensure everyone understands …" at bounding box center [406, 157] width 0 height 8
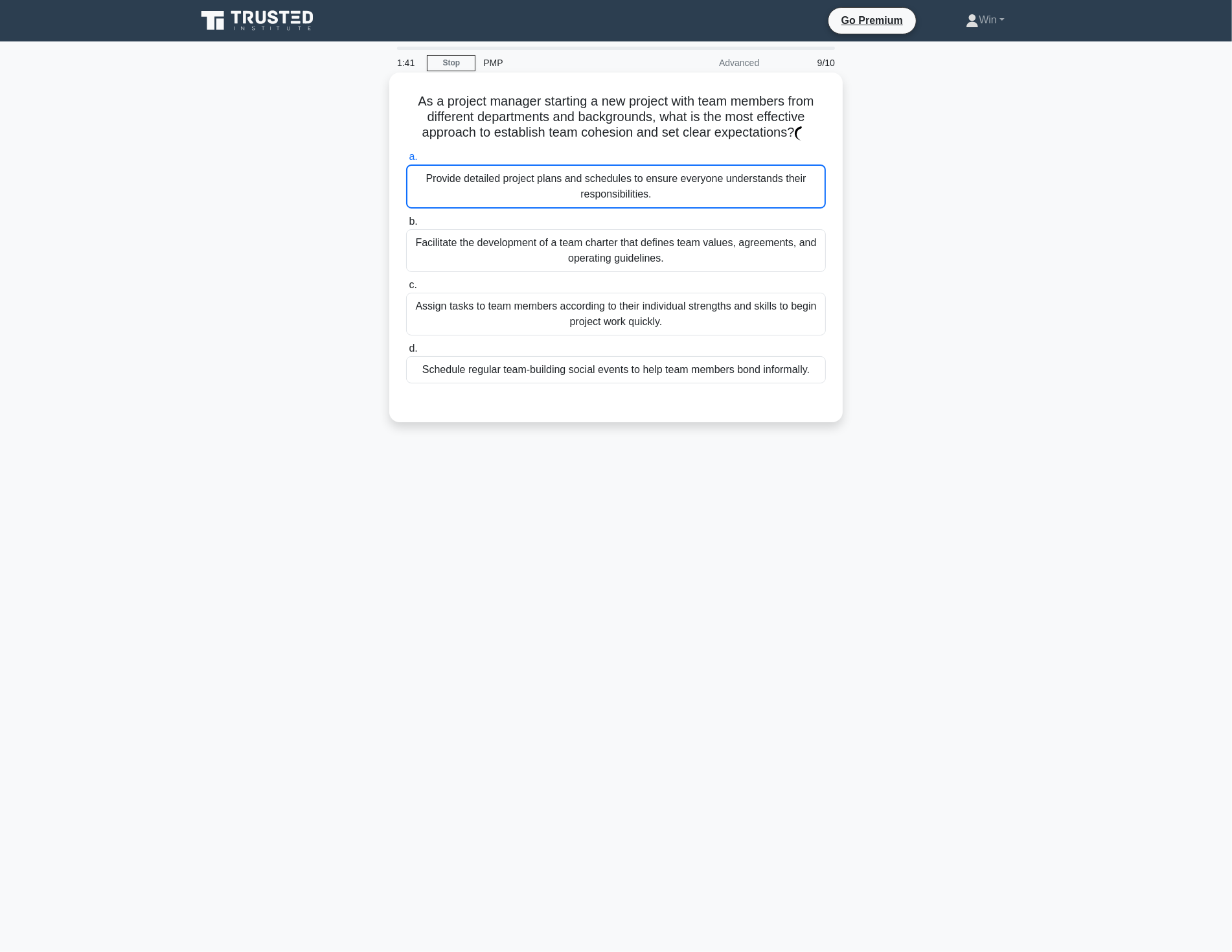
click at [672, 193] on div "Provide detailed project plans and schedules to ensure everyone understands the…" at bounding box center [615, 186] width 420 height 44
click at [406, 161] on input "a. Provide detailed project plans and schedules to ensure everyone understands …" at bounding box center [406, 157] width 0 height 8
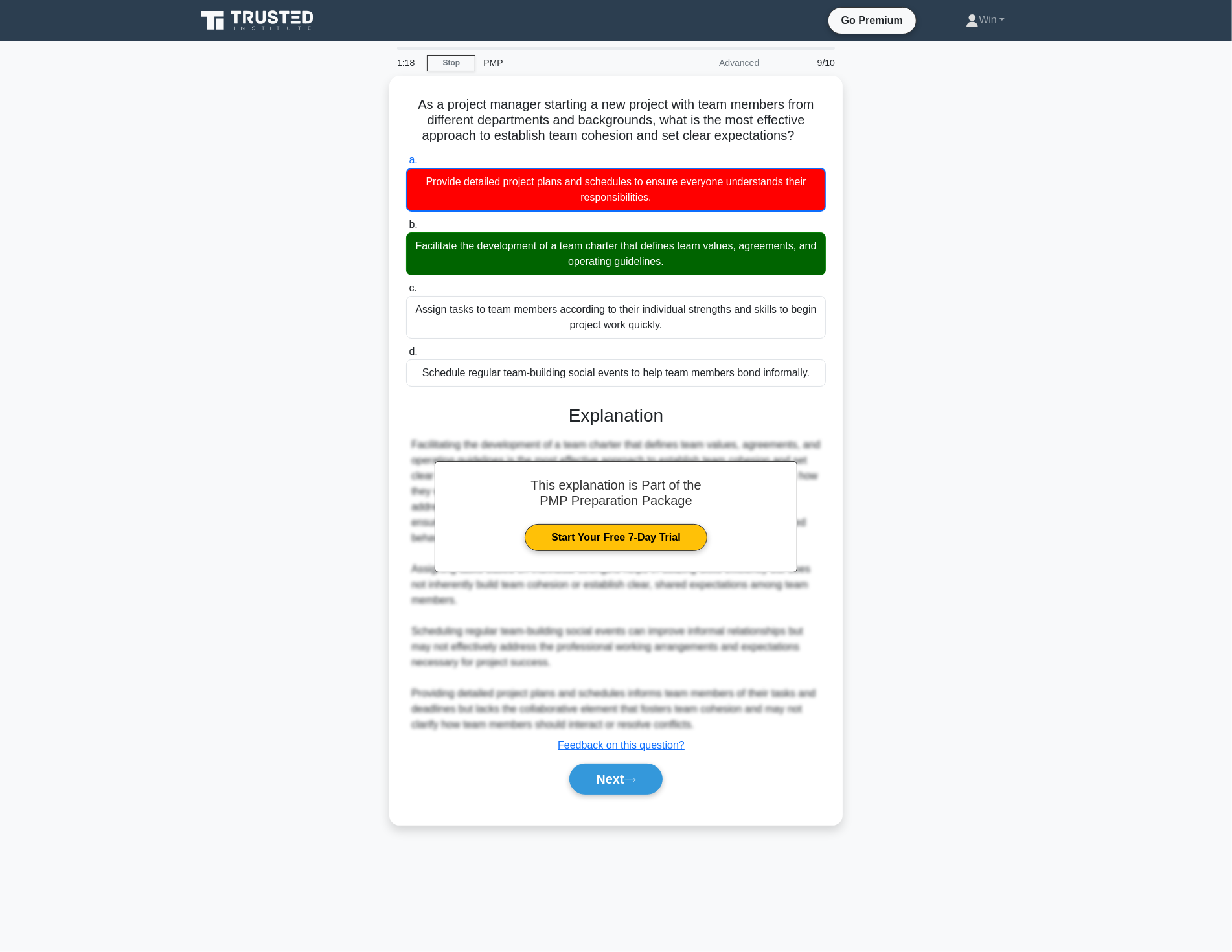
drag, startPoint x: 986, startPoint y: 604, endPoint x: 986, endPoint y: 611, distance: 7.0
click at [986, 605] on div "As a project manager starting a new project with team members from different de…" at bounding box center [616, 458] width 855 height 765
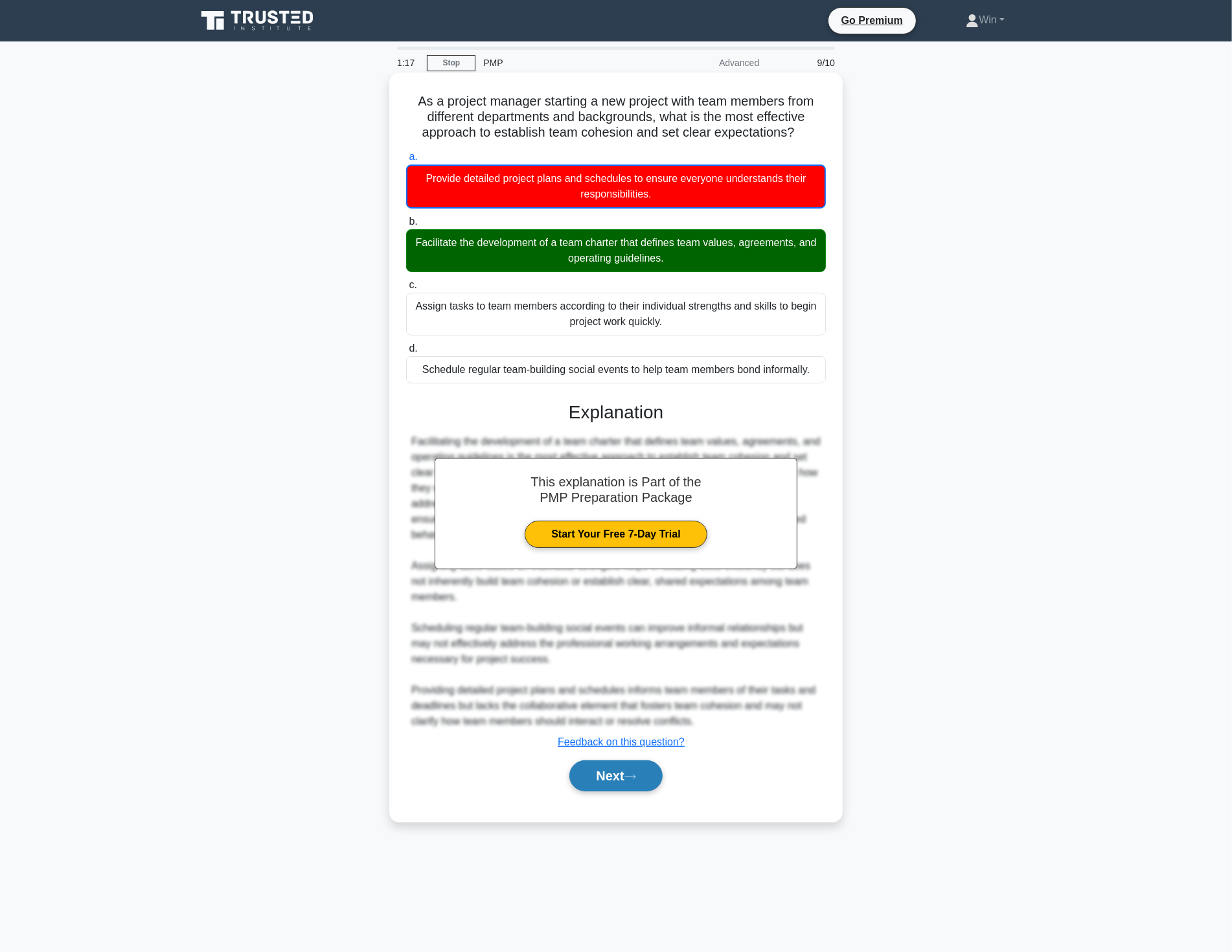
click at [618, 780] on button "Next" at bounding box center [615, 776] width 92 height 31
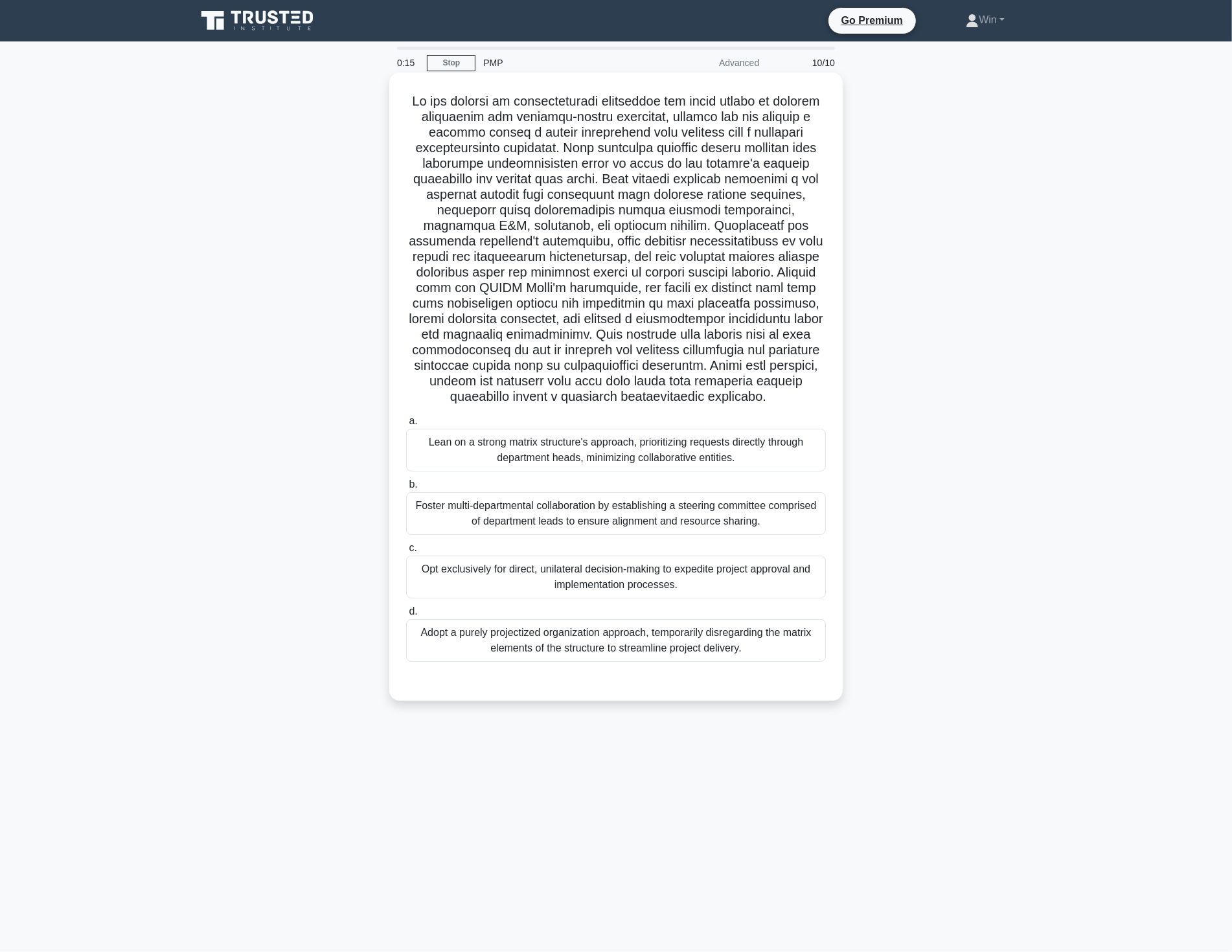
click at [634, 642] on div "Adopt a purely projectized organization approach, temporarily disregarding the …" at bounding box center [615, 641] width 420 height 43
click at [406, 616] on input "d. Adopt a purely projectized organization approach, temporarily disregarding t…" at bounding box center [406, 611] width 0 height 8
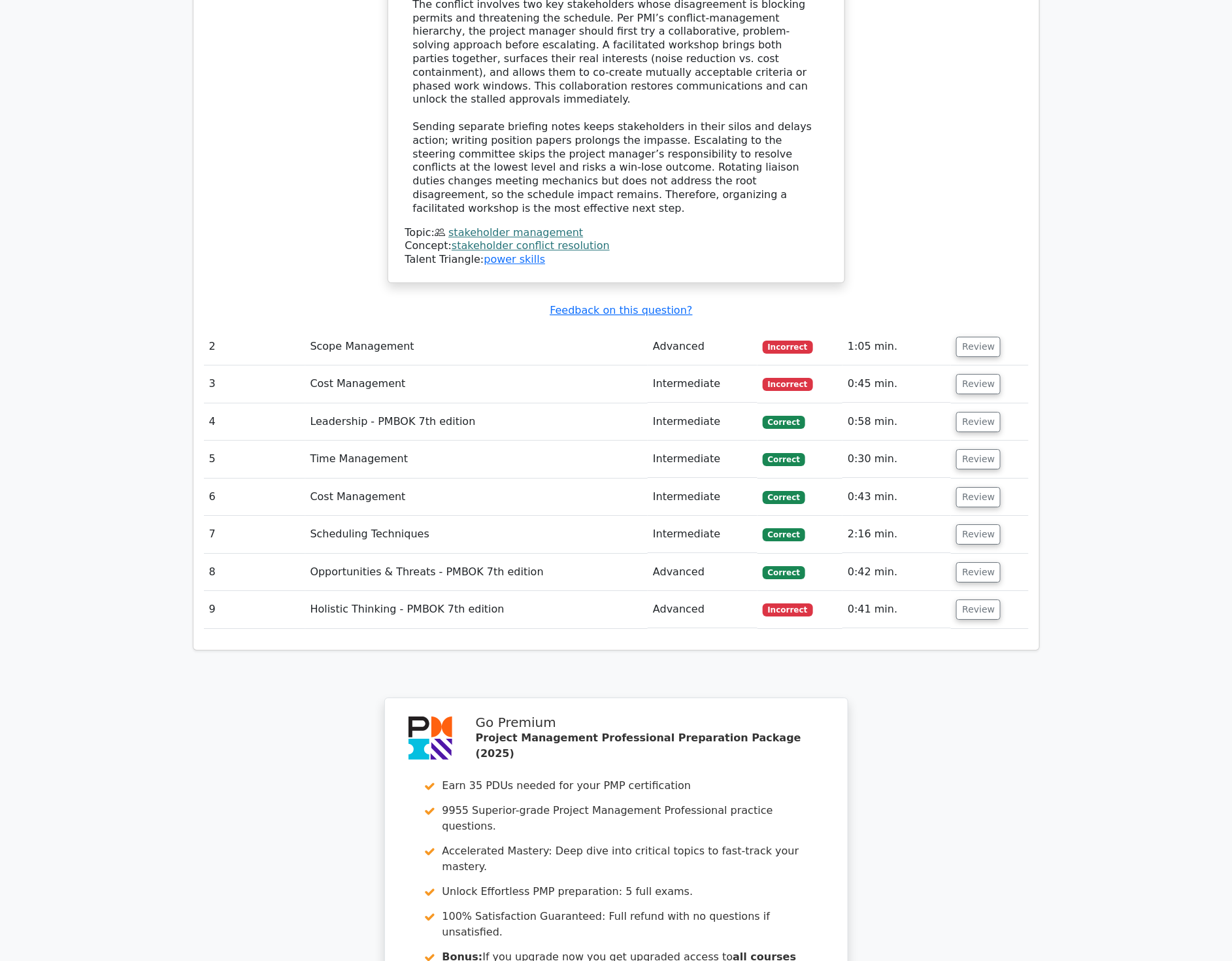
scroll to position [1816, 0]
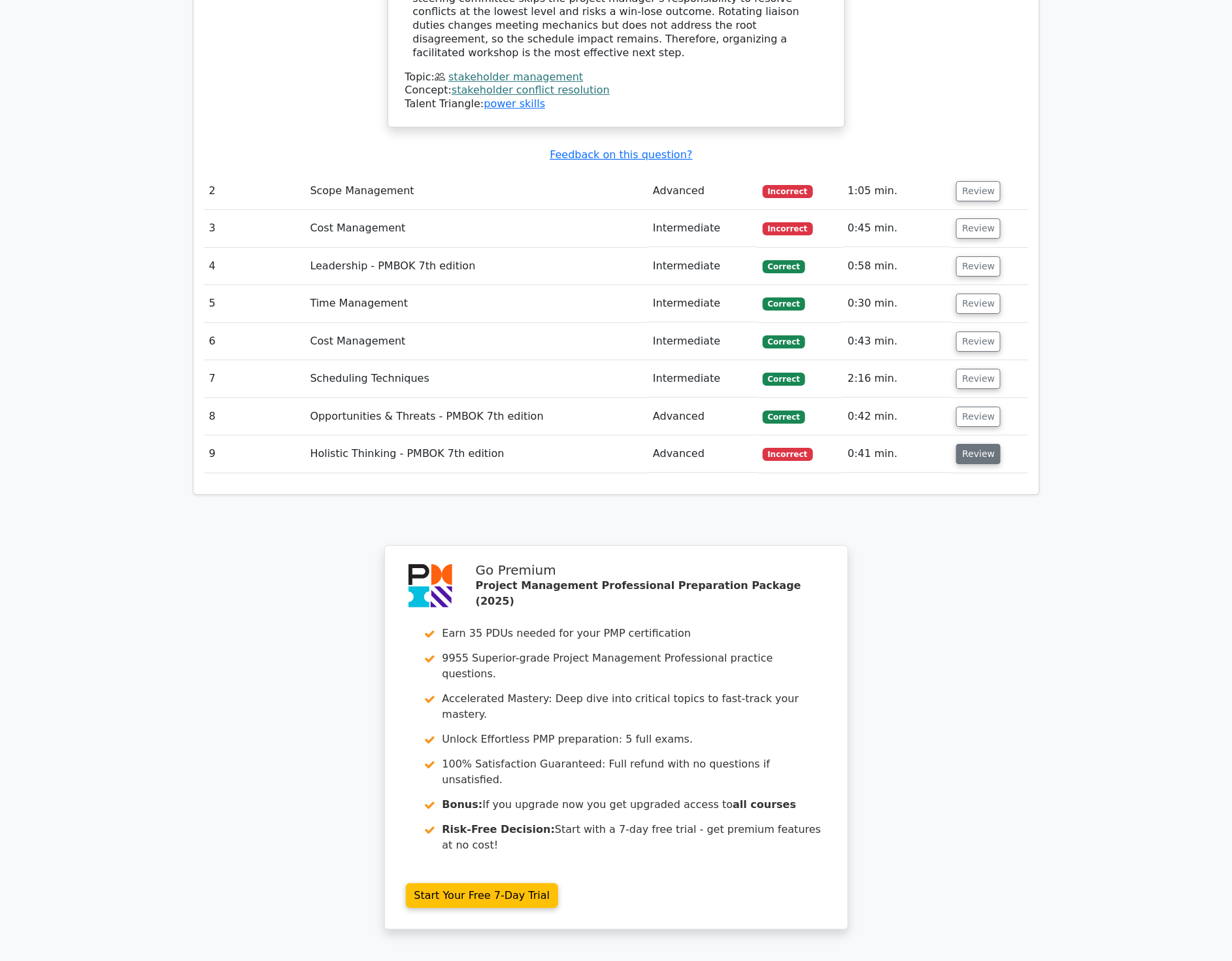
click at [972, 444] on button "Review" at bounding box center [978, 454] width 45 height 21
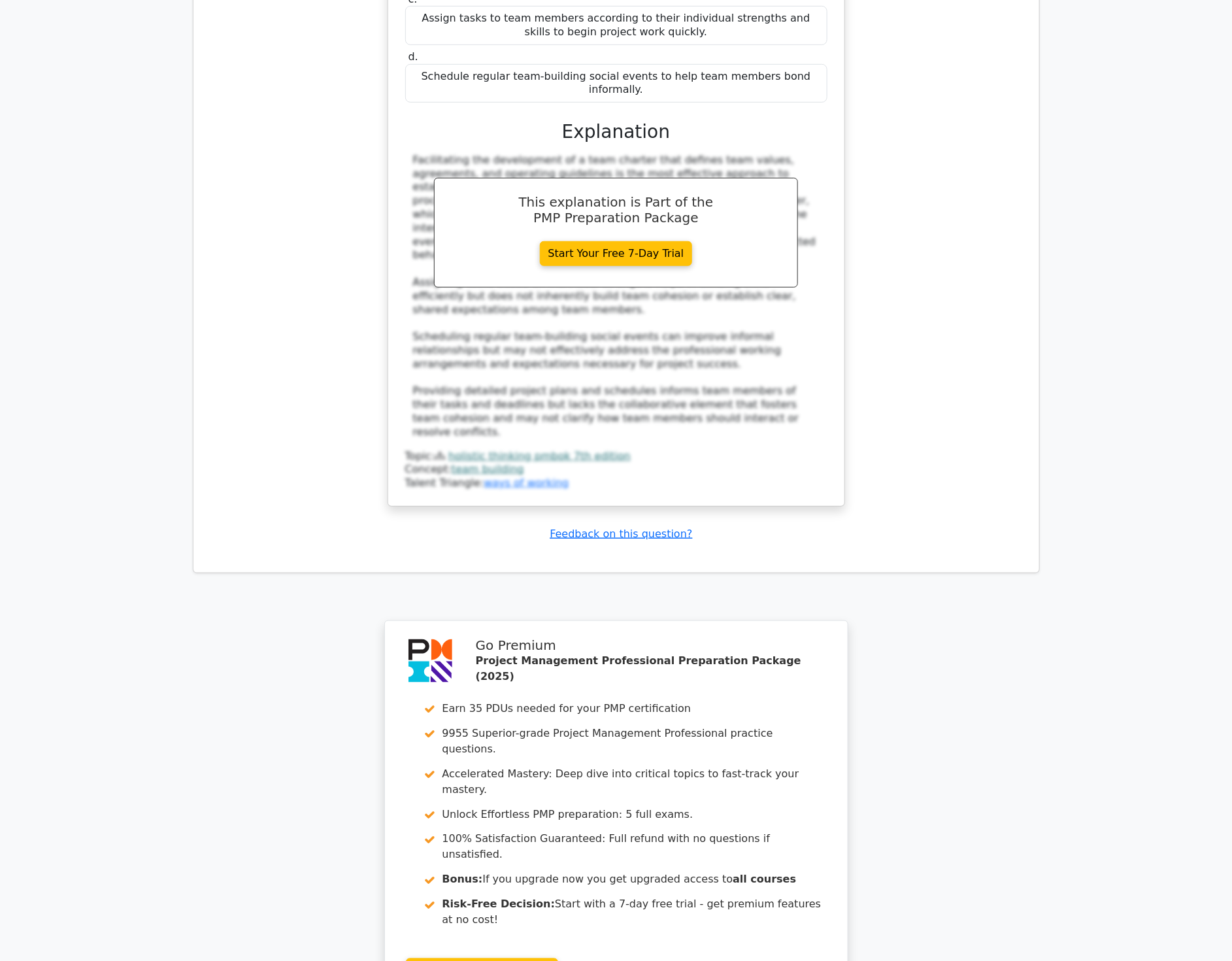
scroll to position [2597, 0]
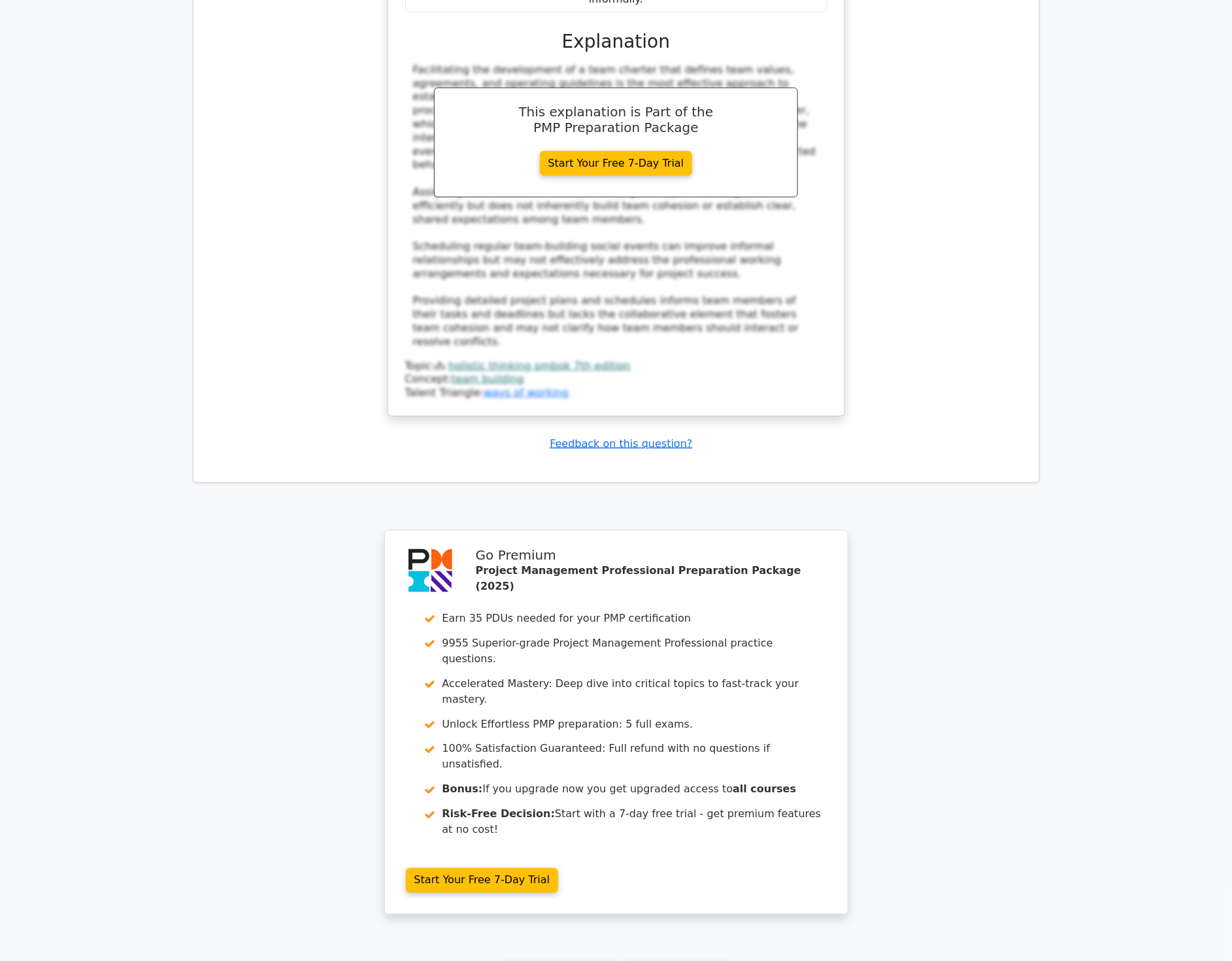
click at [564, 960] on link "Continue practicing" at bounding box center [560, 974] width 120 height 25
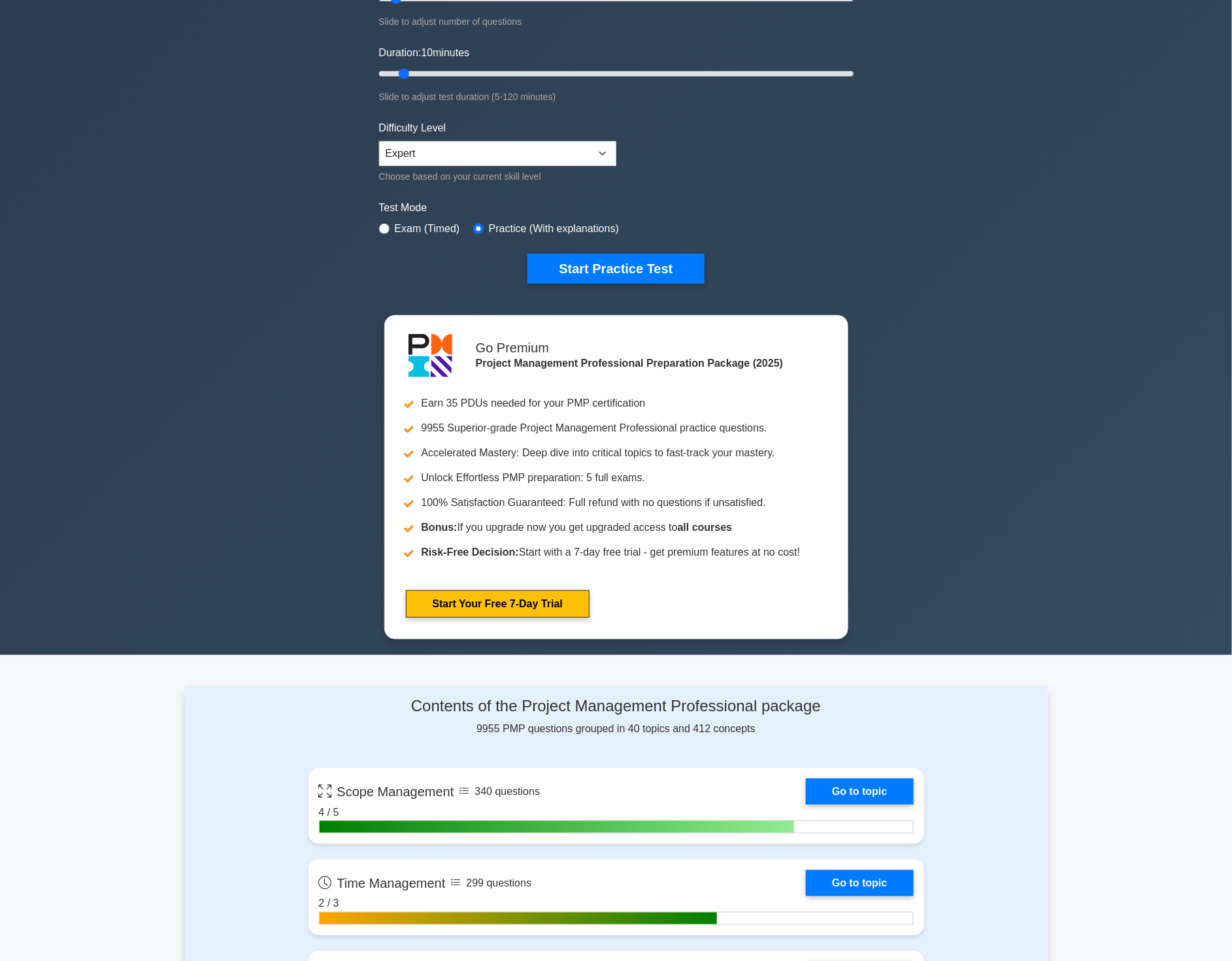
scroll to position [218, 0]
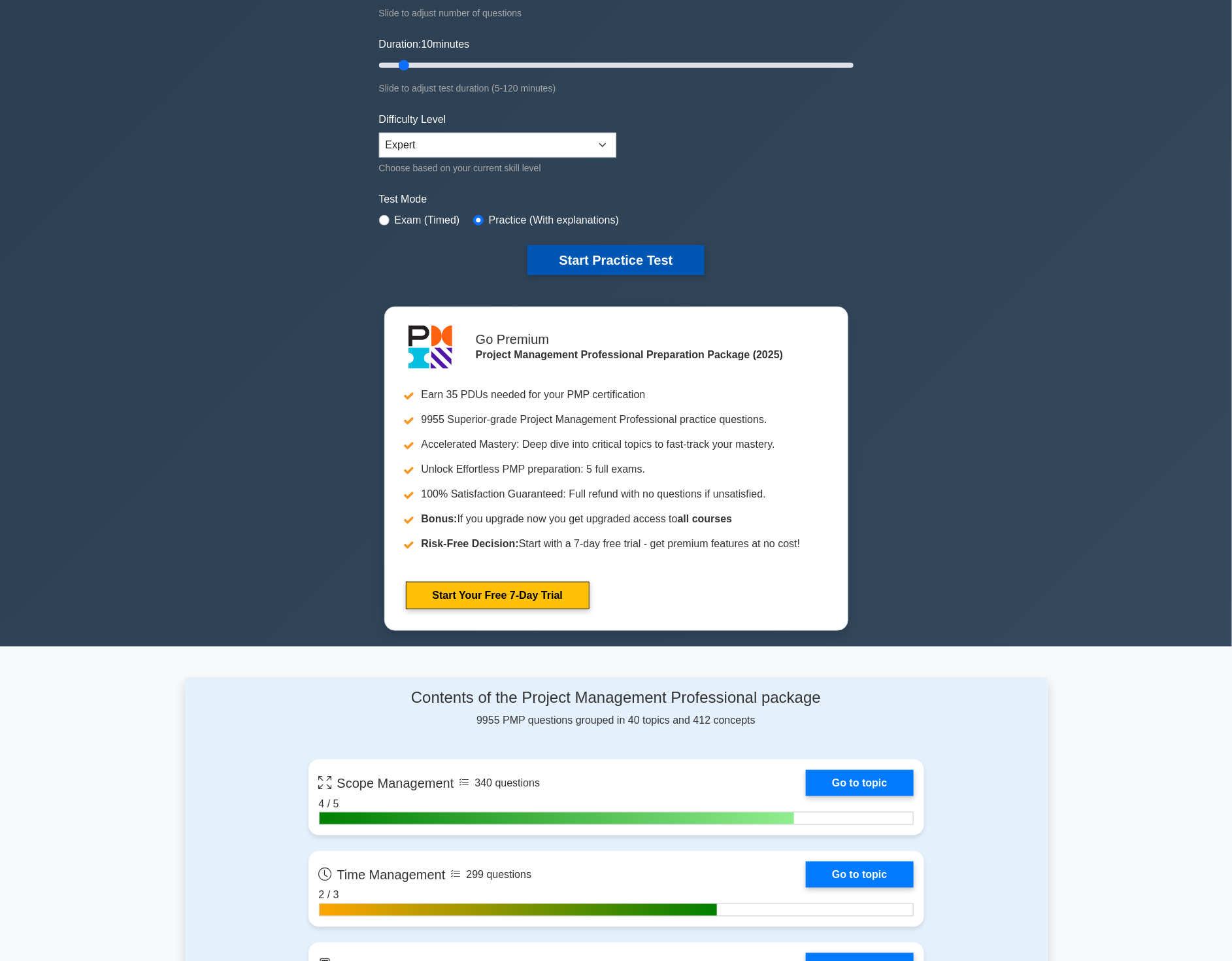
click at [612, 257] on button "Start Practice Test" at bounding box center [616, 260] width 177 height 30
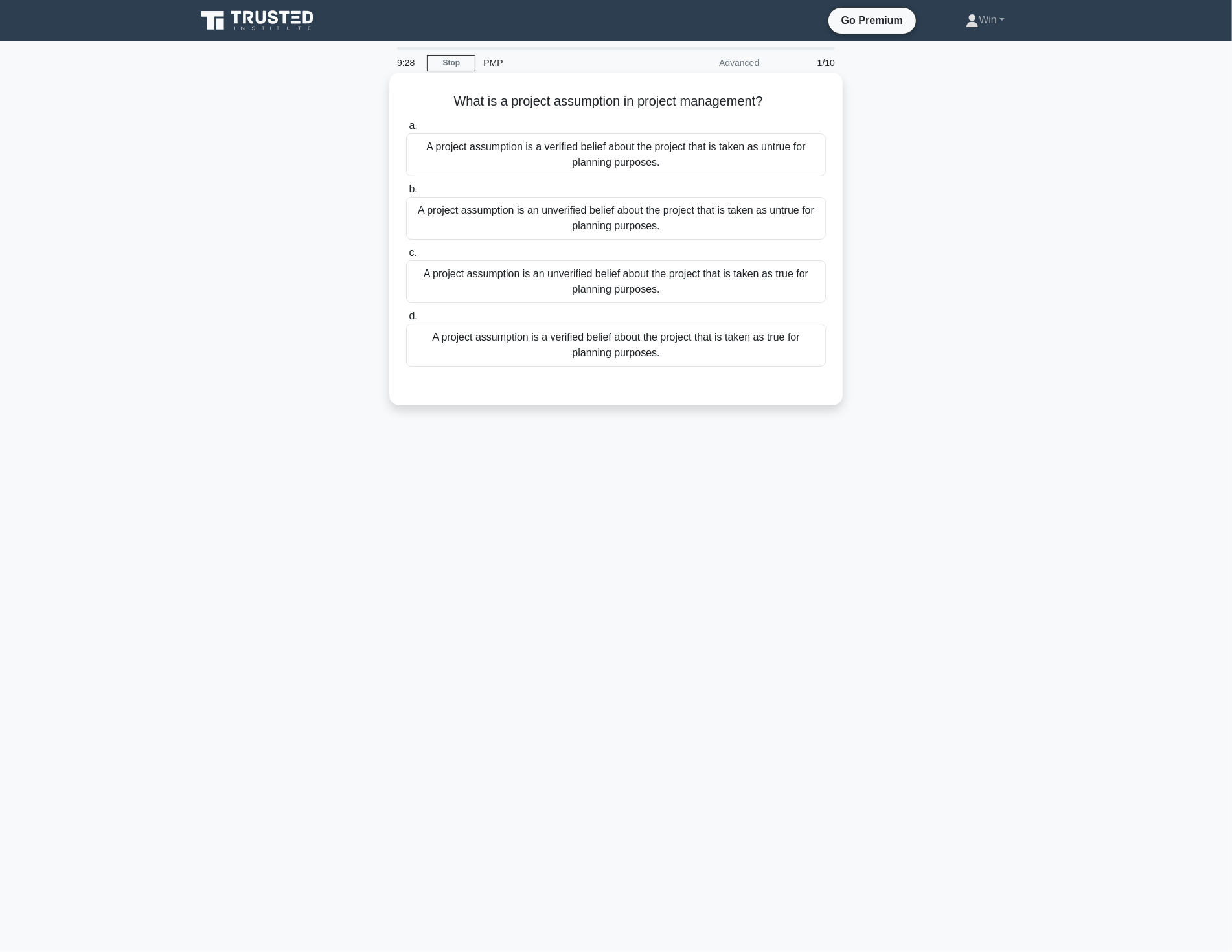
click at [590, 162] on div "A project assumption is a verified belief about the project that is taken as un…" at bounding box center [615, 155] width 420 height 43
click at [406, 130] on input "a. A project assumption is a verified belief about the project that is taken as…" at bounding box center [406, 126] width 0 height 8
click at [590, 162] on div "A project assumption is a verified belief about the project that is taken as un…" at bounding box center [615, 155] width 420 height 44
click at [406, 130] on input "a. A project assumption is a verified belief about the project that is taken as…" at bounding box center [406, 126] width 0 height 8
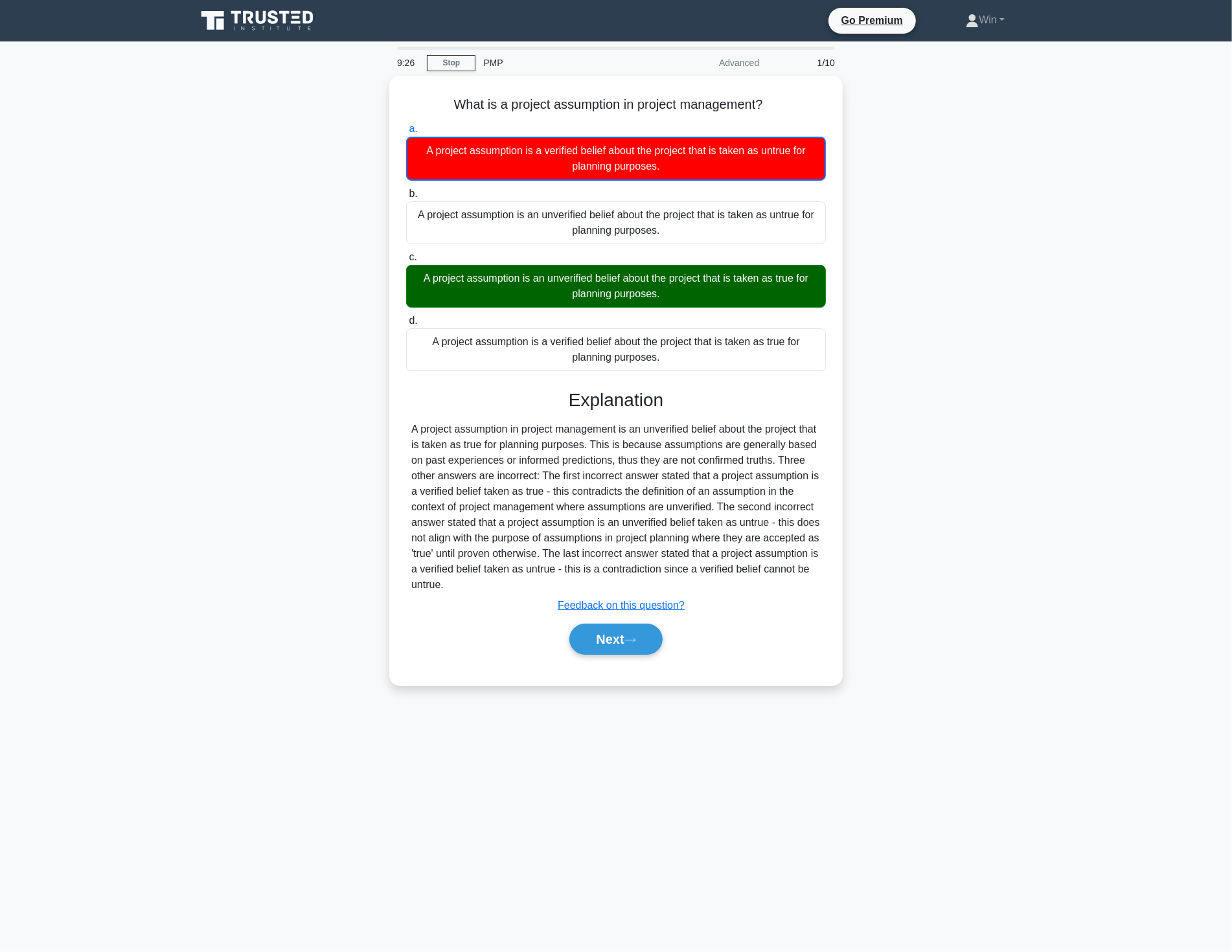
click at [978, 404] on div "What is a project assumption in project management? .spinner_0XTQ{transform-ori…" at bounding box center [616, 388] width 855 height 625
click at [1060, 299] on main "9:06 Stop PMP Advanced 1/10 What is a project assumption in project management?…" at bounding box center [616, 497] width 1232 height 911
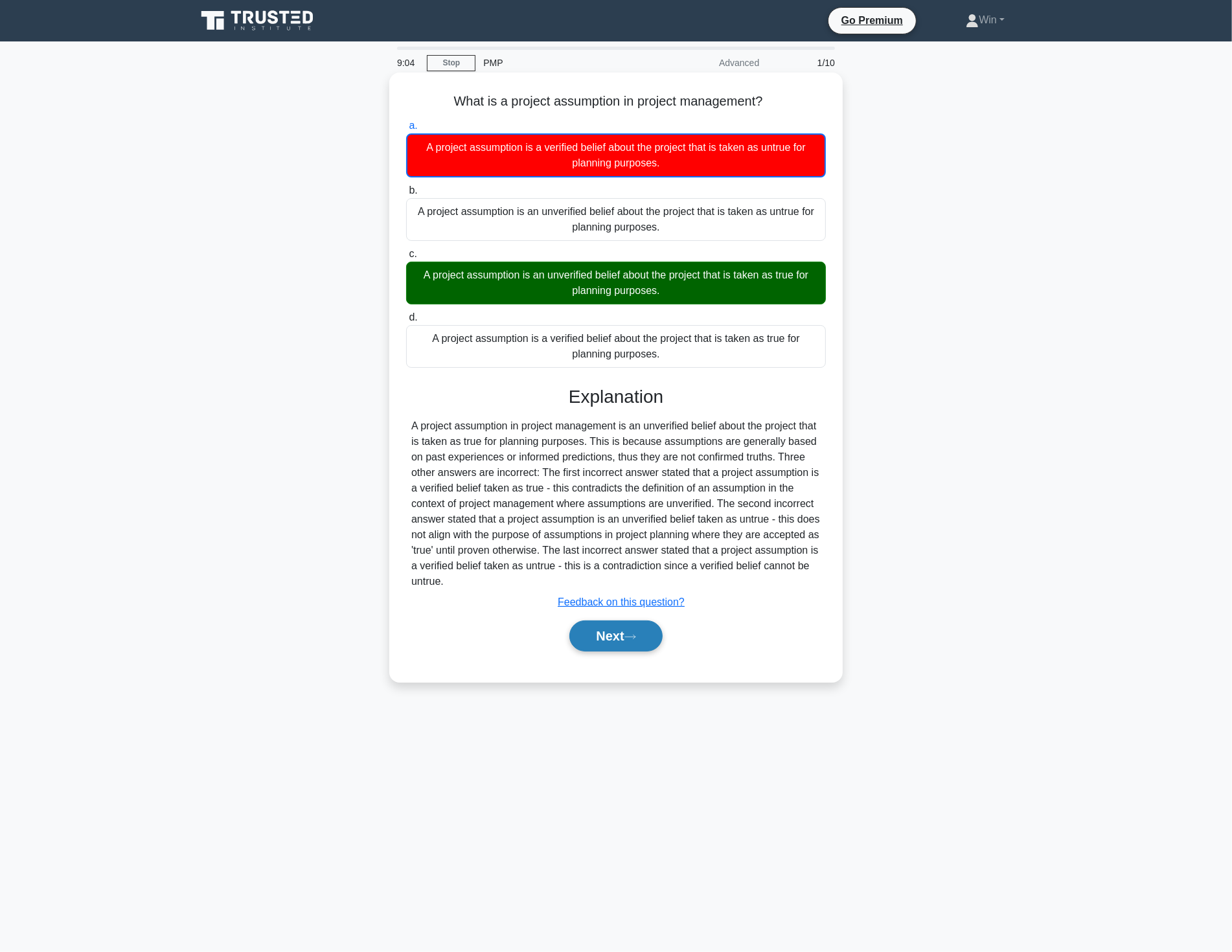
click at [594, 638] on button "Next" at bounding box center [615, 636] width 92 height 31
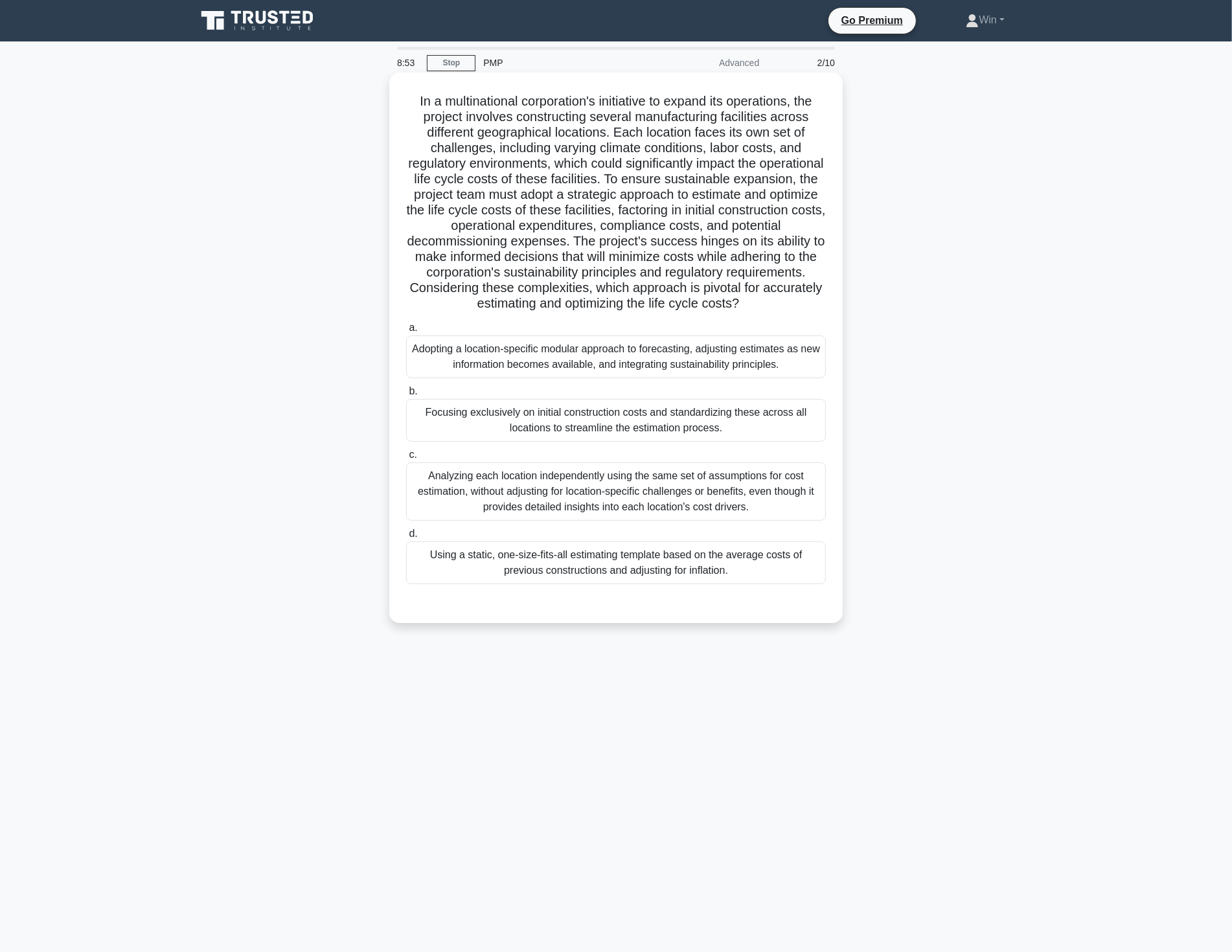
click at [542, 422] on div "Focusing exclusively on initial construction costs and standardizing these acro…" at bounding box center [615, 420] width 420 height 43
click at [406, 396] on input "b. Focusing exclusively on initial construction costs and standardizing these a…" at bounding box center [406, 392] width 0 height 8
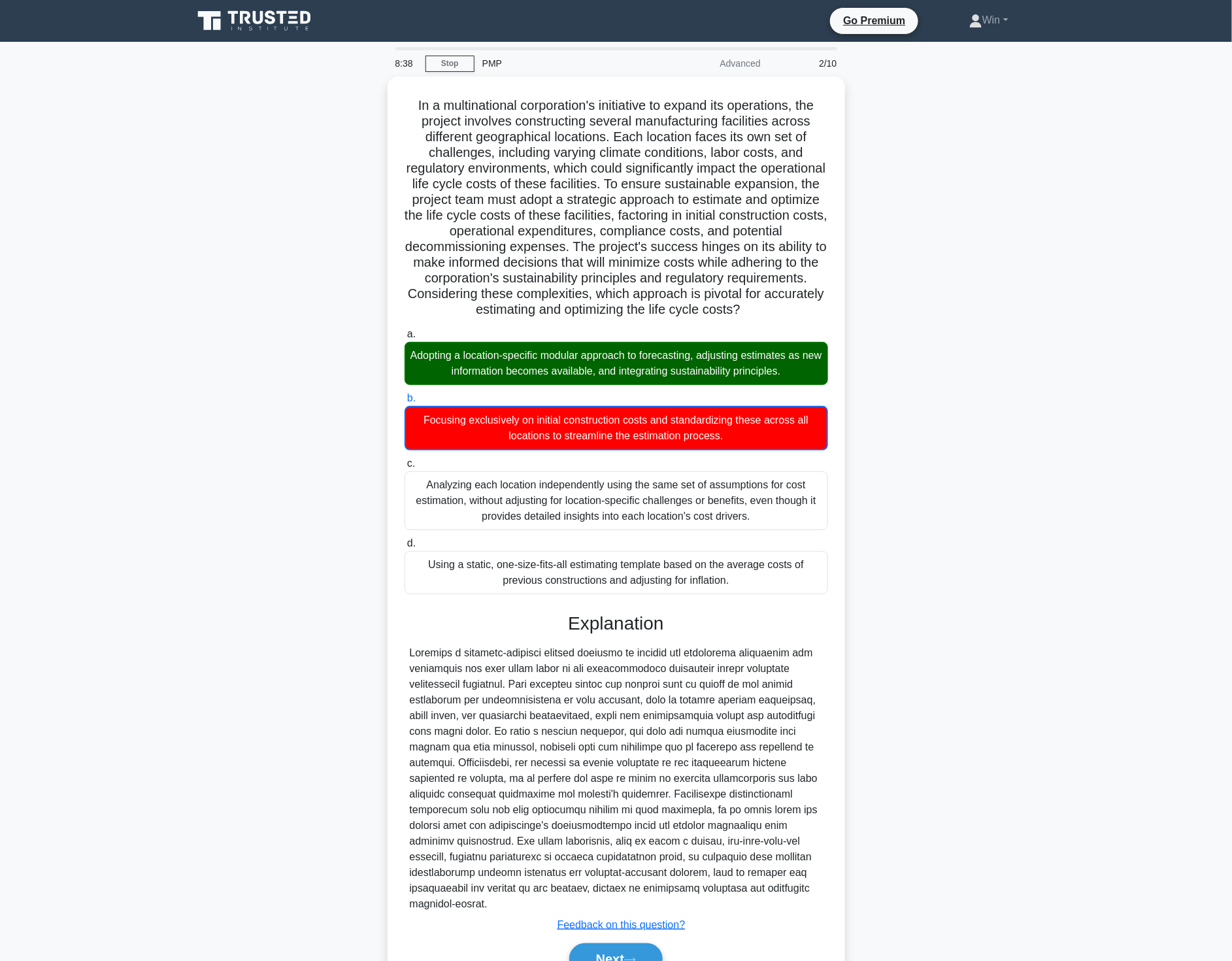
click at [1142, 482] on main "8:38 Stop PMP Advanced 2/10 .spinner_0XTQ{transform-origin:center;animation:spi…" at bounding box center [616, 534] width 1232 height 985
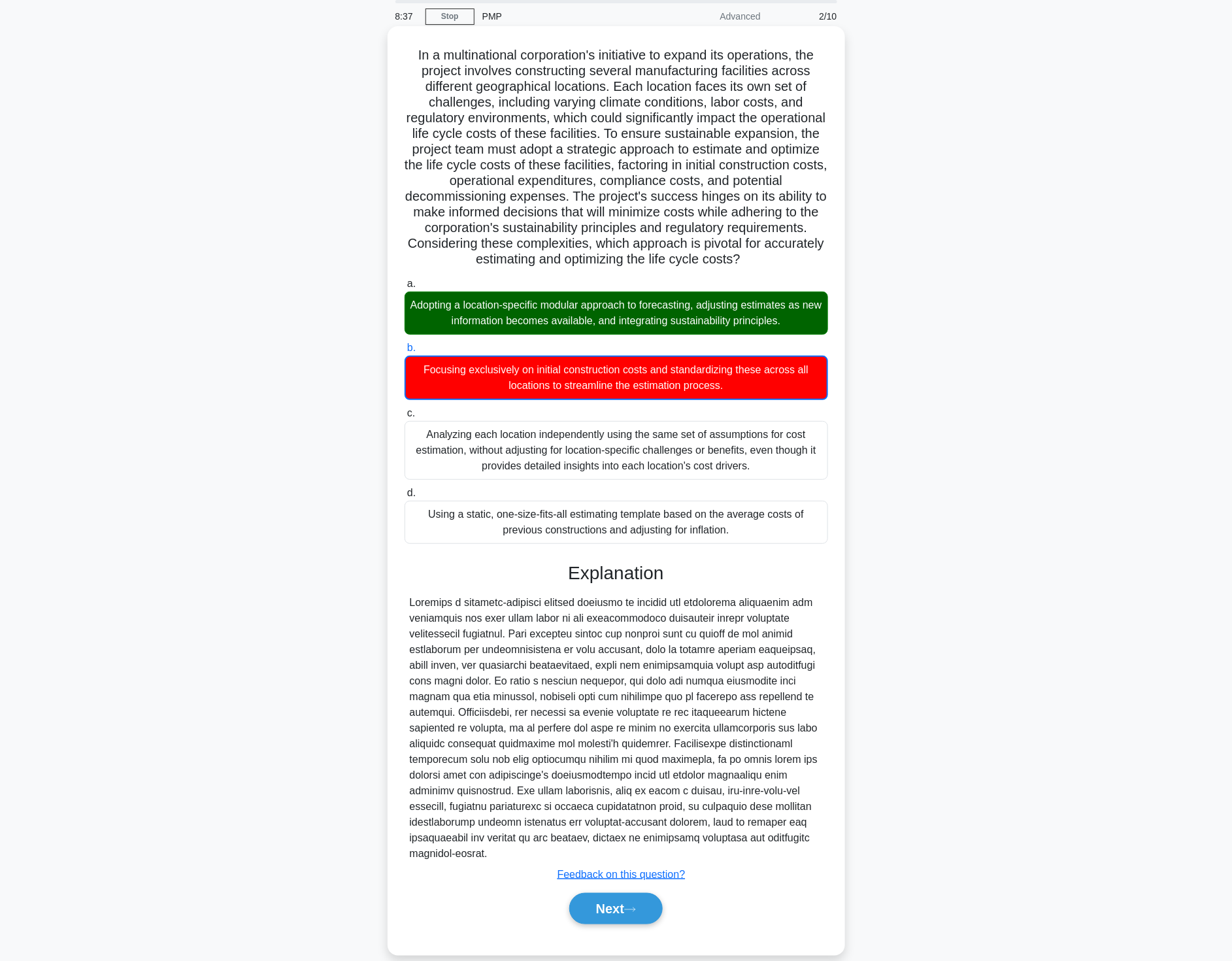
scroll to position [49, 0]
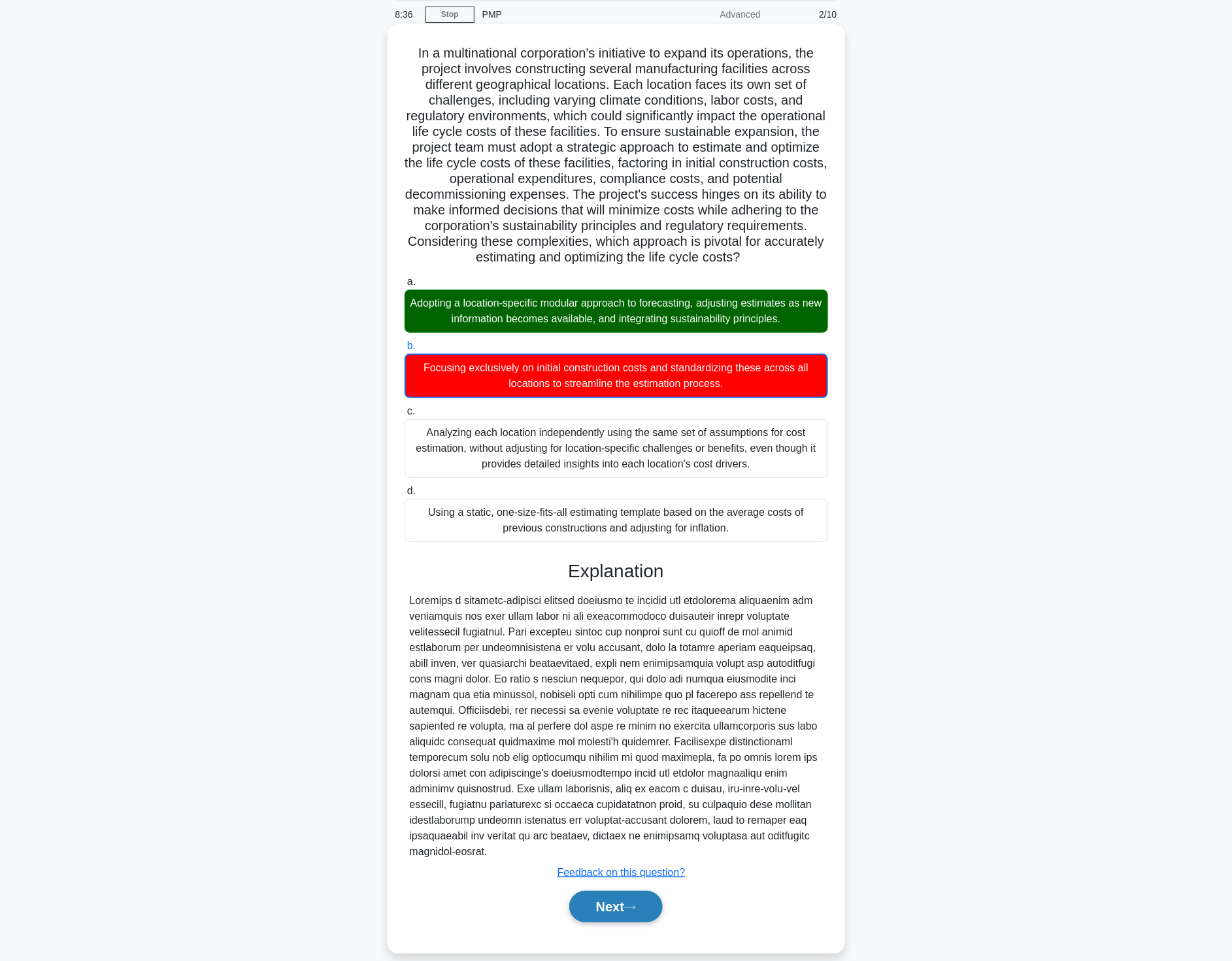
click at [602, 891] on button "Next" at bounding box center [616, 907] width 93 height 32
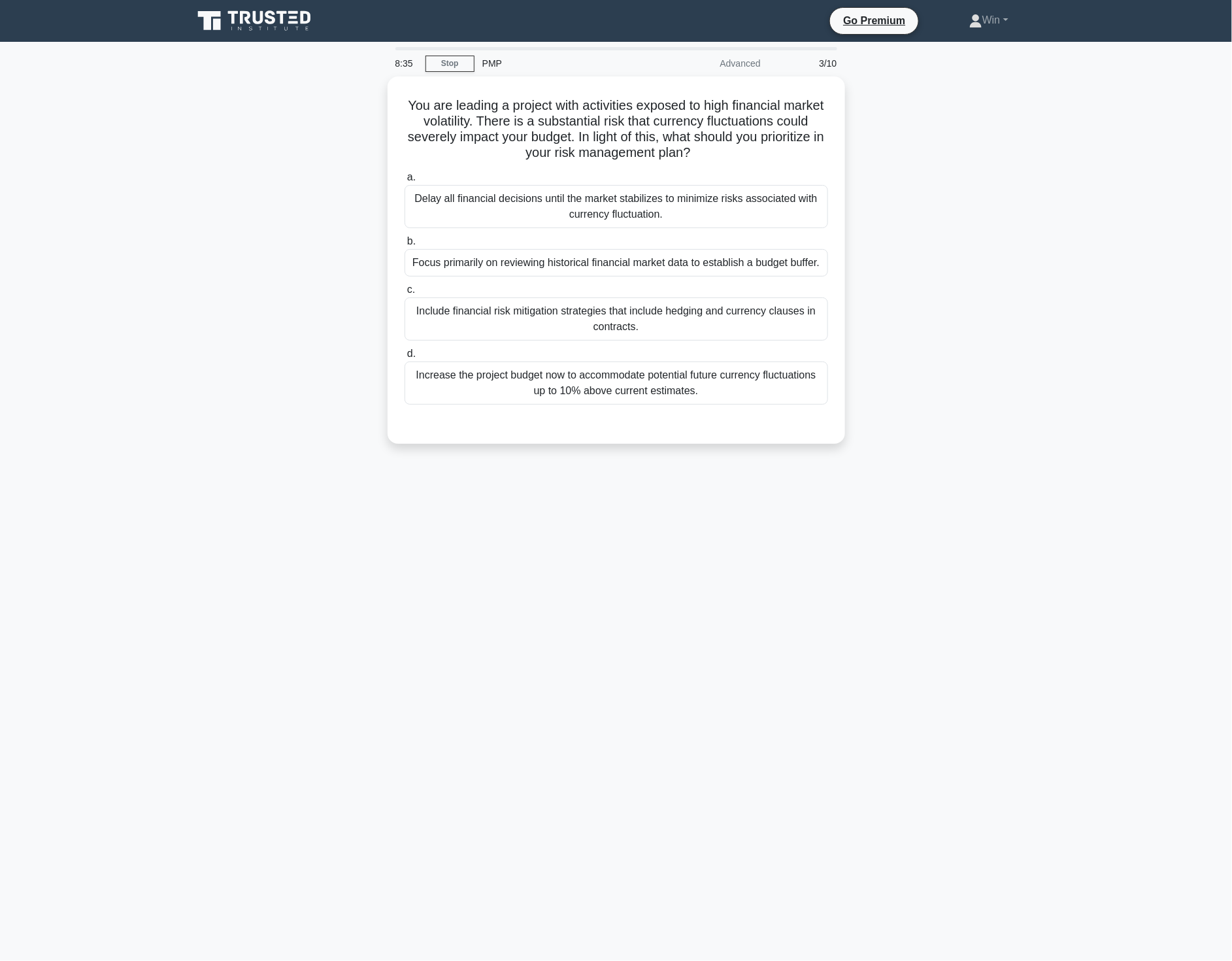
scroll to position [0, 0]
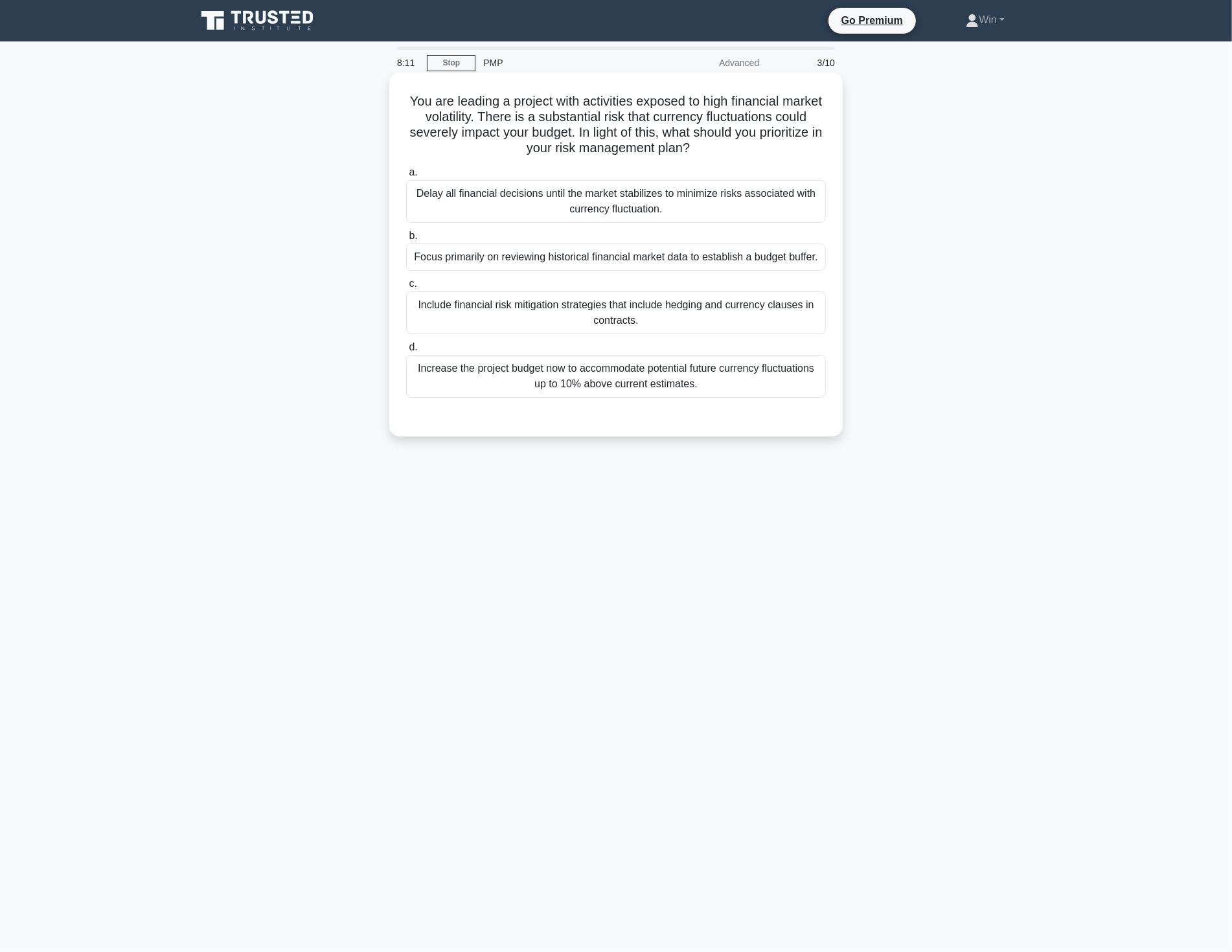
click at [624, 383] on div "Increase the project budget now to accommodate potential future currency fluctu…" at bounding box center [615, 376] width 420 height 43
click at [406, 351] on input "d. Increase the project budget now to accommodate potential future currency flu…" at bounding box center [406, 347] width 0 height 8
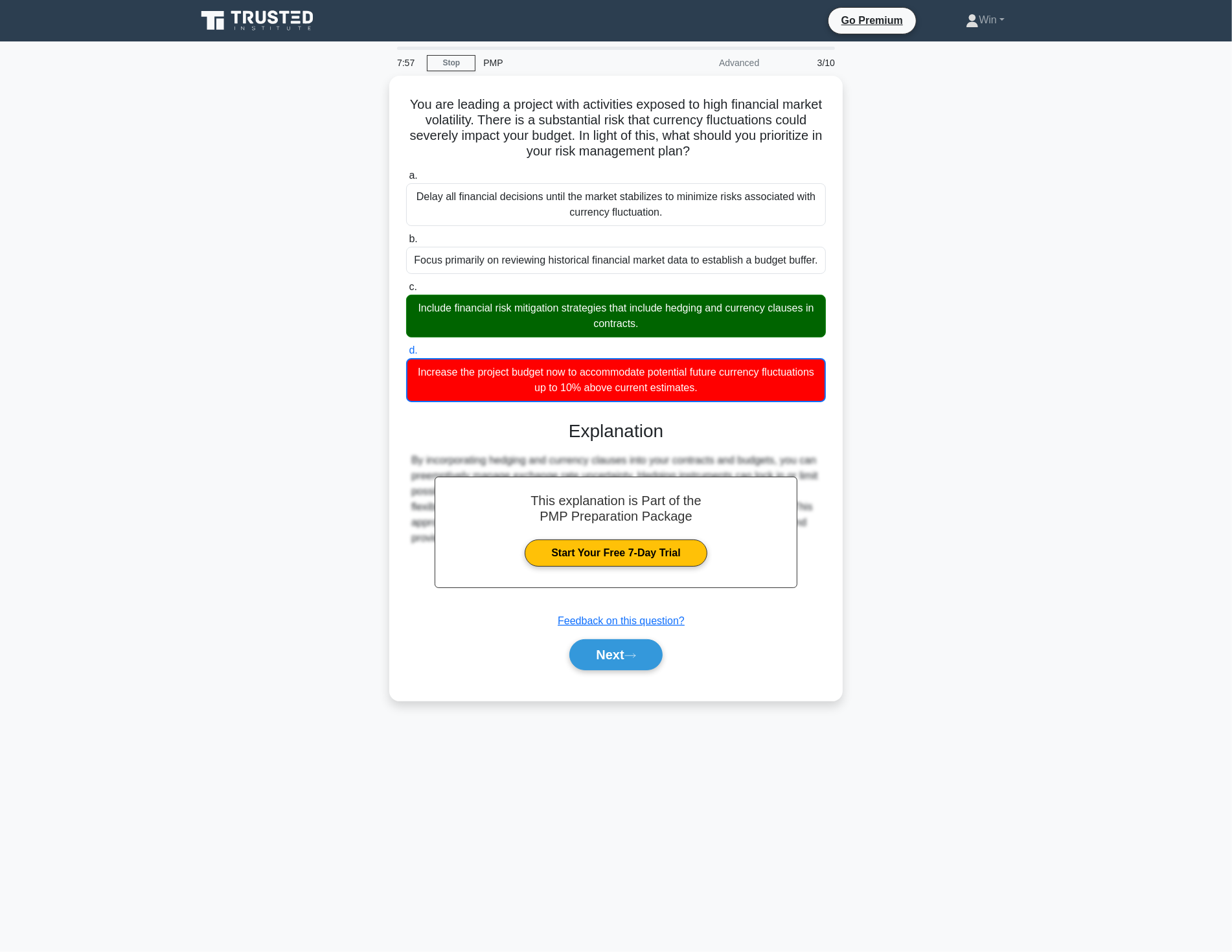
click at [1022, 693] on div "You are leading a project with activities exposed to high financial market vola…" at bounding box center [616, 396] width 855 height 641
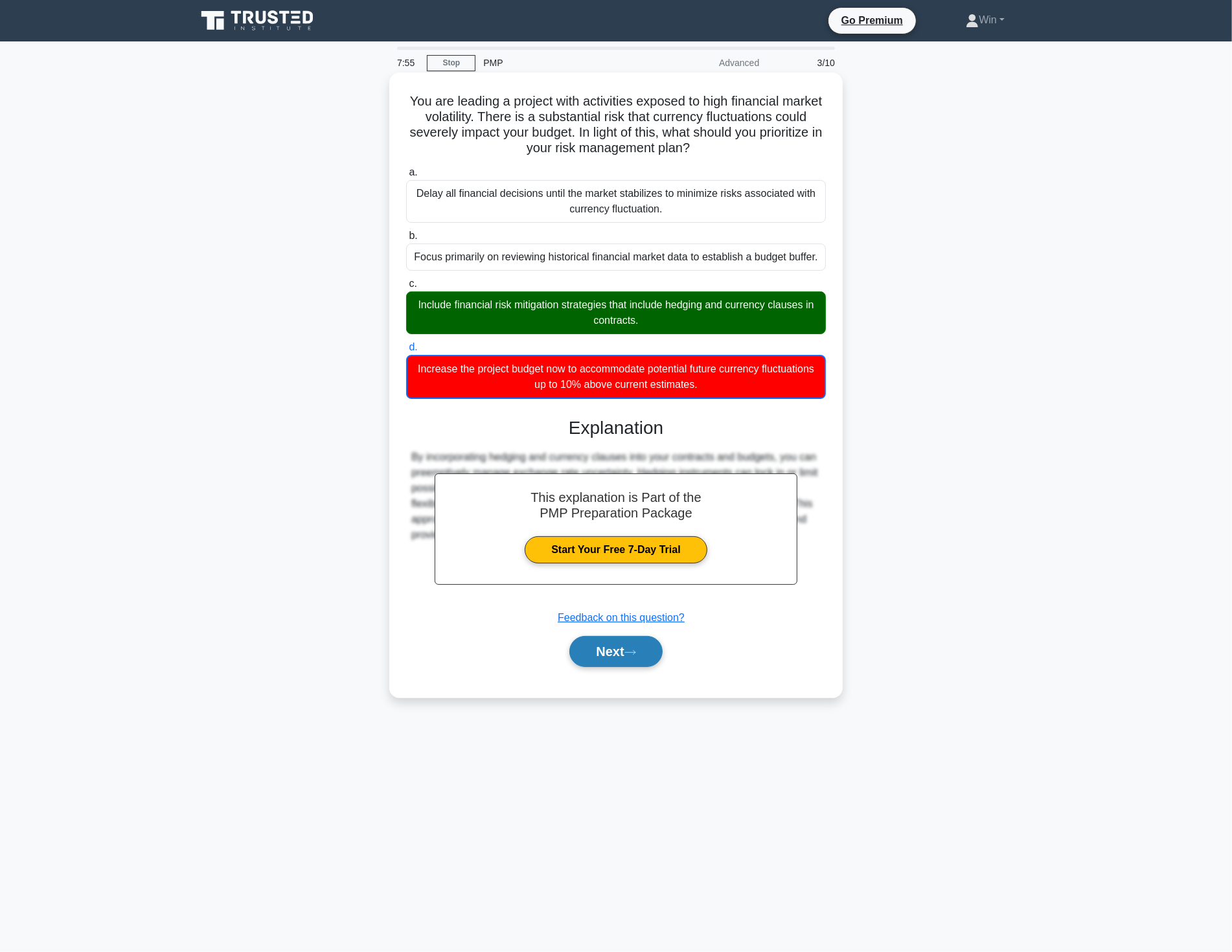
click at [610, 653] on button "Next" at bounding box center [615, 651] width 92 height 31
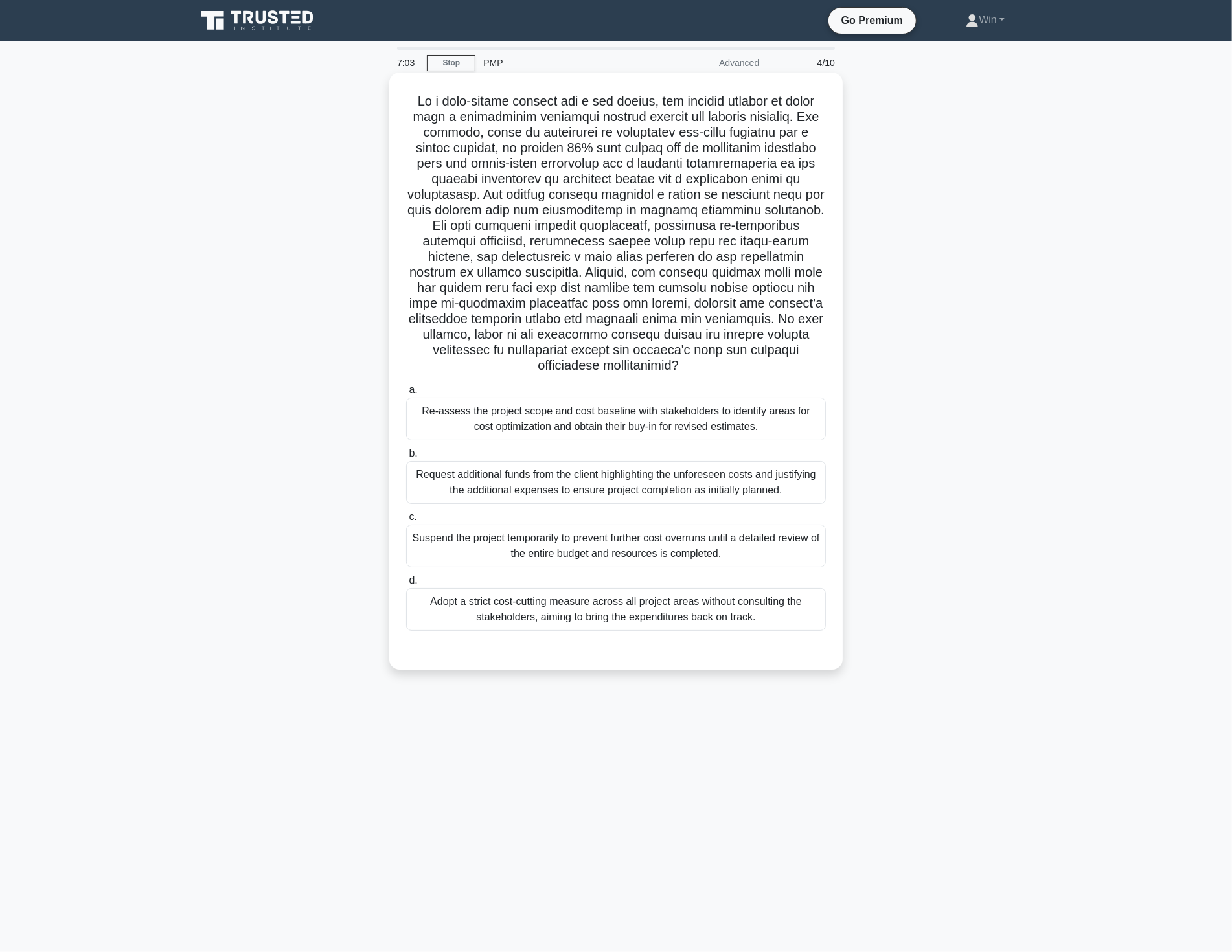
click at [584, 428] on div "Re-assess the project scope and cost baseline with stakeholders to identify are…" at bounding box center [615, 419] width 420 height 43
click at [406, 394] on input "a. Re-assess the project scope and cost baseline with stakeholders to identify …" at bounding box center [406, 390] width 0 height 8
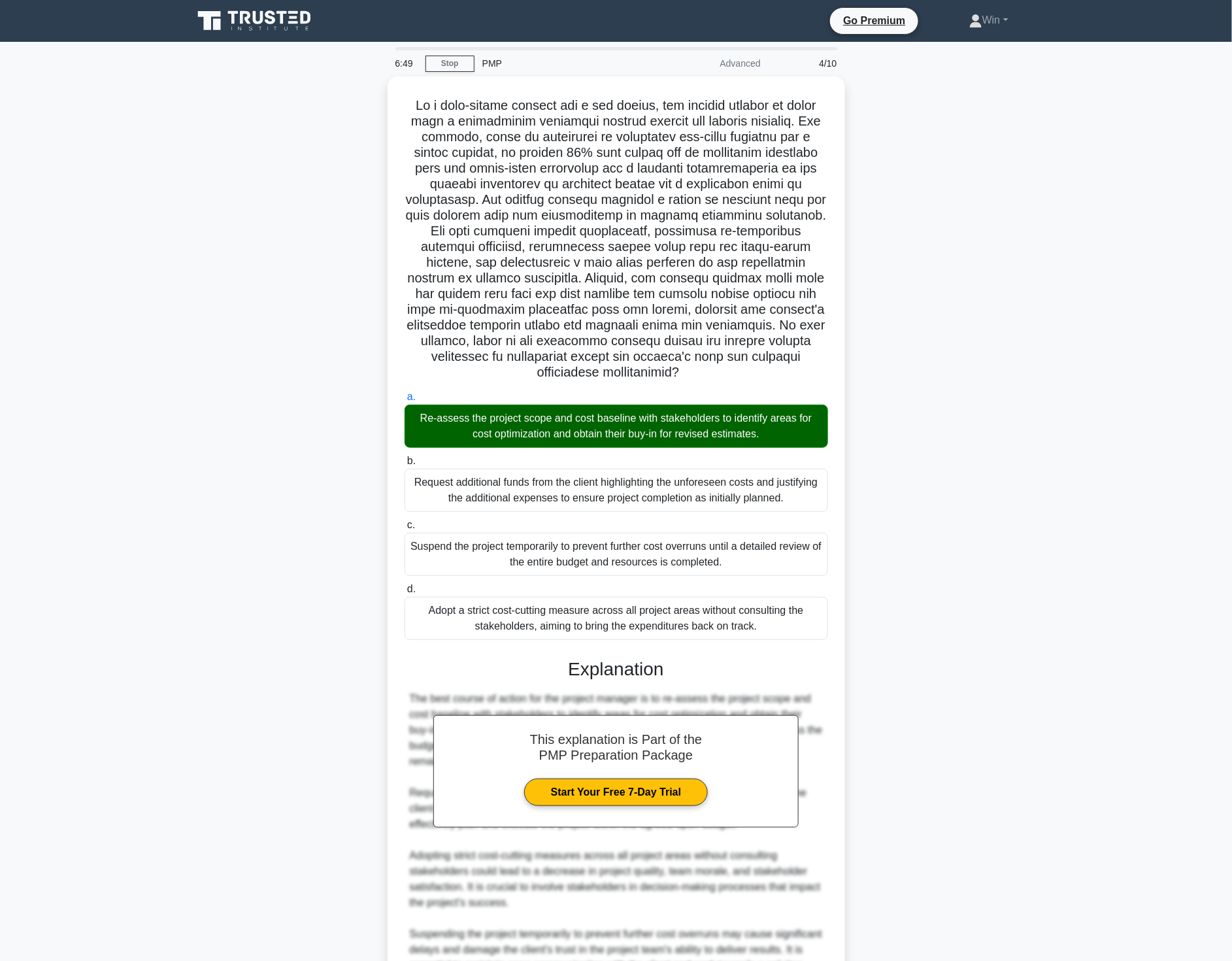
click at [1055, 598] on main "6:49 Stop PMP Advanced 4/10 .spinner_0XTQ{transform-origin:center;animation:spi…" at bounding box center [616, 573] width 1232 height 1062
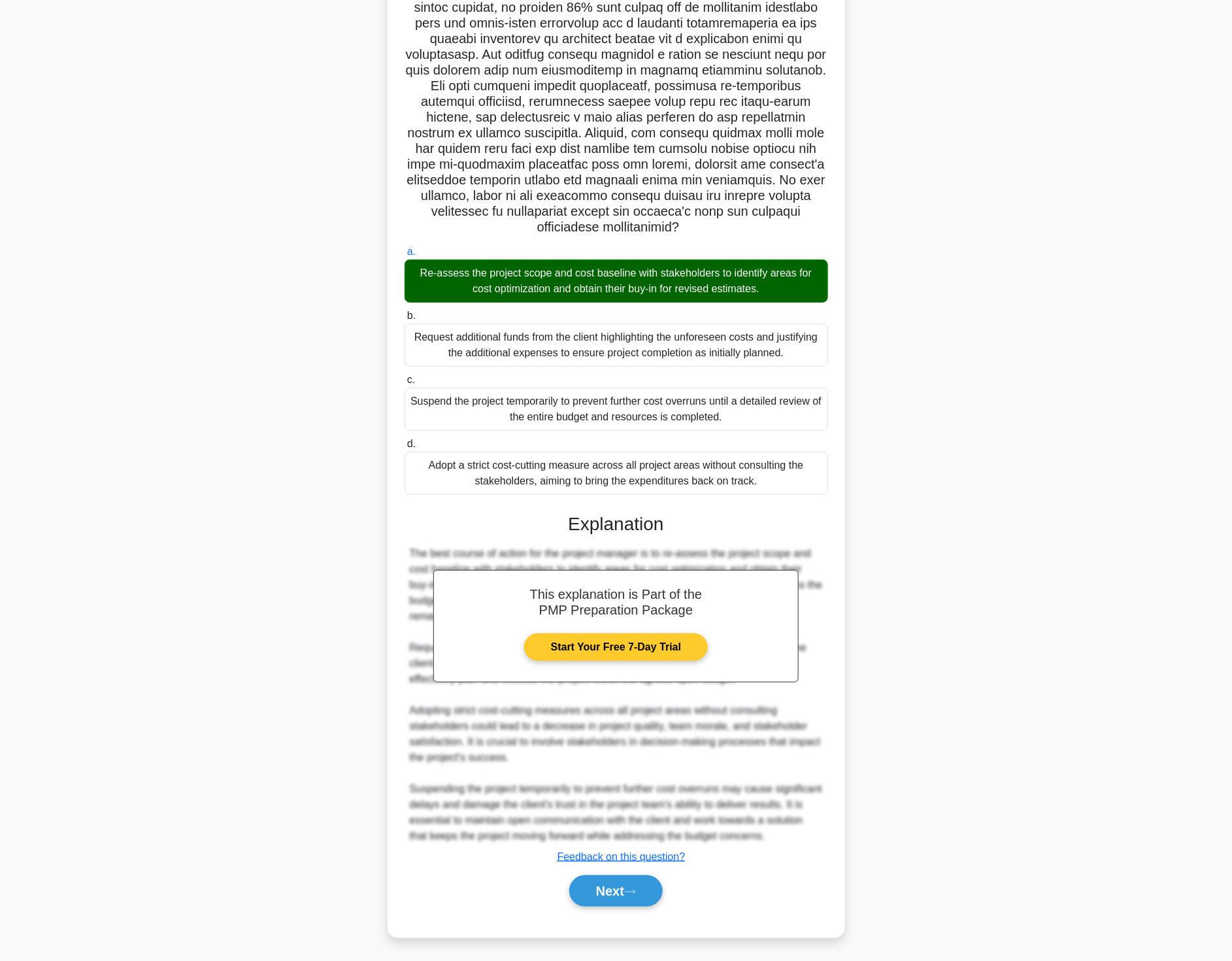
scroll to position [142, 0]
click at [622, 886] on button "Next" at bounding box center [616, 890] width 93 height 32
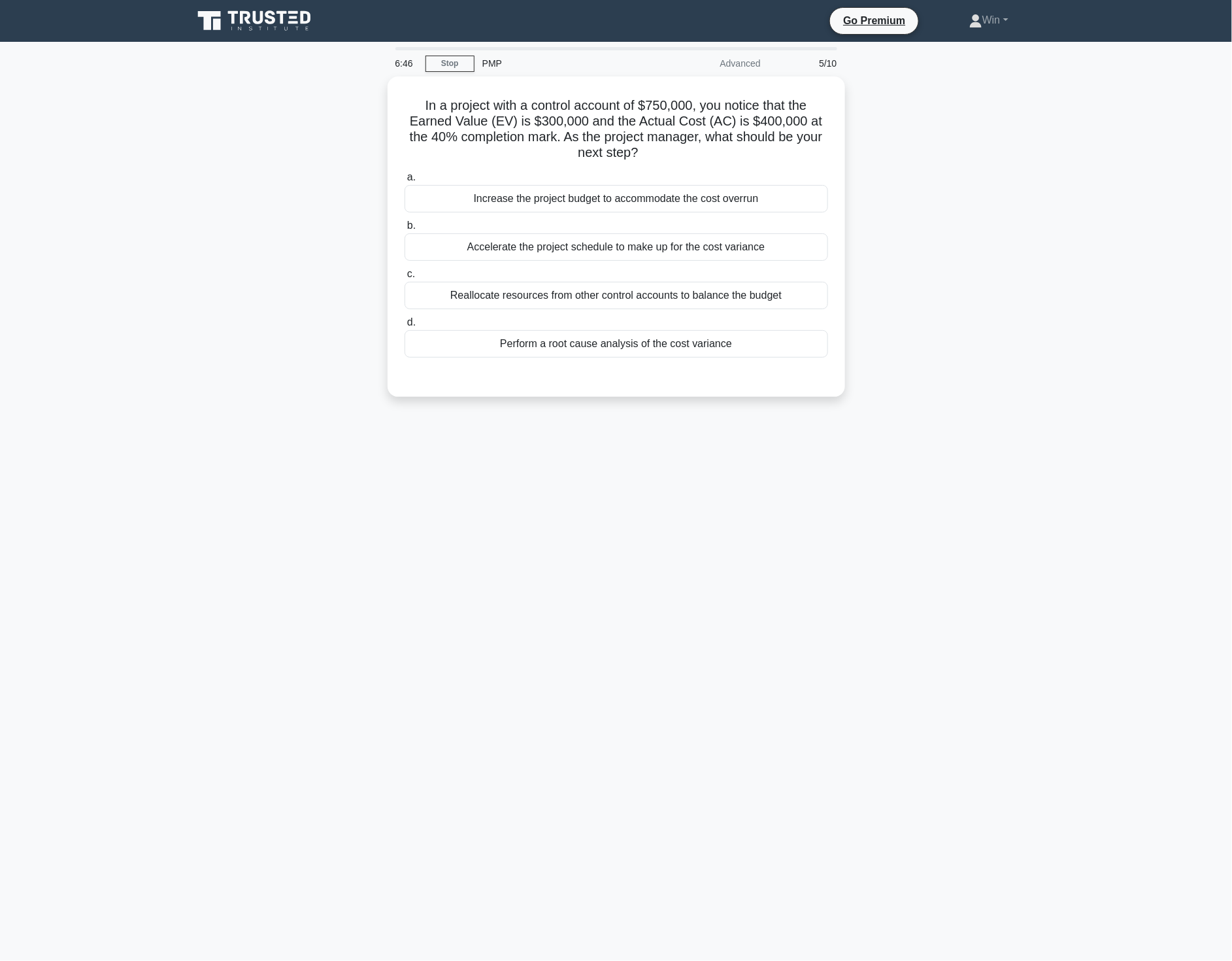
scroll to position [0, 0]
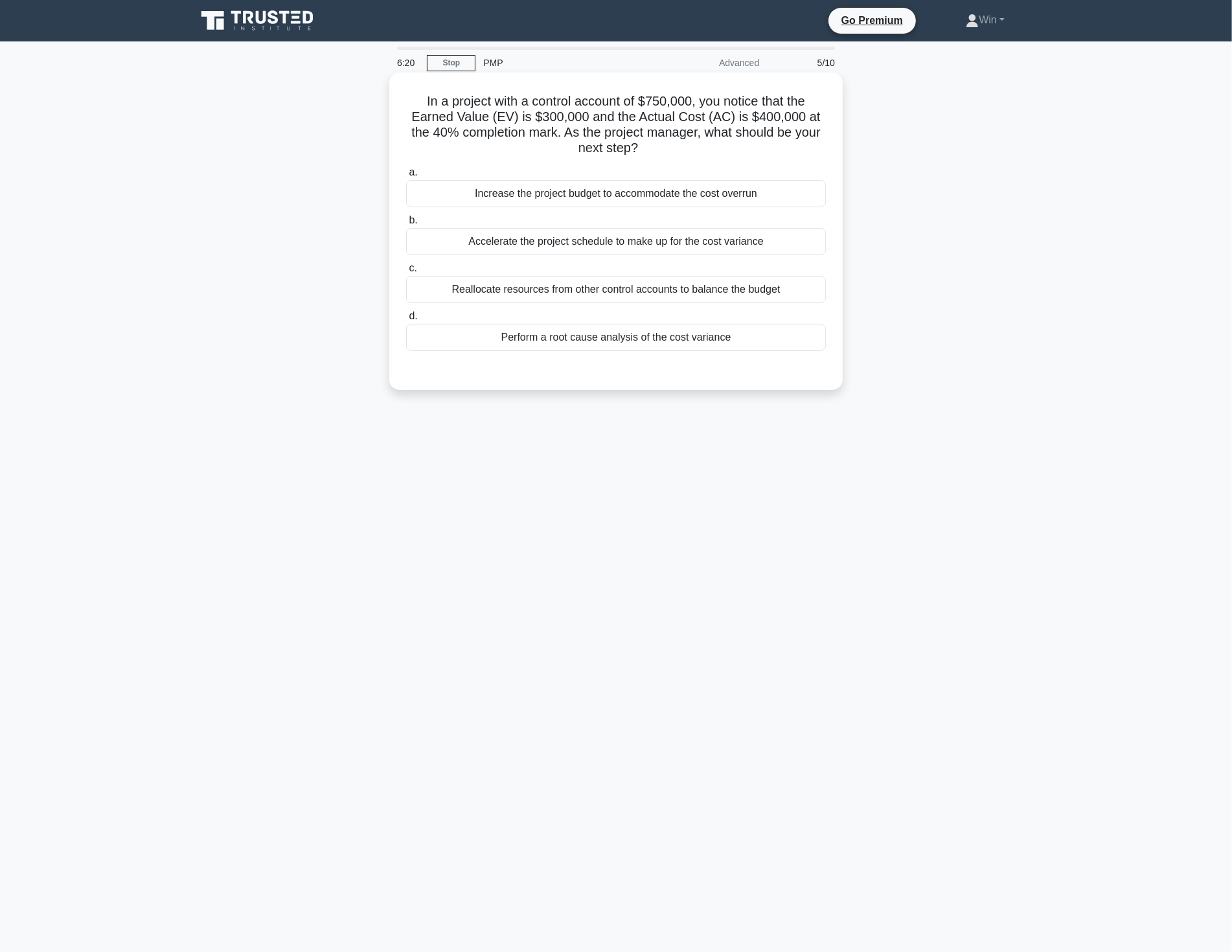
click at [632, 339] on div "Perform a root cause analysis of the cost variance" at bounding box center [615, 337] width 420 height 27
click at [406, 320] on input "d. Perform a root cause analysis of the cost variance" at bounding box center [406, 316] width 0 height 8
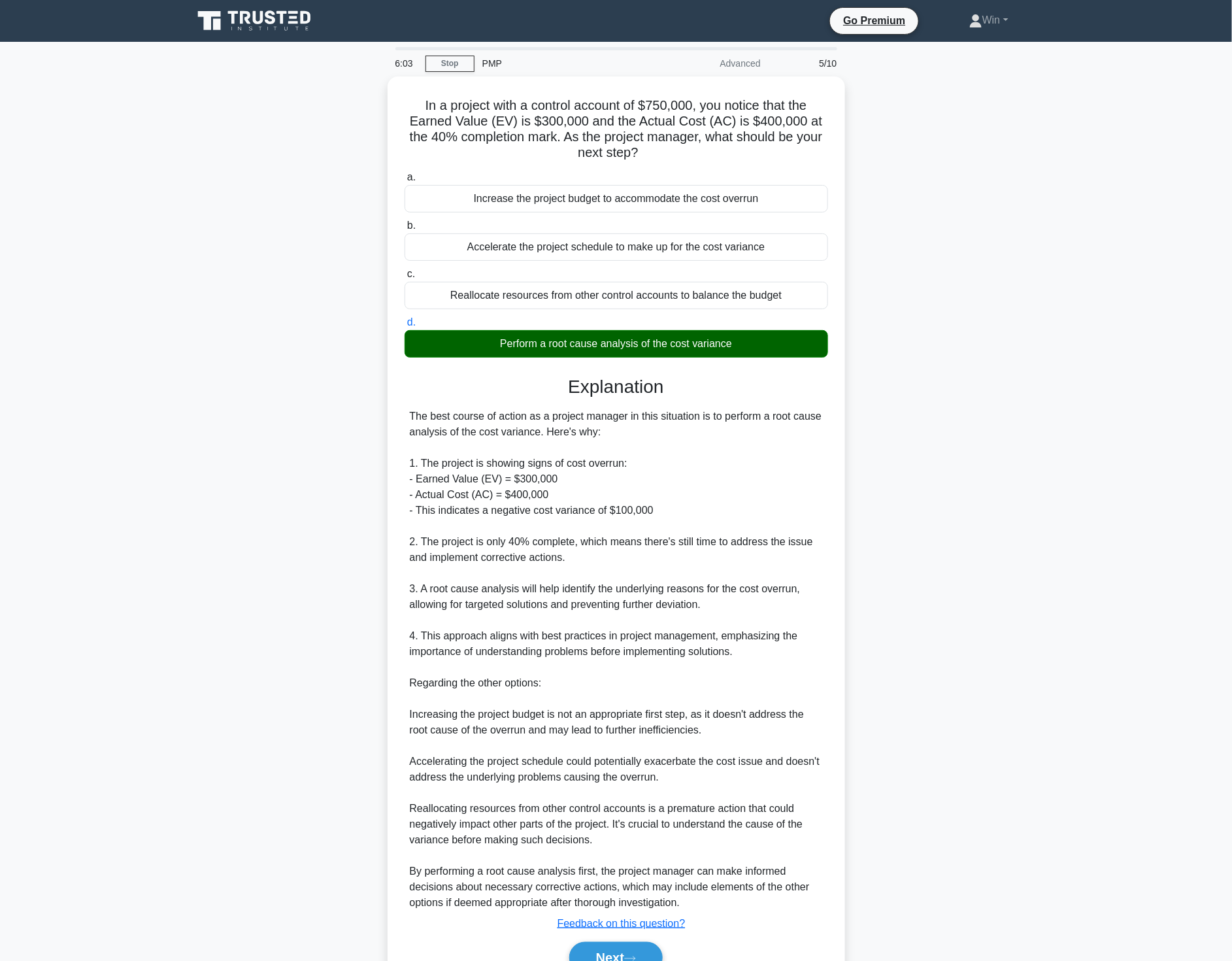
click at [984, 643] on div "In a project with a control account of $750,000, you notice that the Earned Val…" at bounding box center [616, 548] width 863 height 943
click at [959, 606] on div "In a project with a control account of $750,000, you notice that the Earned Val…" at bounding box center [616, 548] width 863 height 943
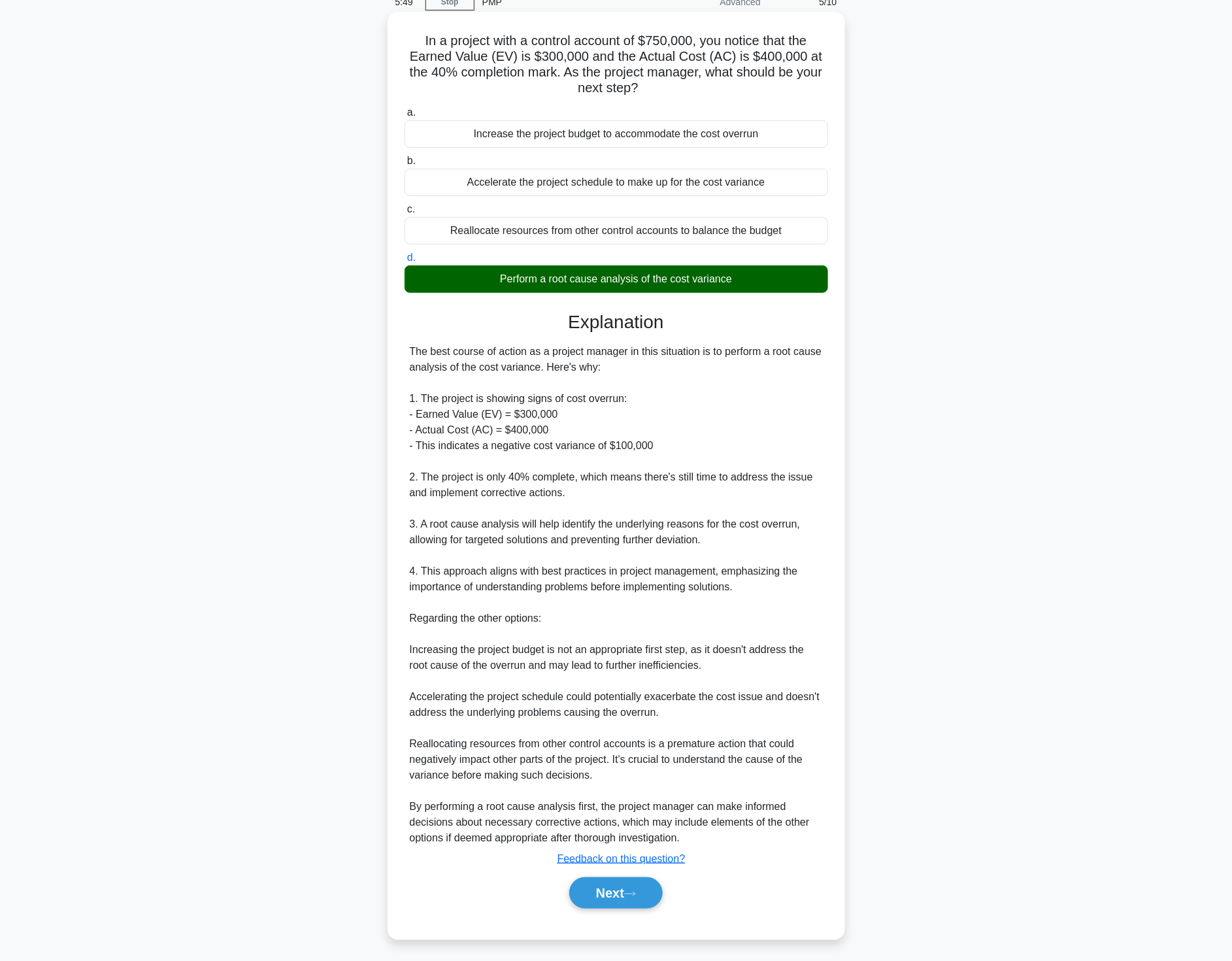
scroll to position [64, 0]
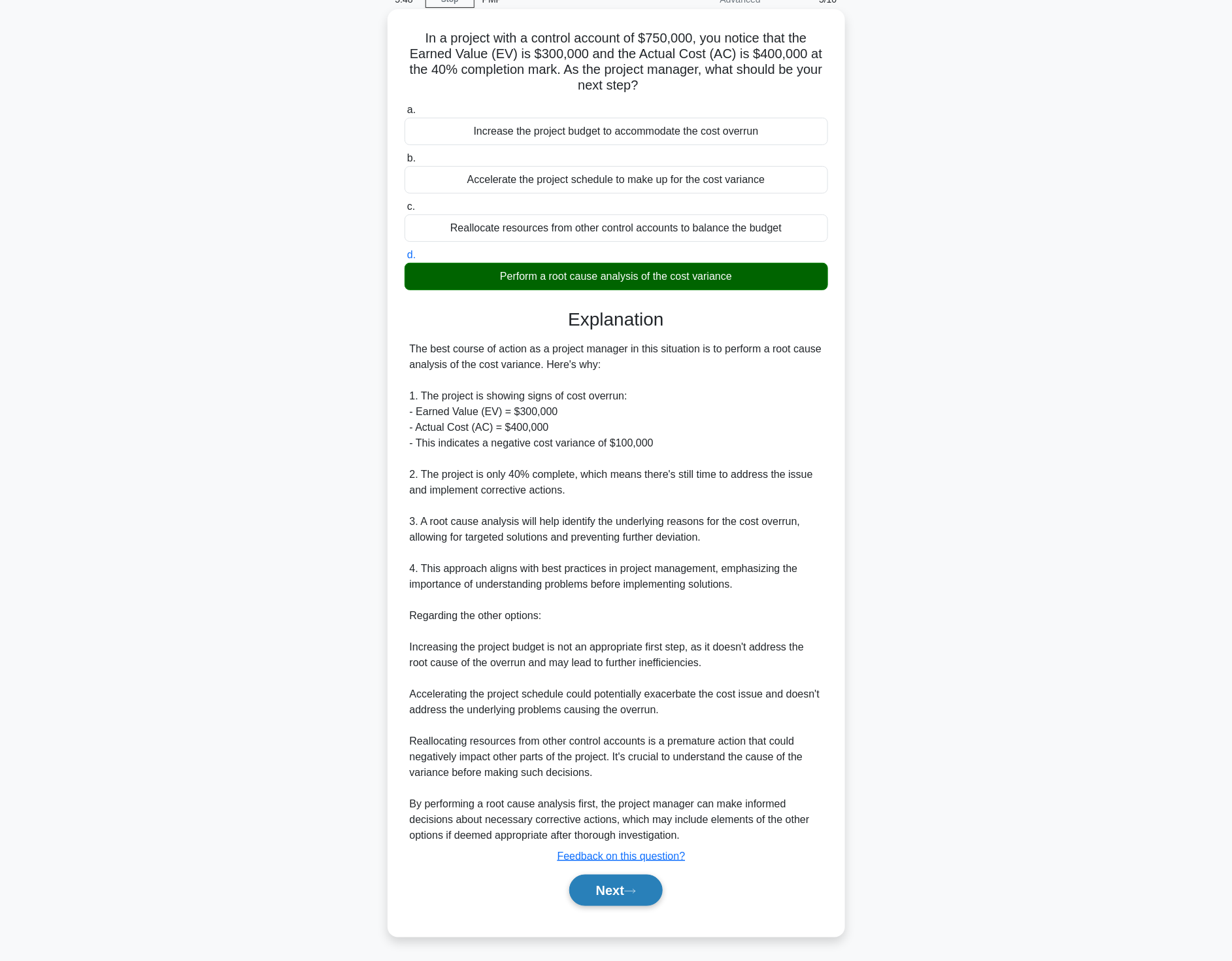
click at [612, 889] on button "Next" at bounding box center [616, 890] width 93 height 32
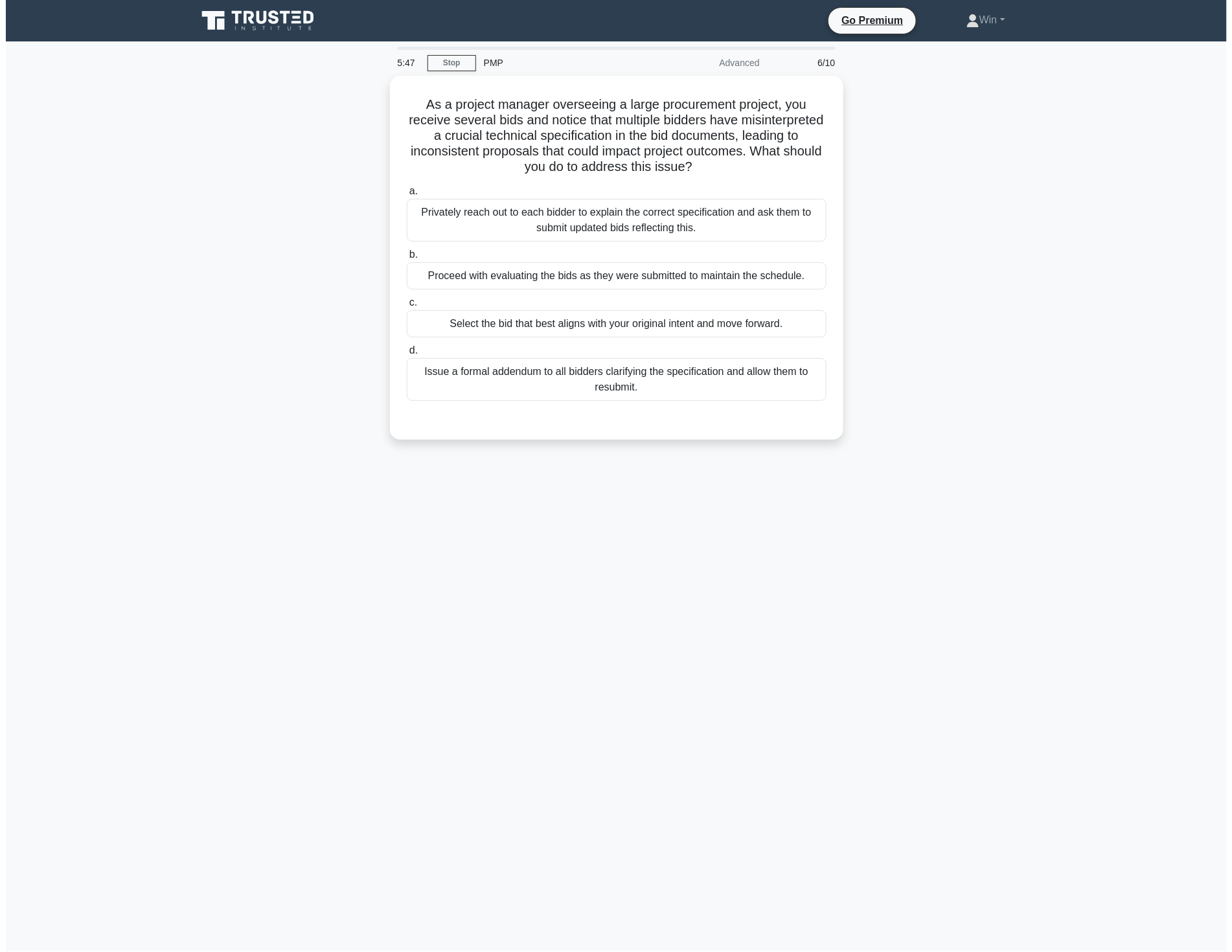
scroll to position [0, 0]
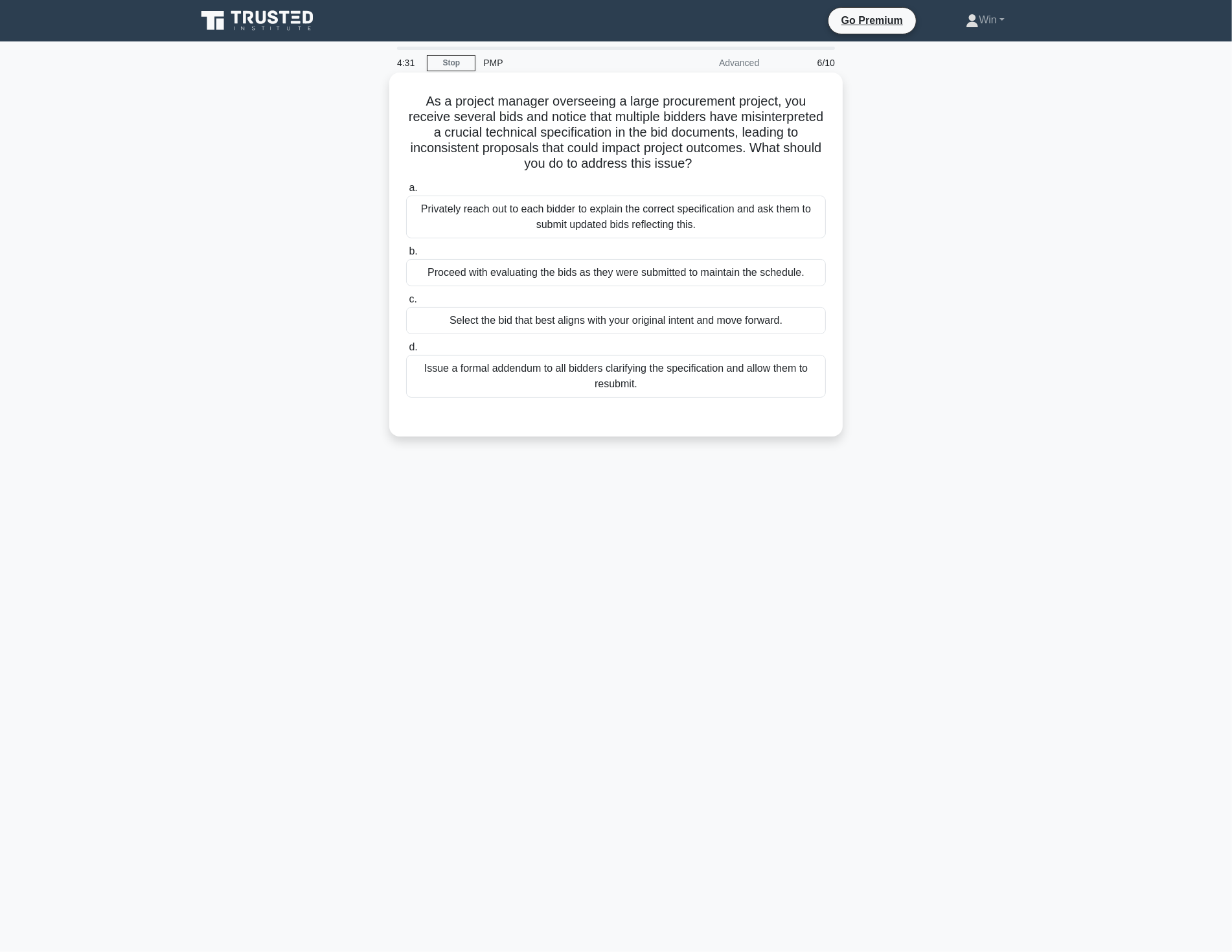
click at [651, 379] on div "Issue a formal addendum to all bidders clarifying the specification and allow t…" at bounding box center [615, 376] width 420 height 43
click at [406, 351] on input "d. Issue a formal addendum to all bidders clarifying the specification and allo…" at bounding box center [406, 347] width 0 height 8
click at [651, 379] on div "Issue a formal addendum to all bidders clarifying the specification and allow t…" at bounding box center [615, 377] width 420 height 44
click at [406, 351] on input "d. Issue a formal addendum to all bidders clarifying the specification and allo…" at bounding box center [406, 347] width 0 height 8
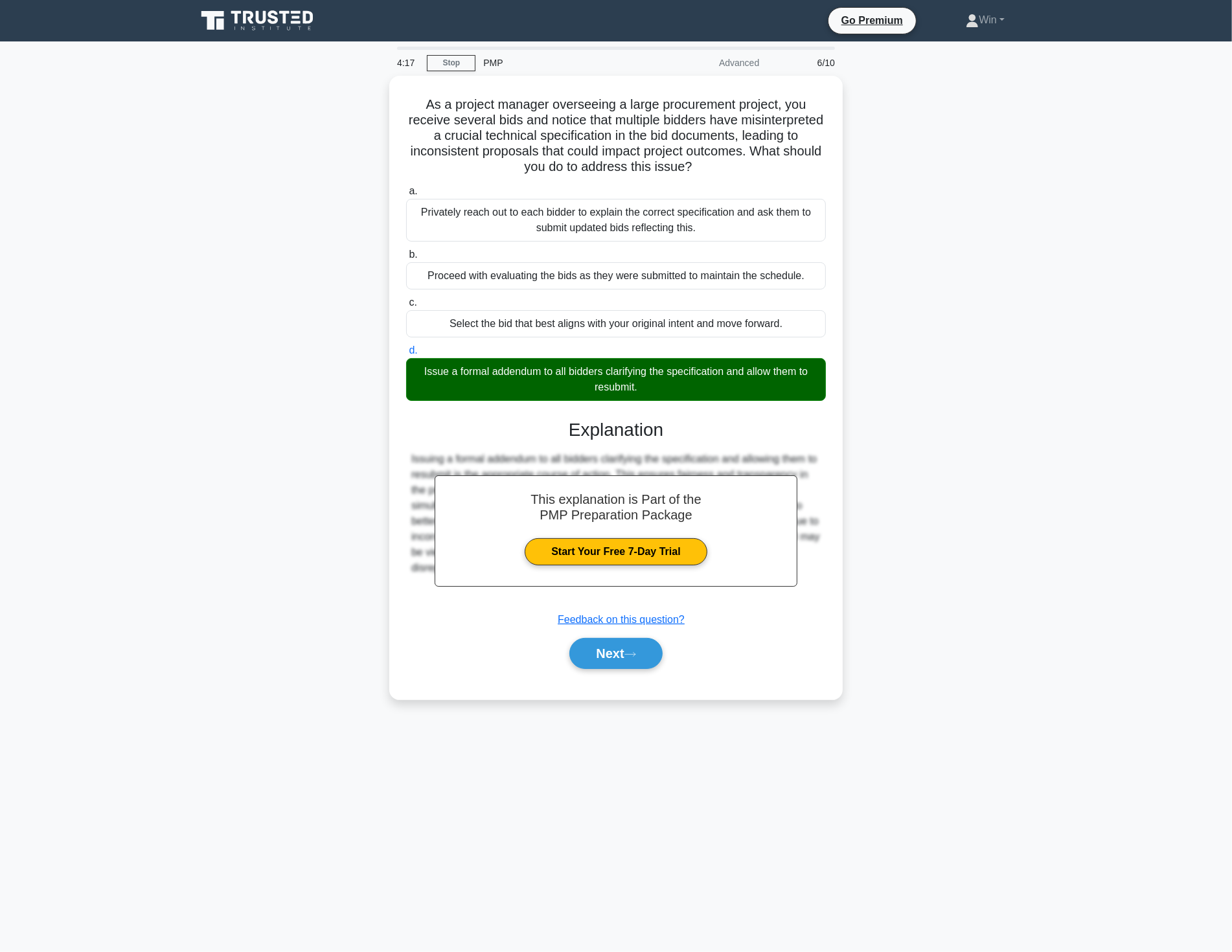
drag, startPoint x: 943, startPoint y: 741, endPoint x: 907, endPoint y: 677, distance: 73.4
click at [943, 741] on main "4:17 Stop PMP Advanced 6/10 As a project manager overseeing a large procurement…" at bounding box center [616, 497] width 1232 height 911
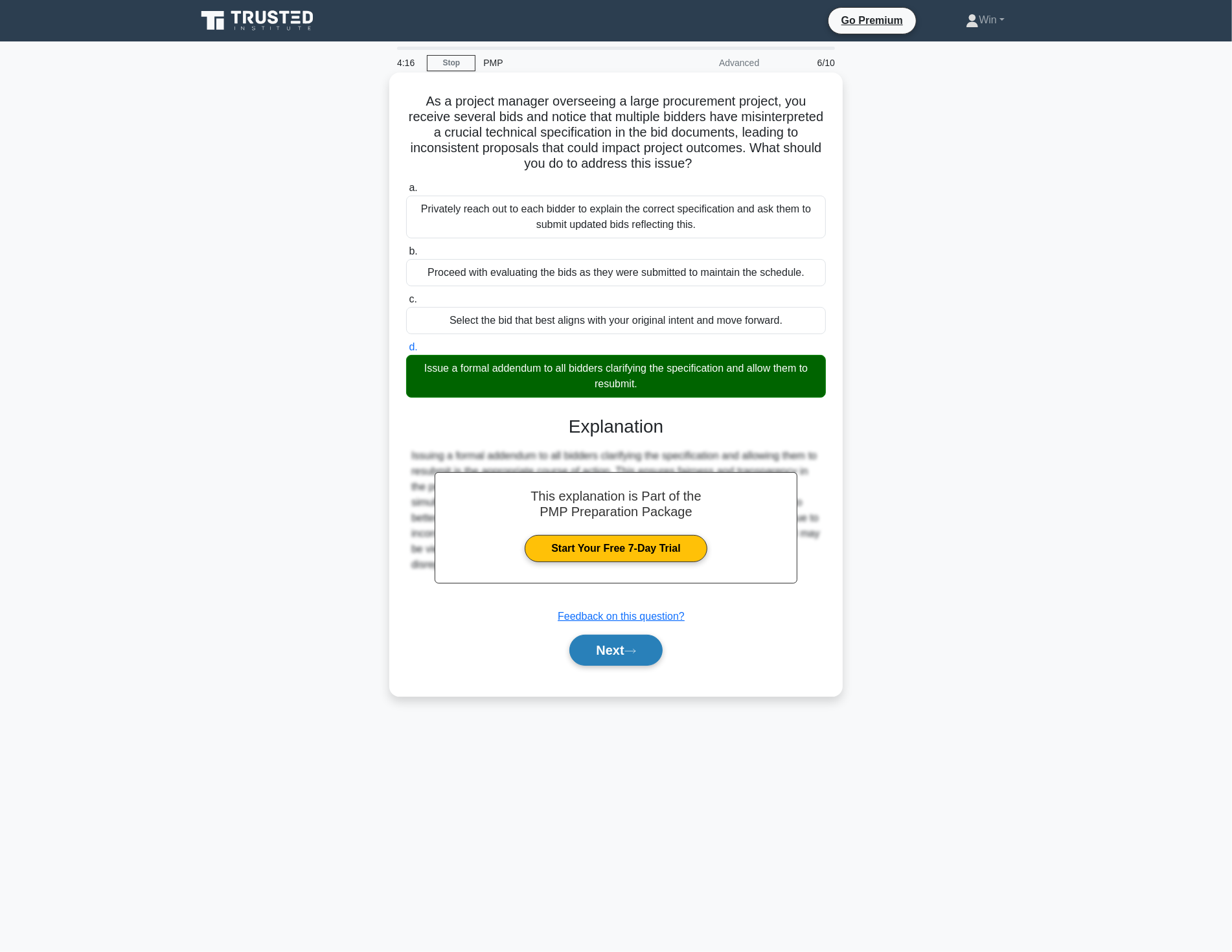
click at [615, 648] on button "Next" at bounding box center [615, 650] width 92 height 31
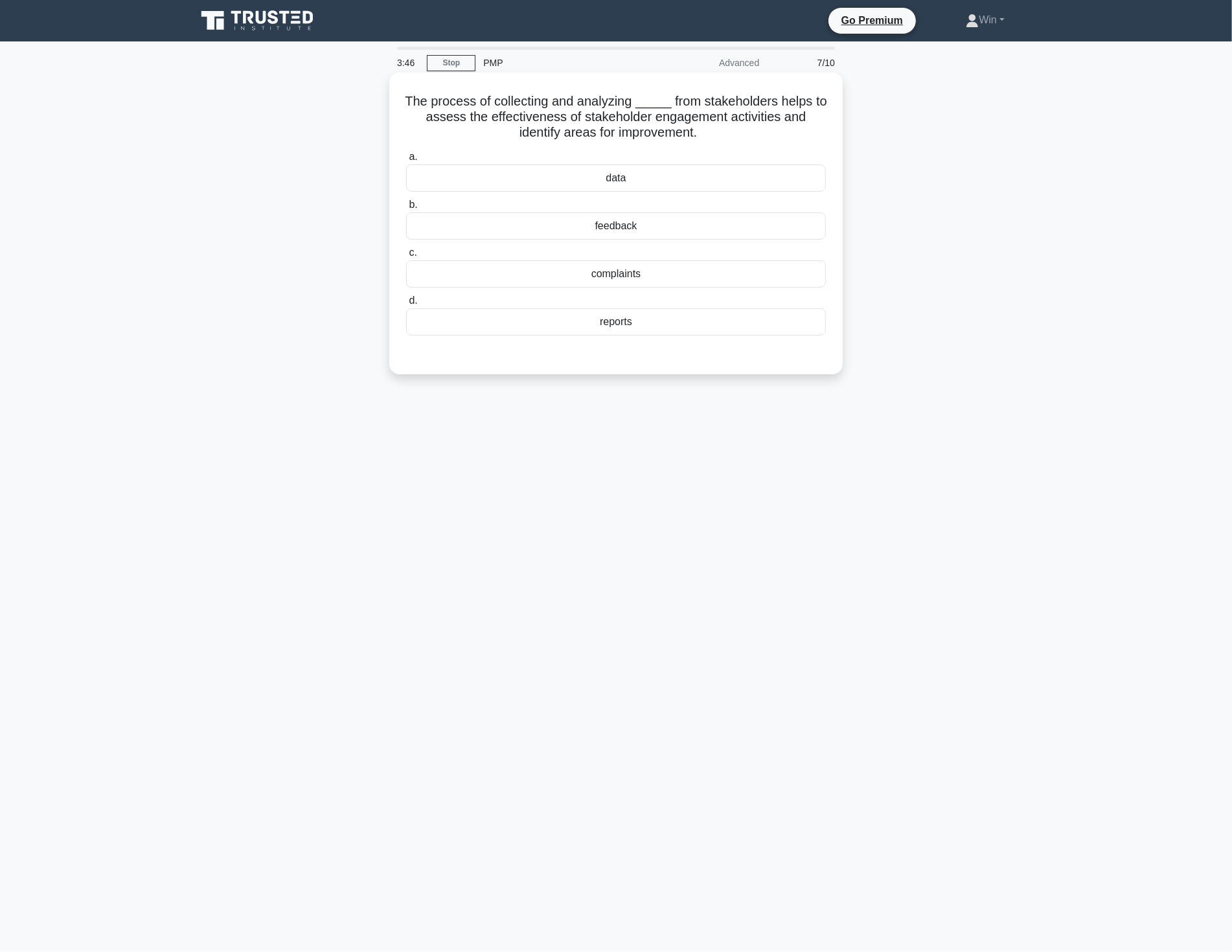
click at [621, 224] on div "feedback" at bounding box center [615, 226] width 420 height 27
click at [406, 209] on input "b. feedback" at bounding box center [406, 205] width 0 height 8
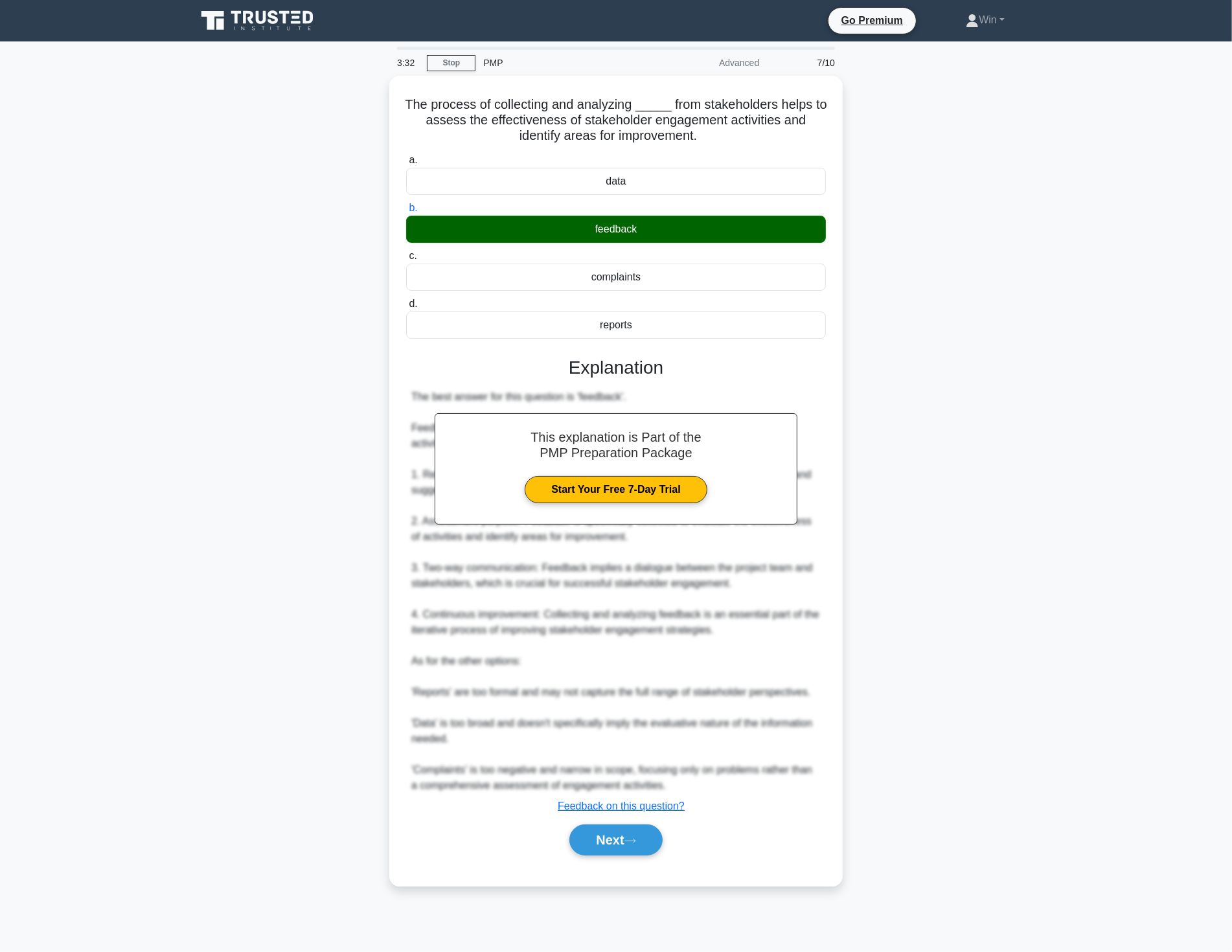
click at [1033, 606] on div "The process of collecting and analyzing _____ from stakeholders helps to assess…" at bounding box center [616, 489] width 855 height 826
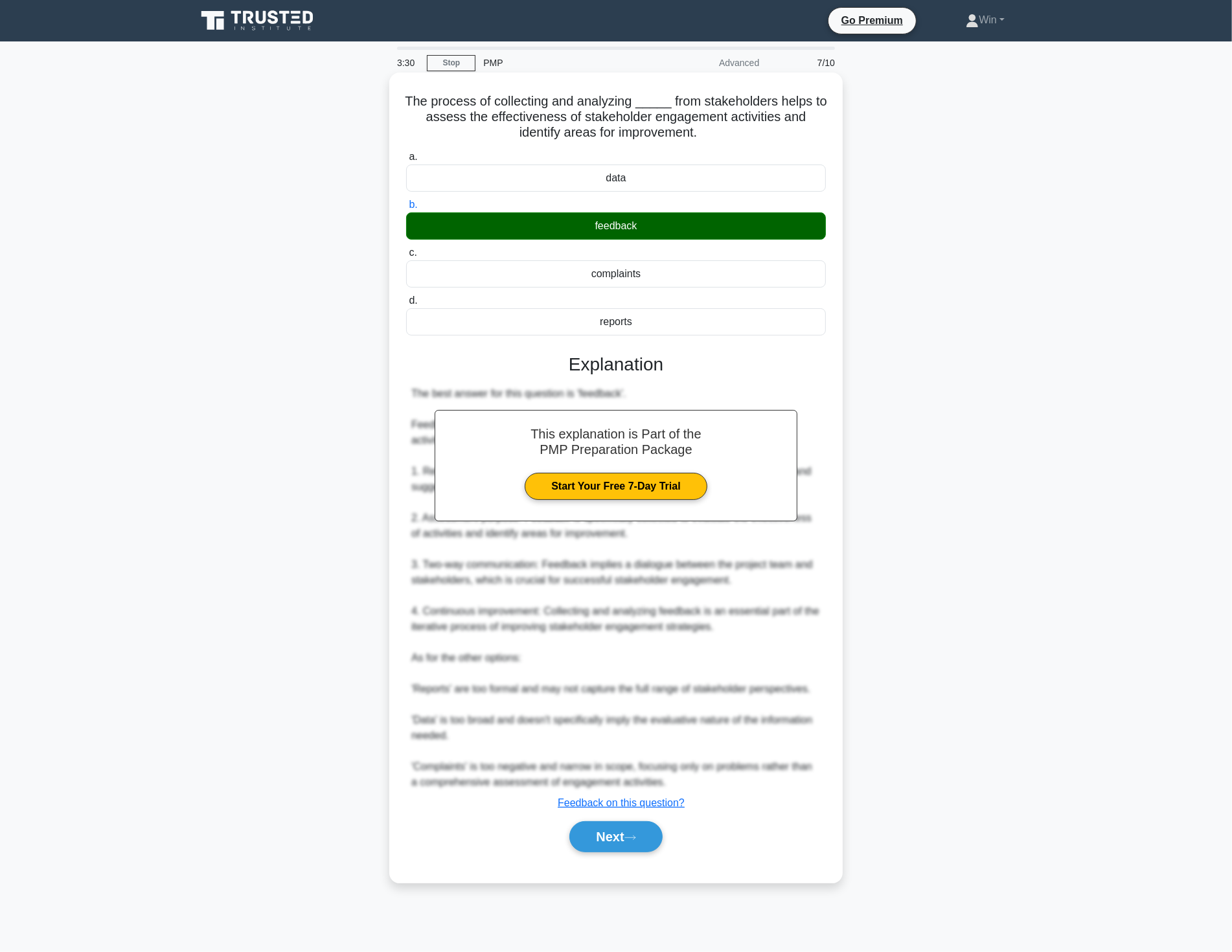
drag, startPoint x: 599, startPoint y: 834, endPoint x: 790, endPoint y: 791, distance: 195.8
click at [599, 833] on button "Next" at bounding box center [615, 837] width 92 height 31
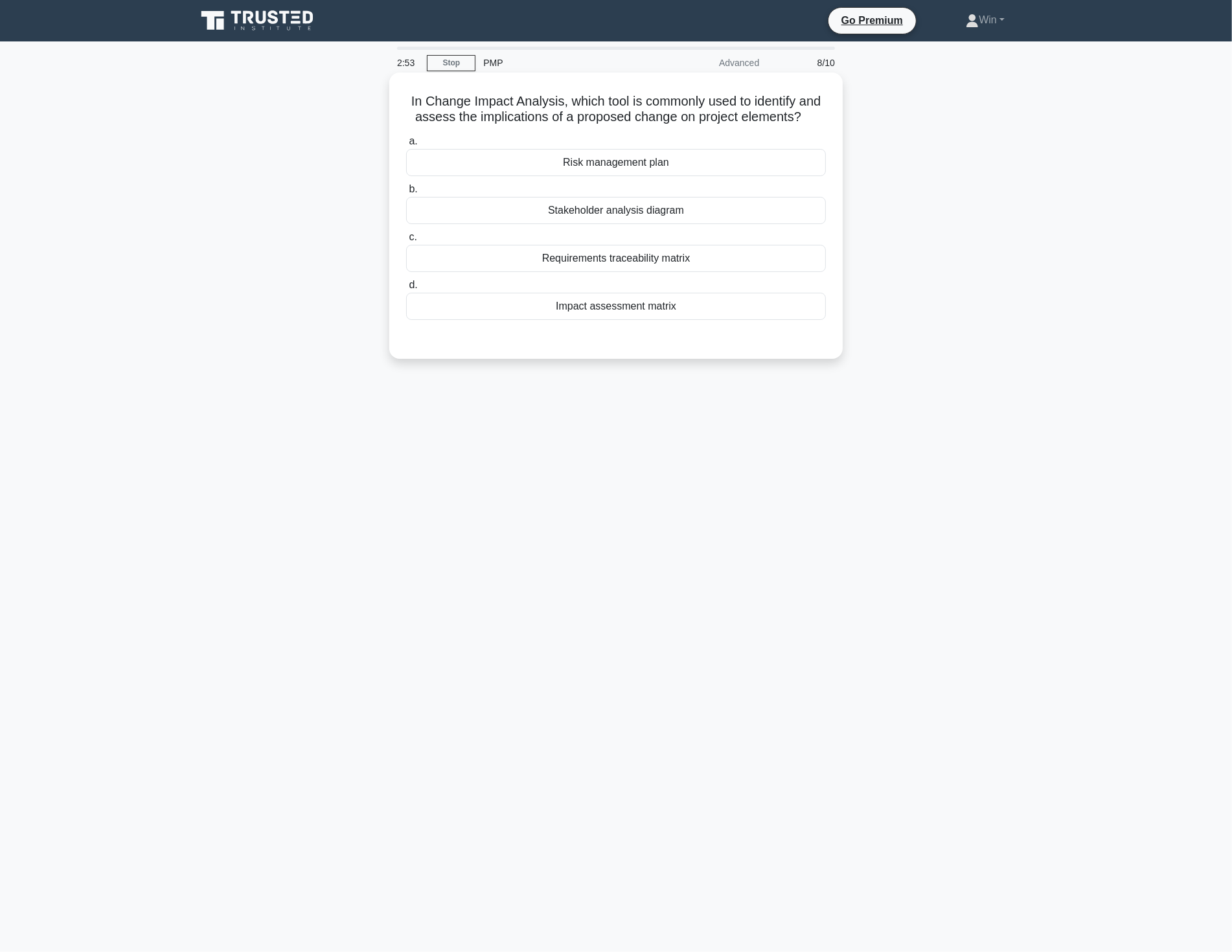
click at [634, 311] on div "Impact assessment matrix" at bounding box center [615, 306] width 420 height 27
click at [406, 290] on input "d. Impact assessment matrix" at bounding box center [406, 285] width 0 height 8
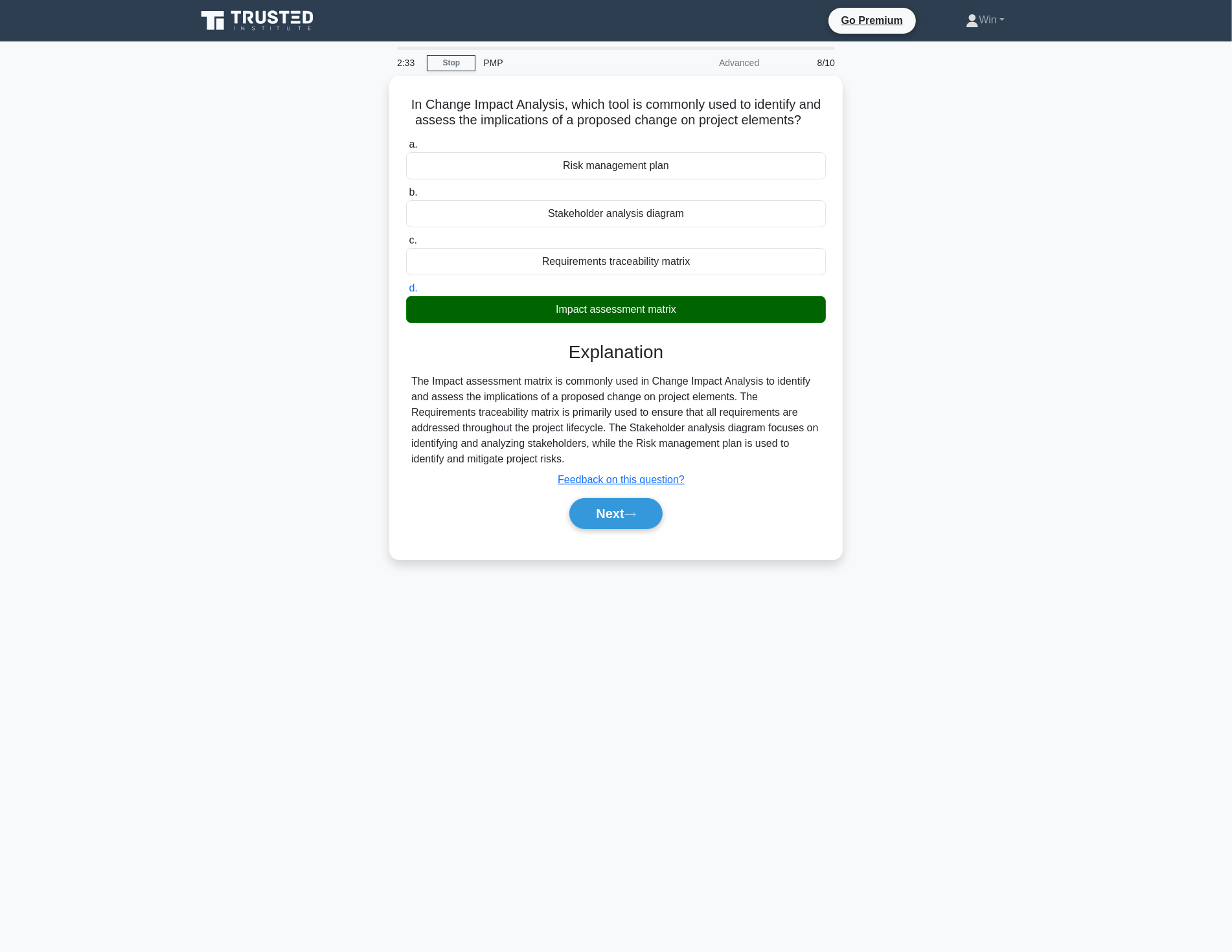
click at [901, 685] on div "2:33 Stop PMP Advanced 8/10 In Change Impact Analysis, which tool is commonly u…" at bounding box center [616, 370] width 855 height 648
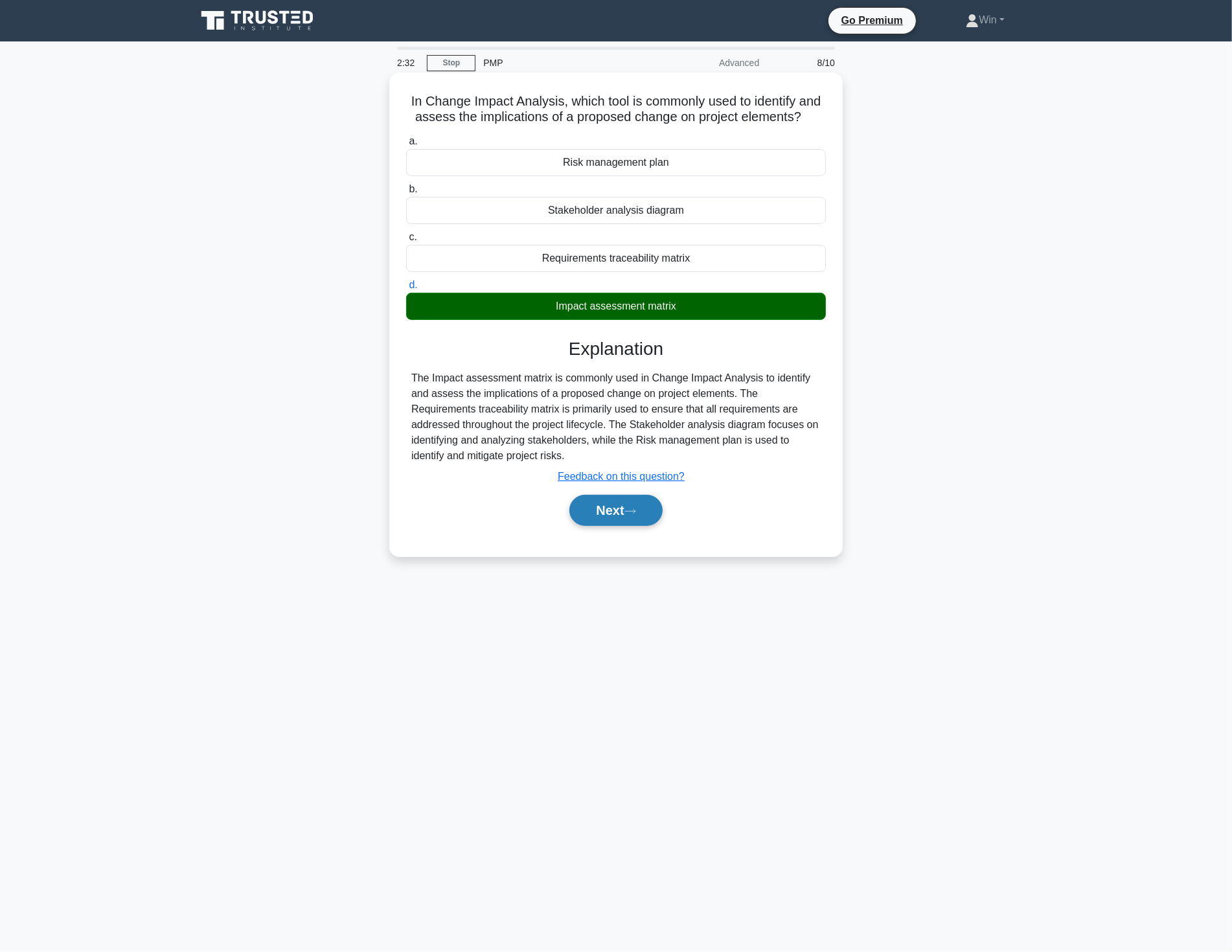
click at [611, 510] on button "Next" at bounding box center [615, 510] width 92 height 31
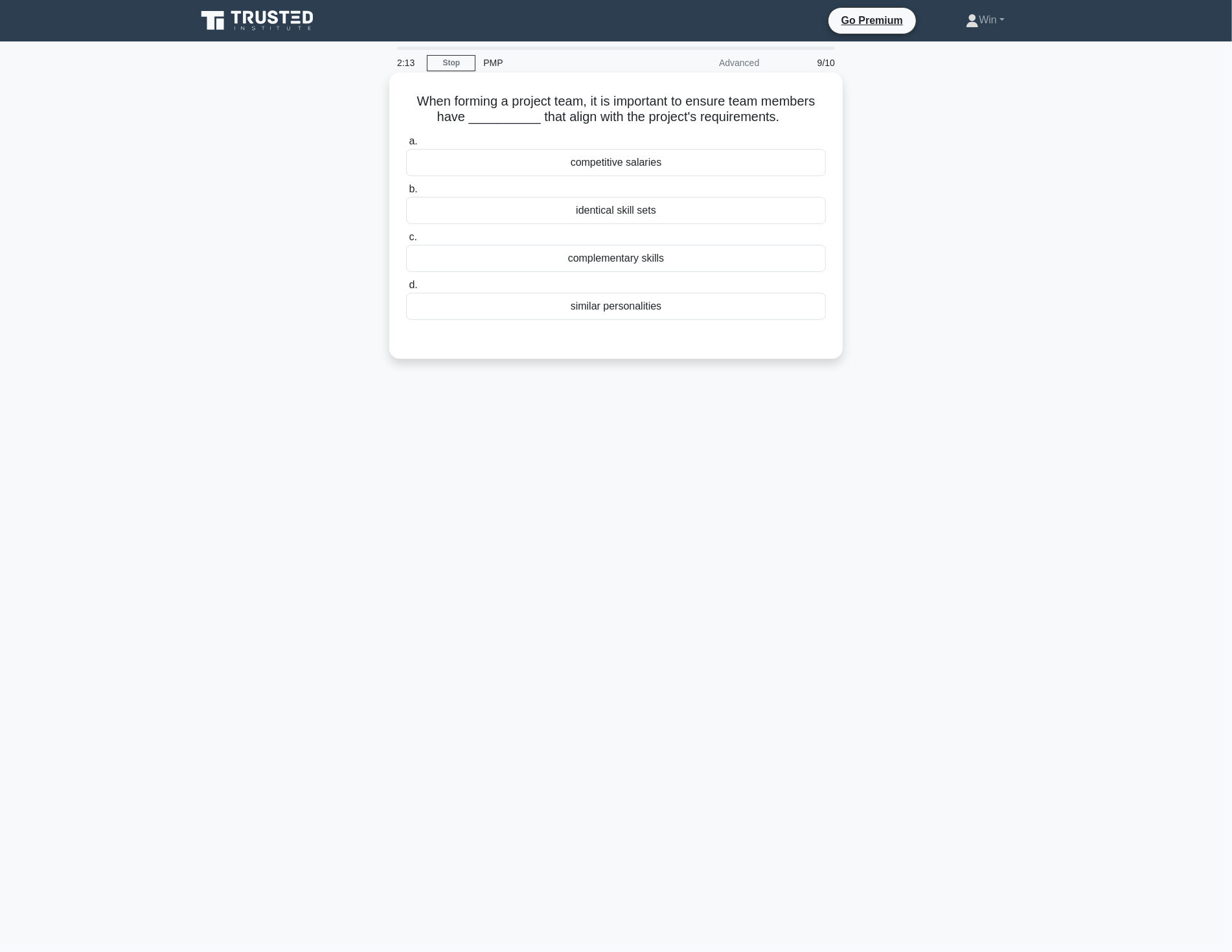
click at [623, 209] on div "identical skill sets" at bounding box center [615, 210] width 420 height 27
click at [406, 193] on input "b. identical skill sets" at bounding box center [406, 189] width 0 height 8
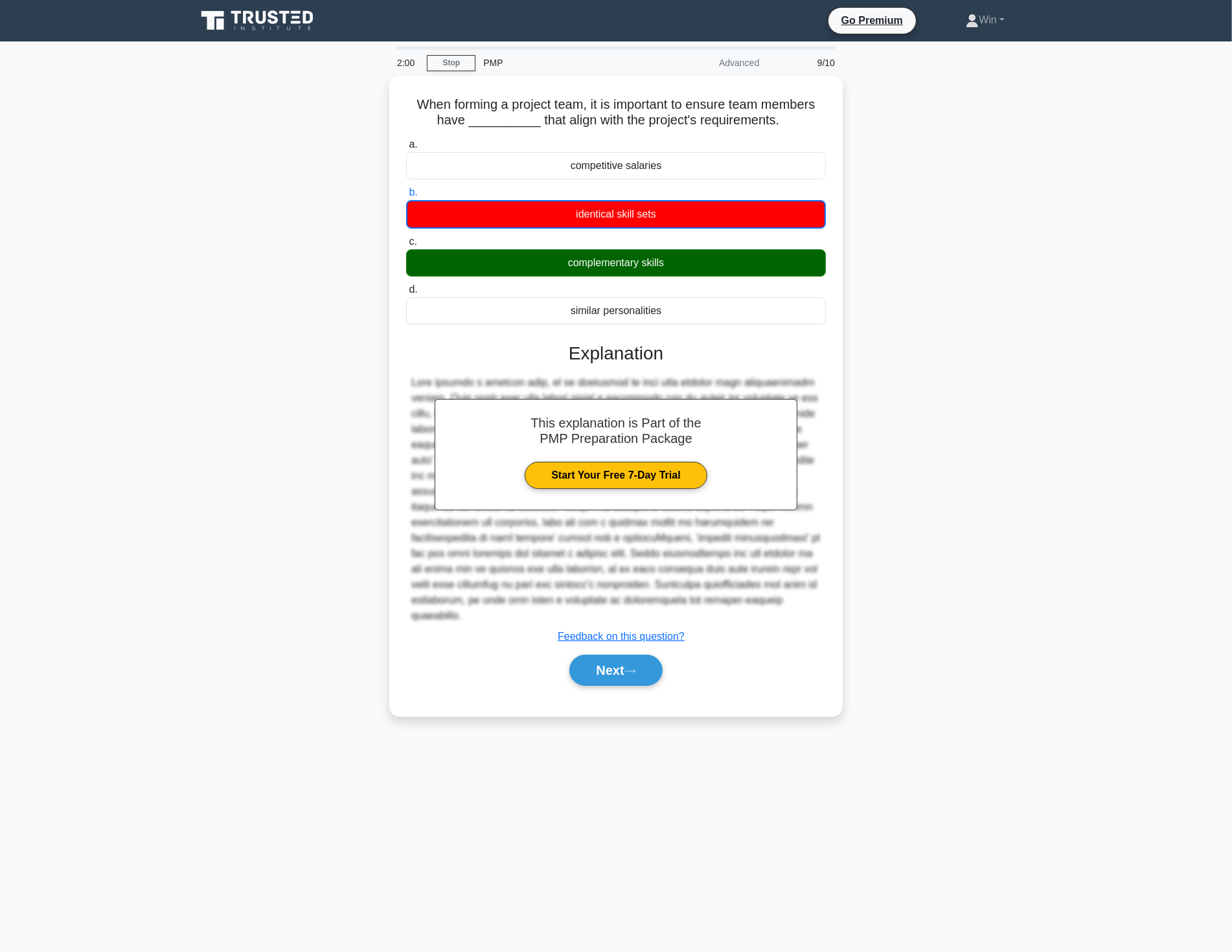
click at [1022, 618] on div "When forming a project team, it is important to ensure team members have ______…" at bounding box center [616, 404] width 855 height 656
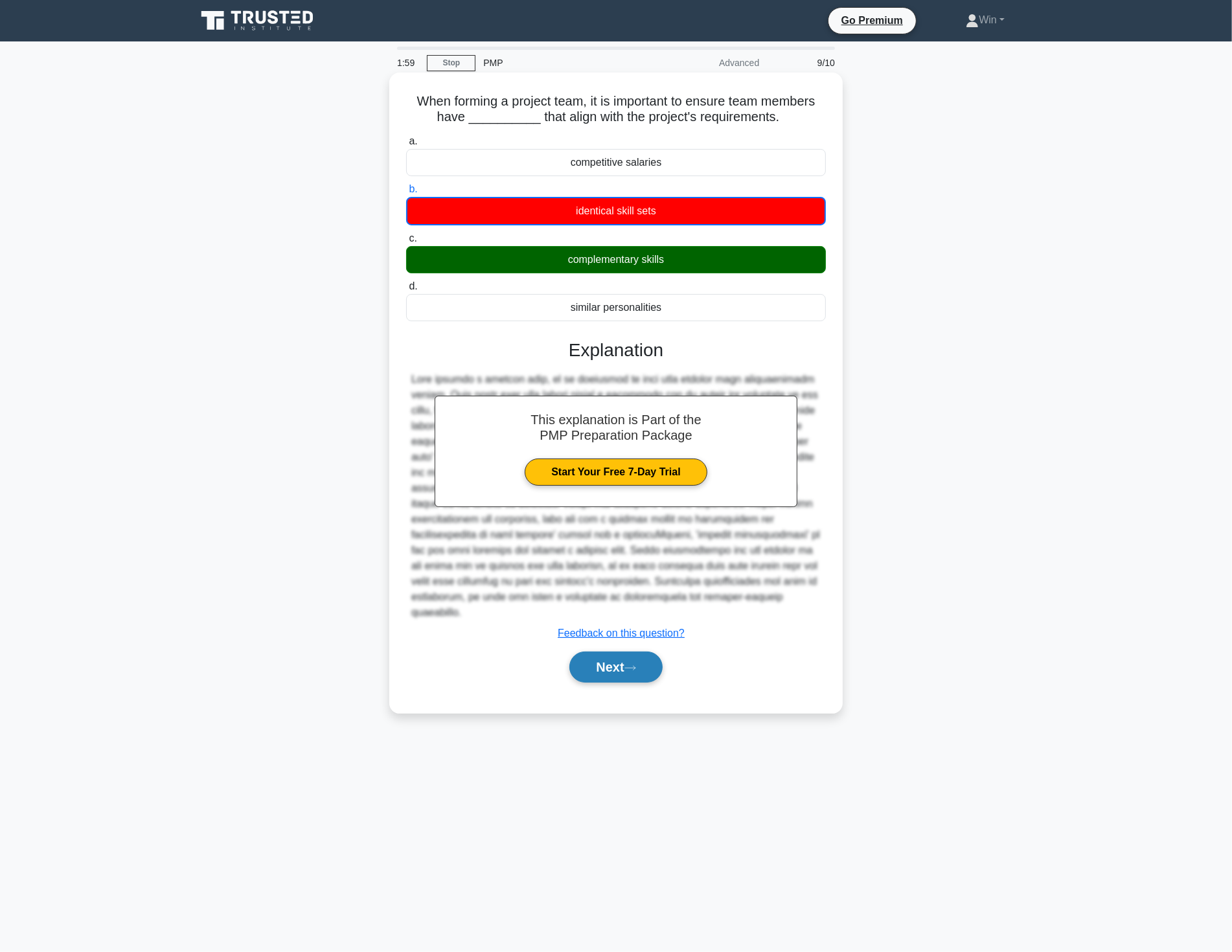
click at [606, 652] on button "Next" at bounding box center [615, 667] width 92 height 31
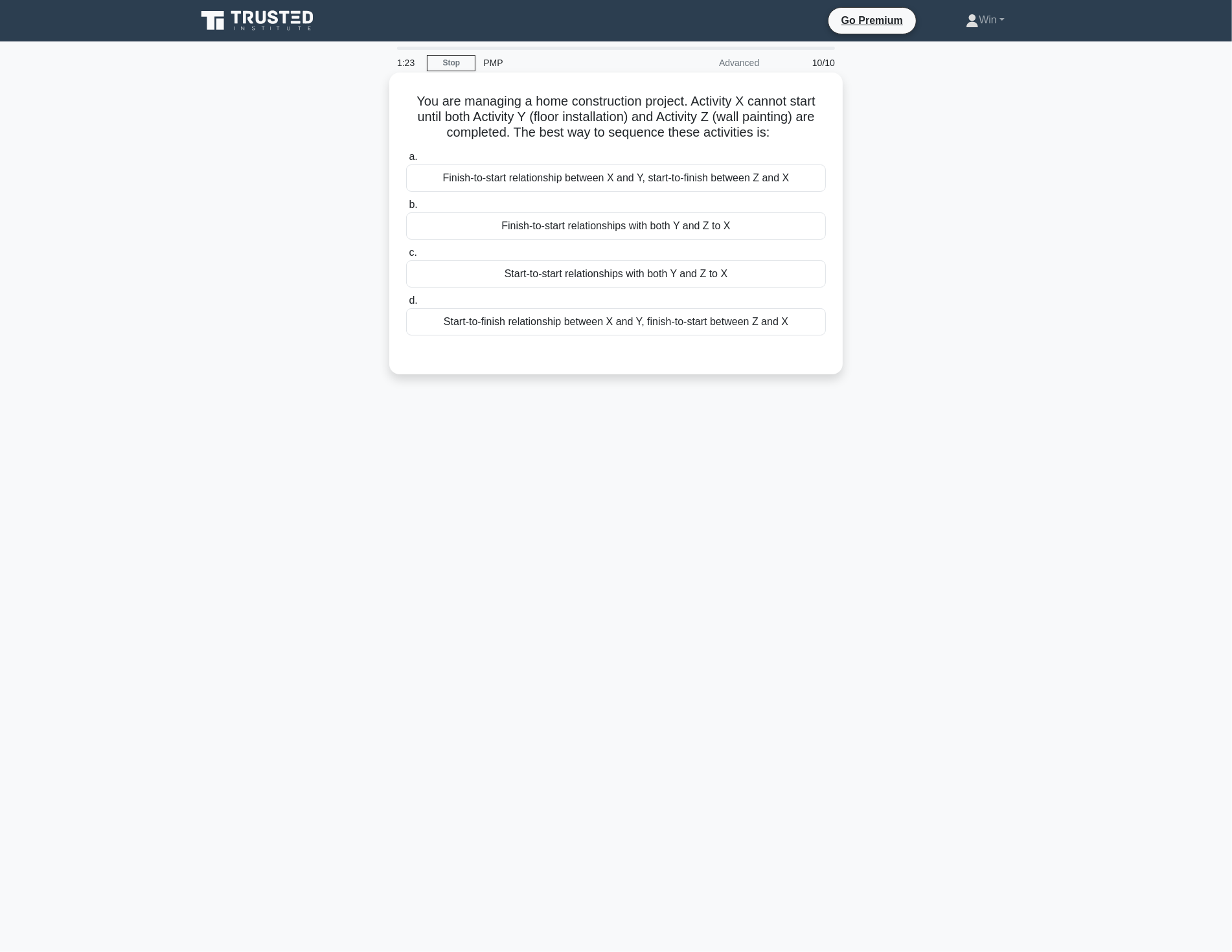
click at [569, 230] on div "Finish-to-start relationships with both Y and Z to X" at bounding box center [615, 226] width 420 height 27
click at [406, 209] on input "b. Finish-to-start relationships with both Y and Z to X" at bounding box center [406, 205] width 0 height 8
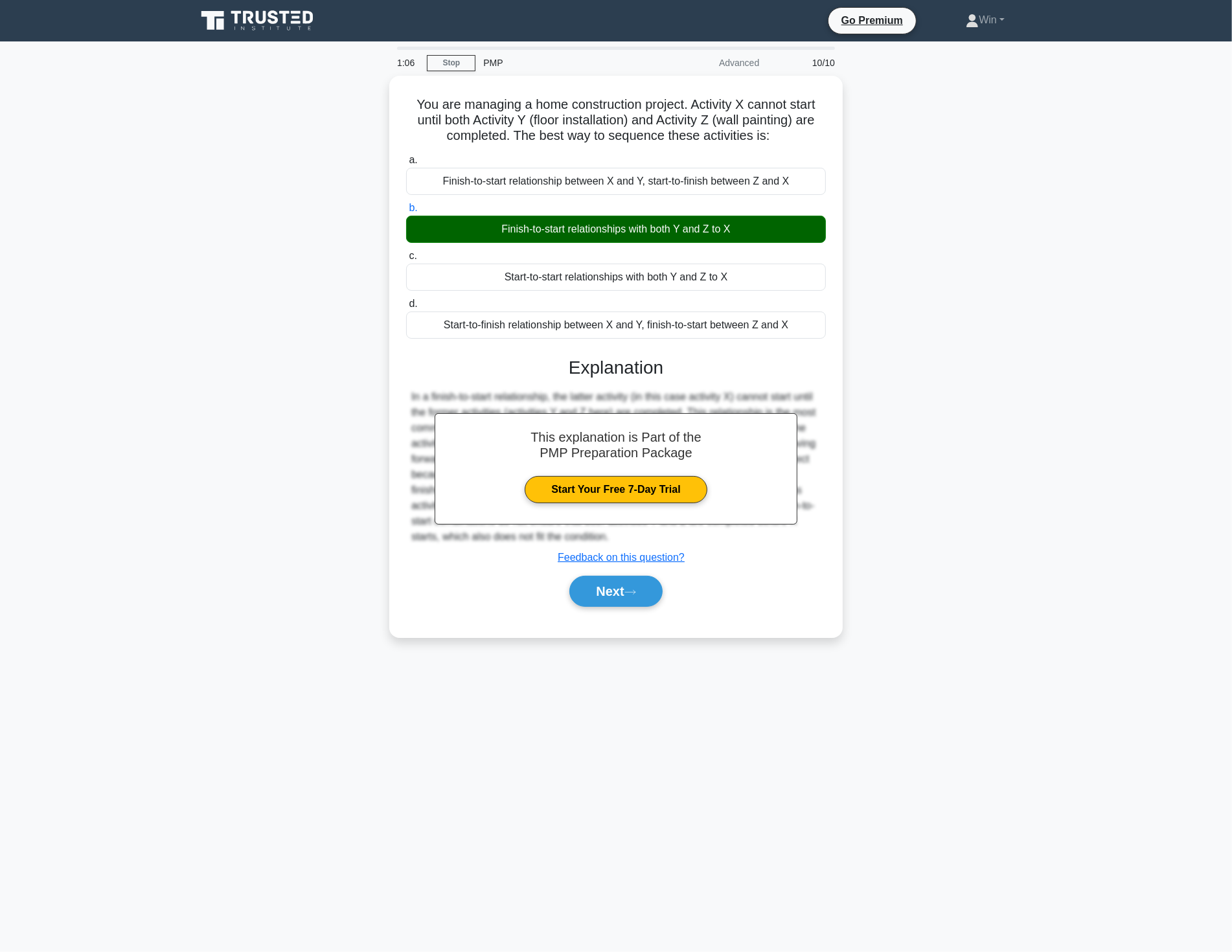
click at [916, 714] on main "1:06 Stop PMP Advanced 10/10 You are managing a home construction project. Acti…" at bounding box center [616, 497] width 1232 height 911
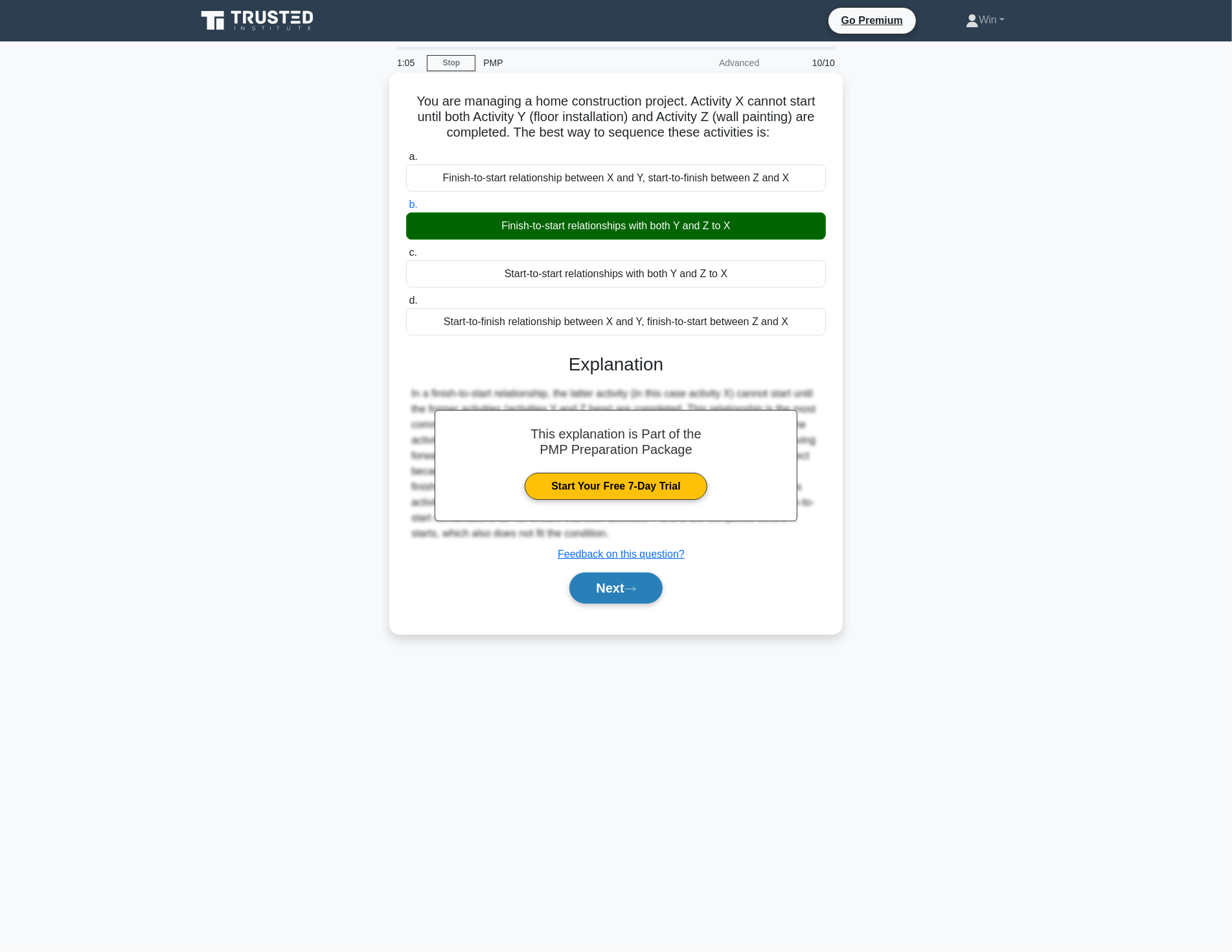
click at [617, 587] on button "Next" at bounding box center [615, 588] width 92 height 31
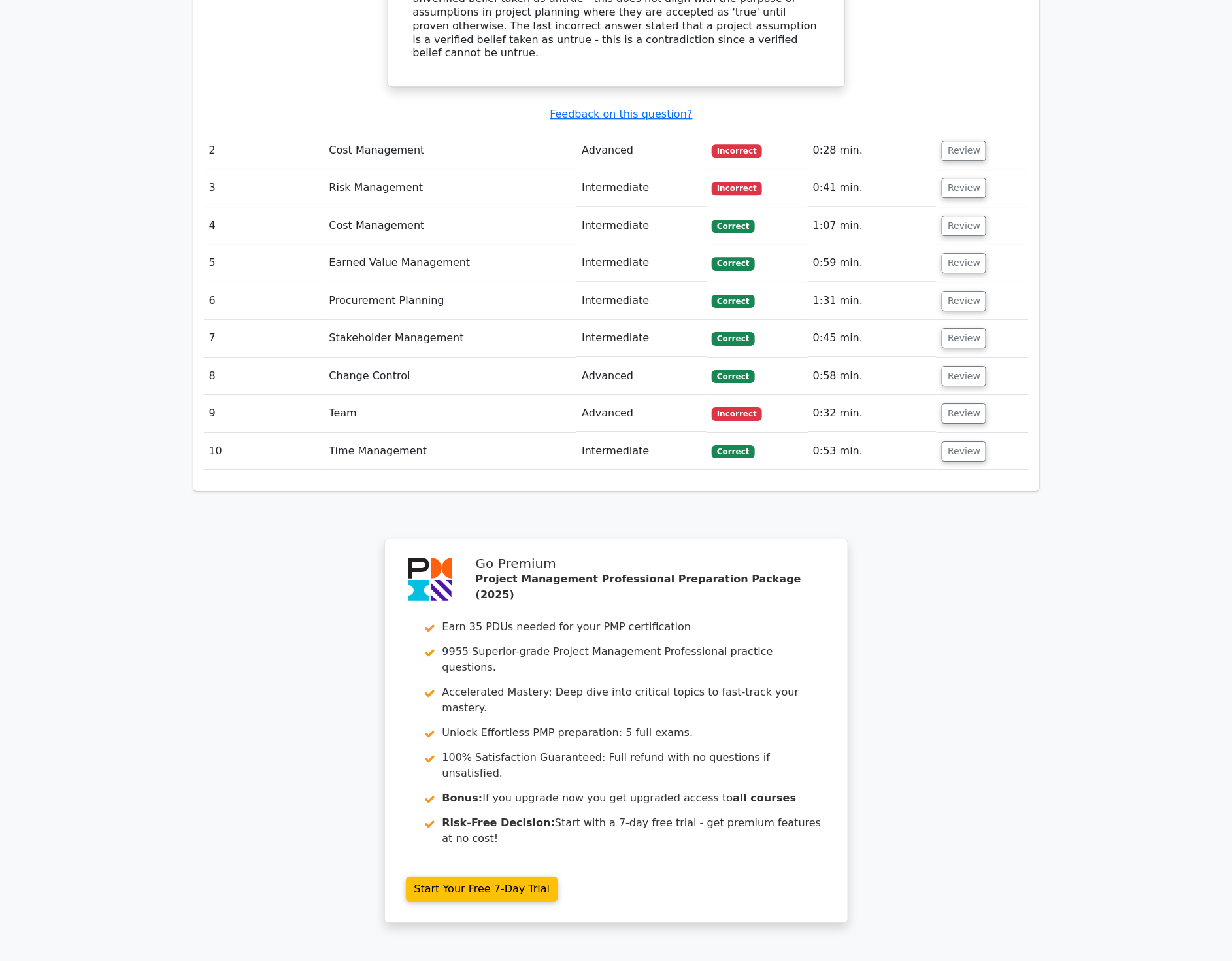
scroll to position [1743, 0]
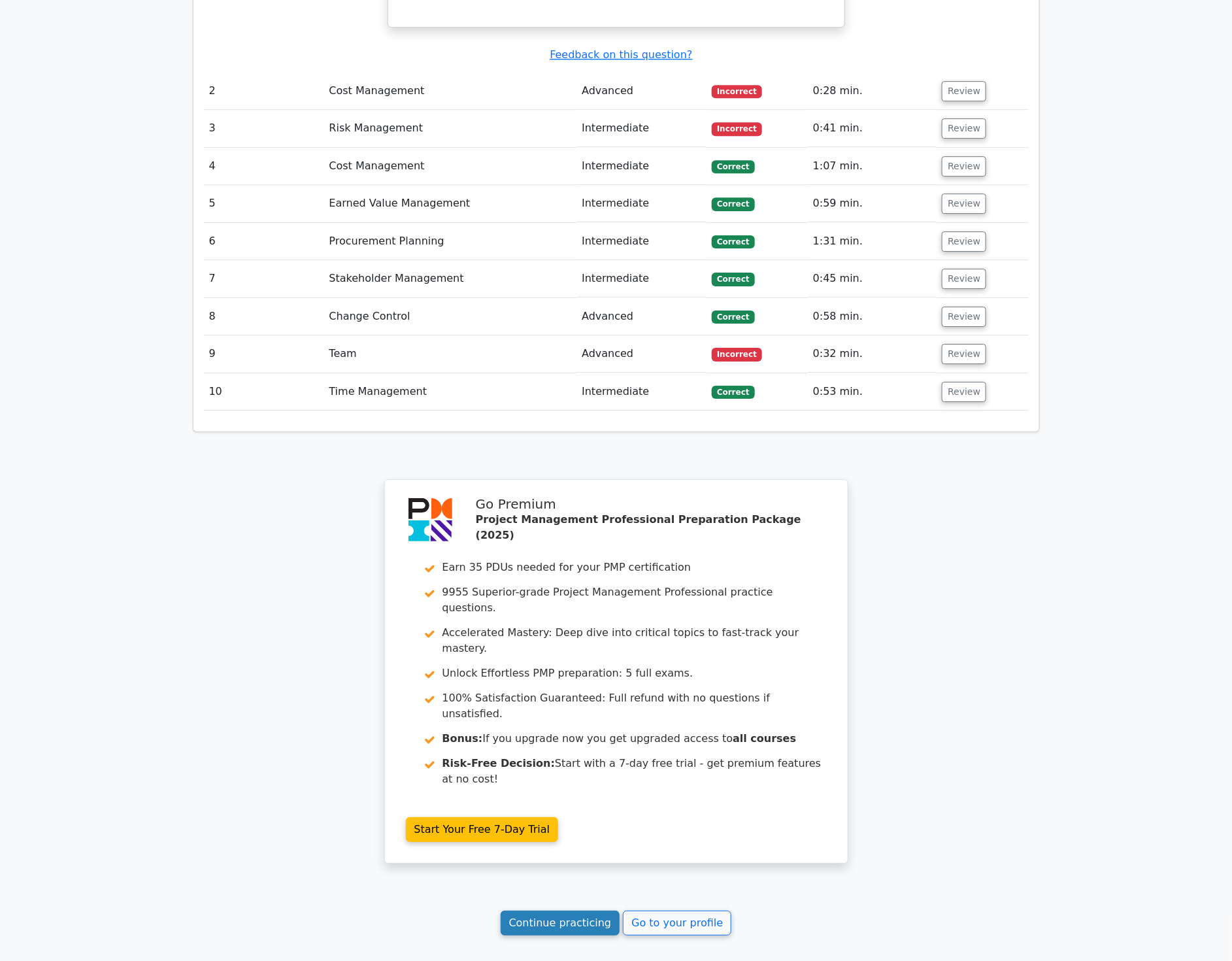
click at [563, 911] on link "Continue practicing" at bounding box center [560, 923] width 120 height 25
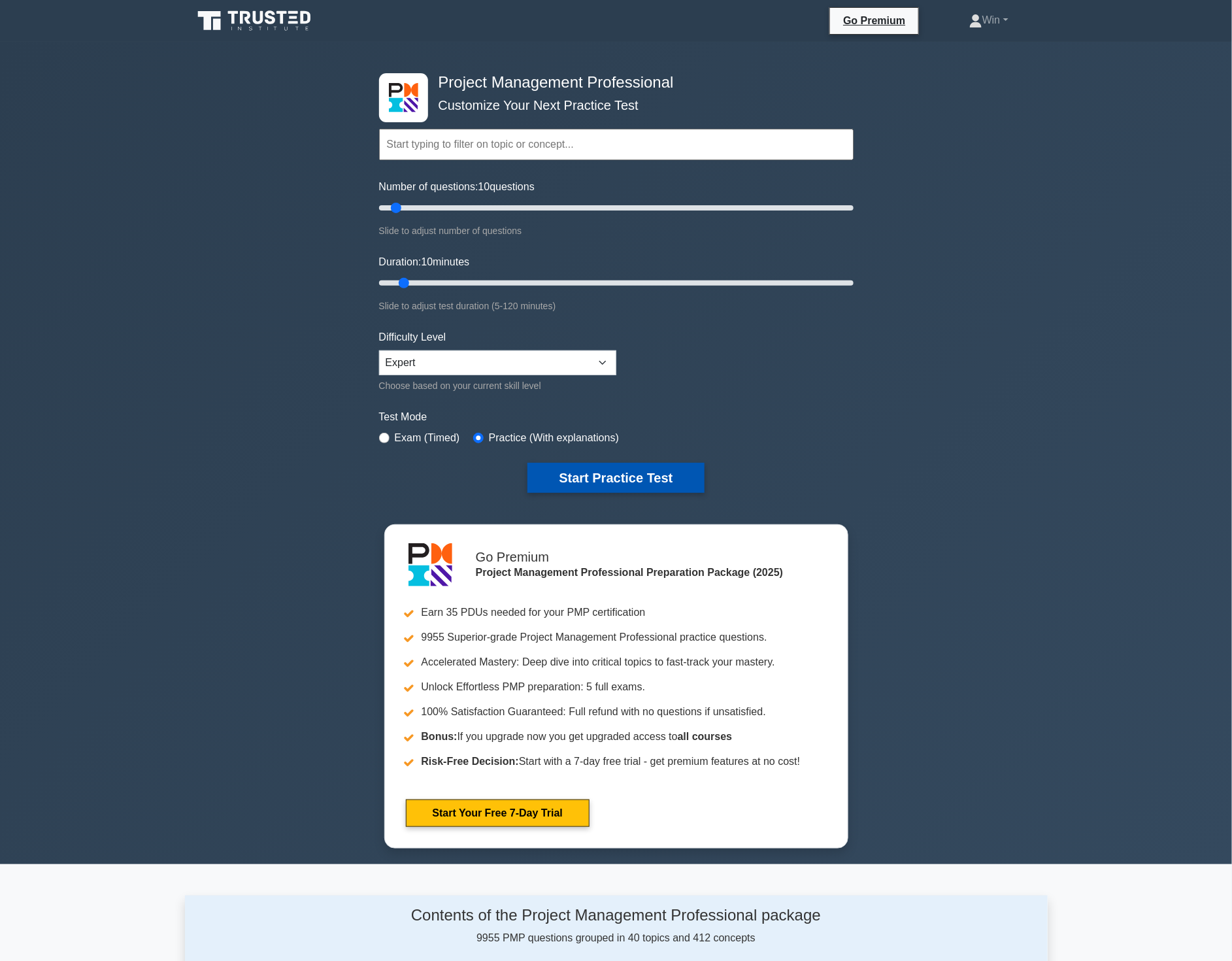
click at [616, 480] on button "Start Practice Test" at bounding box center [616, 478] width 177 height 30
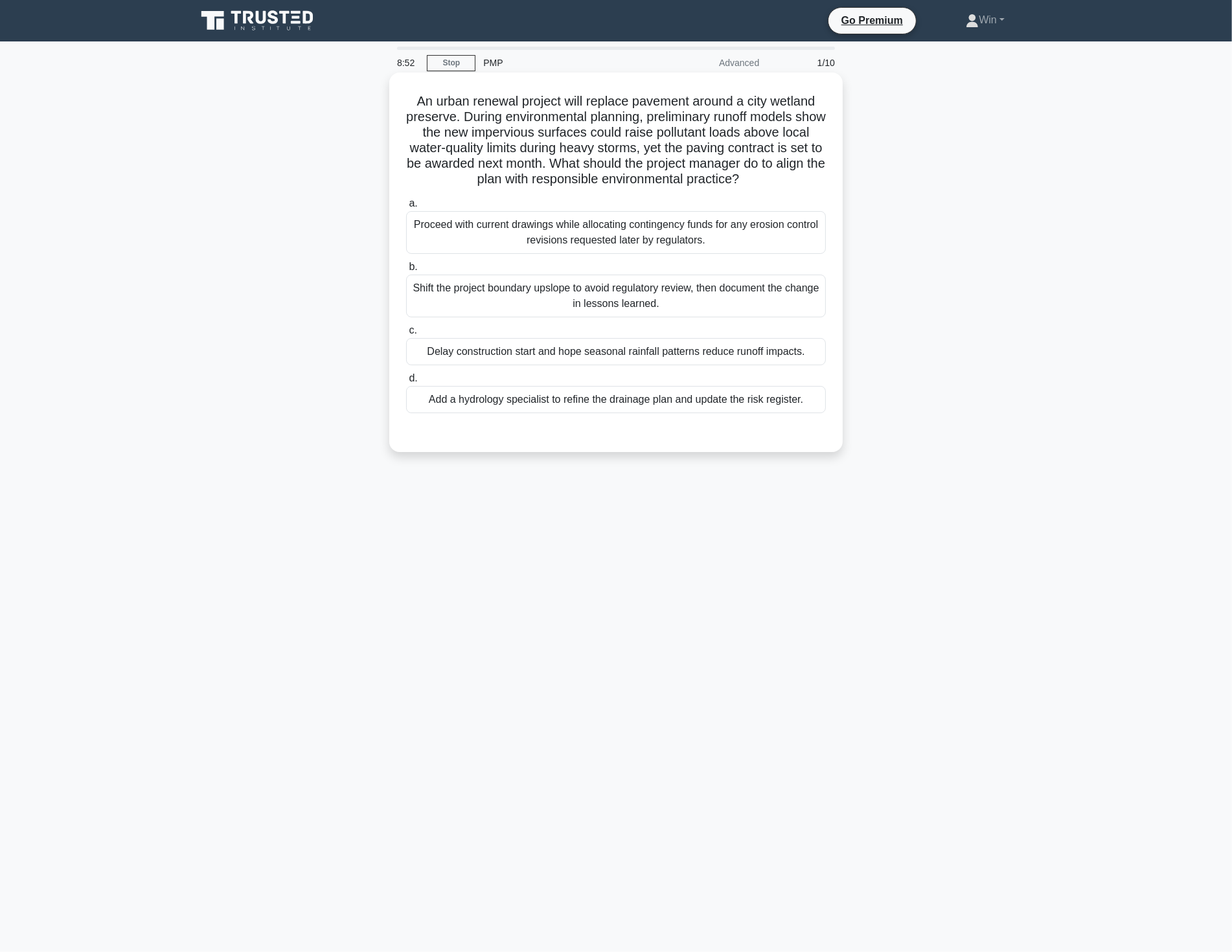
click at [554, 208] on label "a. Proceed with current drawings while allocating contingency funds for any ero…" at bounding box center [615, 225] width 420 height 58
click at [406, 208] on input "a. Proceed with current drawings while allocating contingency funds for any ero…" at bounding box center [406, 204] width 0 height 8
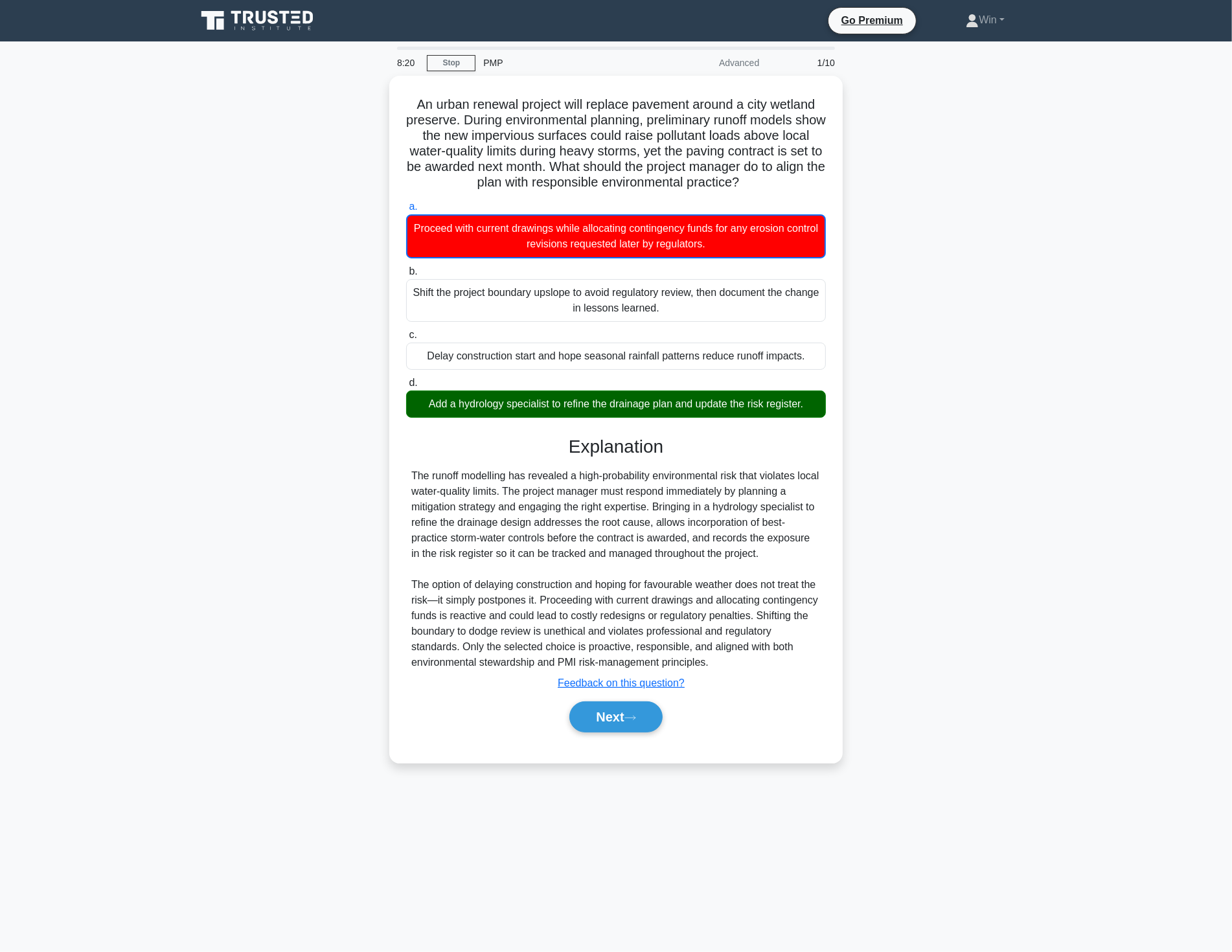
click at [1076, 493] on main "8:20 Stop PMP Advanced 1/10 An urban renewal project will replace pavement arou…" at bounding box center [616, 497] width 1232 height 911
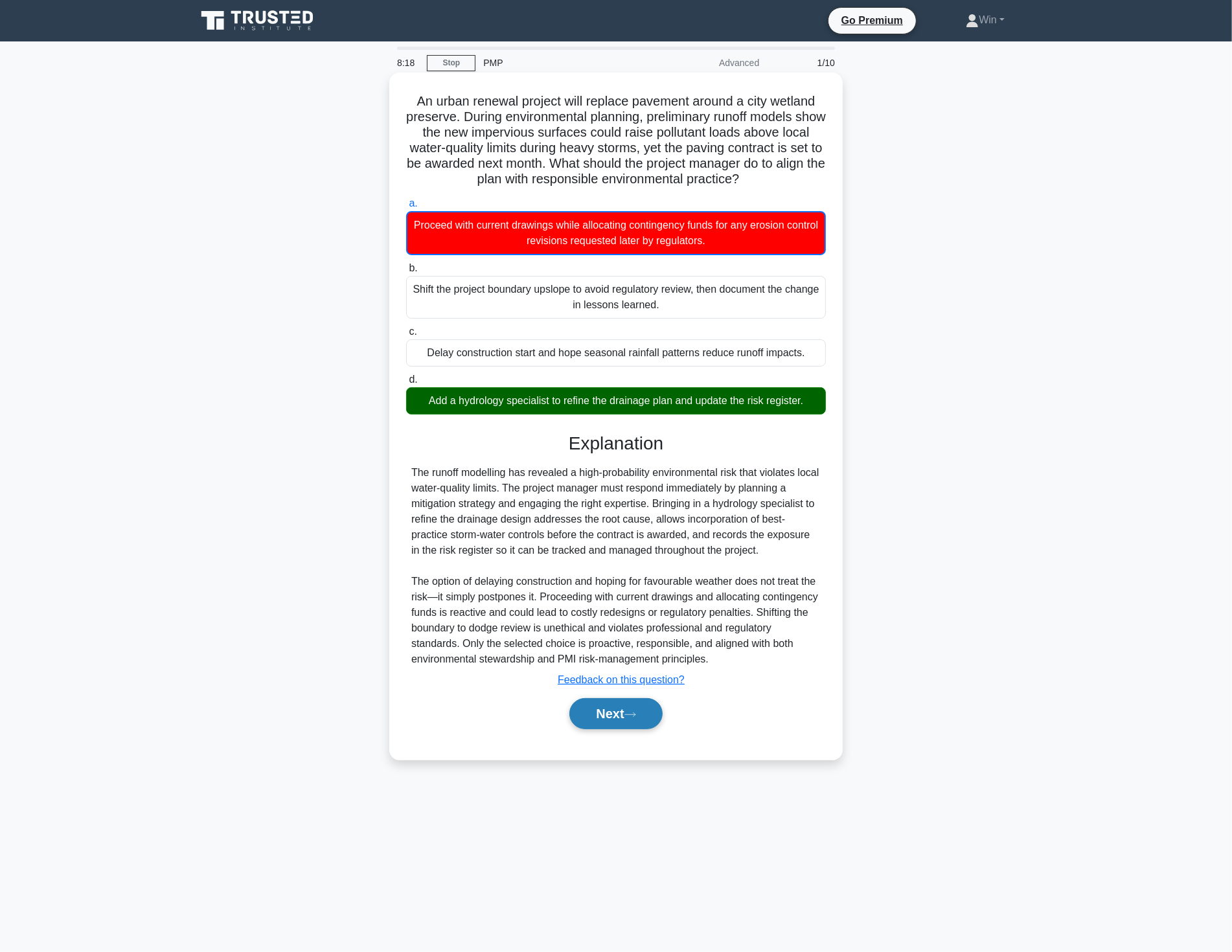
click at [609, 703] on button "Next" at bounding box center [615, 714] width 92 height 31
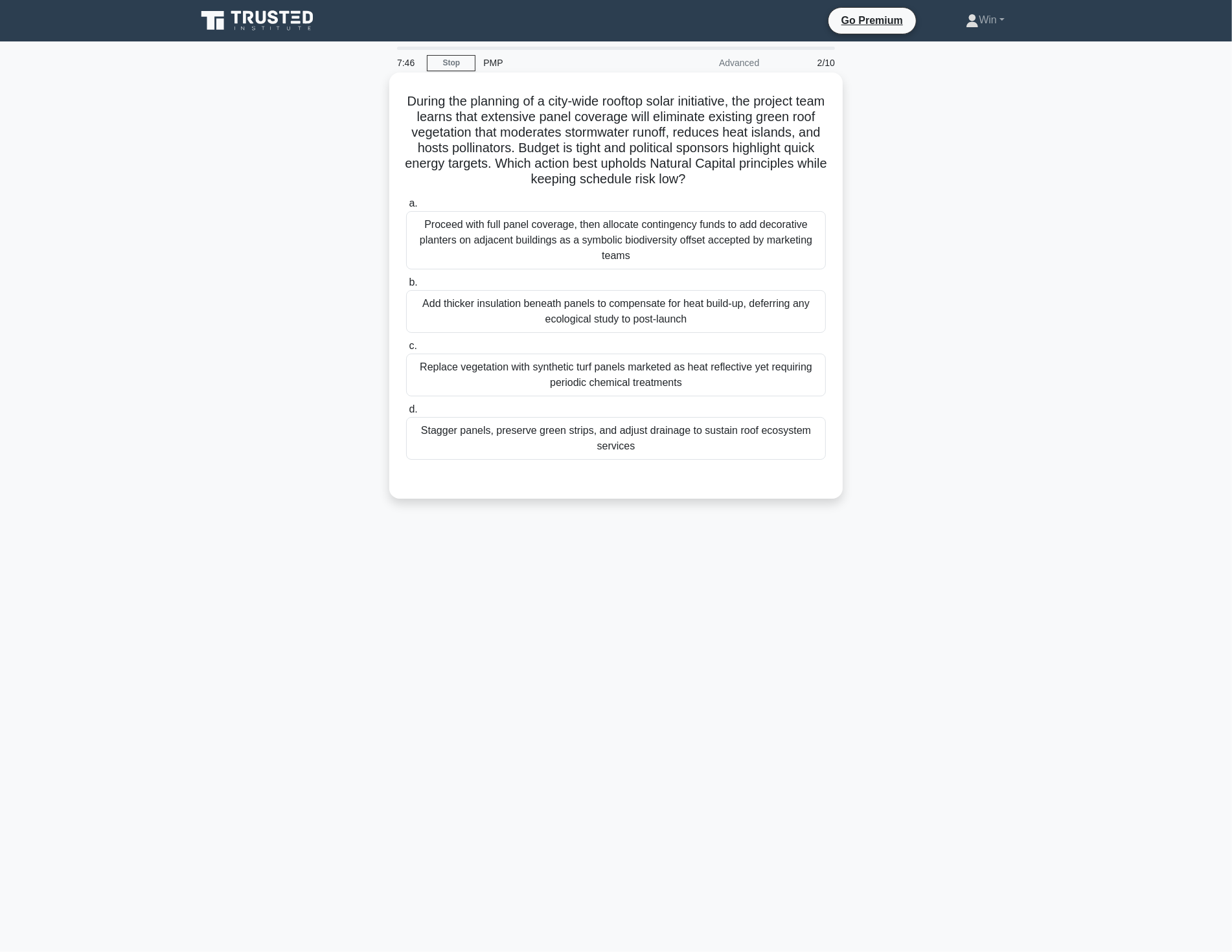
click at [540, 240] on div "Proceed with full panel coverage, then allocate contingency funds to add decora…" at bounding box center [615, 240] width 420 height 58
click at [406, 208] on input "a. Proceed with full panel coverage, then allocate contingency funds to add dec…" at bounding box center [406, 204] width 0 height 8
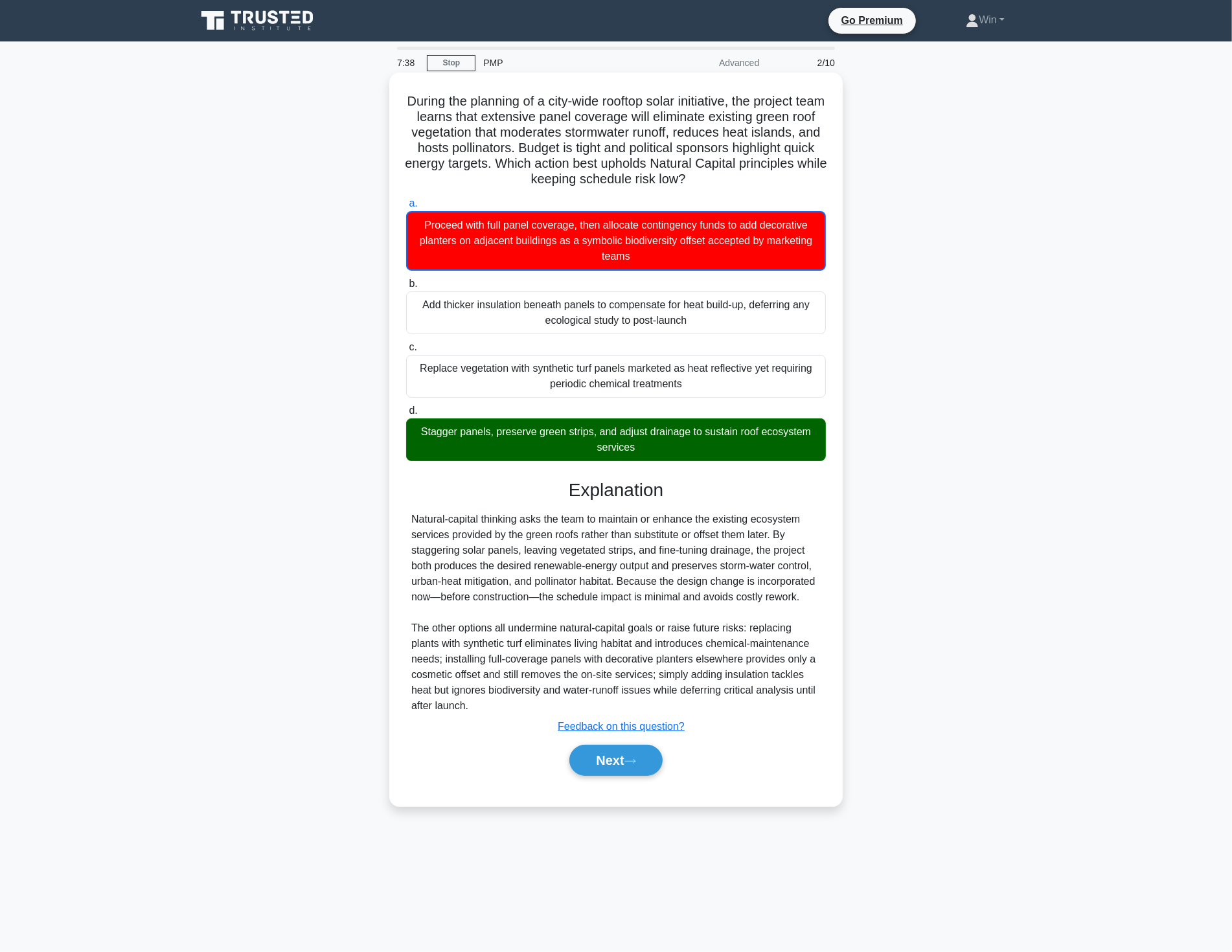
drag, startPoint x: 469, startPoint y: 88, endPoint x: 455, endPoint y: 88, distance: 14.0
click at [469, 88] on div "During the planning of a city-wide rooftop solar initiative, the project team l…" at bounding box center [615, 440] width 443 height 723
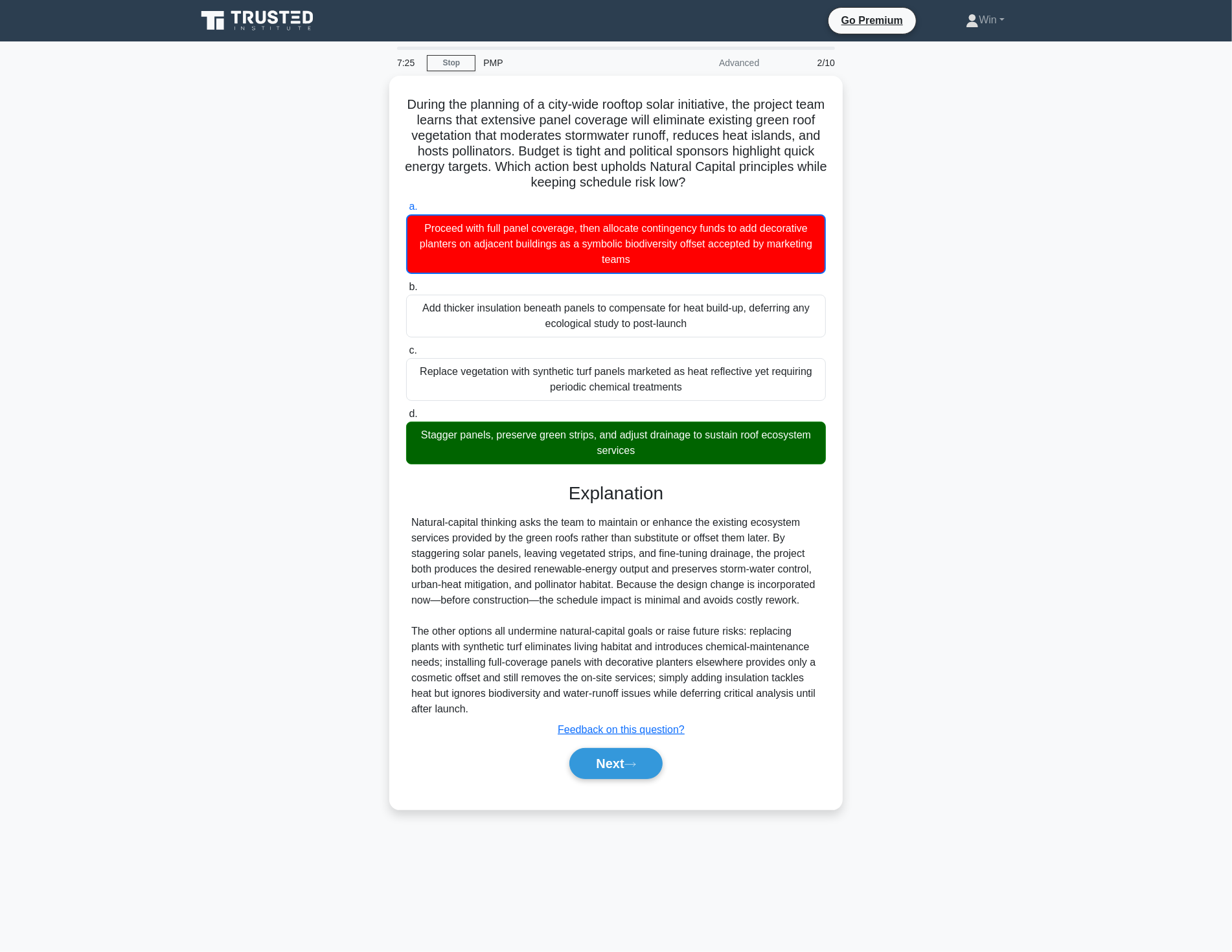
click at [1077, 723] on main "7:25 Stop PMP Advanced 2/10 During the planning of a city-wide rooftop solar in…" at bounding box center [616, 497] width 1232 height 911
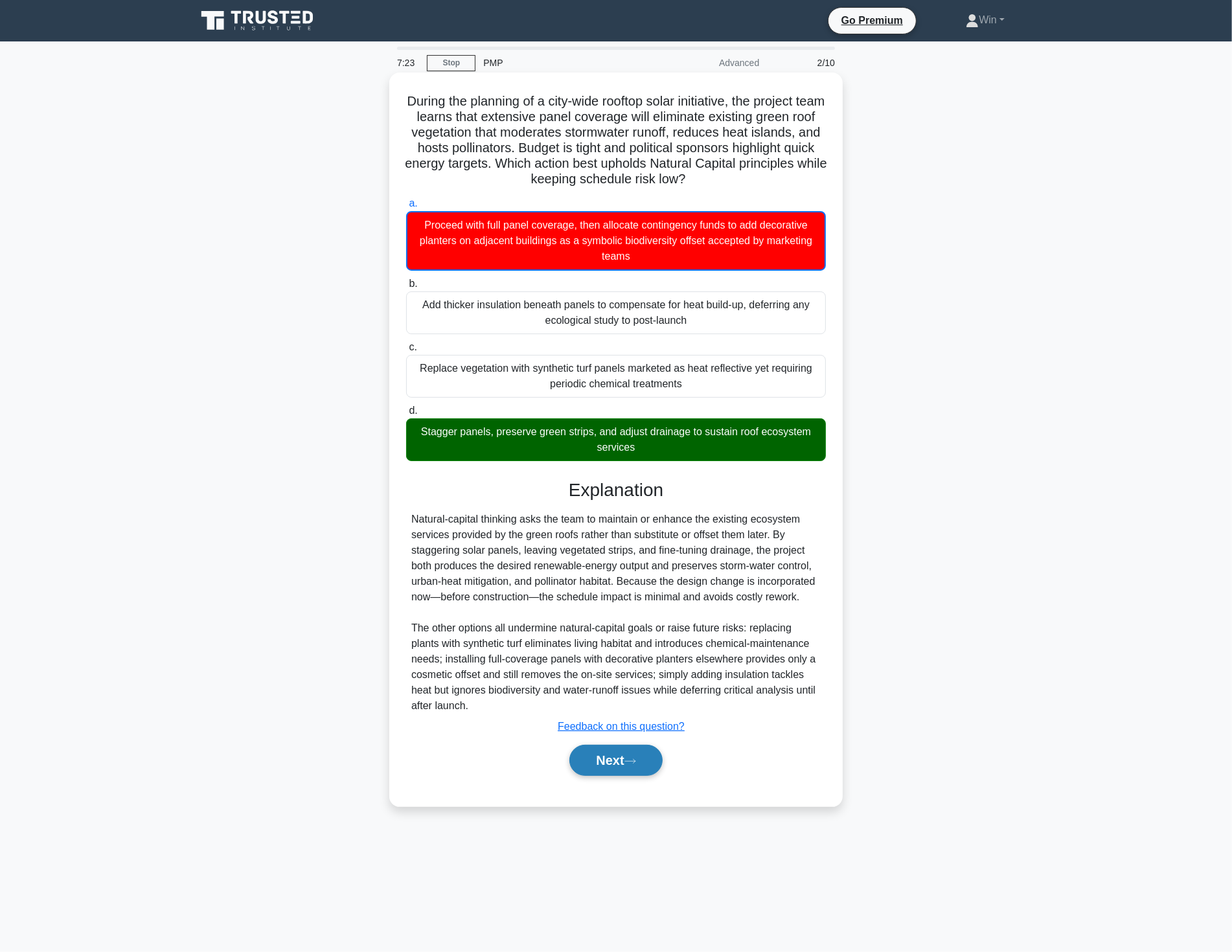
click at [617, 753] on button "Next" at bounding box center [615, 761] width 92 height 31
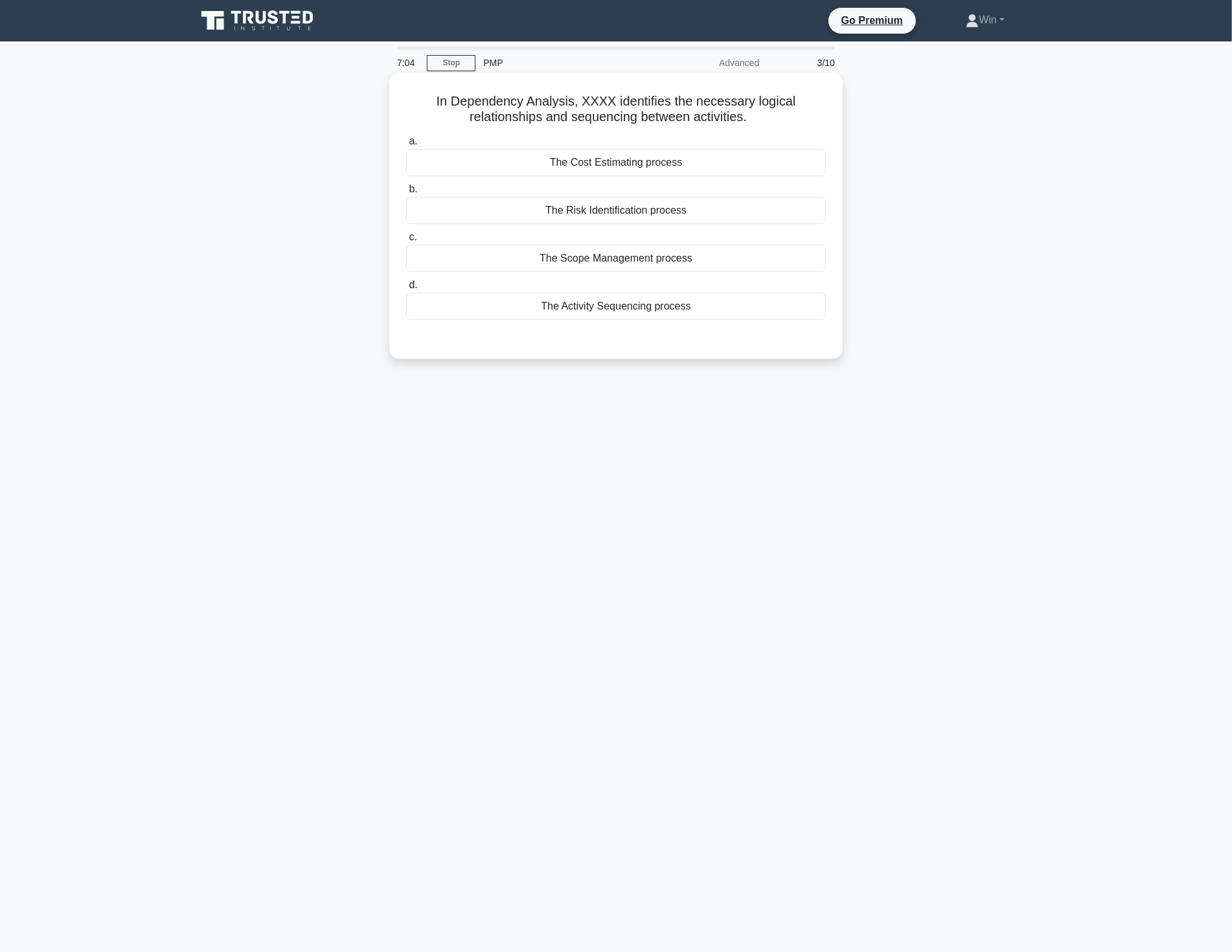
click at [618, 307] on div "The Activity Sequencing process" at bounding box center [615, 306] width 420 height 27
click at [406, 290] on input "d. The Activity Sequencing process" at bounding box center [406, 285] width 0 height 8
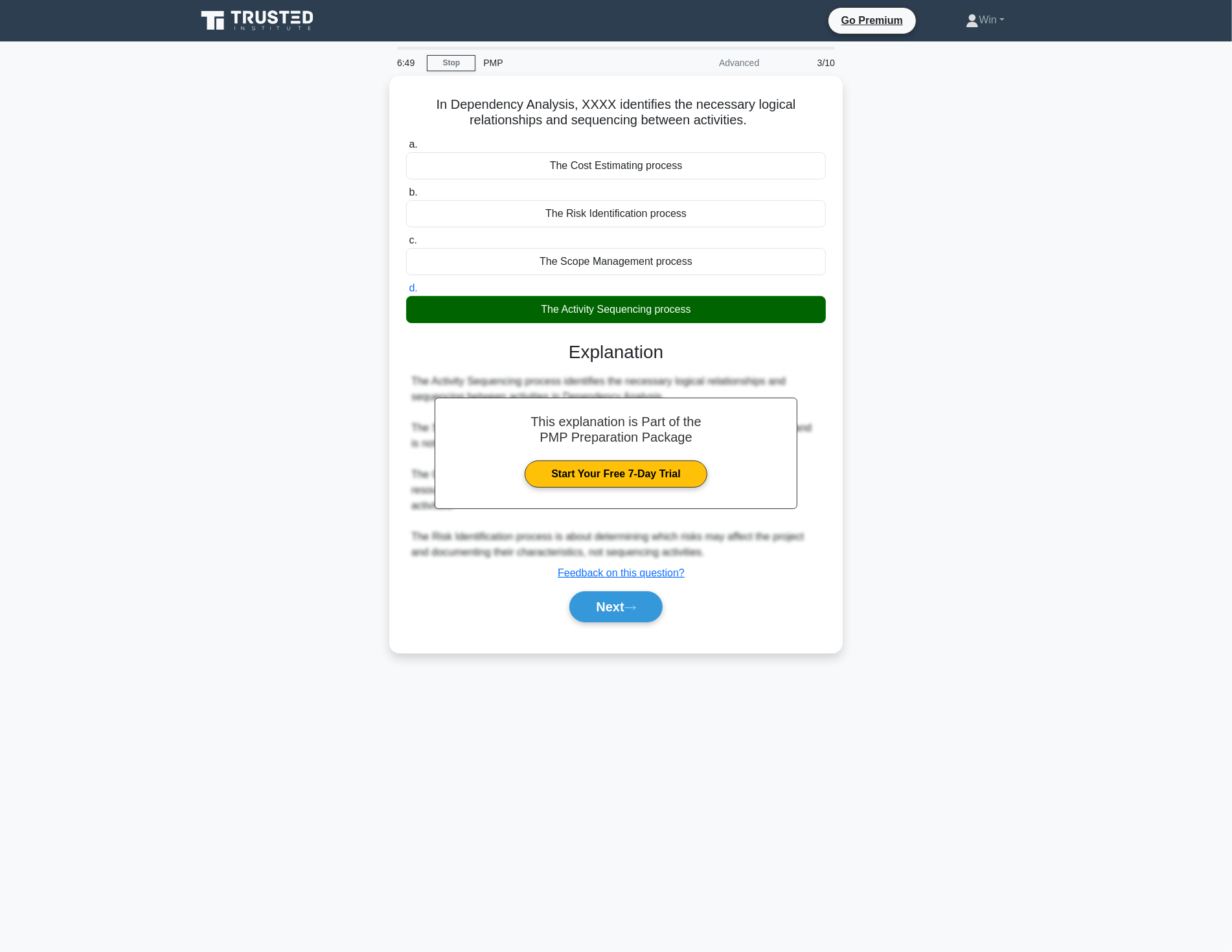
click at [946, 620] on div "In Dependency Analysis, XXXX identifies the necessary logical relationships and…" at bounding box center [616, 372] width 855 height 592
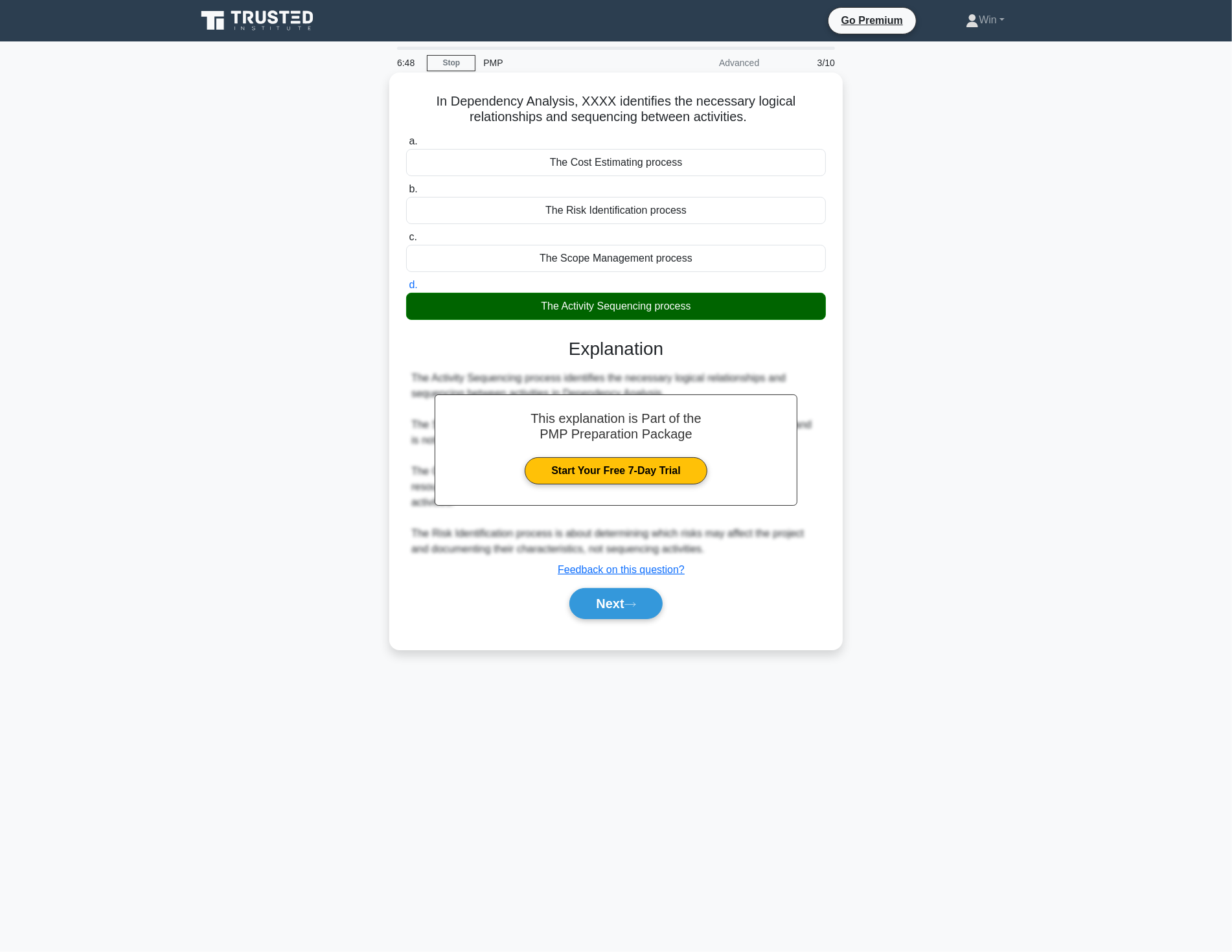
click at [661, 309] on div "The Activity Sequencing process" at bounding box center [615, 306] width 420 height 27
click at [406, 290] on input "d. The Activity Sequencing process" at bounding box center [406, 285] width 0 height 8
click at [599, 598] on button "Next" at bounding box center [615, 604] width 92 height 31
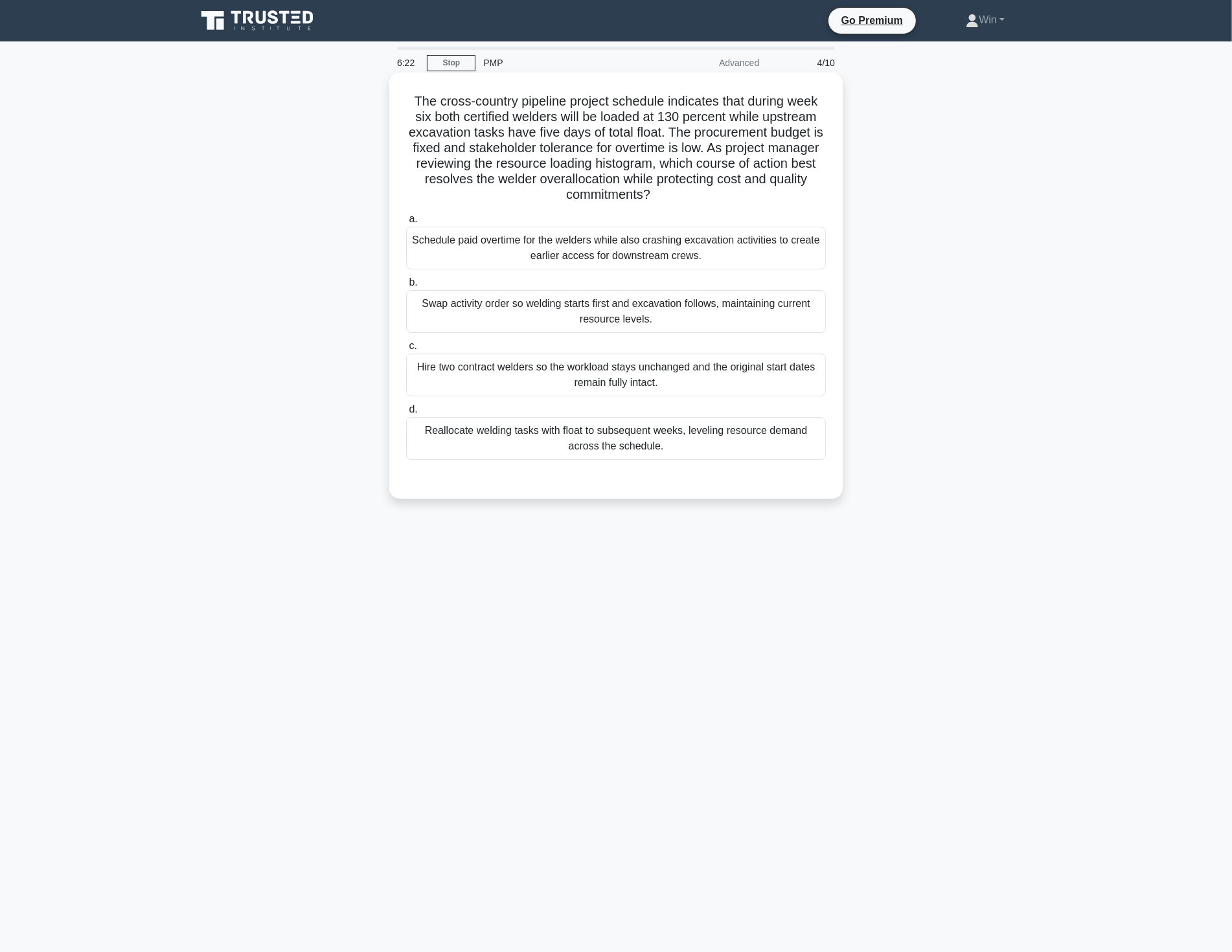
click at [596, 436] on div "Reallocate welding tasks with float to subsequent weeks, leveling resource dema…" at bounding box center [615, 438] width 420 height 43
click at [406, 414] on input "d. Reallocate welding tasks with float to subsequent weeks, leveling resource d…" at bounding box center [406, 410] width 0 height 8
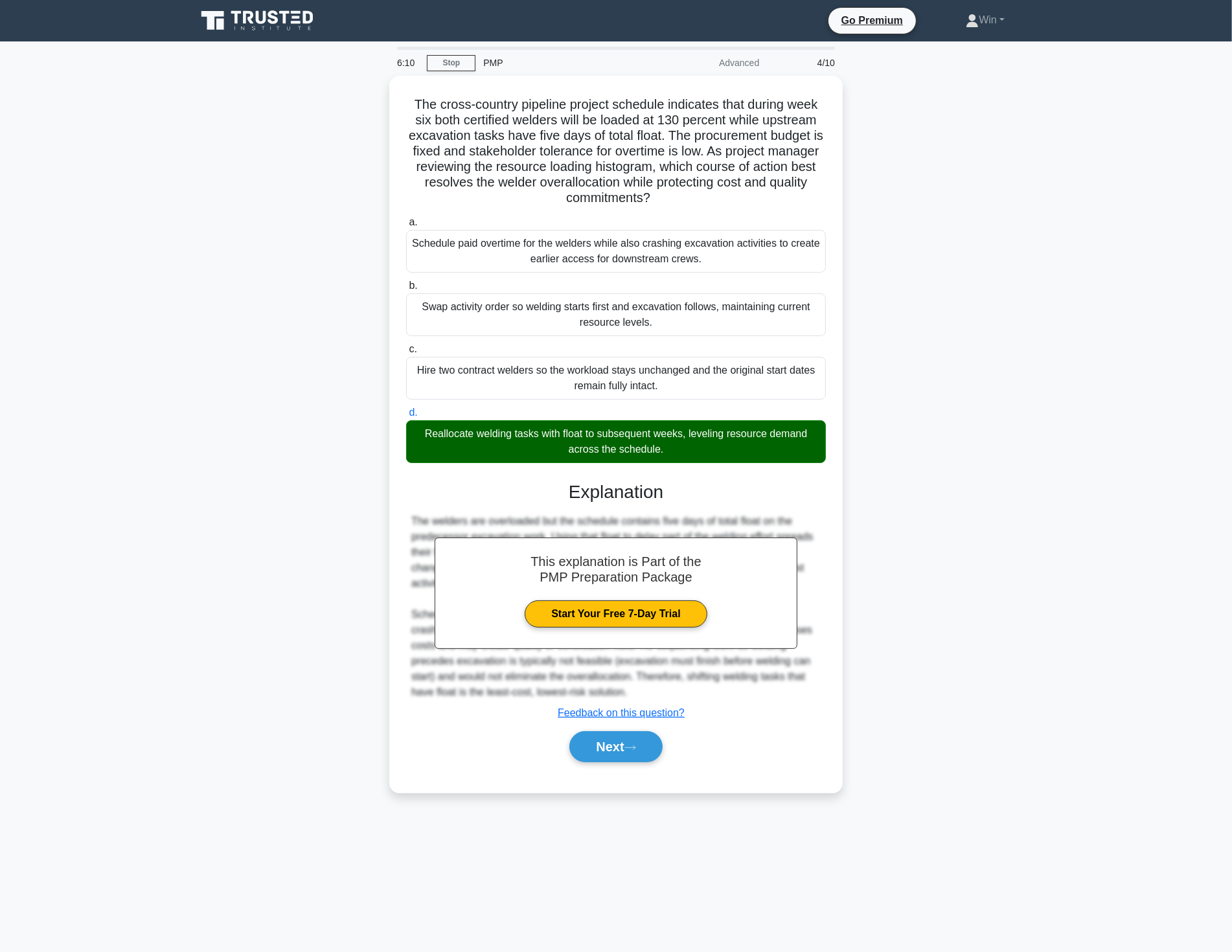
click at [1051, 647] on main "6:10 Stop PMP Advanced 4/10 The cross-country pipeline project schedule indicat…" at bounding box center [616, 497] width 1232 height 911
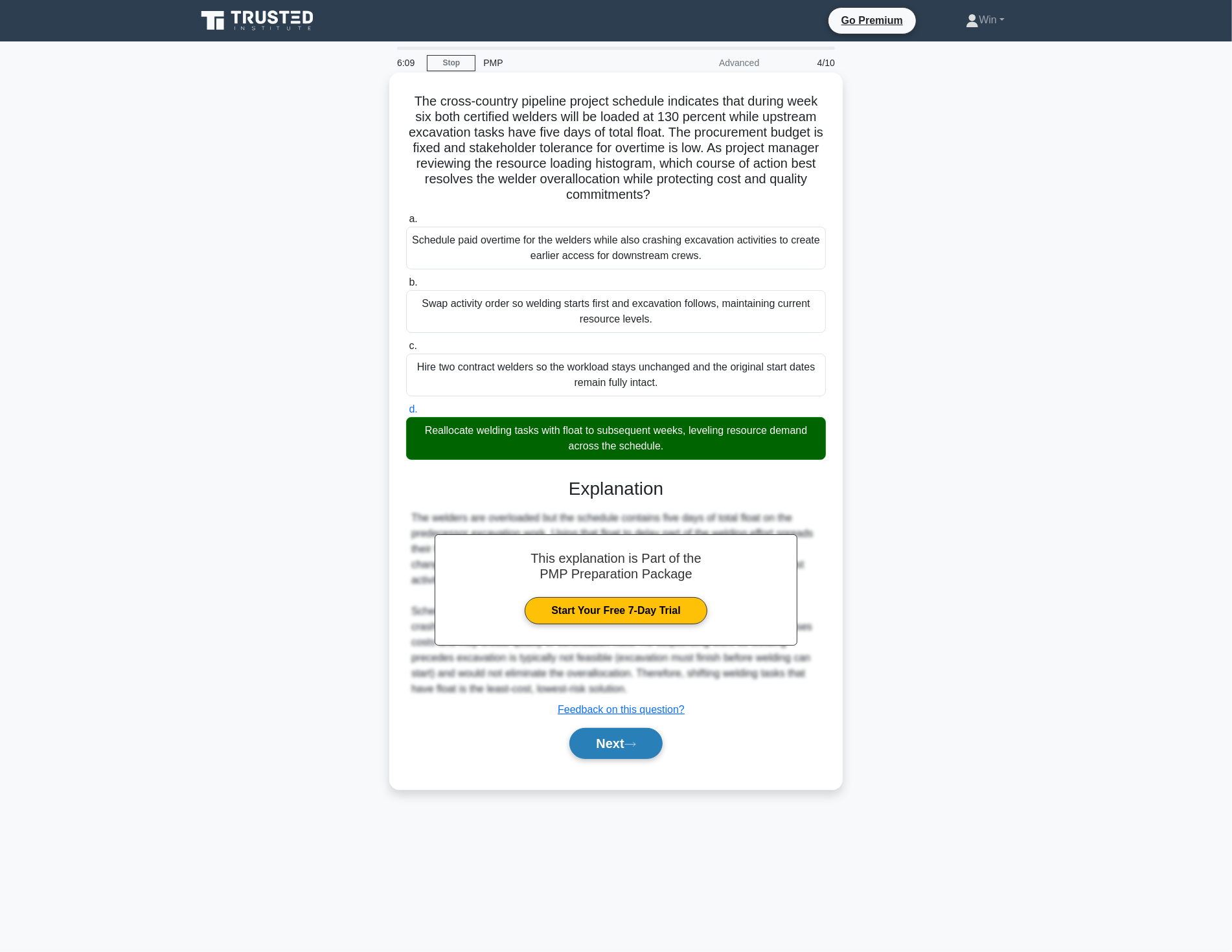
click at [596, 742] on button "Next" at bounding box center [615, 744] width 92 height 31
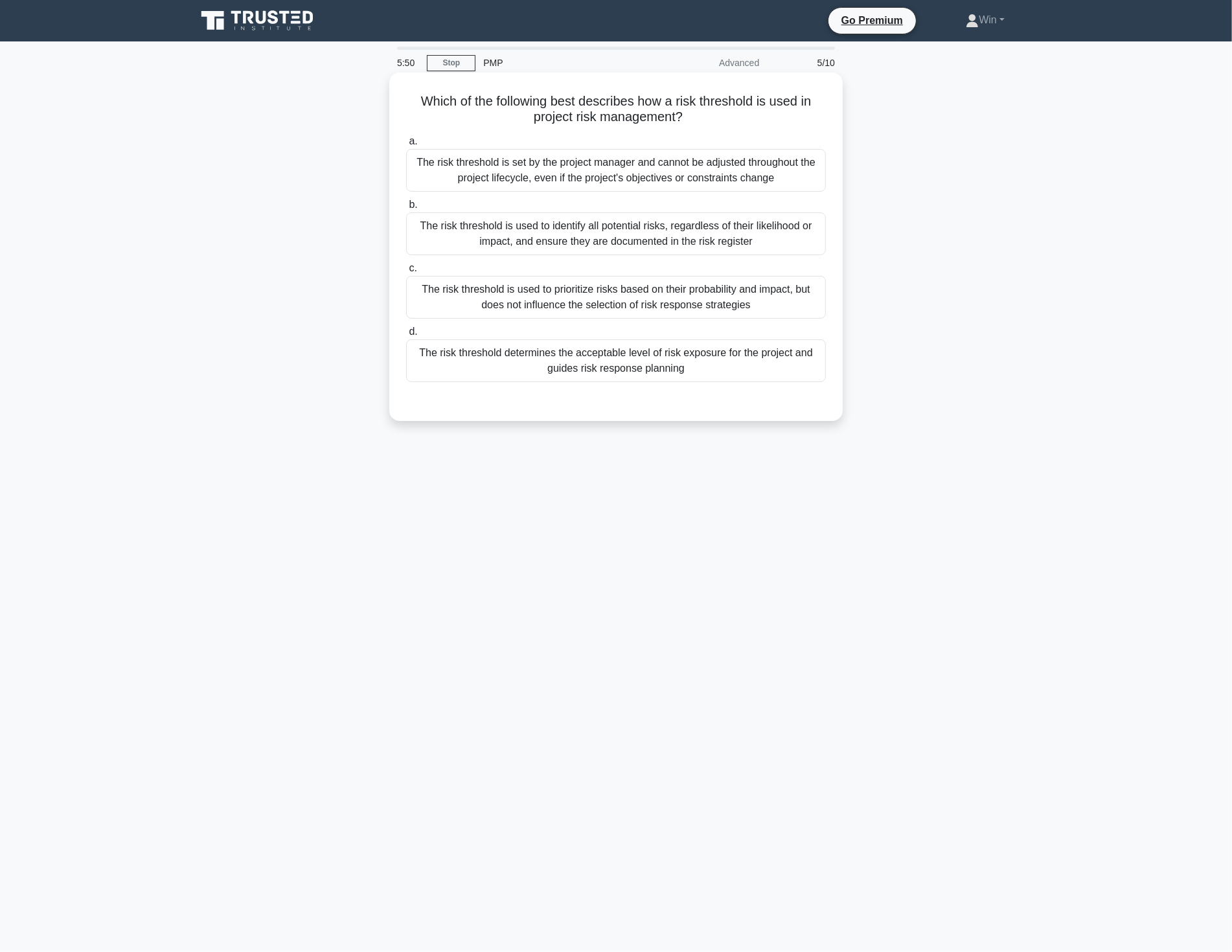
click at [556, 232] on div "The risk threshold is used to identify all potential risks, regardless of their…" at bounding box center [615, 233] width 420 height 43
click at [406, 209] on input "b. The risk threshold is used to identify all potential risks, regardless of th…" at bounding box center [406, 205] width 0 height 8
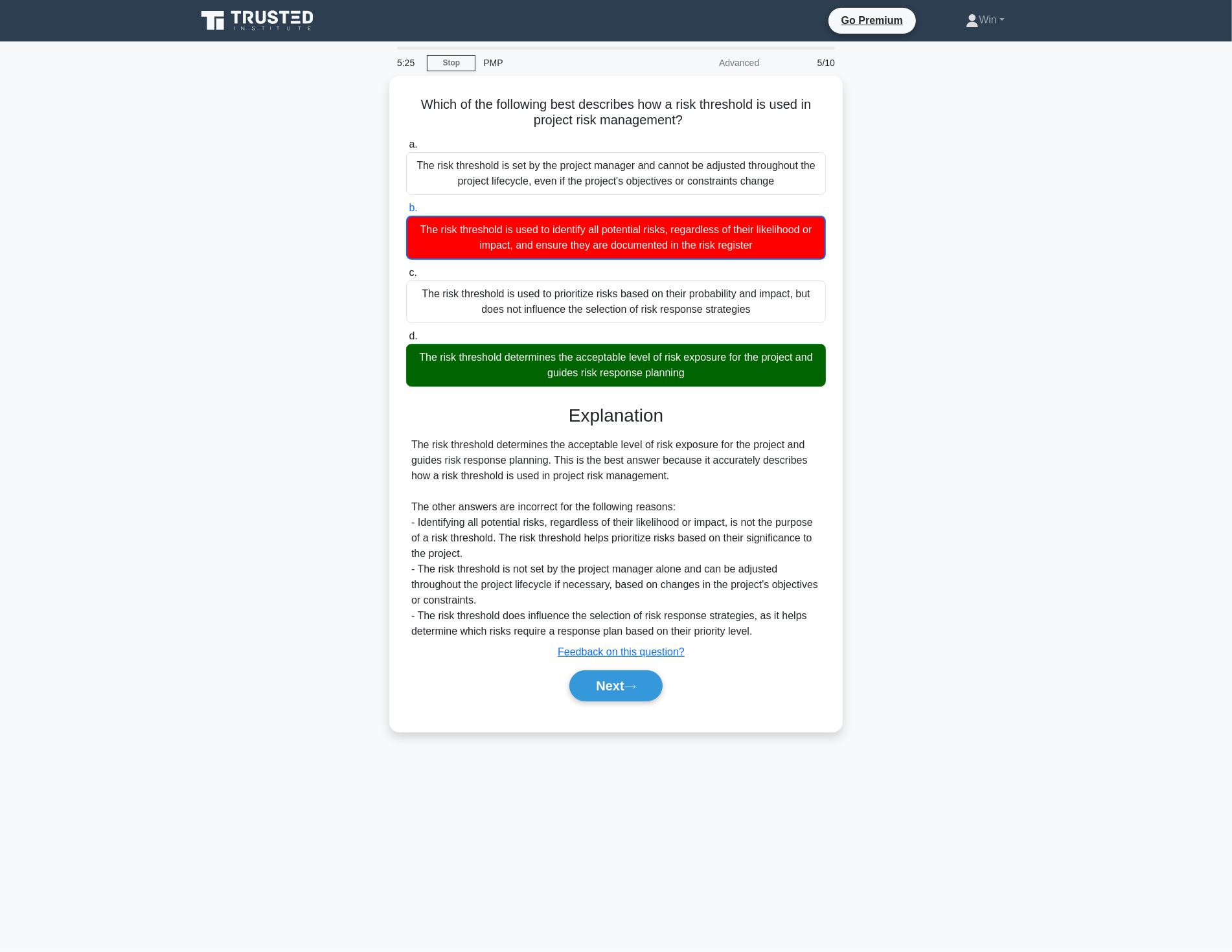
click at [1058, 689] on main "5:25 Stop PMP Advanced 5/10 Which of the following best describes how a risk th…" at bounding box center [616, 497] width 1232 height 911
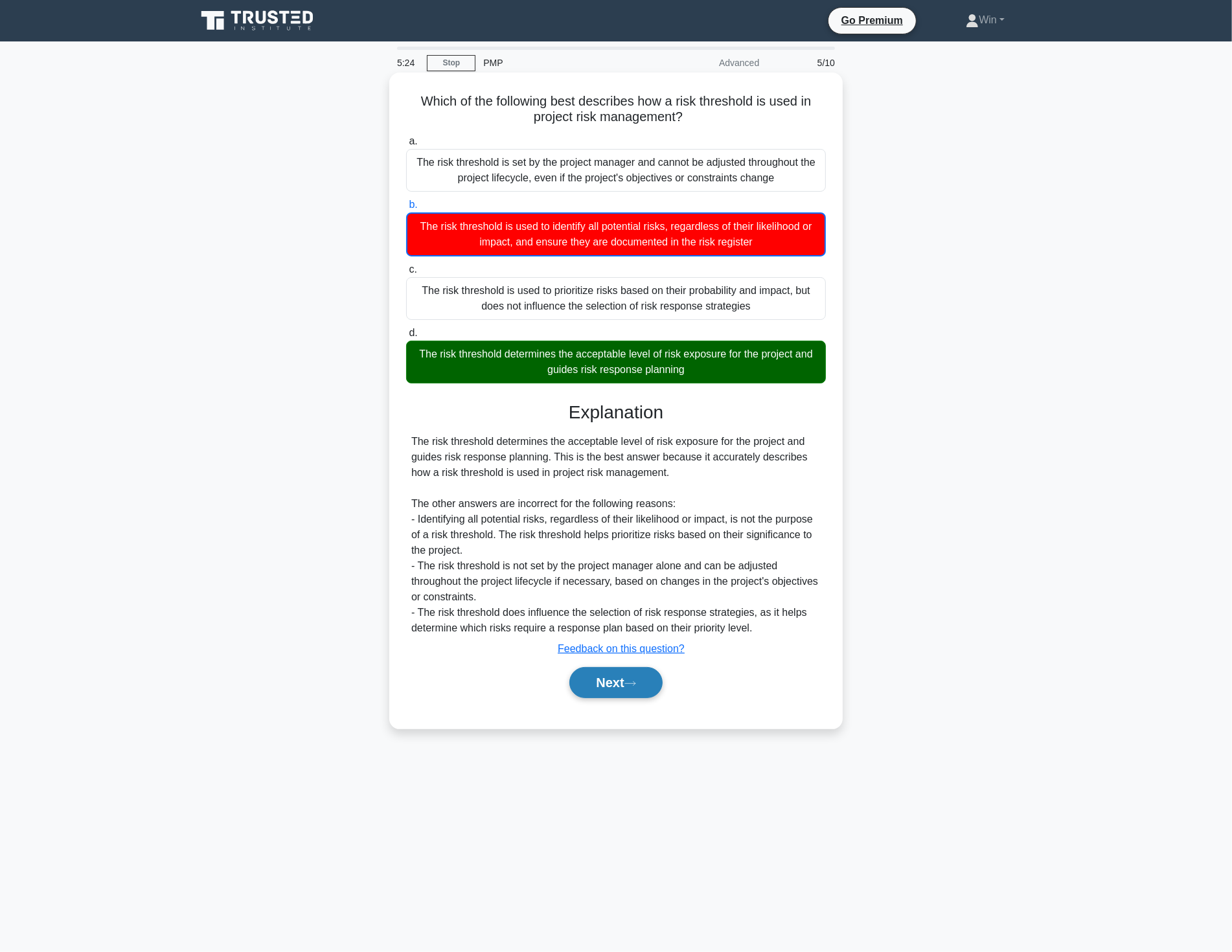
click at [604, 681] on button "Next" at bounding box center [615, 683] width 92 height 31
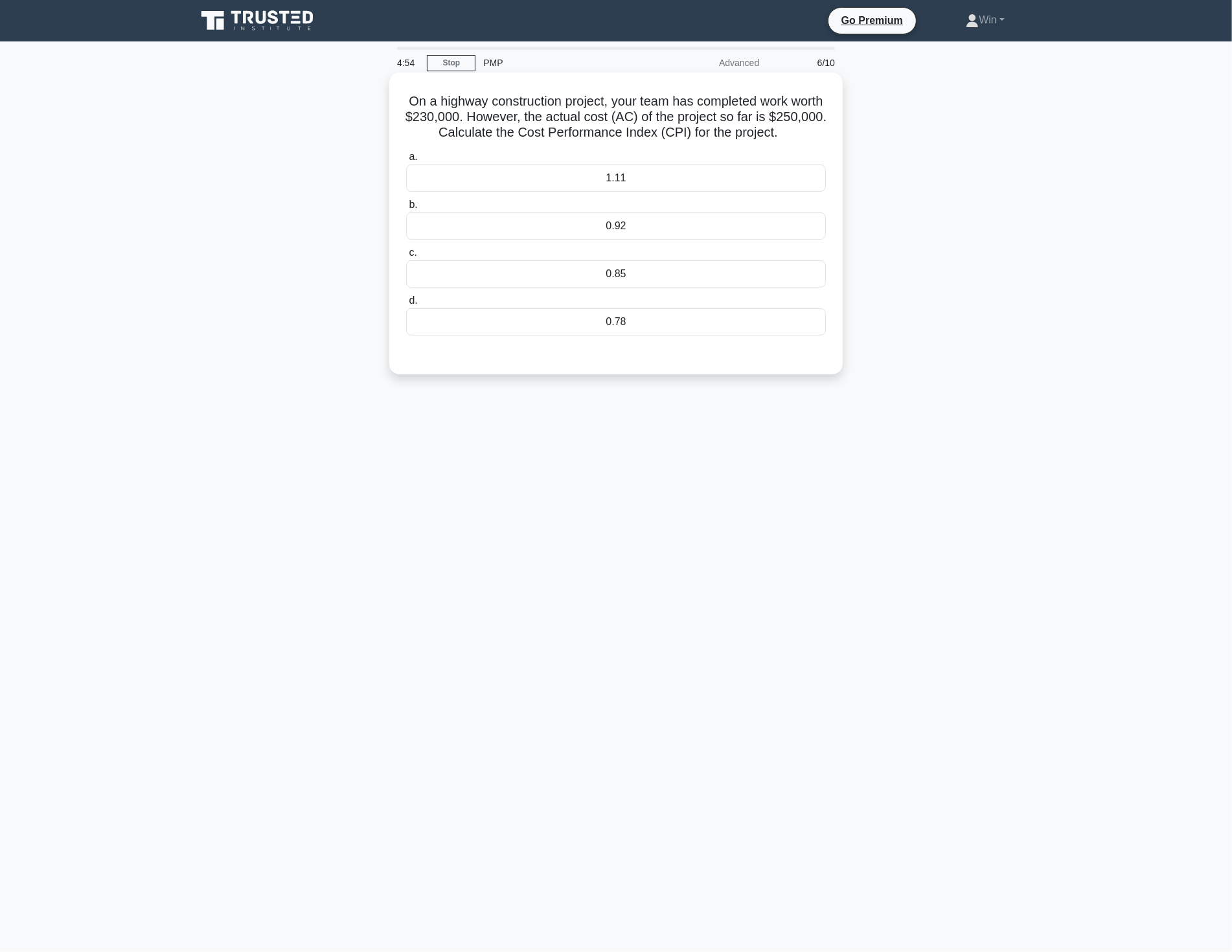
click at [617, 276] on div "0.85" at bounding box center [615, 274] width 420 height 27
click at [406, 257] on input "c. 0.85" at bounding box center [406, 253] width 0 height 8
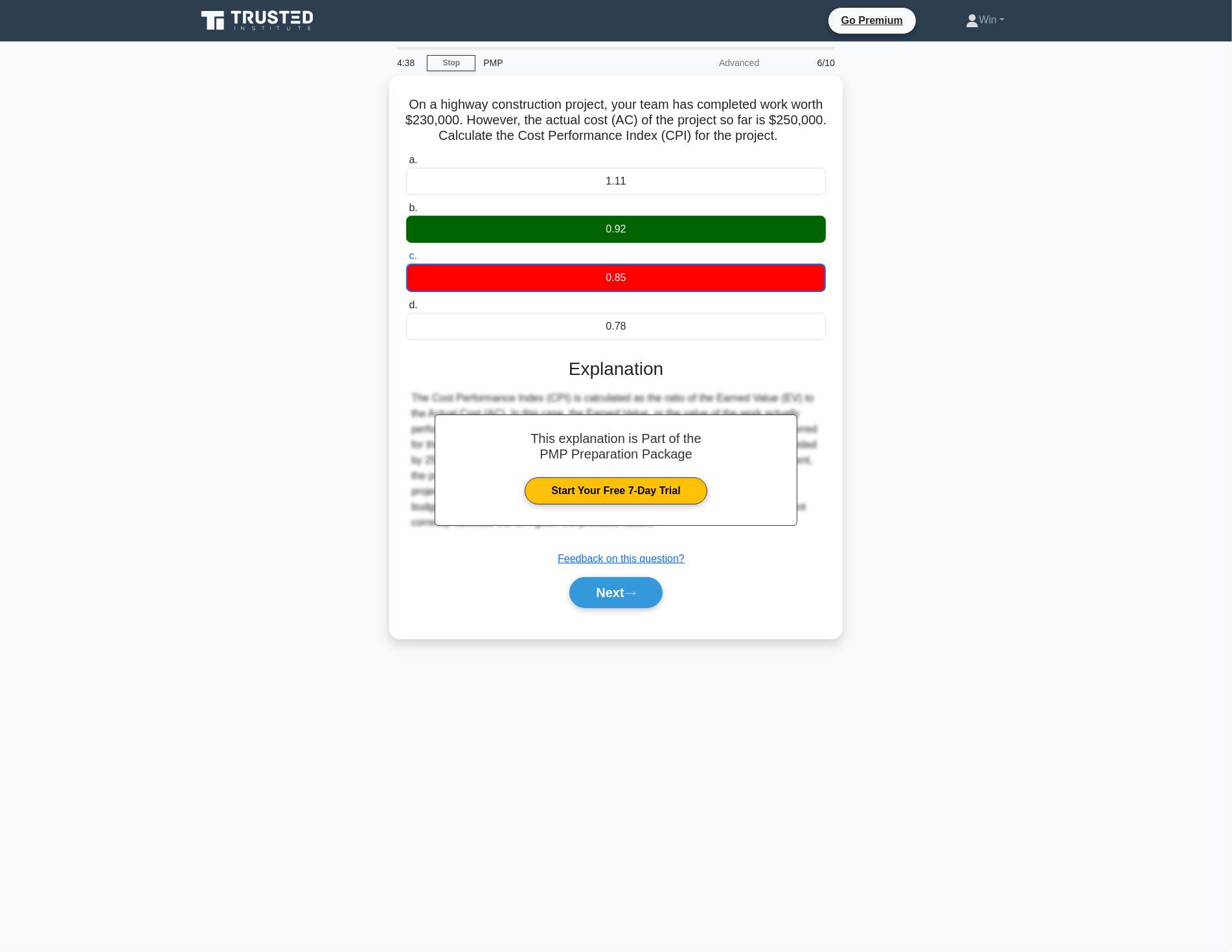
click at [1085, 560] on main "4:38 Stop PMP Advanced 6/10 On a highway construction project, your team has co…" at bounding box center [616, 497] width 1232 height 911
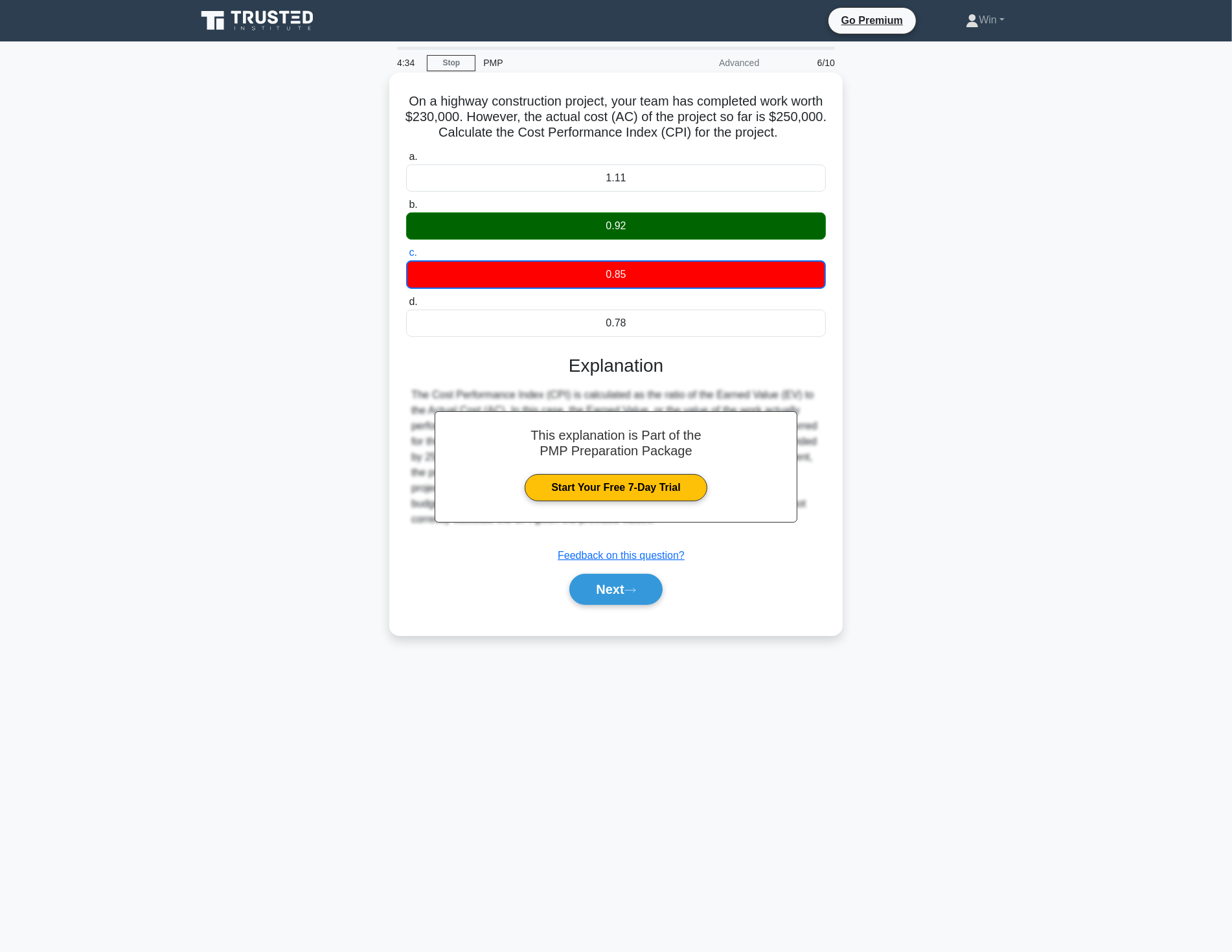
drag, startPoint x: 402, startPoint y: 89, endPoint x: 819, endPoint y: 144, distance: 420.6
click at [819, 144] on div "On a highway construction project, your team has completed work worth $230,000.…" at bounding box center [615, 354] width 443 height 552
copy h5 "On a highway construction project, your team has completed work worth $230,000.…"
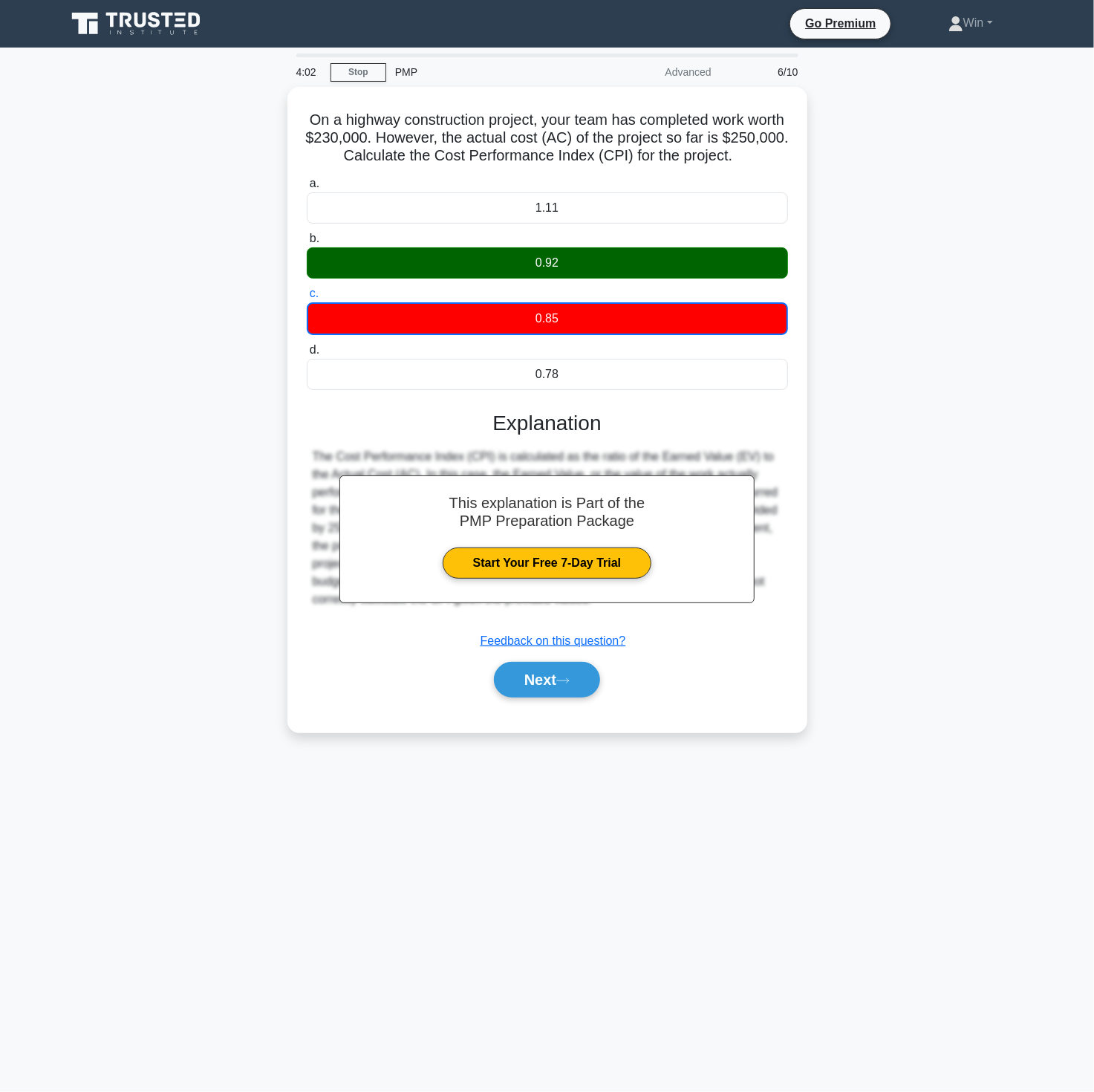
drag, startPoint x: 572, startPoint y: 908, endPoint x: 552, endPoint y: 894, distance: 24.4
click at [570, 907] on main "4:02 Stop PMP Advanced 6/10 On a highway construction project, your team has co…" at bounding box center [547, 570] width 1094 height 1045
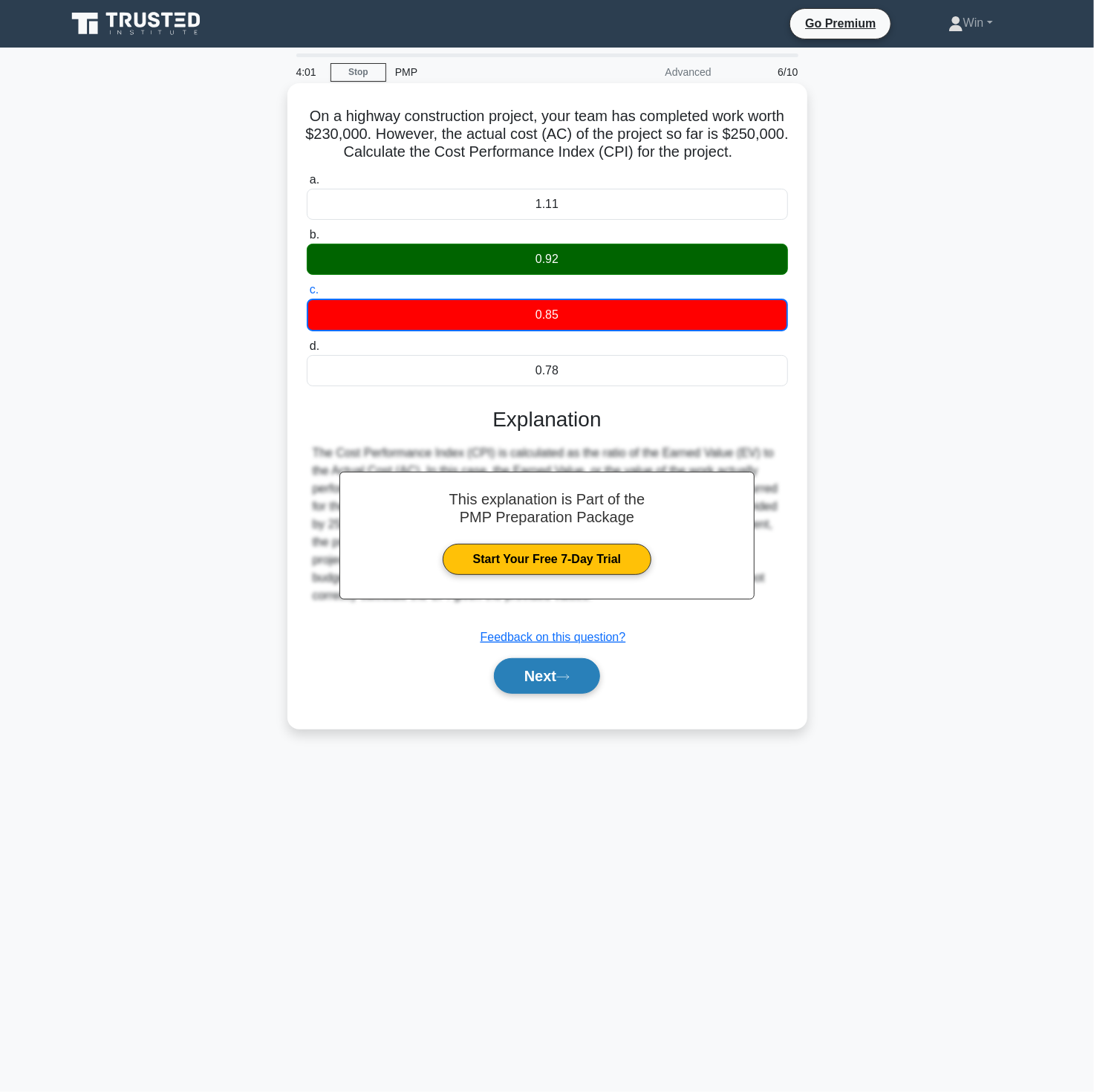
click at [542, 669] on button "Next" at bounding box center [547, 676] width 106 height 36
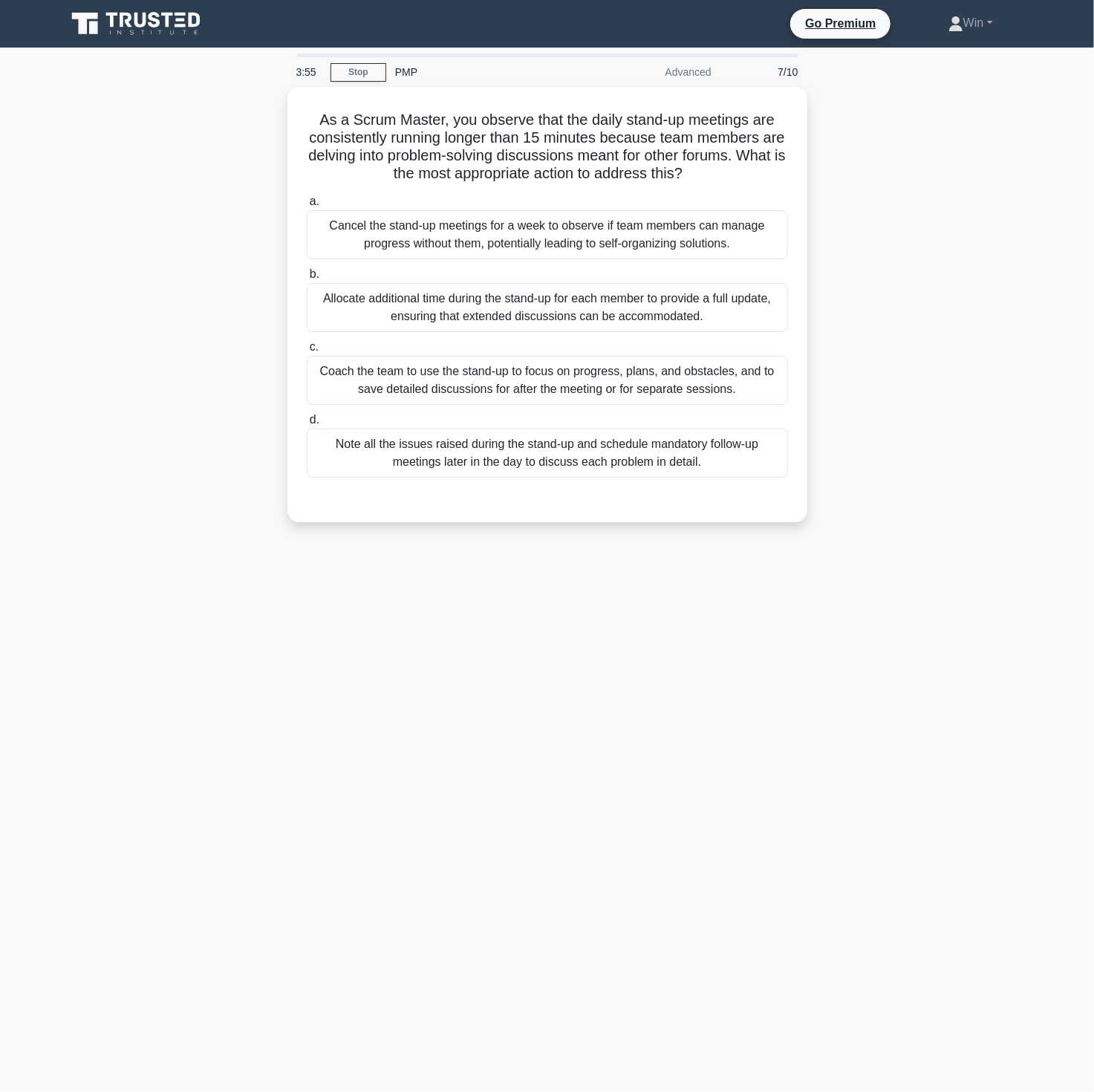
click at [612, 754] on div "3:55 Stop PMP Advanced 7/10 As a Scrum Master, you observe that the daily stand…" at bounding box center [547, 425] width 980 height 743
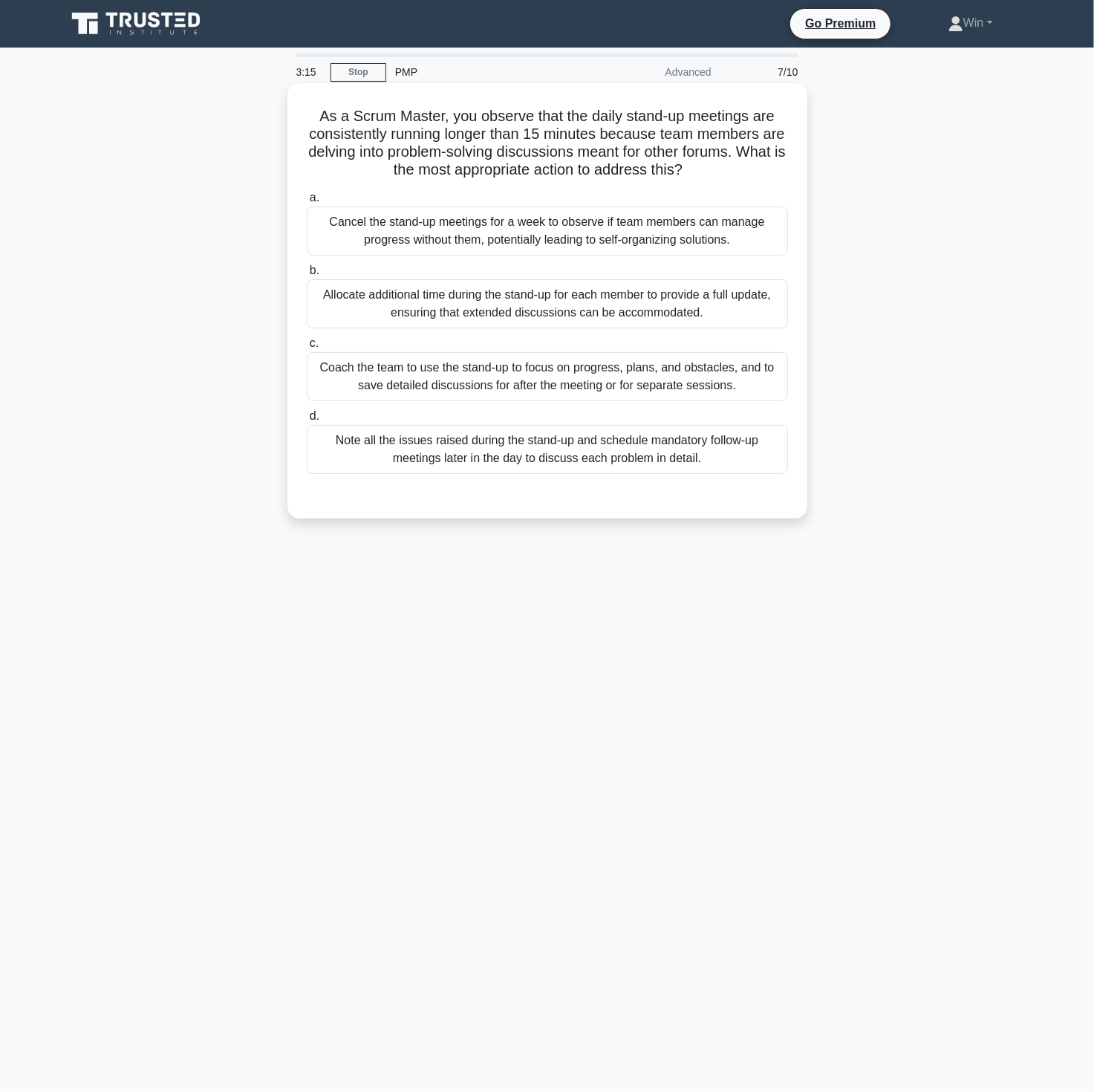
click at [476, 454] on div "Note all the issues raised during the stand-up and schedule mandatory follow-up…" at bounding box center [547, 449] width 482 height 49
click at [307, 421] on input "d. Note all the issues raised during the stand-up and schedule mandatory follow…" at bounding box center [307, 416] width 0 height 9
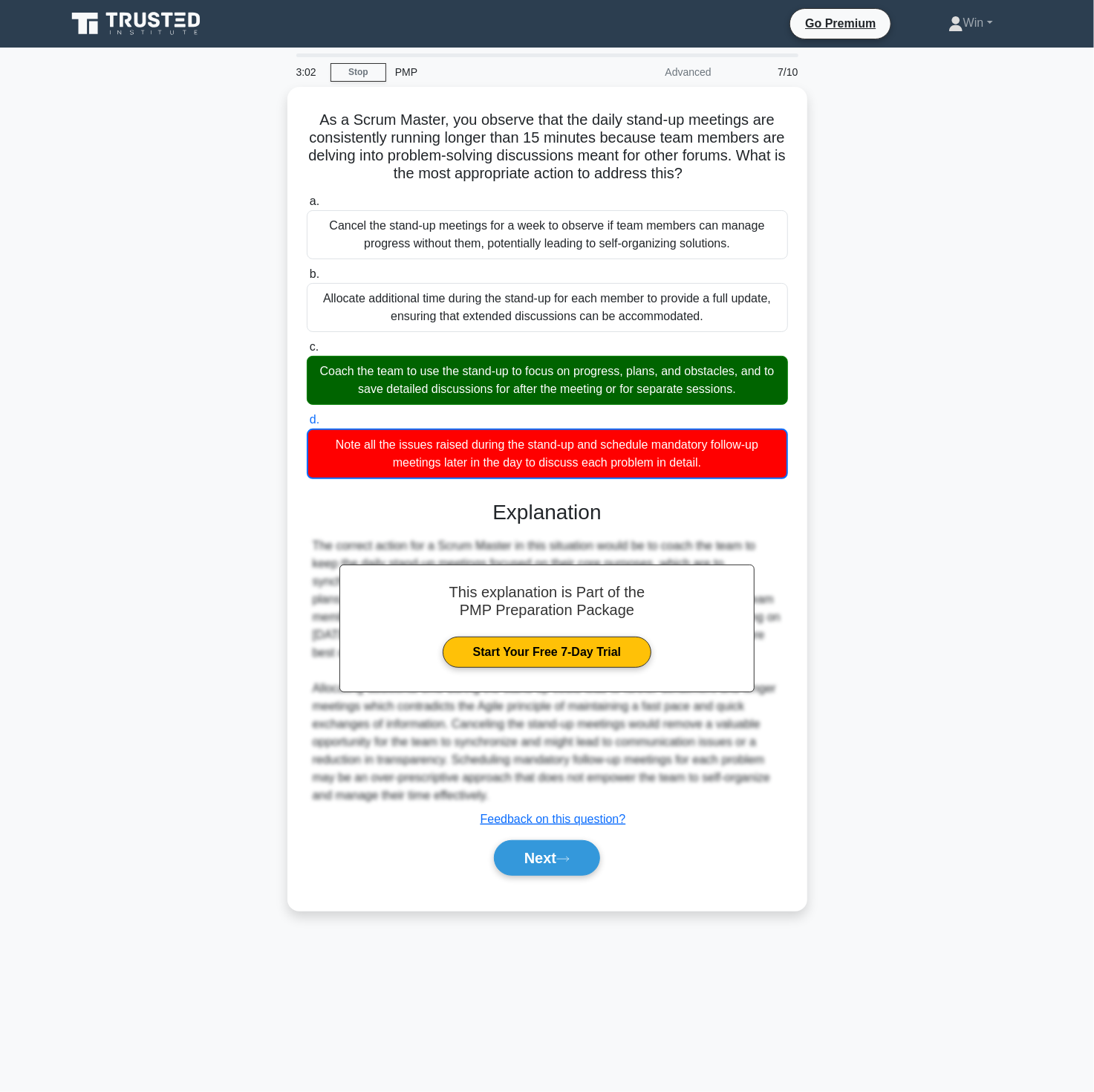
click at [1005, 719] on div "As a Scrum Master, you observe that the daily stand-up meetings are consistentl…" at bounding box center [547, 507] width 980 height 841
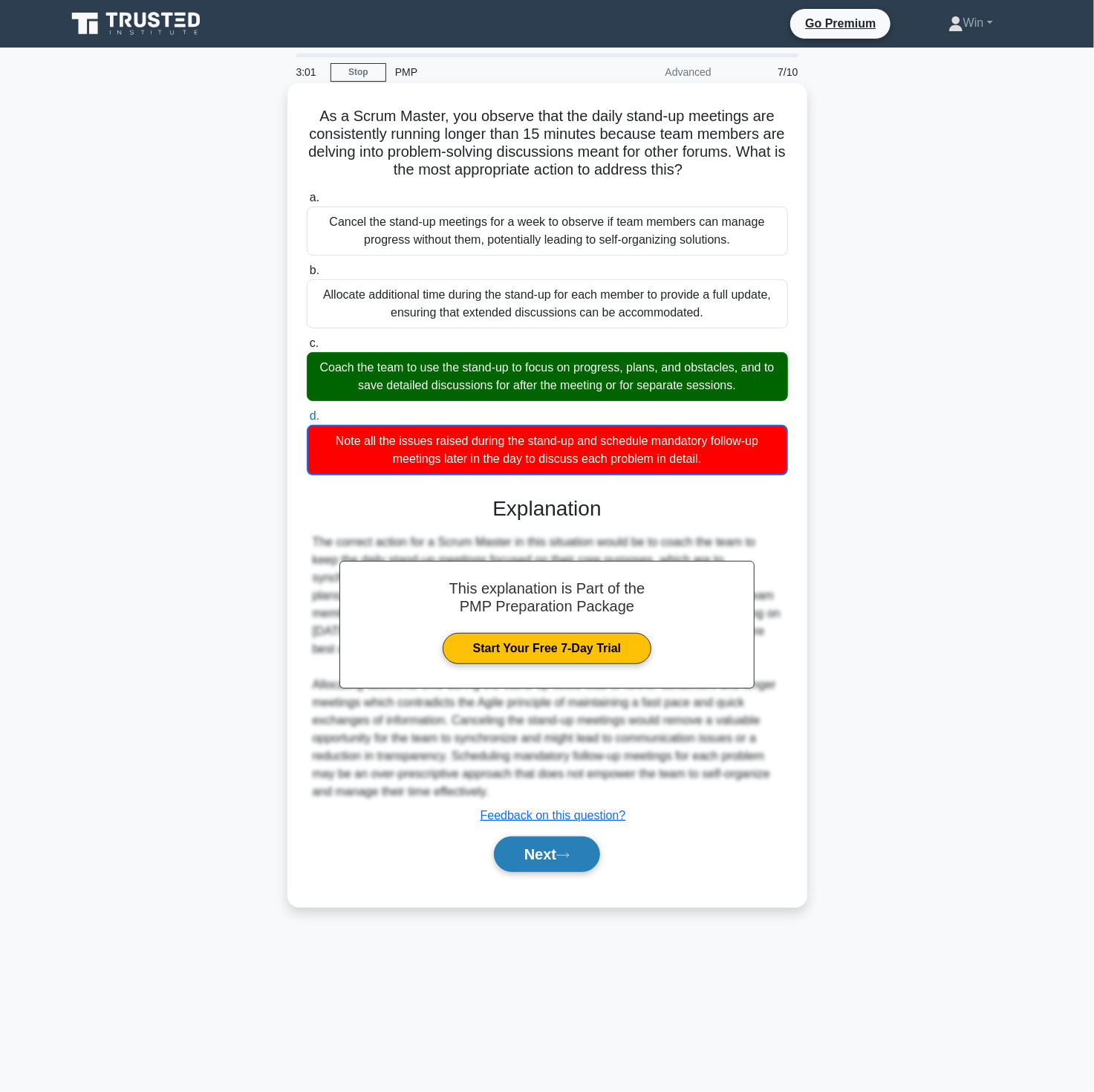
click at [551, 853] on button "Next" at bounding box center [547, 855] width 106 height 36
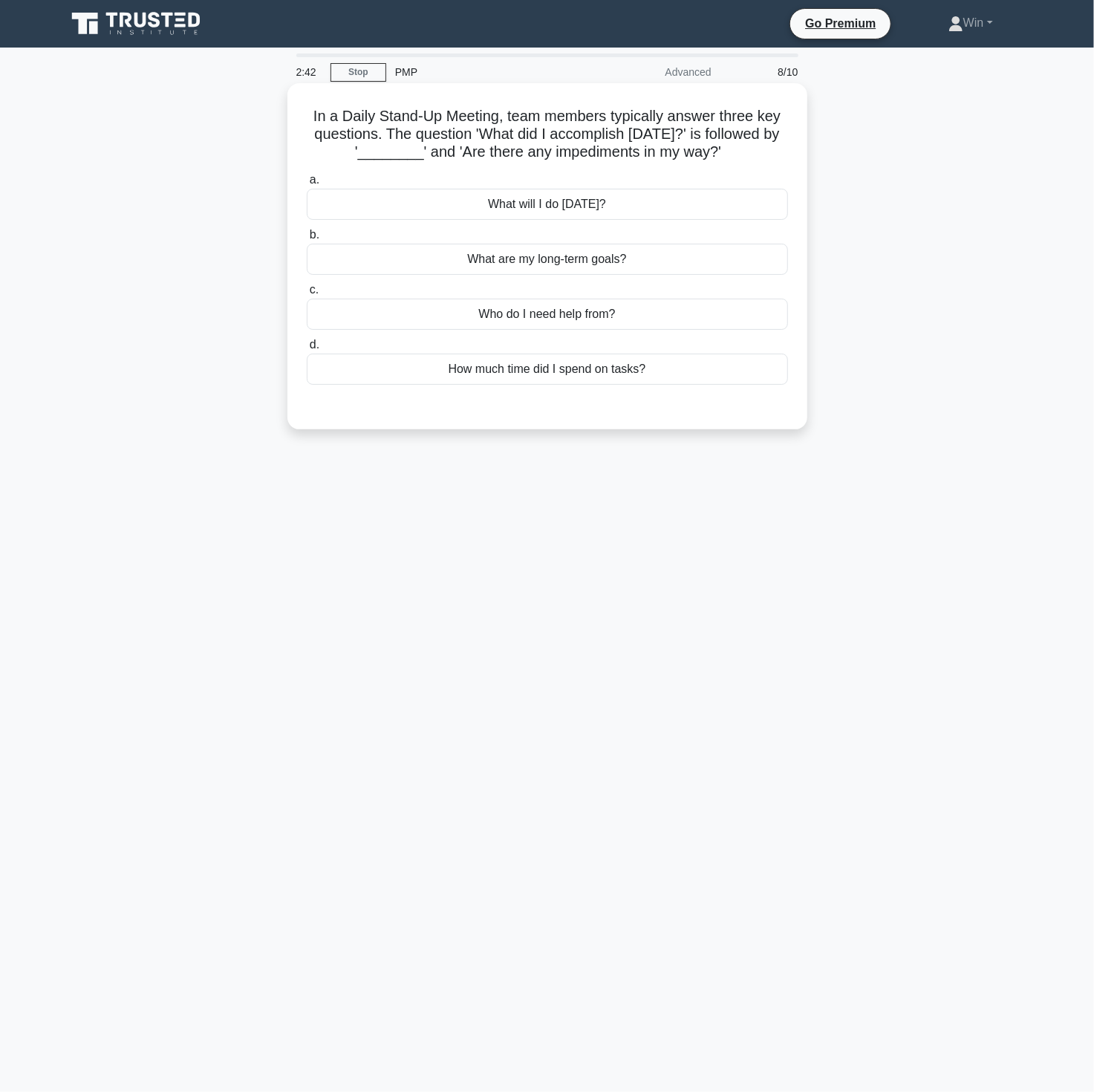
click at [576, 197] on div "What will I do today?" at bounding box center [547, 204] width 482 height 31
click at [307, 185] on input "a. What will I do today?" at bounding box center [307, 180] width 0 height 9
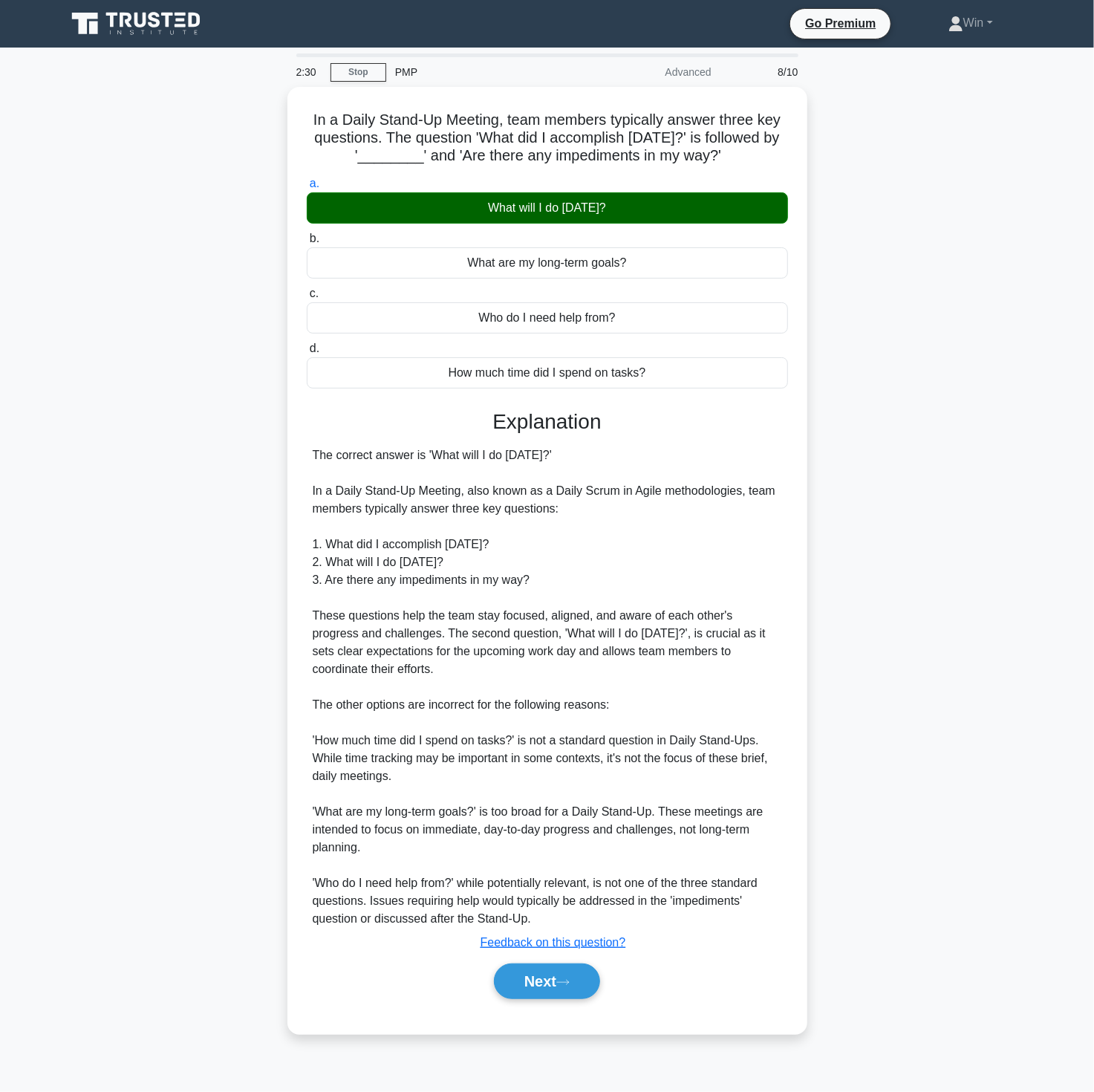
click at [934, 800] on div "In a Daily Stand-Up Meeting, team members typically answer three key questions.…" at bounding box center [547, 570] width 980 height 965
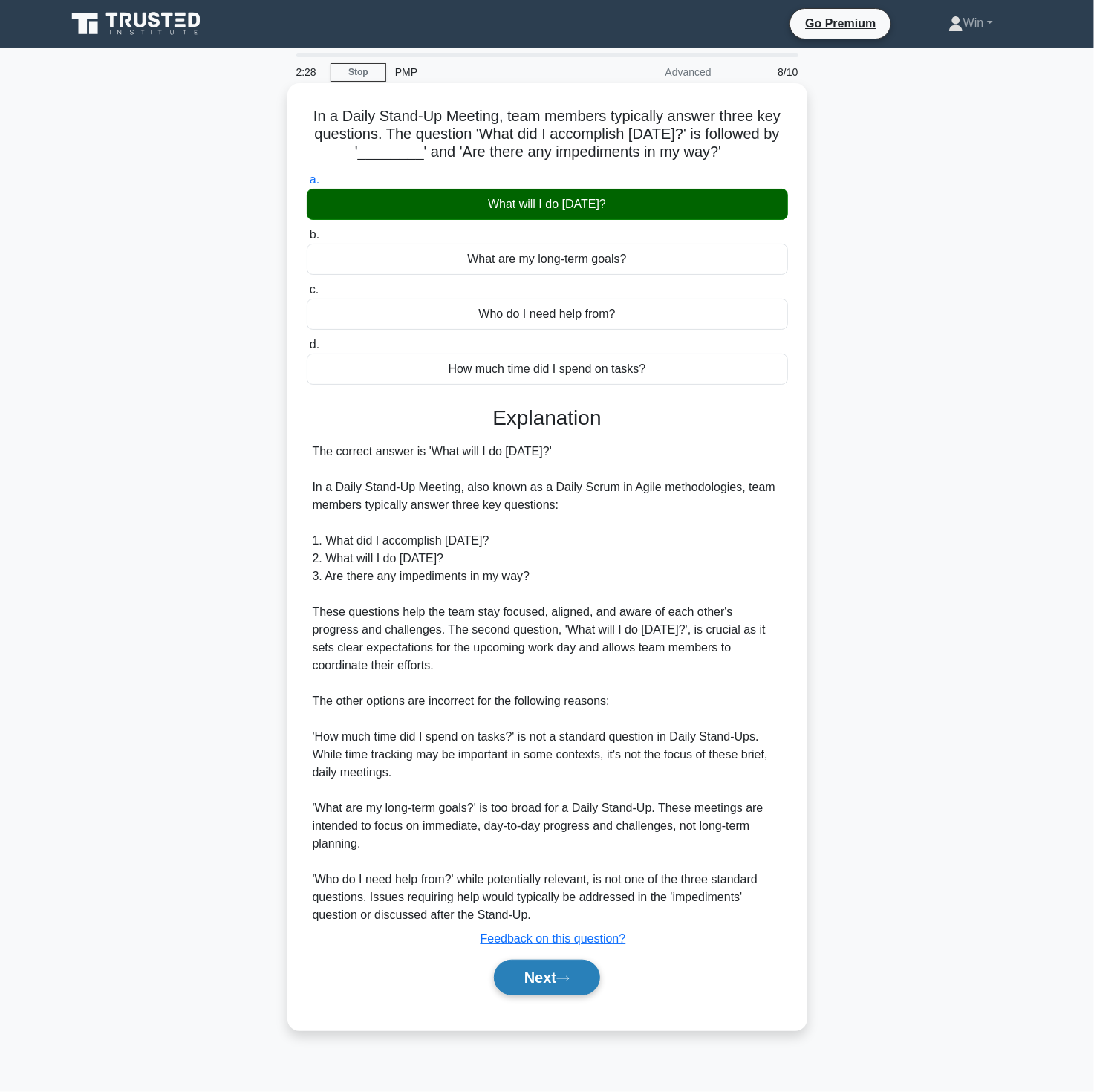
click at [521, 972] on button "Next" at bounding box center [547, 978] width 106 height 36
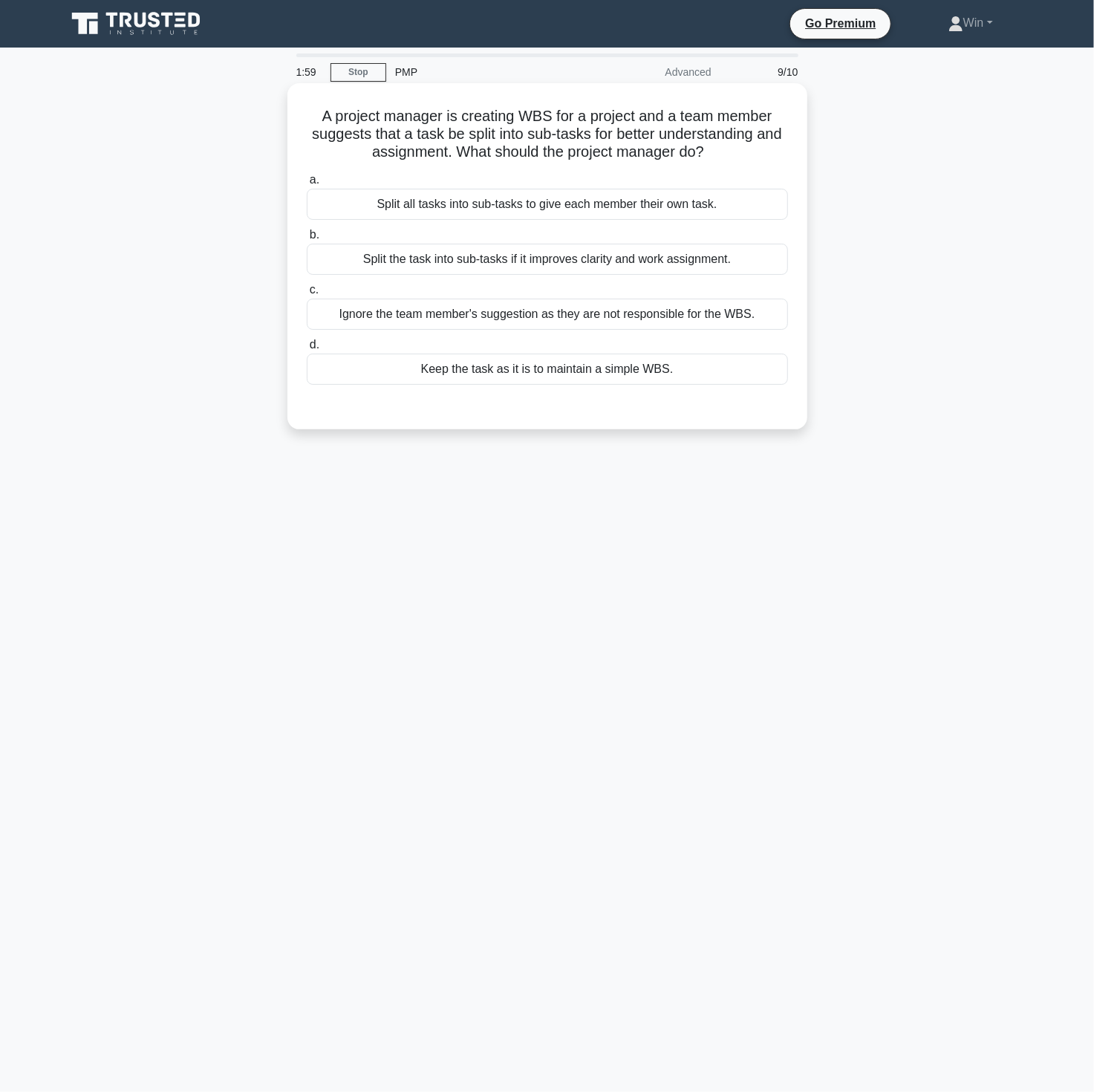
click at [613, 254] on div "Split the task into sub-tasks if it improves clarity and work assignment." at bounding box center [547, 259] width 482 height 31
click at [307, 240] on input "b. Split the task into sub-tasks if it improves clarity and work assignment." at bounding box center [307, 235] width 0 height 9
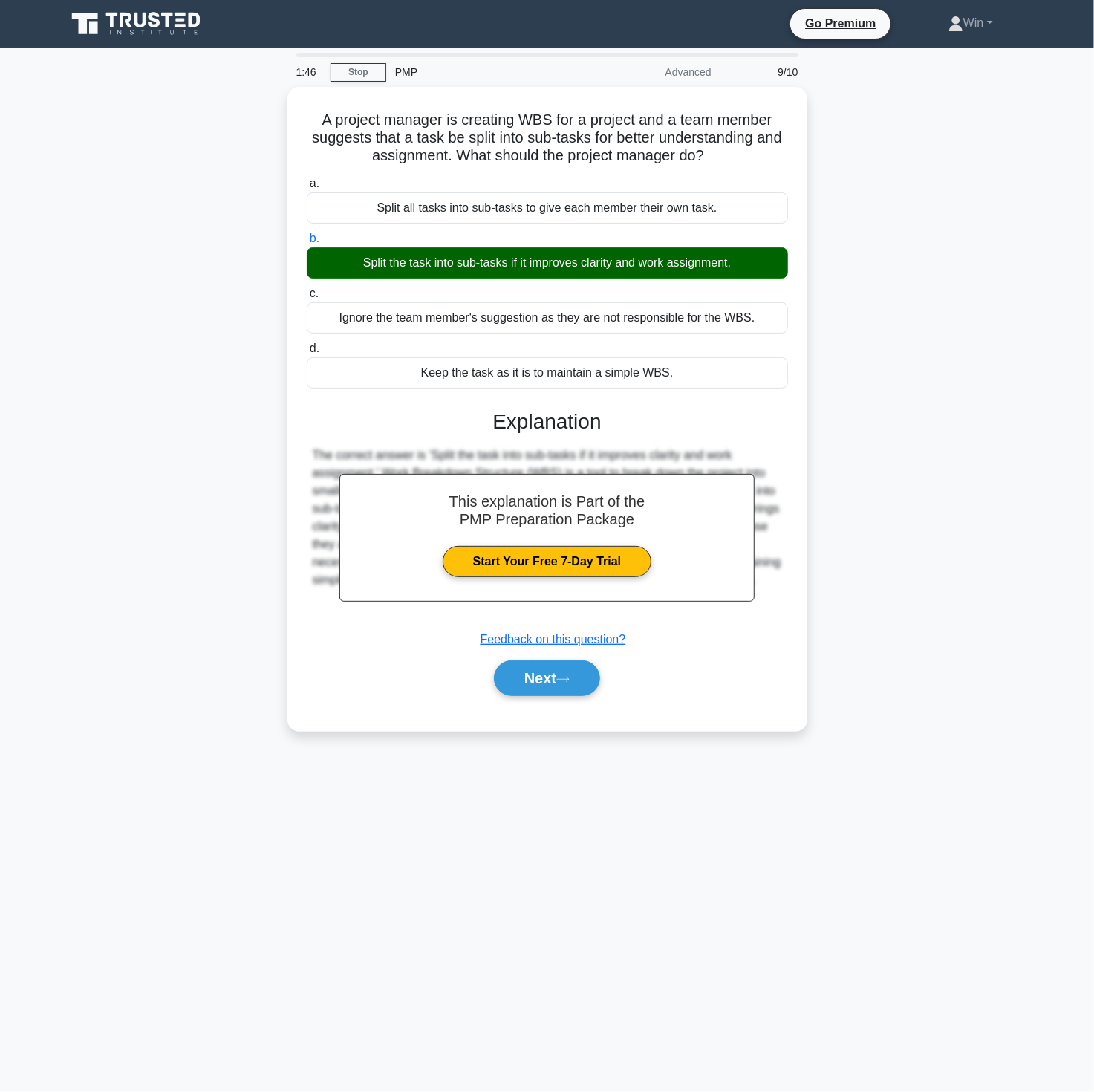
click at [815, 855] on main "1:46 Stop PMP Advanced 9/10 A project manager is creating WBS for a project and…" at bounding box center [547, 570] width 1094 height 1045
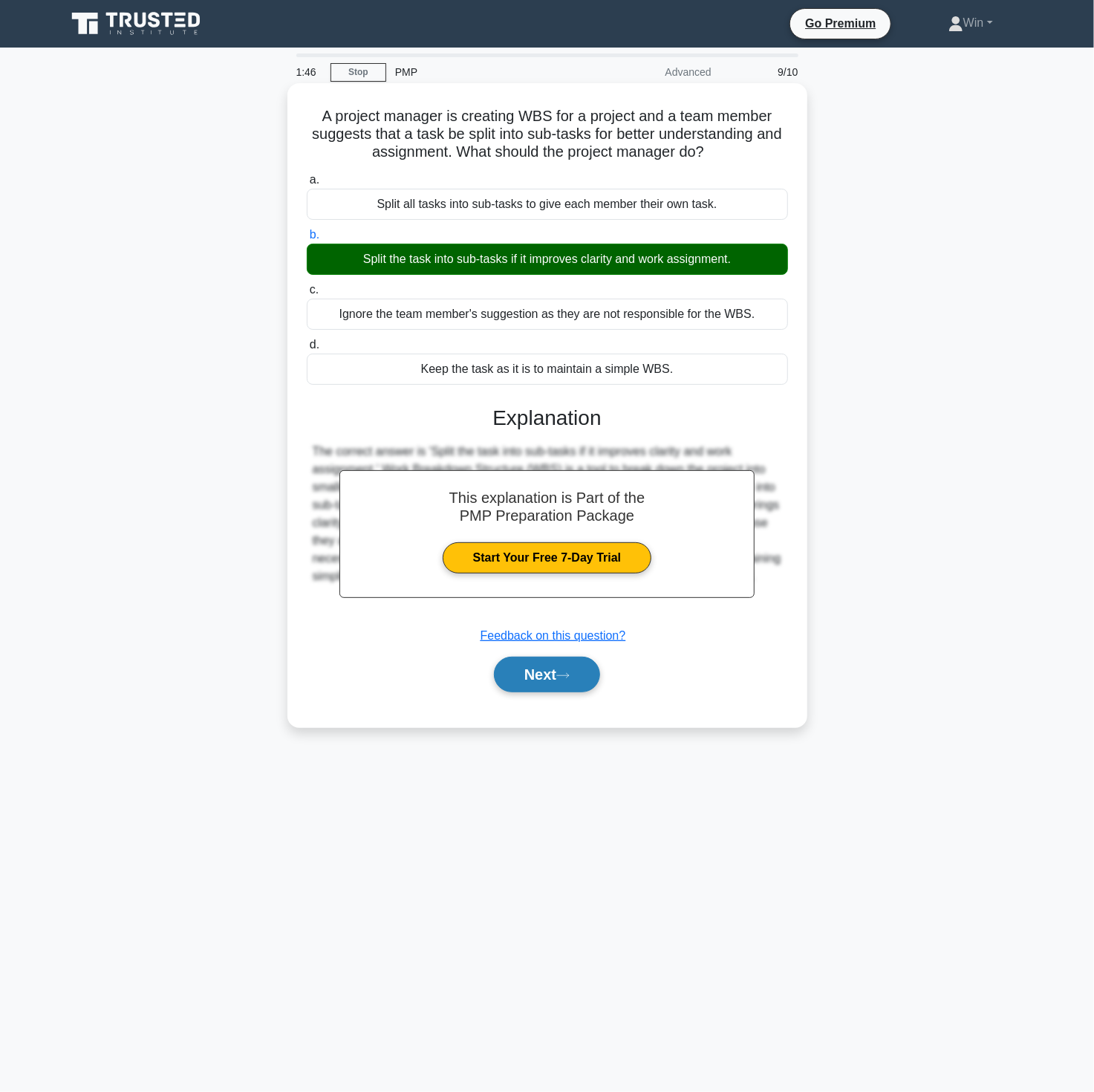
click at [544, 678] on button "Next" at bounding box center [547, 675] width 106 height 36
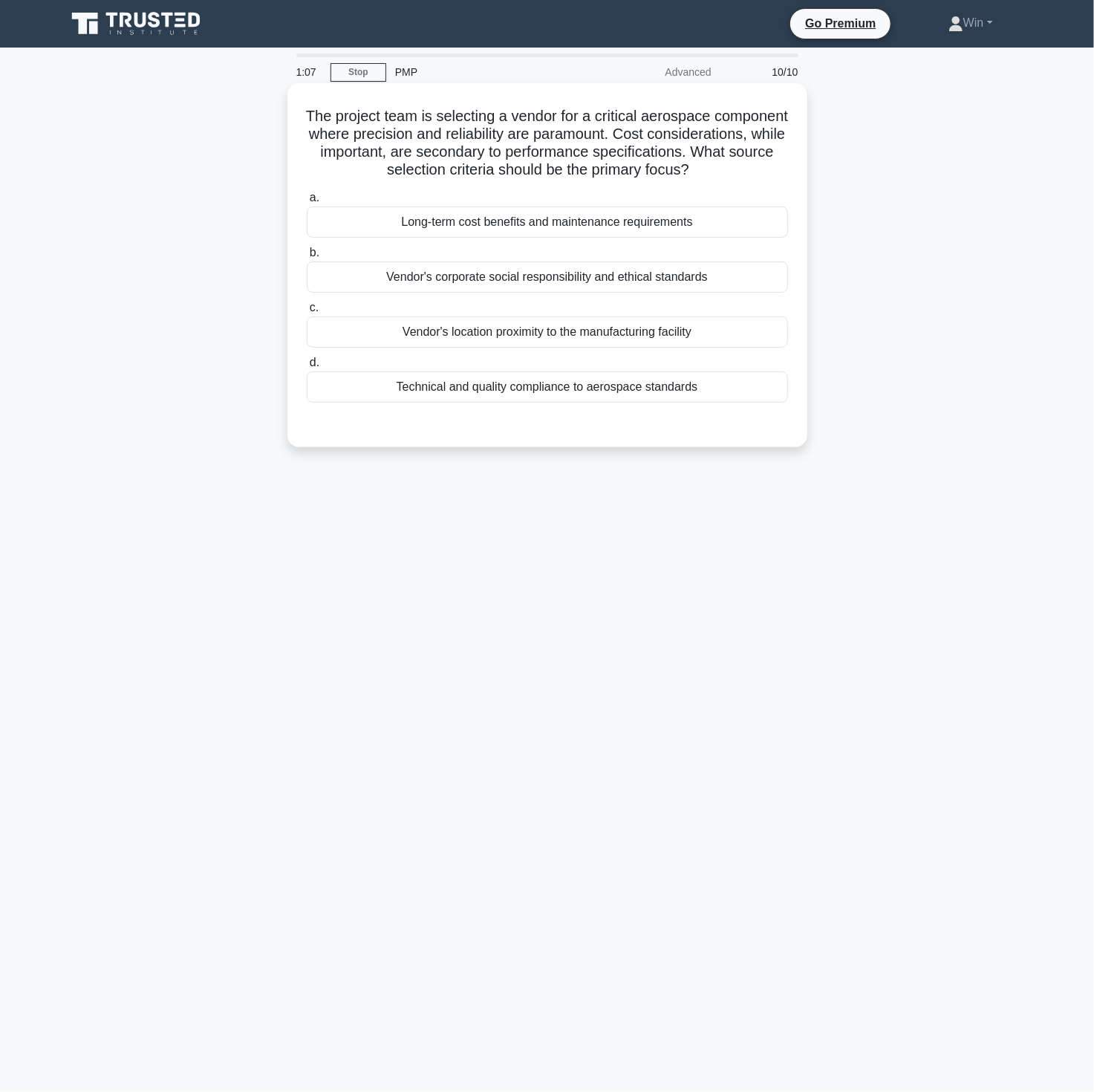
click at [597, 402] on div "Technical and quality compliance to aerospace standards" at bounding box center [547, 387] width 482 height 31
click at [307, 367] on input "d. Technical and quality compliance to aerospace standards" at bounding box center [307, 363] width 0 height 9
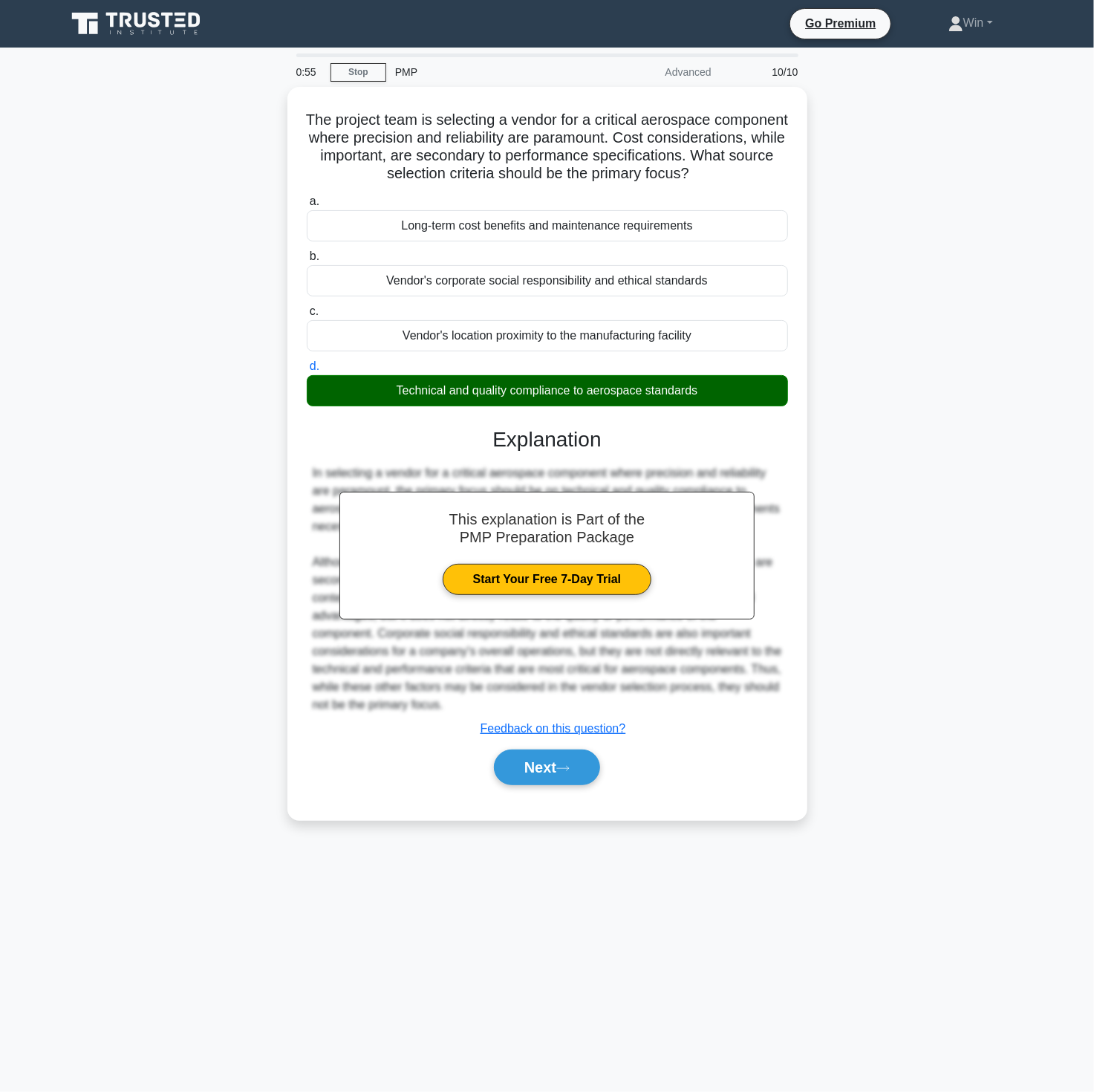
click at [891, 773] on div "The project team is selecting a vendor for a critical aerospace component where…" at bounding box center [547, 462] width 980 height 751
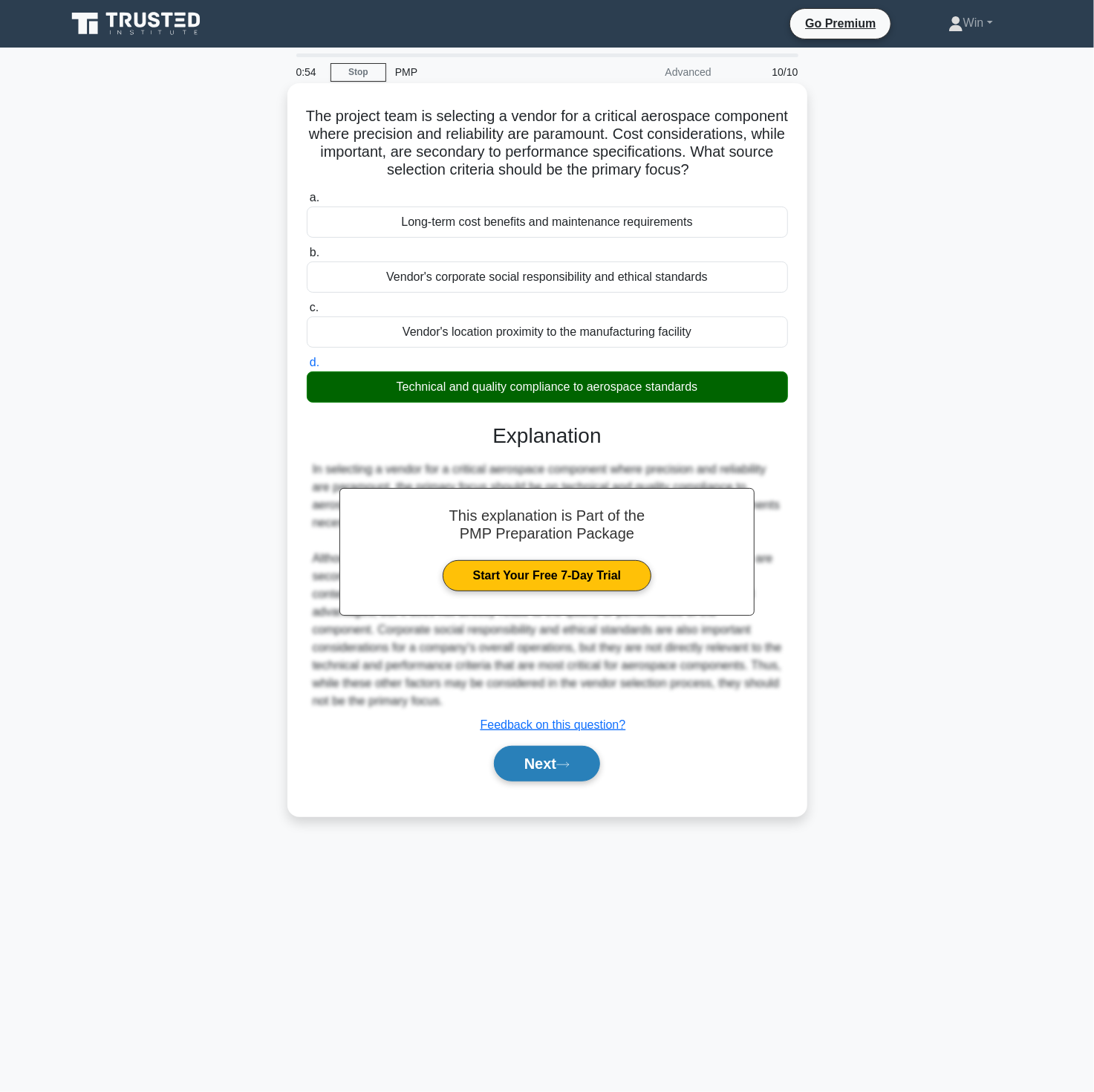
click at [531, 781] on button "Next" at bounding box center [547, 764] width 106 height 36
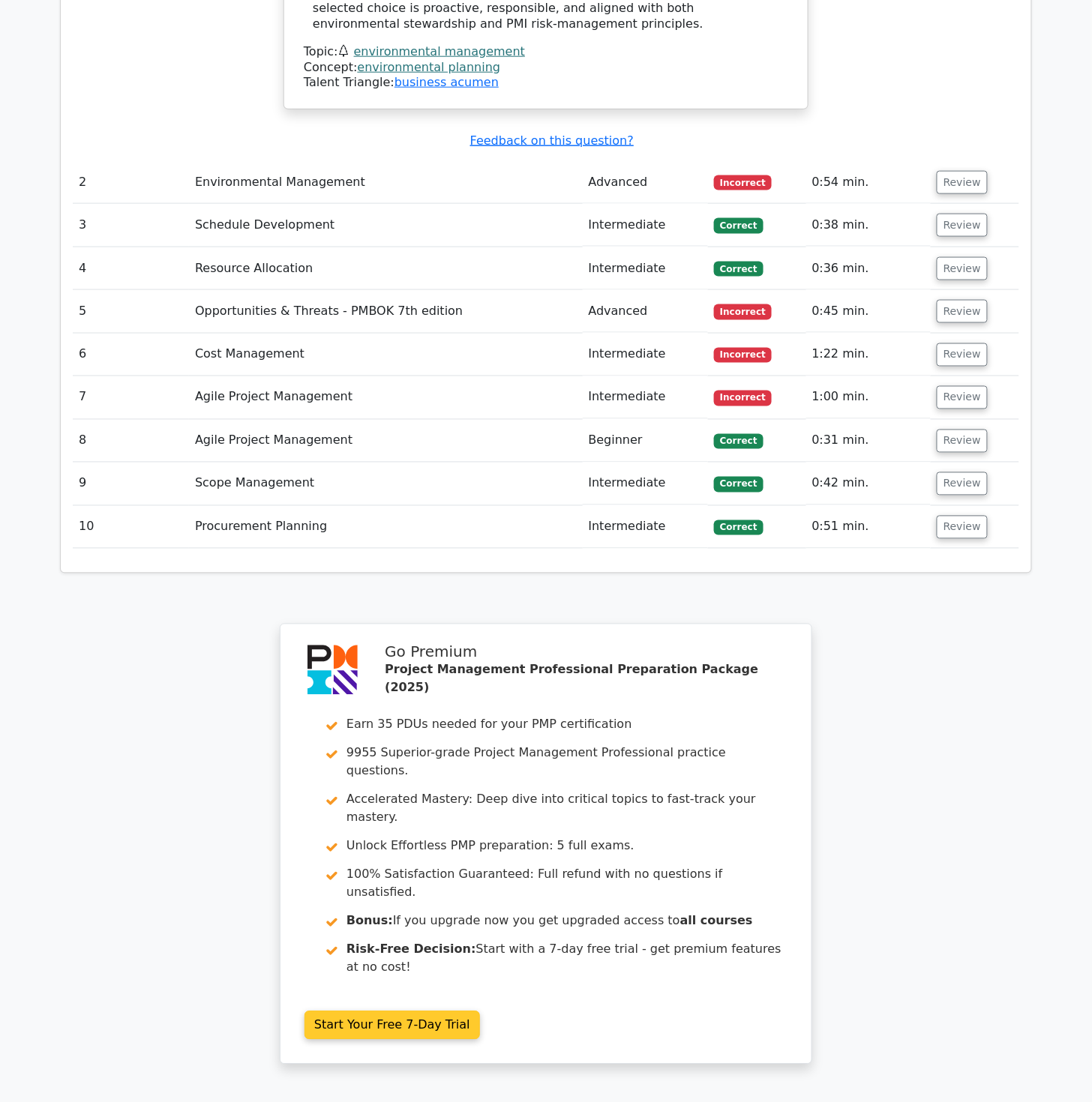
scroll to position [2160, 0]
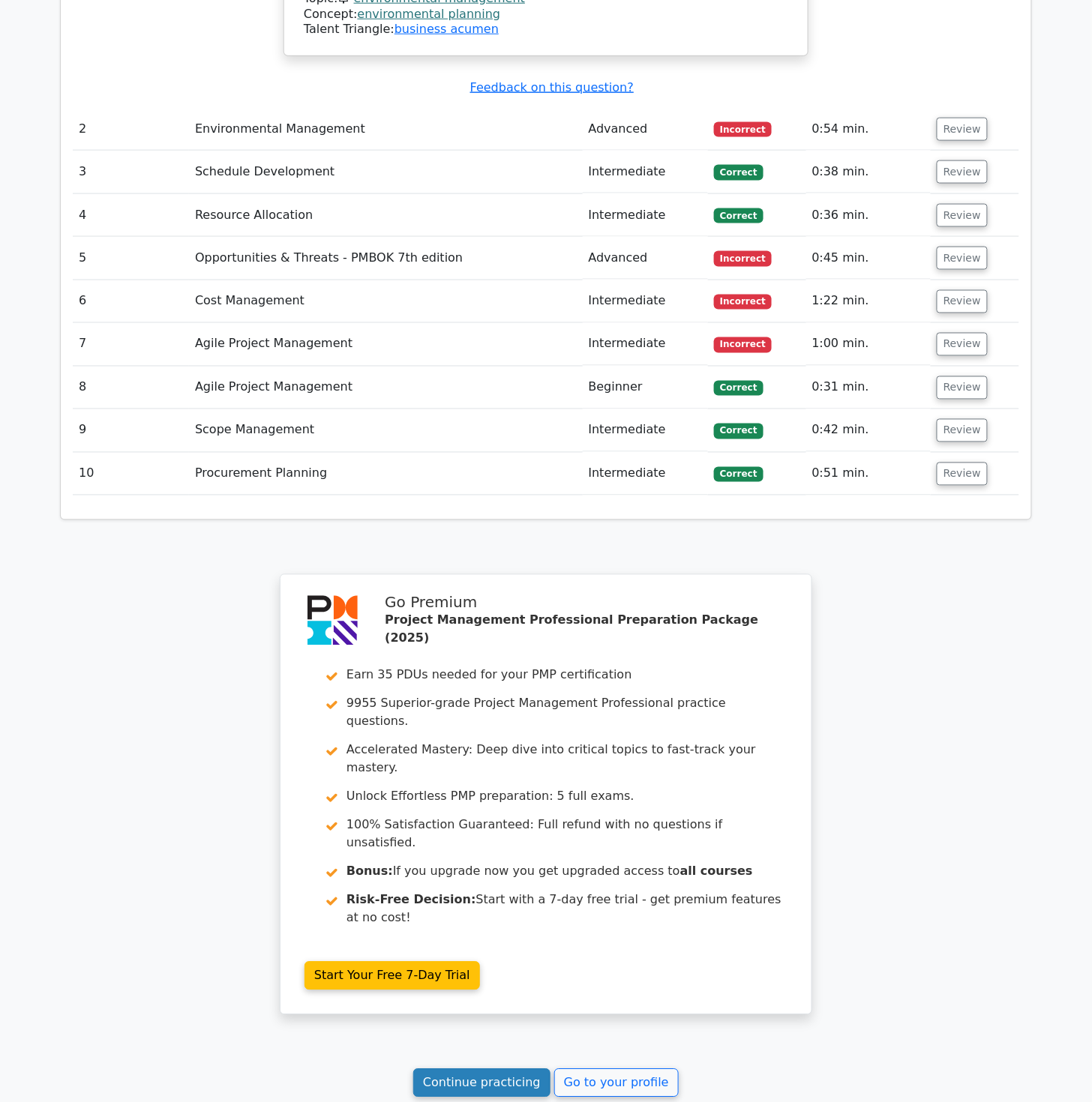
click at [511, 1069] on link "Continue practicing" at bounding box center [482, 1083] width 137 height 28
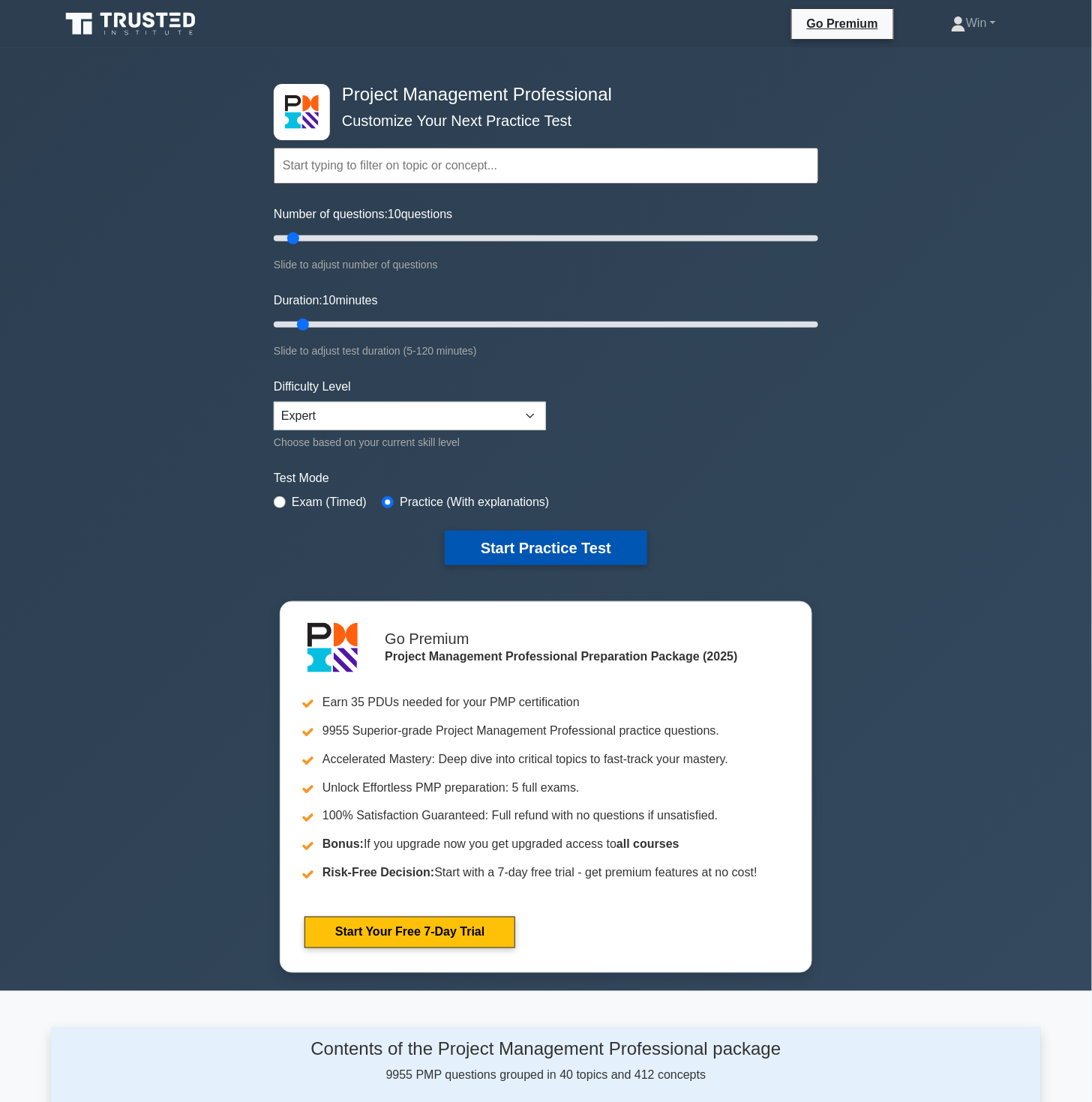
click at [530, 544] on button "Start Practice Test" at bounding box center [546, 548] width 203 height 35
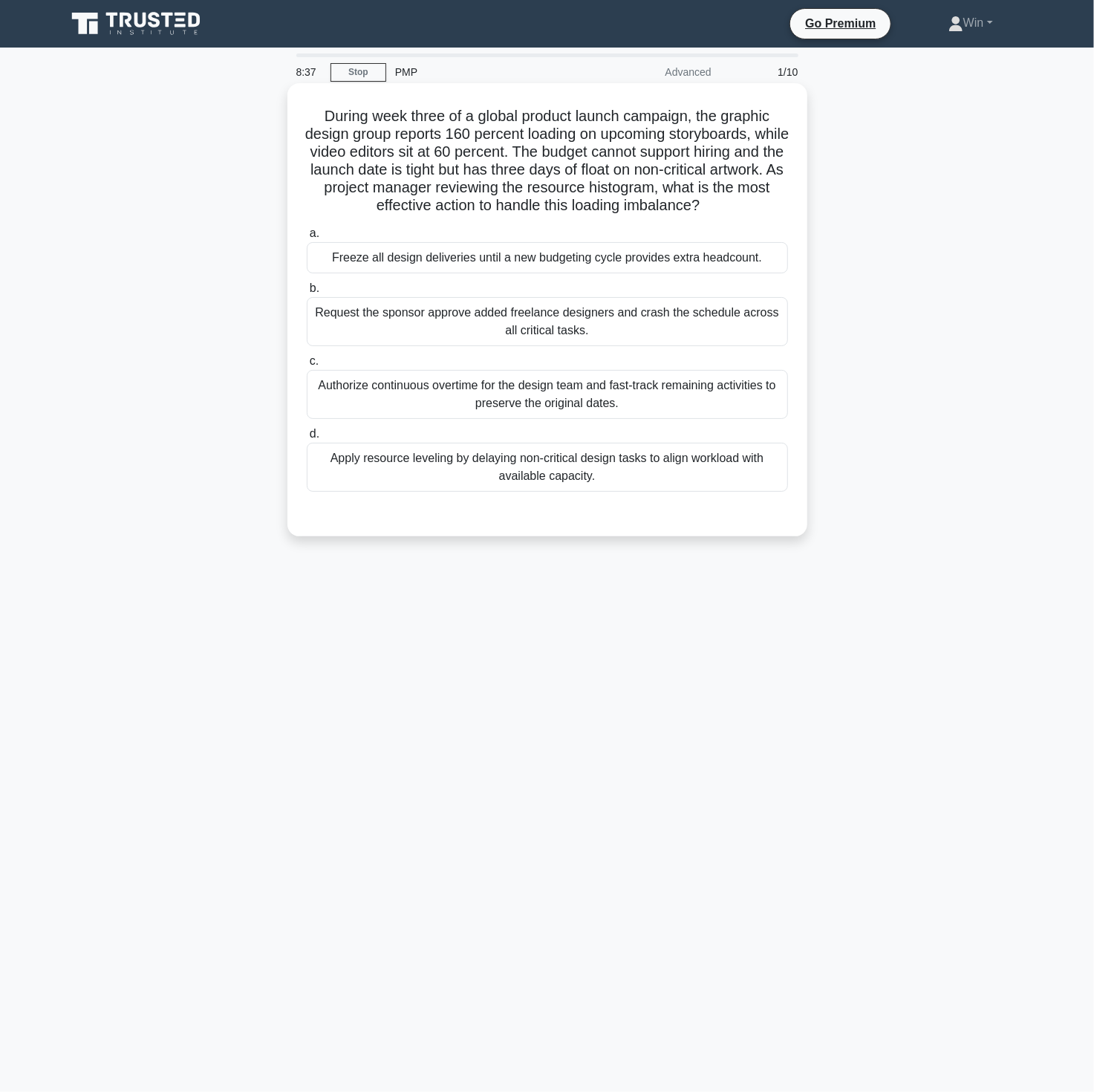
click at [536, 258] on div "Freeze all design deliveries until a new budgeting cycle provides extra headcou…" at bounding box center [547, 258] width 482 height 31
click at [307, 238] on input "a. Freeze all design deliveries until a new budgeting cycle provides extra head…" at bounding box center [307, 233] width 0 height 9
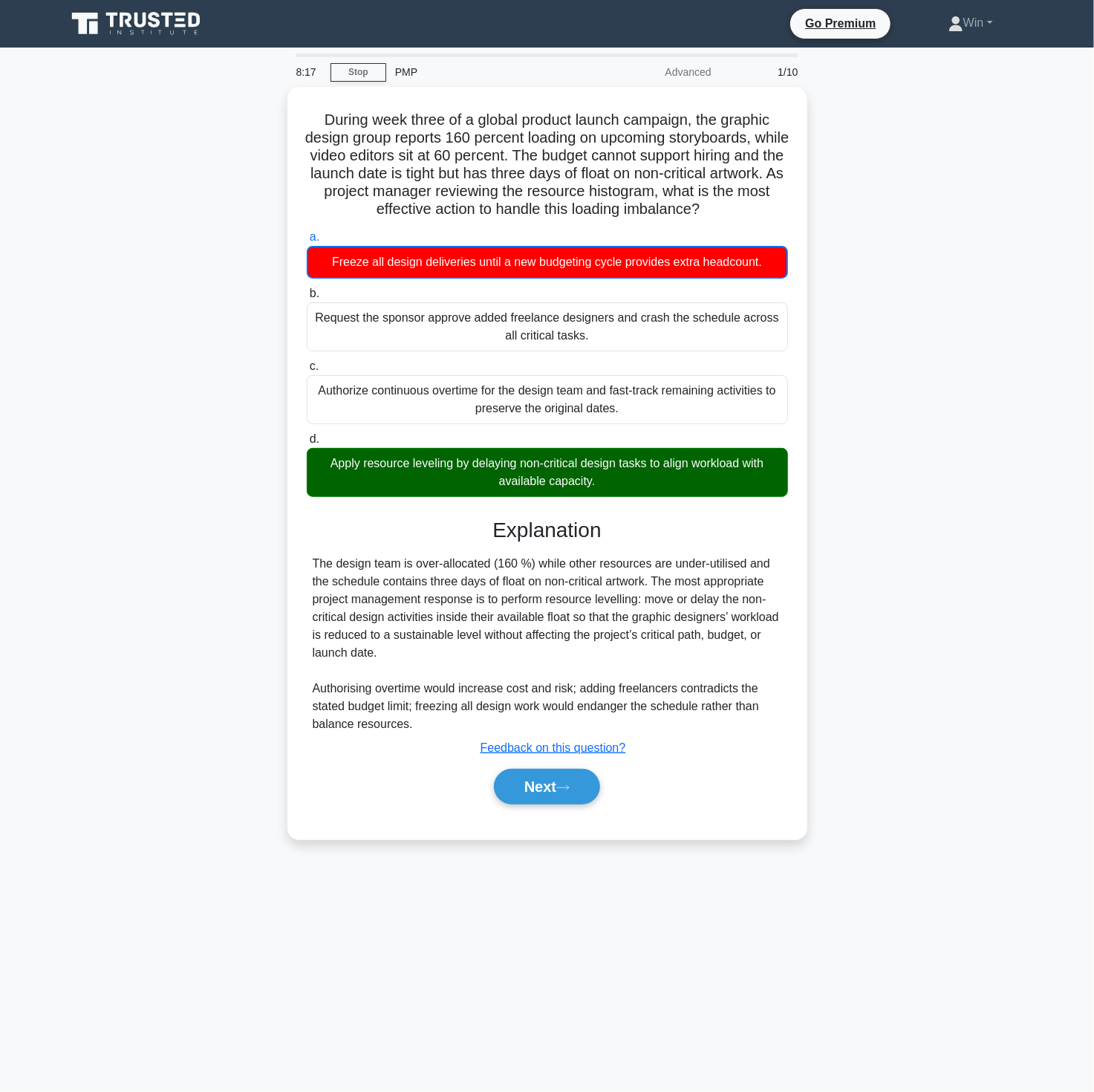
click at [979, 858] on main "8:17 Stop PMP Advanced 1/10 During week three of a global product launch campai…" at bounding box center [547, 570] width 1094 height 1045
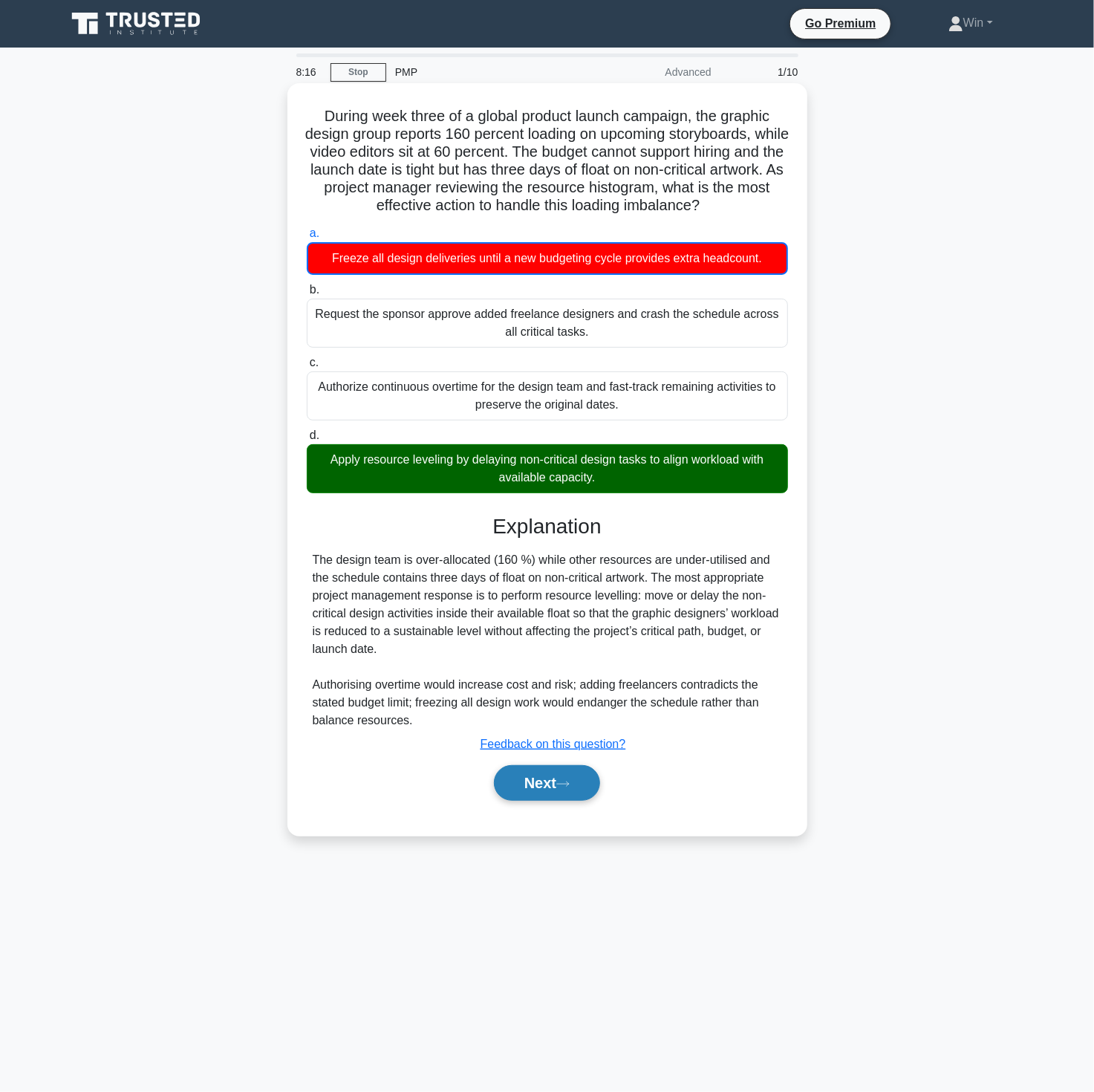
click at [542, 776] on button "Next" at bounding box center [547, 783] width 106 height 36
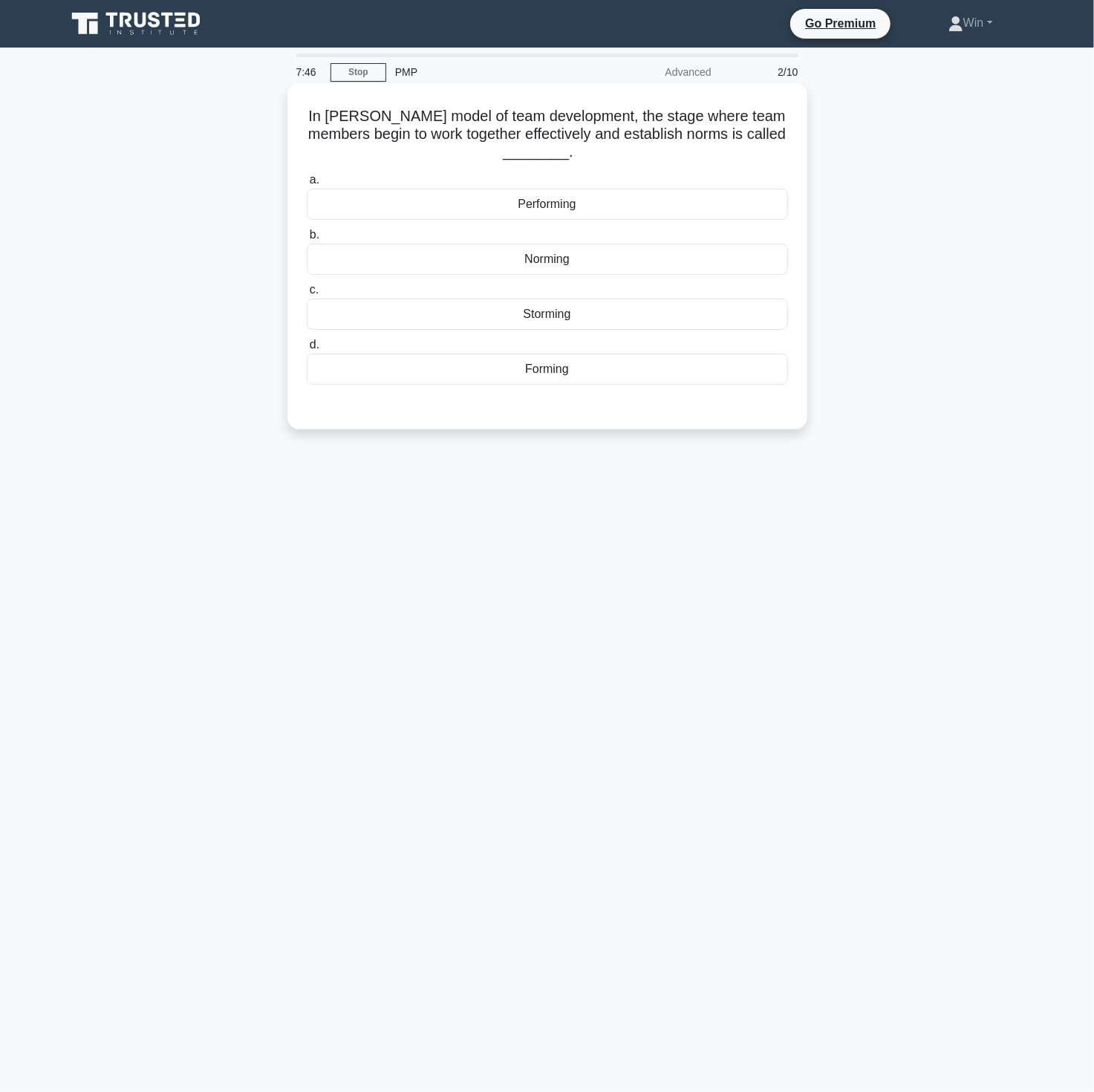
click at [554, 371] on div "Forming" at bounding box center [547, 369] width 482 height 31
click at [307, 350] on input "d. Forming" at bounding box center [307, 345] width 0 height 9
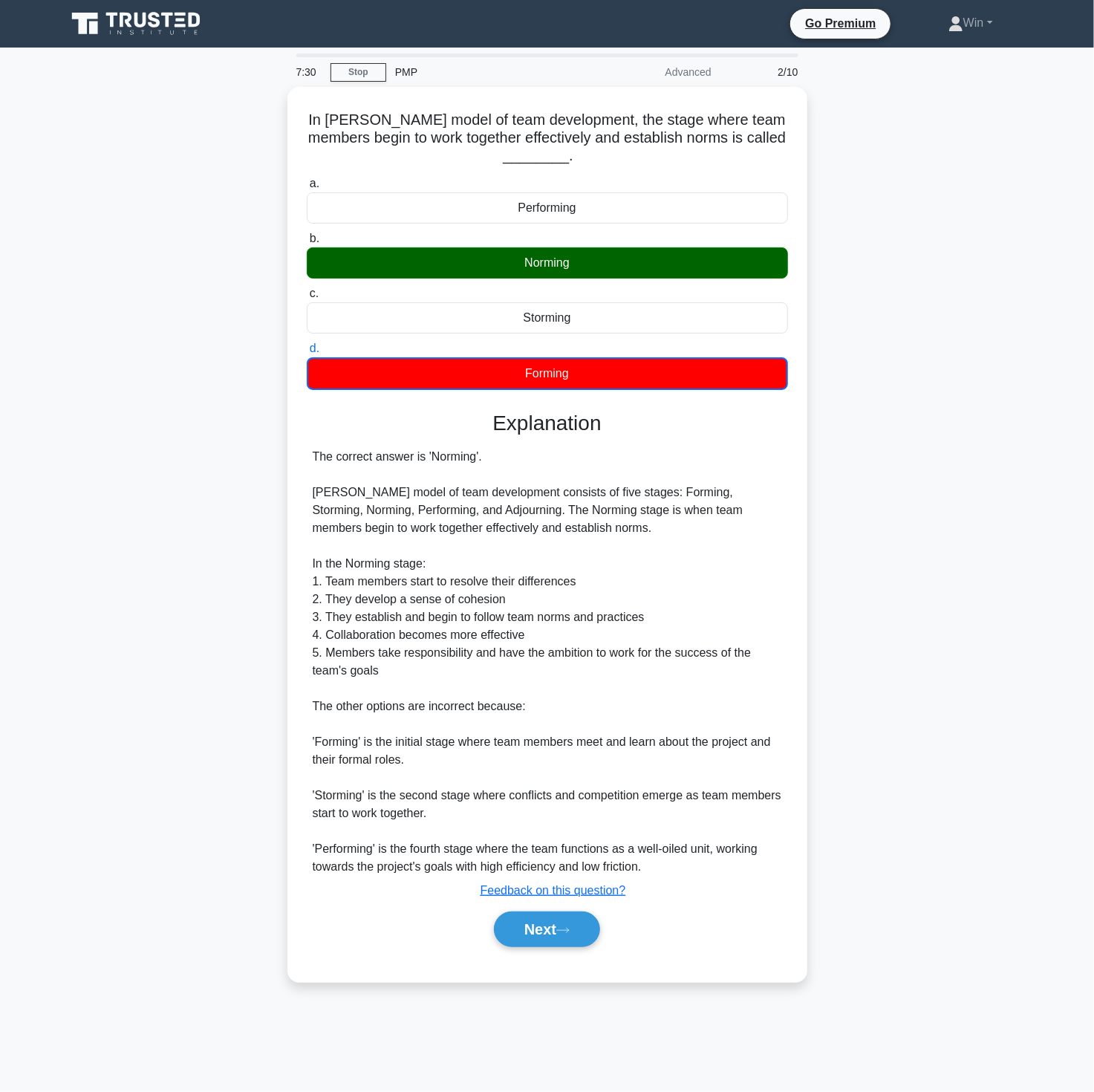
click at [974, 563] on div "In Tuckman's model of team development, the stage where team members begin to w…" at bounding box center [547, 543] width 980 height 913
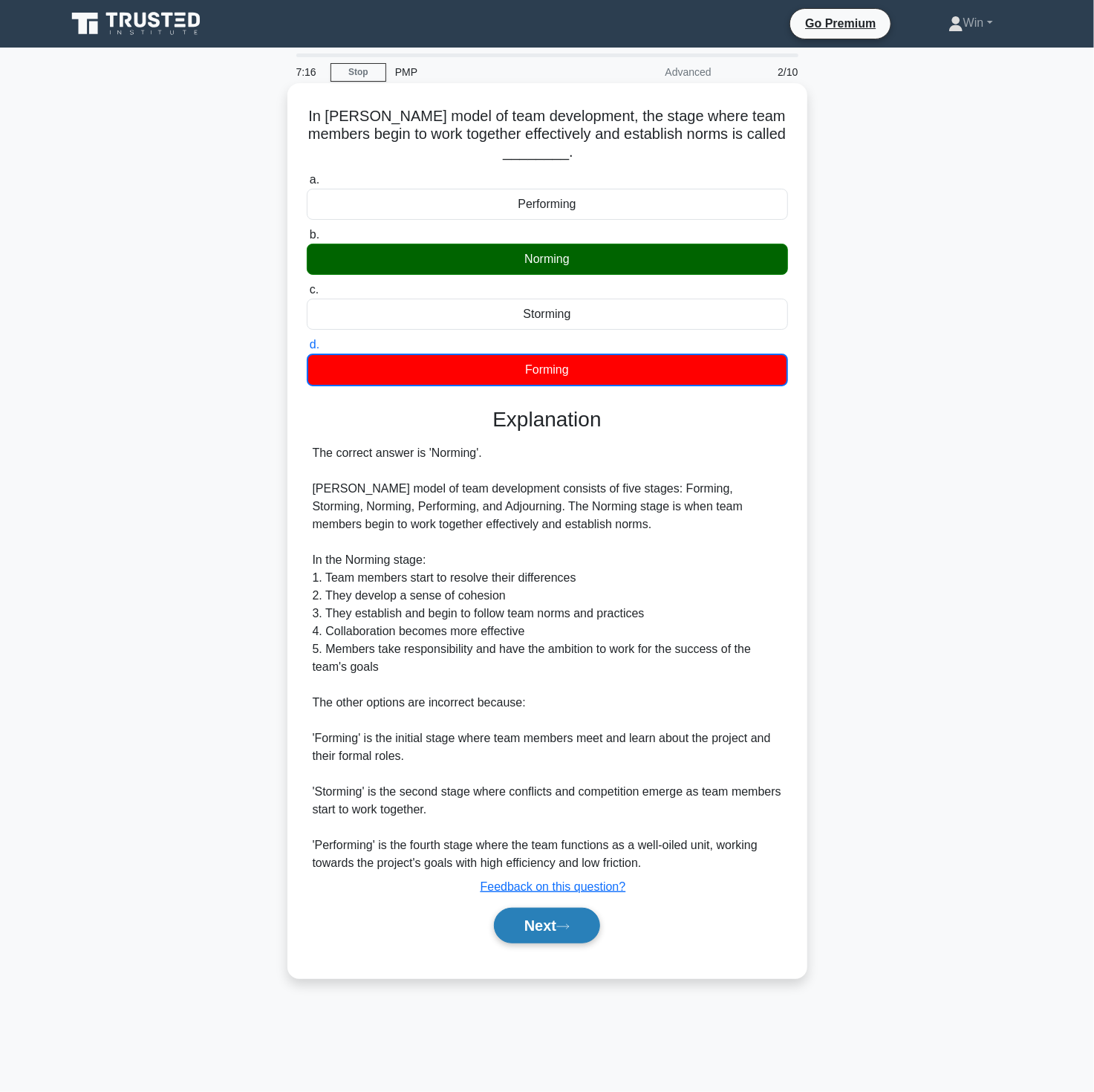
click at [531, 929] on button "Next" at bounding box center [547, 925] width 106 height 36
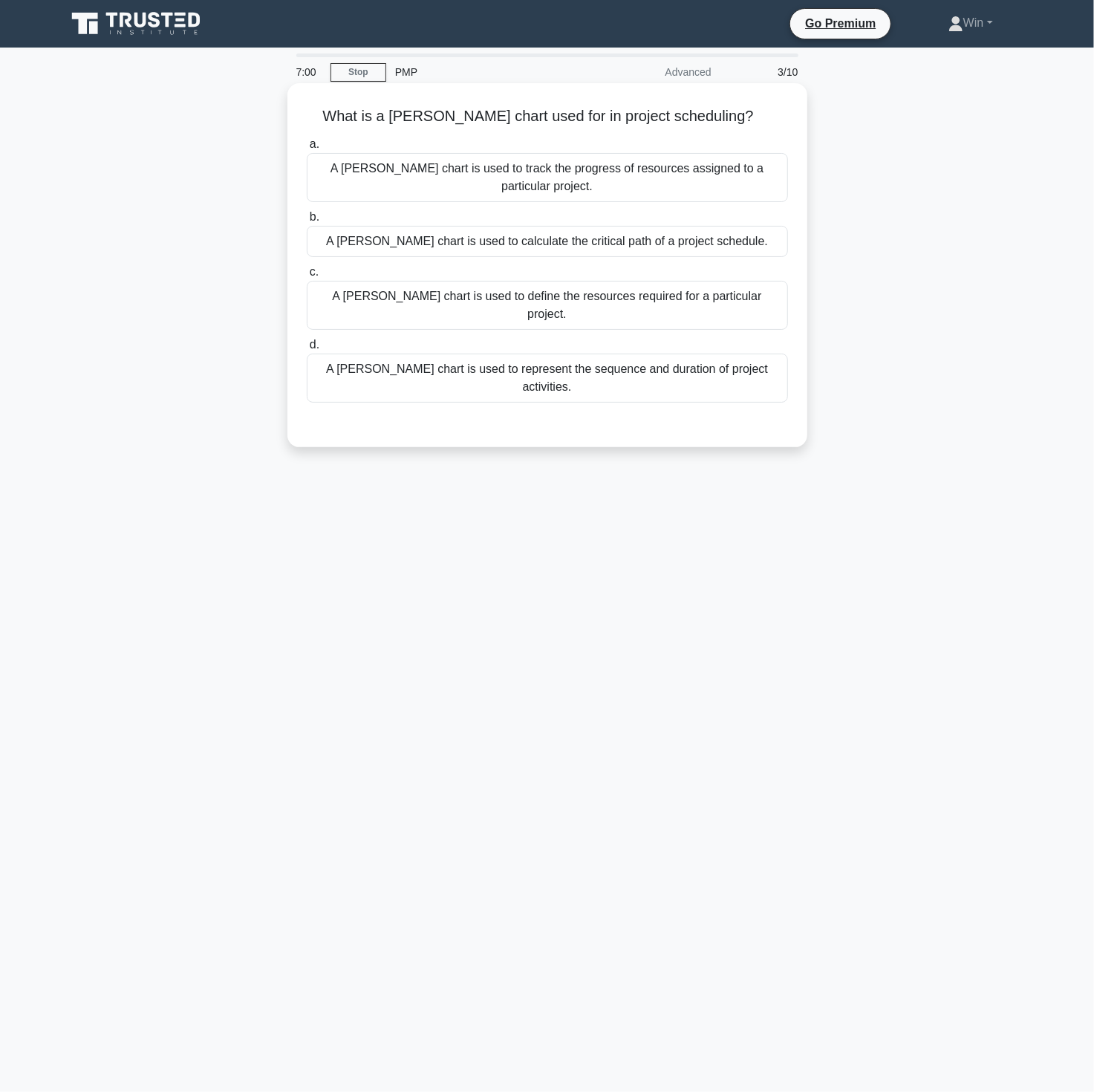
click at [572, 353] on div "A Gantt chart is used to represent the sequence and duration of project activit…" at bounding box center [547, 377] width 482 height 49
click at [307, 344] on input "d. A Gantt chart is used to represent the sequence and duration of project acti…" at bounding box center [307, 345] width 0 height 9
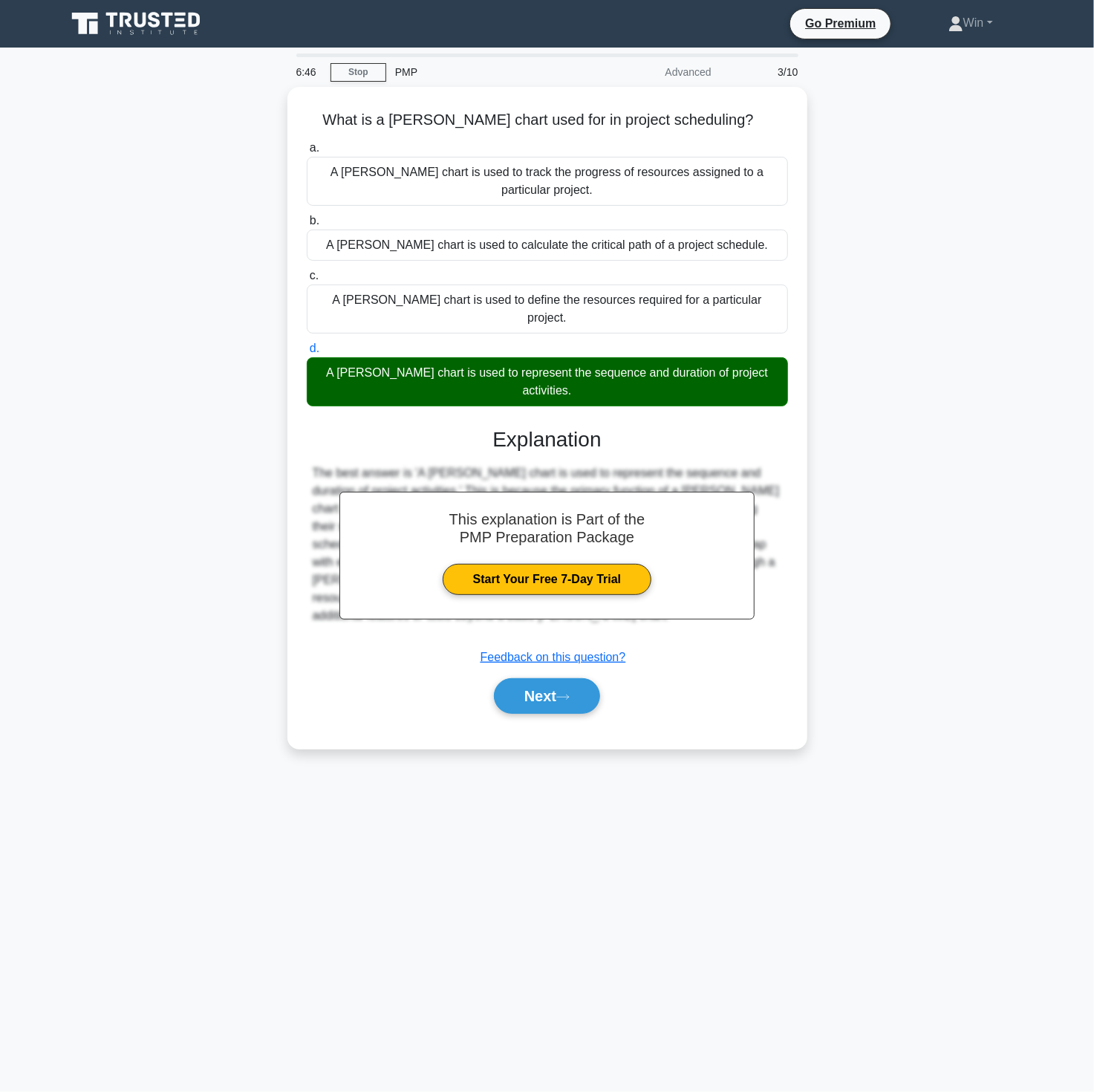
drag, startPoint x: 841, startPoint y: 932, endPoint x: 825, endPoint y: 922, distance: 18.9
click at [833, 926] on main "6:46 Stop PMP Advanced 3/10 What is a Gantt chart used for in project schedulin…" at bounding box center [547, 570] width 1094 height 1045
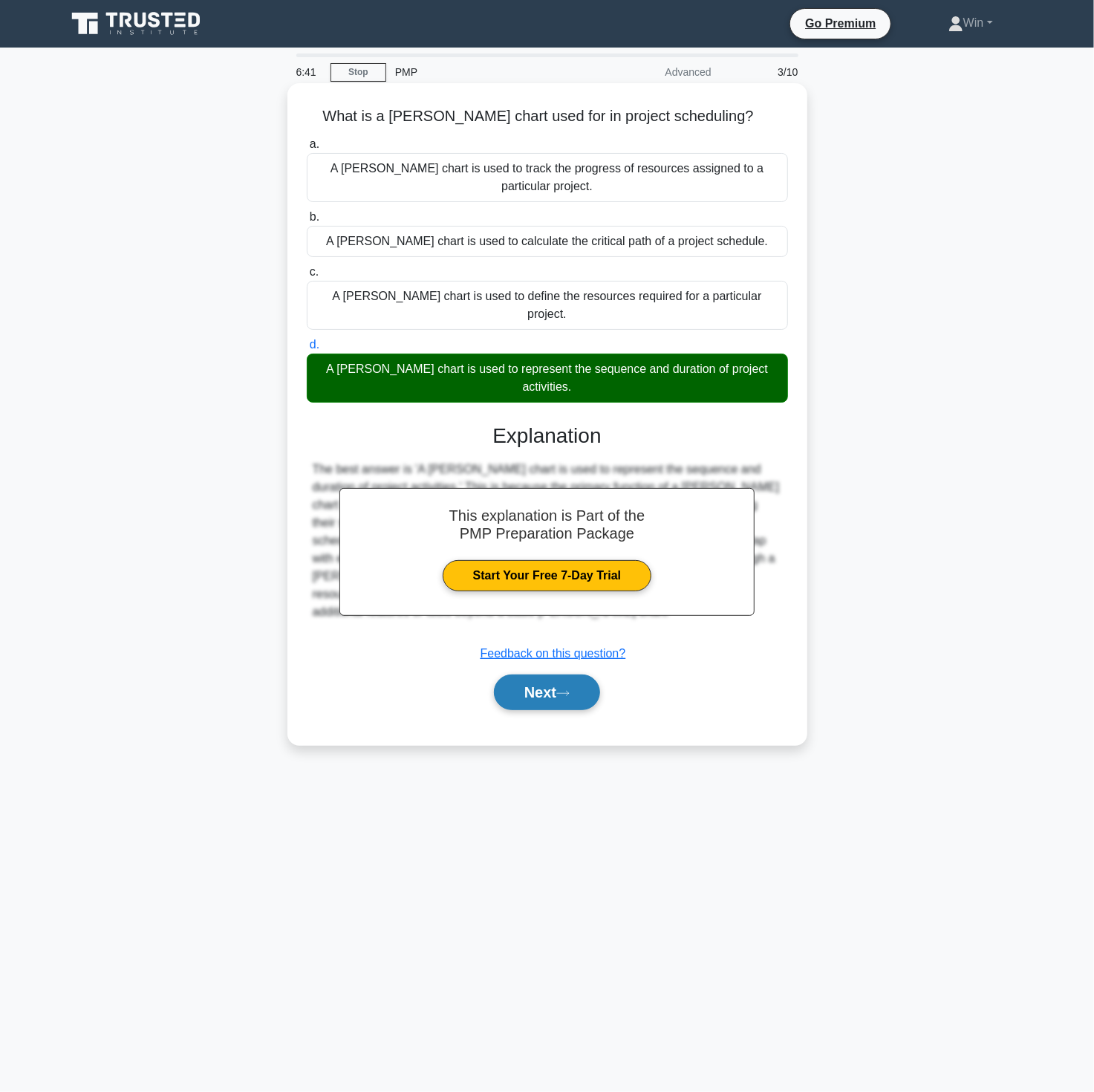
click at [546, 675] on button "Next" at bounding box center [547, 693] width 106 height 36
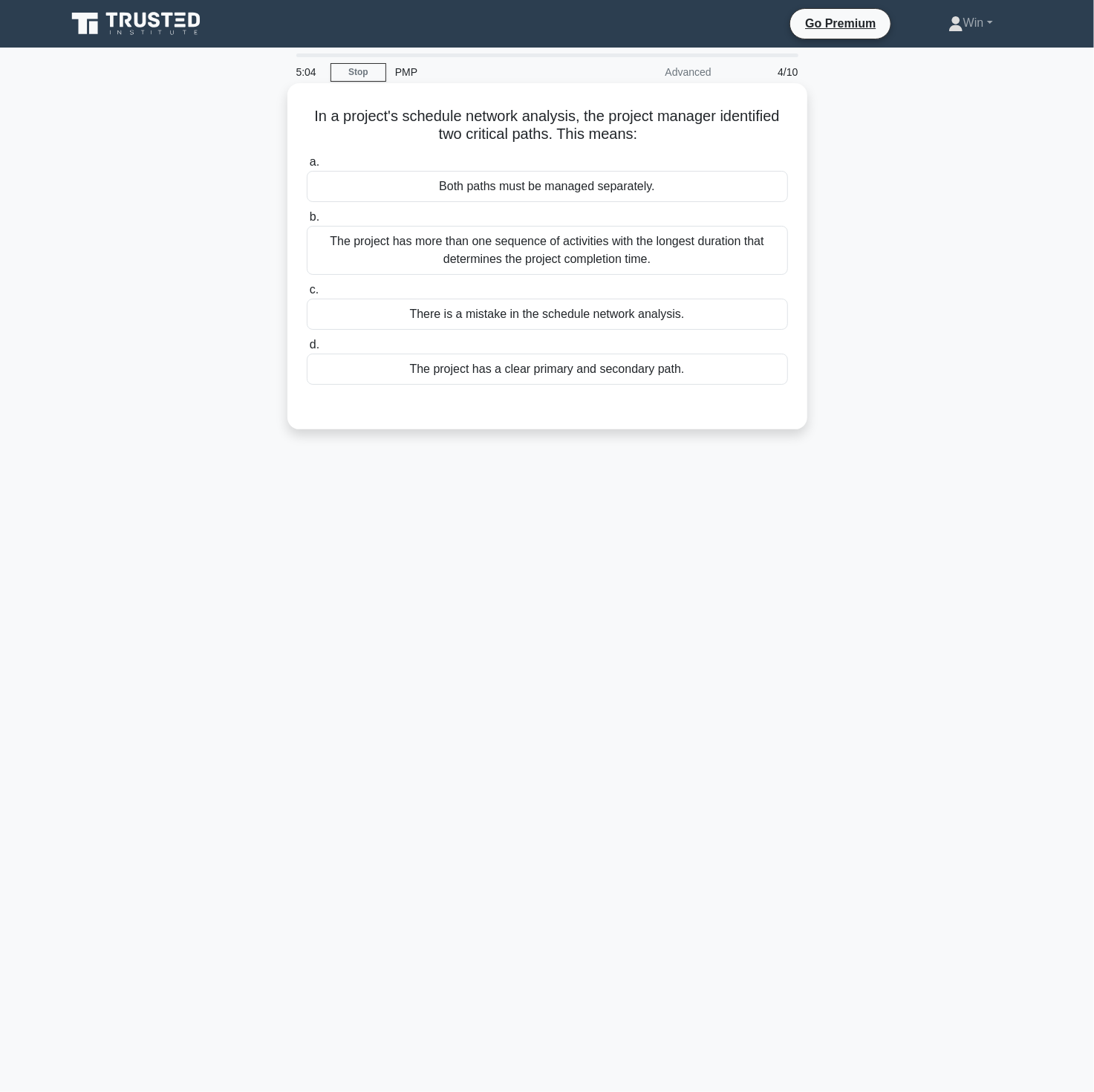
click at [640, 188] on div "Both paths must be managed separately." at bounding box center [547, 187] width 482 height 31
click at [307, 167] on input "a. Both paths must be managed separately." at bounding box center [307, 162] width 0 height 9
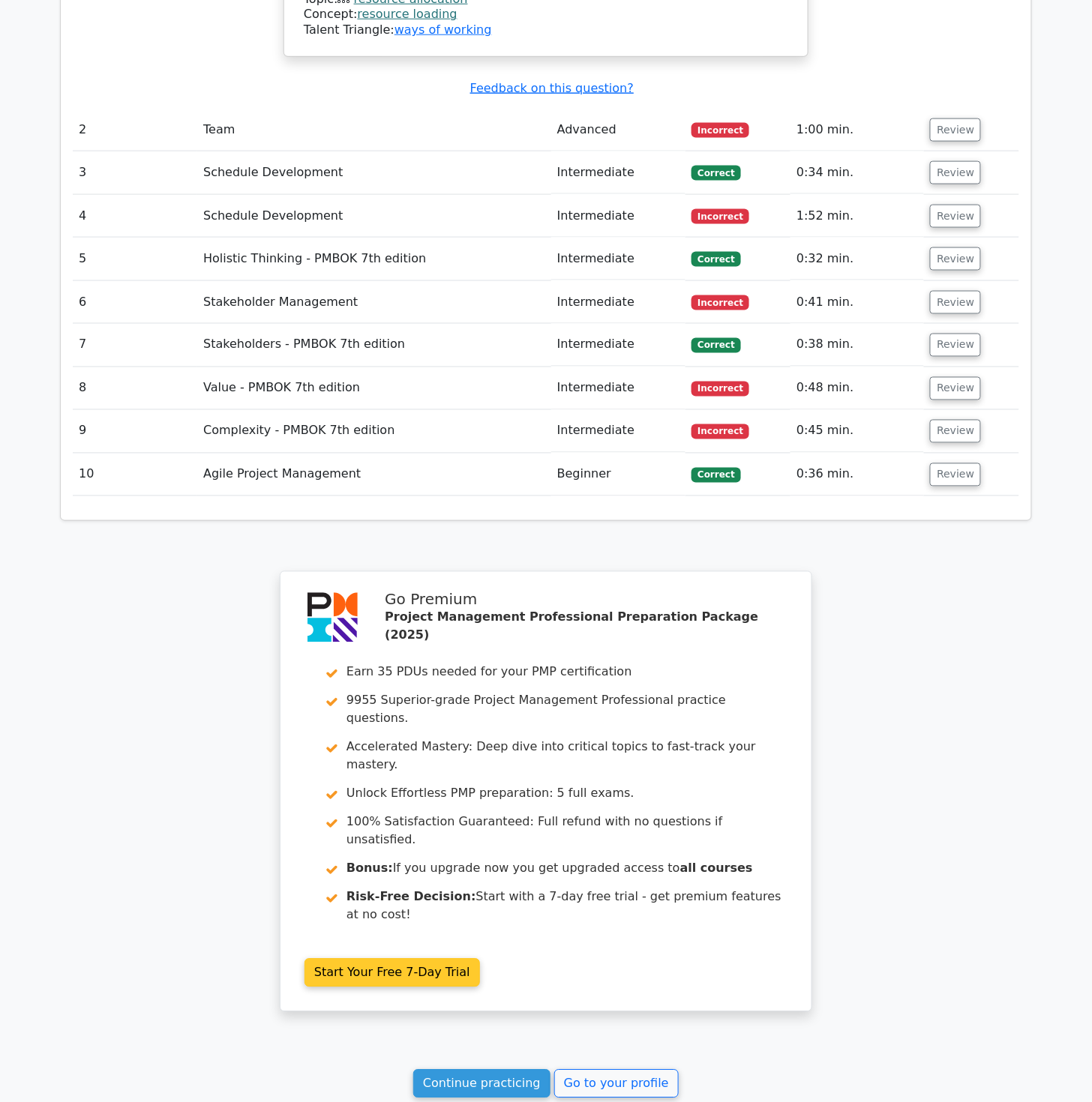
scroll to position [2169, 0]
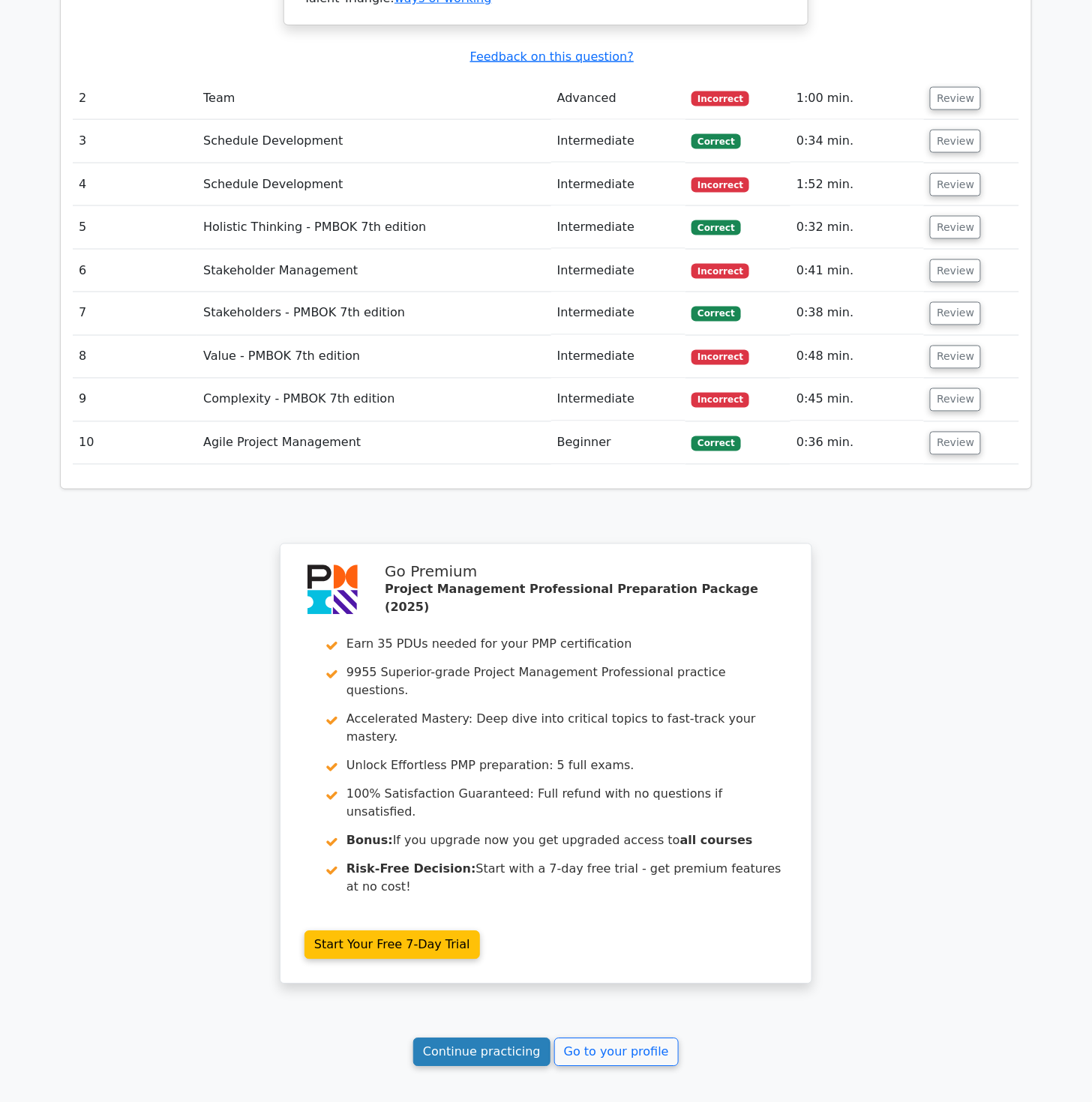
click at [487, 1038] on link "Continue practicing" at bounding box center [482, 1053] width 137 height 28
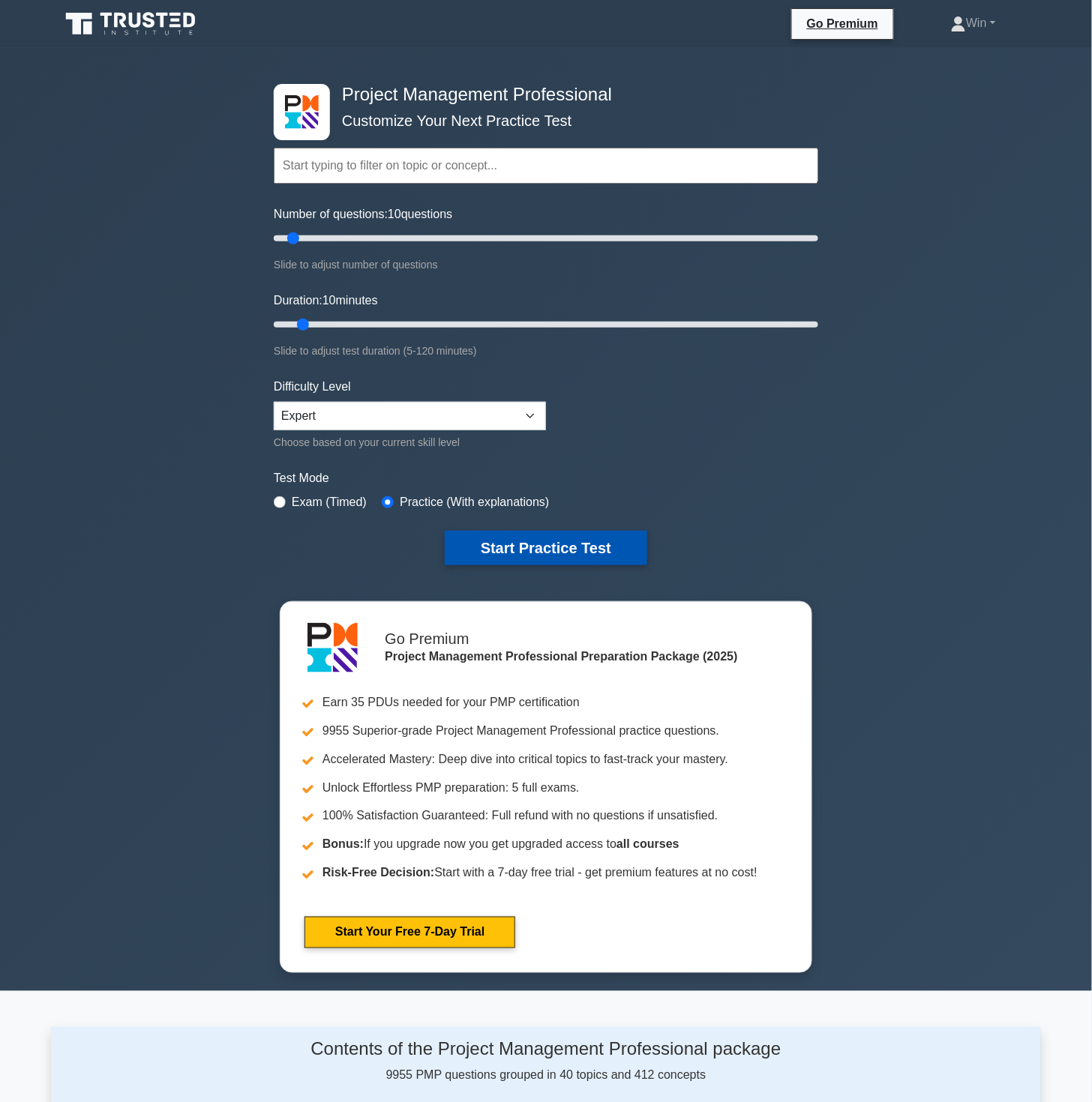
click at [537, 540] on button "Start Practice Test" at bounding box center [546, 548] width 203 height 35
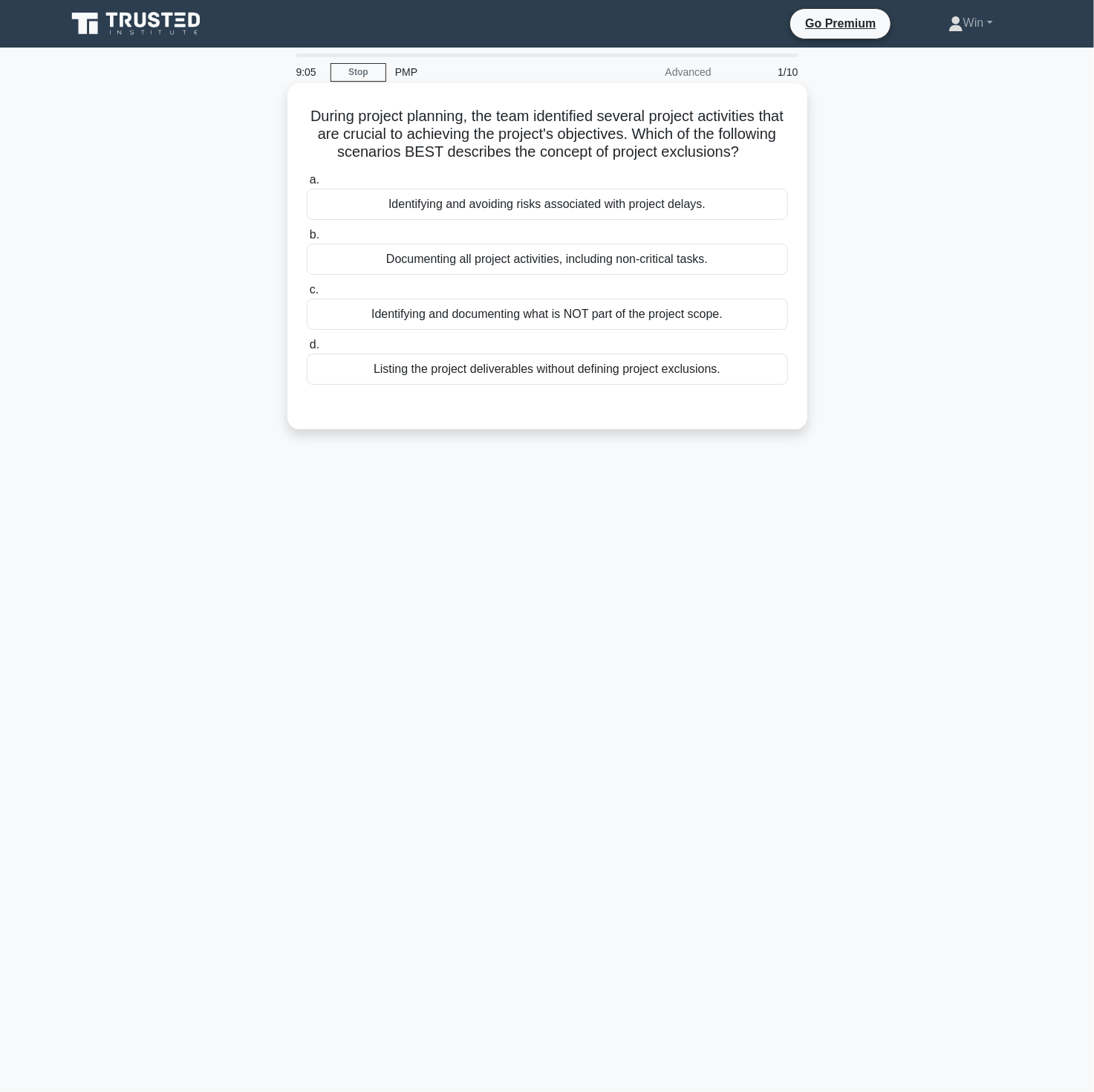
click at [444, 330] on div "Identifying and documenting what is NOT part of the project scope." at bounding box center [547, 314] width 482 height 31
click at [307, 295] on input "c. Identifying and documenting what is NOT part of the project scope." at bounding box center [307, 290] width 0 height 9
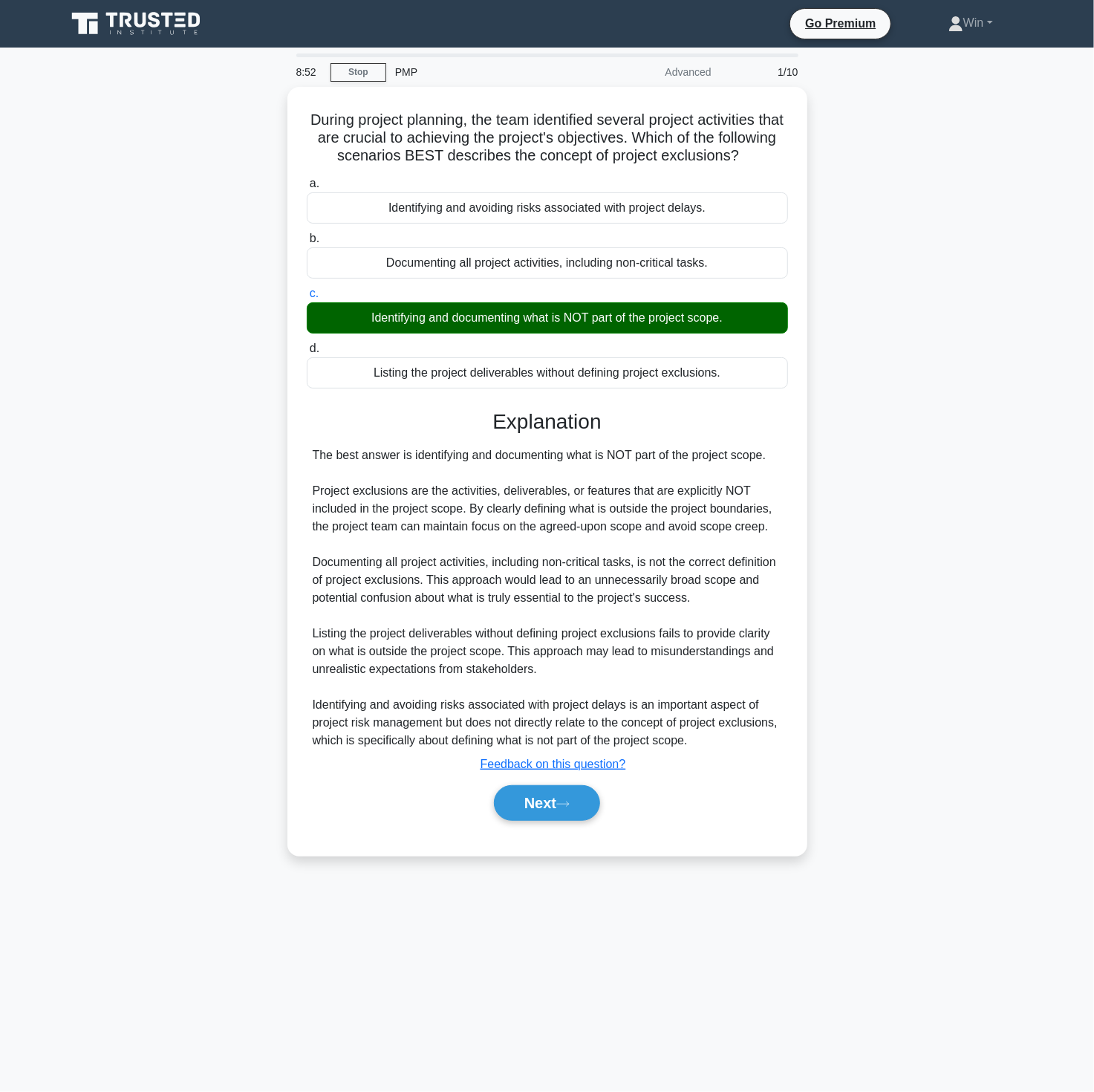
drag, startPoint x: 955, startPoint y: 761, endPoint x: 880, endPoint y: 792, distance: 81.2
click at [955, 761] on div "During project planning, the team identified several project activities that ar…" at bounding box center [547, 480] width 980 height 787
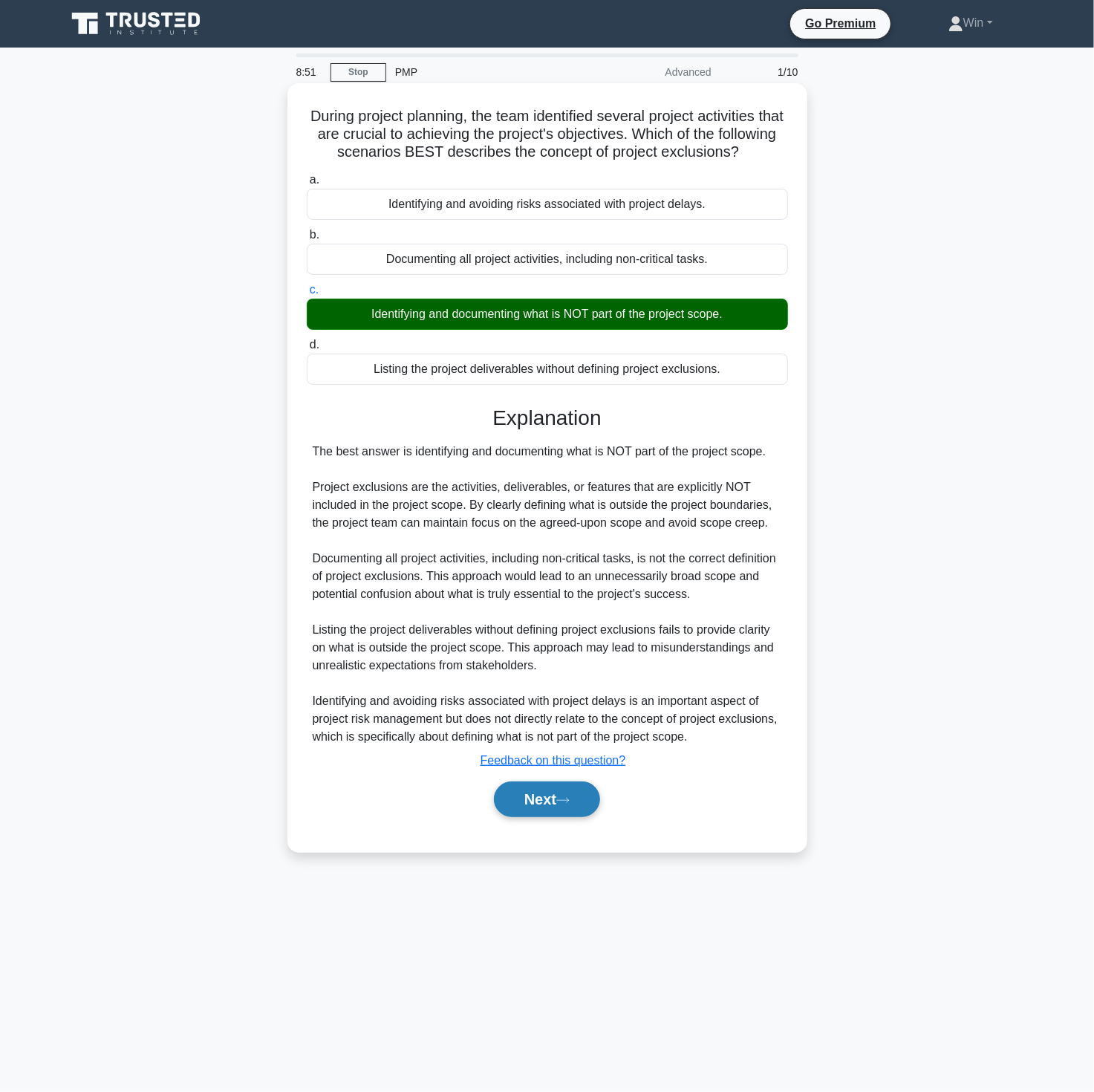
click at [548, 815] on button "Next" at bounding box center [547, 799] width 106 height 36
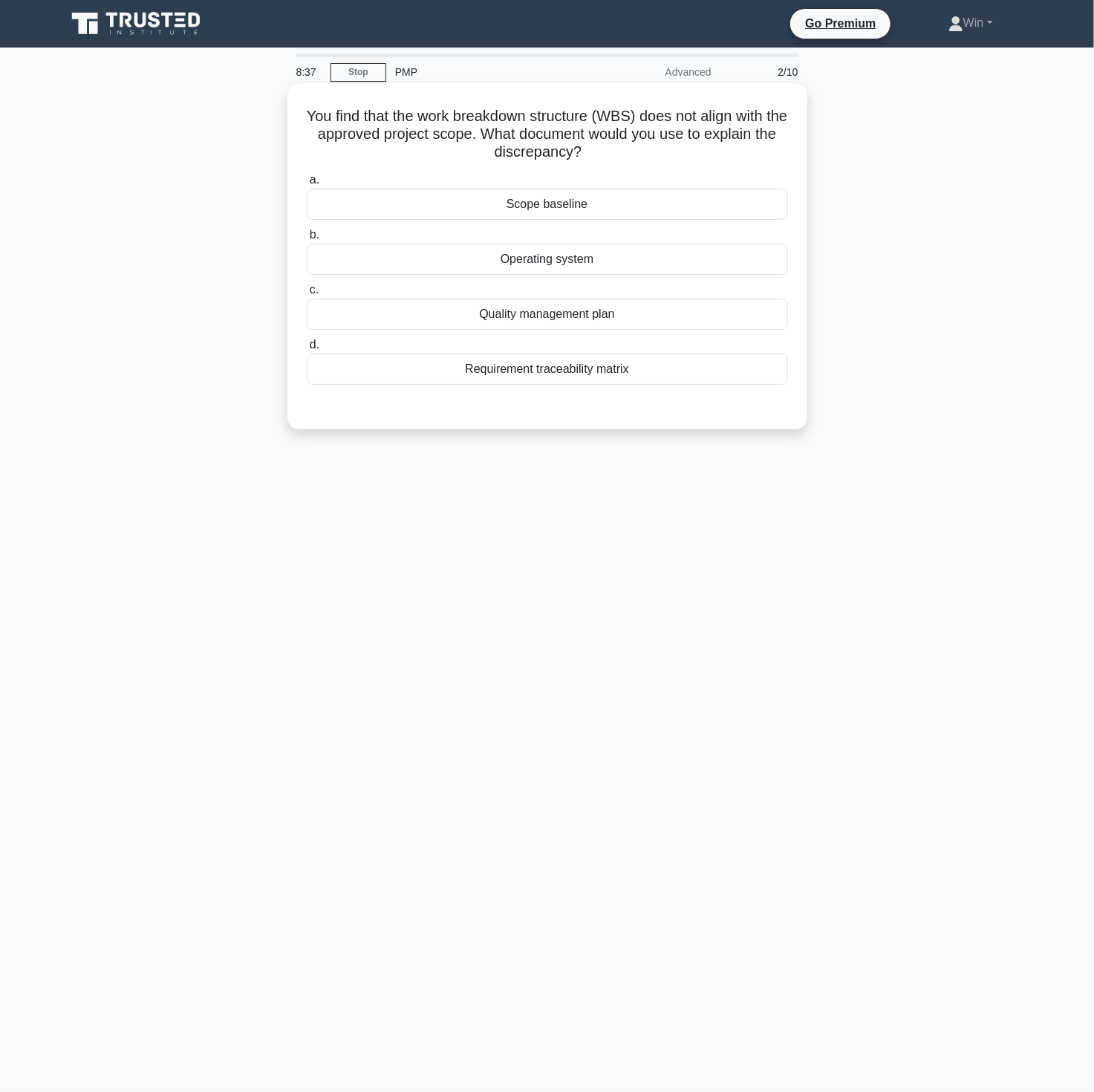
click at [538, 204] on div "Scope baseline" at bounding box center [547, 204] width 482 height 31
click at [307, 185] on input "a. Scope baseline" at bounding box center [307, 180] width 0 height 9
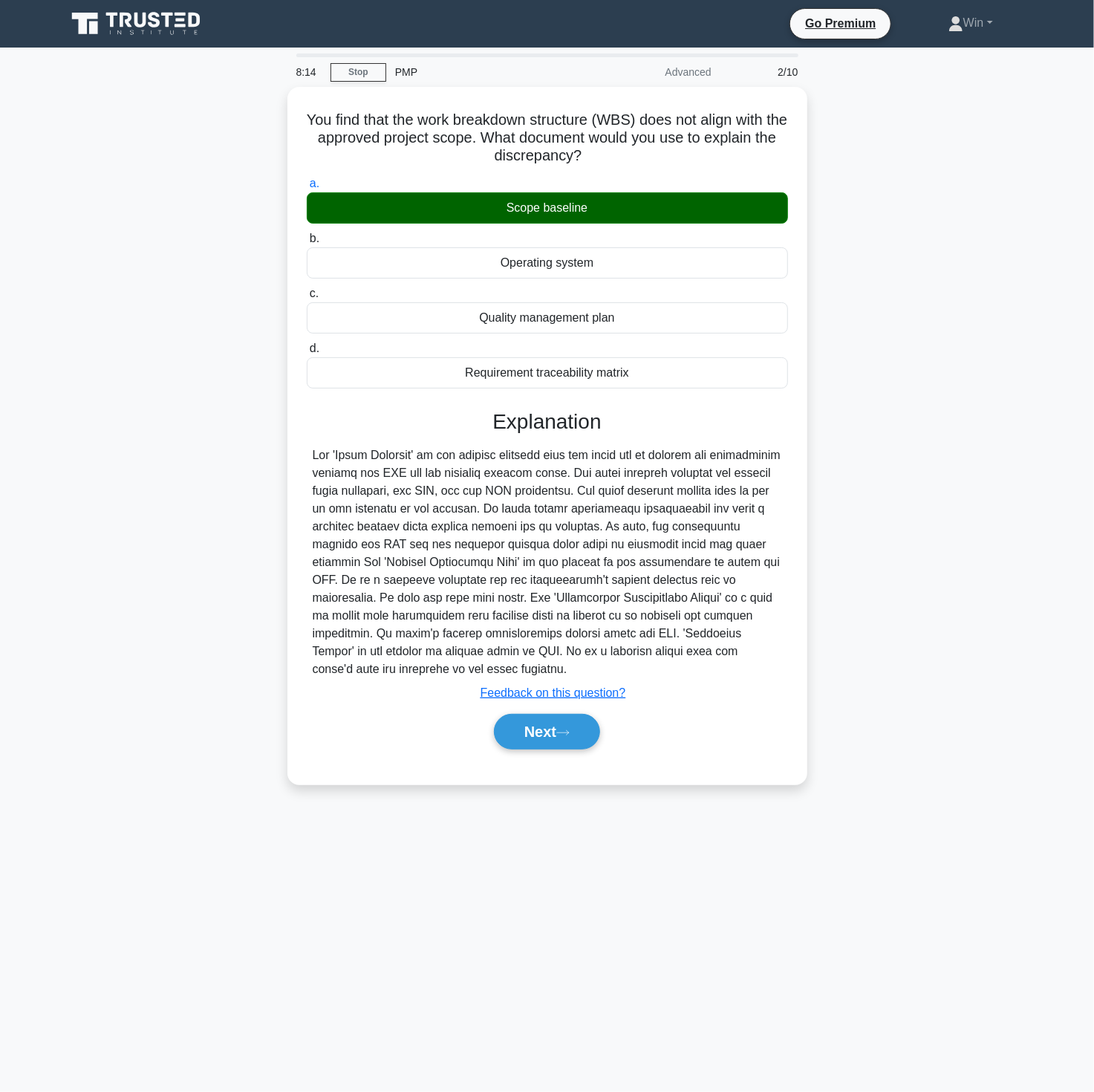
click at [418, 895] on main "8:14 Stop PMP Advanced 2/10 You find that the work breakdown structure (WBS) do…" at bounding box center [547, 570] width 1094 height 1045
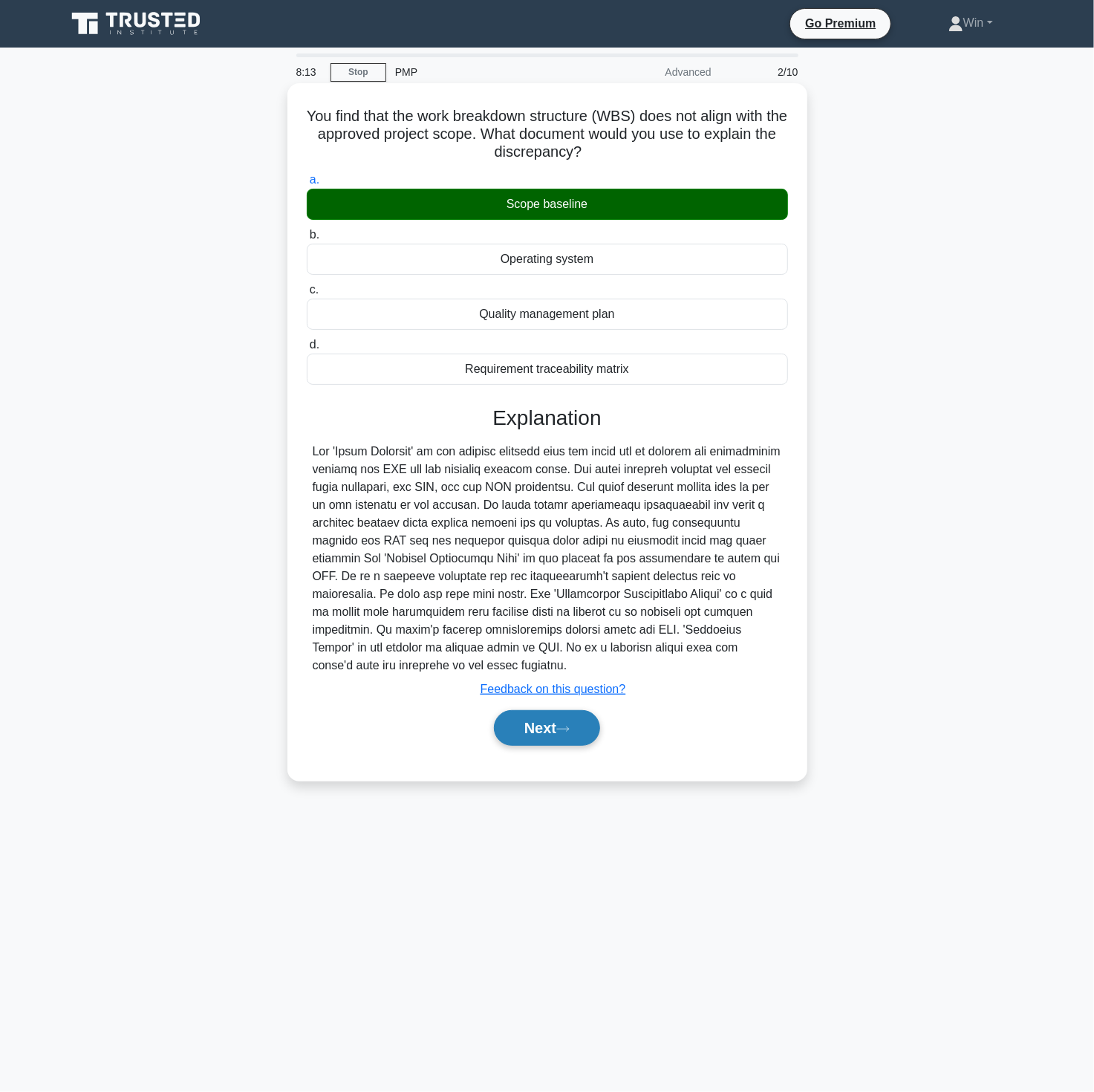
click at [550, 727] on button "Next" at bounding box center [547, 729] width 106 height 36
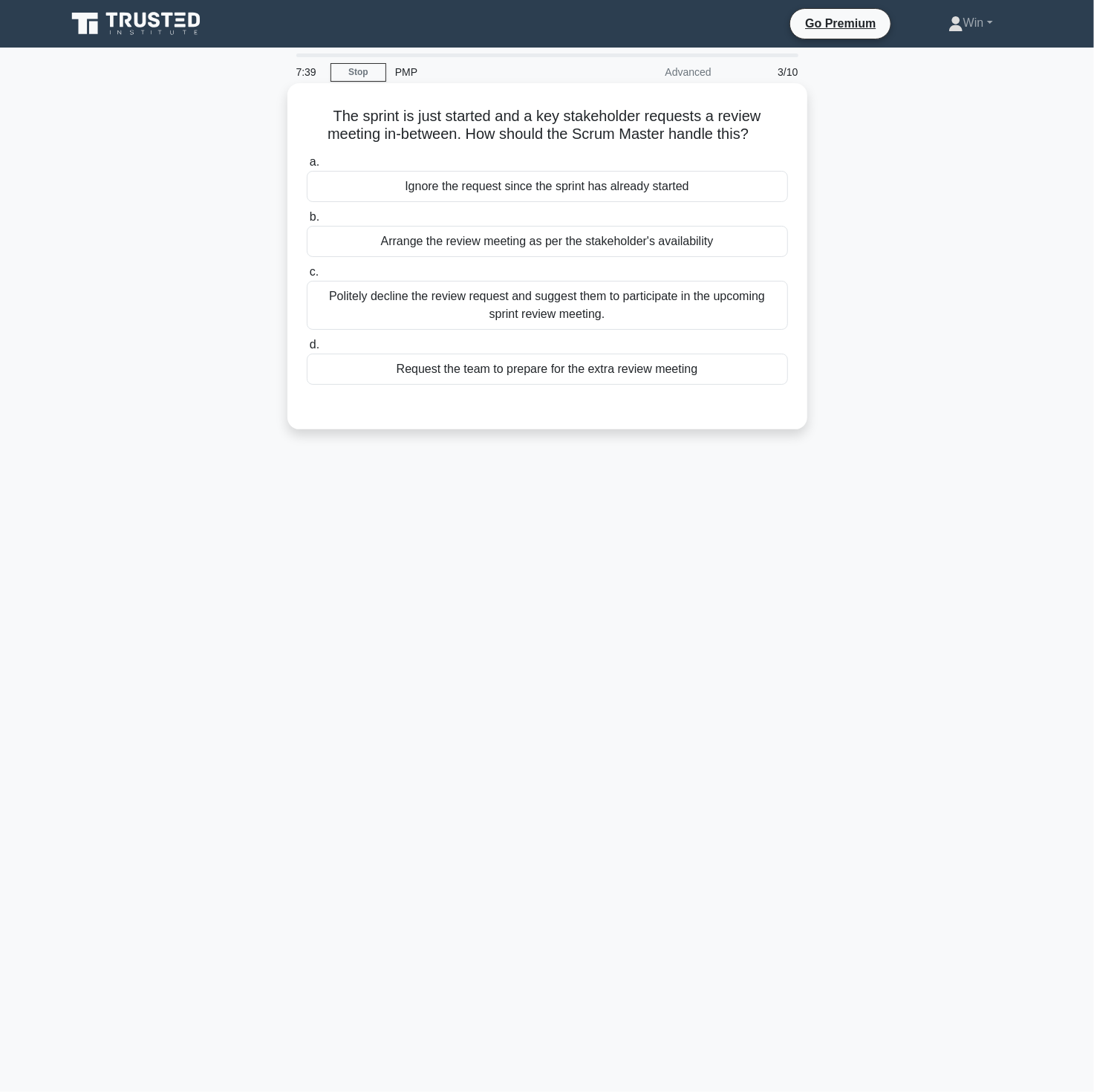
click at [469, 244] on div "Arrange the review meeting as per the stakeholder's availability" at bounding box center [547, 241] width 482 height 31
click at [307, 222] on input "b. Arrange the review meeting as per the stakeholder's availability" at bounding box center [307, 217] width 0 height 9
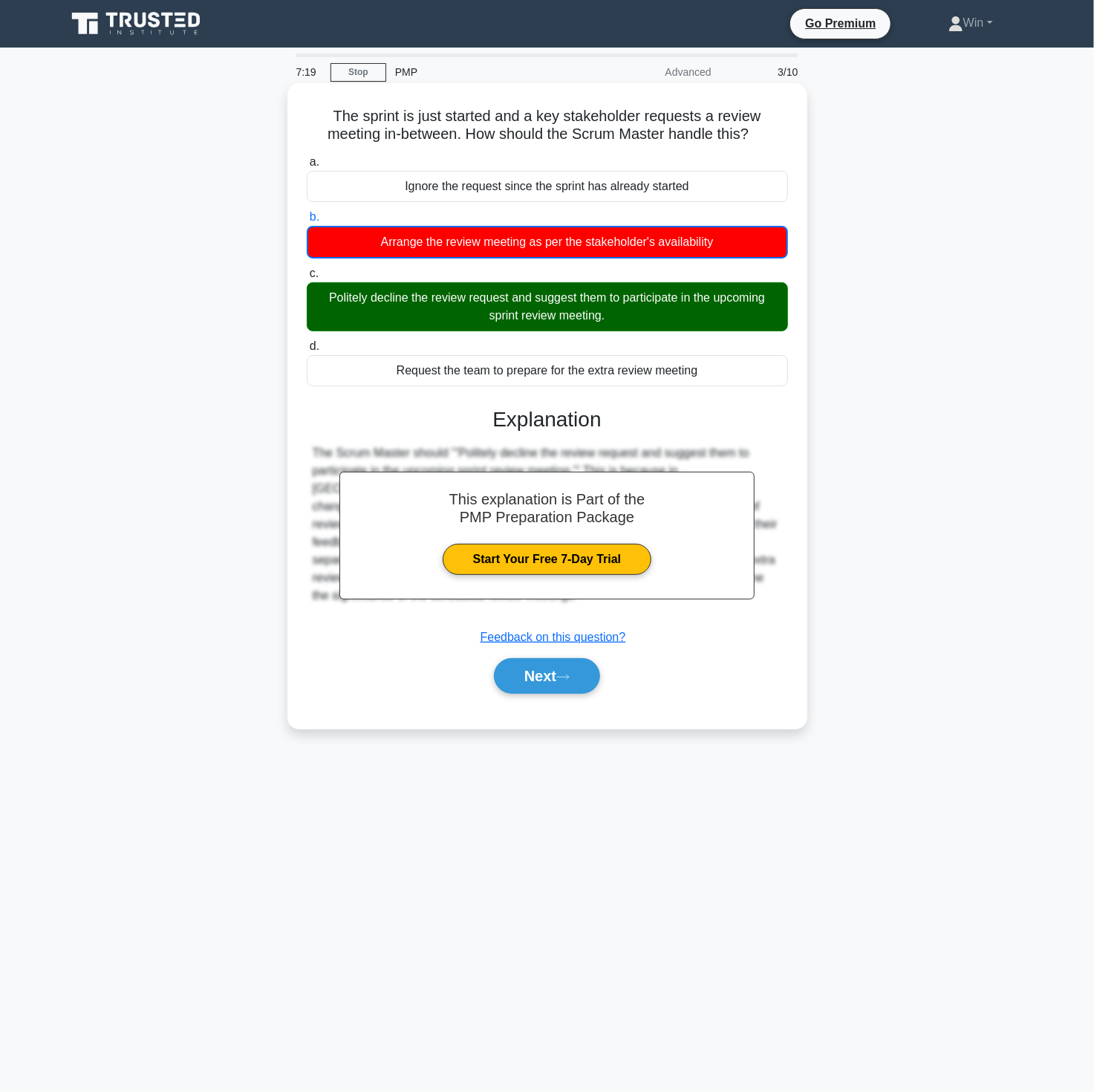
drag, startPoint x: 836, startPoint y: 654, endPoint x: 778, endPoint y: 673, distance: 61.0
click at [836, 654] on div "The sprint is just started and a key stakeholder requests a review meeting in-b…" at bounding box center [547, 419] width 980 height 663
click at [520, 678] on button "Next" at bounding box center [547, 676] width 106 height 36
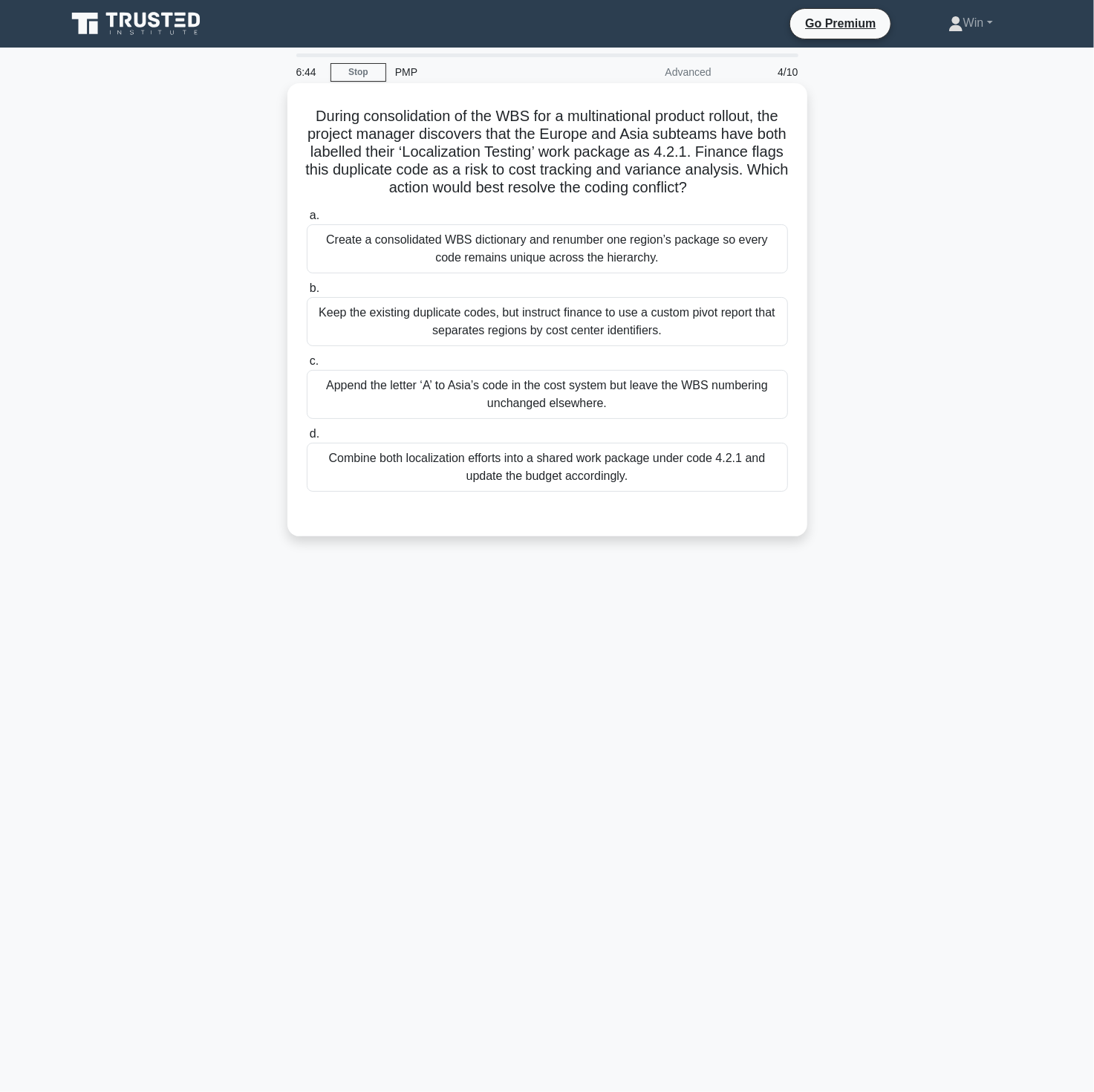
click at [686, 244] on div "Create a consolidated WBS dictionary and renumber one region’s package so every…" at bounding box center [547, 248] width 482 height 49
click at [307, 220] on input "a. Create a consolidated WBS dictionary and renumber one region’s package so ev…" at bounding box center [307, 216] width 0 height 9
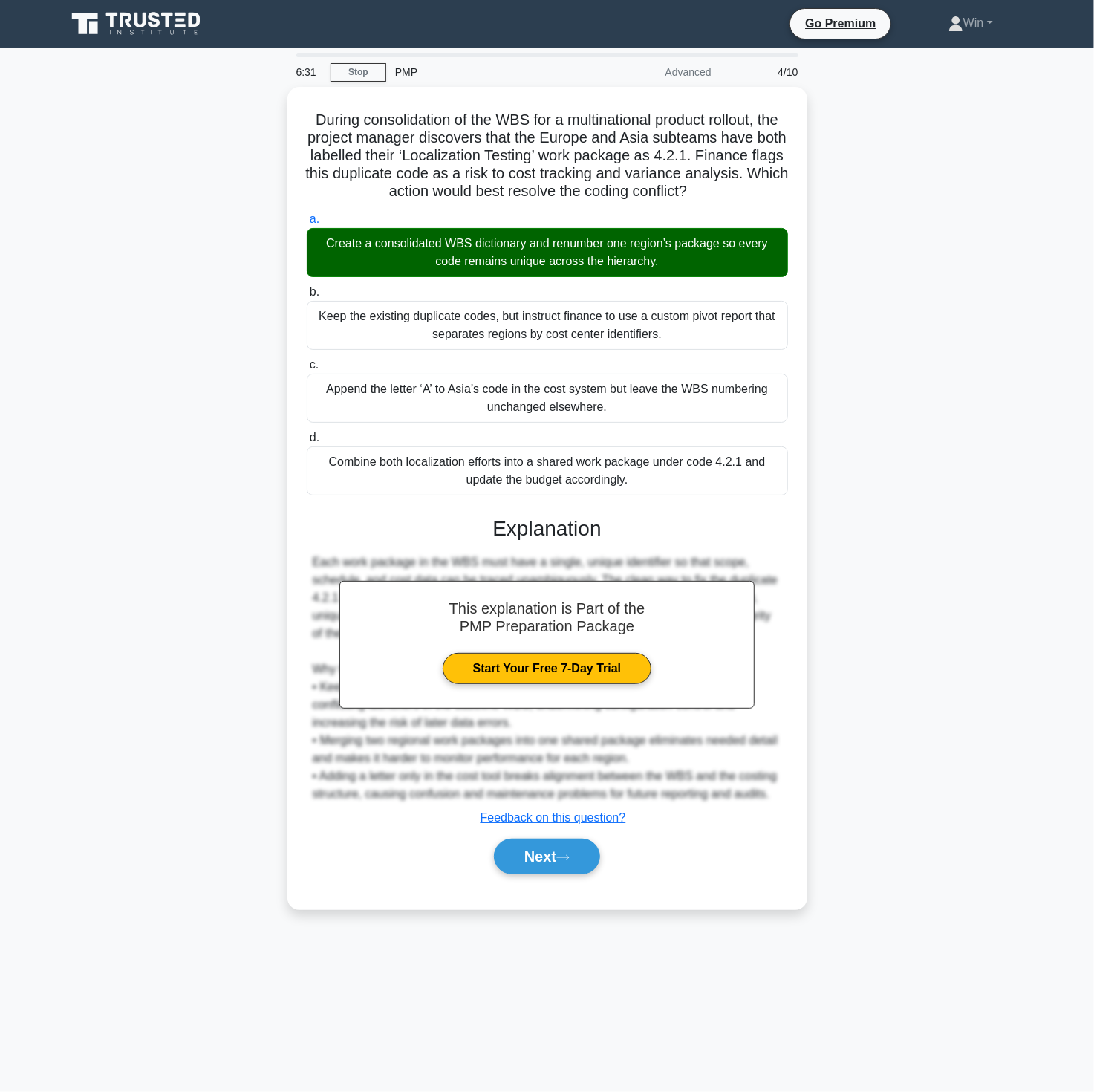
click at [941, 825] on div "During consolidation of the WBS for a multinational product rollout, the projec…" at bounding box center [547, 507] width 980 height 841
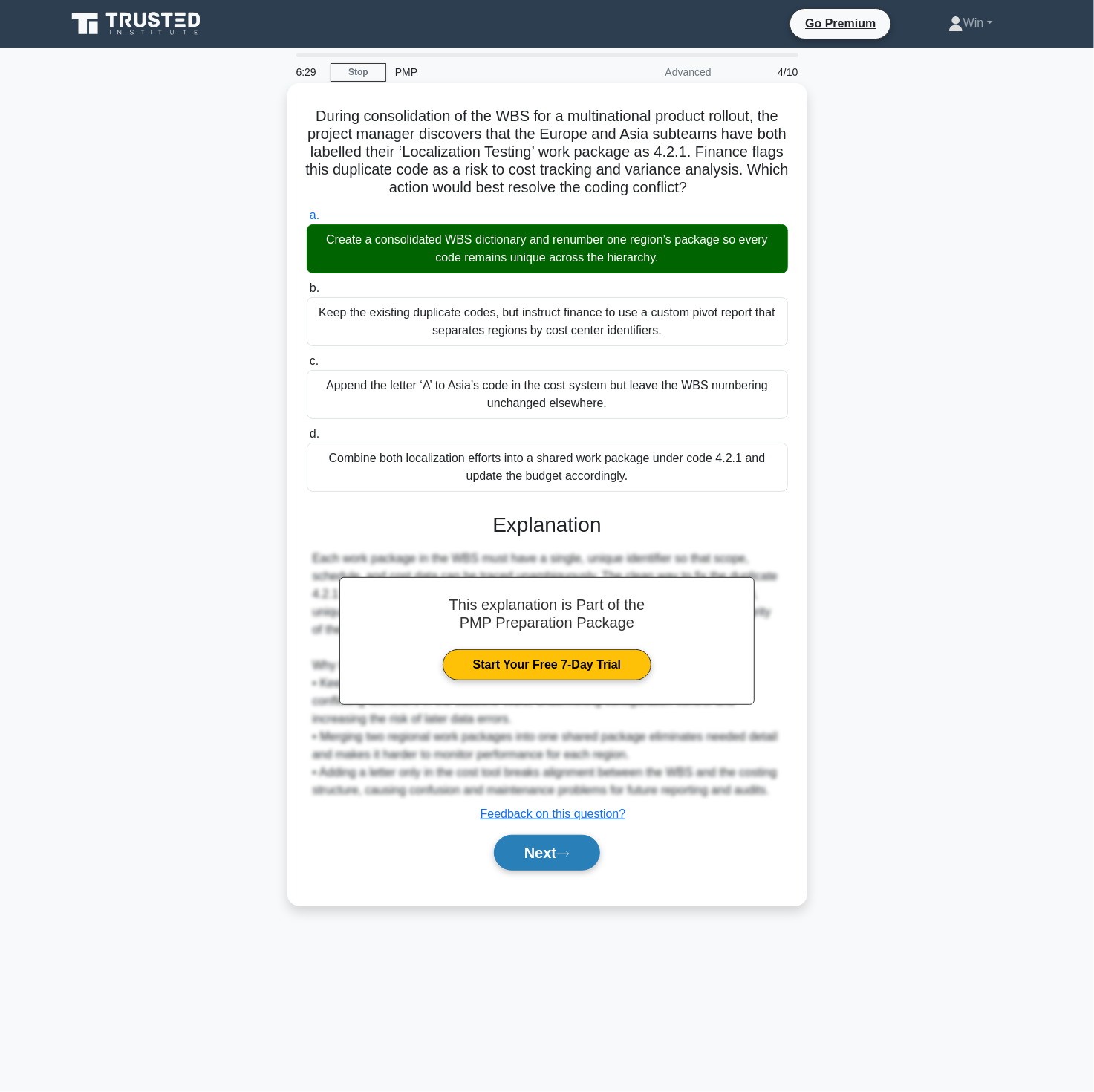
click at [520, 851] on button "Next" at bounding box center [547, 853] width 106 height 36
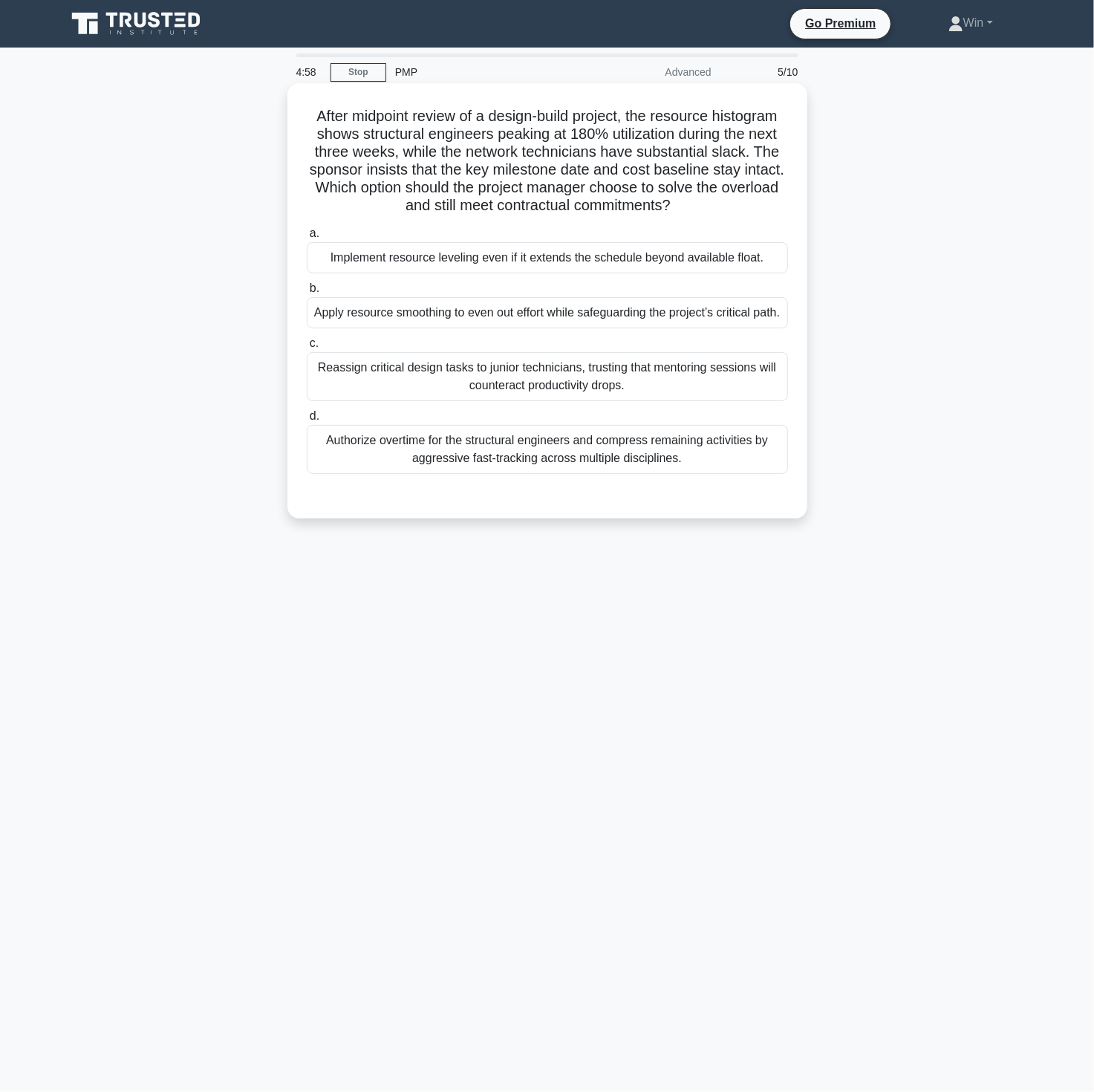
click at [593, 401] on div "Reassign critical design tasks to junior technicians, trusting that mentoring s…" at bounding box center [547, 376] width 482 height 49
click at [307, 349] on input "c. Reassign critical design tasks to junior technicians, trusting that mentorin…" at bounding box center [307, 343] width 0 height 9
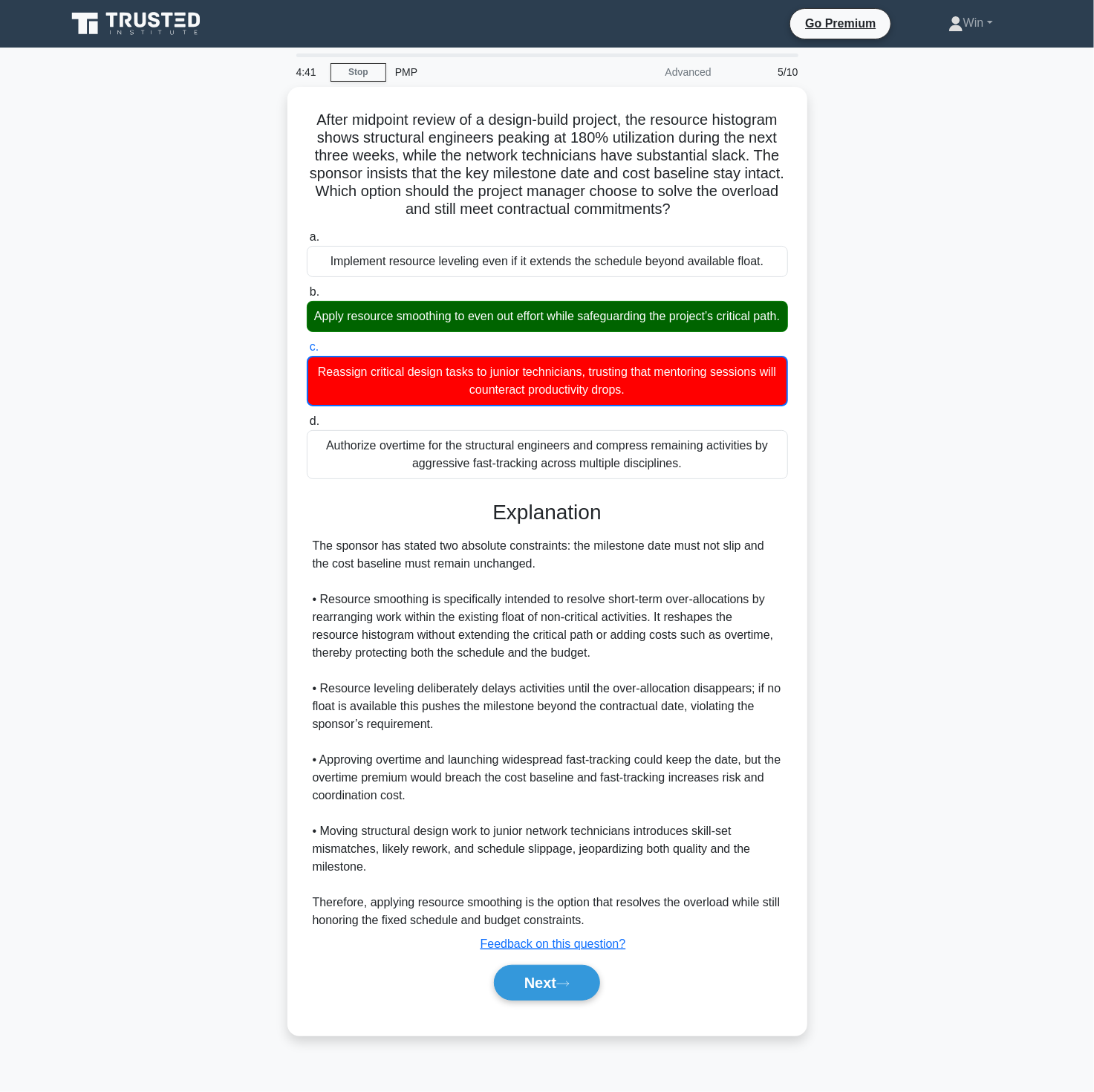
drag, startPoint x: 998, startPoint y: 677, endPoint x: 908, endPoint y: 707, distance: 94.9
click at [998, 677] on div "After midpoint review of a design-build project, the resource histogram shows s…" at bounding box center [547, 571] width 980 height 967
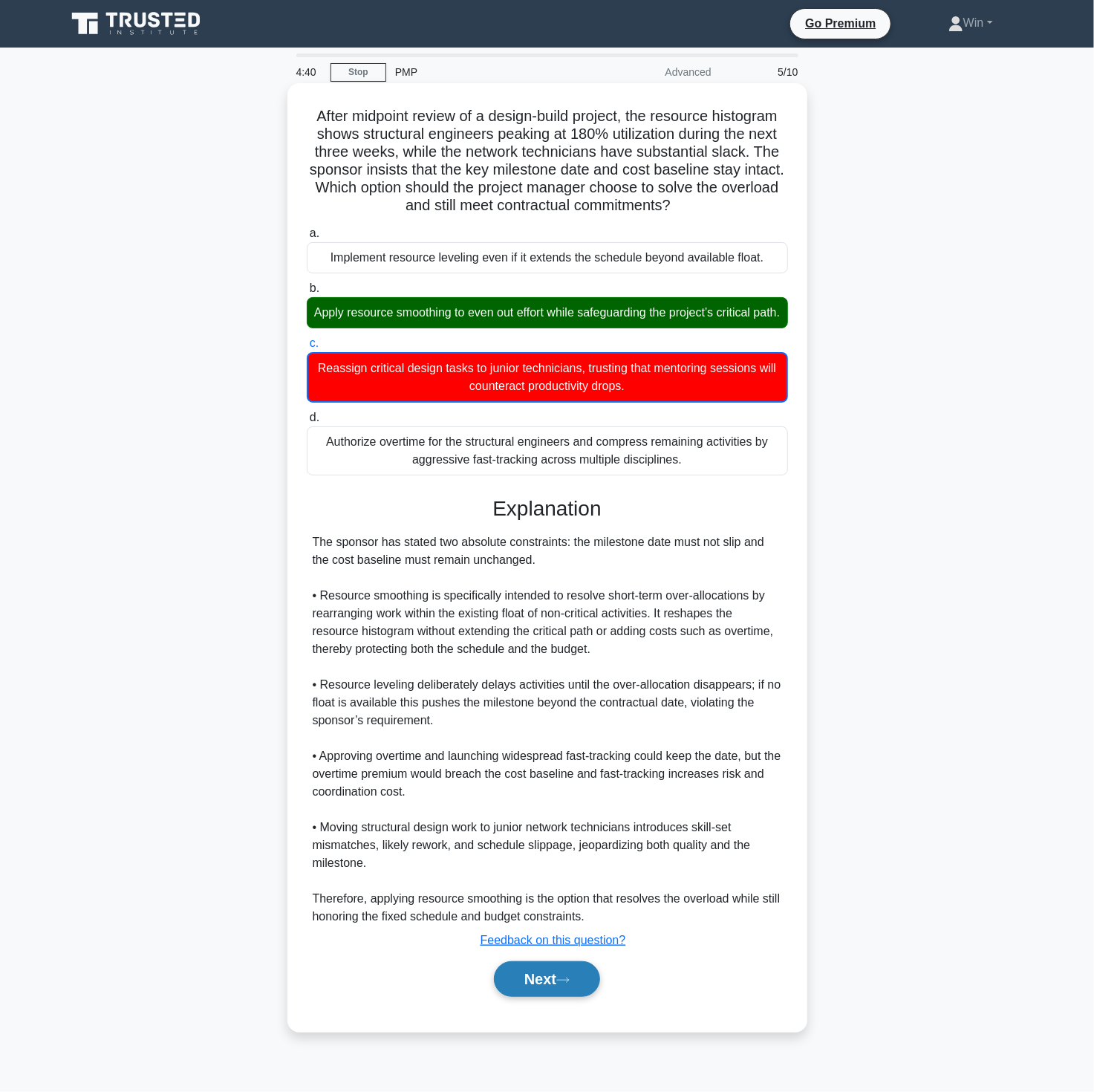
click at [538, 992] on button "Next" at bounding box center [547, 979] width 106 height 36
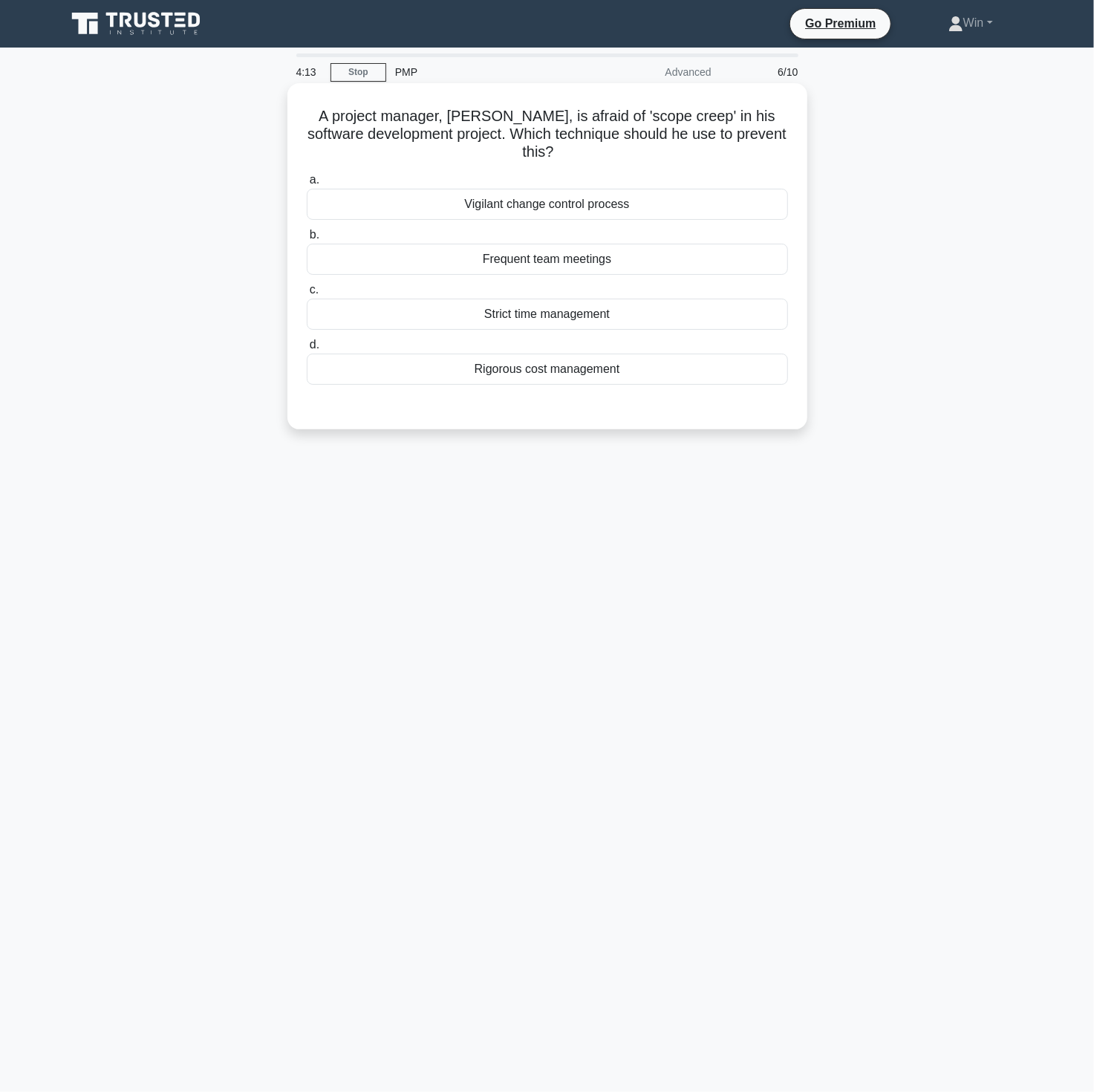
click at [526, 261] on div "Frequent team meetings" at bounding box center [547, 259] width 482 height 31
click at [577, 262] on div "Frequent team meetings" at bounding box center [547, 259] width 482 height 31
click at [307, 240] on input "b. Frequent team meetings" at bounding box center [307, 235] width 0 height 9
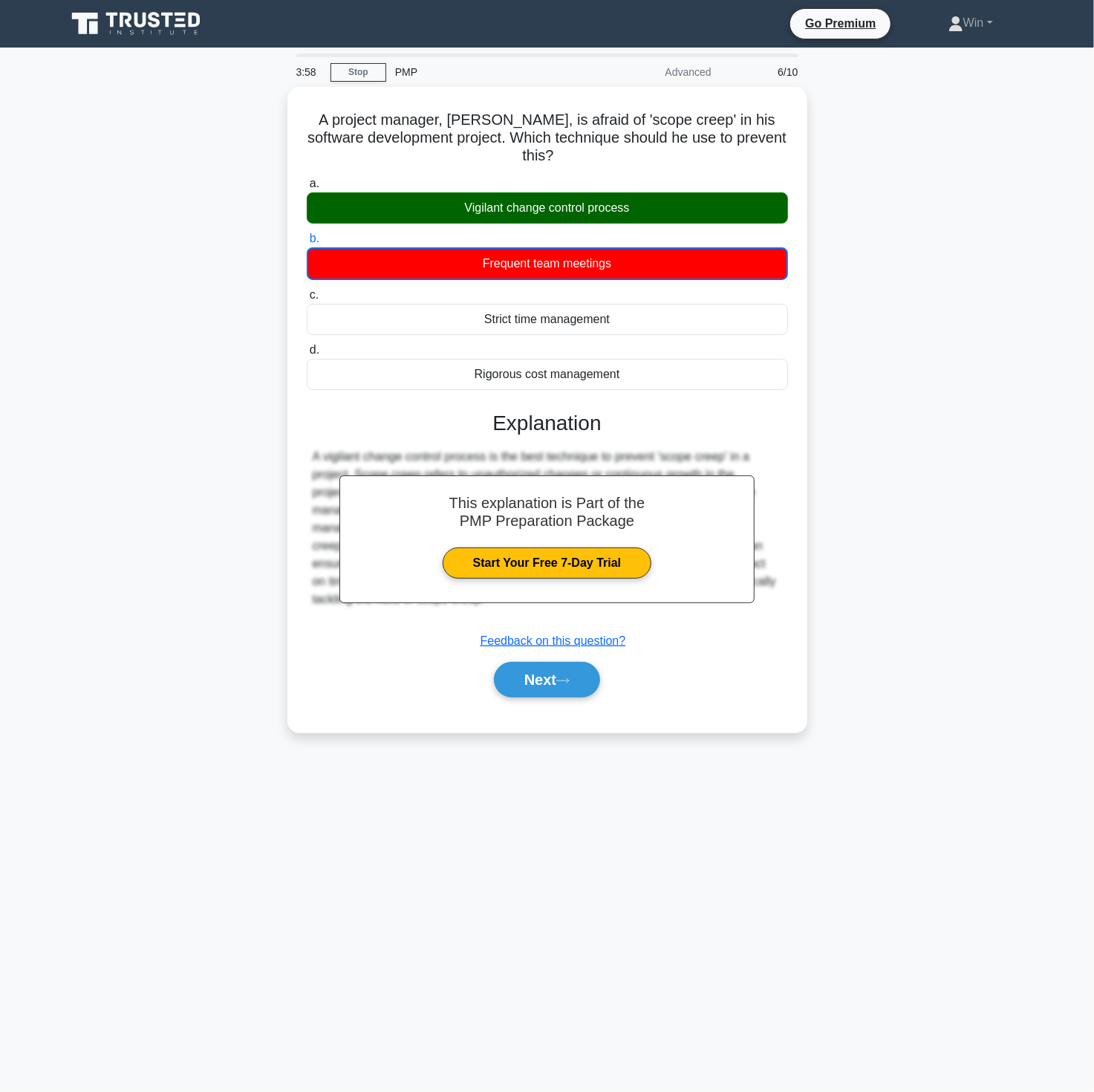
drag, startPoint x: 812, startPoint y: 796, endPoint x: 787, endPoint y: 778, distance: 30.8
click at [812, 796] on div "3:58 Stop PMP Advanced 6/10 A project manager, [PERSON_NAME], is afraid of 'sco…" at bounding box center [547, 425] width 980 height 743
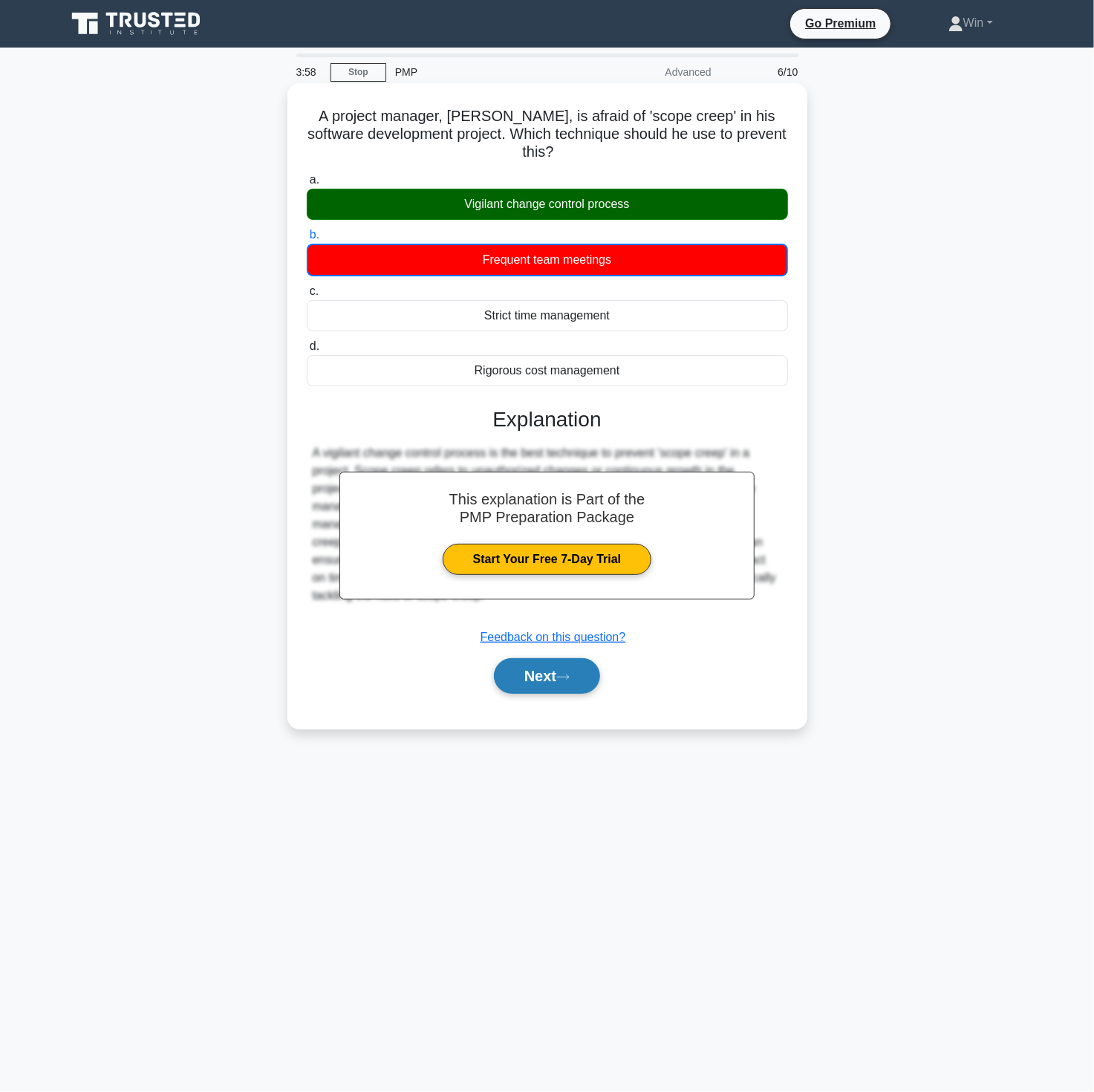
click at [535, 675] on button "Next" at bounding box center [547, 676] width 106 height 36
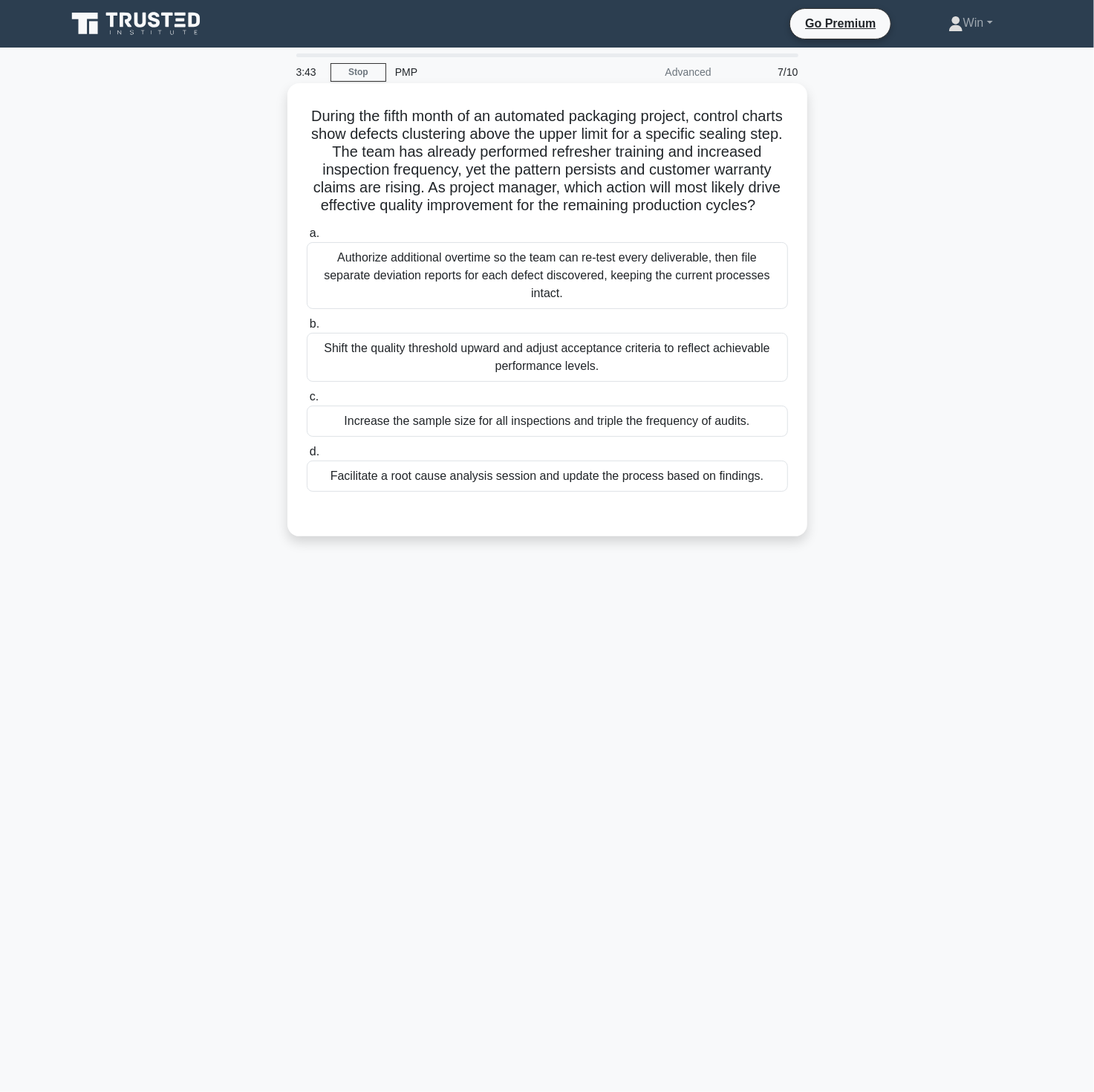
click at [488, 290] on div "Authorize additional overtime so the team can re-test every deliverable, then f…" at bounding box center [547, 276] width 482 height 67
click at [307, 238] on input "a. Authorize additional overtime so the team can re-test every deliverable, the…" at bounding box center [307, 233] width 0 height 9
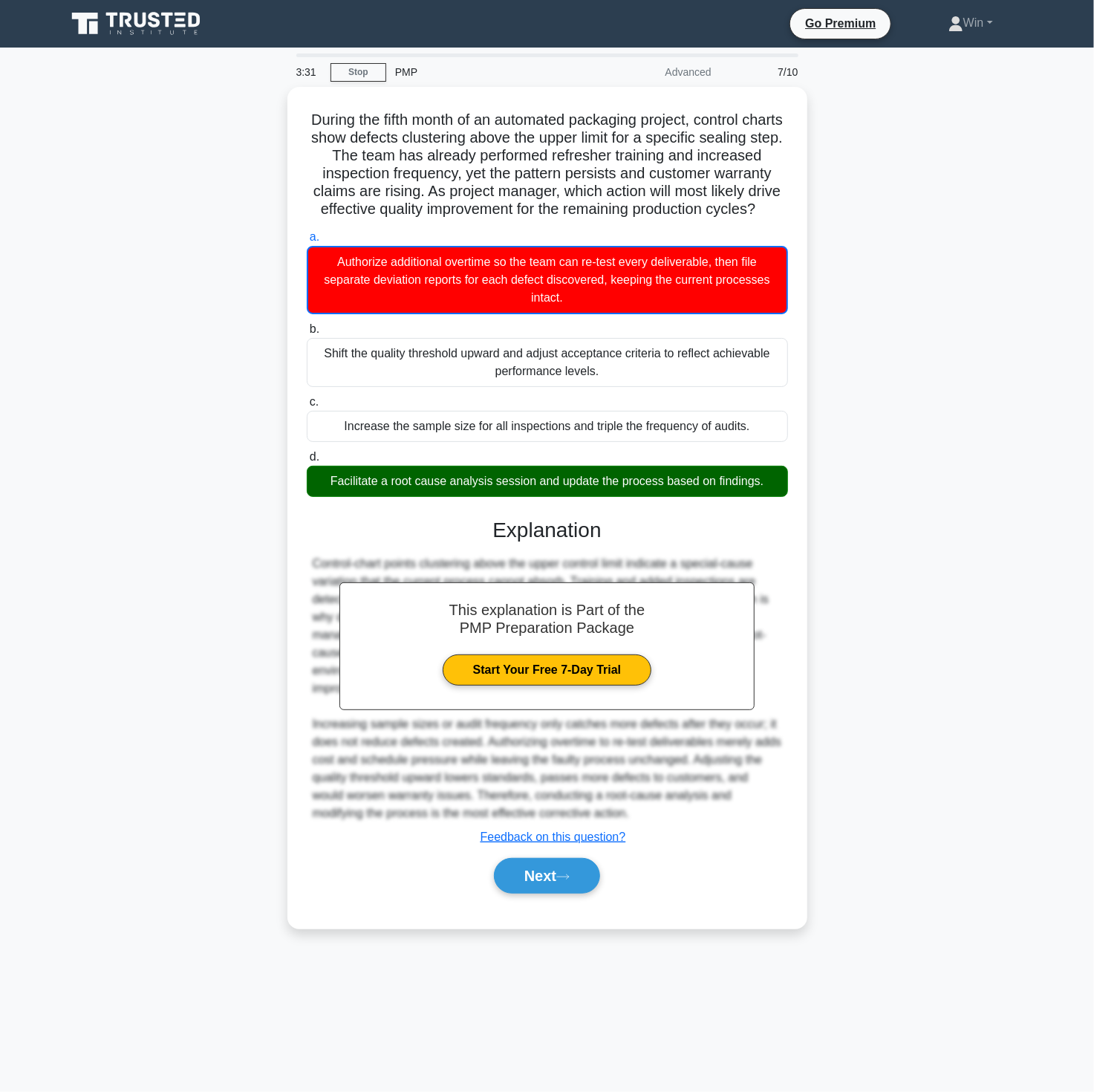
drag, startPoint x: 954, startPoint y: 782, endPoint x: 941, endPoint y: 791, distance: 15.8
click at [952, 783] on div "During the fifth month of an automated packaging project, control charts show d…" at bounding box center [547, 517] width 980 height 859
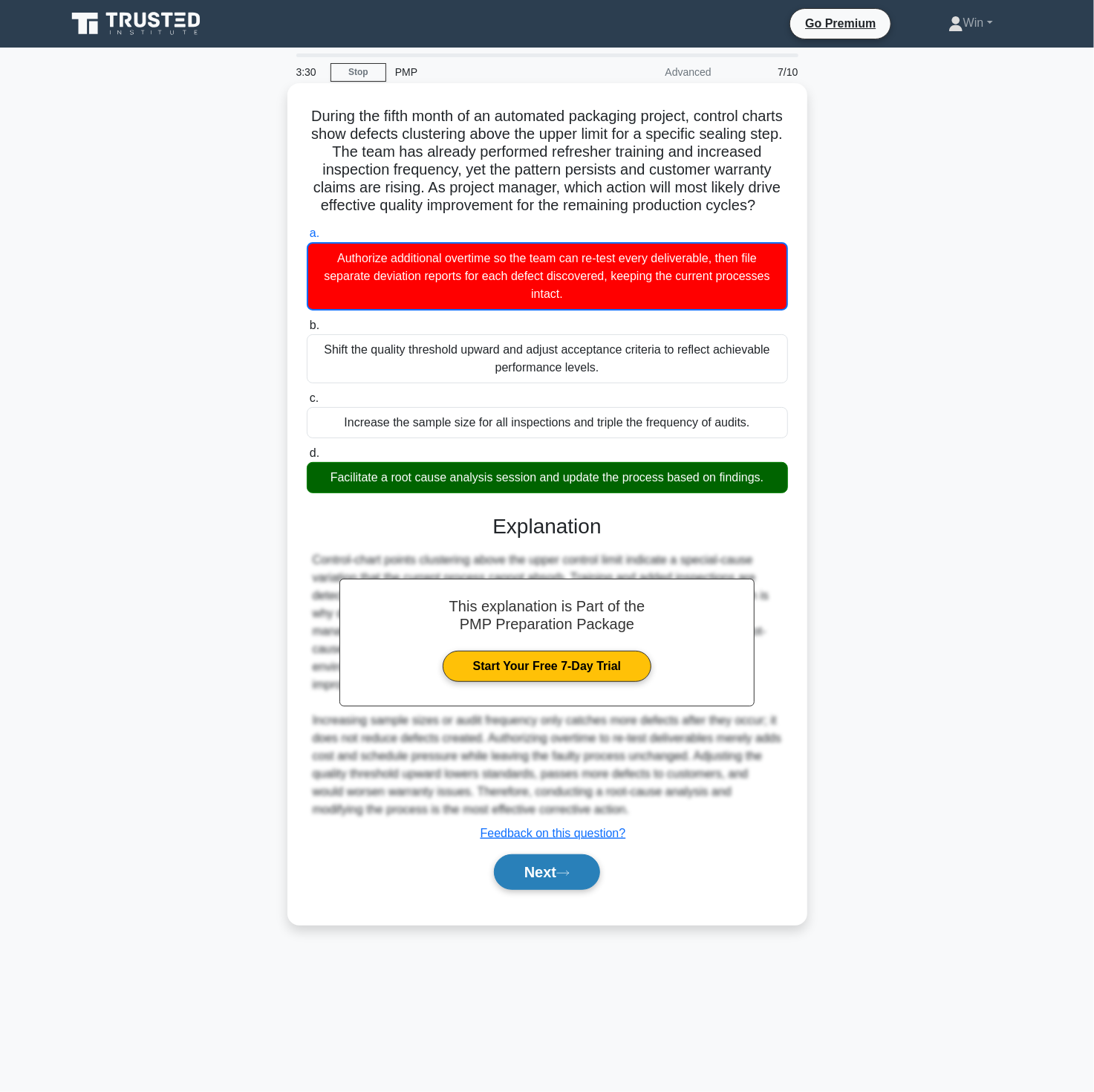
click at [528, 880] on button "Next" at bounding box center [547, 873] width 106 height 36
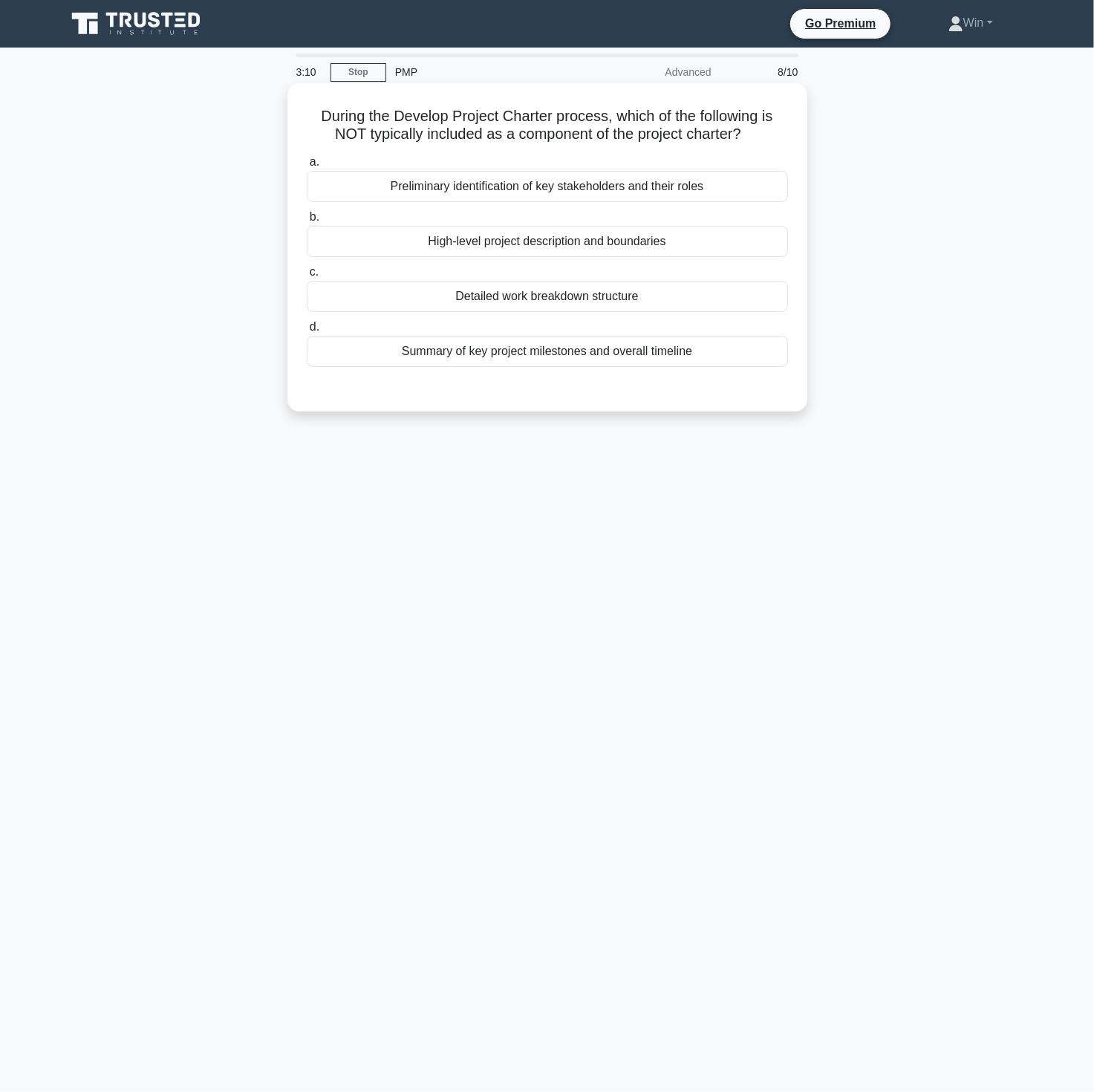
click at [563, 293] on div "Detailed work breakdown structure" at bounding box center [547, 297] width 482 height 31
click at [307, 277] on input "c. Detailed work breakdown structure" at bounding box center [307, 272] width 0 height 9
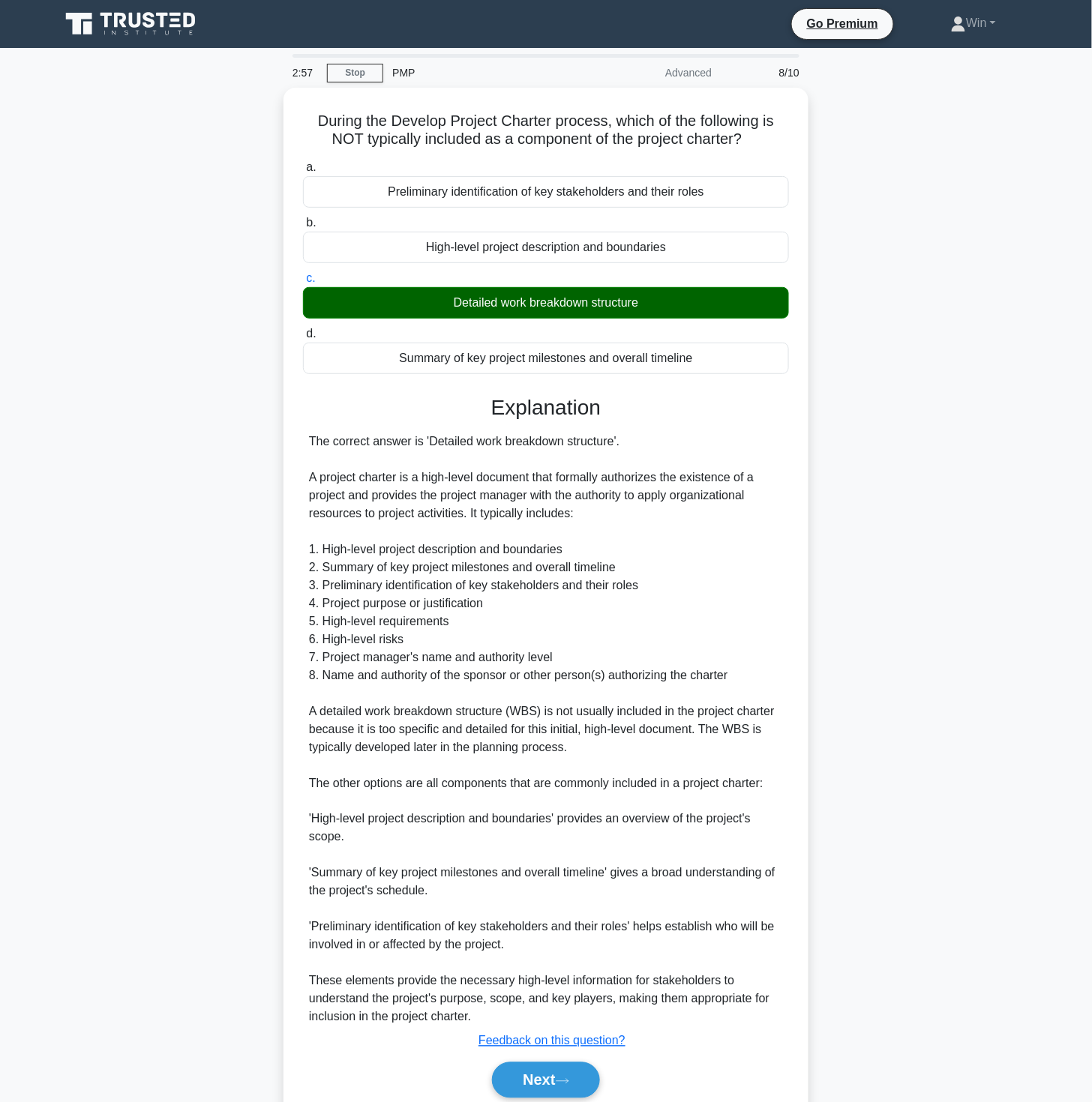
click at [1002, 679] on div "During the Develop Project Charter process, which of the following is NOT typic…" at bounding box center [546, 620] width 990 height 1064
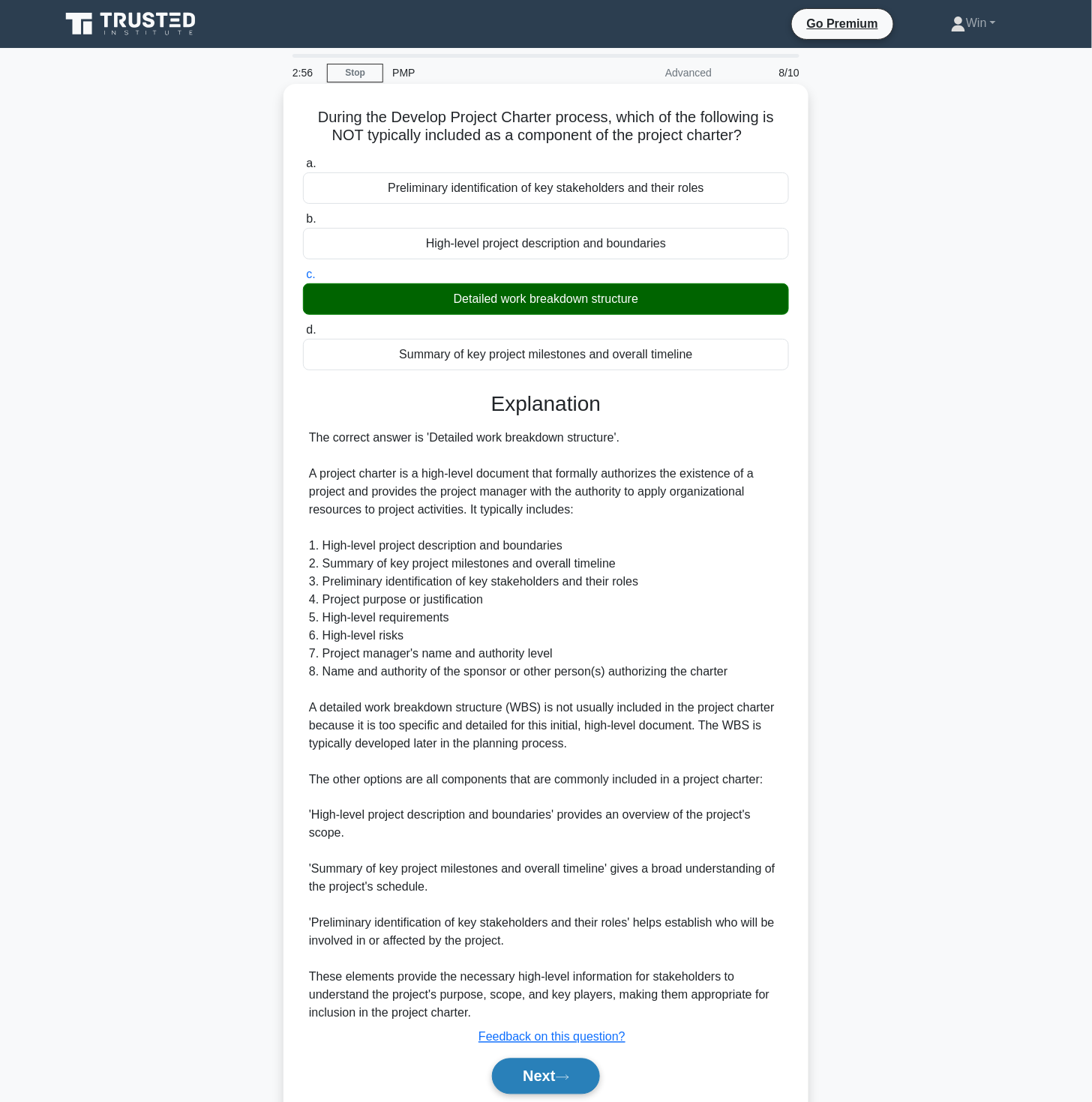
click at [551, 1067] on button "Next" at bounding box center [545, 1077] width 107 height 36
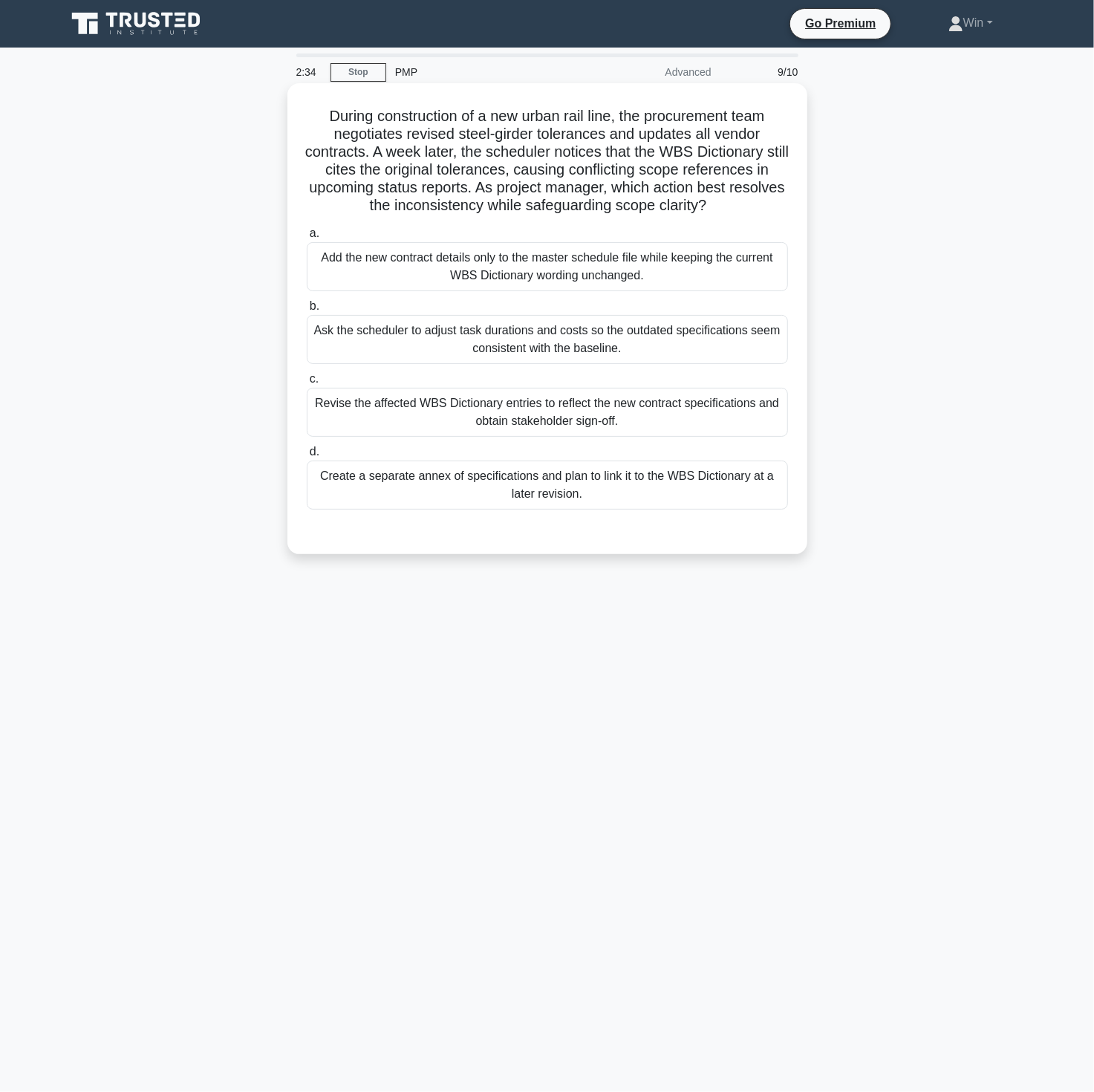
click at [602, 425] on div "Revise the affected WBS Dictionary entries to reflect the new contract specific…" at bounding box center [547, 412] width 482 height 49
click at [307, 384] on input "c. Revise the affected WBS Dictionary entries to reflect the new contract speci…" at bounding box center [307, 379] width 0 height 9
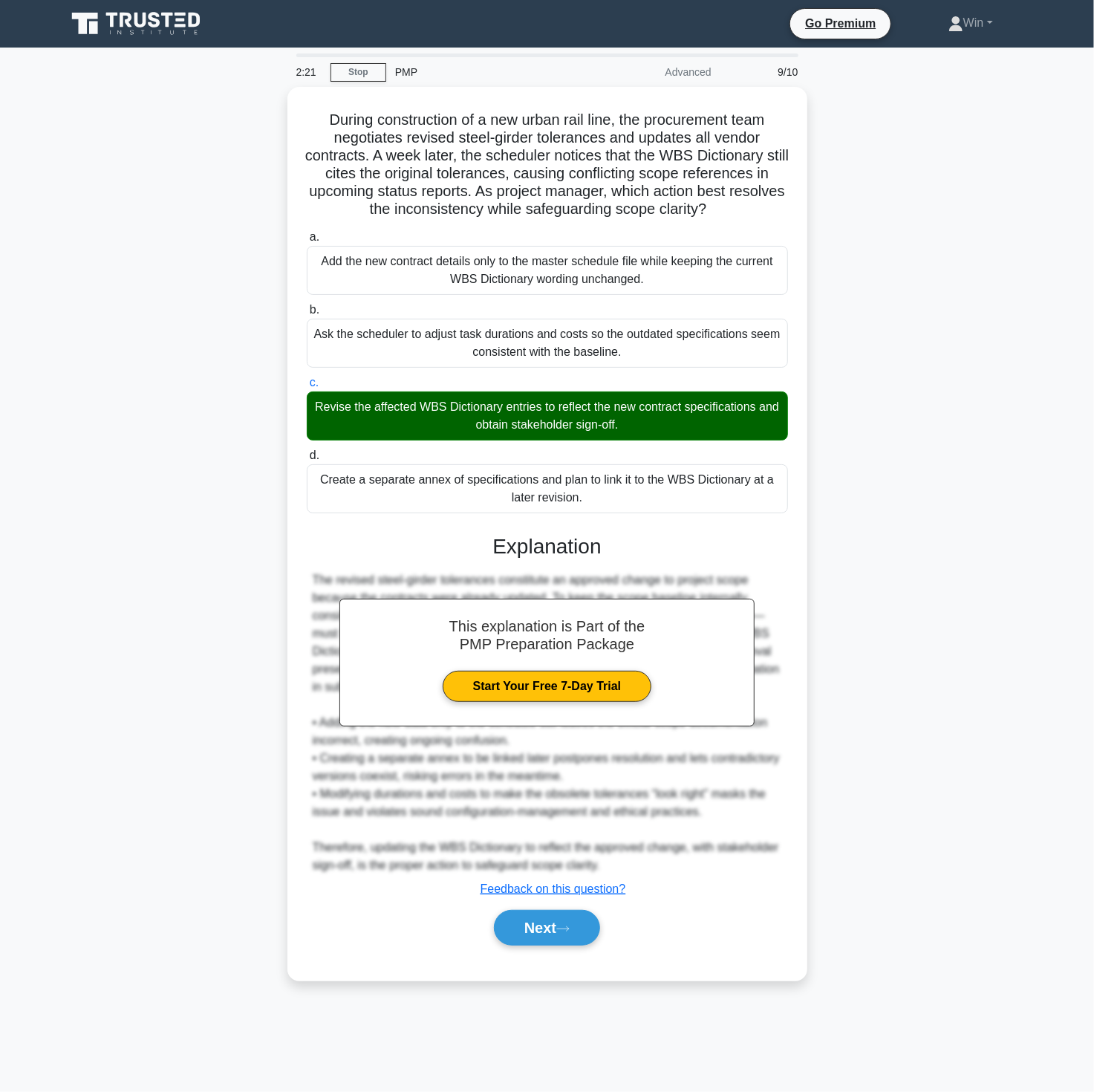
drag, startPoint x: 945, startPoint y: 743, endPoint x: 731, endPoint y: 874, distance: 250.9
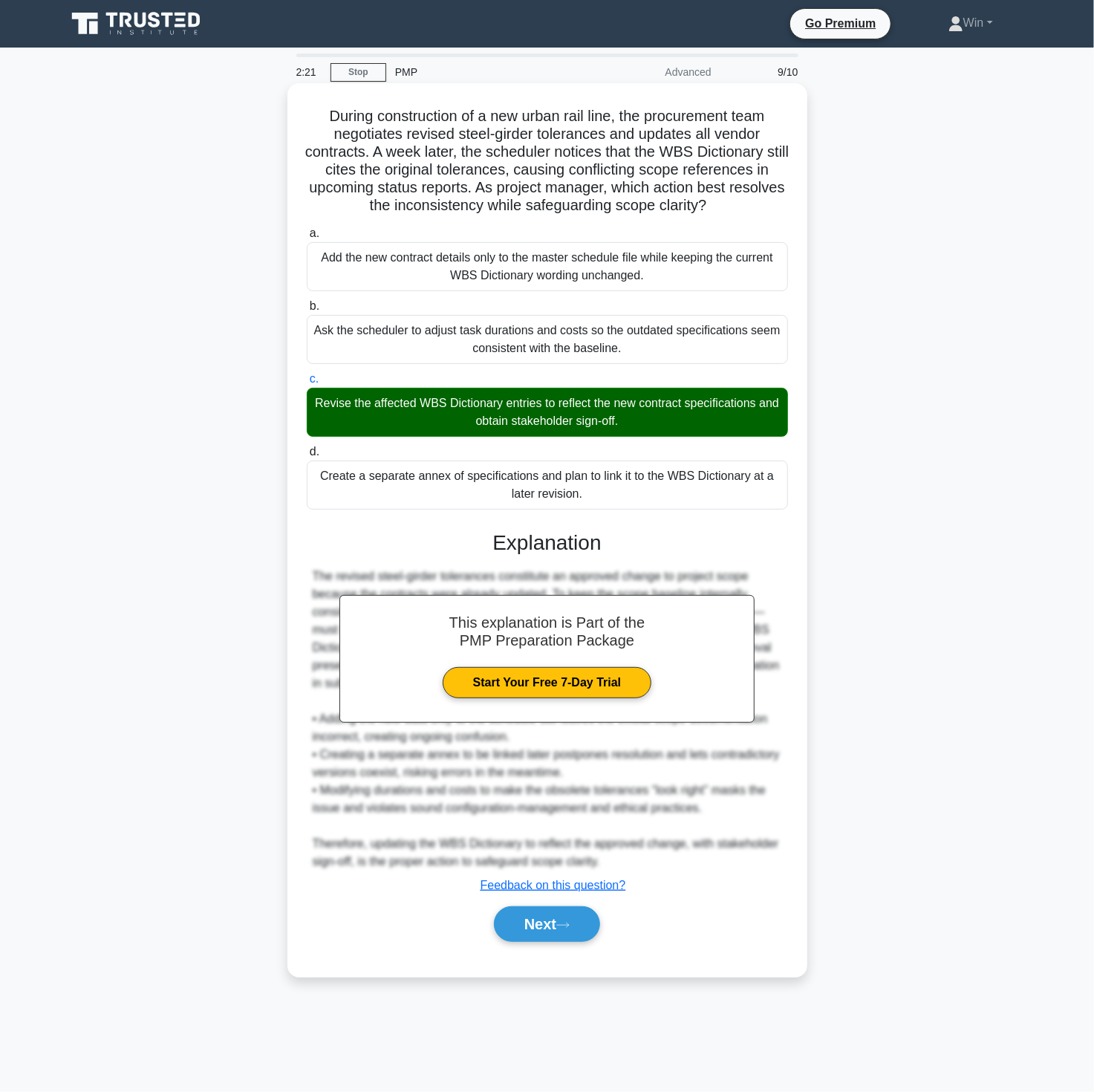
click at [944, 744] on div "During construction of a new urban rail line, the procurement team negotiates r…" at bounding box center [547, 542] width 980 height 911
click at [533, 923] on button "Next" at bounding box center [547, 925] width 106 height 36
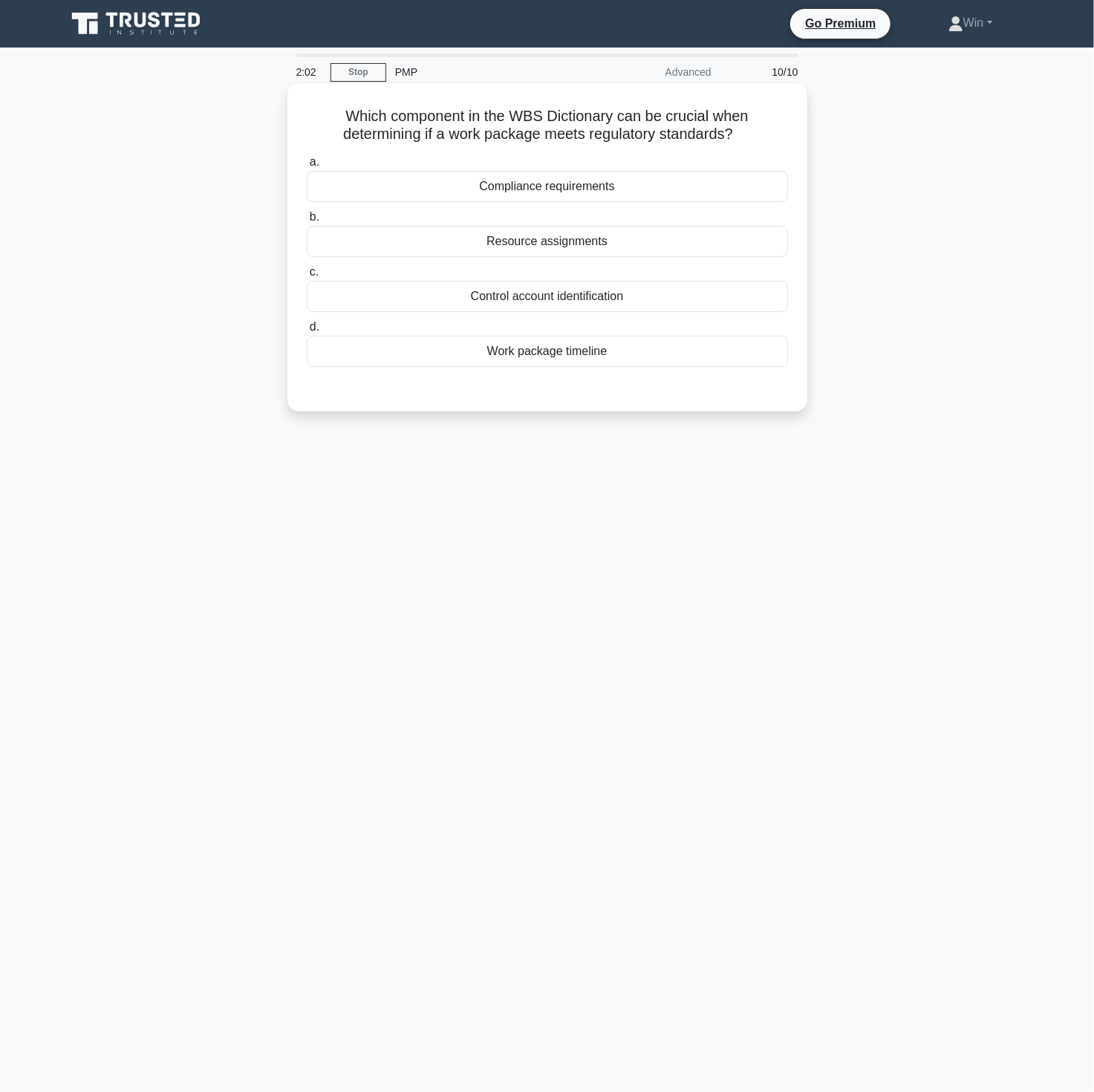
click at [507, 191] on div "Compliance requirements" at bounding box center [547, 187] width 482 height 31
click at [307, 167] on input "a. Compliance requirements" at bounding box center [307, 162] width 0 height 9
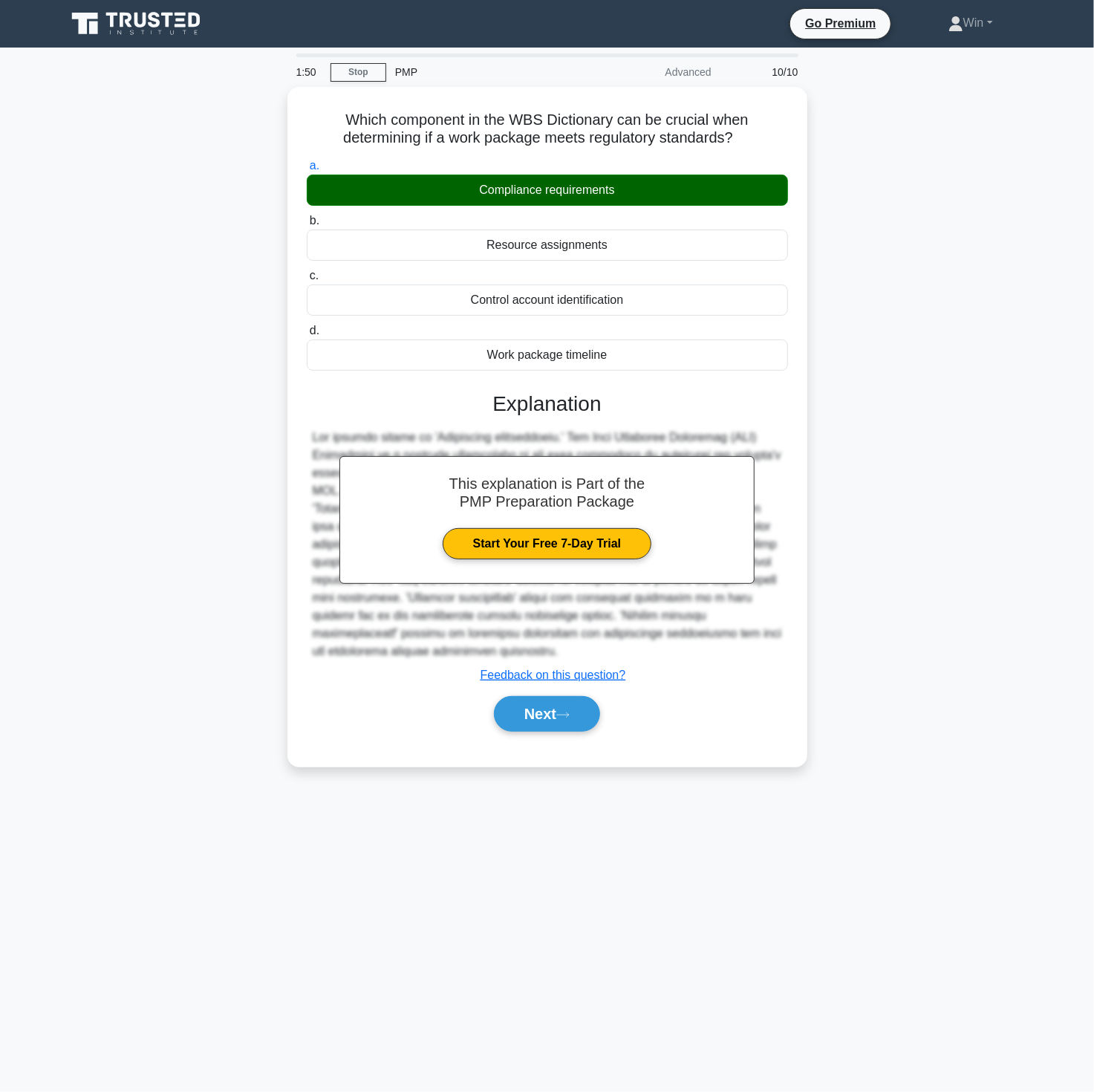
drag, startPoint x: 953, startPoint y: 672, endPoint x: 904, endPoint y: 690, distance: 52.2
click at [948, 675] on div "Which component in the WBS Dictionary can be crucial when determining if a work…" at bounding box center [547, 436] width 980 height 697
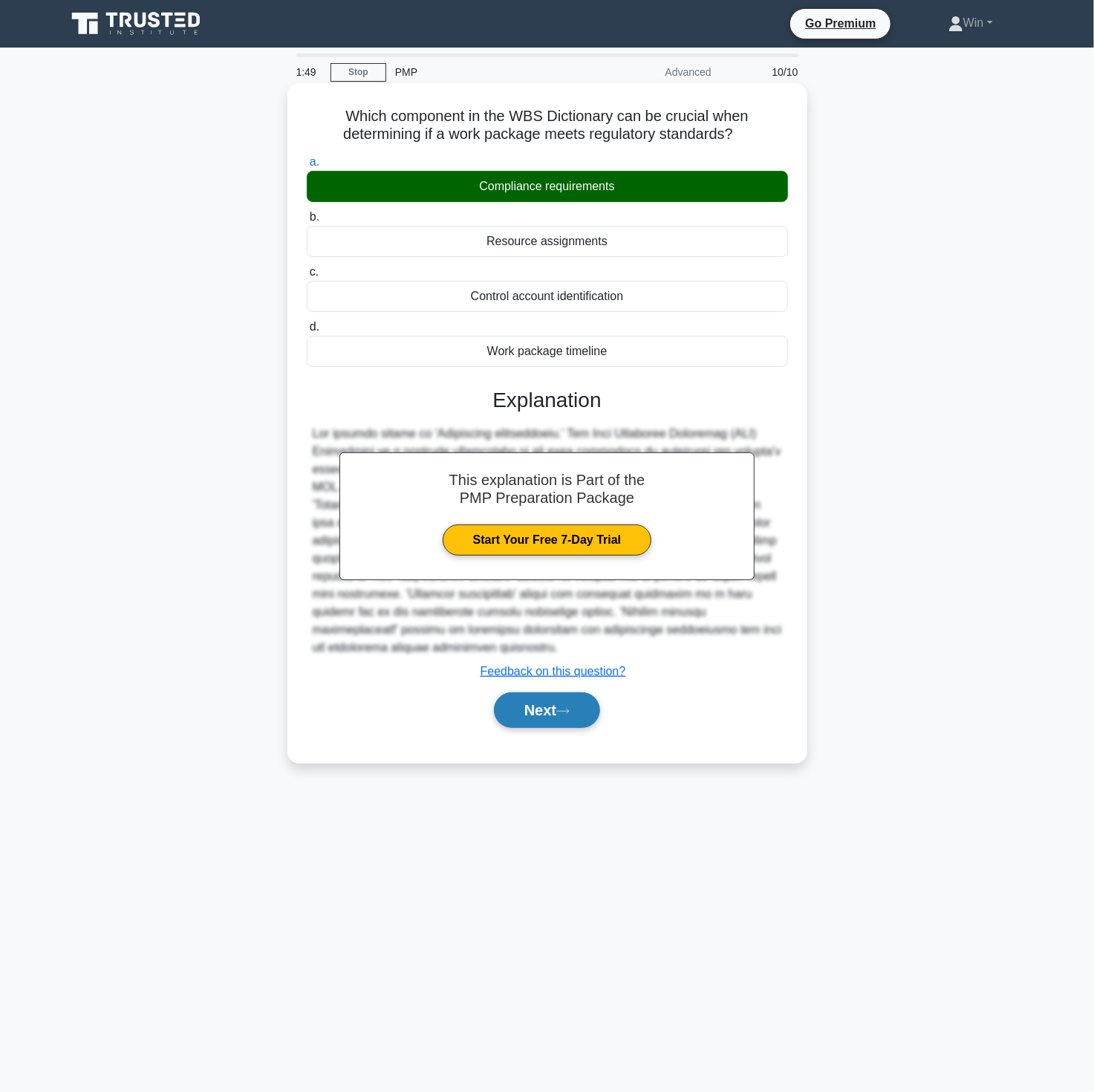
click at [528, 707] on button "Next" at bounding box center [547, 711] width 106 height 36
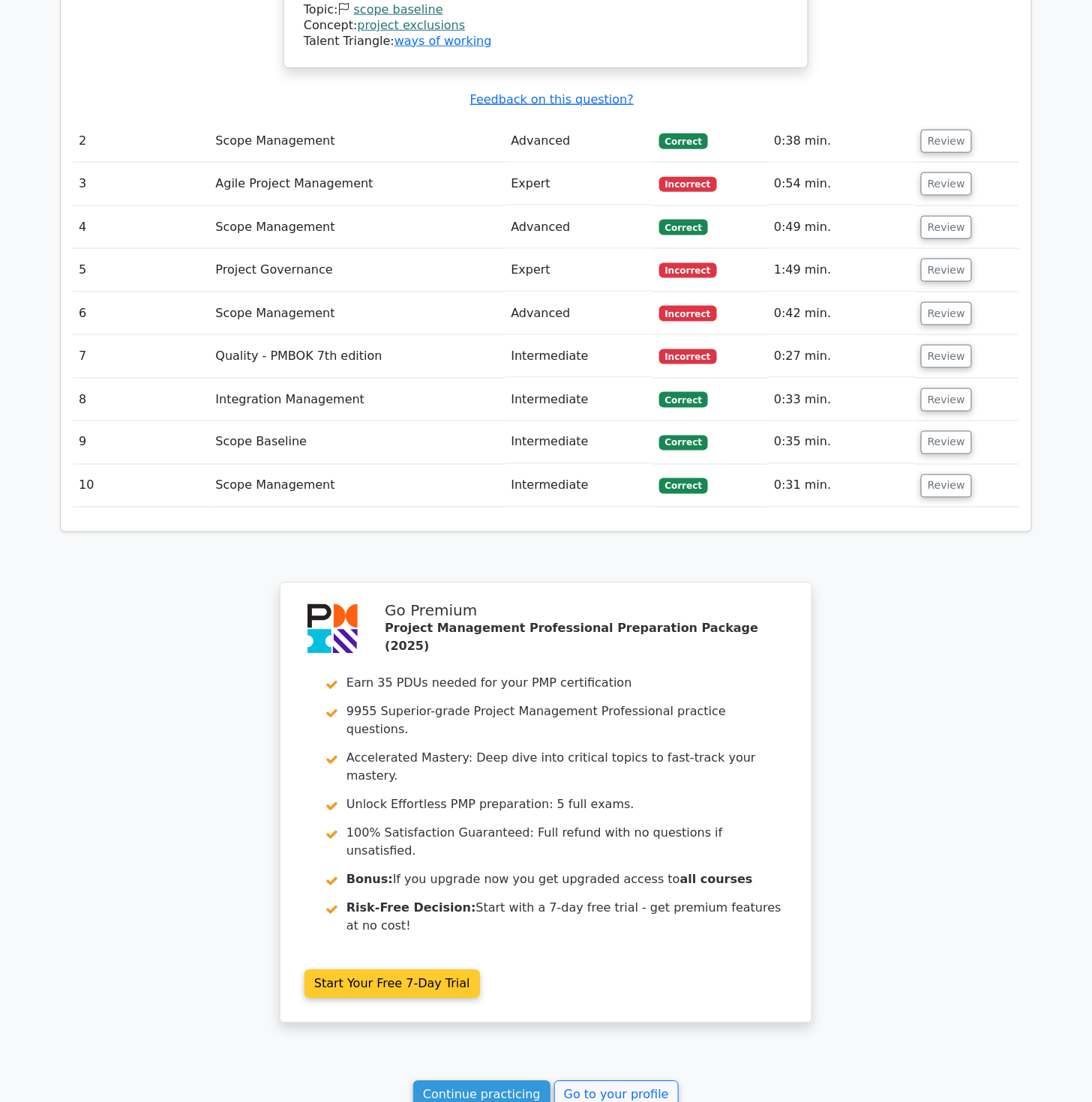
scroll to position [2056, 0]
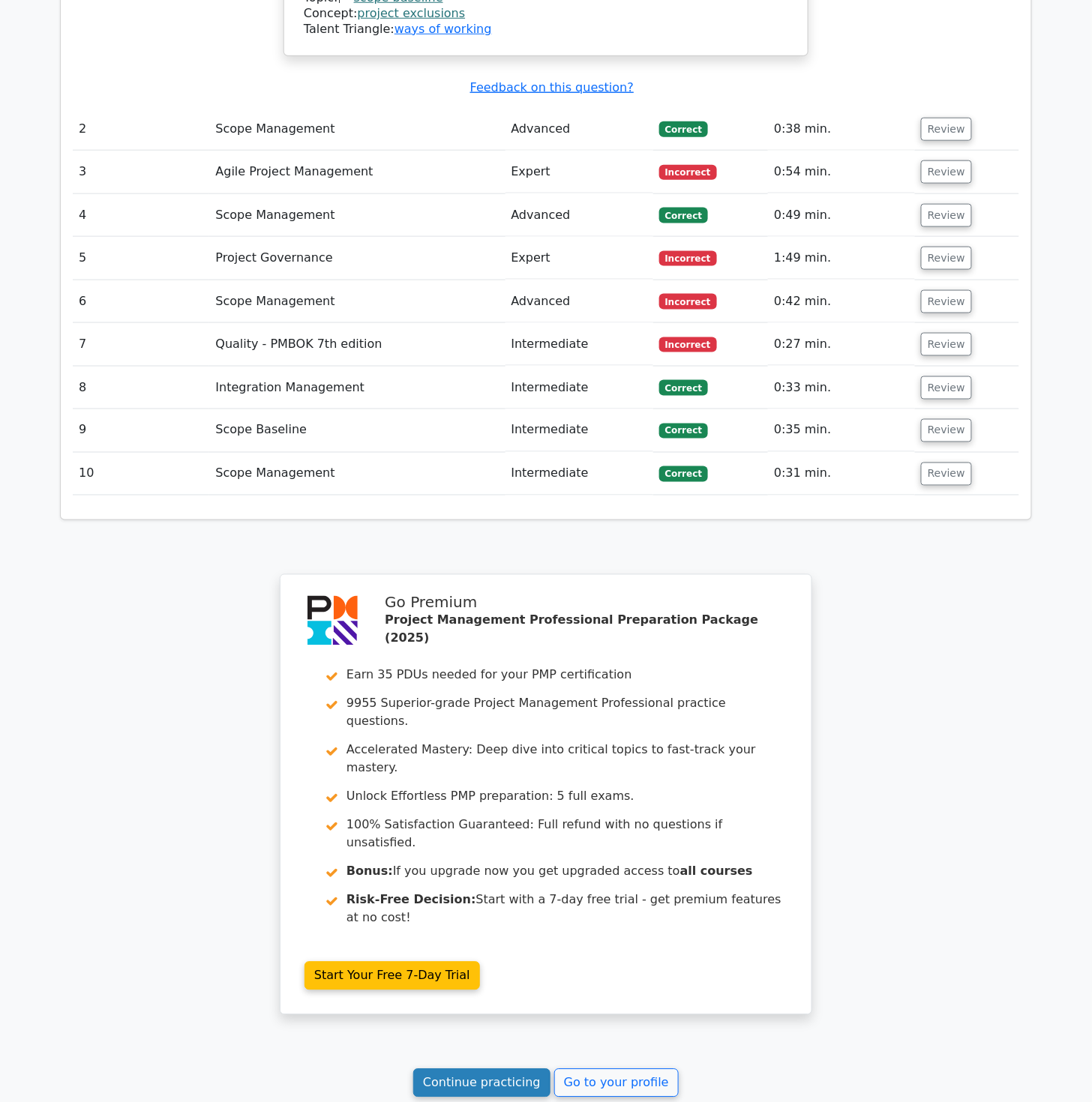
click at [497, 1069] on link "Continue practicing" at bounding box center [482, 1083] width 137 height 28
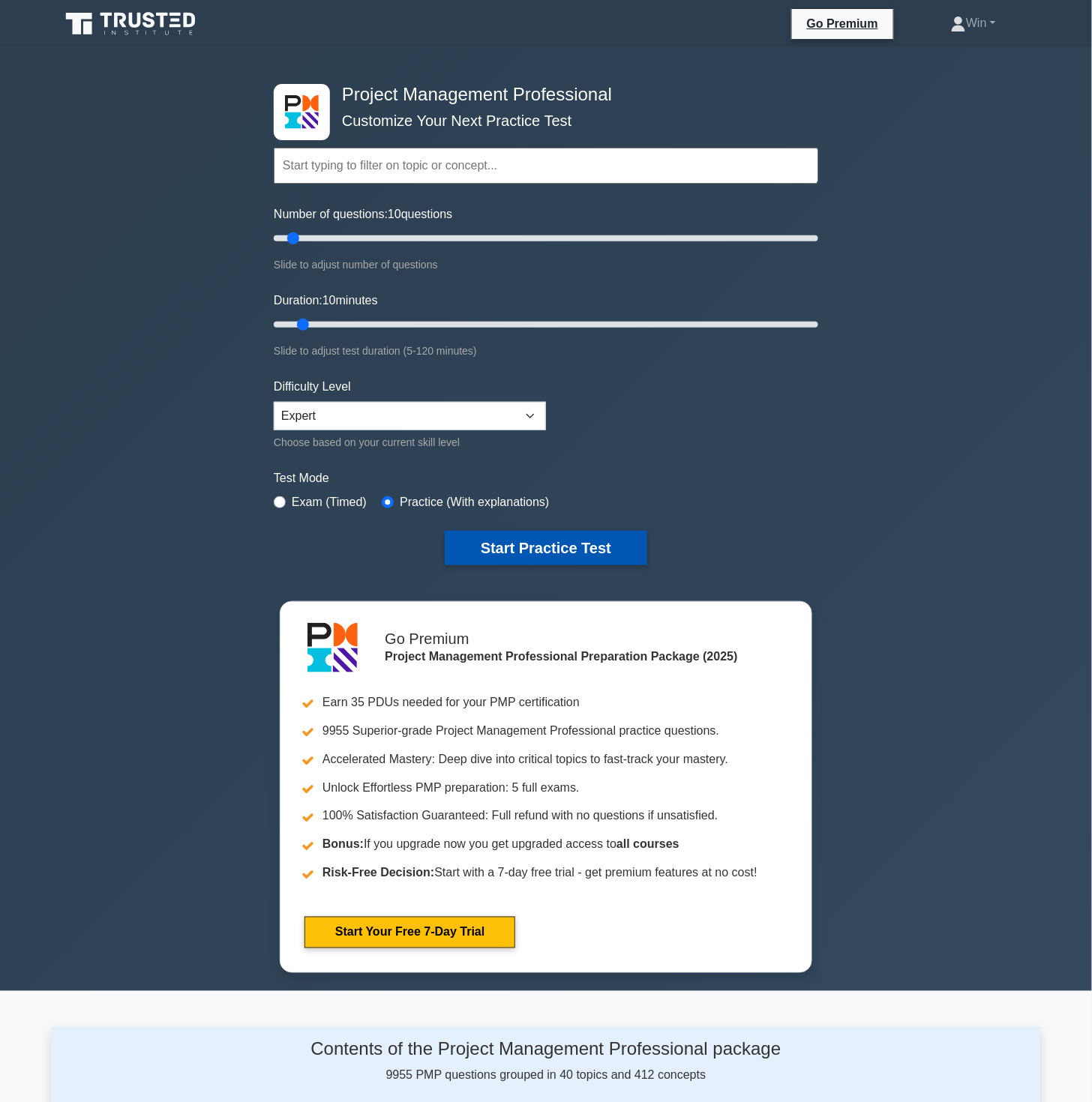
click at [544, 536] on button "Start Practice Test" at bounding box center [546, 548] width 203 height 35
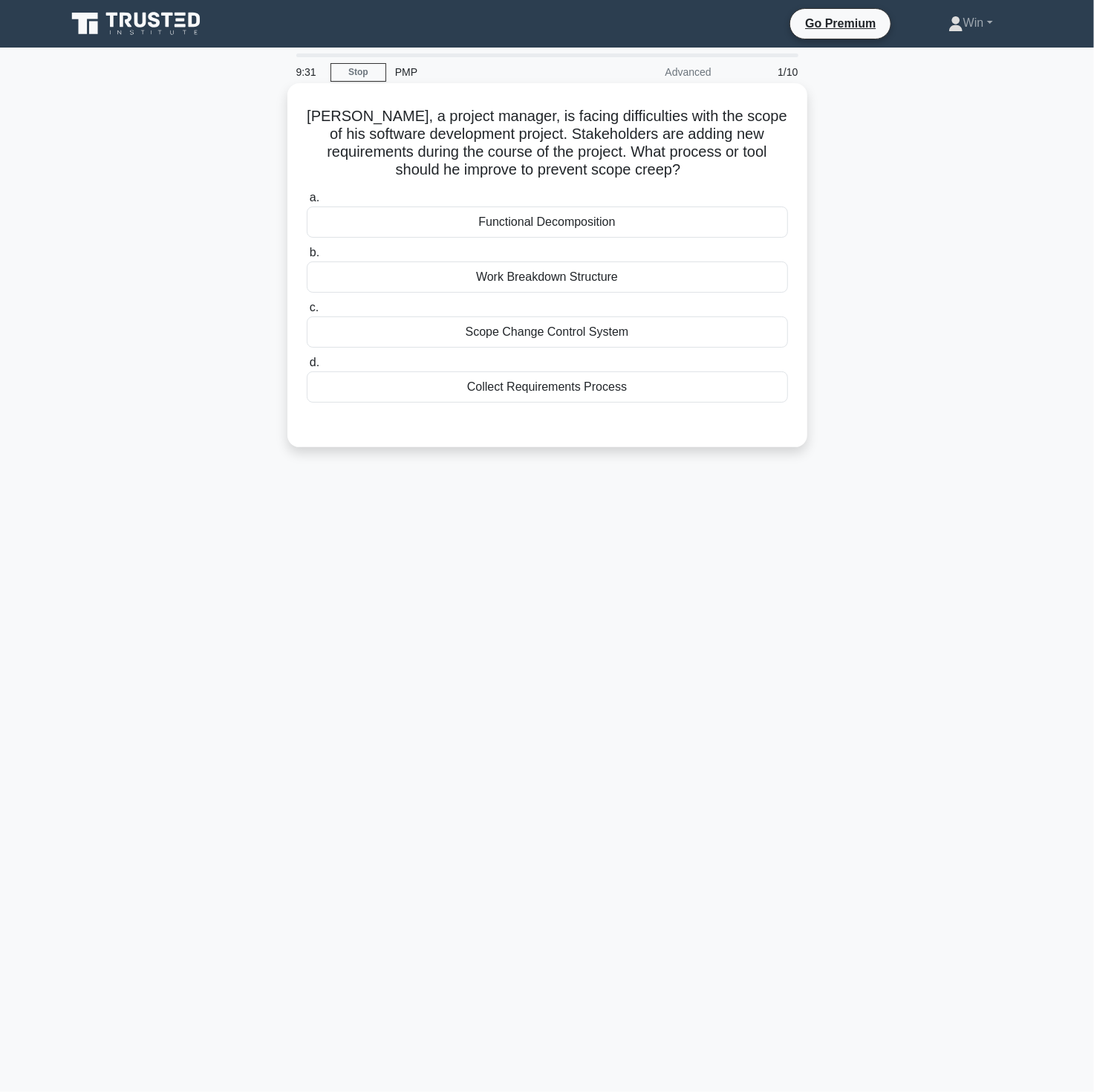
click at [568, 335] on div "Scope Change Control System" at bounding box center [547, 332] width 482 height 31
click at [307, 313] on input "c. Scope Change Control System" at bounding box center [307, 307] width 0 height 9
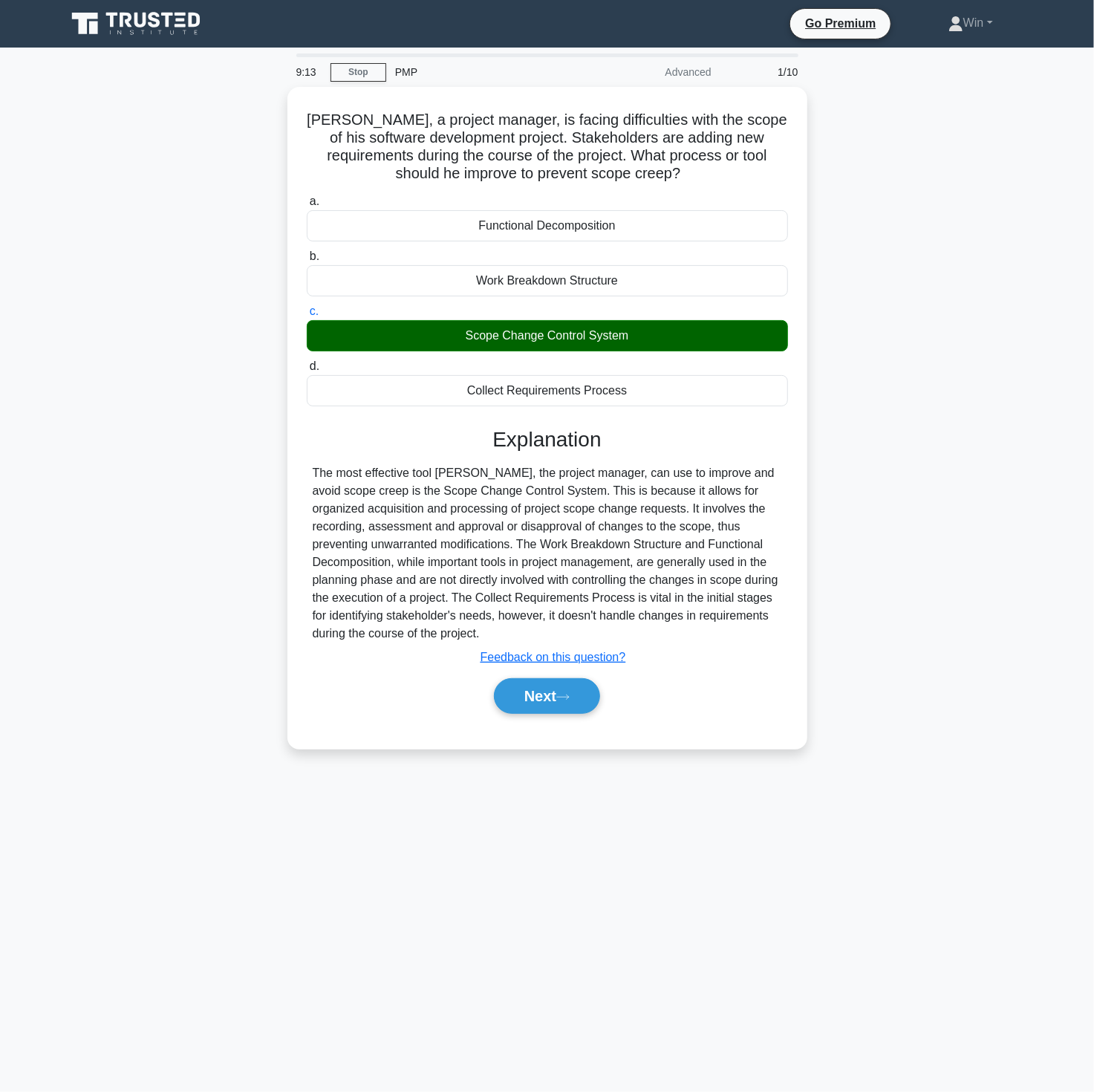
click at [643, 873] on main "9:13 Stop PMP Advanced 1/10 [PERSON_NAME], a project manager, is facing difficu…" at bounding box center [547, 570] width 1094 height 1045
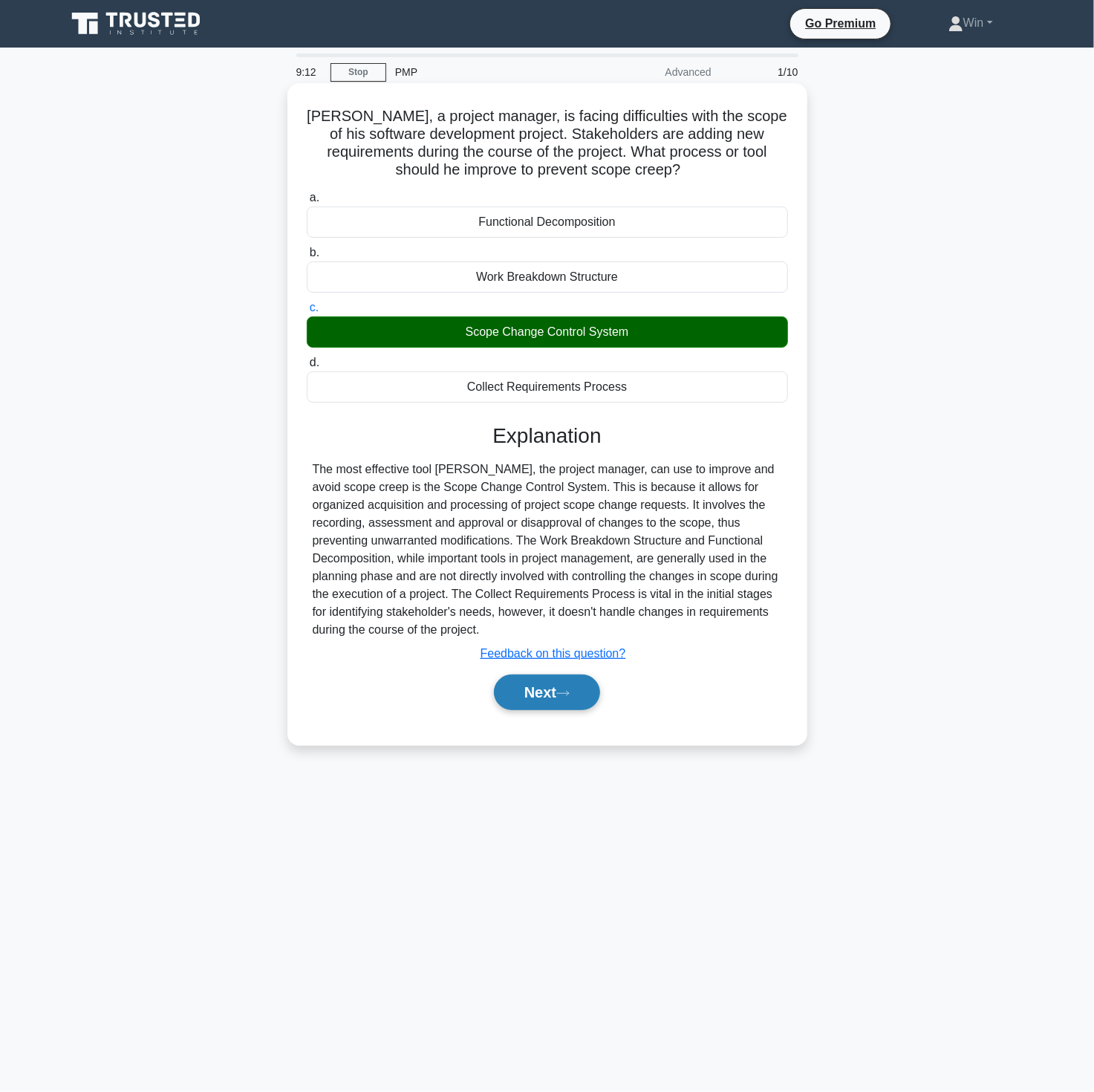
click at [531, 694] on button "Next" at bounding box center [547, 693] width 106 height 36
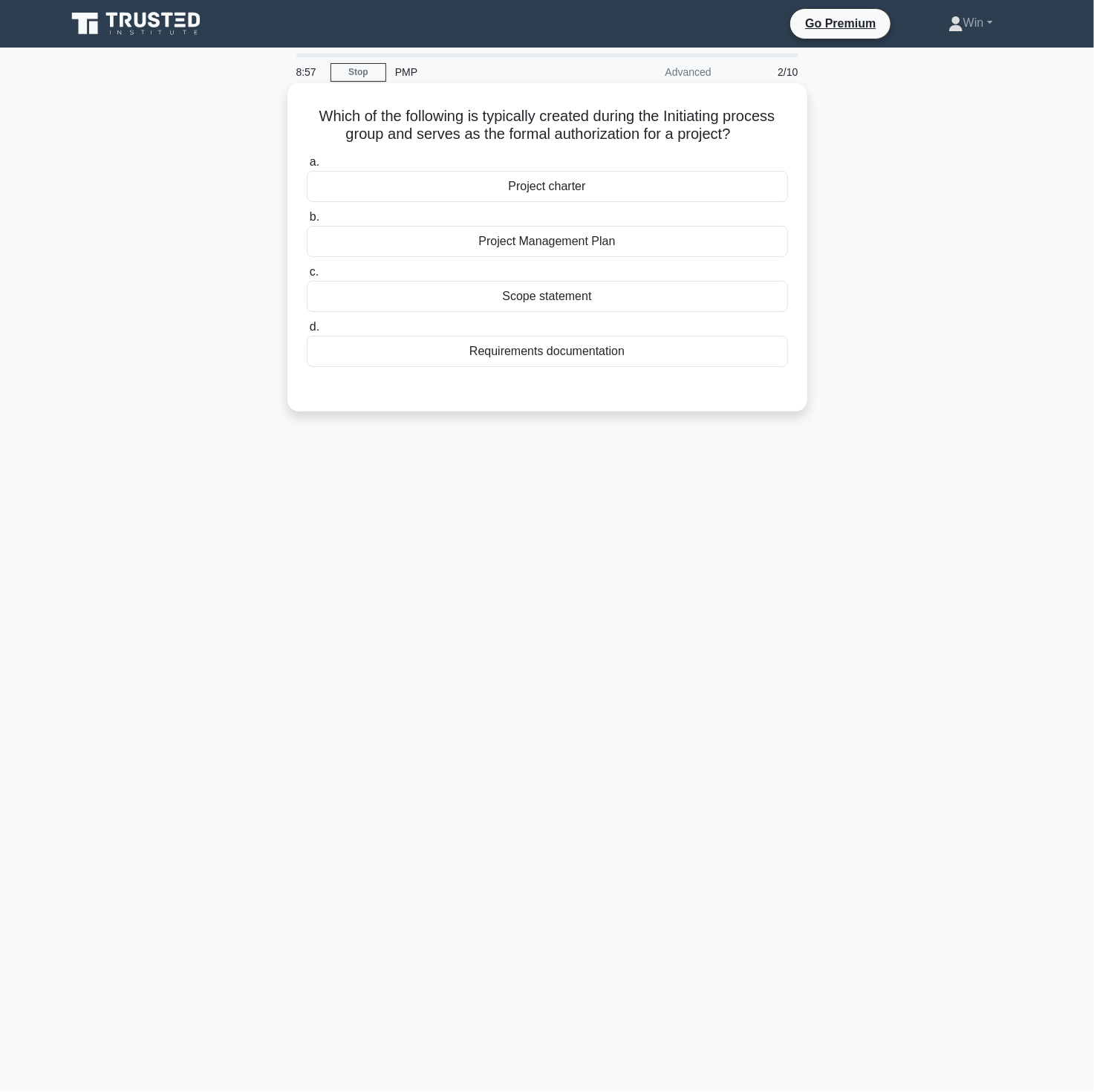
click at [585, 188] on div "Project charter" at bounding box center [547, 187] width 482 height 31
click at [307, 167] on input "a. Project charter" at bounding box center [307, 162] width 0 height 9
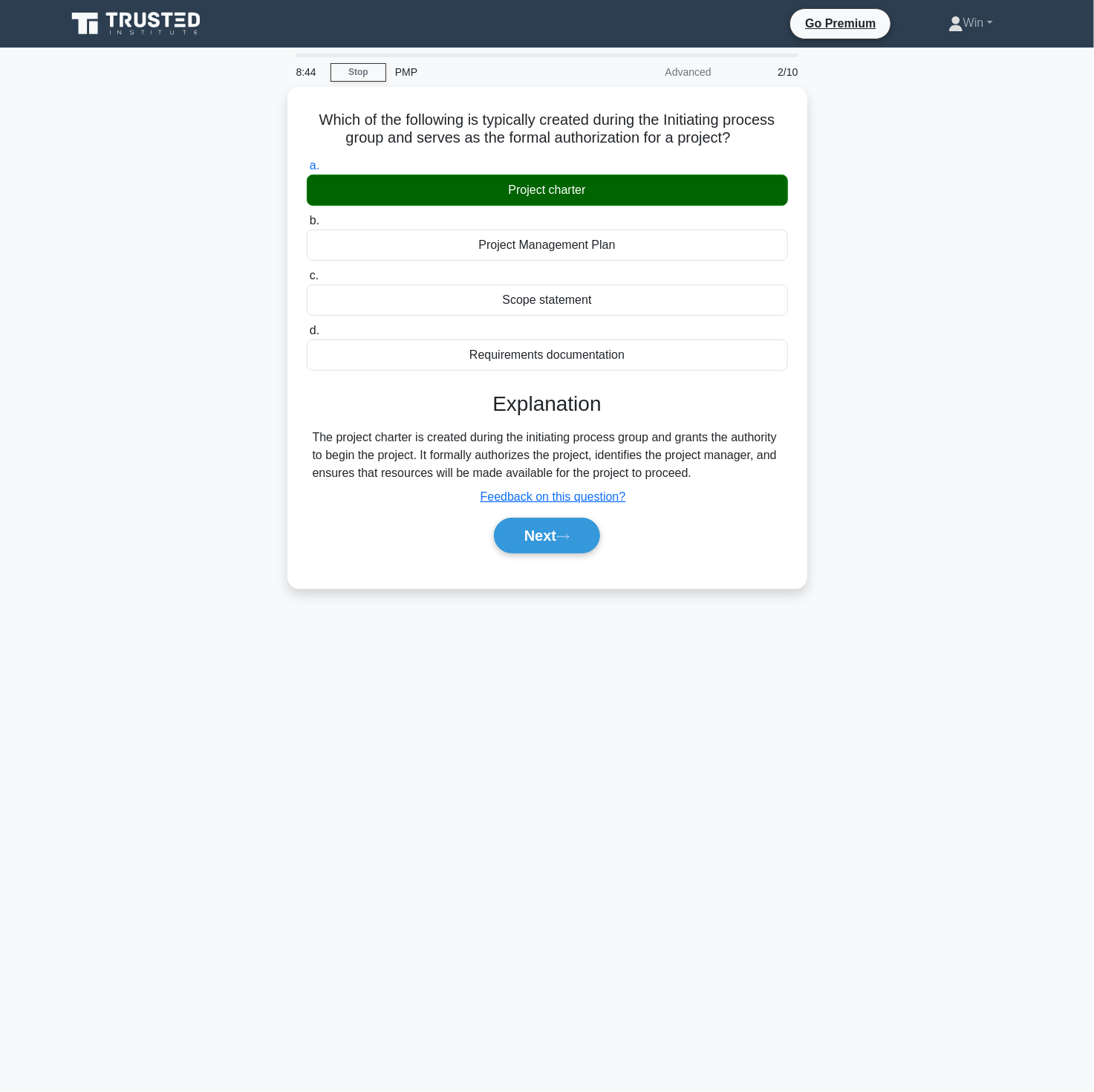
click at [819, 867] on main "8:44 Stop PMP Advanced 2/10 Which of the following is typically created during …" at bounding box center [547, 570] width 1094 height 1045
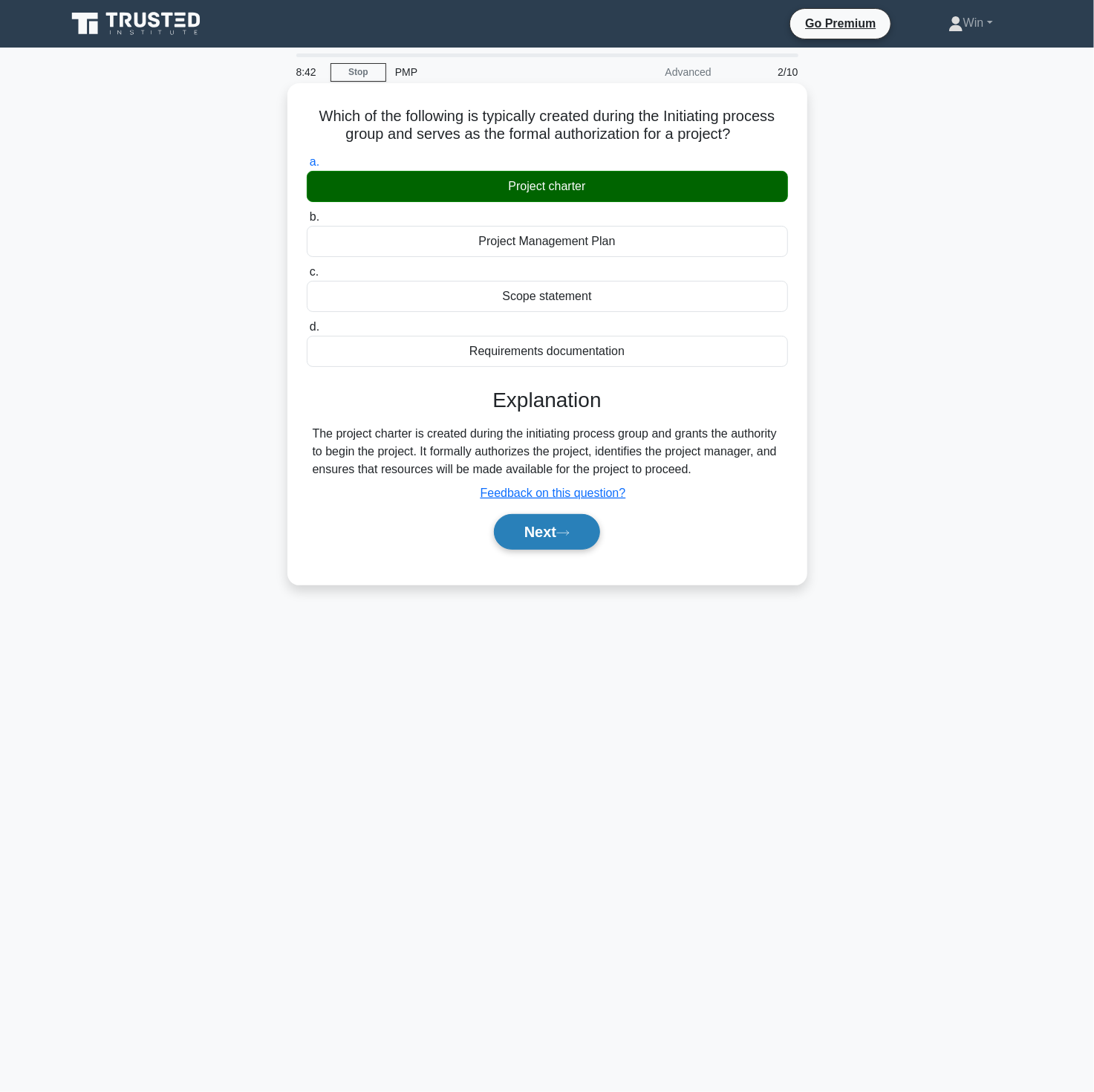
click at [529, 530] on button "Next" at bounding box center [547, 532] width 106 height 36
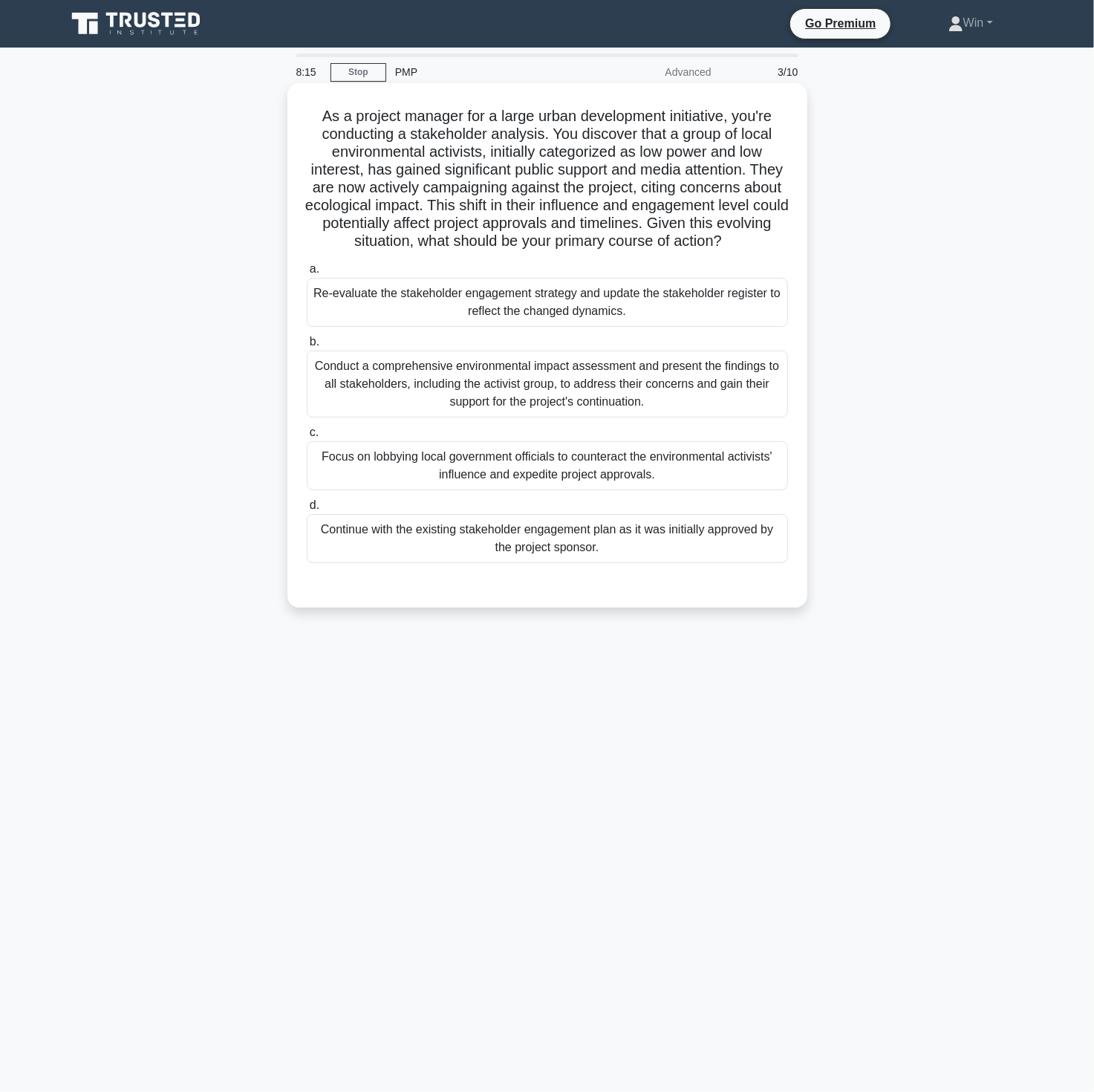
click at [620, 384] on div "Conduct a comprehensive environmental impact assessment and present the finding…" at bounding box center [547, 384] width 482 height 67
click at [307, 347] on input "b. Conduct a comprehensive environmental impact assessment and present the find…" at bounding box center [307, 342] width 0 height 9
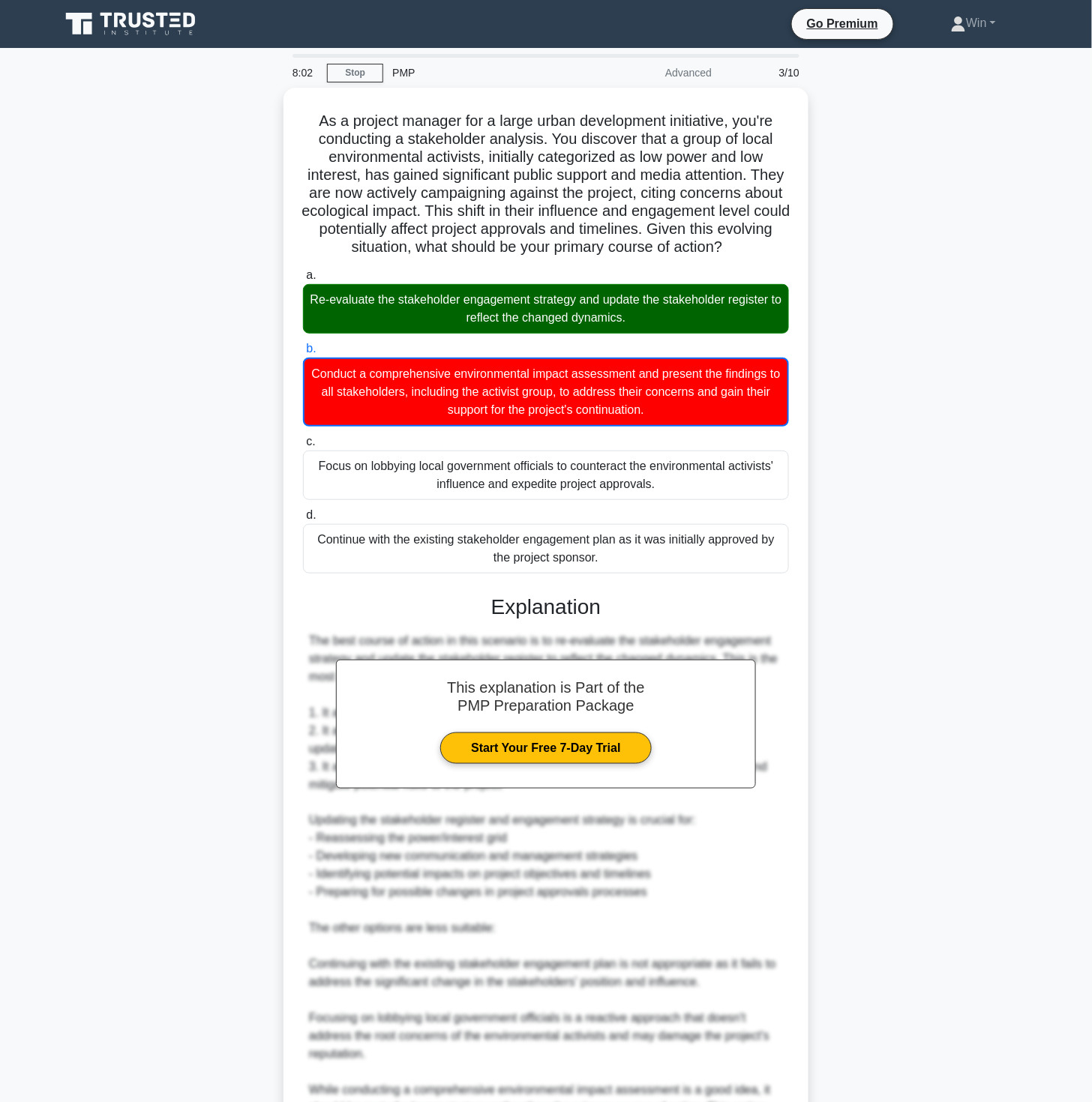
click at [933, 813] on div "As a project manager for a large urban development initiative, you're conductin…" at bounding box center [546, 710] width 990 height 1245
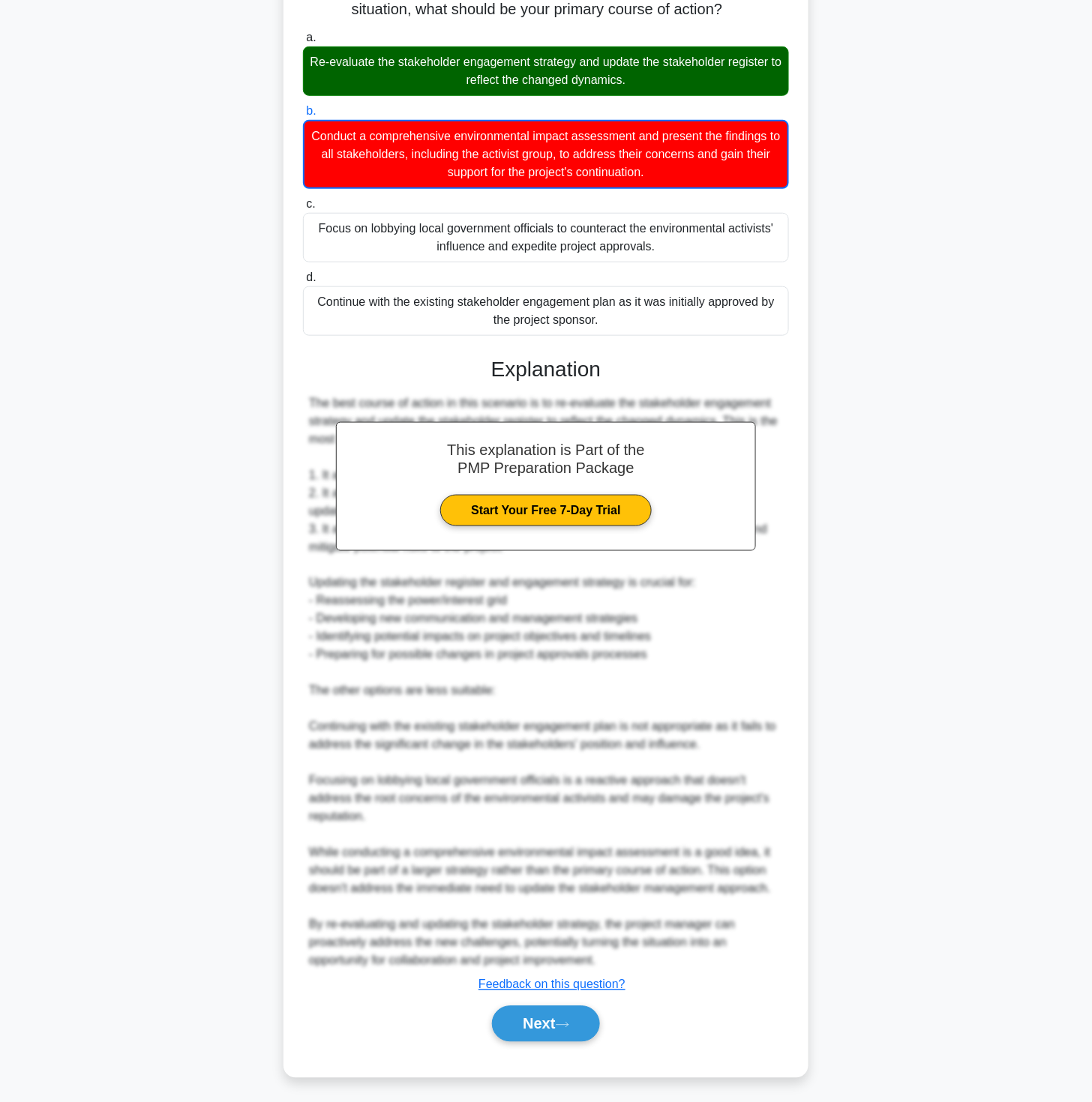
scroll to position [236, 0]
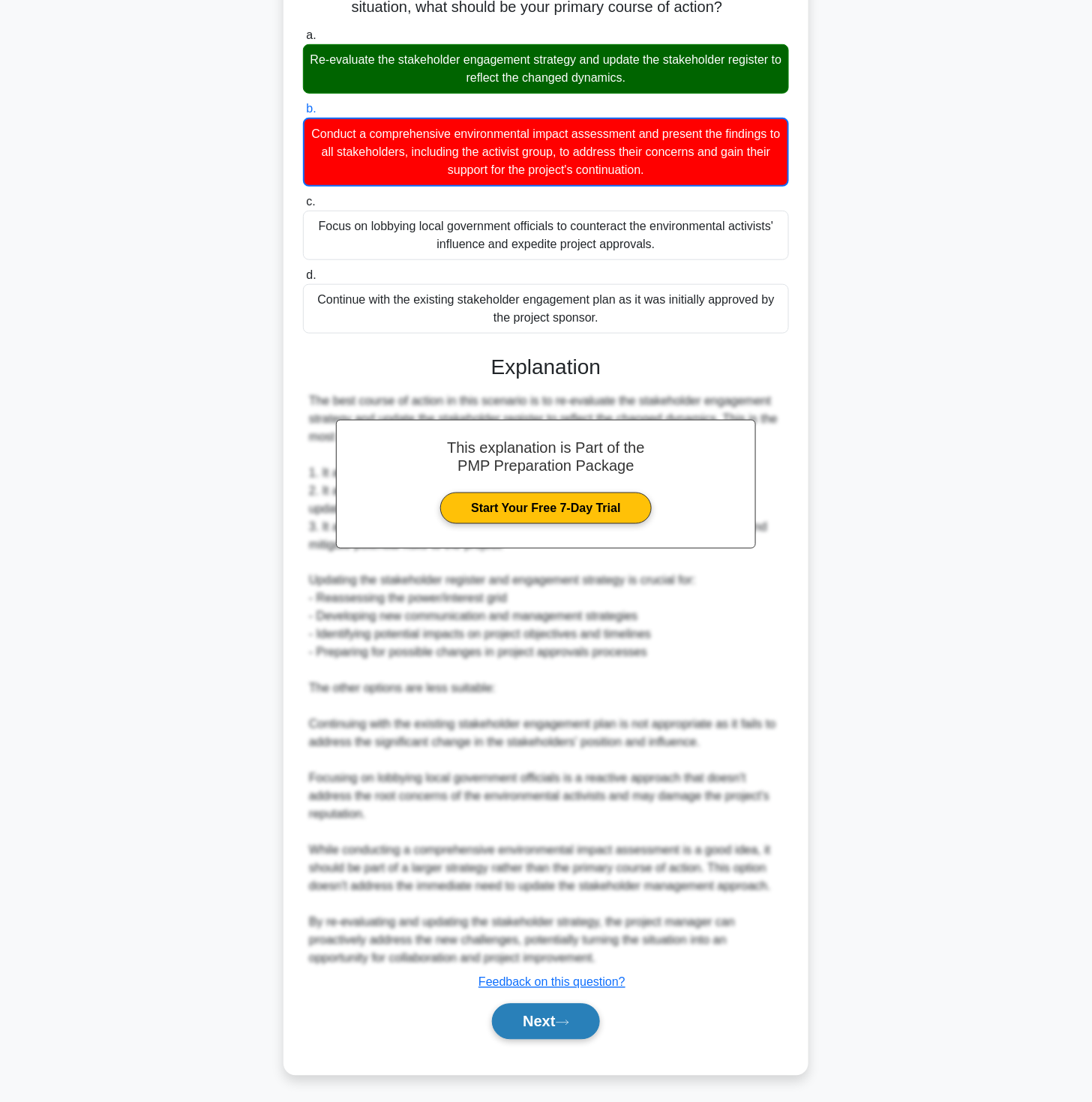
click at [549, 1016] on button "Next" at bounding box center [545, 1022] width 107 height 36
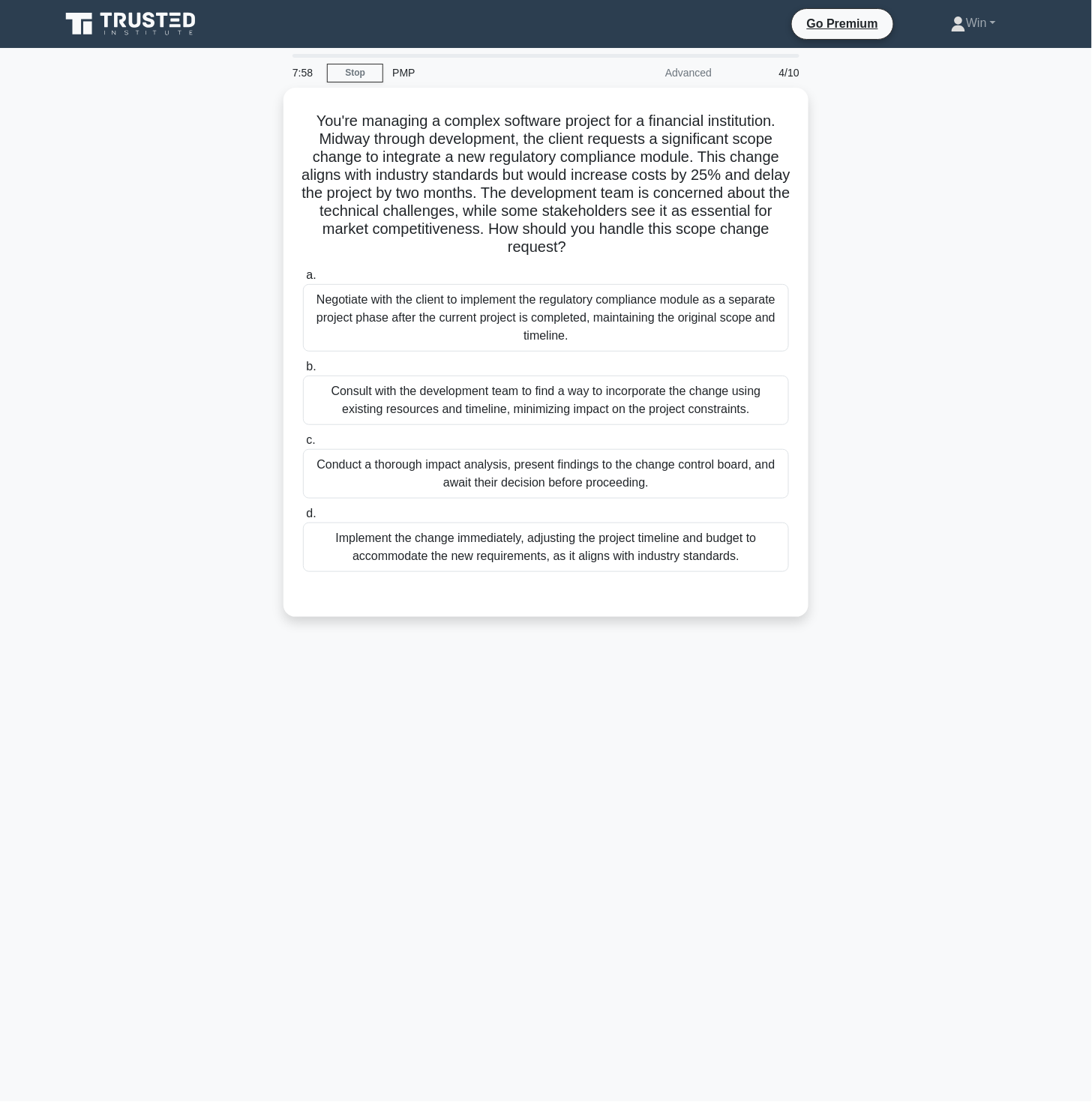
scroll to position [0, 0]
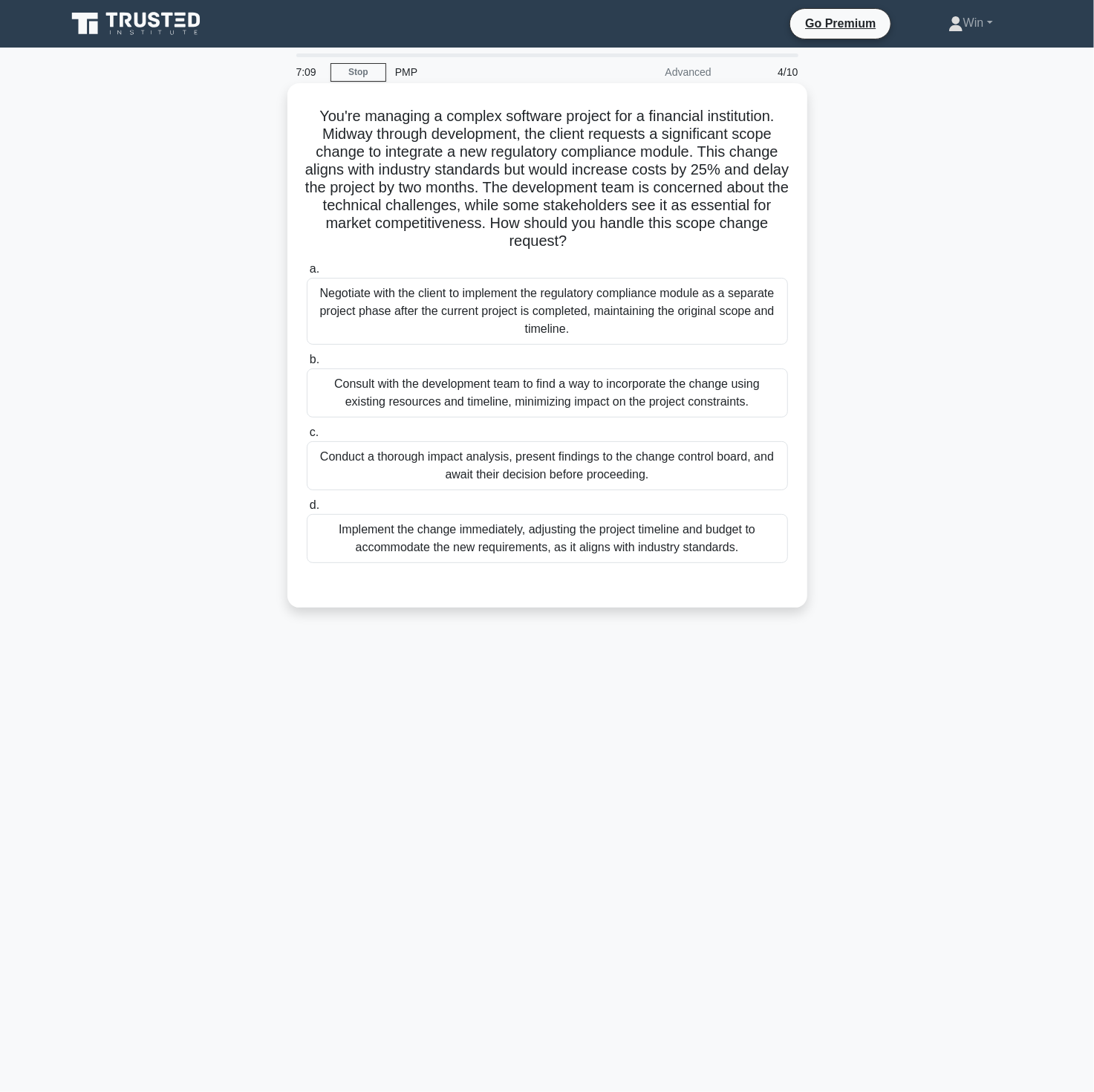
click at [498, 461] on div "Conduct a thorough impact analysis, present findings to the change control boar…" at bounding box center [547, 465] width 482 height 49
click at [307, 437] on input "c. Conduct a thorough impact analysis, present findings to the change control b…" at bounding box center [307, 433] width 0 height 9
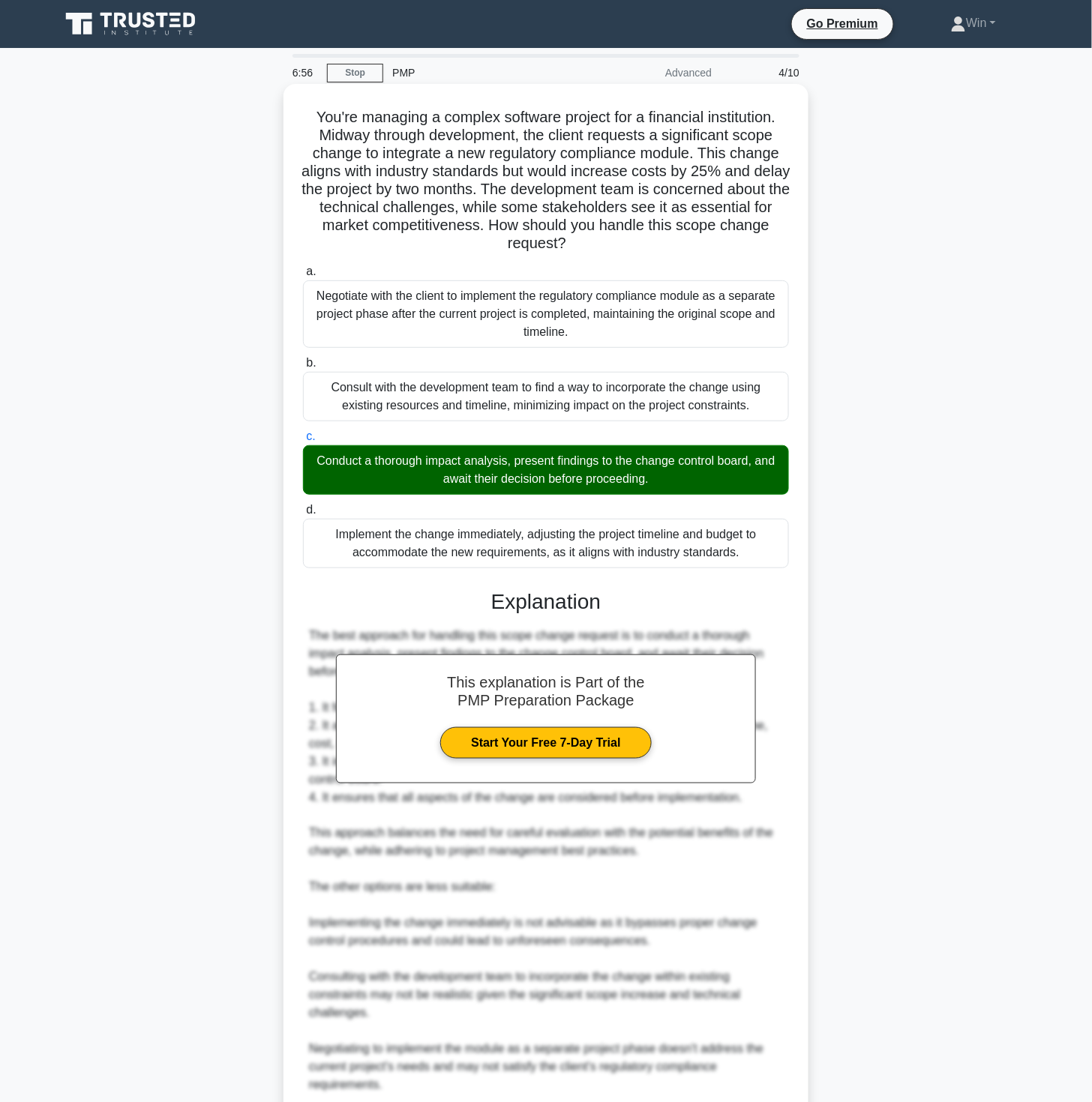
drag, startPoint x: 882, startPoint y: 887, endPoint x: 806, endPoint y: 831, distance: 94.4
click at [885, 888] on div "You're managing a complex software project for a financial institution. Midway …" at bounding box center [546, 692] width 990 height 1208
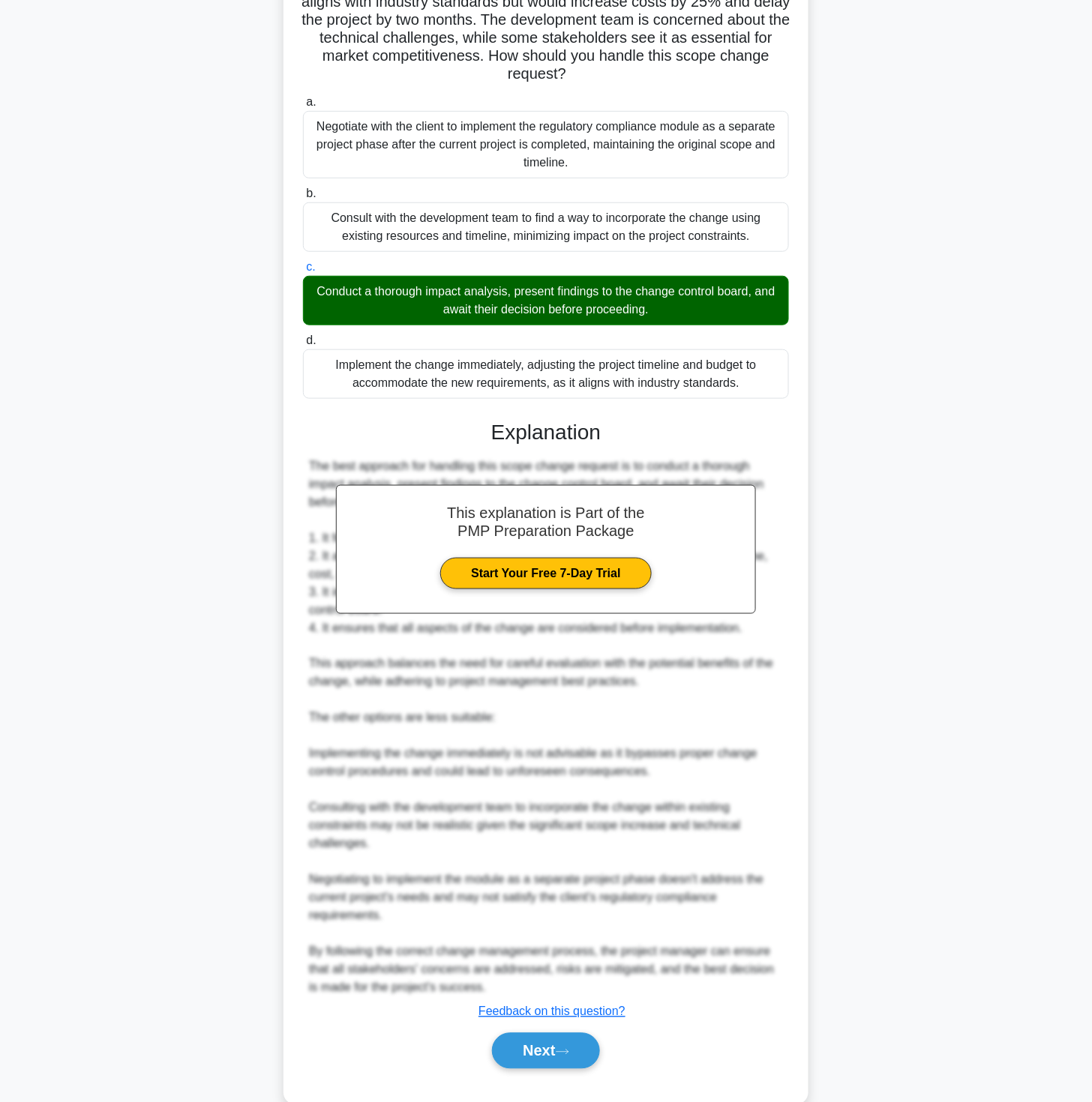
scroll to position [200, 0]
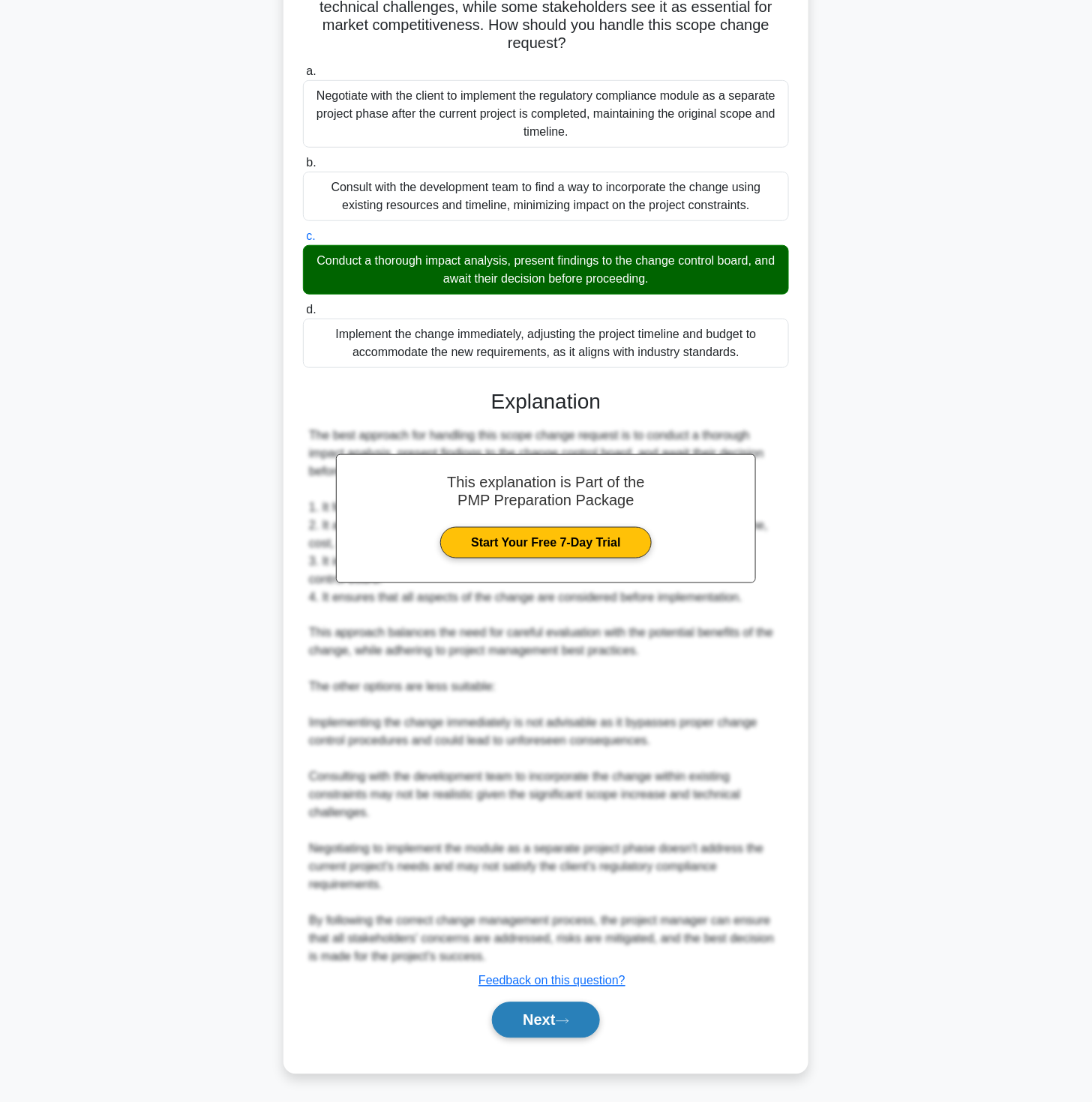
click at [550, 1029] on button "Next" at bounding box center [545, 1020] width 107 height 36
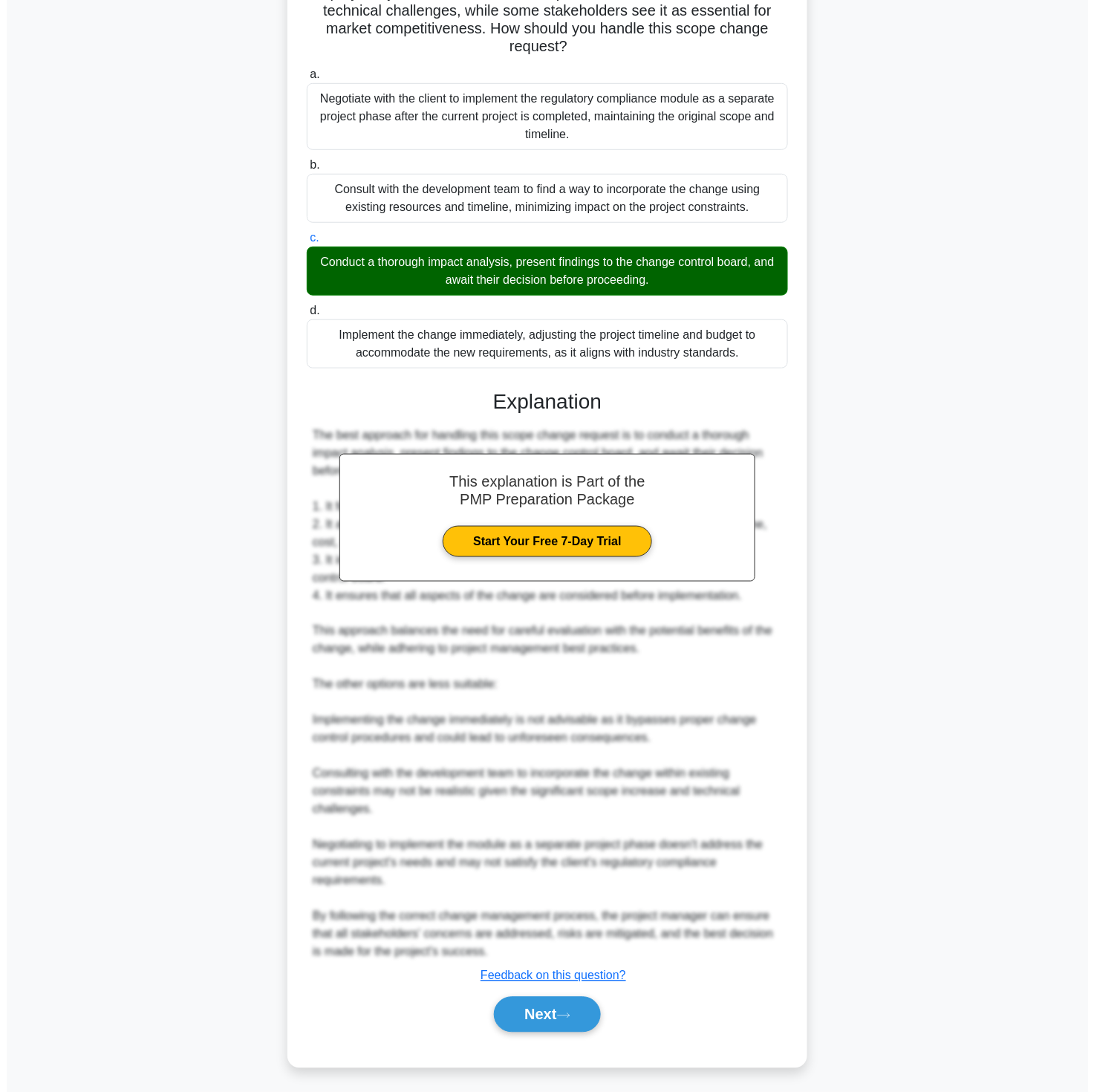
scroll to position [0, 0]
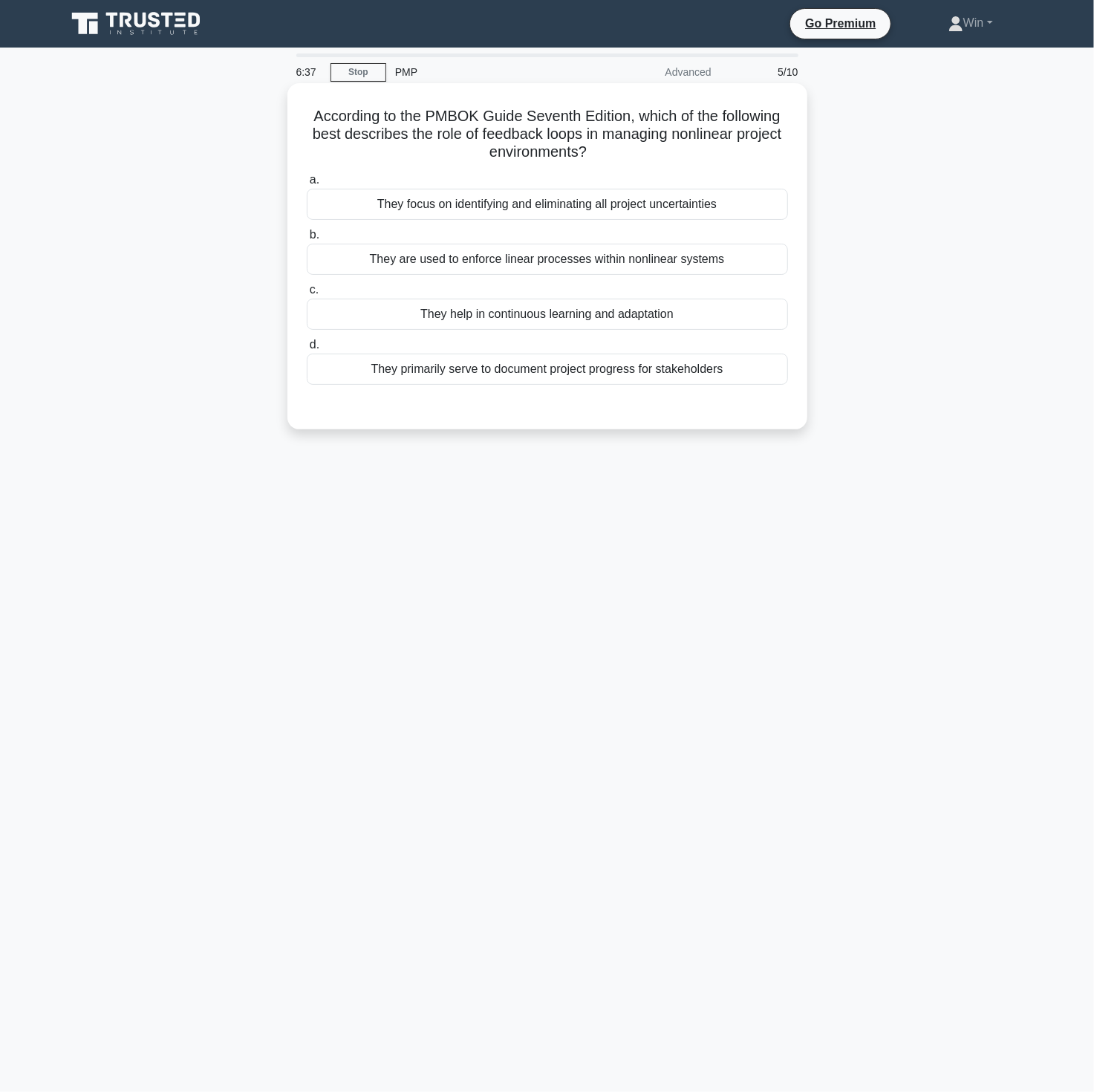
click at [491, 327] on div "They help in continuous learning and adaptation" at bounding box center [547, 314] width 482 height 31
click at [307, 295] on input "c. They help in continuous learning and adaptation" at bounding box center [307, 290] width 0 height 9
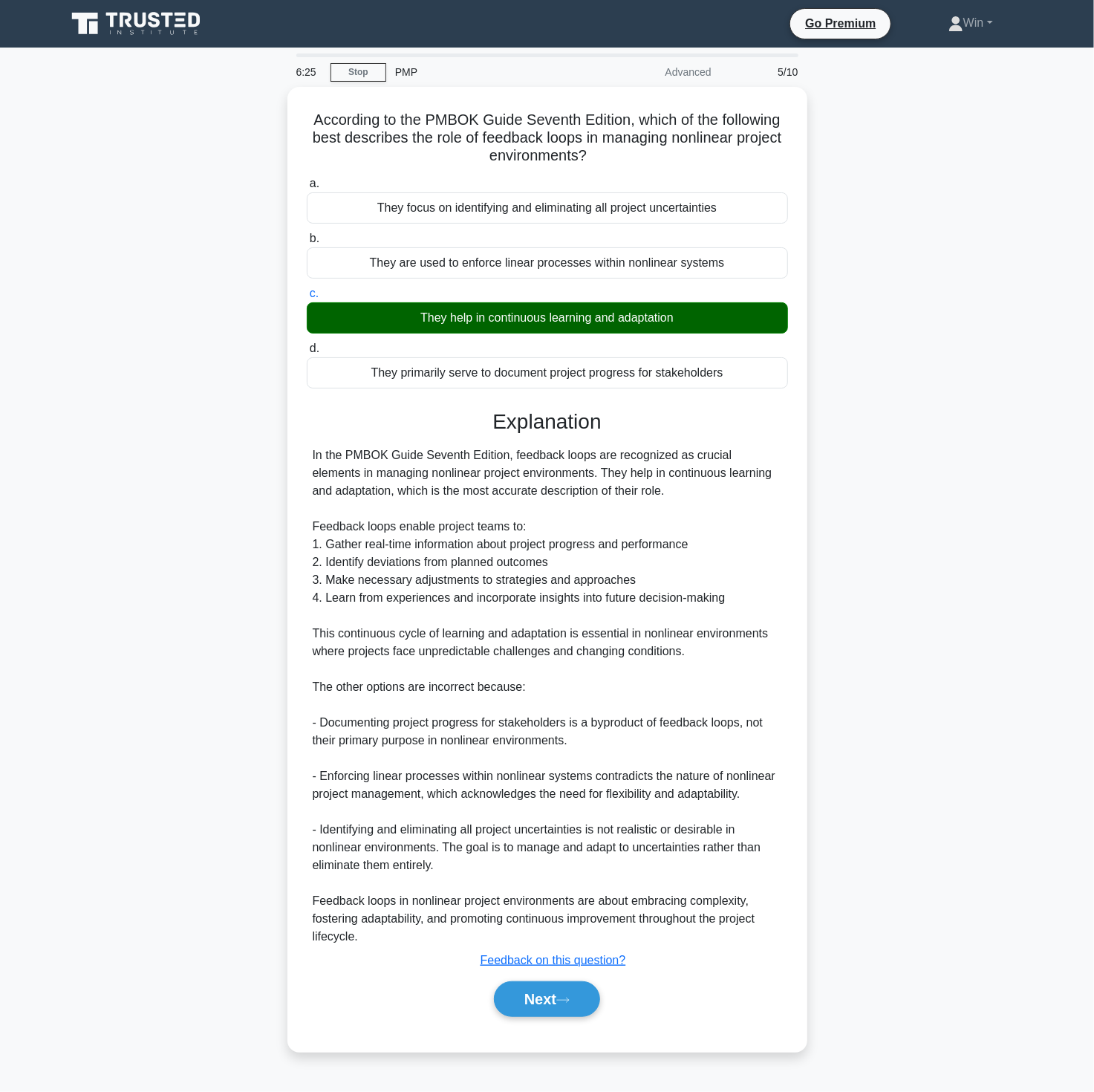
click at [918, 722] on div "According to the PMBOK Guide Seventh Edition, which of the following best descr…" at bounding box center [547, 578] width 980 height 983
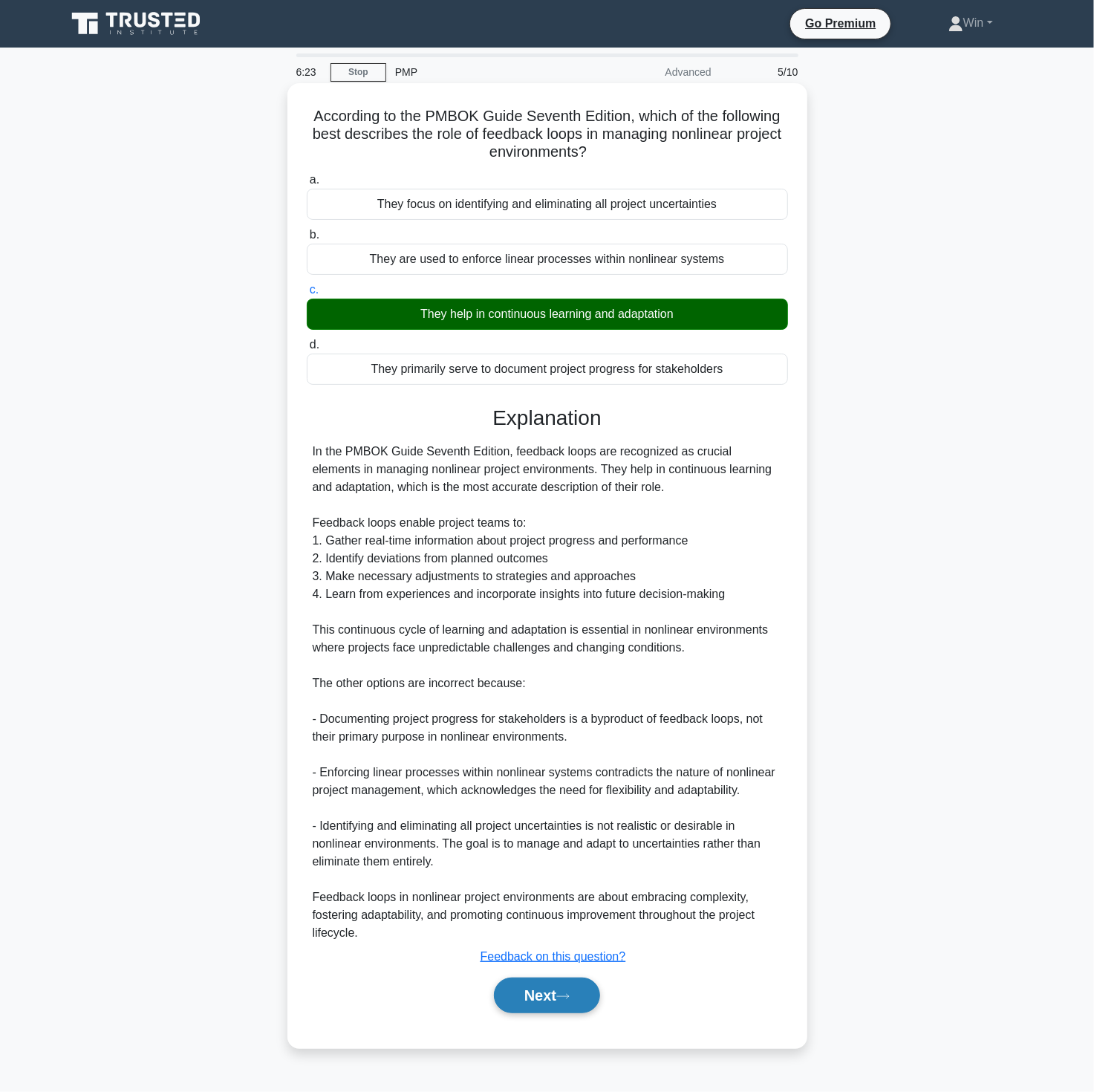
click at [541, 999] on button "Next" at bounding box center [547, 995] width 106 height 36
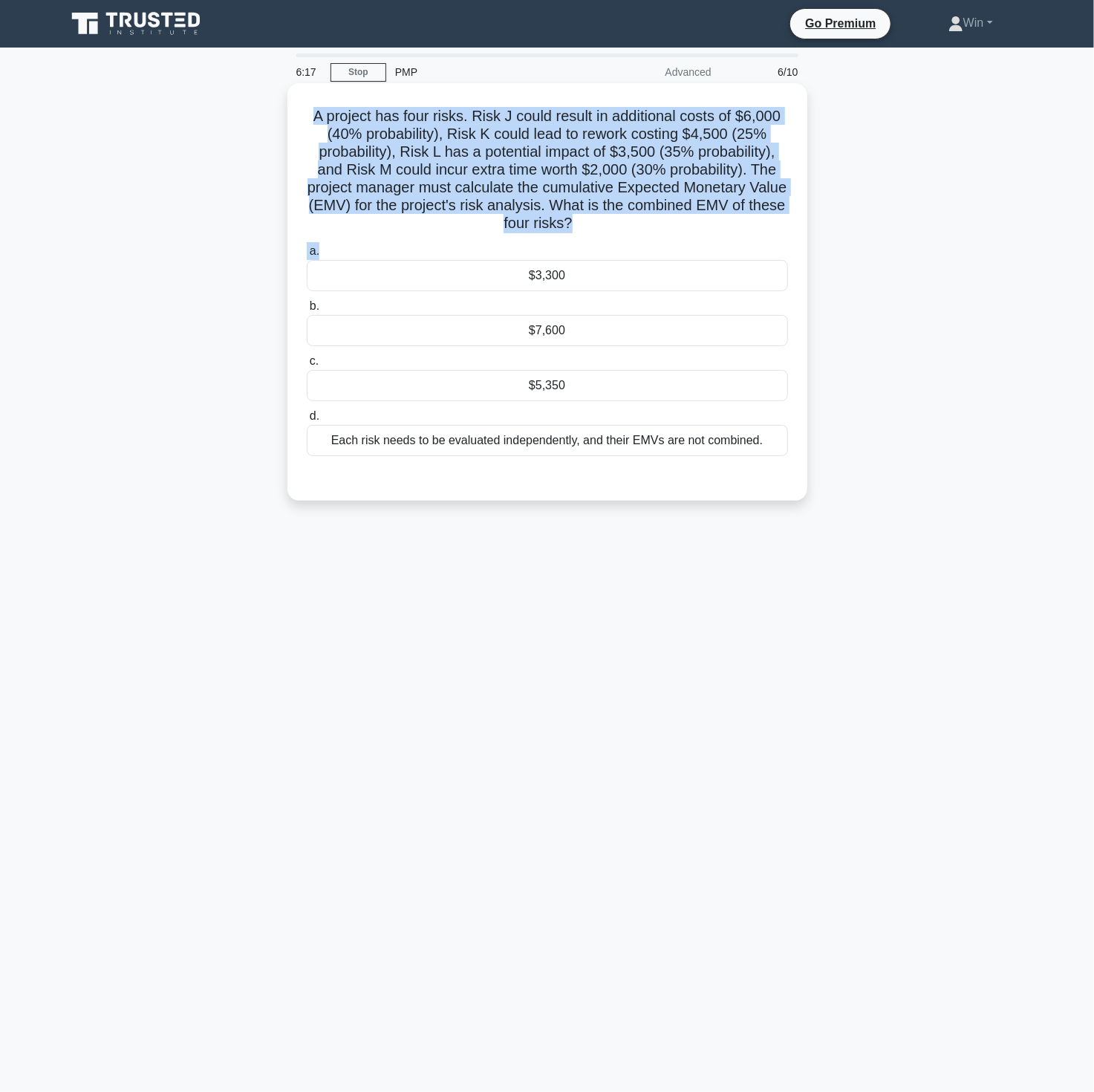
drag, startPoint x: 305, startPoint y: 114, endPoint x: 645, endPoint y: 245, distance: 364.4
click at [645, 245] on div "A project has four risks. Risk J could result in additional costs of $6,000 (40…" at bounding box center [547, 292] width 508 height 406
copy div "A project has four risks. Risk J could result in additional costs of $6,000 (40…"
click at [646, 245] on label "a. $3,300" at bounding box center [547, 266] width 482 height 49
click at [307, 247] on input "a. $3,300" at bounding box center [307, 251] width 0 height 9
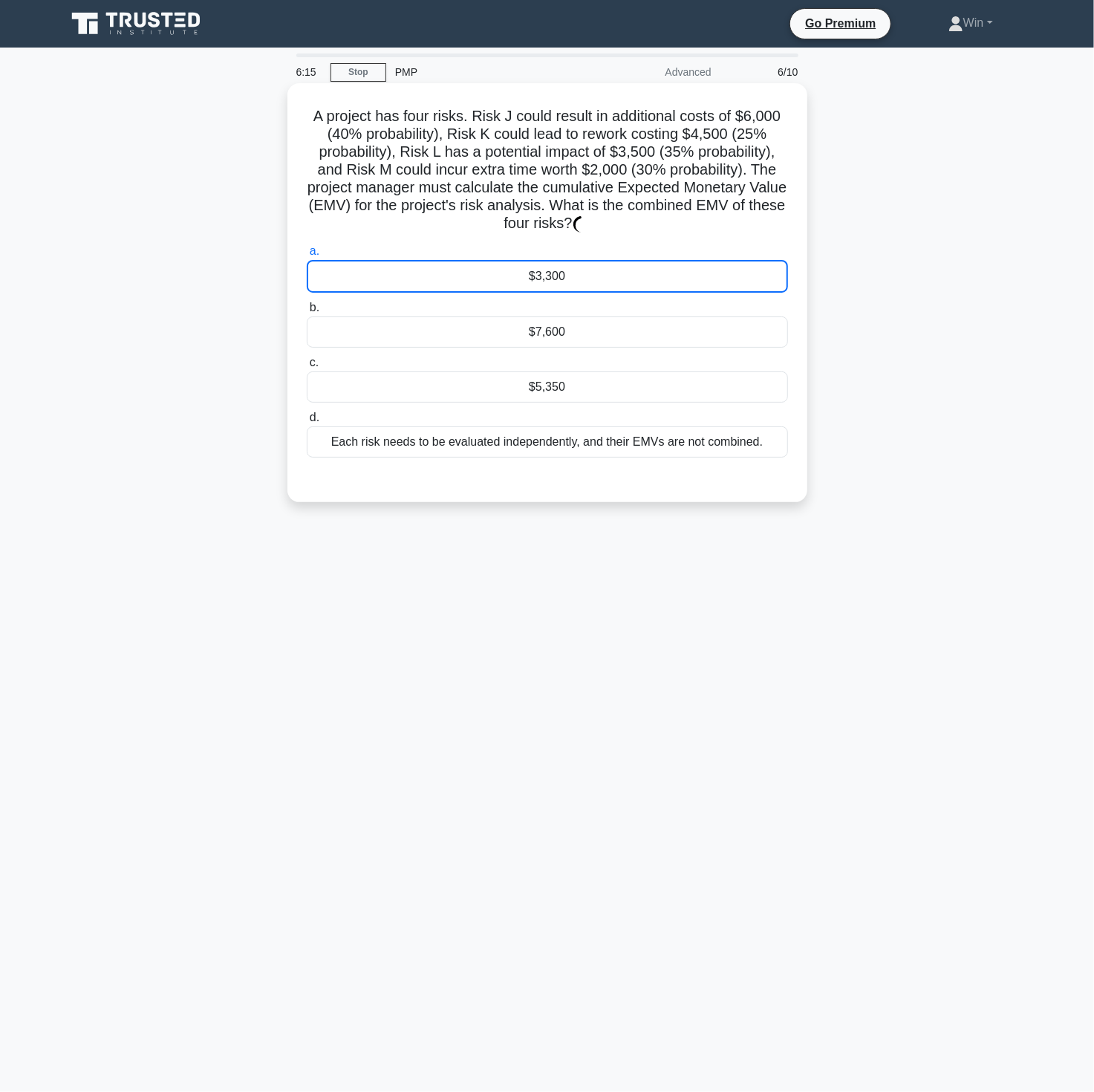
click at [382, 124] on h5 "A project has four risks. Risk J could result in additional costs of $6,000 (40…" at bounding box center [547, 170] width 484 height 126
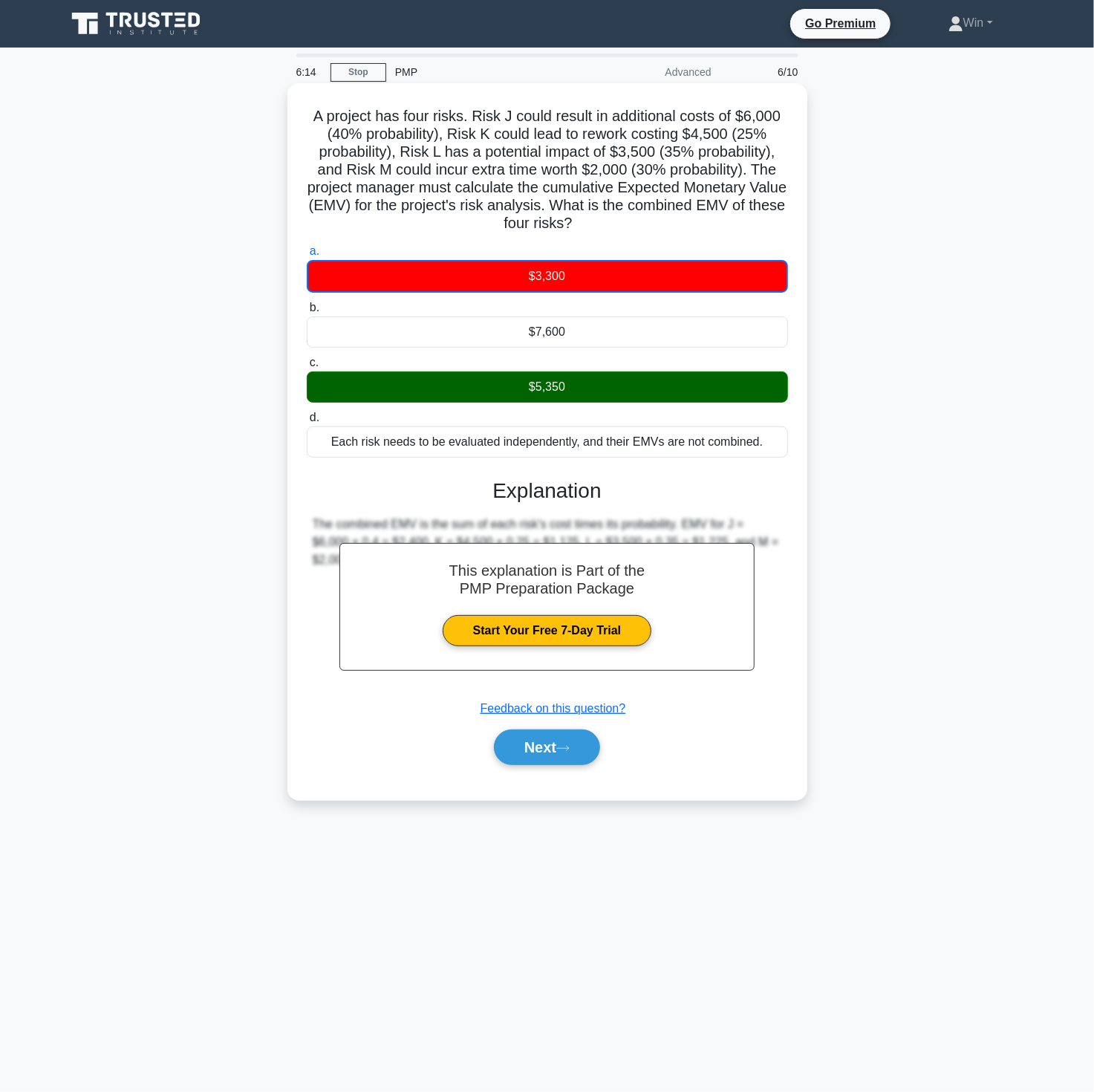
drag, startPoint x: 382, startPoint y: 124, endPoint x: 308, endPoint y: 111, distance: 75.1
click at [308, 111] on h5 "A project has four risks. Risk J could result in additional costs of $6,000 (40…" at bounding box center [547, 170] width 484 height 126
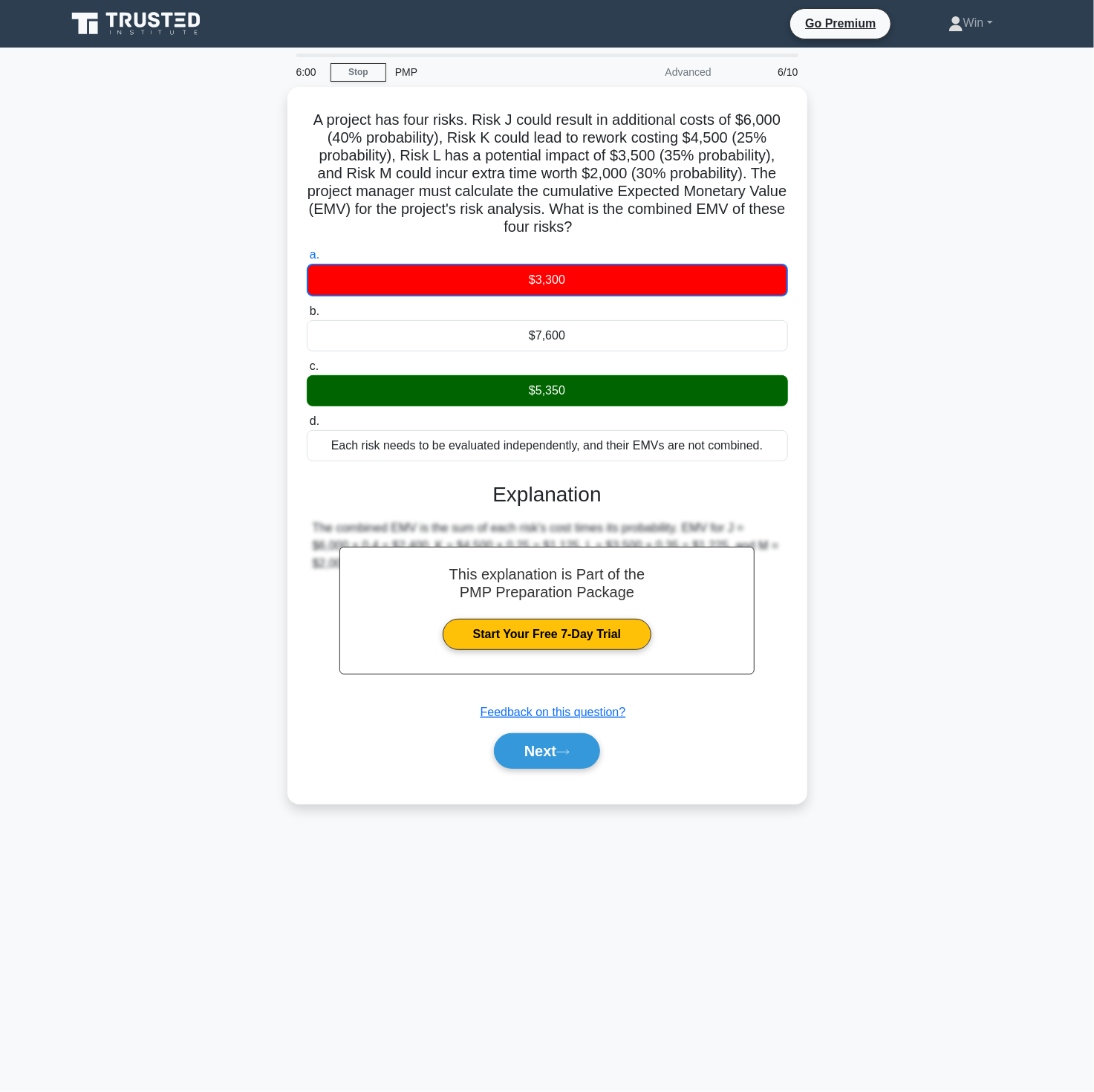
click at [982, 708] on div "A project has four risks. Risk J could result in additional costs of $6,000 (40…" at bounding box center [547, 455] width 980 height 735
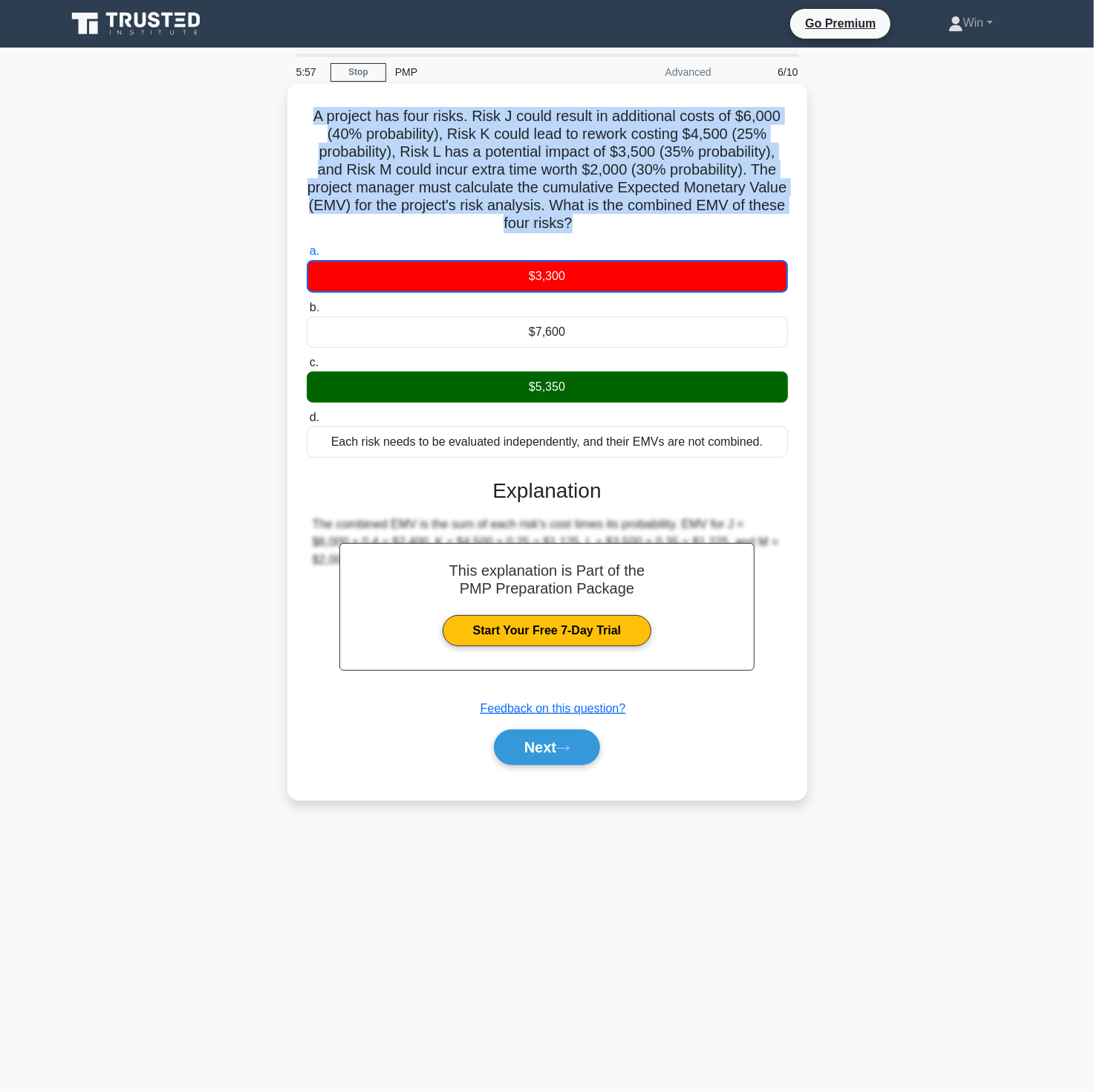
drag, startPoint x: 310, startPoint y: 110, endPoint x: 600, endPoint y: 228, distance: 313.1
click at [600, 228] on h5 "A project has four risks. Risk J could result in additional costs of $6,000 (40…" at bounding box center [547, 170] width 484 height 126
copy h5 "A project has four risks. Risk J could result in additional costs of $6,000 (40…"
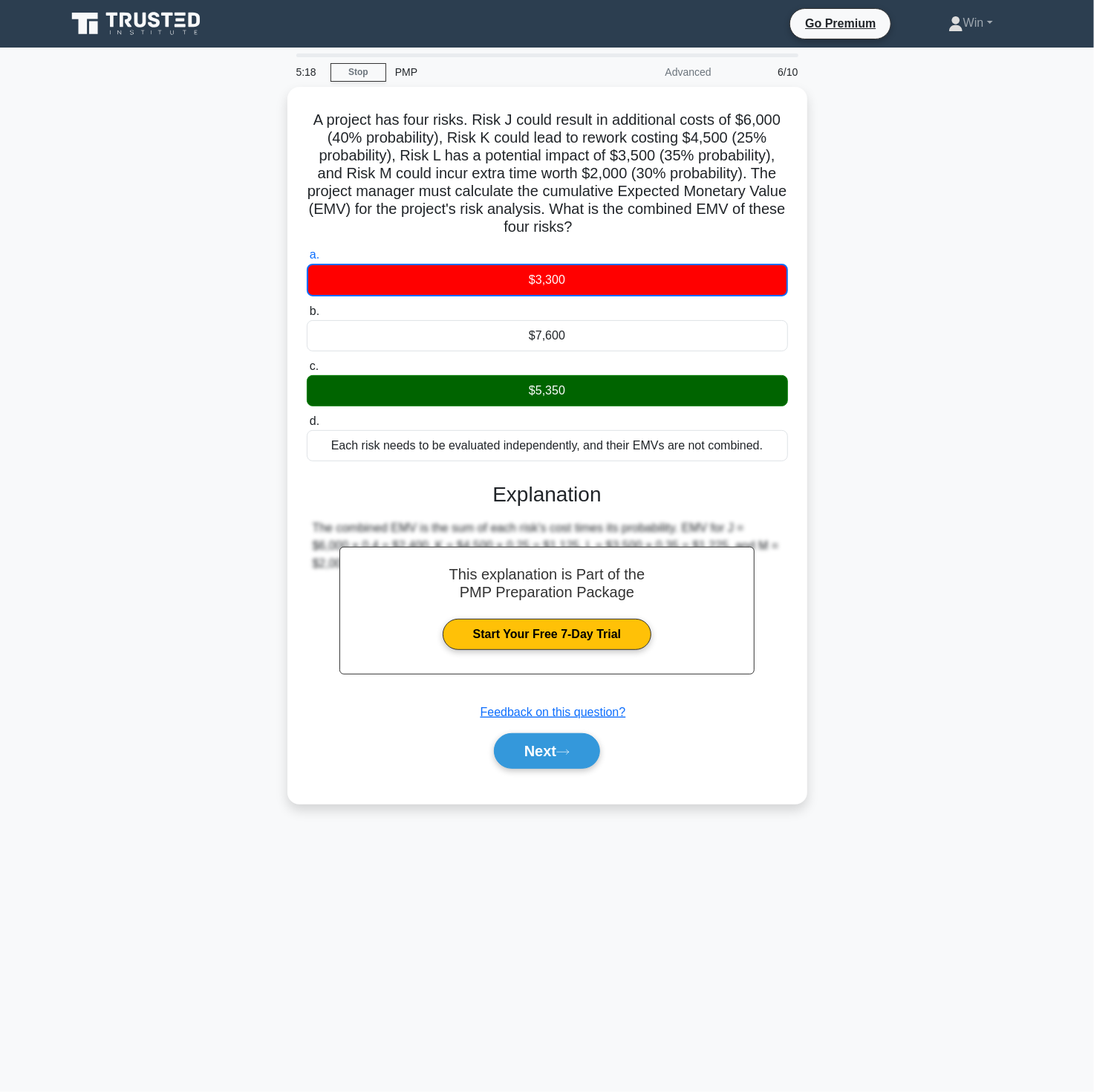
click at [847, 726] on div "A project has four risks. Risk J could result in additional costs of $6,000 (40…" at bounding box center [547, 455] width 980 height 735
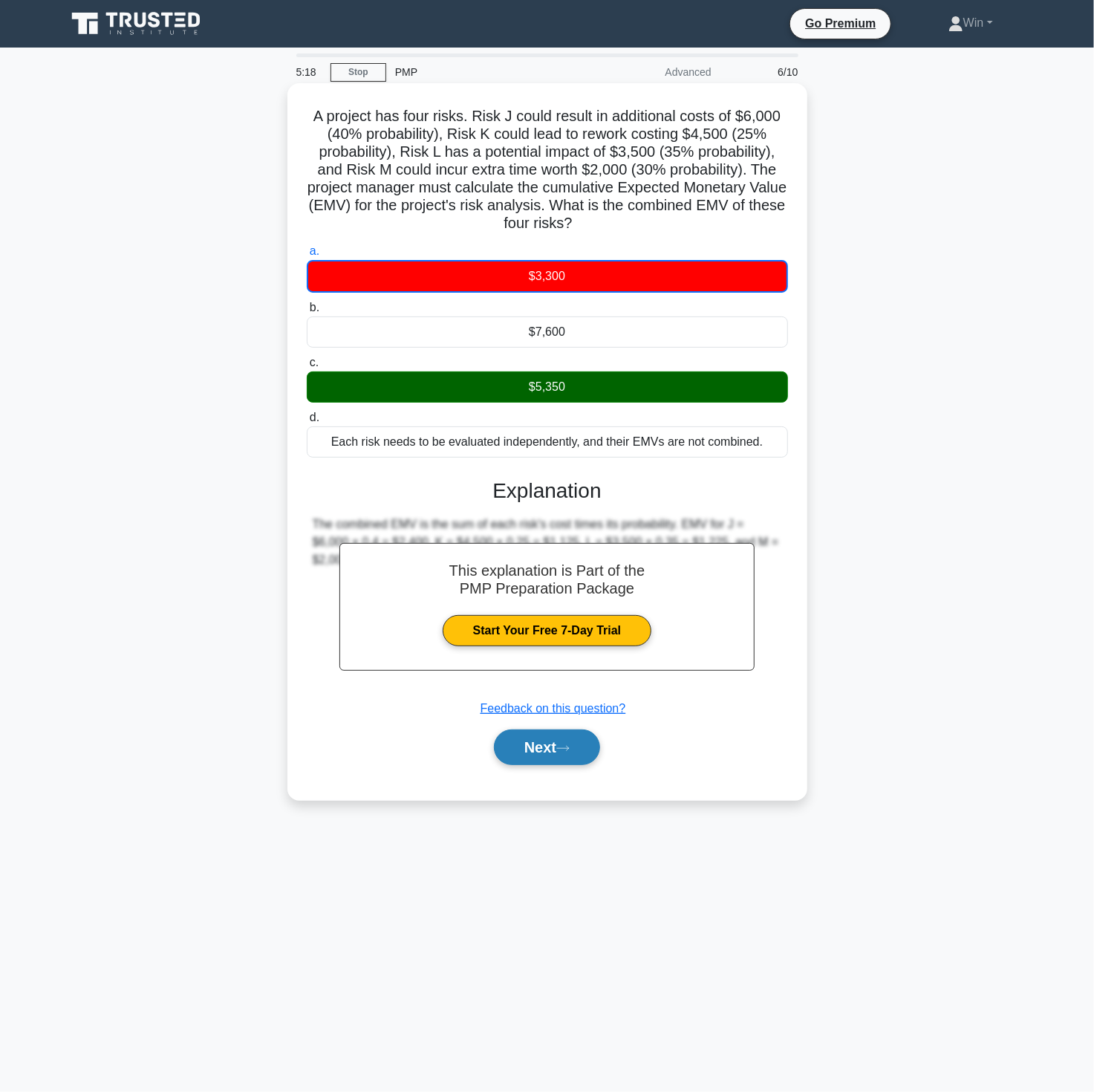
click at [556, 736] on button "Next" at bounding box center [547, 747] width 106 height 36
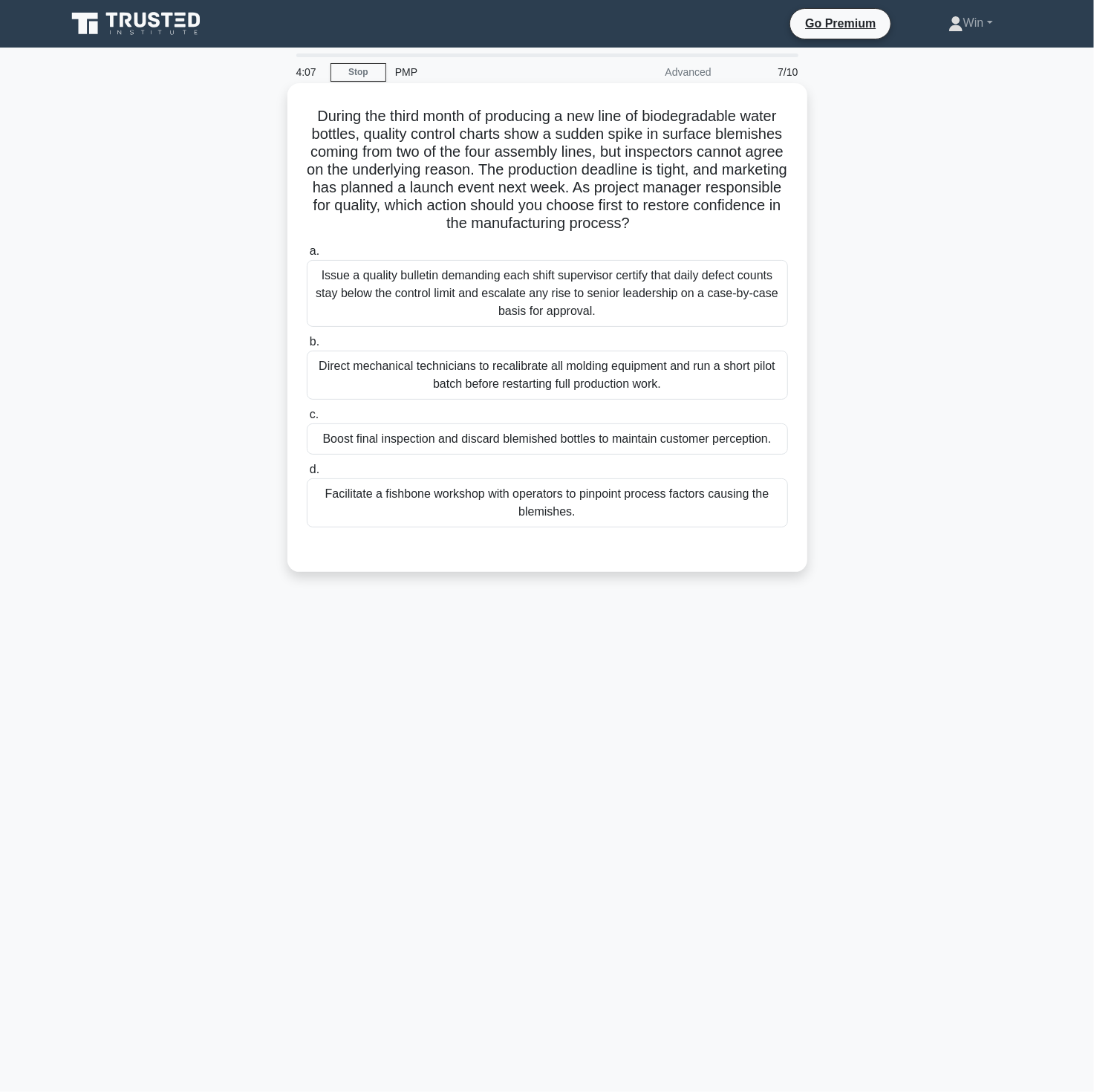
click at [544, 310] on div "Issue a quality bulletin demanding each shift supervisor certify that daily def…" at bounding box center [547, 293] width 482 height 67
click at [307, 256] on input "a. Issue a quality bulletin demanding each shift supervisor certify that daily …" at bounding box center [307, 251] width 0 height 9
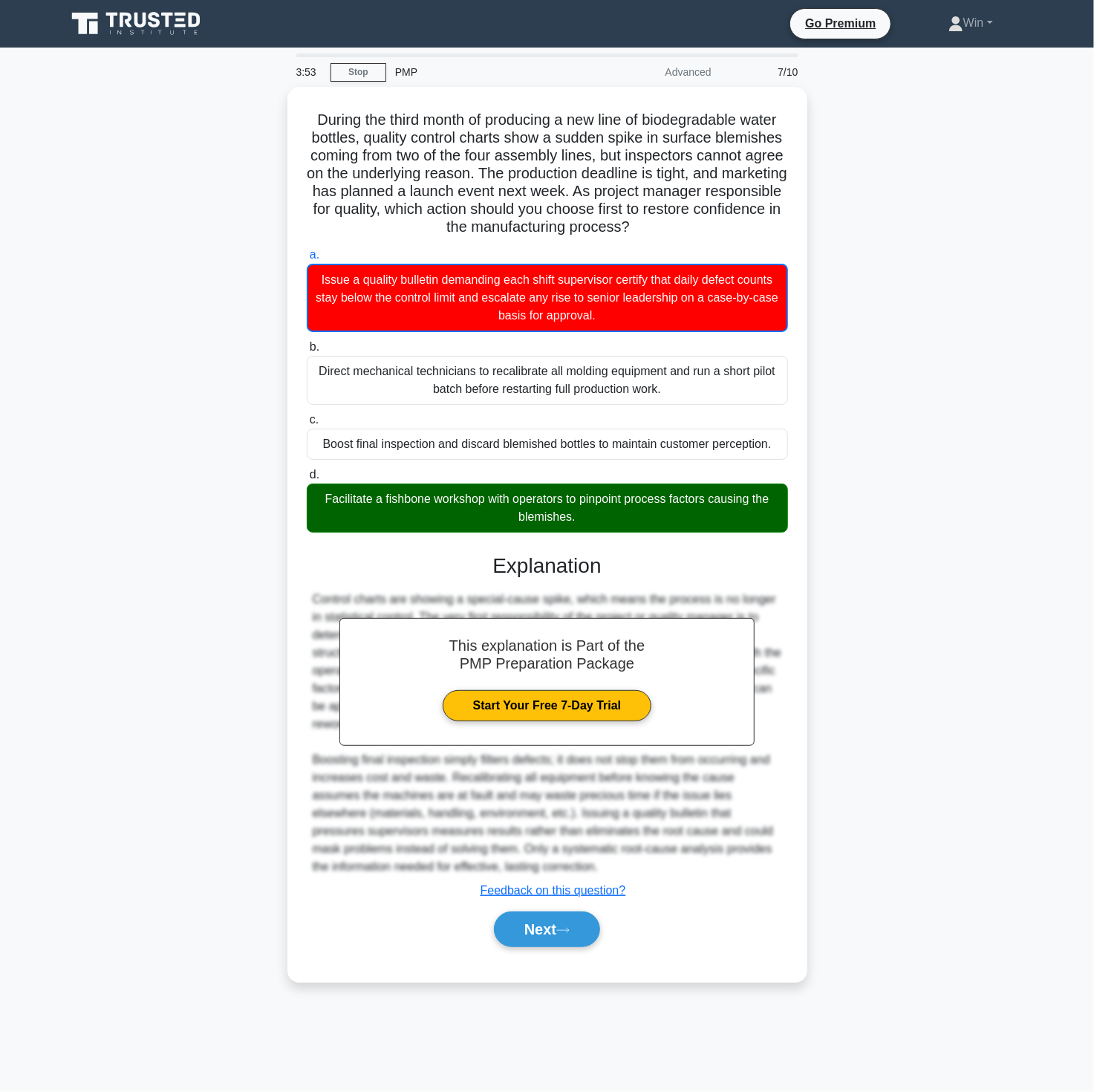
drag, startPoint x: 1000, startPoint y: 778, endPoint x: 897, endPoint y: 825, distance: 113.2
click at [996, 778] on div "During the third month of producing a new line of biodegradable water bottles, …" at bounding box center [547, 543] width 980 height 913
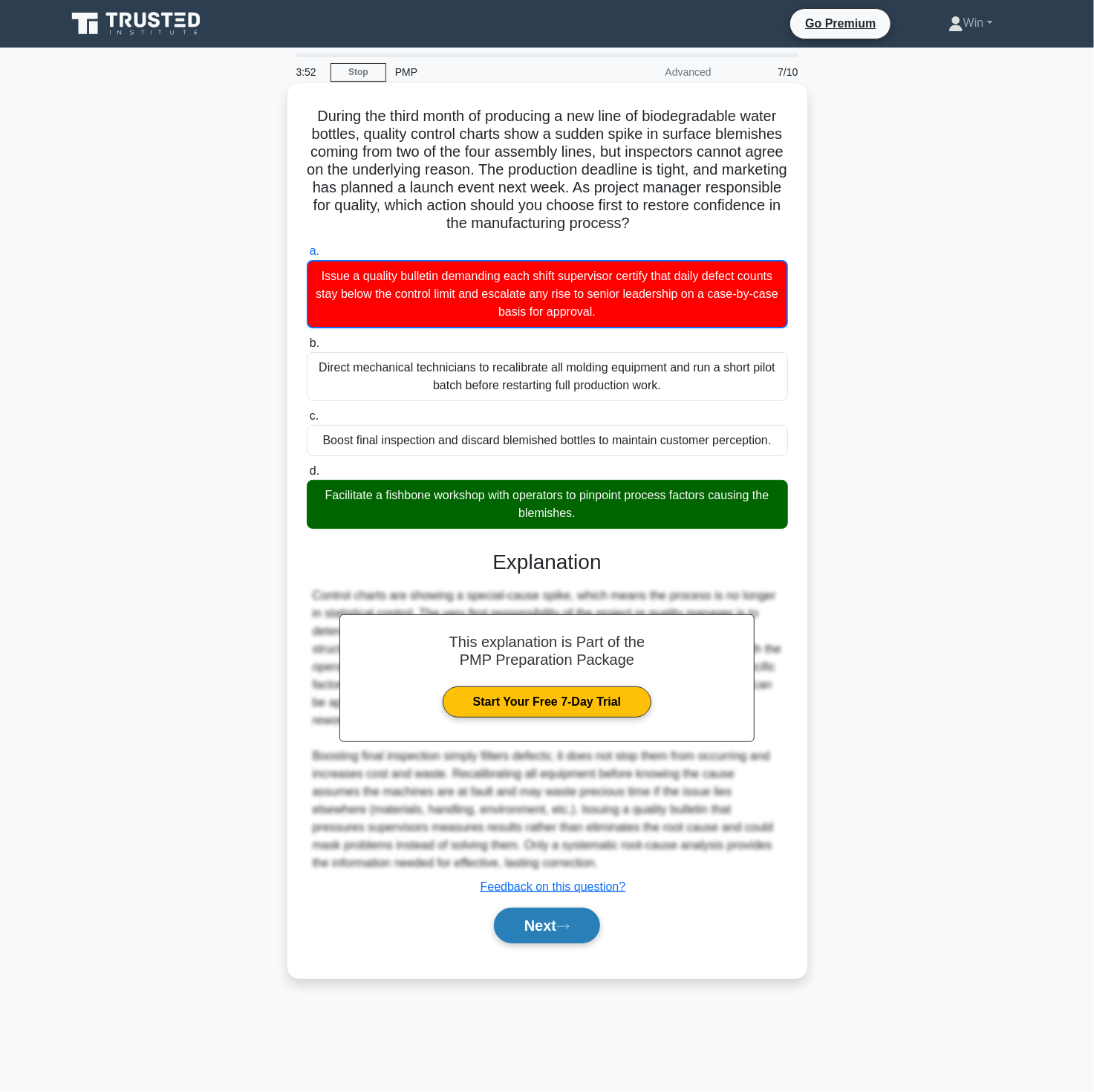
click at [513, 914] on button "Next" at bounding box center [547, 925] width 106 height 36
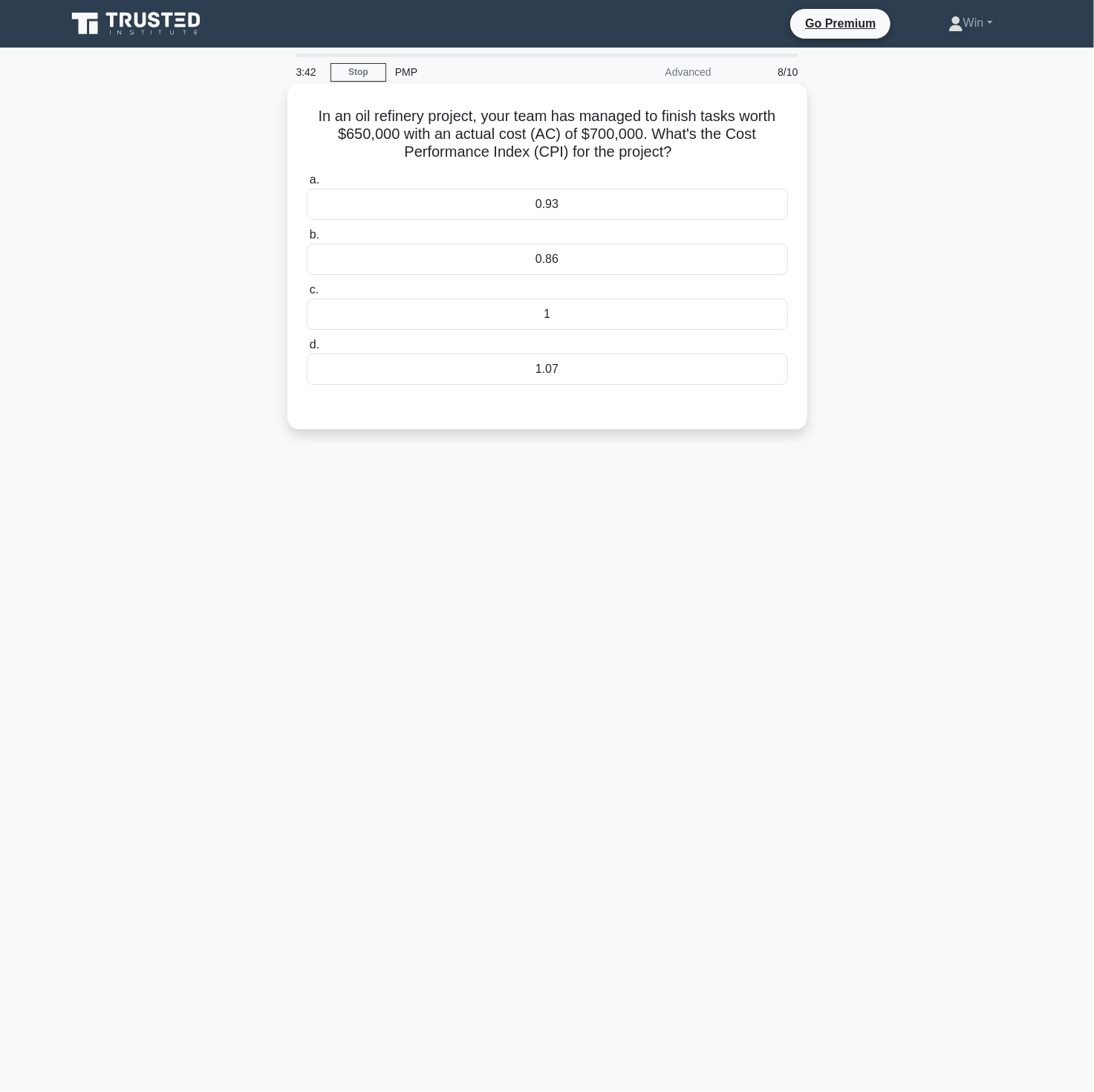
click at [577, 198] on div "0.93" at bounding box center [547, 204] width 482 height 31
click at [307, 185] on input "a. 0.93" at bounding box center [307, 180] width 0 height 9
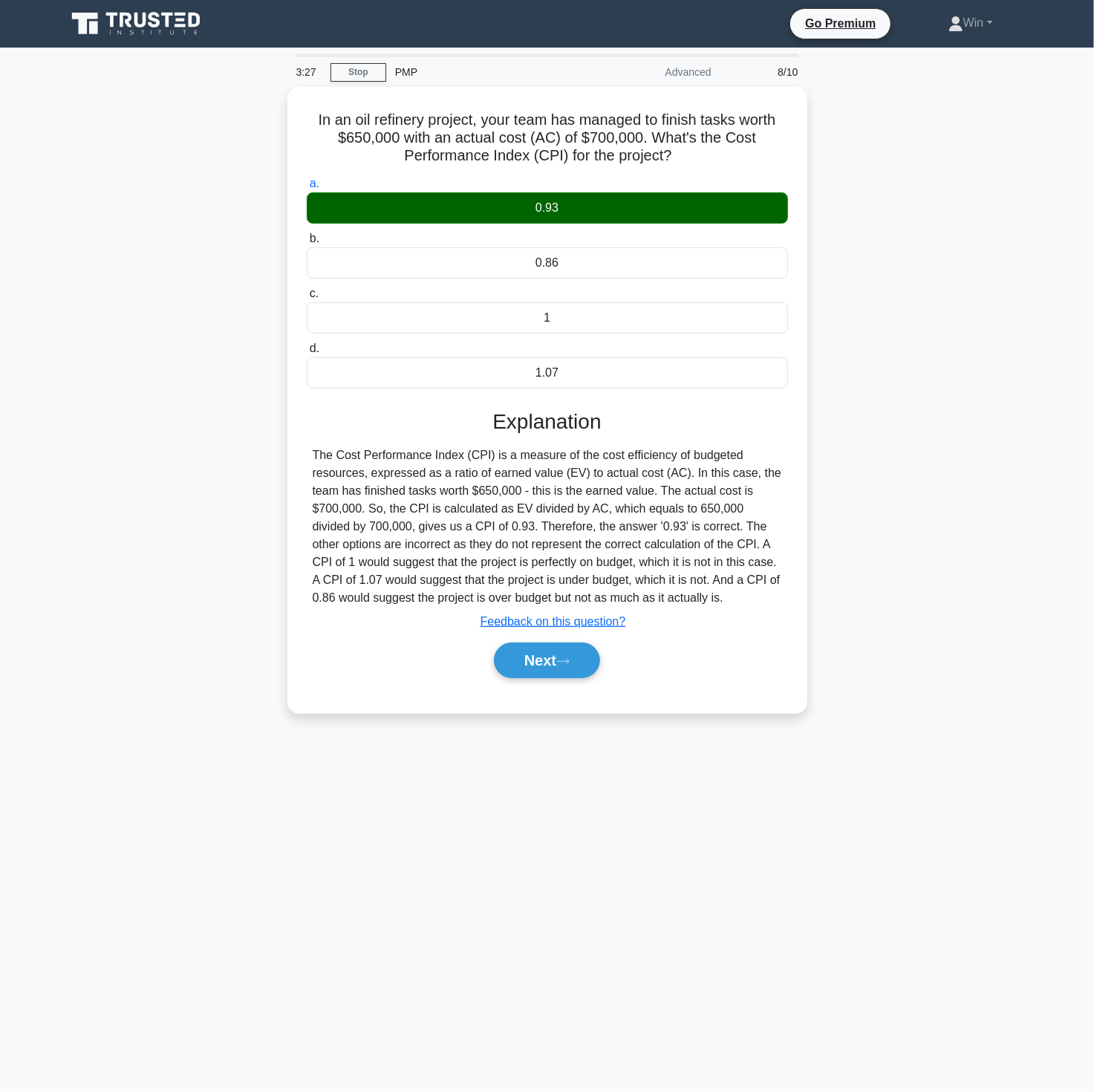
click at [704, 956] on main "3:27 Stop PMP Advanced 8/10 In an oil refinery project, your team has managed t…" at bounding box center [547, 570] width 1094 height 1045
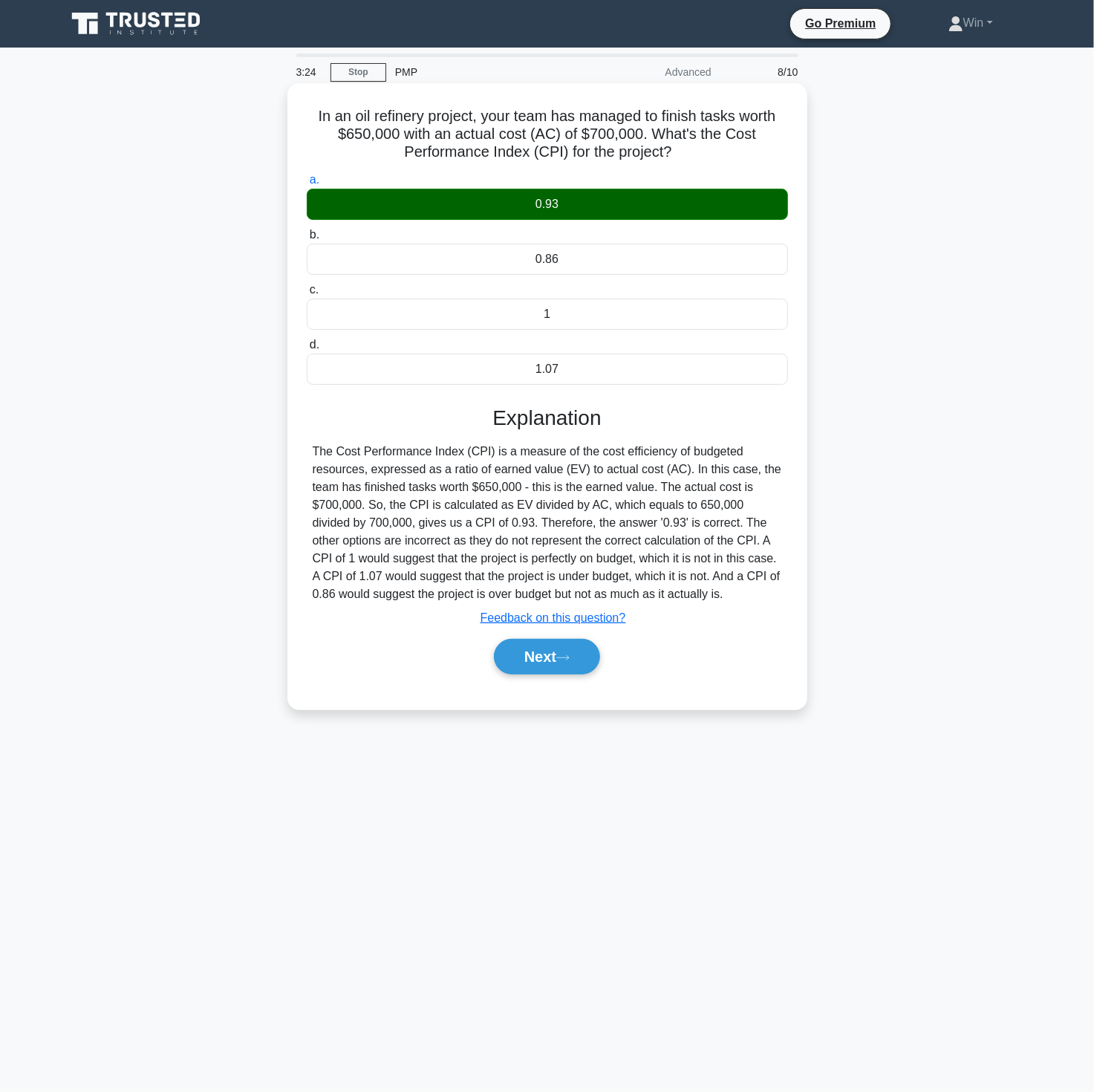
drag, startPoint x: 307, startPoint y: 114, endPoint x: 683, endPoint y: 150, distance: 377.7
click at [683, 150] on h5 "In an oil refinery project, your team has managed to finish tasks worth $650,00…" at bounding box center [547, 134] width 484 height 55
copy h5 "In an oil refinery project, your team has managed to finish tasks worth $650,00…"
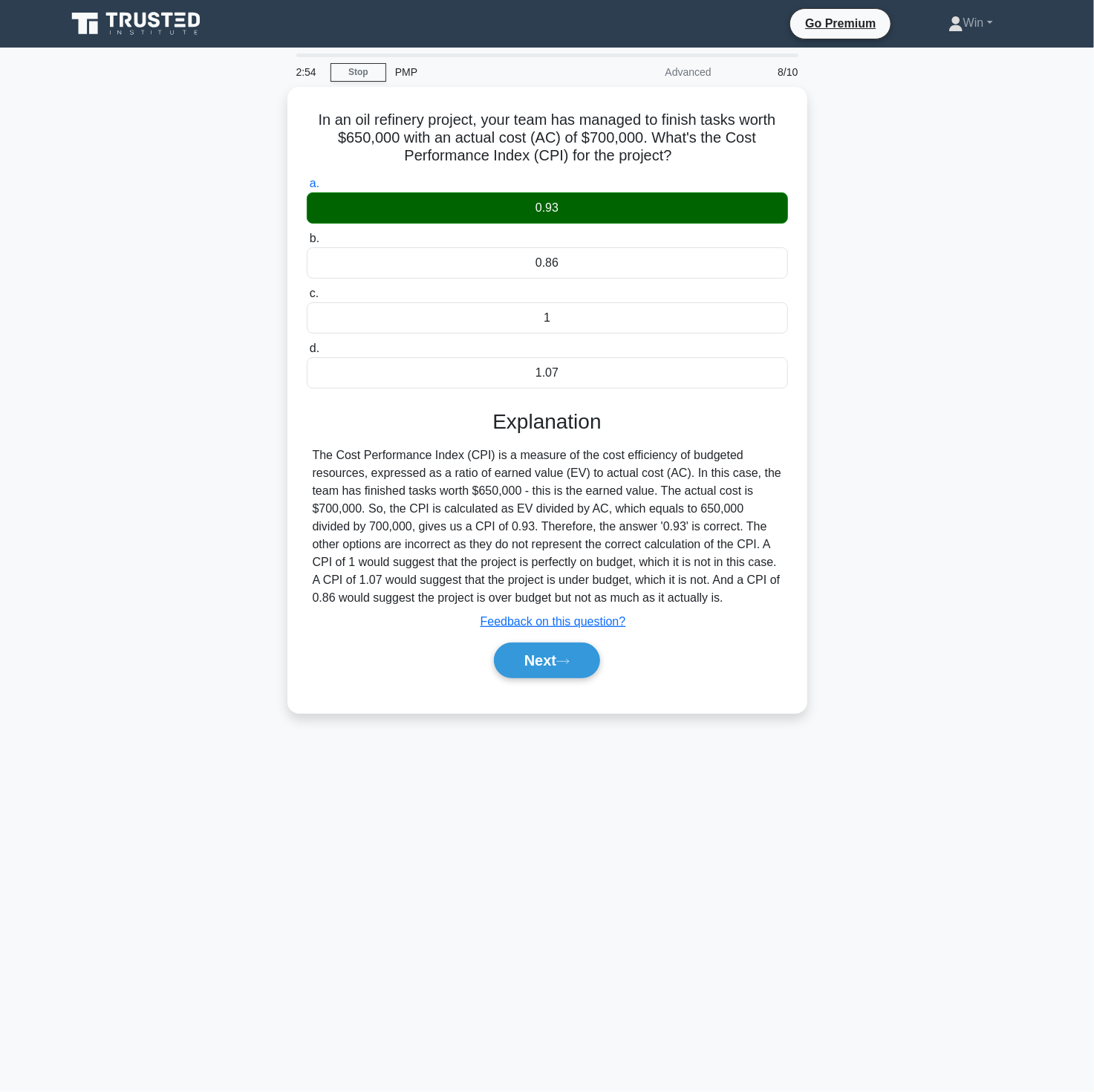
drag, startPoint x: 724, startPoint y: 768, endPoint x: 704, endPoint y: 757, distance: 22.8
click at [721, 767] on div "2:54 Stop PMP Advanced 8/10 In an oil refinery project, your team has managed t…" at bounding box center [547, 425] width 980 height 743
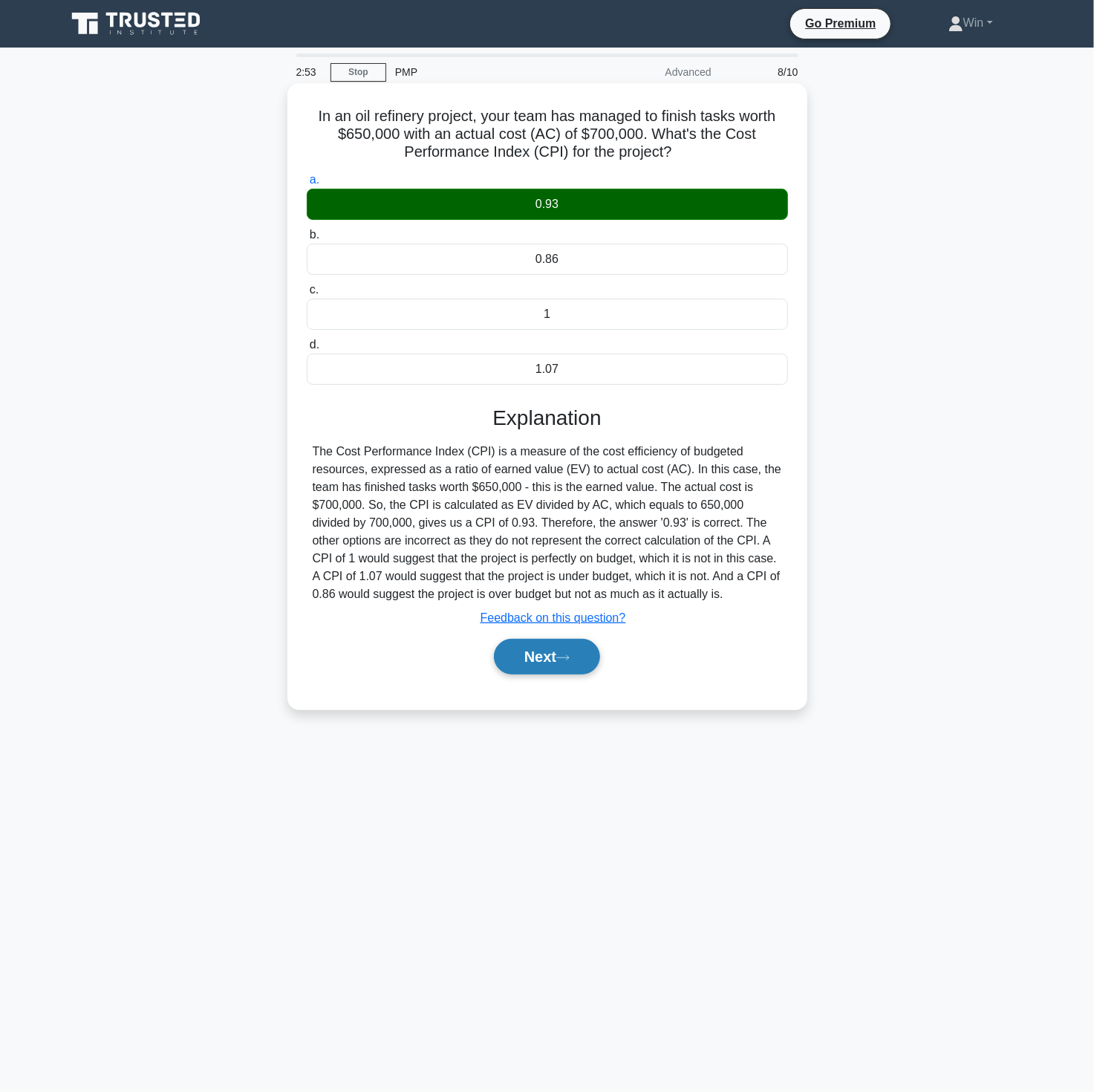
click at [548, 656] on button "Next" at bounding box center [547, 657] width 106 height 36
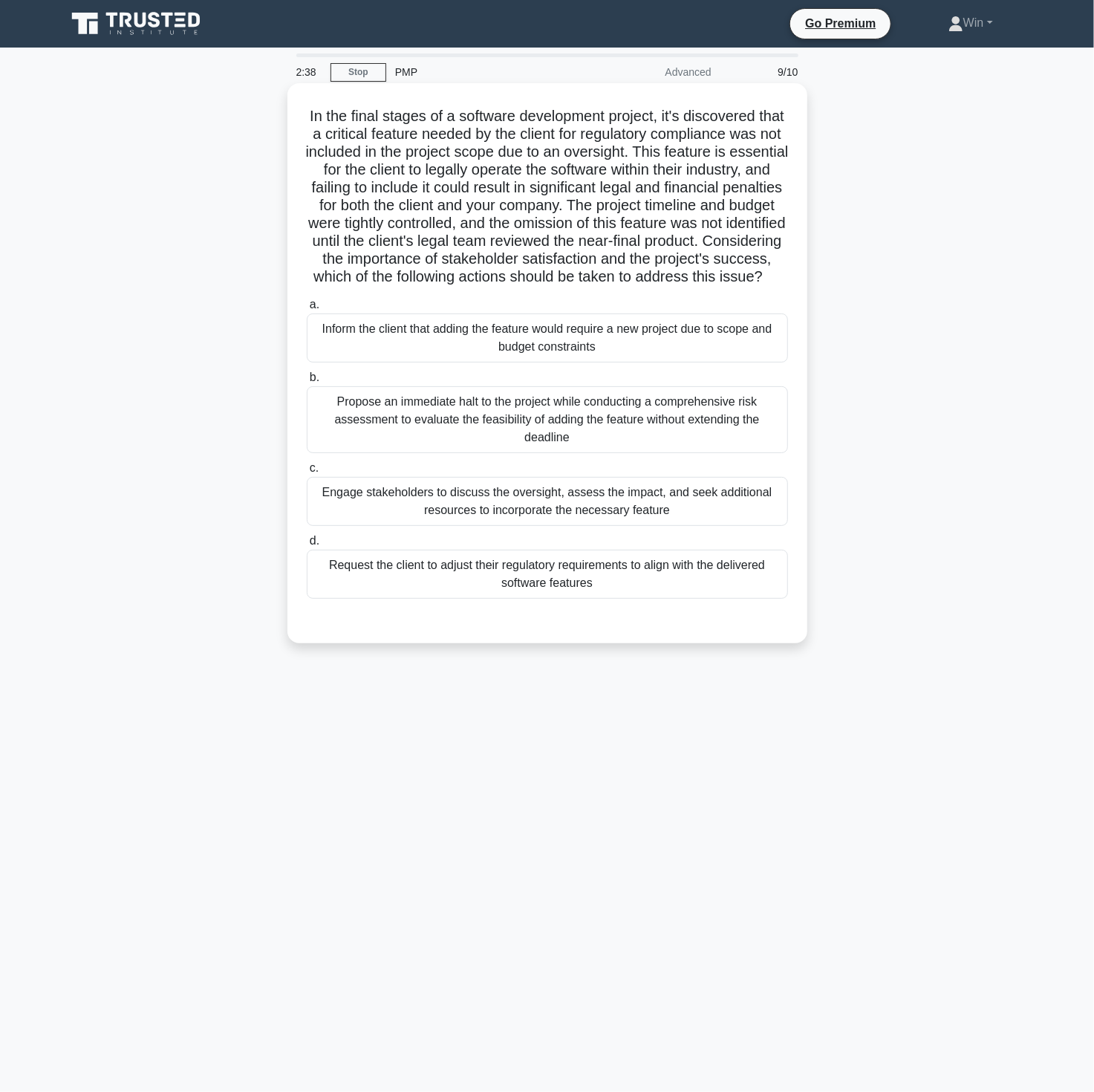
click at [516, 353] on div "Inform the client that adding the feature would require a new project due to sc…" at bounding box center [547, 338] width 482 height 49
click at [307, 310] on input "a. Inform the client that adding the feature would require a new project due to…" at bounding box center [307, 305] width 0 height 9
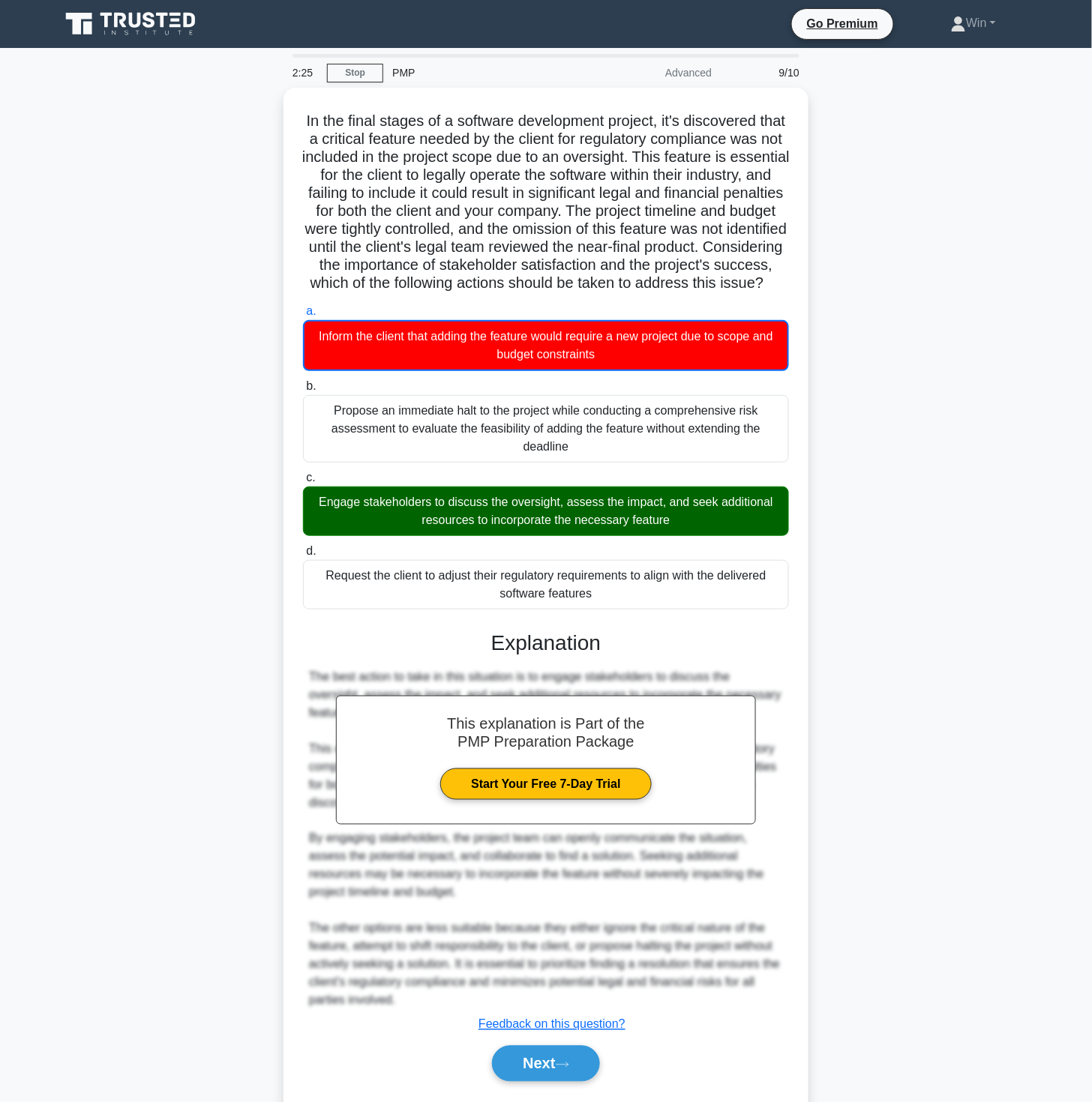
click at [914, 912] on div "In the final stages of a software development project, it's discovered that a c…" at bounding box center [546, 611] width 990 height 1047
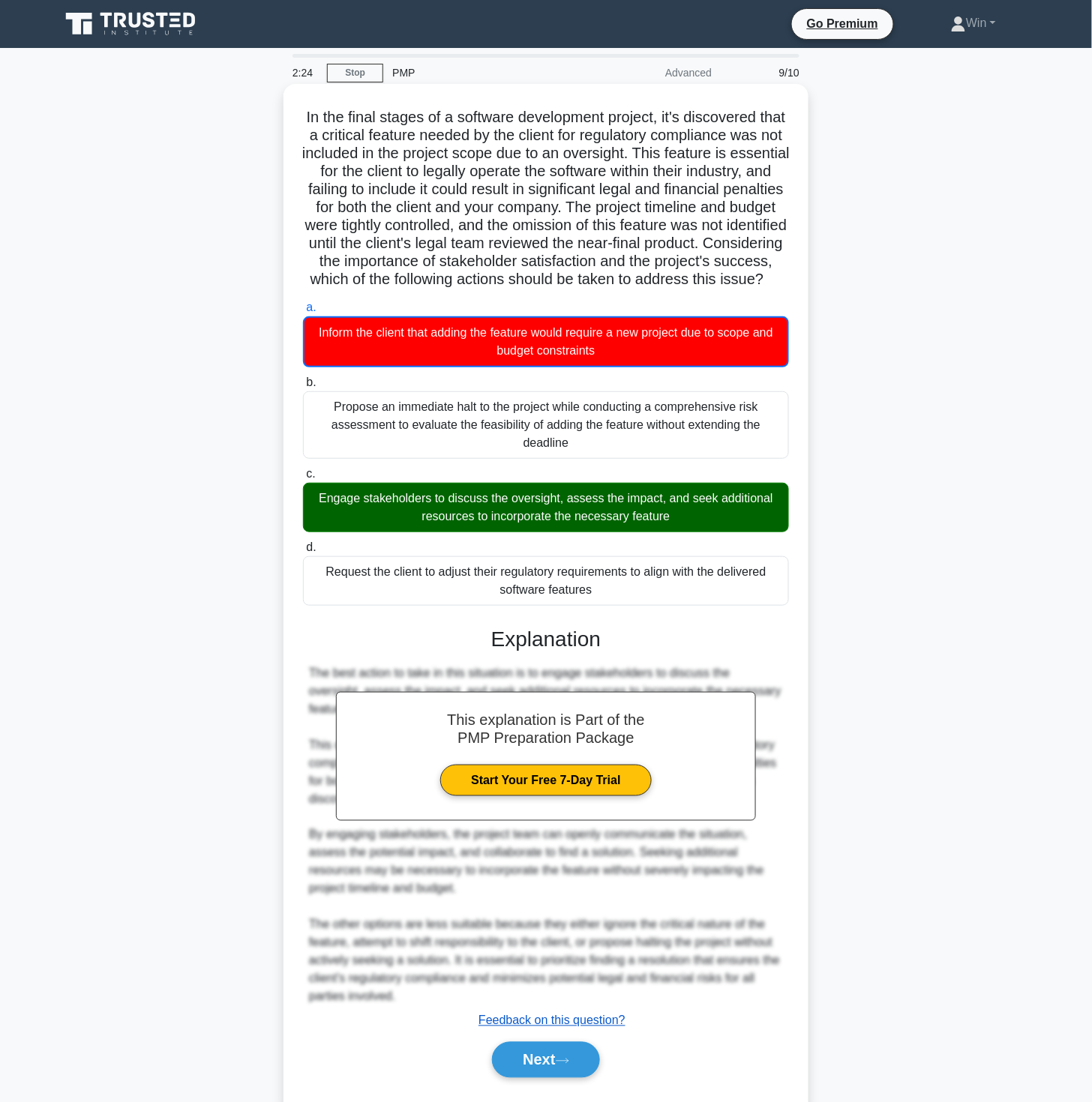
drag, startPoint x: 541, startPoint y: 1068, endPoint x: 579, endPoint y: 1045, distance: 44.4
click at [541, 1068] on button "Next" at bounding box center [545, 1060] width 107 height 36
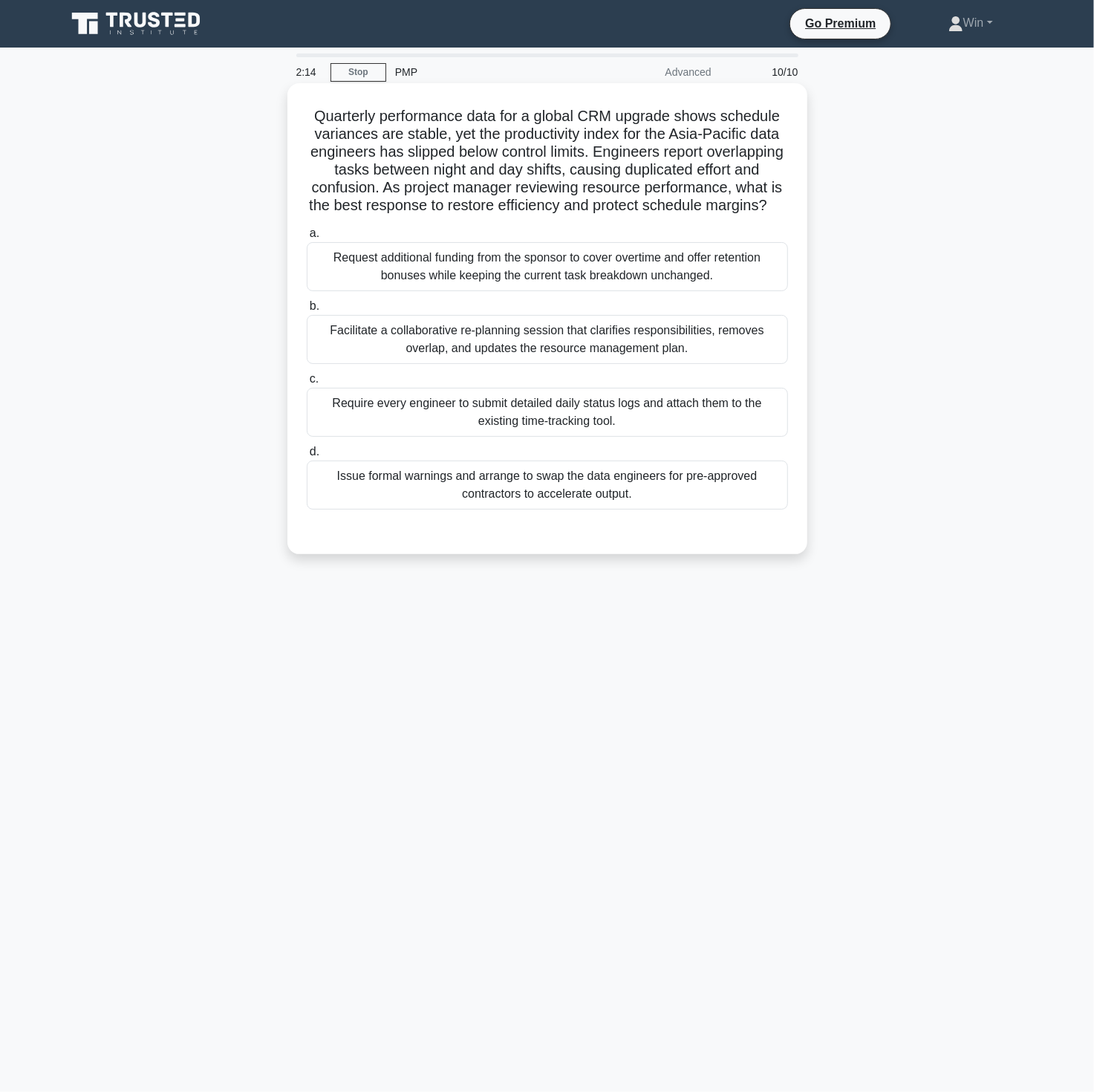
click at [535, 291] on div "Request additional funding from the sponsor to cover overtime and offer retenti…" at bounding box center [547, 266] width 482 height 49
click at [307, 238] on input "a. Request additional funding from the sponsor to cover overtime and offer rete…" at bounding box center [307, 233] width 0 height 9
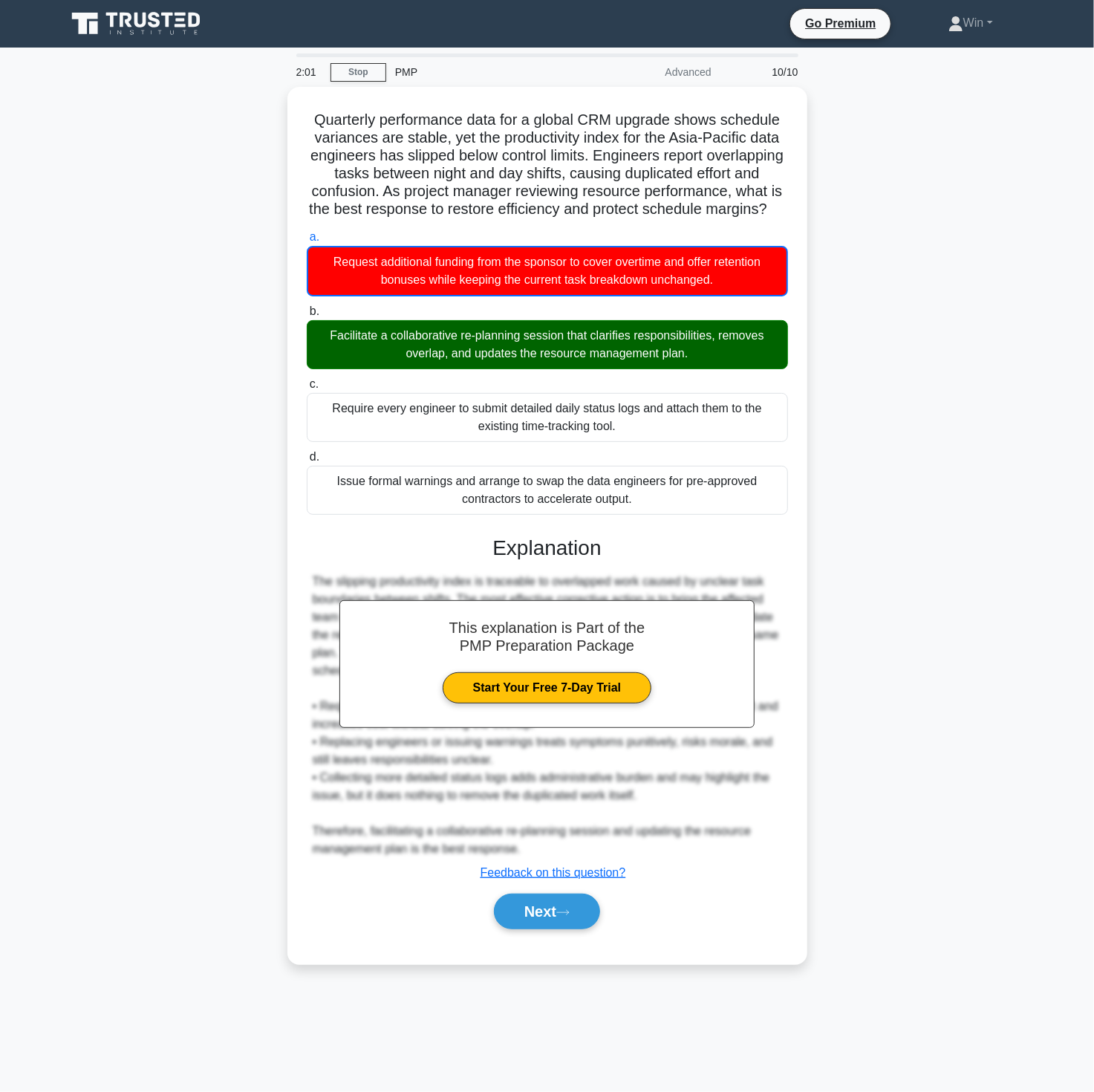
click at [900, 818] on div "Quarterly performance data for a global CRM upgrade shows schedule variances ar…" at bounding box center [547, 535] width 980 height 895
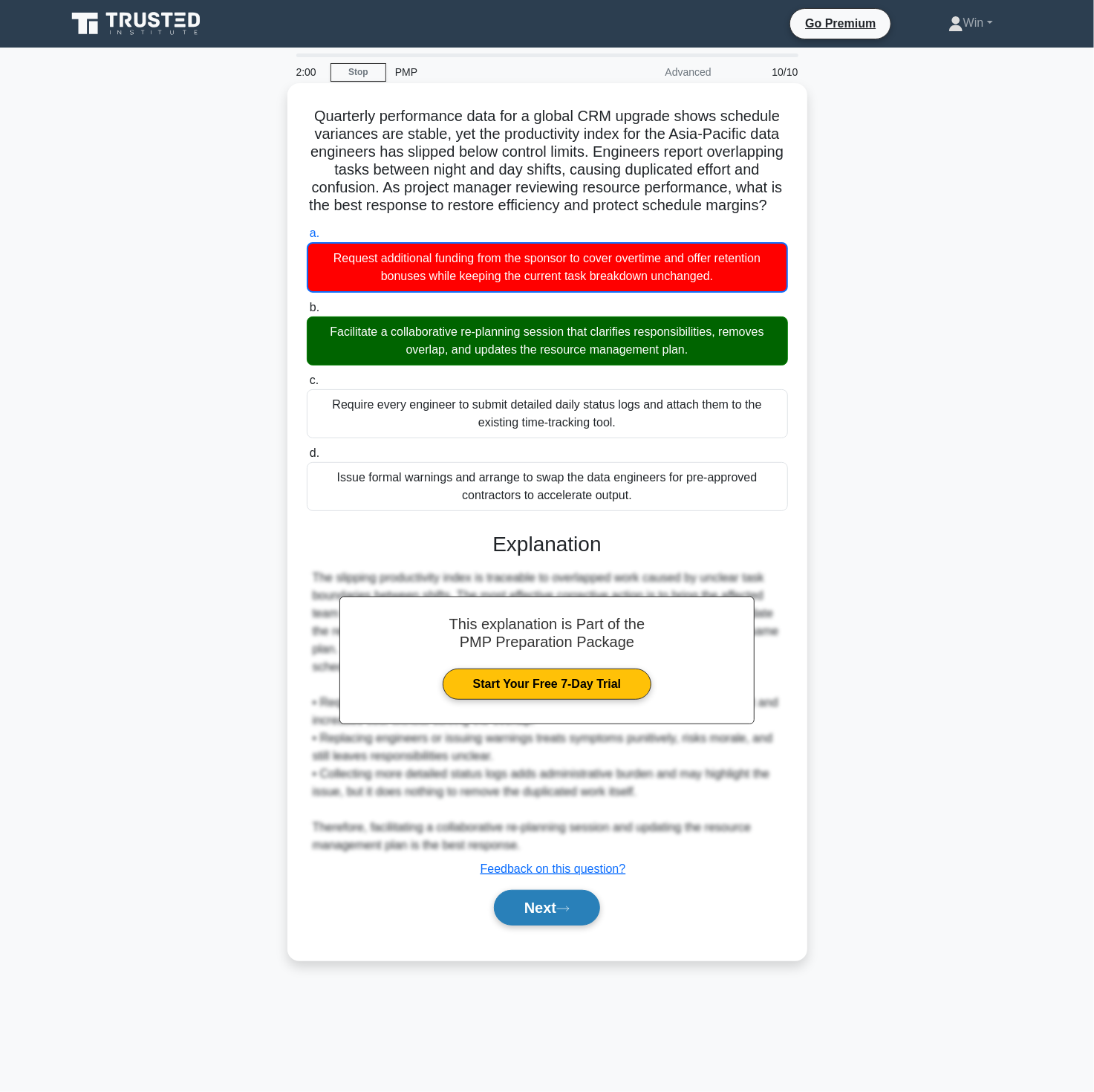
click at [535, 925] on button "Next" at bounding box center [547, 908] width 106 height 36
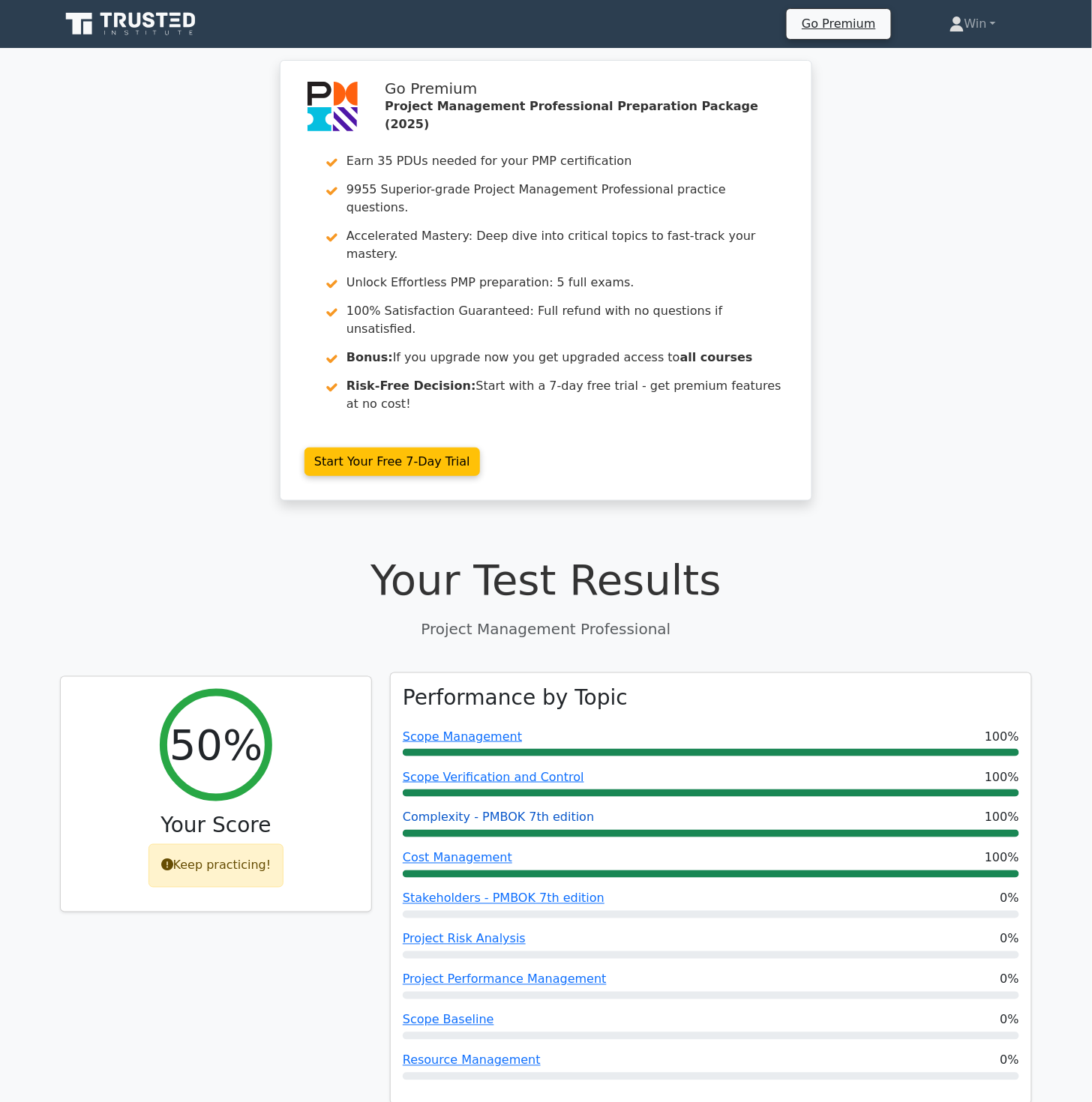
click at [553, 811] on link "Complexity - PMBOK 7th edition" at bounding box center [498, 818] width 191 height 14
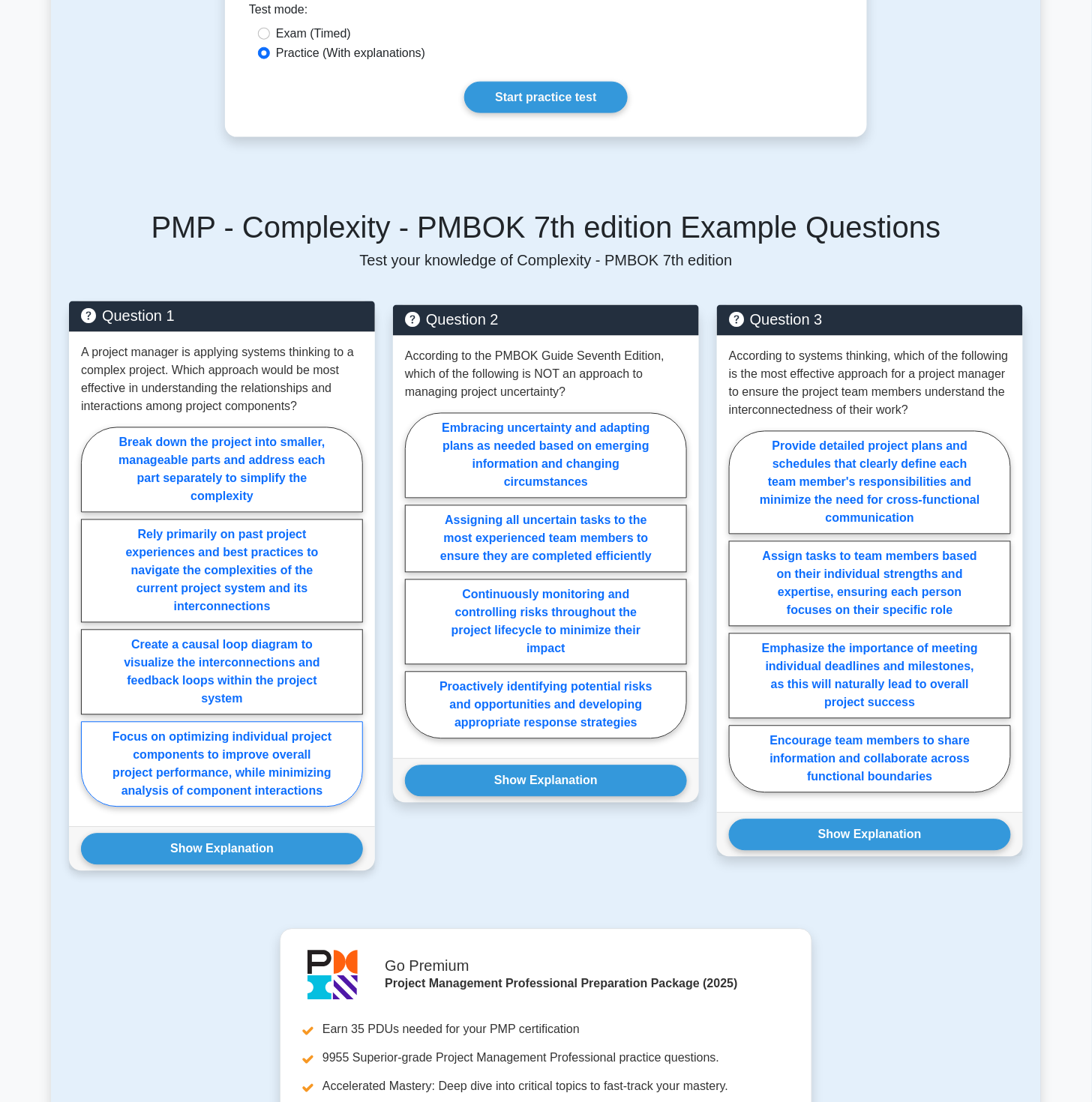
scroll to position [500, 0]
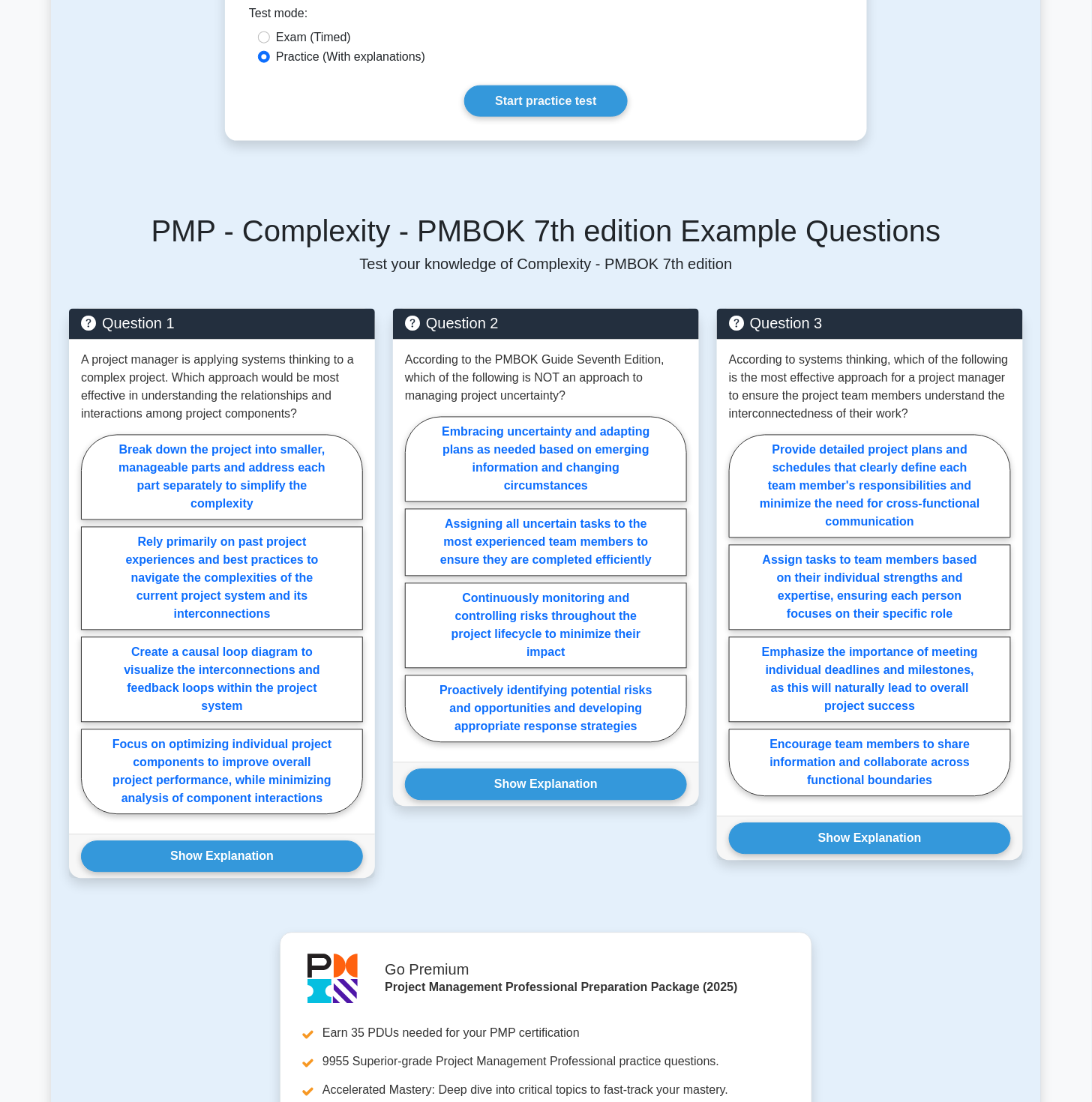
drag, startPoint x: 918, startPoint y: 1028, endPoint x: 909, endPoint y: 1020, distance: 12.0
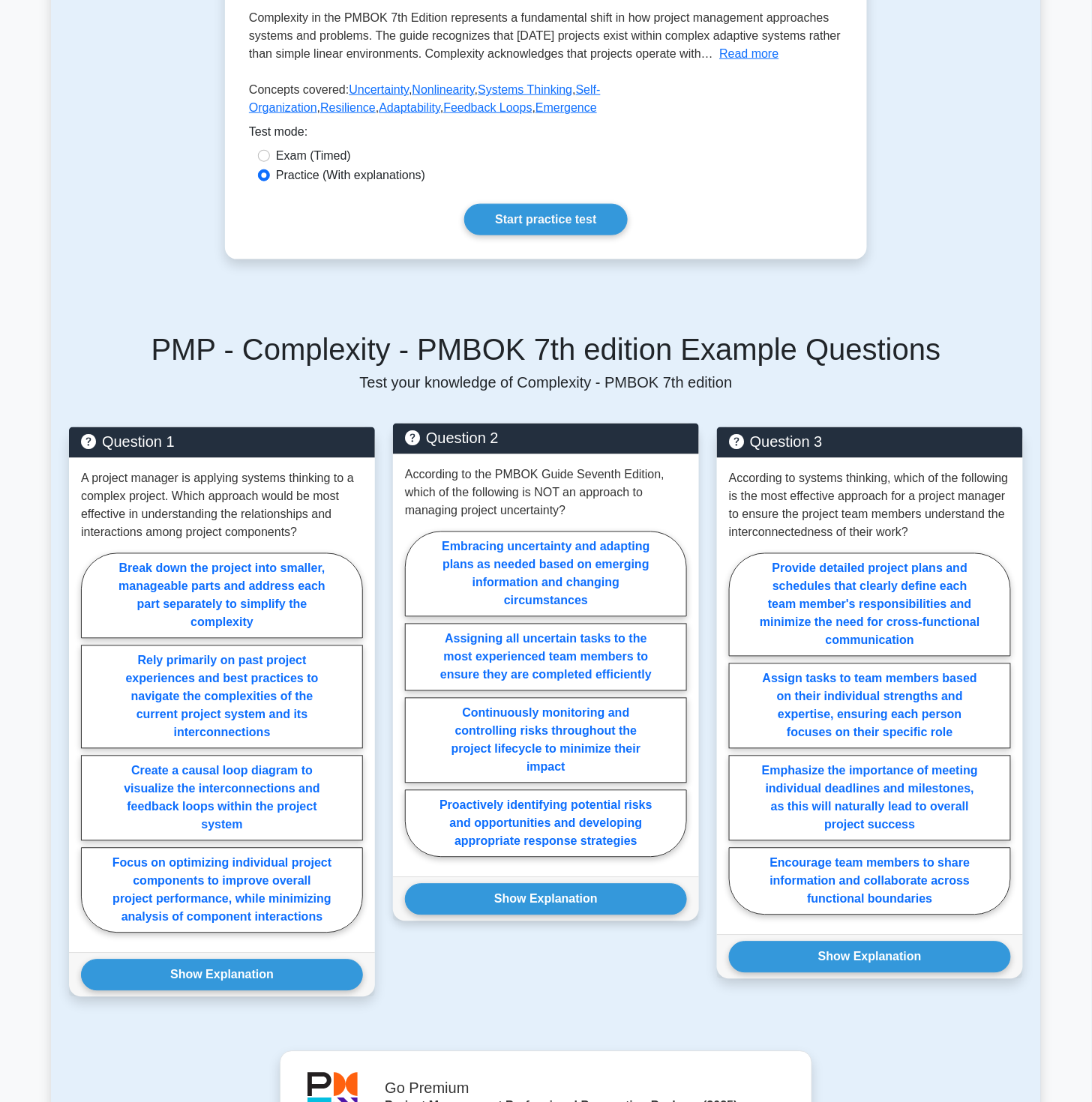
scroll to position [250, 0]
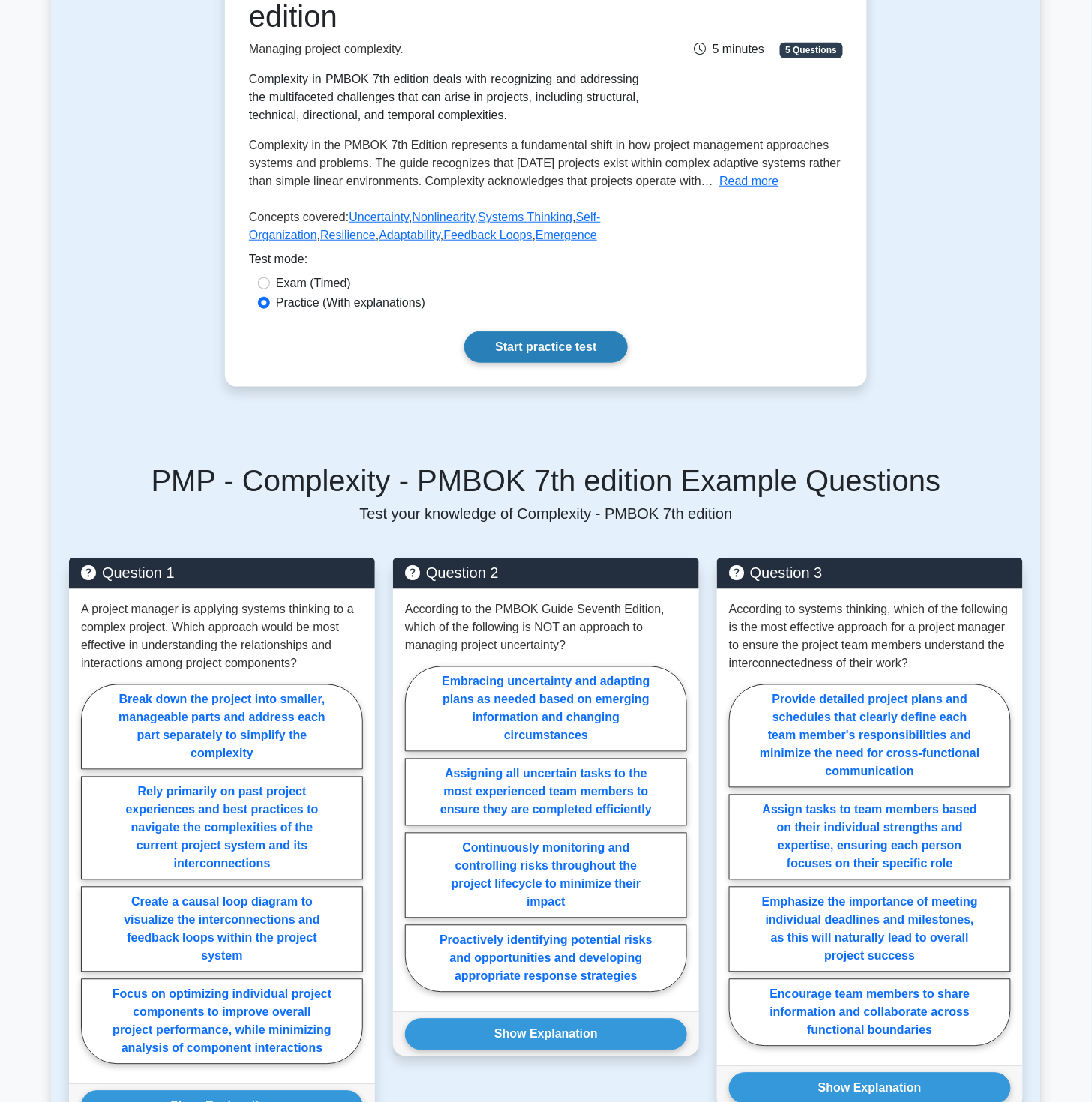
click at [568, 342] on link "Start practice test" at bounding box center [545, 347] width 163 height 31
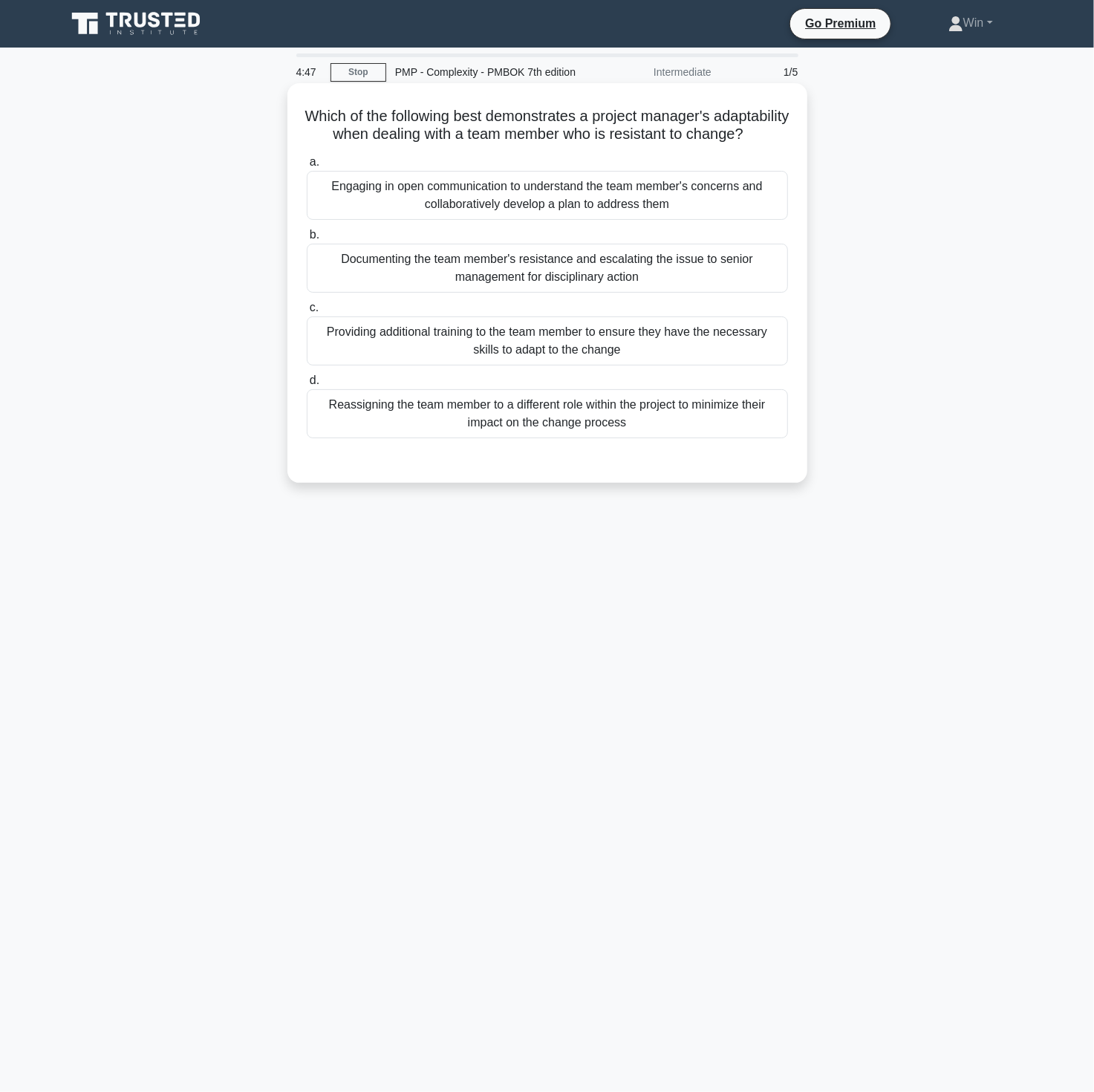
click at [546, 216] on div "Engaging in open communication to understand the team member's concerns and col…" at bounding box center [547, 195] width 482 height 49
click at [307, 167] on input "a. Engaging in open communication to understand the team member's concerns and …" at bounding box center [307, 162] width 0 height 9
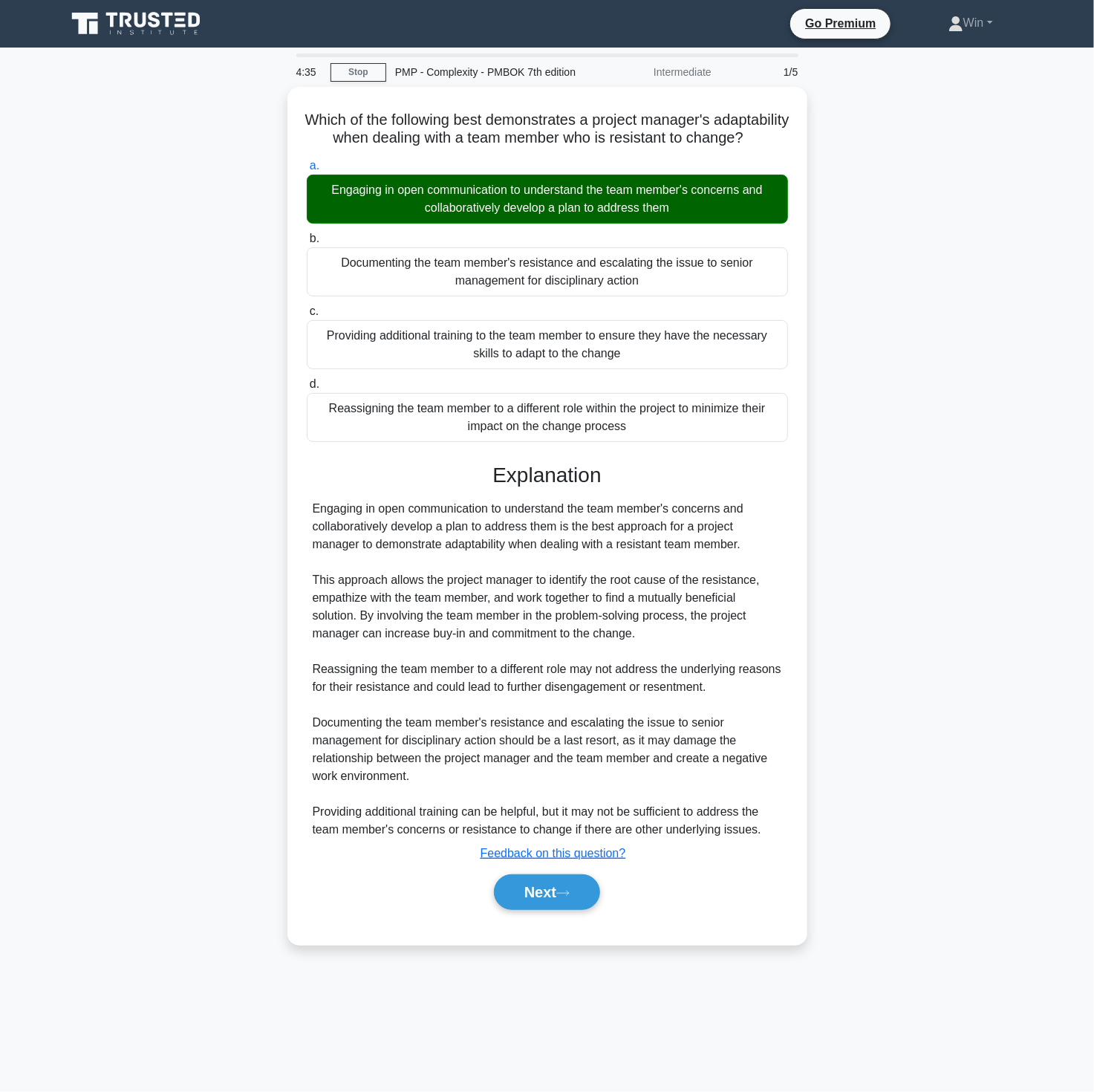
click at [1012, 696] on div "Which of the following best demonstrates a project manager's adaptability when …" at bounding box center [547, 525] width 980 height 876
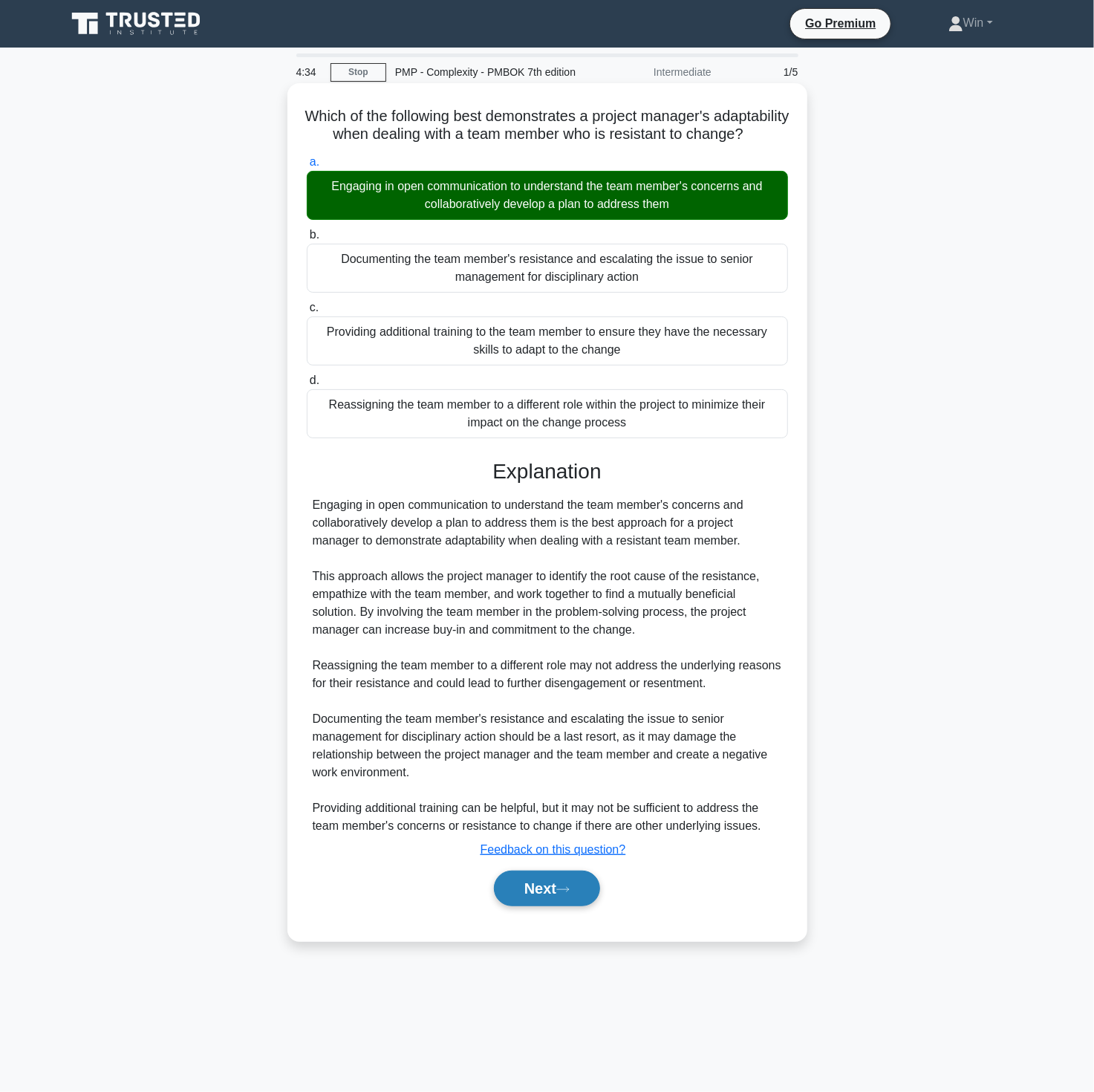
click at [543, 907] on button "Next" at bounding box center [547, 889] width 106 height 36
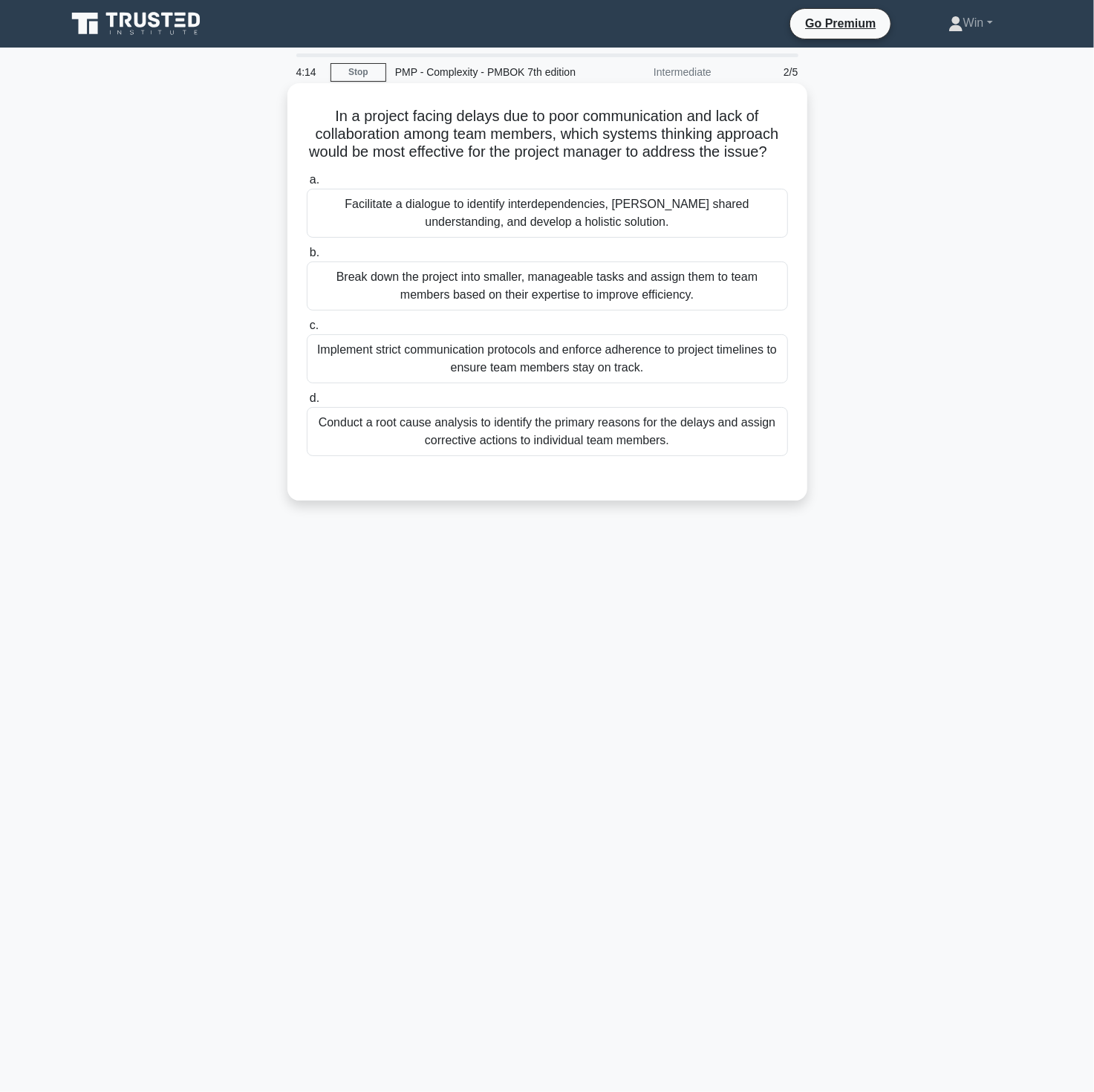
click at [476, 380] on div "Implement strict communication protocols and enforce adherence to project timel…" at bounding box center [547, 359] width 482 height 49
click at [307, 331] on input "c. Implement strict communication protocols and enforce adherence to project ti…" at bounding box center [307, 325] width 0 height 9
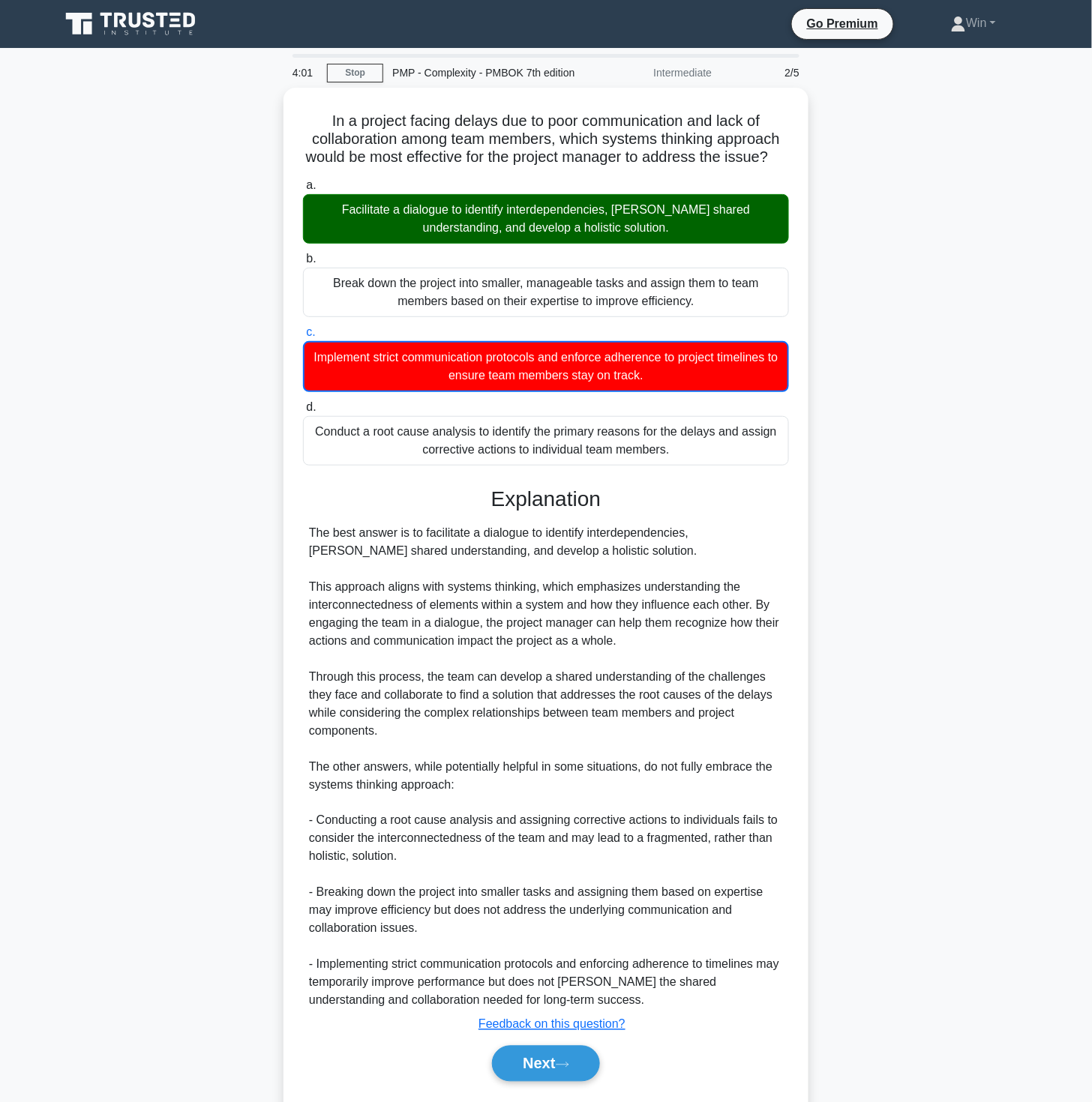
click at [992, 618] on div "In a project facing delays due to poor communication and lack of collaboration …" at bounding box center [546, 611] width 990 height 1047
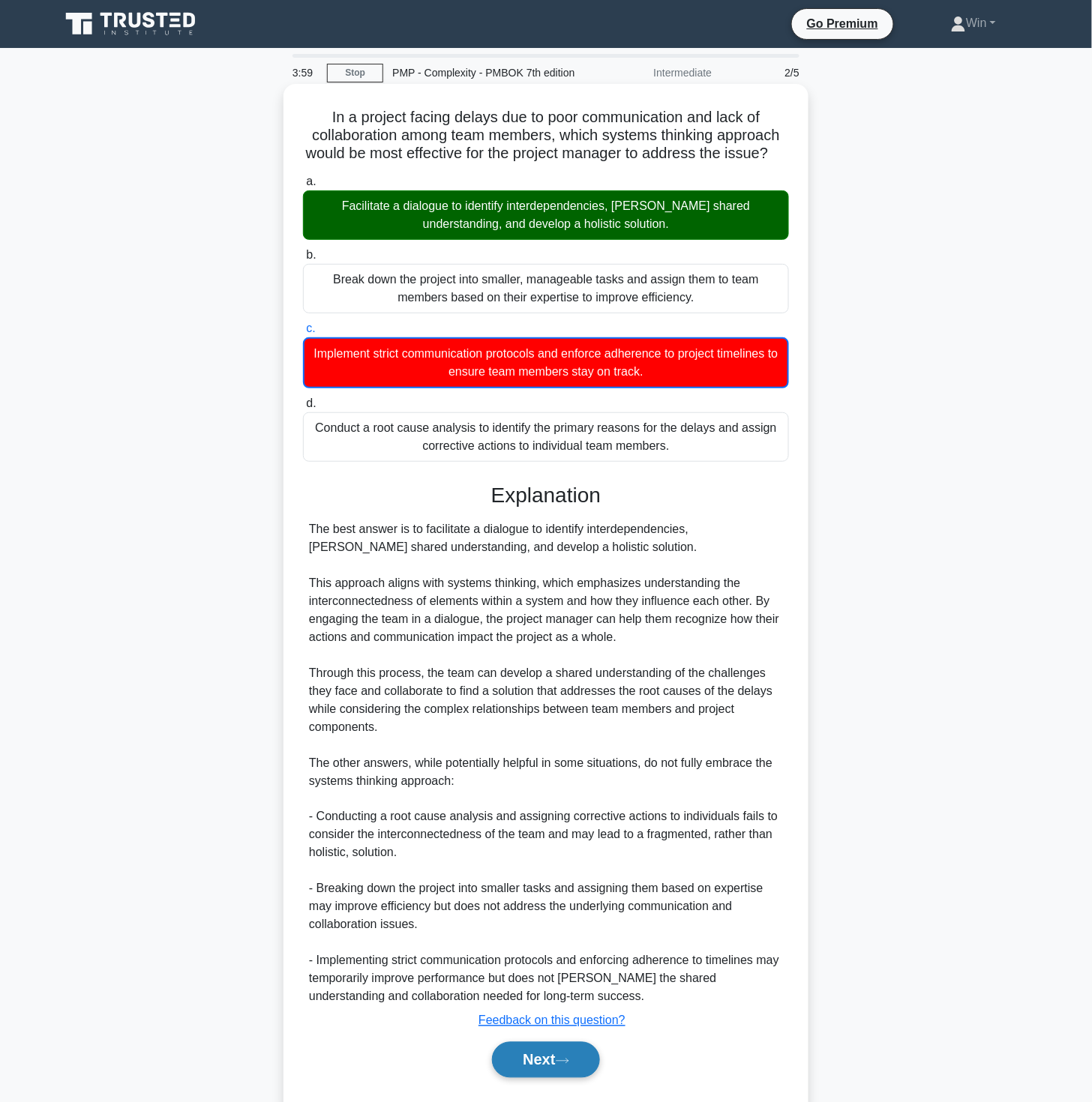
click at [549, 1075] on button "Next" at bounding box center [545, 1060] width 107 height 36
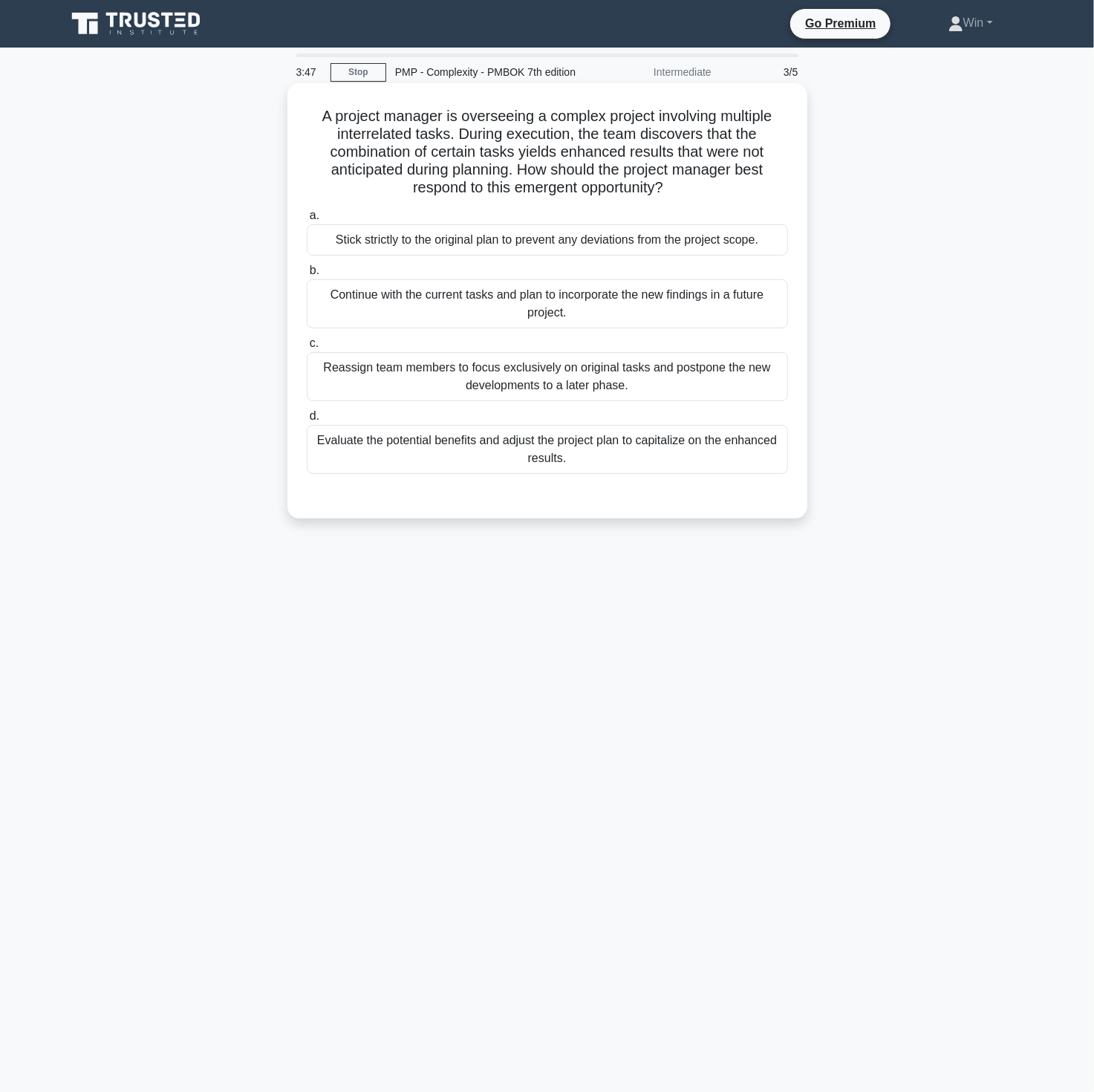
click at [545, 311] on div "Continue with the current tasks and plan to incorporate the new findings in a f…" at bounding box center [547, 304] width 482 height 49
click at [307, 276] on input "b. Continue with the current tasks and plan to incorporate the new findings in …" at bounding box center [307, 271] width 0 height 9
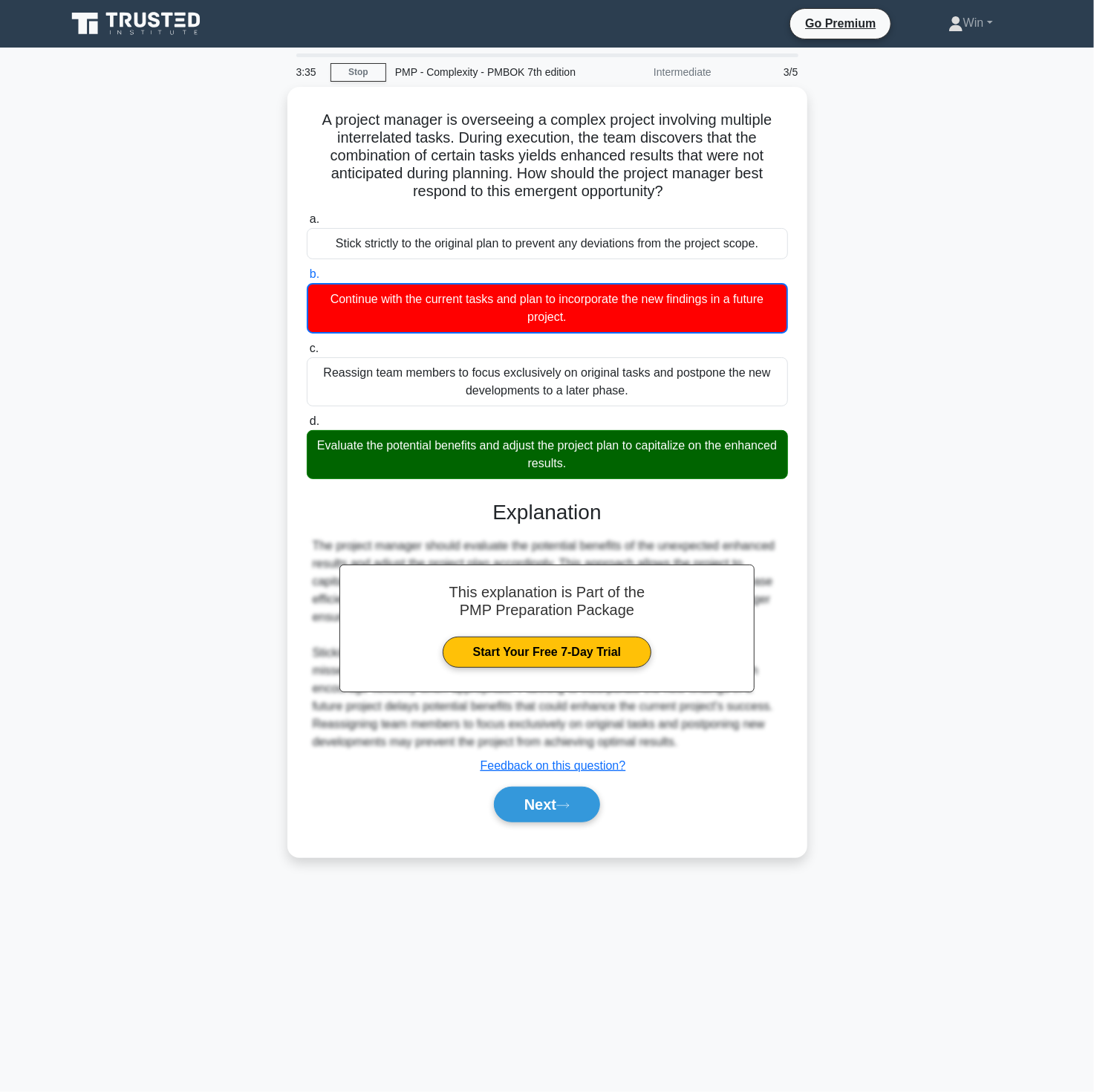
drag, startPoint x: 899, startPoint y: 728, endPoint x: 843, endPoint y: 743, distance: 58.0
click at [899, 728] on div "A project manager is overseeing a complex project involving multiple interrelat…" at bounding box center [547, 481] width 980 height 788
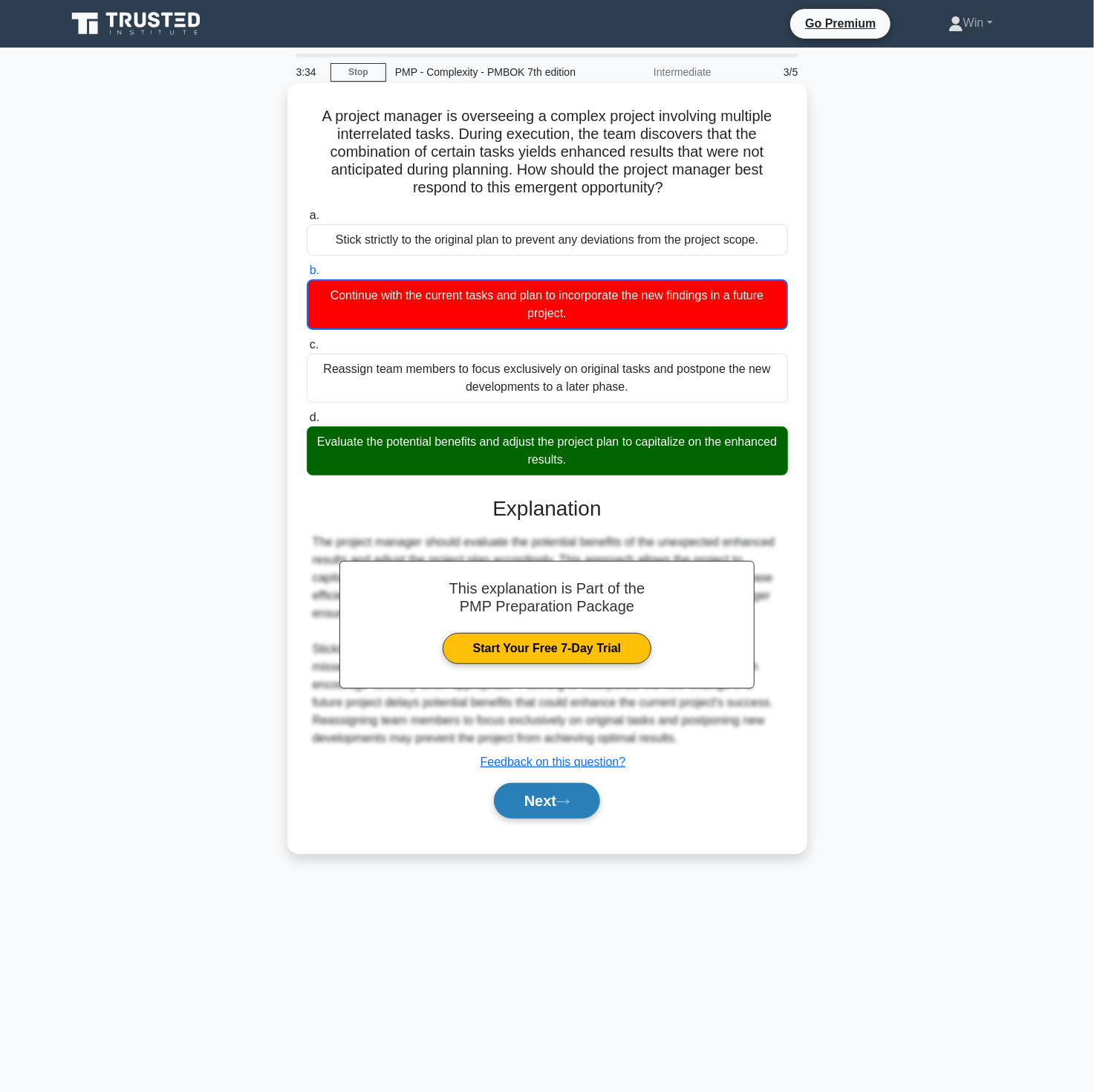
click at [536, 796] on button "Next" at bounding box center [547, 801] width 106 height 36
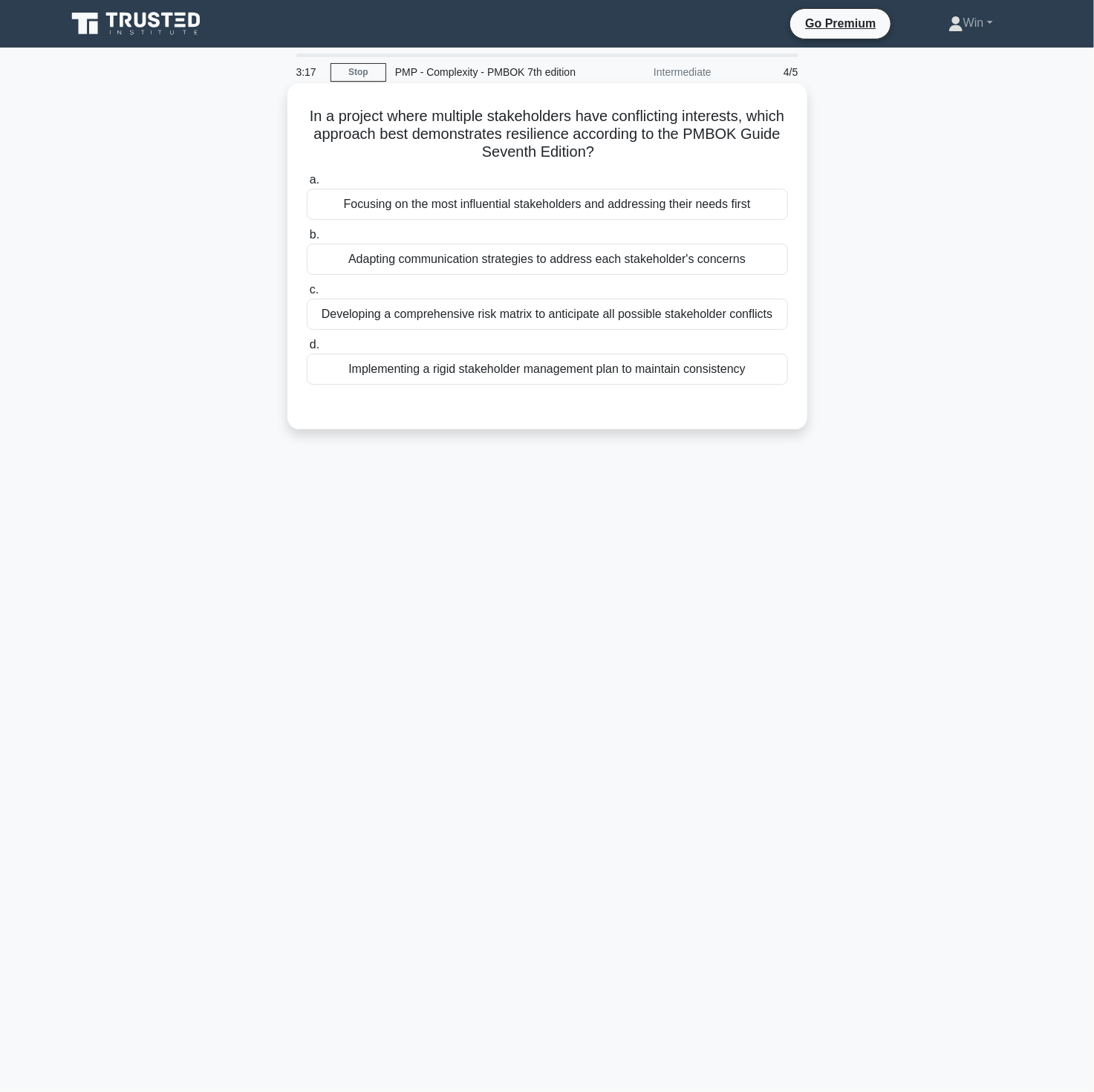
click at [545, 374] on div "Implementing a rigid stakeholder management plan to maintain consistency" at bounding box center [547, 369] width 482 height 31
click at [307, 350] on input "d. Implementing a rigid stakeholder management plan to maintain consistency" at bounding box center [307, 345] width 0 height 9
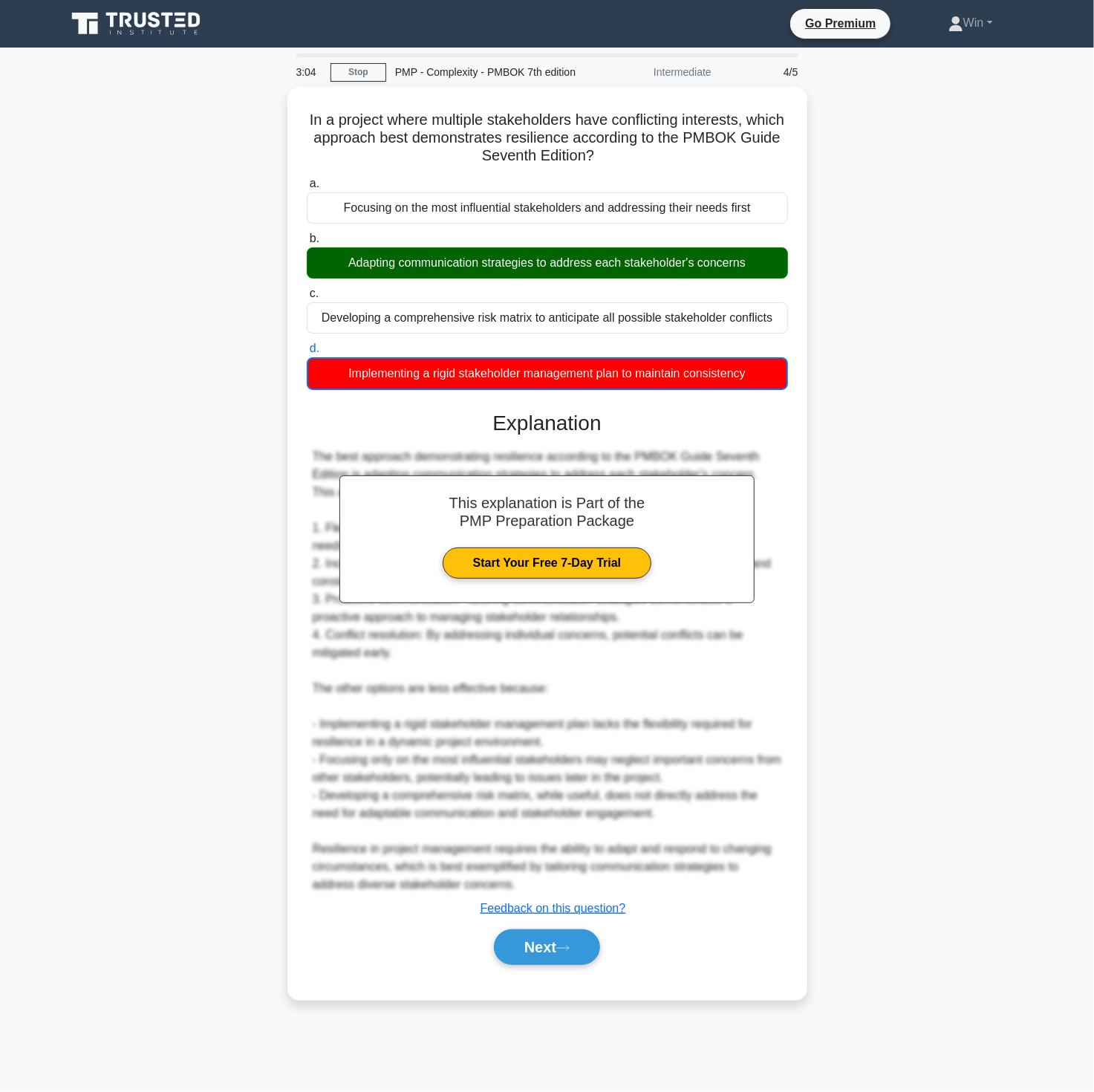
click at [933, 685] on div "In a project where multiple stakeholders have conflicting interests, which appr…" at bounding box center [547, 553] width 980 height 931
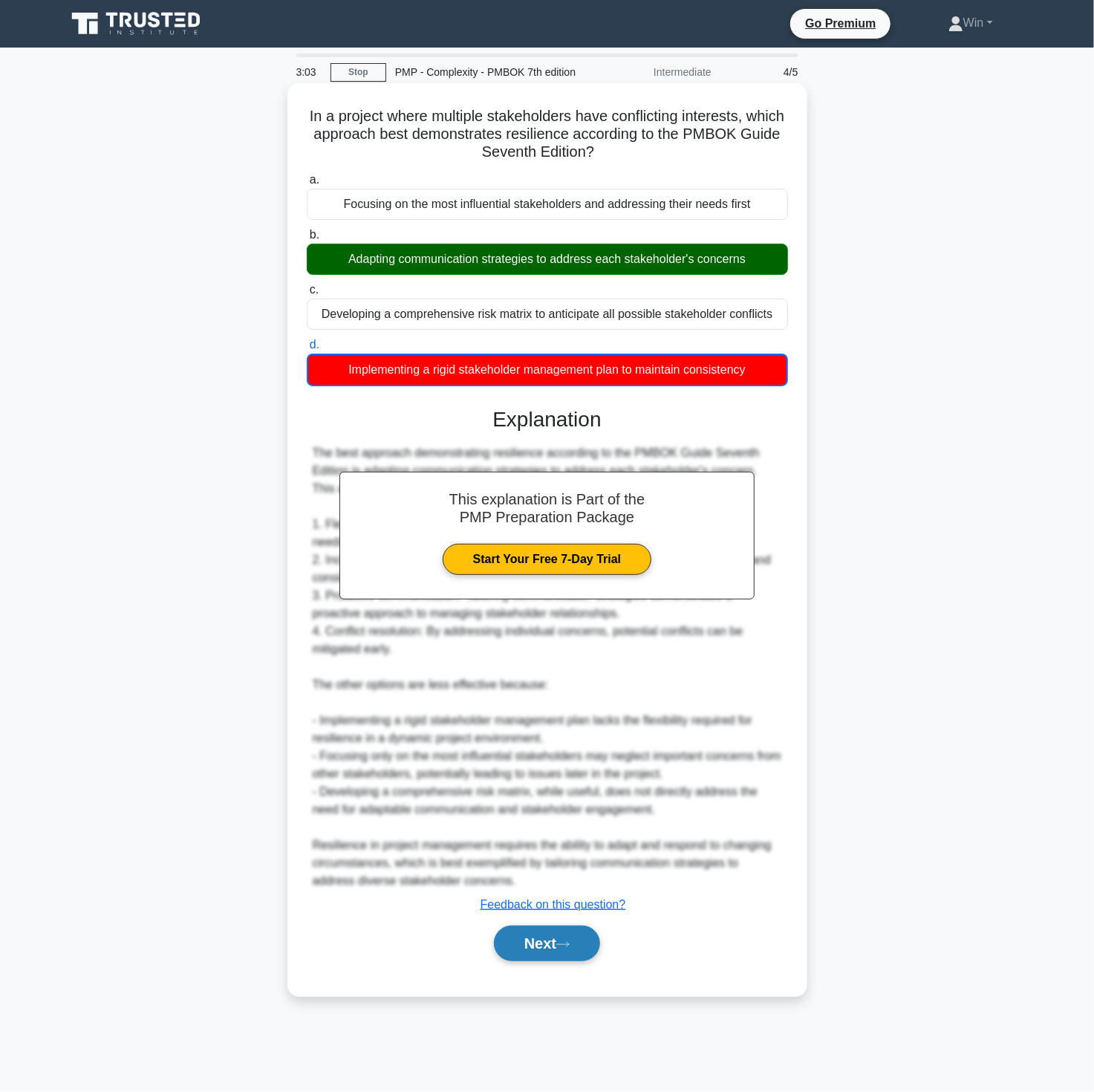
click at [545, 925] on button "Next" at bounding box center [547, 943] width 106 height 36
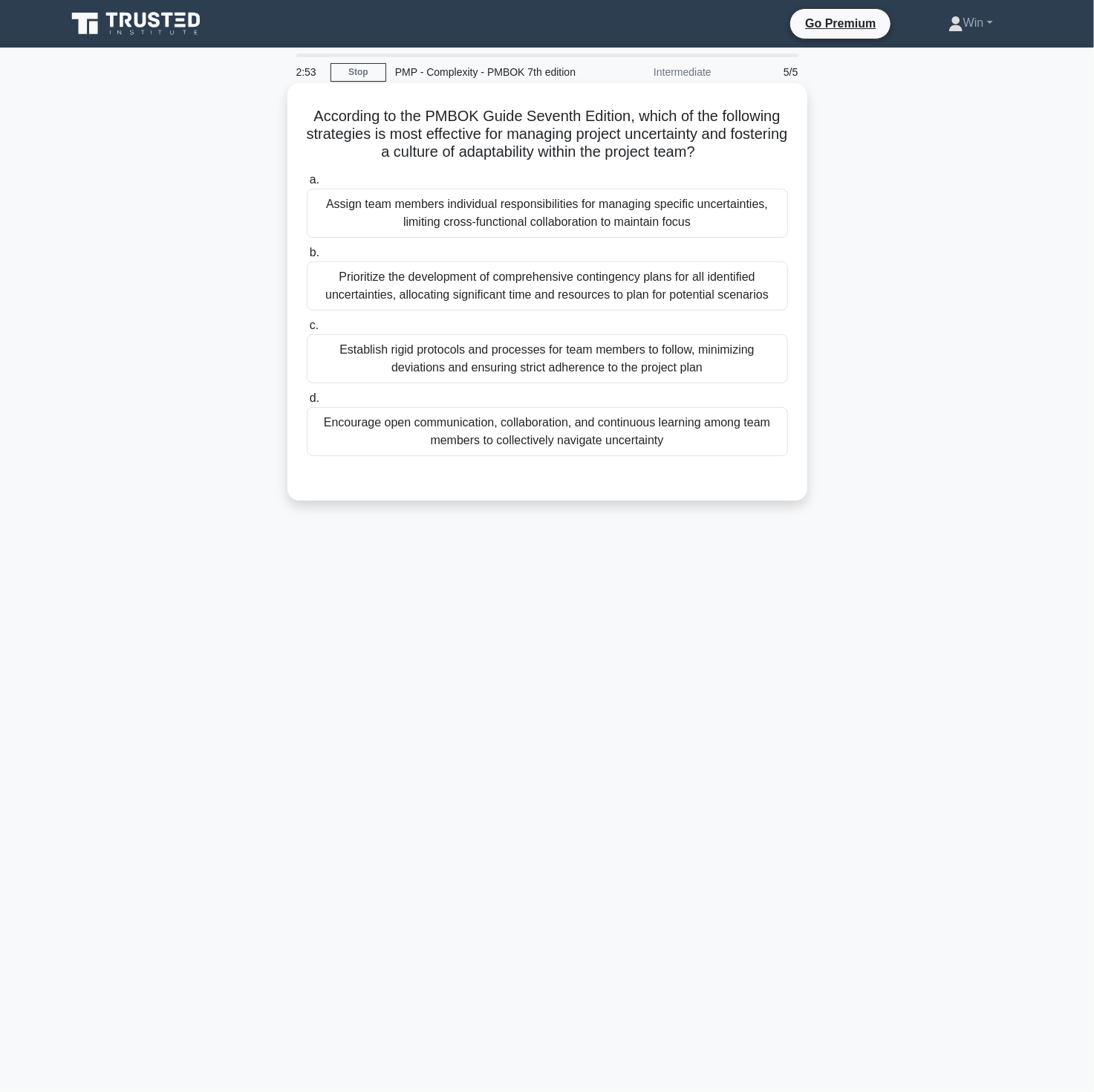
click at [474, 287] on div "Prioritize the development of comprehensive contingency plans for all identifie…" at bounding box center [547, 286] width 482 height 49
click at [307, 258] on input "b. Prioritize the development of comprehensive contingency plans for all identi…" at bounding box center [307, 253] width 0 height 9
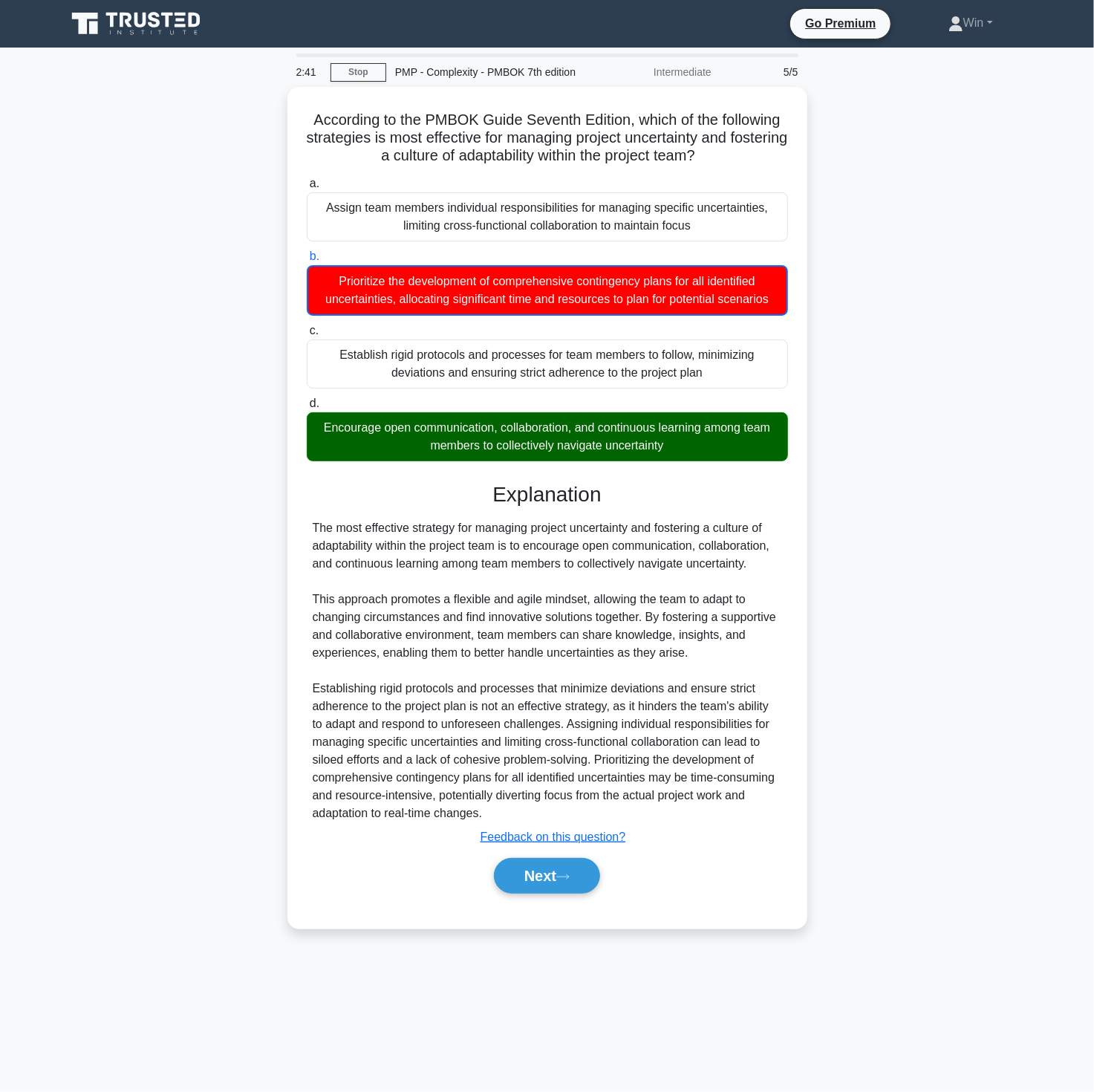
click at [1022, 613] on div "According to the PMBOK Guide Seventh Edition, which of the following strategies…" at bounding box center [547, 517] width 980 height 859
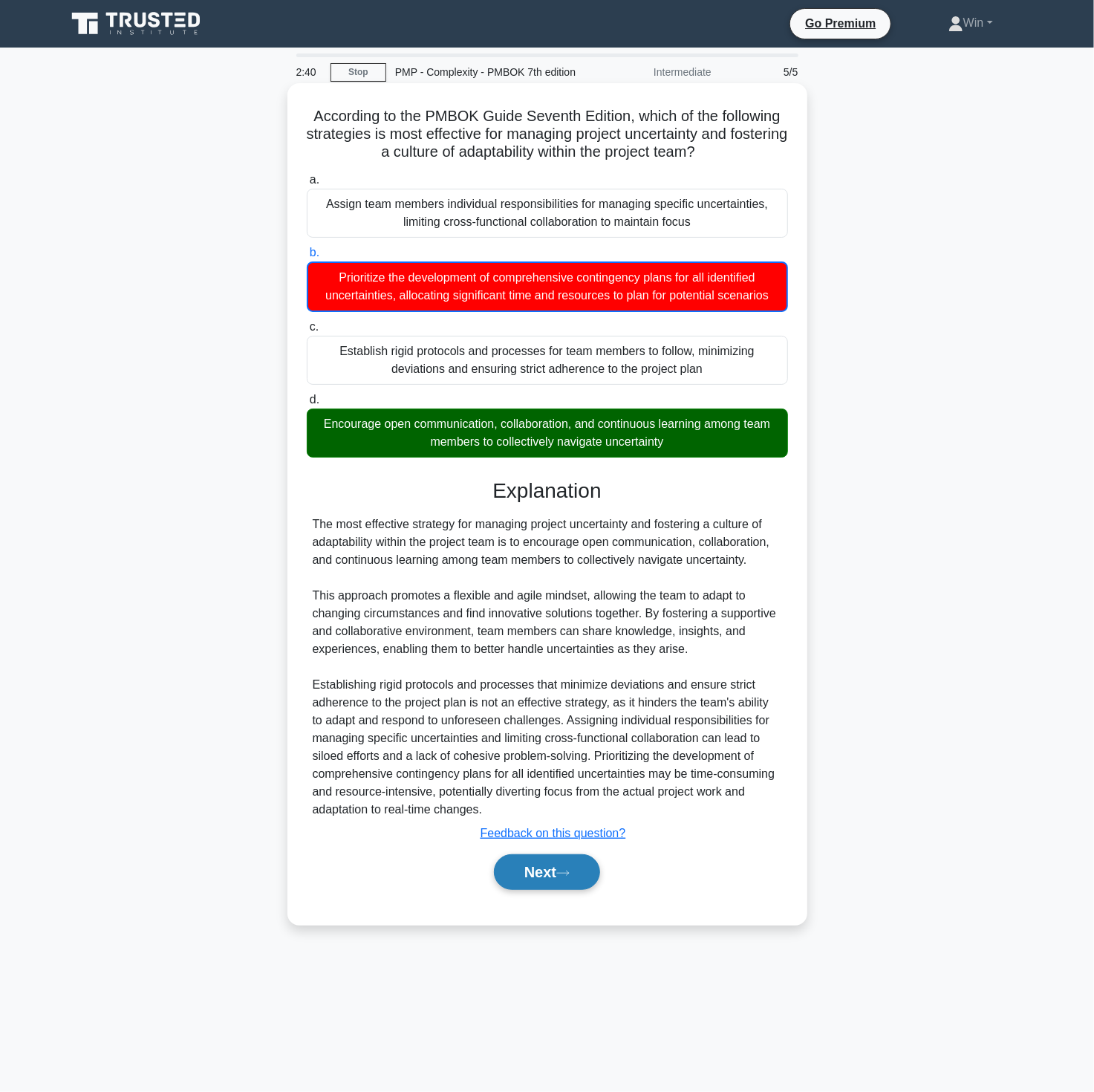
click at [536, 869] on button "Next" at bounding box center [547, 873] width 106 height 36
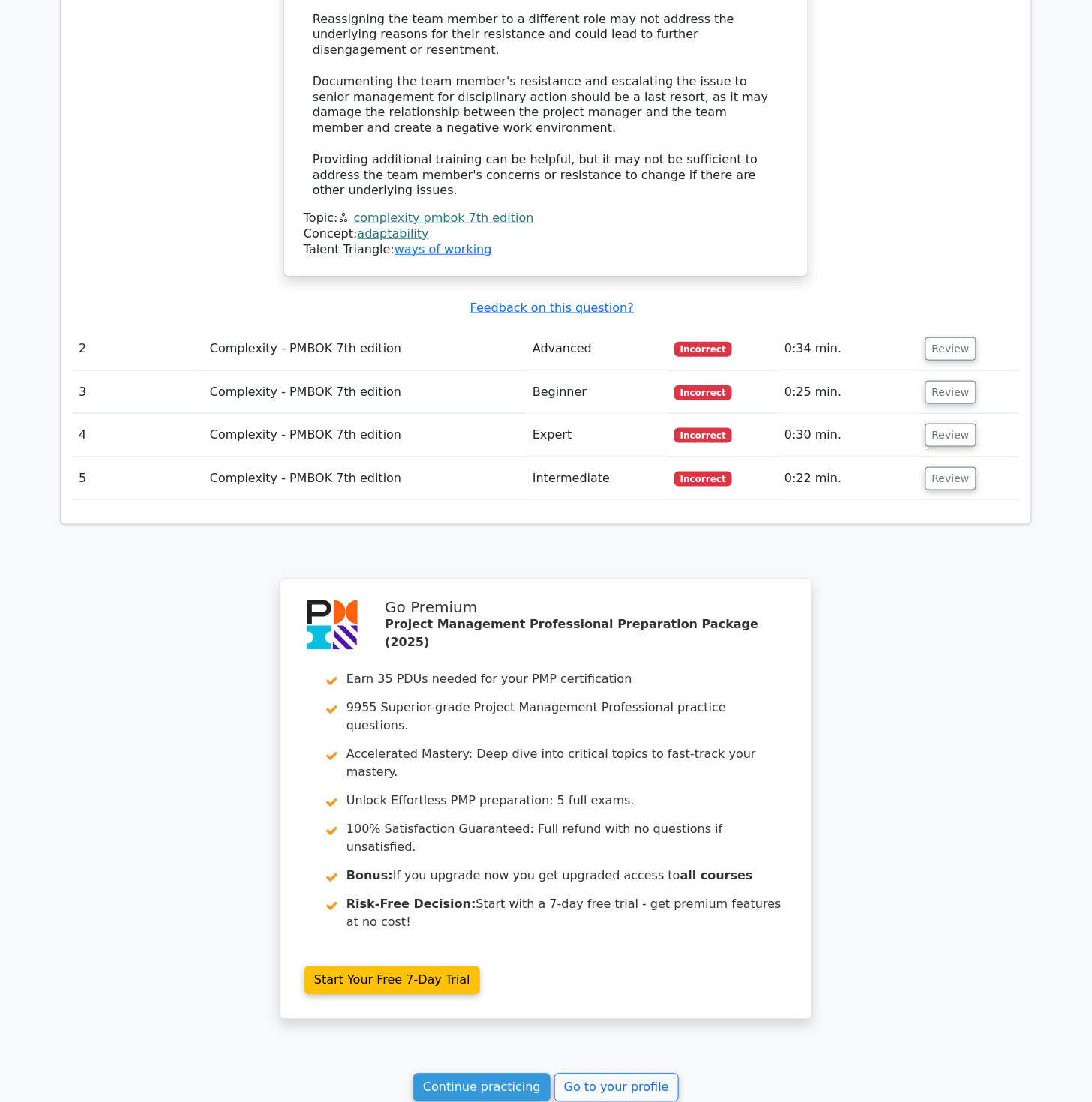
scroll to position [1859, 0]
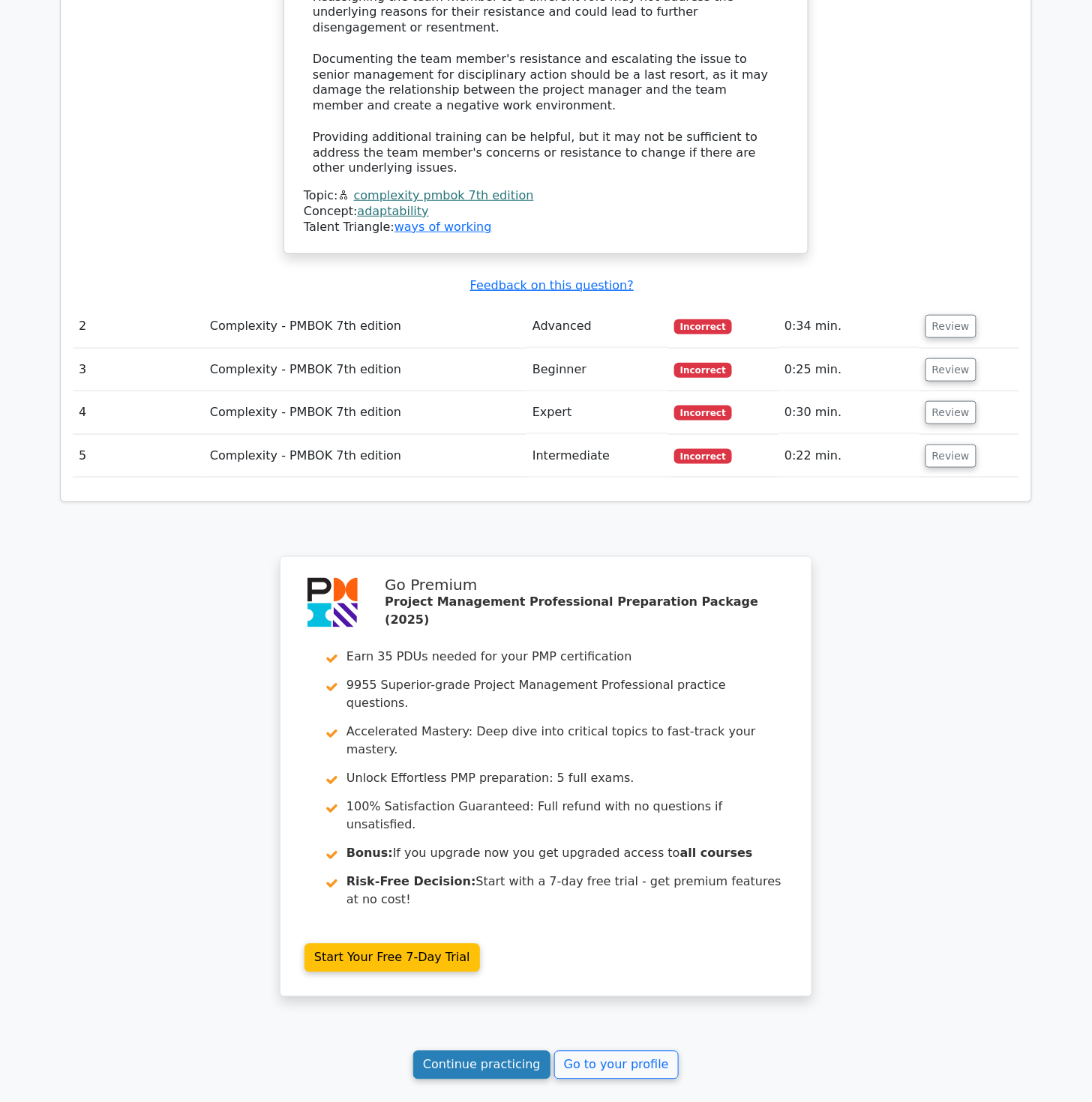
click at [488, 1051] on link "Continue practicing" at bounding box center [482, 1065] width 137 height 28
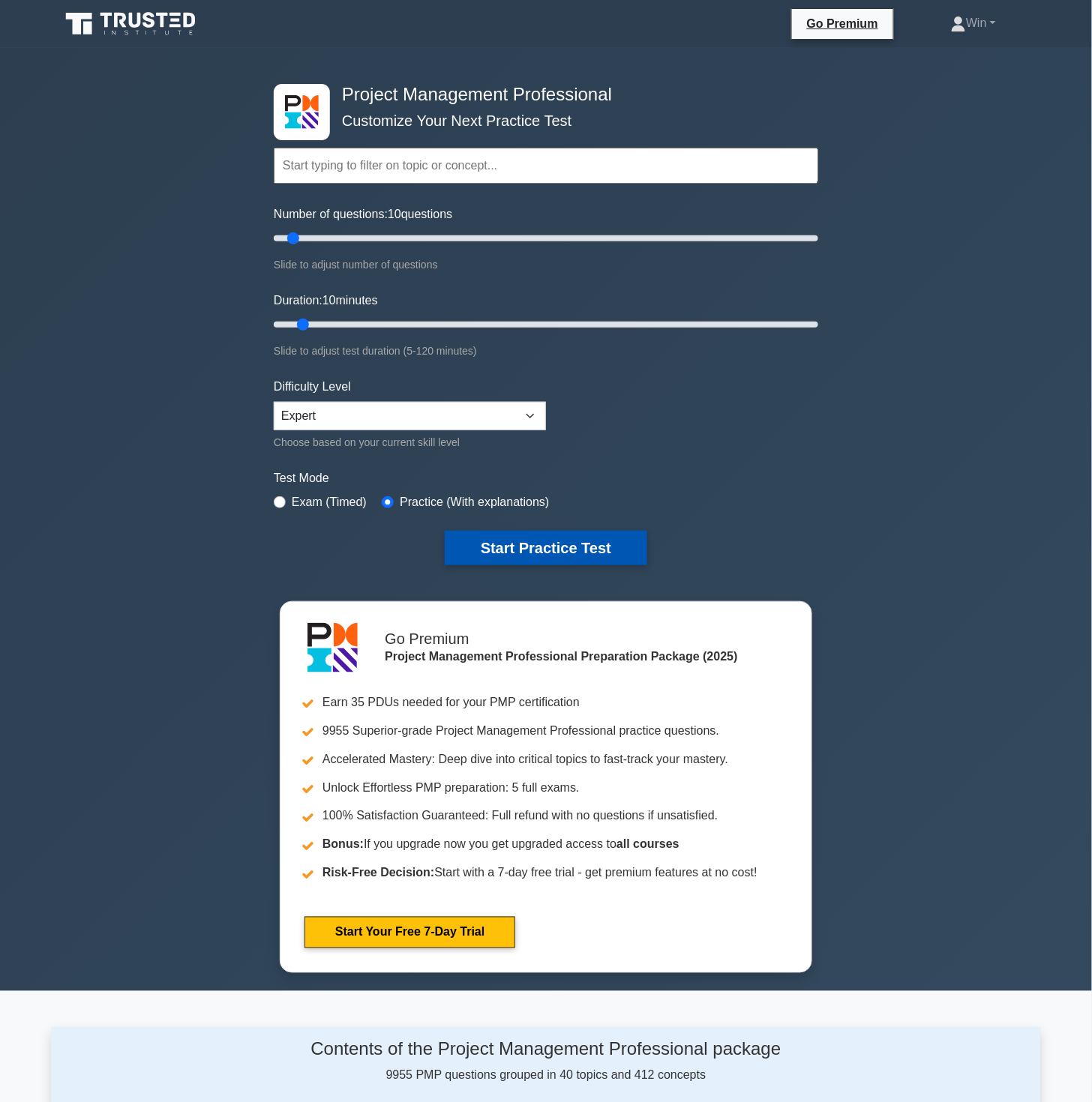
click at [558, 543] on button "Start Practice Test" at bounding box center [546, 548] width 203 height 35
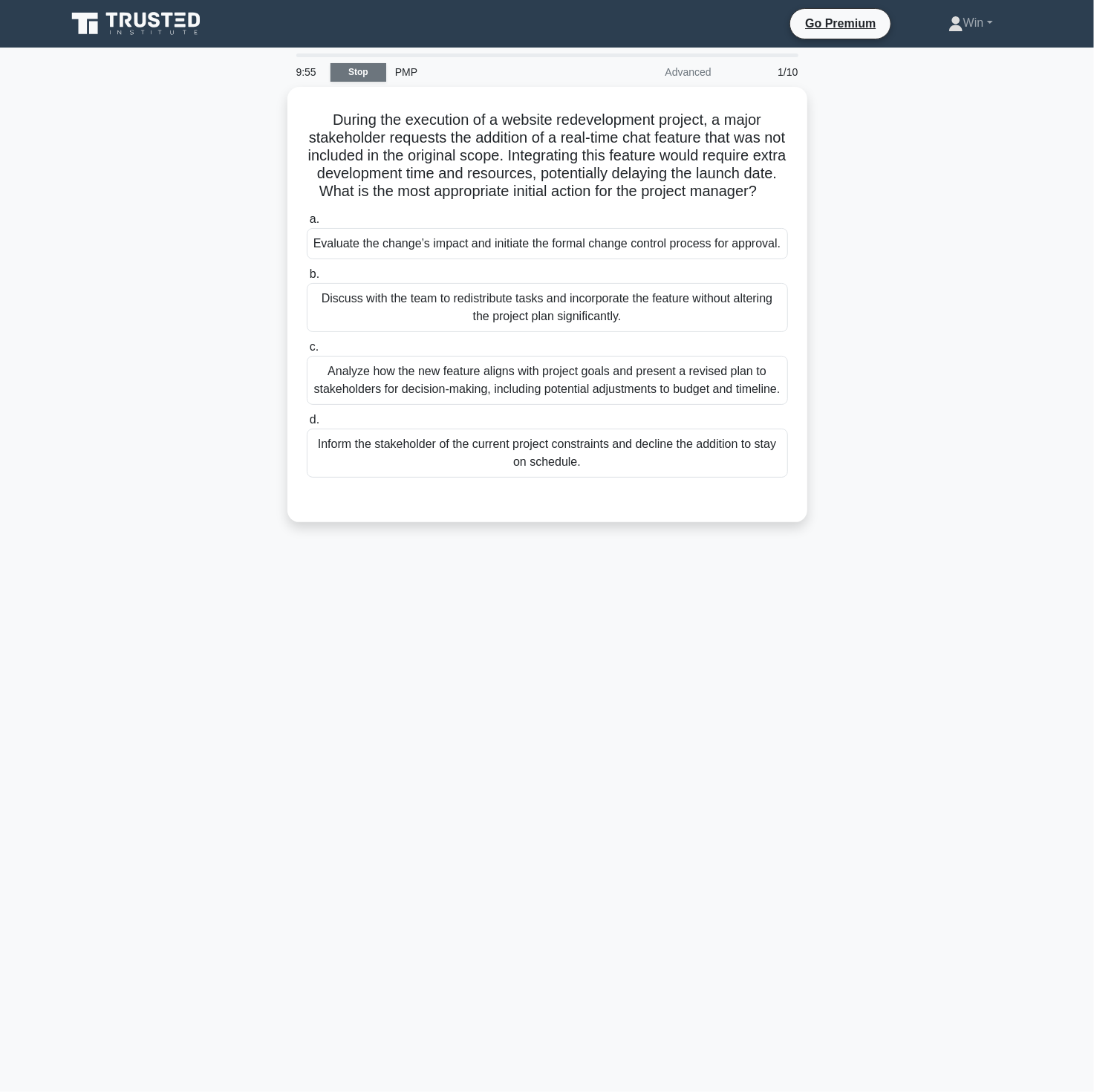
click at [359, 71] on link "Stop" at bounding box center [359, 72] width 56 height 19
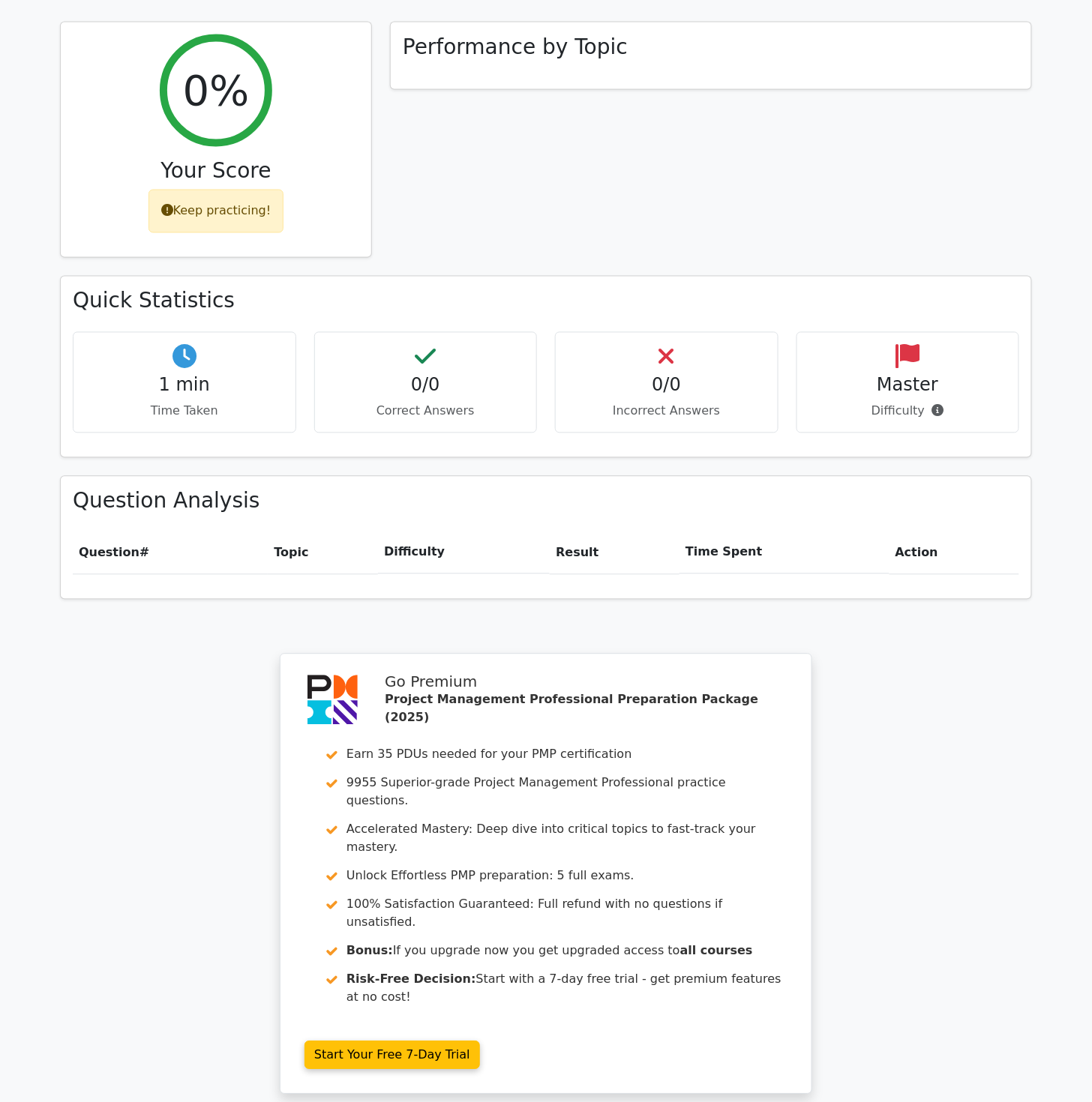
scroll to position [800, 0]
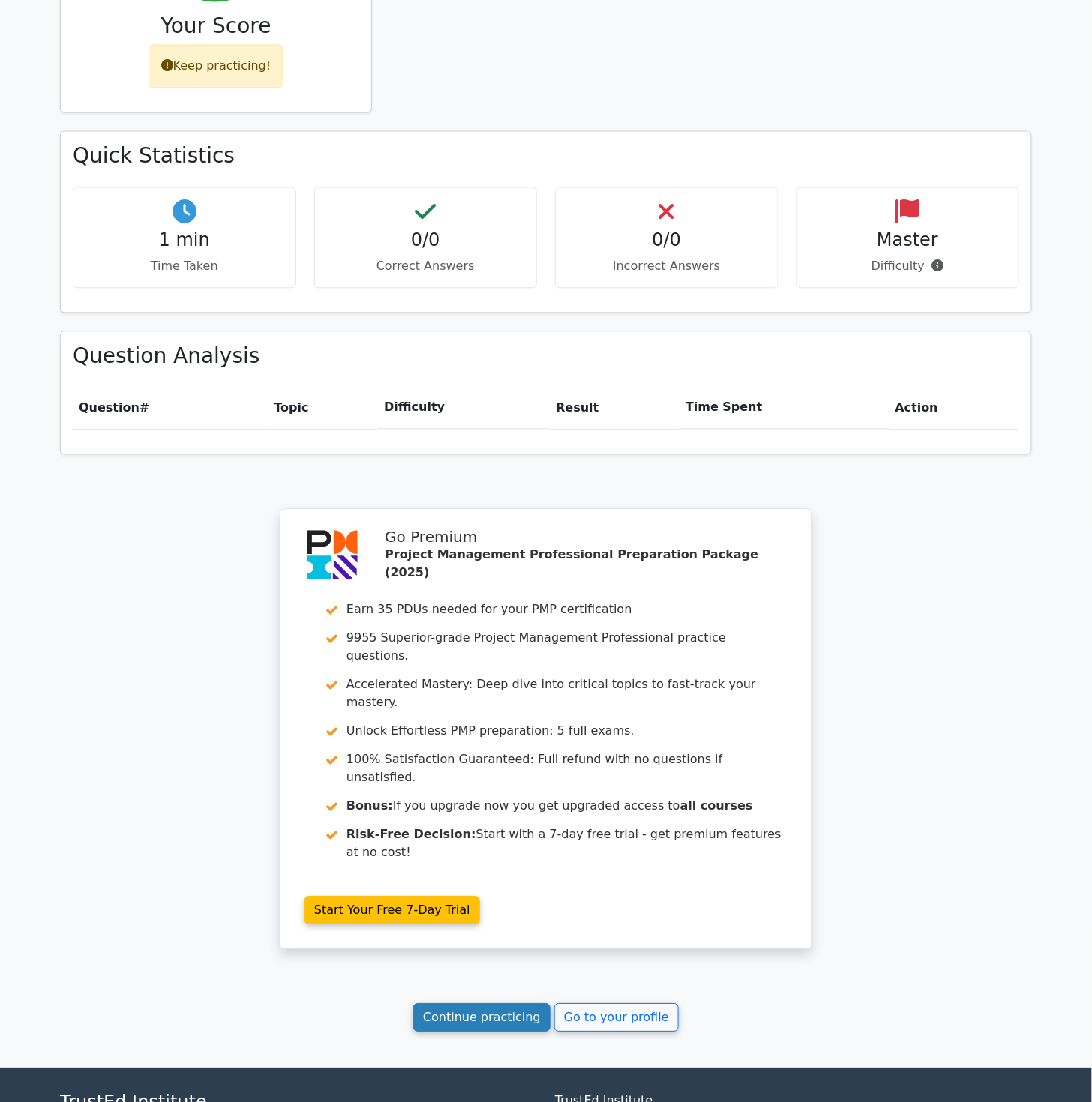
click at [478, 1004] on link "Continue practicing" at bounding box center [482, 1018] width 137 height 28
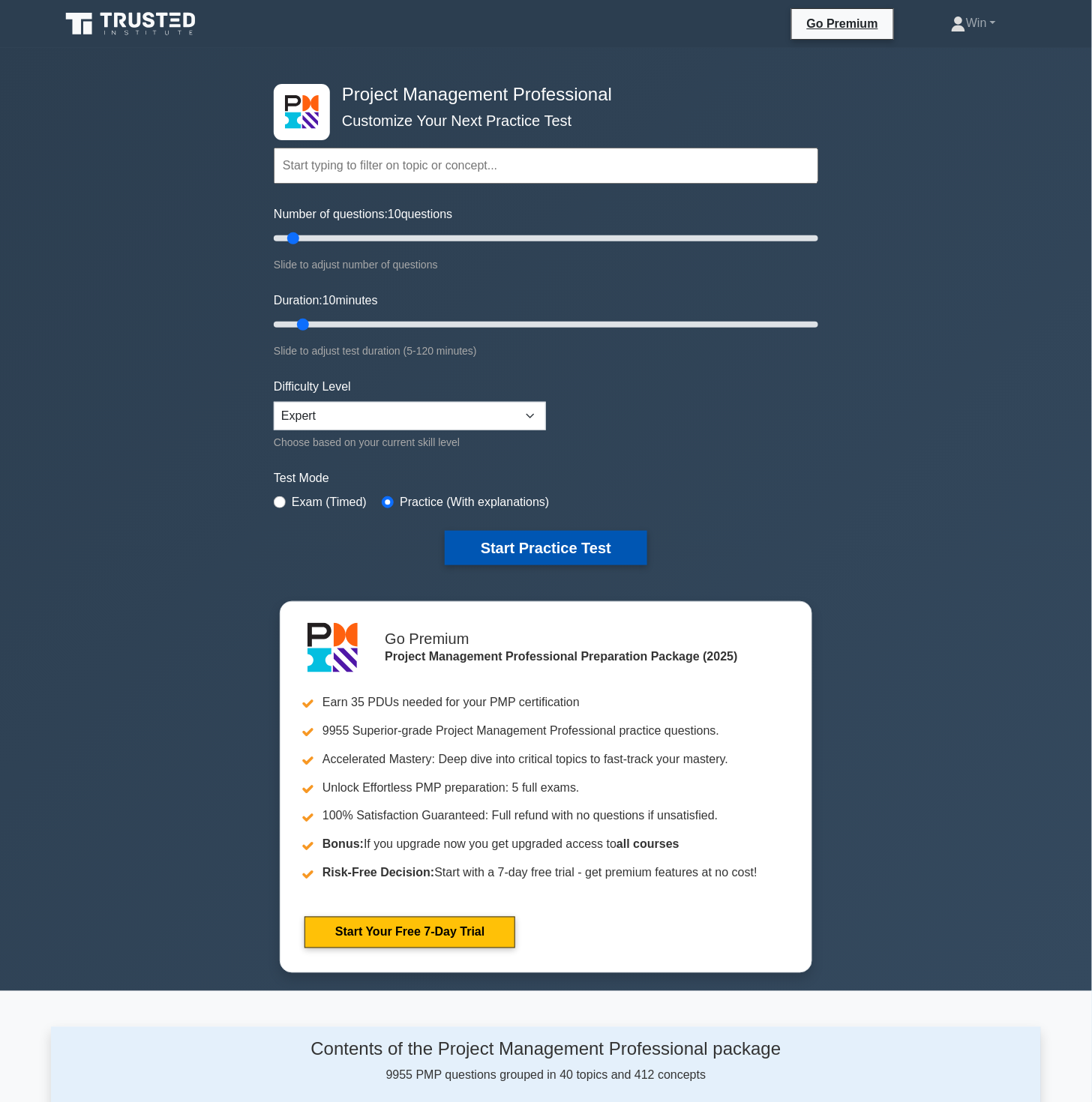
click at [565, 555] on button "Start Practice Test" at bounding box center [546, 548] width 203 height 35
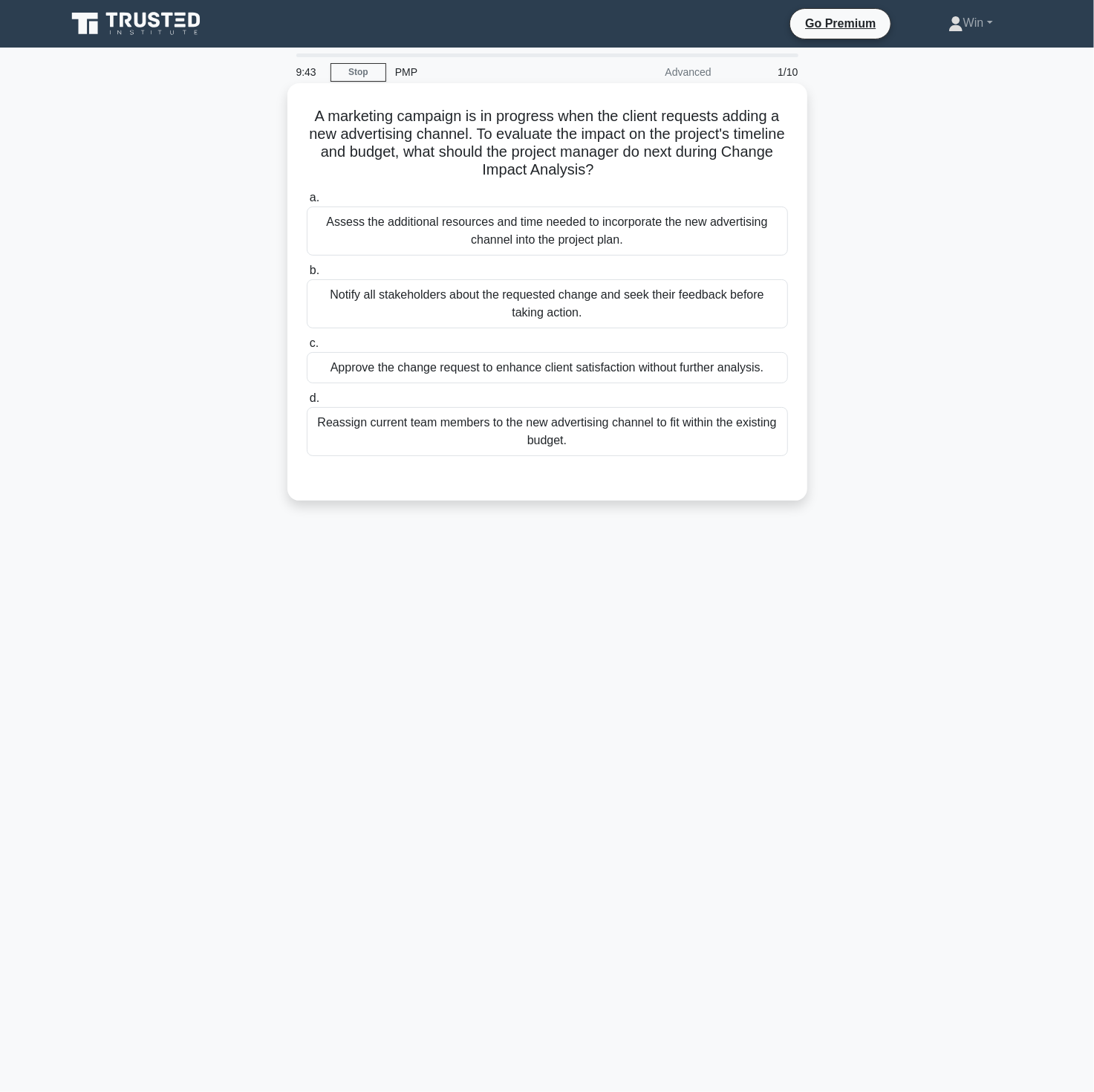
click at [582, 316] on div "Notify all stakeholders about the requested change and seek their feedback befo…" at bounding box center [547, 304] width 482 height 49
click at [307, 276] on input "b. Notify all stakeholders about the requested change and seek their feedback b…" at bounding box center [307, 271] width 0 height 9
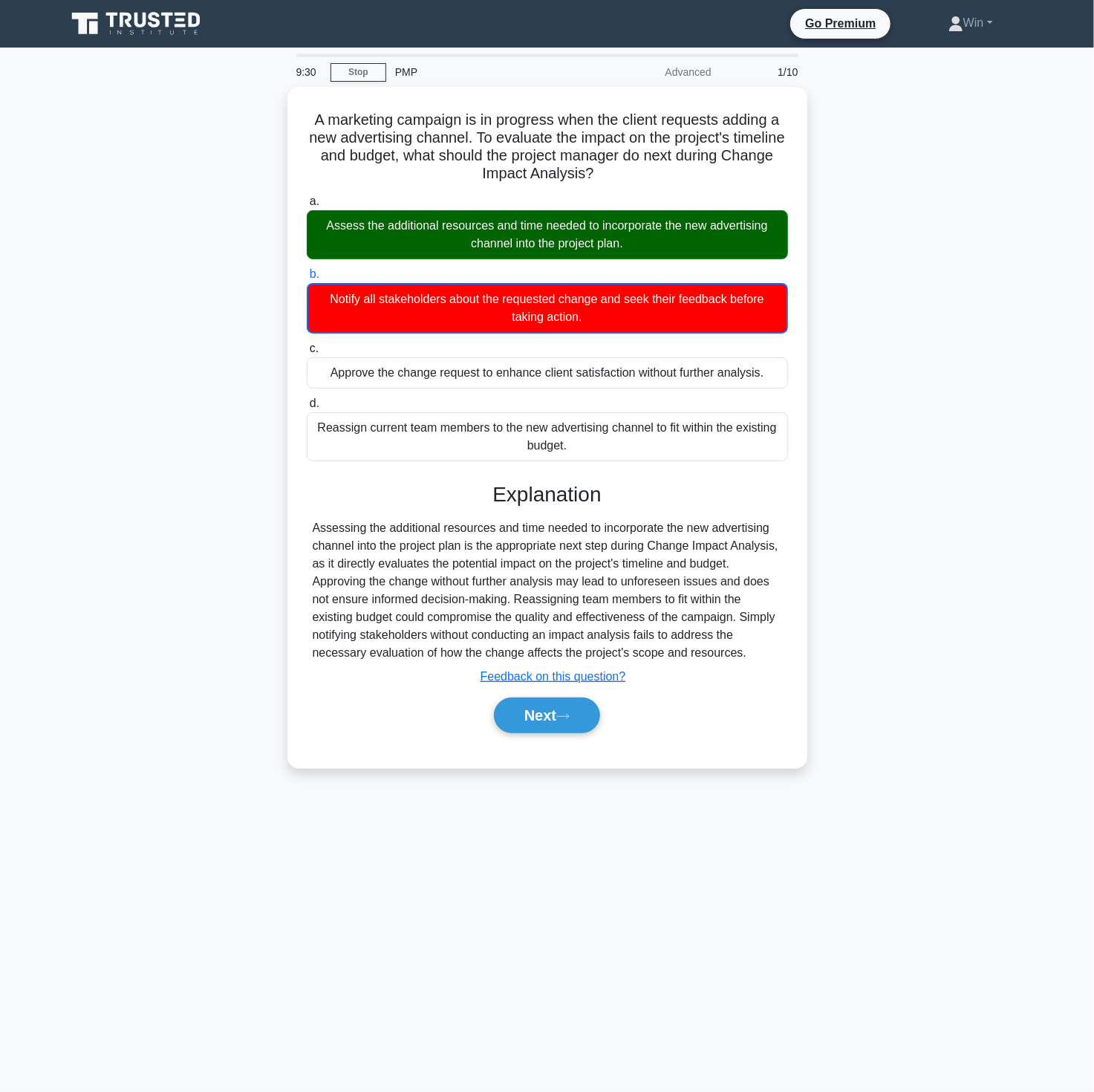
click at [751, 894] on main "9:30 Stop PMP Advanced 1/10 A marketing campaign is in progress when the client…" at bounding box center [547, 570] width 1094 height 1045
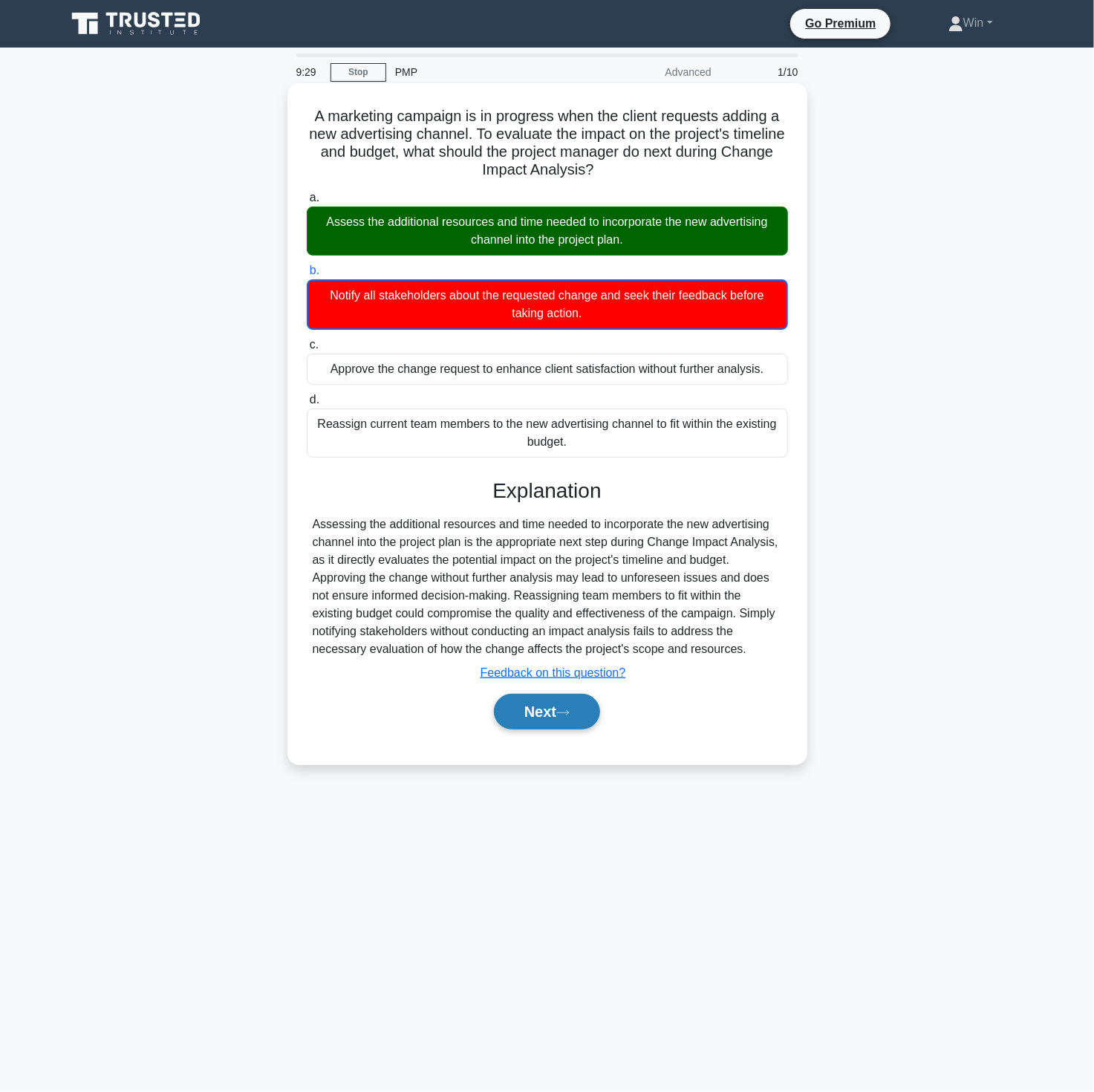
click at [570, 704] on button "Next" at bounding box center [547, 712] width 106 height 36
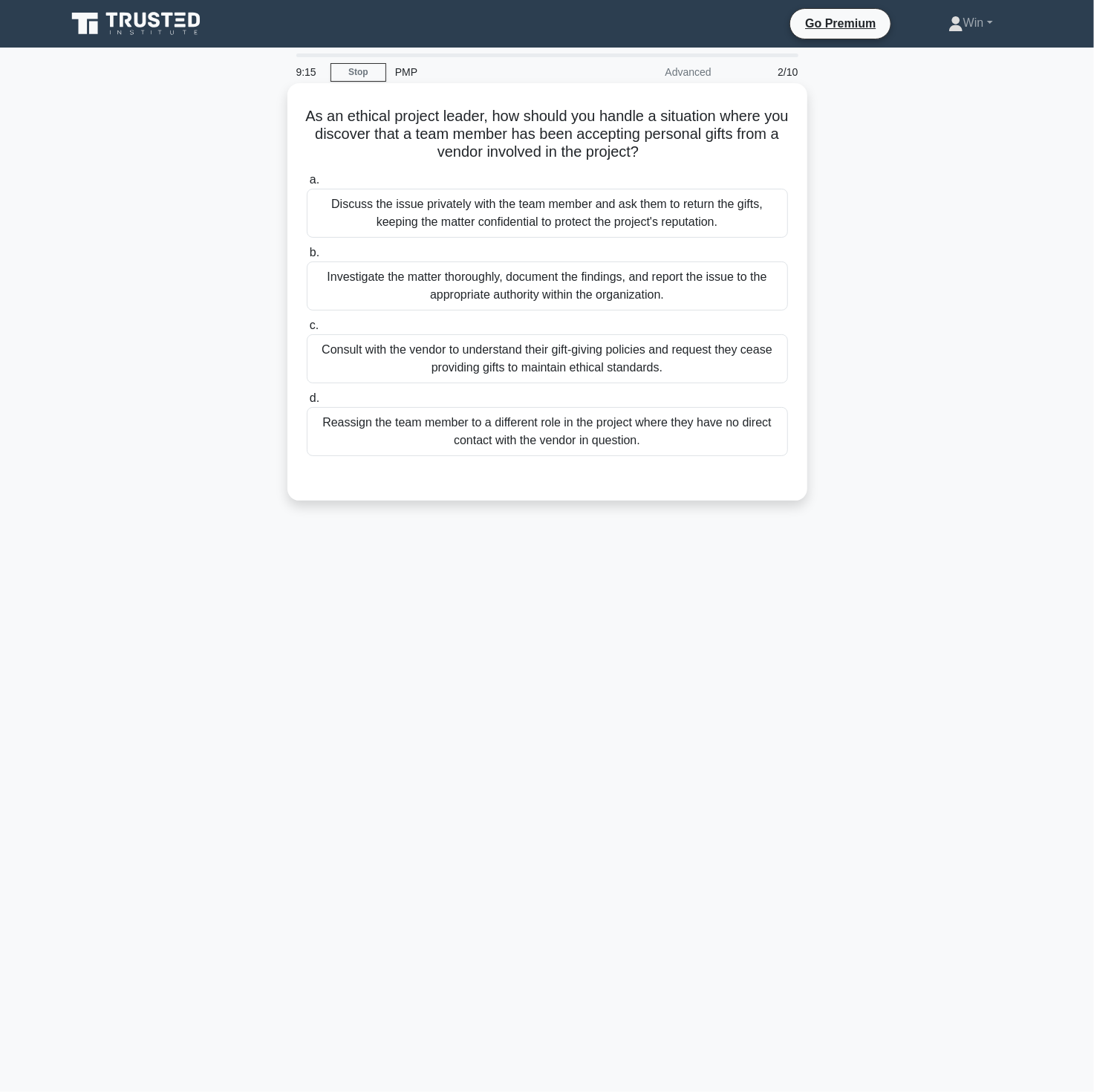
click at [447, 295] on div "Investigate the matter thoroughly, document the findings, and report the issue …" at bounding box center [547, 286] width 482 height 49
click at [307, 258] on input "b. Investigate the matter thoroughly, document the findings, and report the iss…" at bounding box center [307, 253] width 0 height 9
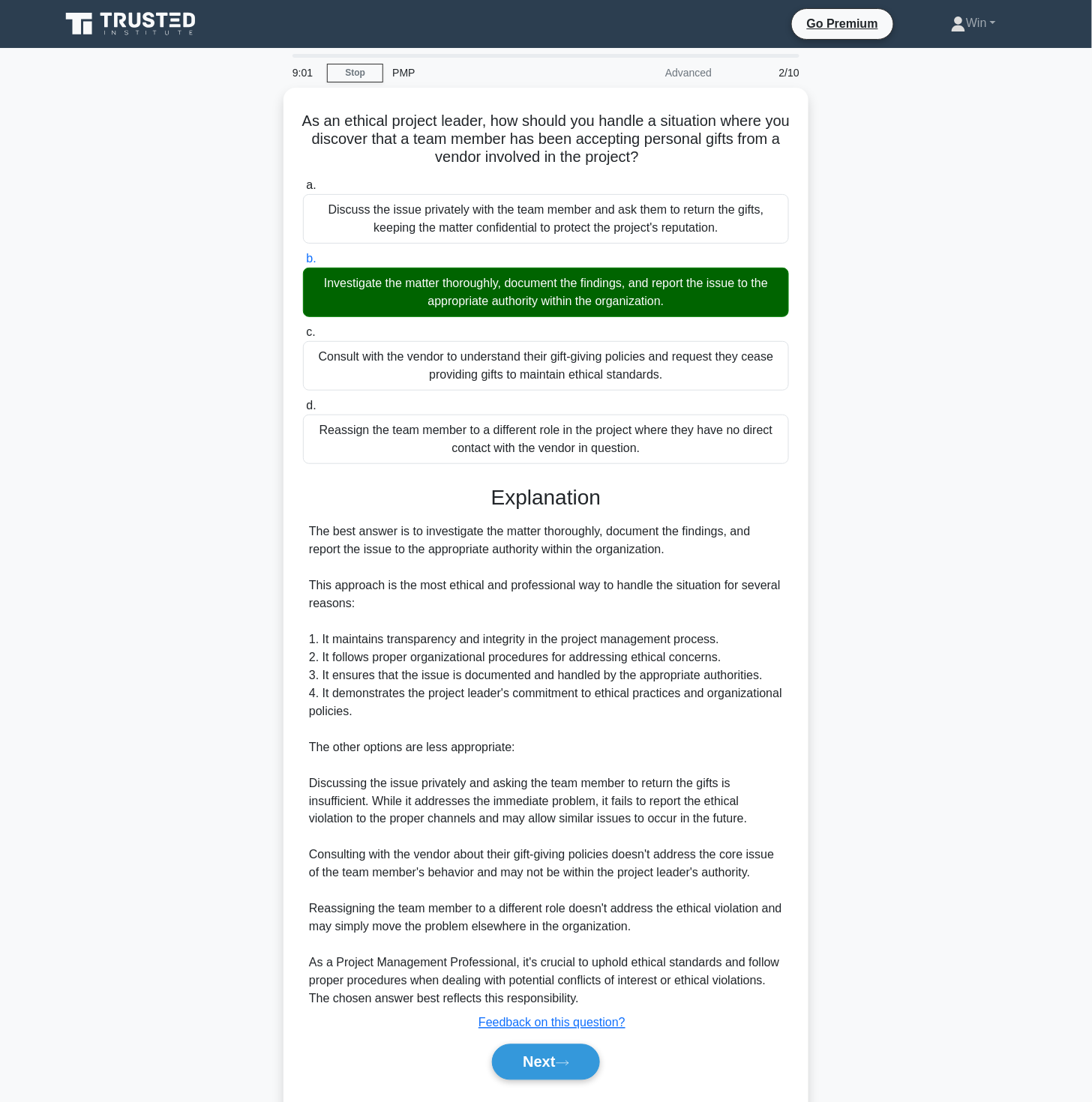
click at [995, 840] on div "As an ethical project leader, how should you handle a situation where you disco…" at bounding box center [546, 611] width 990 height 1046
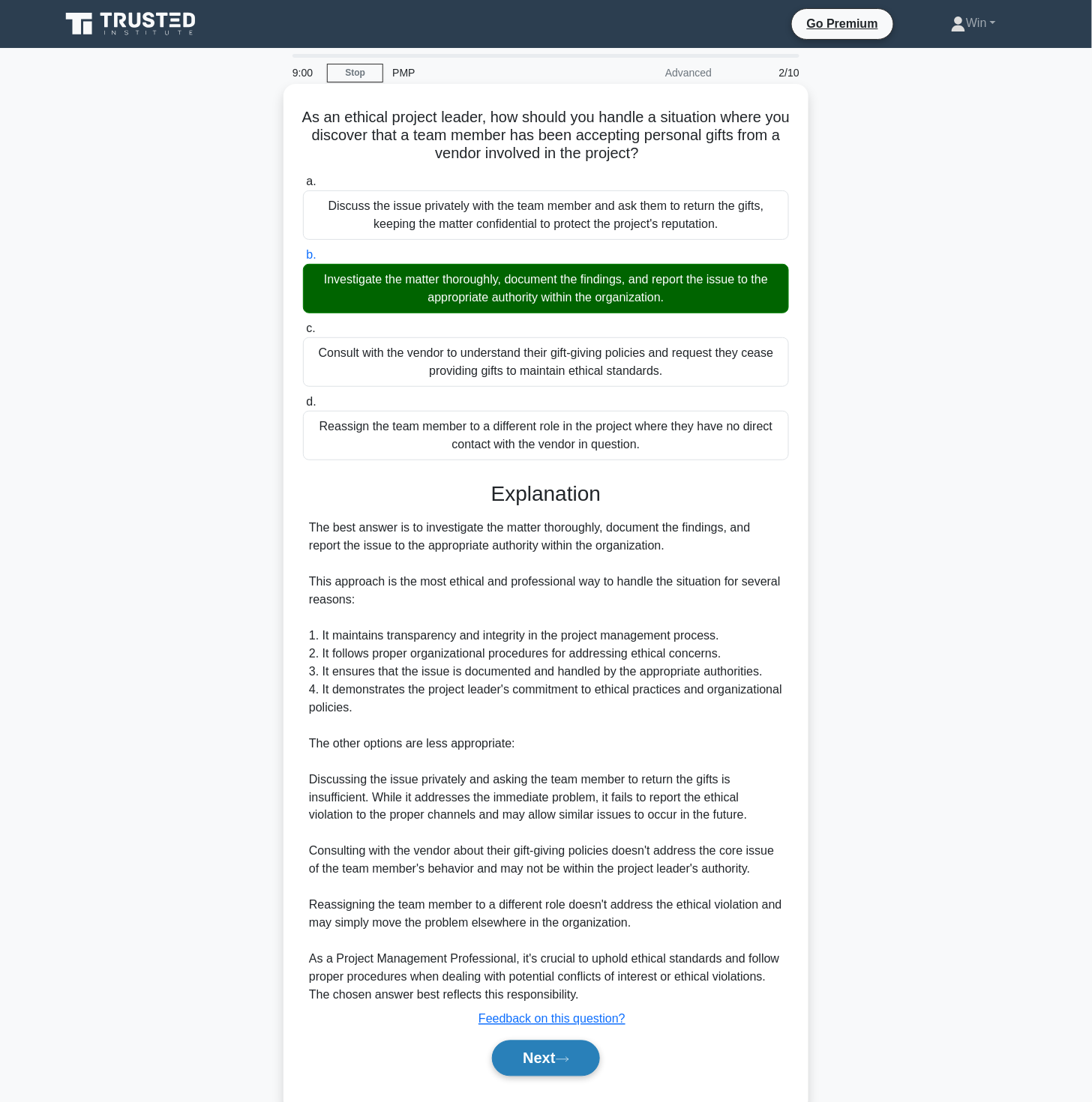
click at [520, 1054] on button "Next" at bounding box center [545, 1059] width 107 height 36
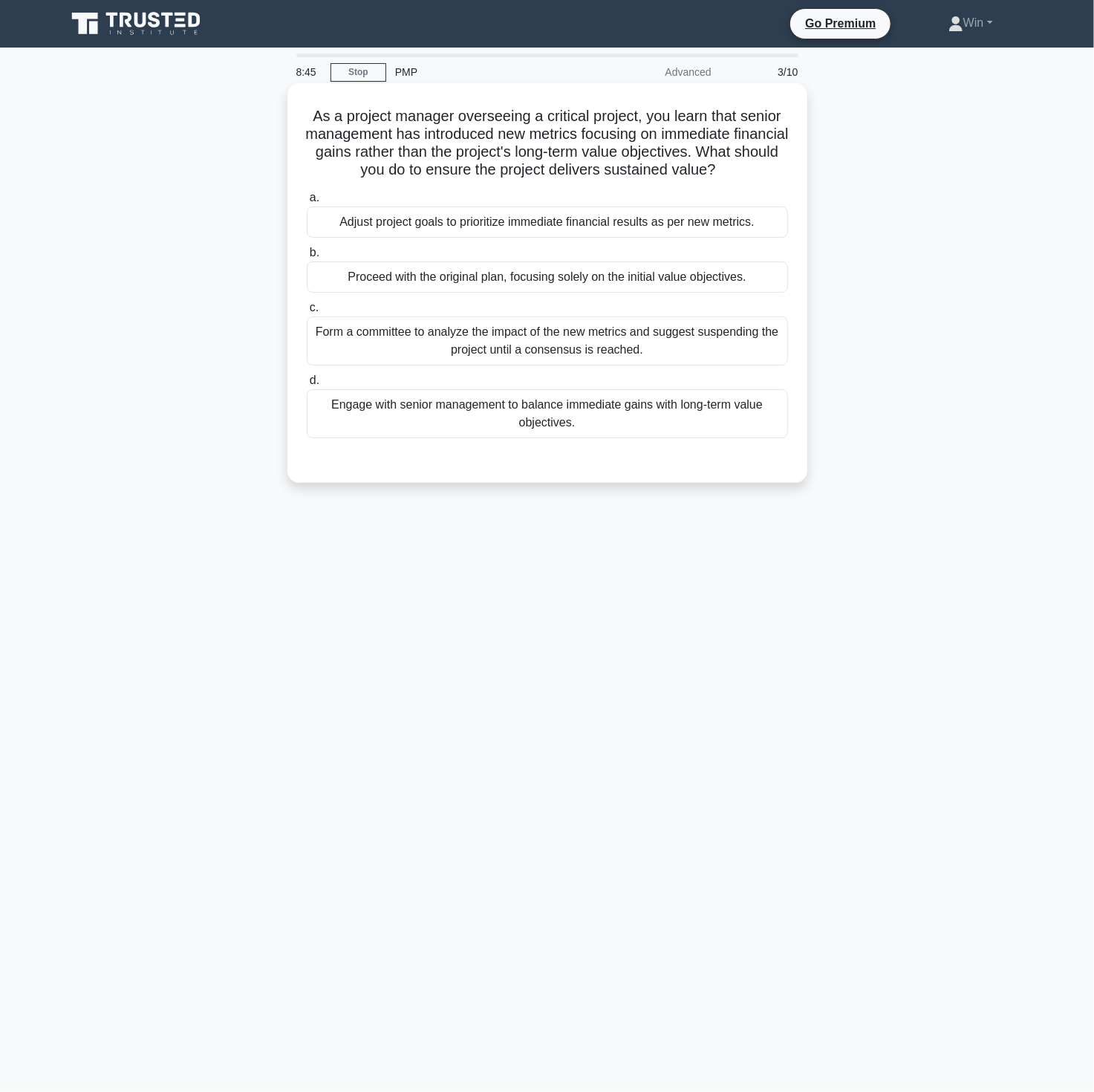
click at [587, 223] on div "Adjust project goals to prioritize immediate financial results as per new metri…" at bounding box center [547, 222] width 482 height 31
click at [307, 203] on input "a. Adjust project goals to prioritize immediate financial results as per new me…" at bounding box center [307, 198] width 0 height 9
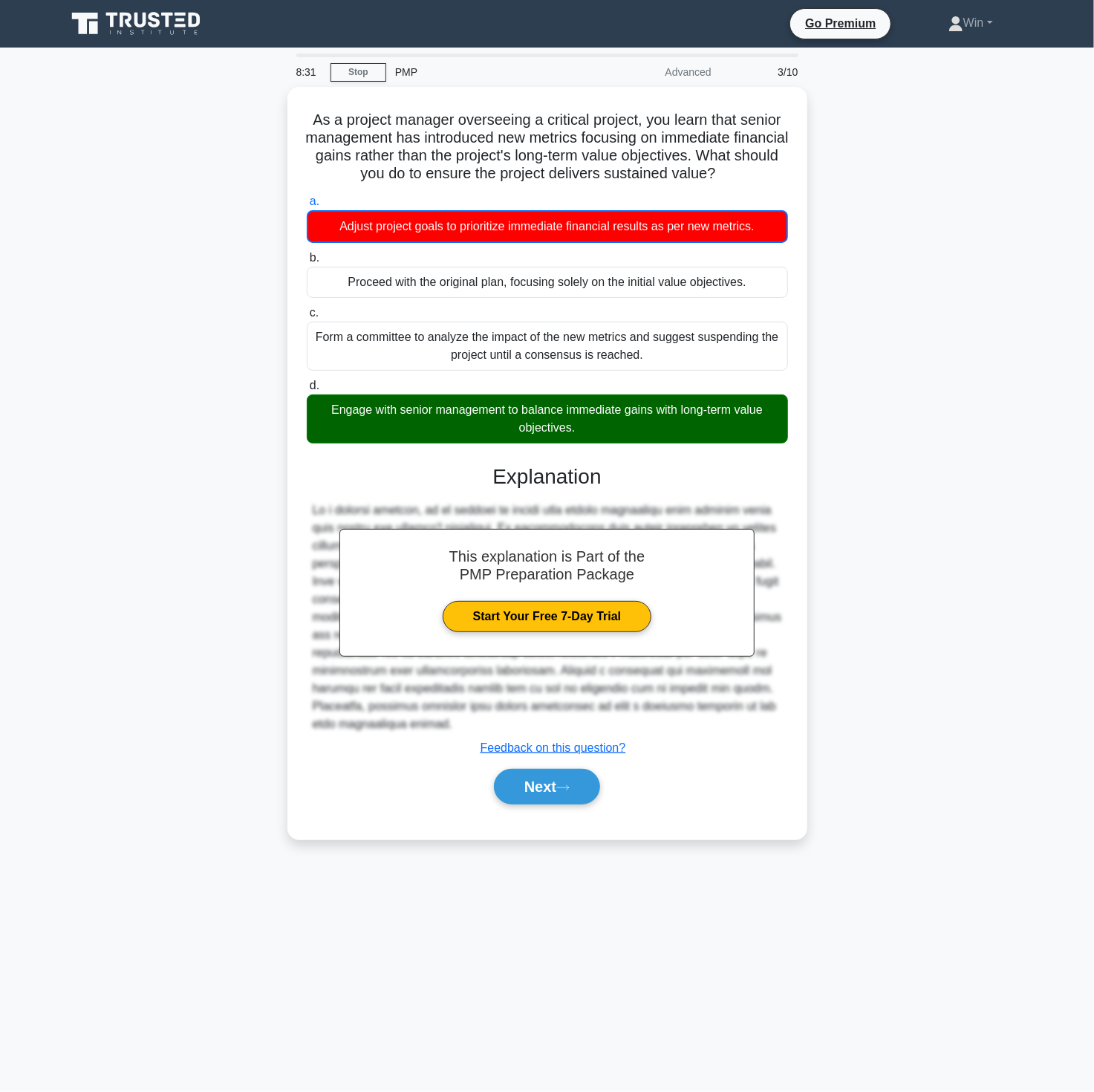
drag, startPoint x: 997, startPoint y: 835, endPoint x: 774, endPoint y: 841, distance: 223.1
click at [995, 835] on div "As a project manager overseeing a critical project, you learn that senior manag…" at bounding box center [547, 472] width 980 height 771
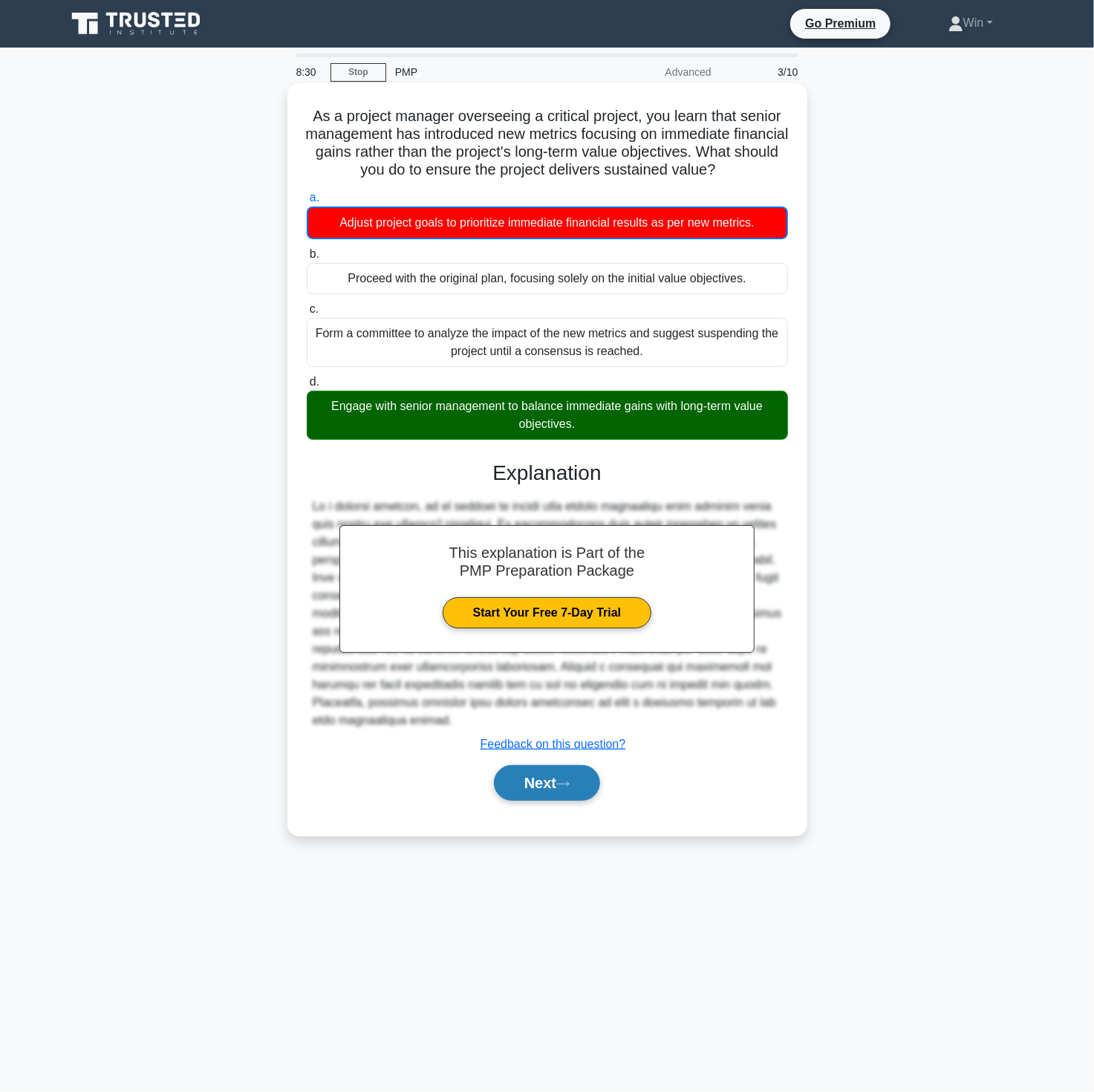
click at [551, 784] on button "Next" at bounding box center [547, 783] width 106 height 36
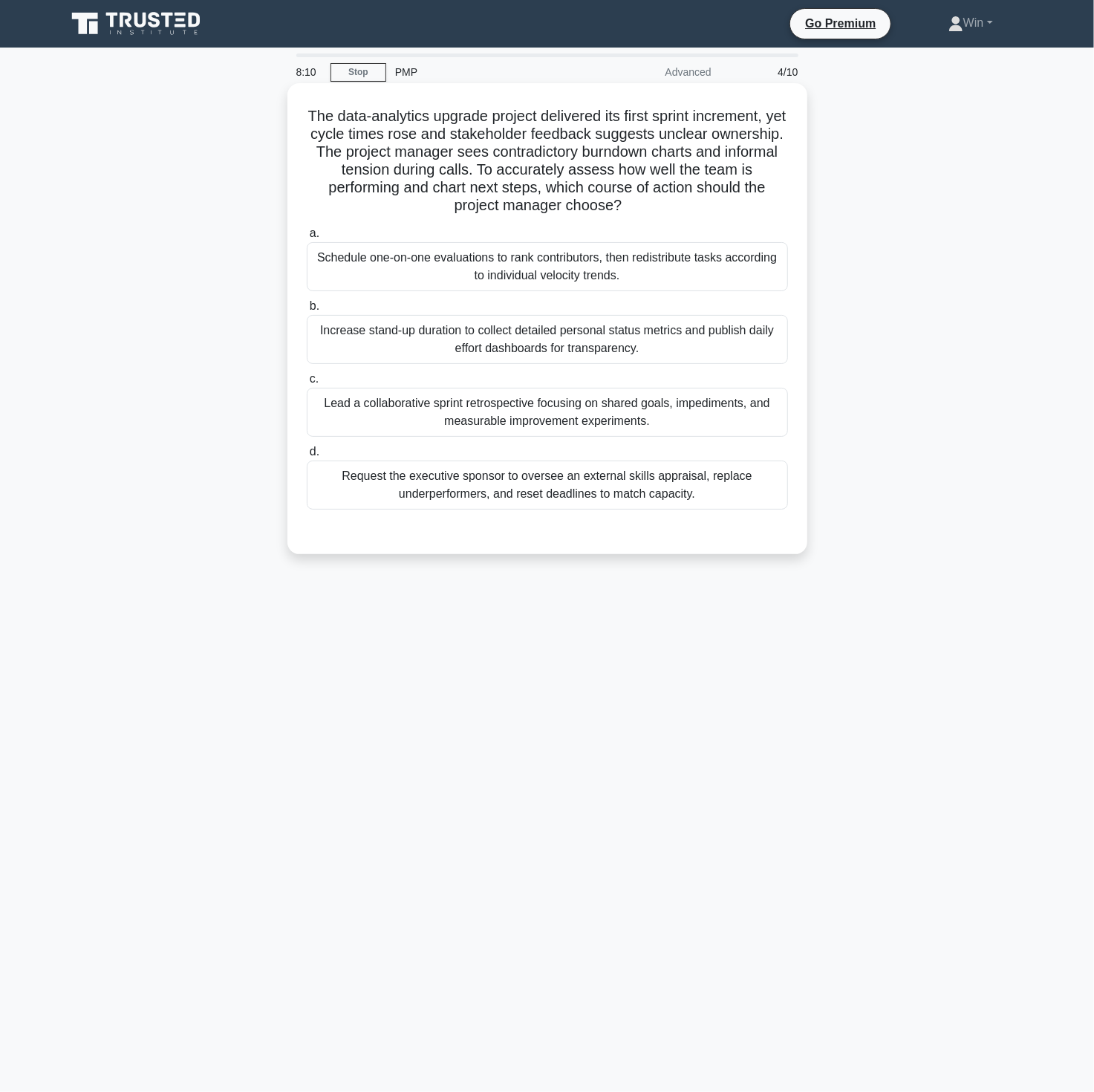
click at [500, 422] on div "Lead a collaborative sprint retrospective focusing on shared goals, impediments…" at bounding box center [547, 412] width 482 height 49
click at [307, 384] on input "c. Lead a collaborative sprint retrospective focusing on shared goals, impedime…" at bounding box center [307, 379] width 0 height 9
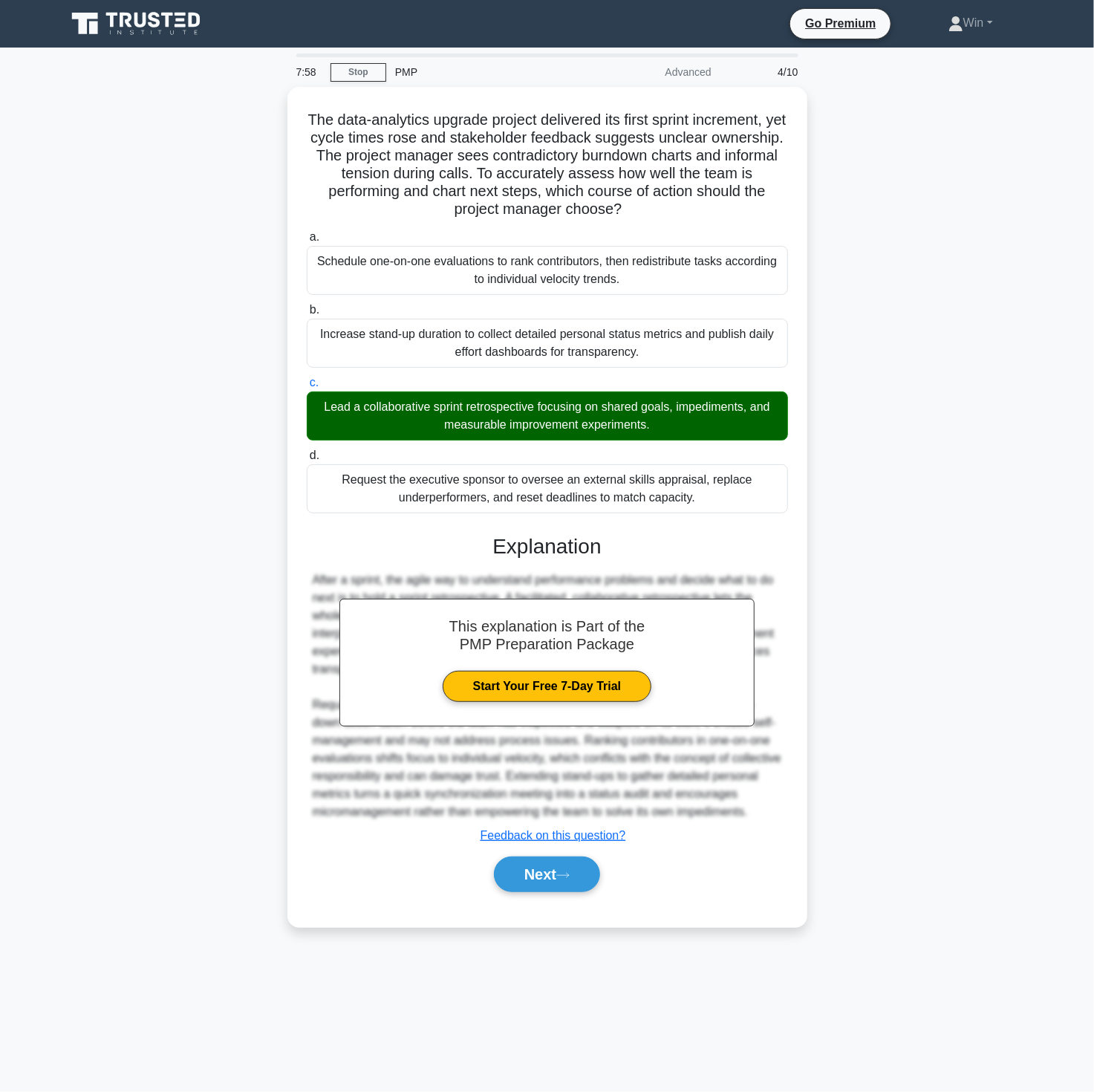
drag, startPoint x: 995, startPoint y: 738, endPoint x: 905, endPoint y: 767, distance: 94.6
click at [989, 736] on div "The data-analytics upgrade project delivered its first sprint increment, yet cy…" at bounding box center [547, 516] width 980 height 858
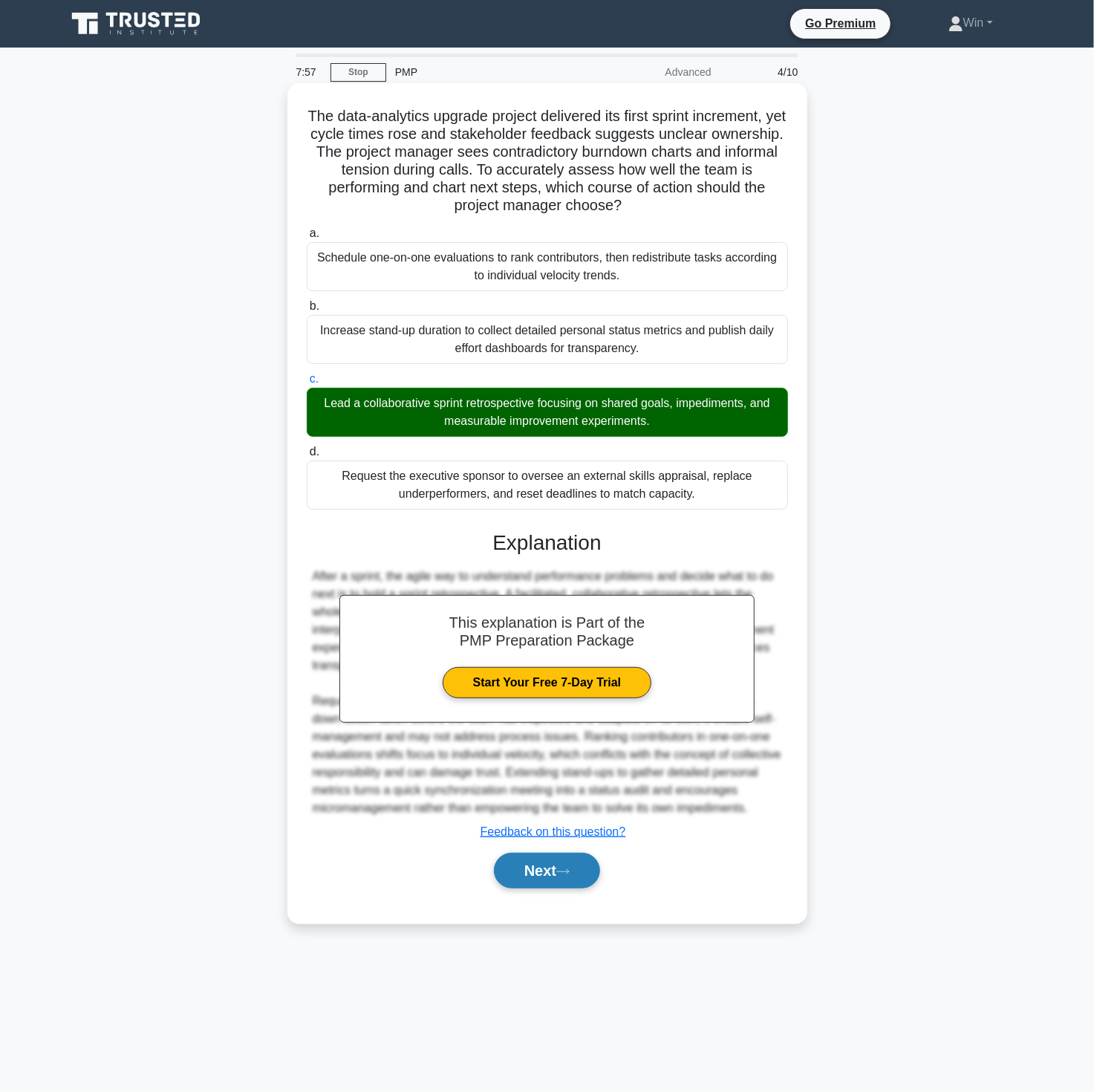
click at [551, 889] on button "Next" at bounding box center [547, 871] width 106 height 36
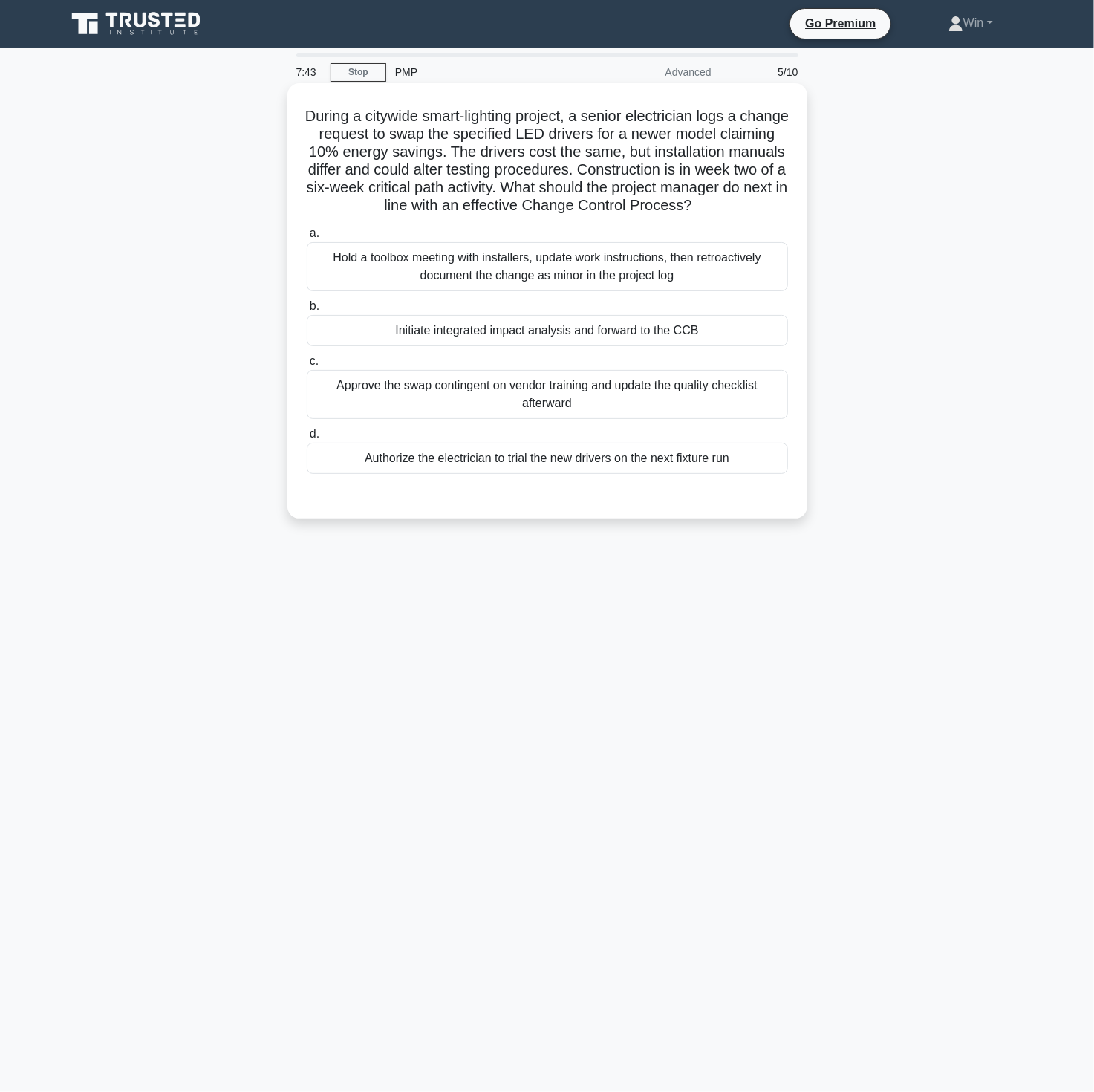
click at [486, 337] on div "Initiate integrated impact analysis and forward to the CCB" at bounding box center [547, 331] width 482 height 31
click at [307, 311] on input "b. Initiate integrated impact analysis and forward to the CCB" at bounding box center [307, 307] width 0 height 9
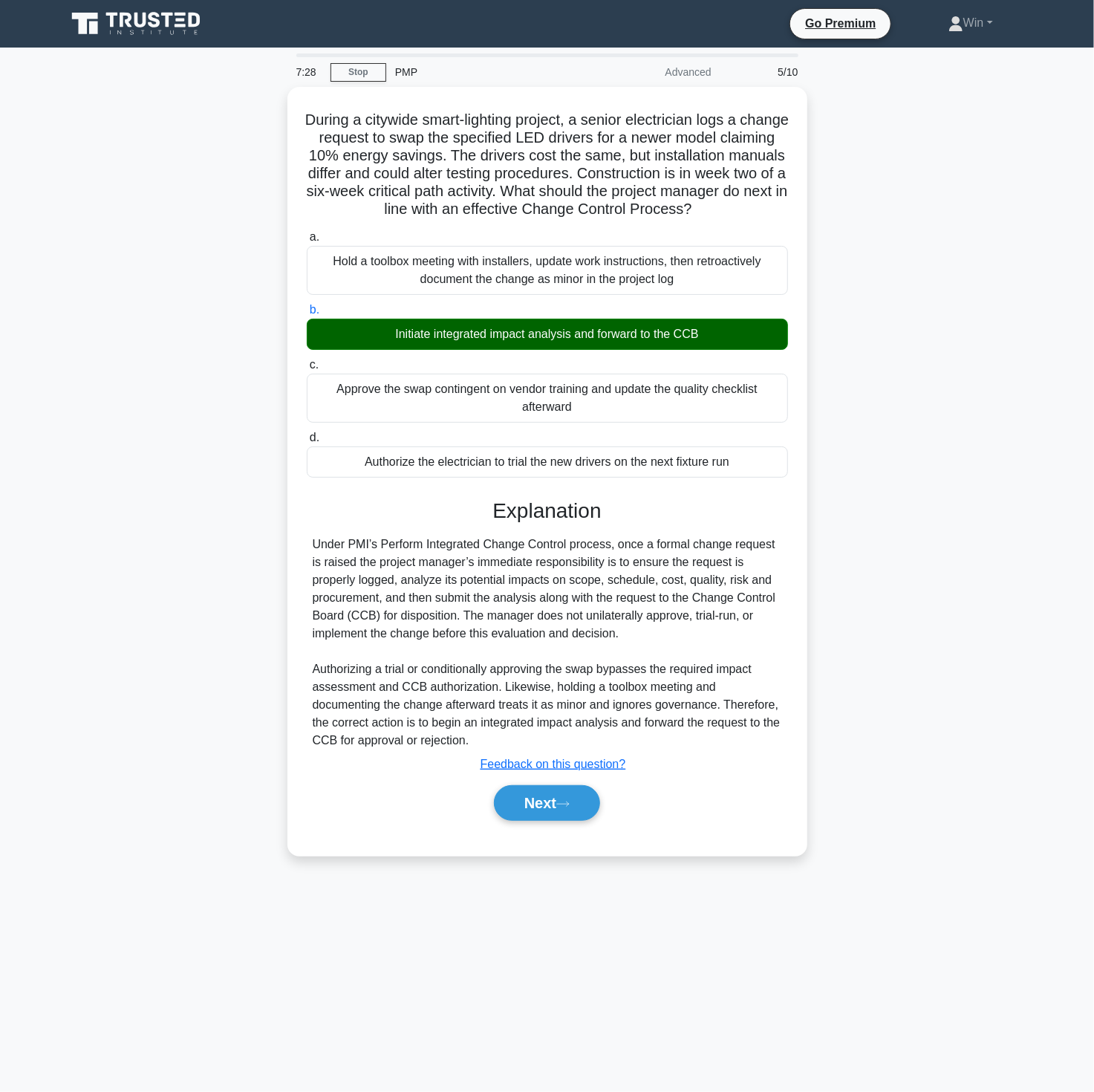
click at [729, 961] on main "7:28 Stop PMP Advanced 5/10 During a citywide smart-lighting project, a senior …" at bounding box center [547, 570] width 1094 height 1045
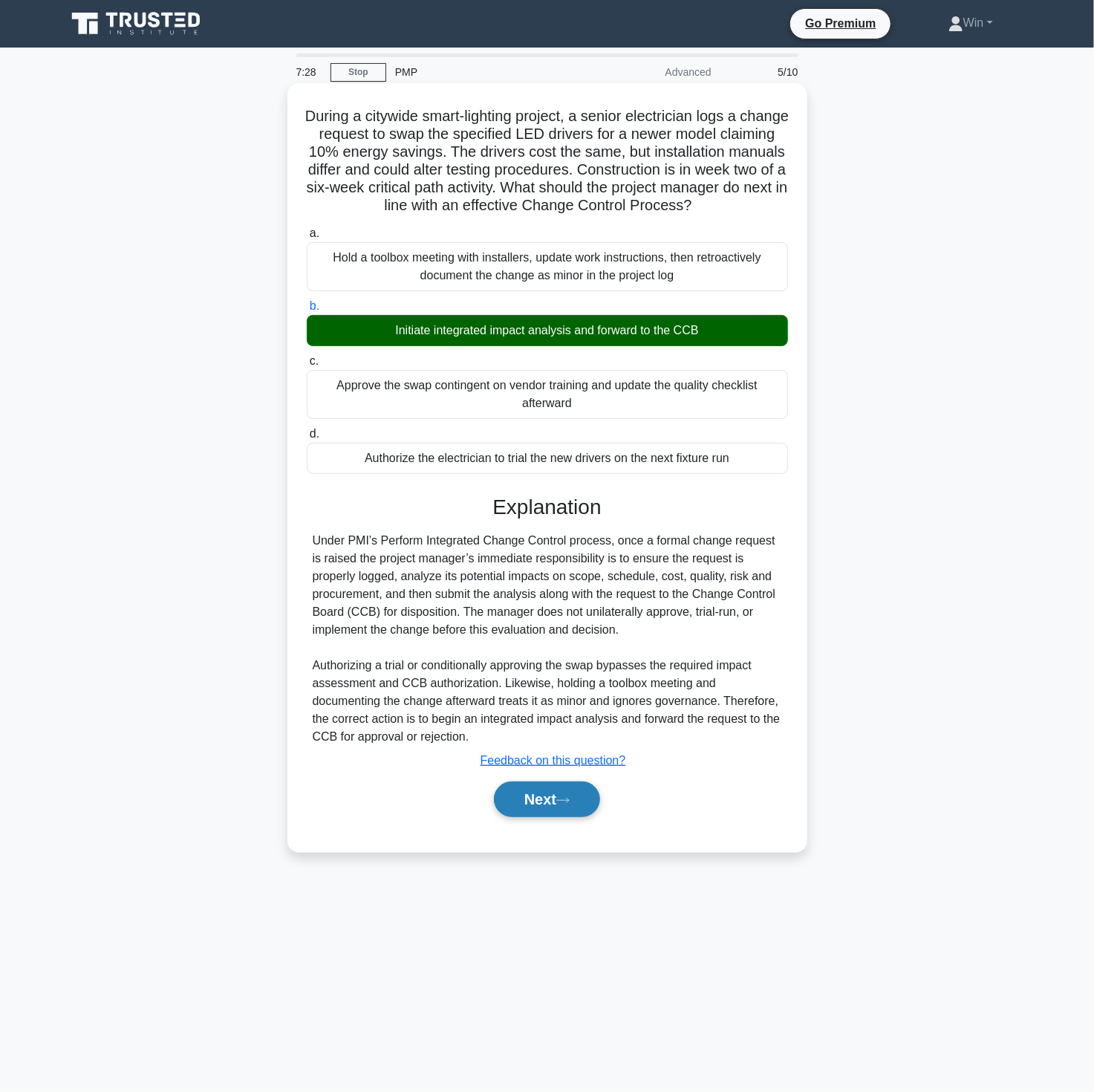
click at [533, 801] on button "Next" at bounding box center [547, 799] width 106 height 36
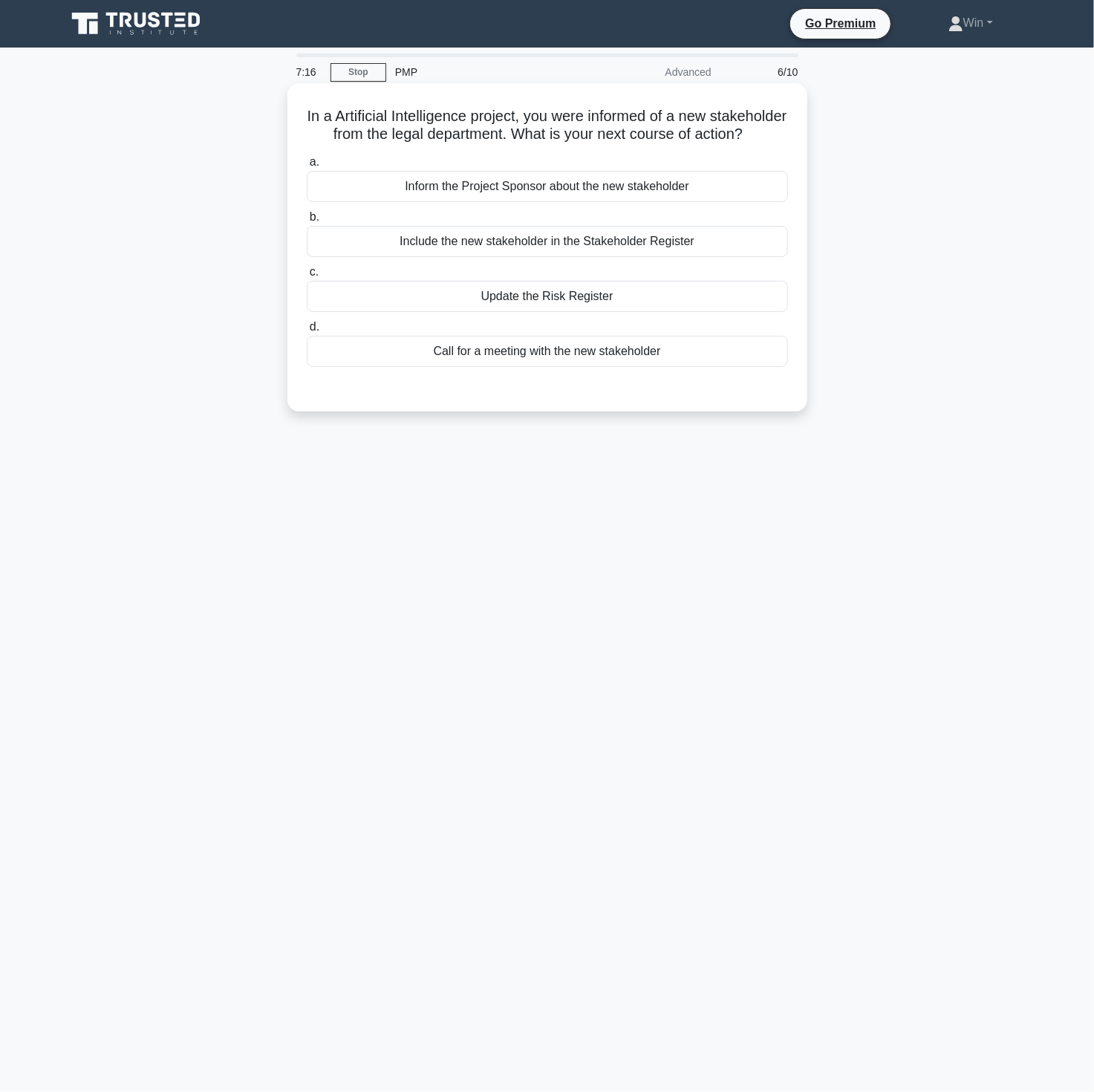
click at [535, 202] on div "Inform the Project Sponsor about the new stakeholder" at bounding box center [547, 187] width 482 height 31
click at [307, 167] on input "a. Inform the Project Sponsor about the new stakeholder" at bounding box center [307, 162] width 0 height 9
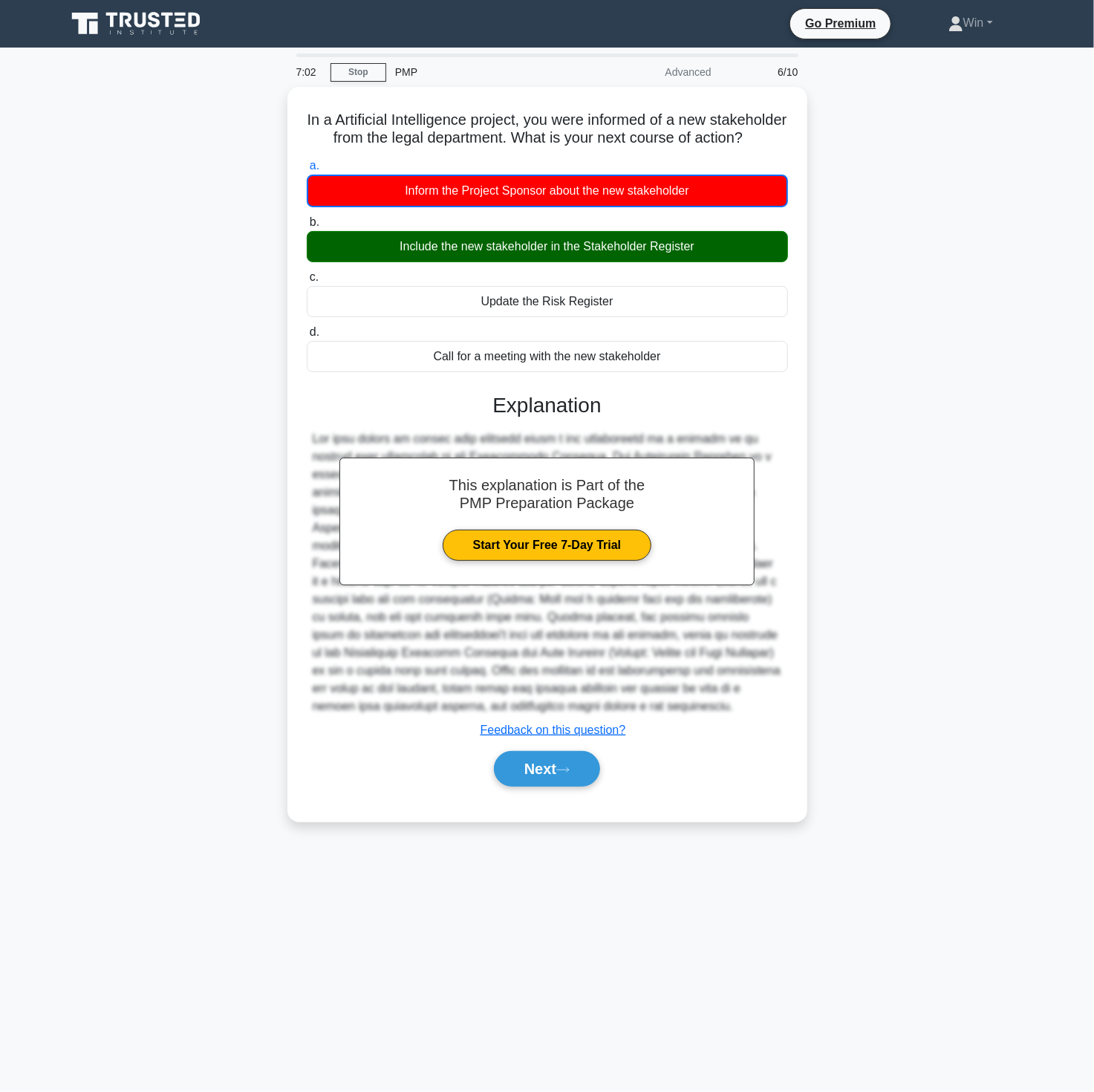
click at [926, 619] on div "In a Artificial Intelligence project, you were informed of a new stakeholder fr…" at bounding box center [547, 463] width 980 height 753
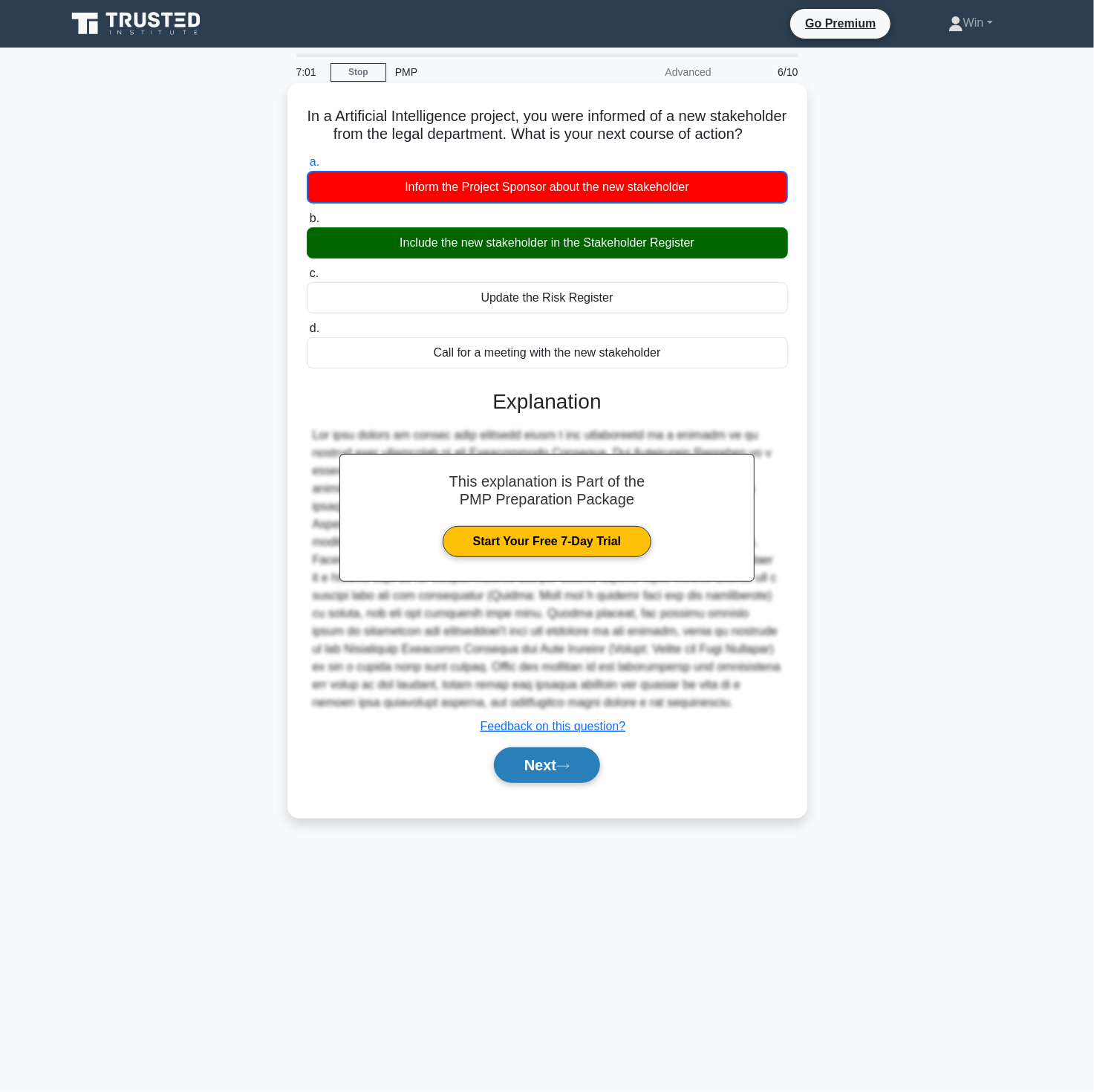
click at [535, 780] on button "Next" at bounding box center [547, 765] width 106 height 36
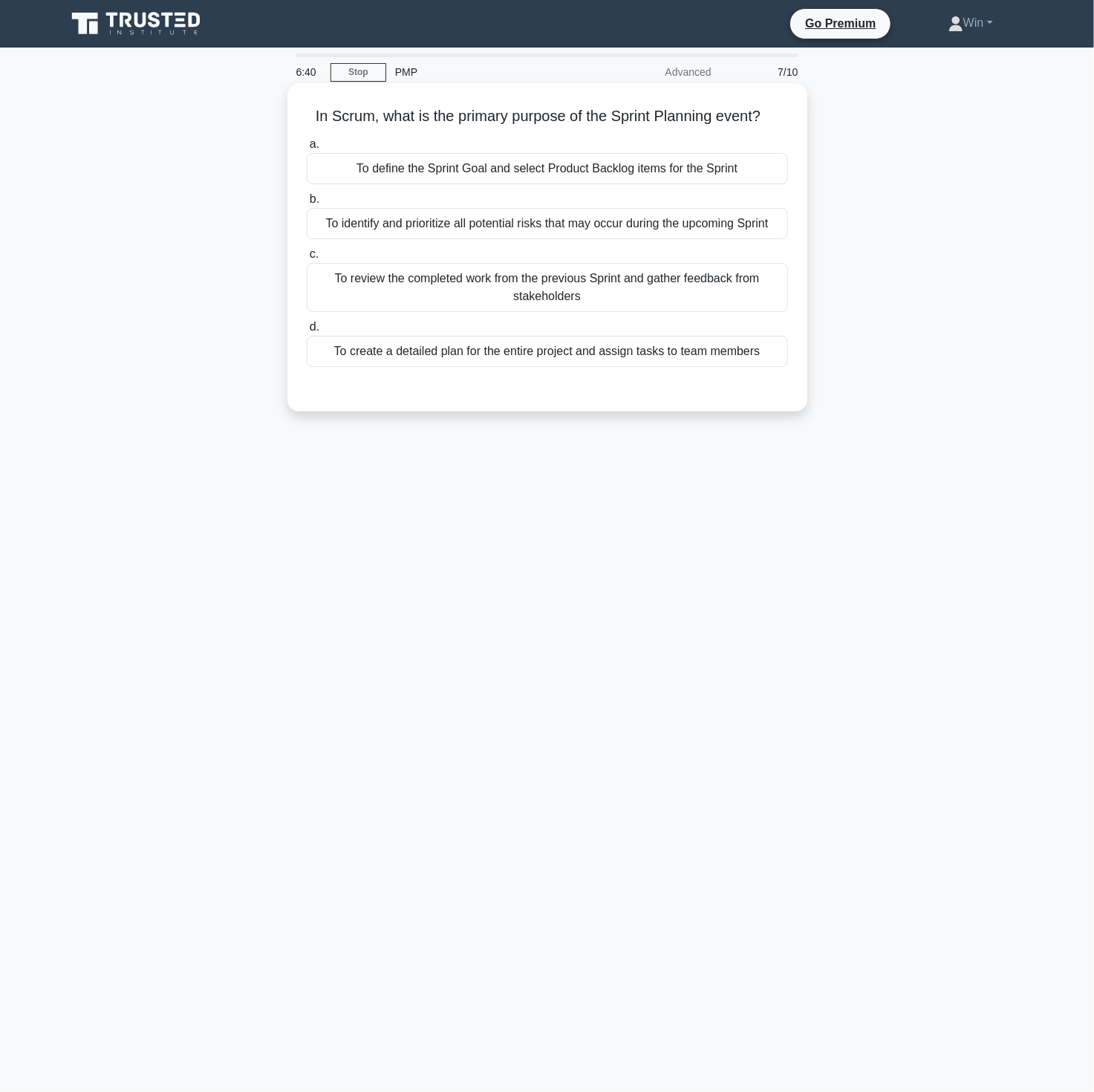
click at [481, 174] on div "To define the Sprint Goal and select Product Backlog items for the Sprint" at bounding box center [547, 169] width 482 height 31
click at [307, 149] on input "a. To define the Sprint Goal and select Product Backlog items for the Sprint" at bounding box center [307, 144] width 0 height 9
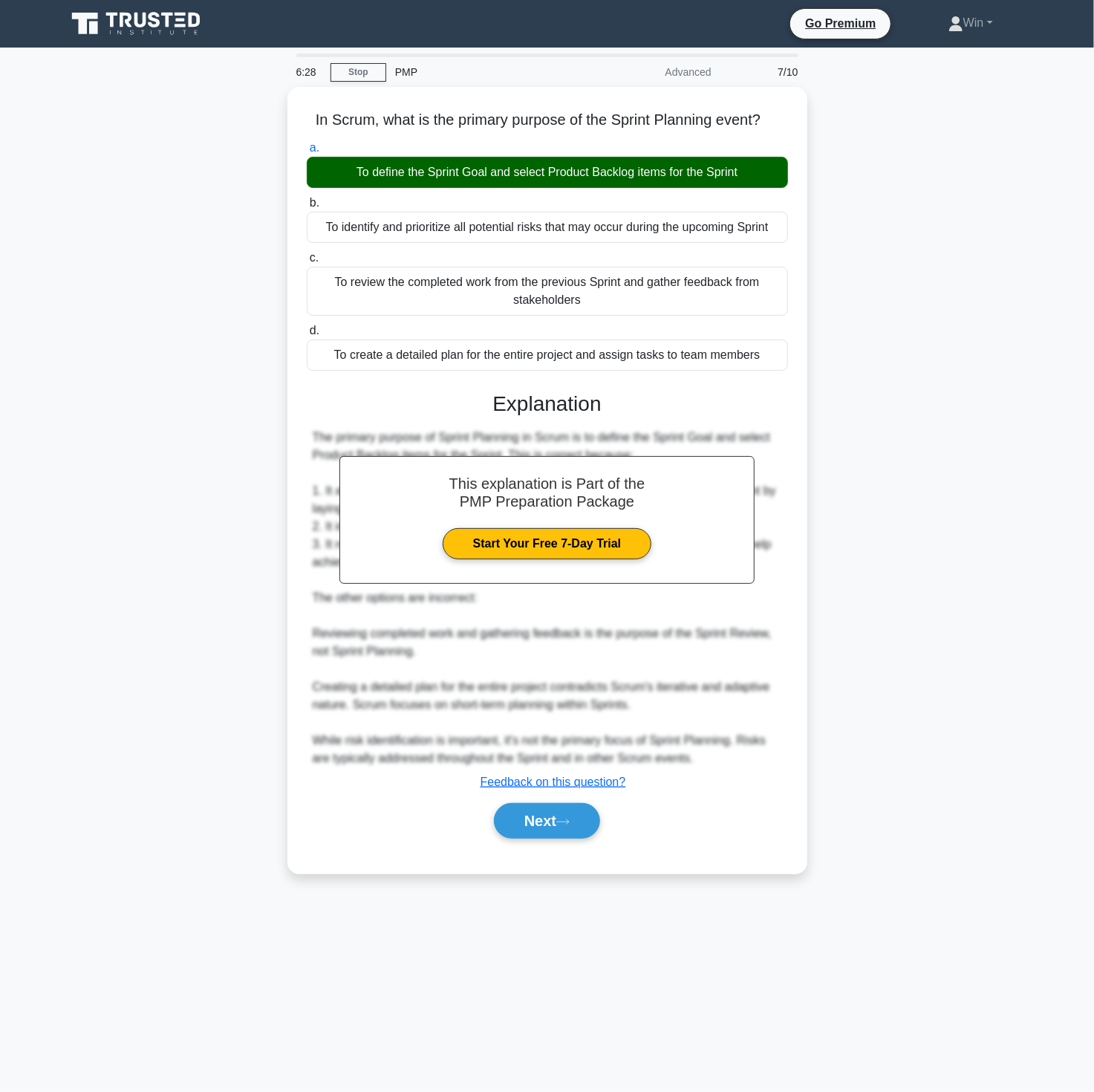
drag, startPoint x: 857, startPoint y: 634, endPoint x: 840, endPoint y: 651, distance: 24.0
click at [849, 644] on div "In Scrum, what is the primary purpose of the Sprint Planning event? .spinner_0X…" at bounding box center [547, 490] width 980 height 805
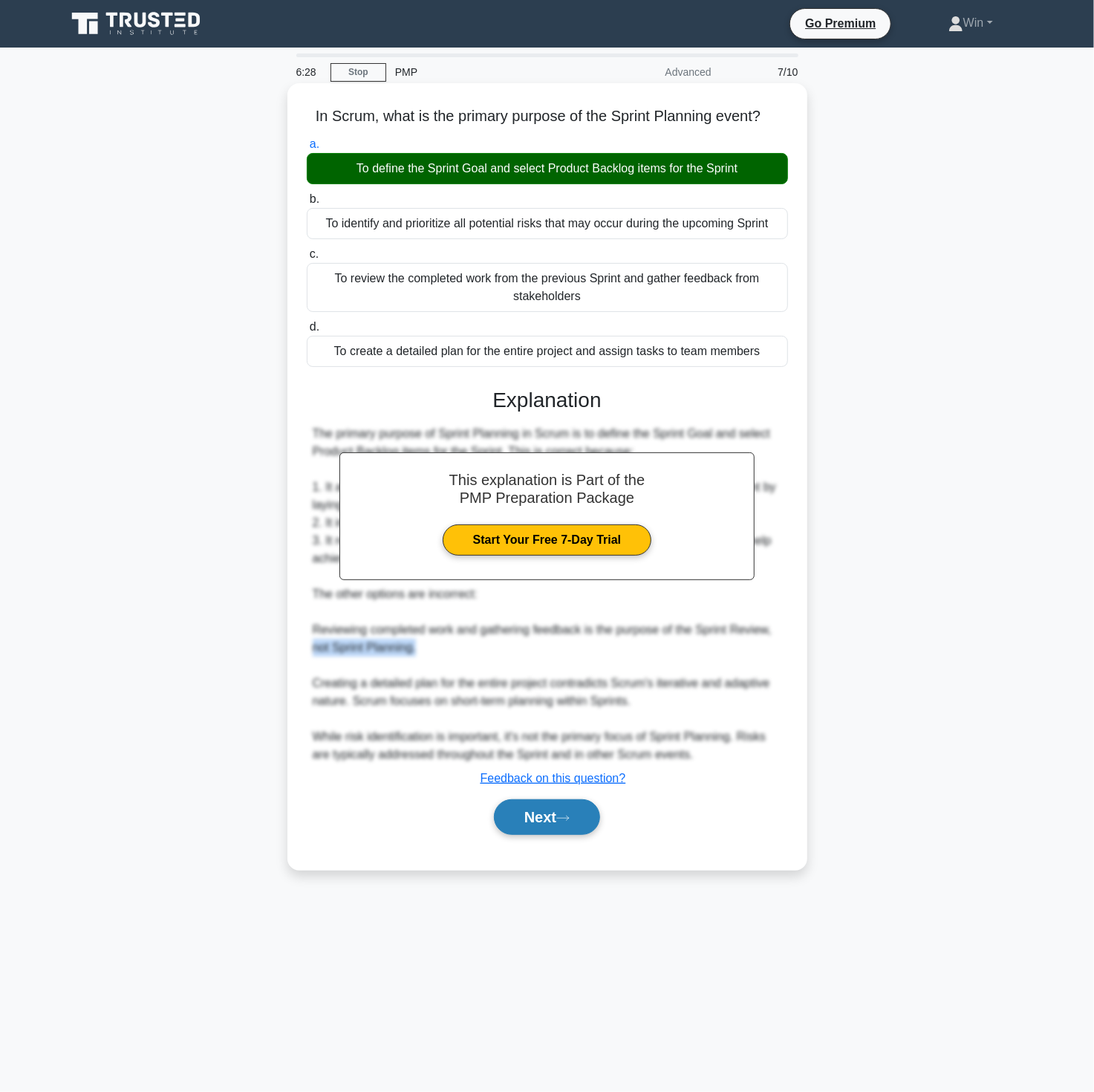
click at [533, 823] on button "Next" at bounding box center [547, 817] width 106 height 36
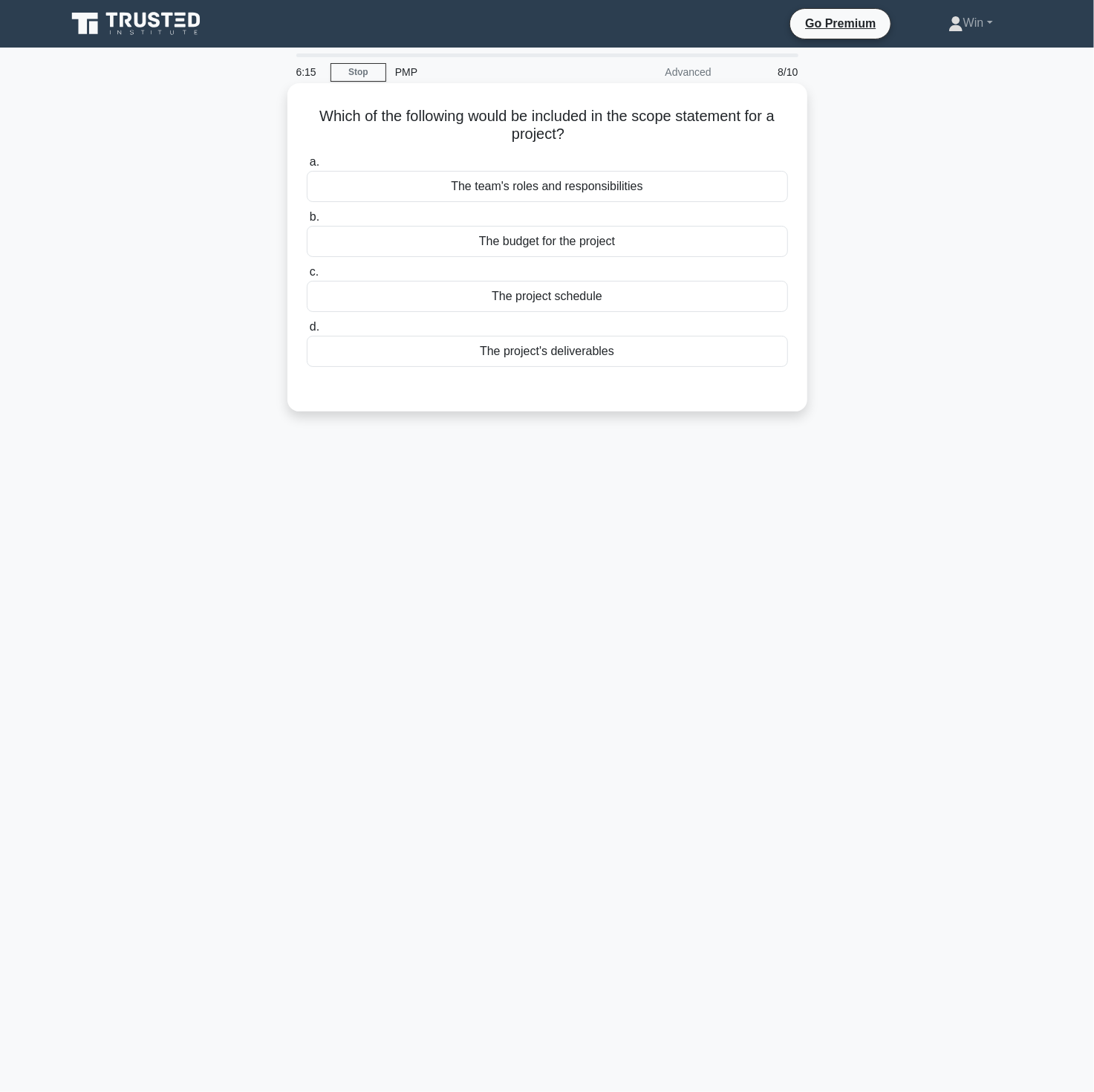
click at [575, 294] on div "The project schedule" at bounding box center [547, 297] width 482 height 31
click at [307, 277] on input "c. The project schedule" at bounding box center [307, 272] width 0 height 9
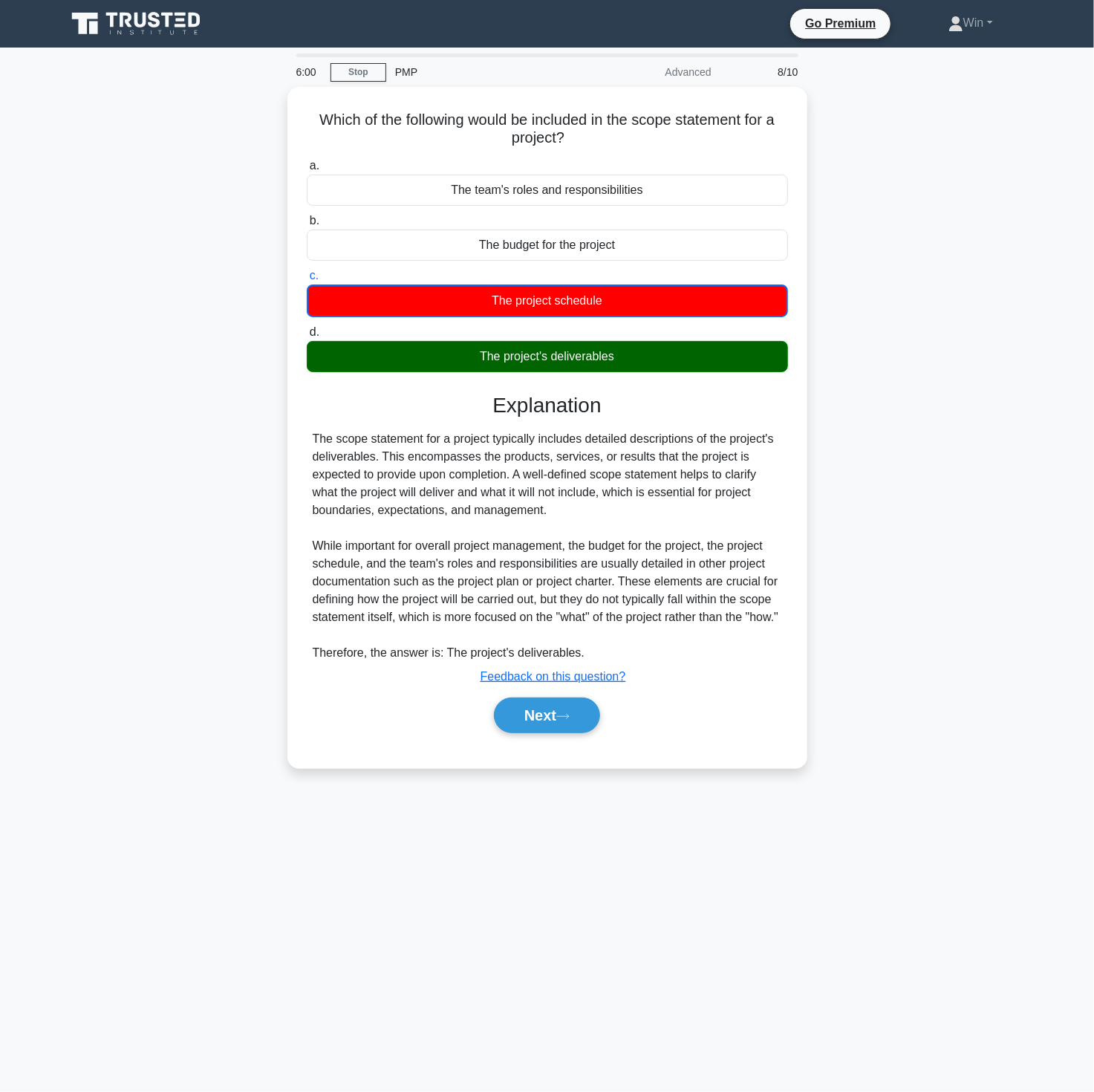
drag, startPoint x: 892, startPoint y: 985, endPoint x: 804, endPoint y: 929, distance: 104.3
click at [889, 984] on main "6:00 Stop PMP Advanced 8/10 Which of the following would be included in the sco…" at bounding box center [547, 570] width 1094 height 1045
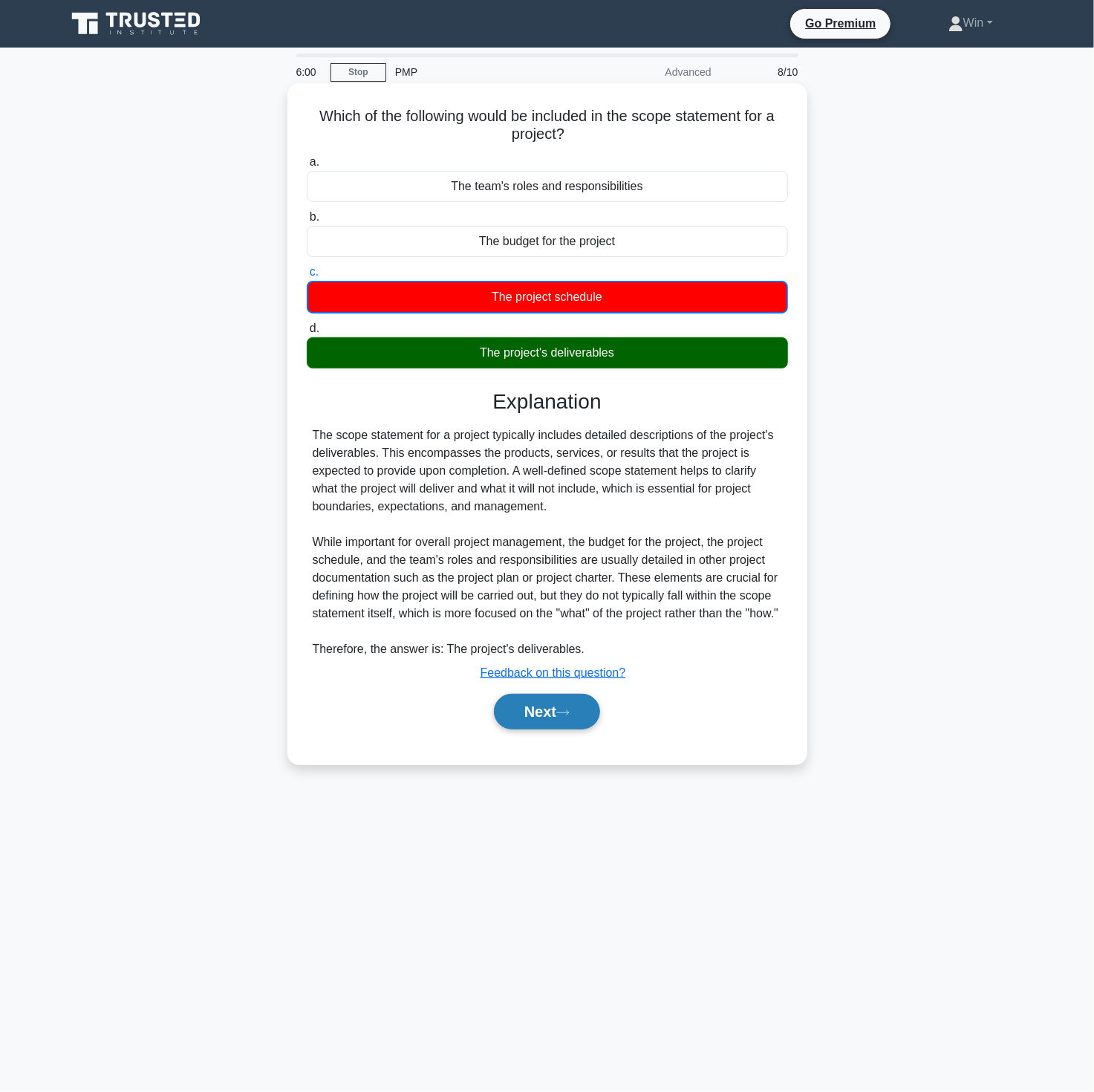
click at [533, 723] on button "Next" at bounding box center [547, 712] width 106 height 36
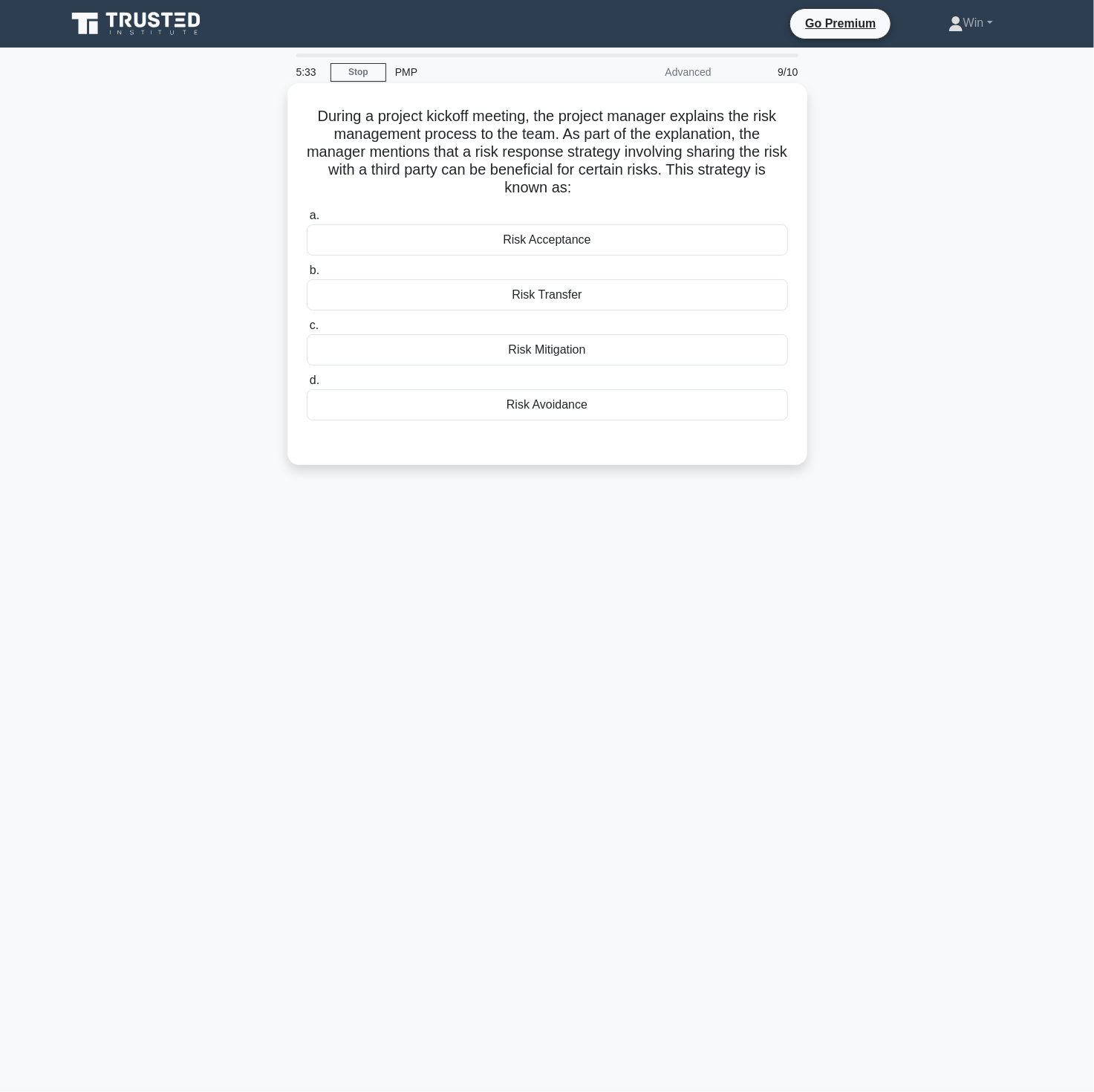
click at [569, 343] on div "Risk Mitigation" at bounding box center [547, 350] width 482 height 31
click at [307, 331] on input "c. Risk Mitigation" at bounding box center [307, 325] width 0 height 9
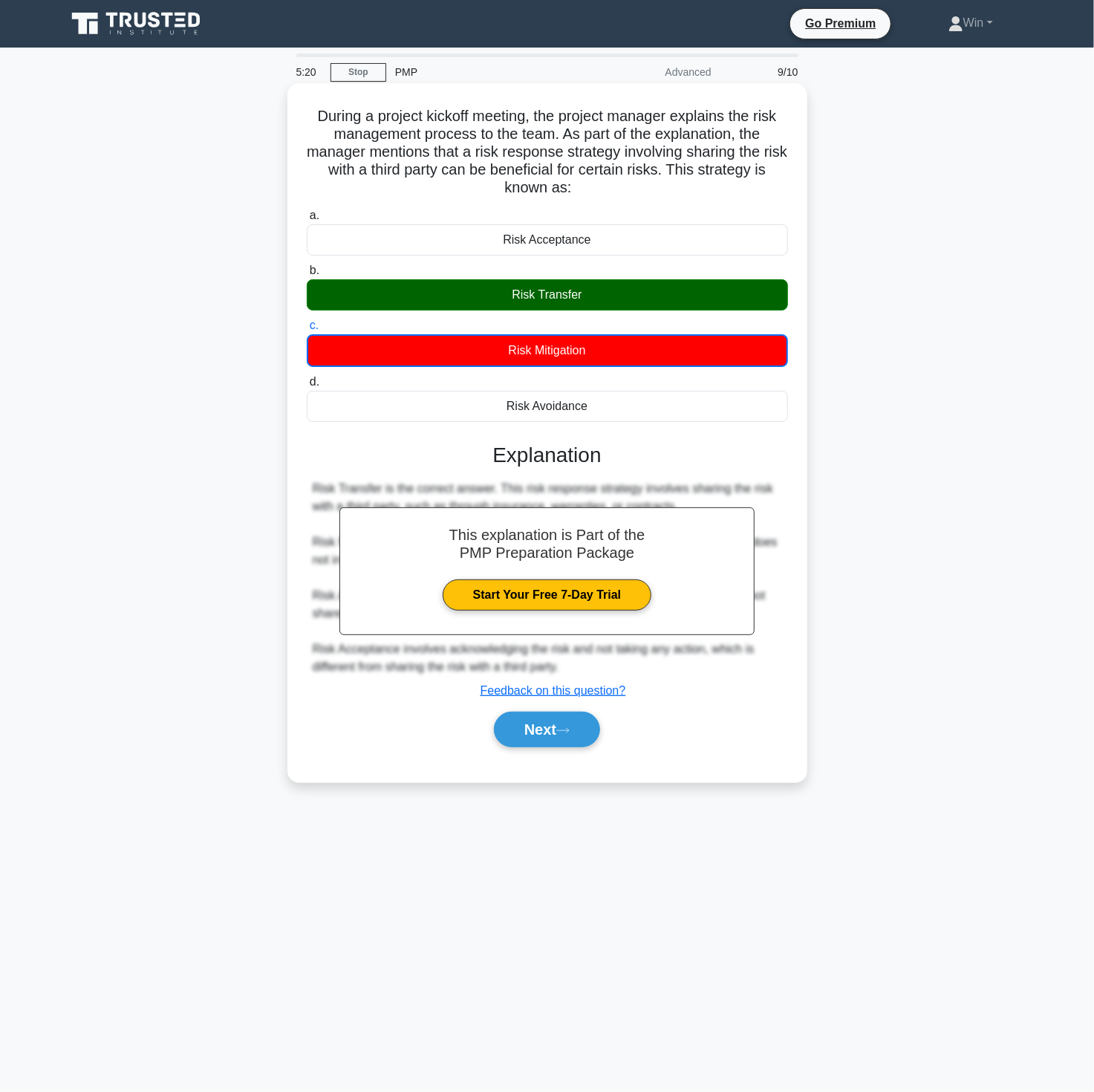
drag, startPoint x: 841, startPoint y: 703, endPoint x: 769, endPoint y: 711, distance: 72.4
click at [841, 703] on div "During a project kickoff meeting, the project manager explains the risk managem…" at bounding box center [547, 445] width 980 height 717
click at [553, 721] on button "Next" at bounding box center [547, 729] width 106 height 36
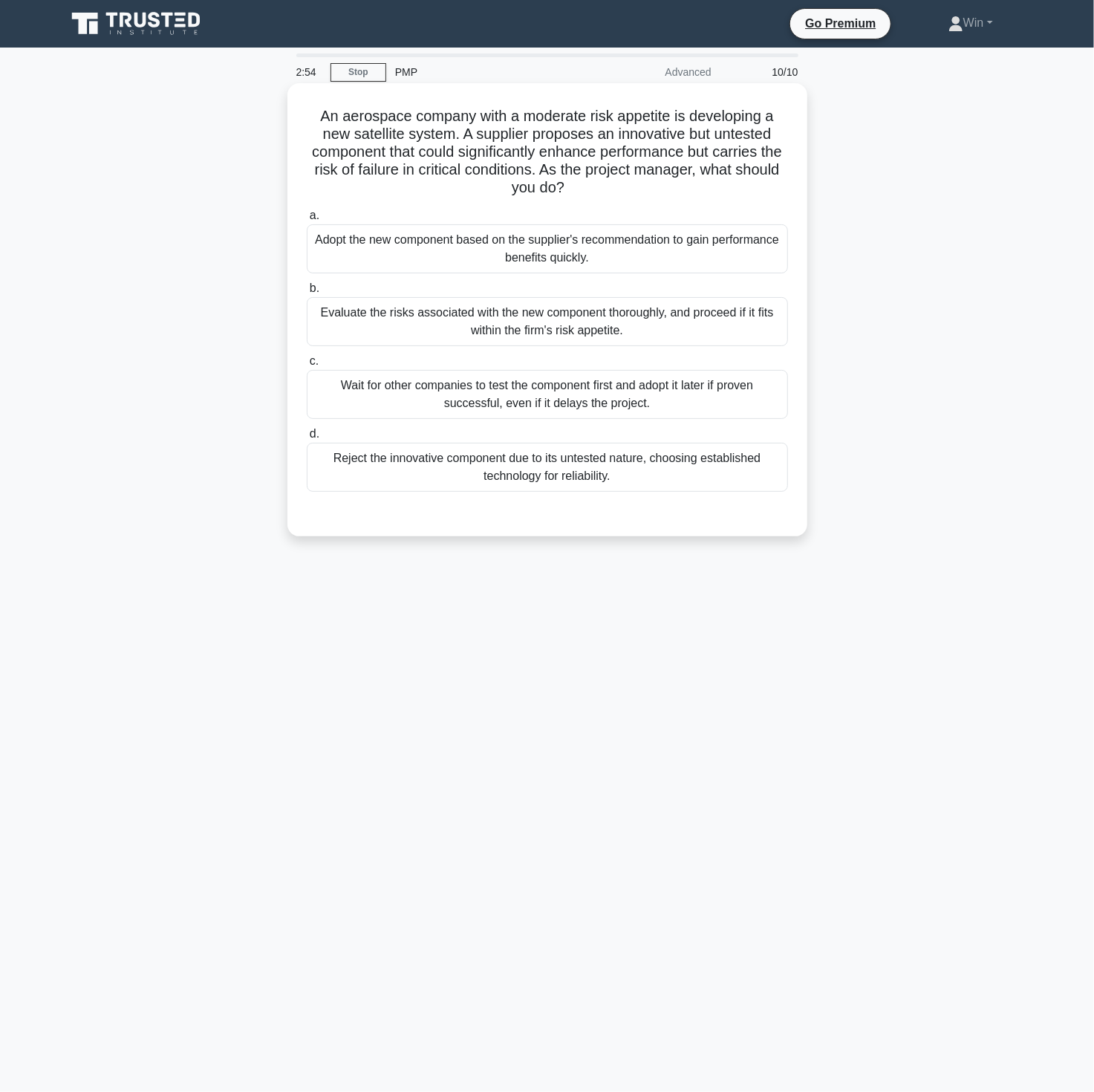
click at [488, 314] on div "Evaluate the risks associated with the new component thoroughly, and proceed if…" at bounding box center [547, 321] width 482 height 49
click at [307, 293] on input "b. Evaluate the risks associated with the new component thoroughly, and proceed…" at bounding box center [307, 289] width 0 height 9
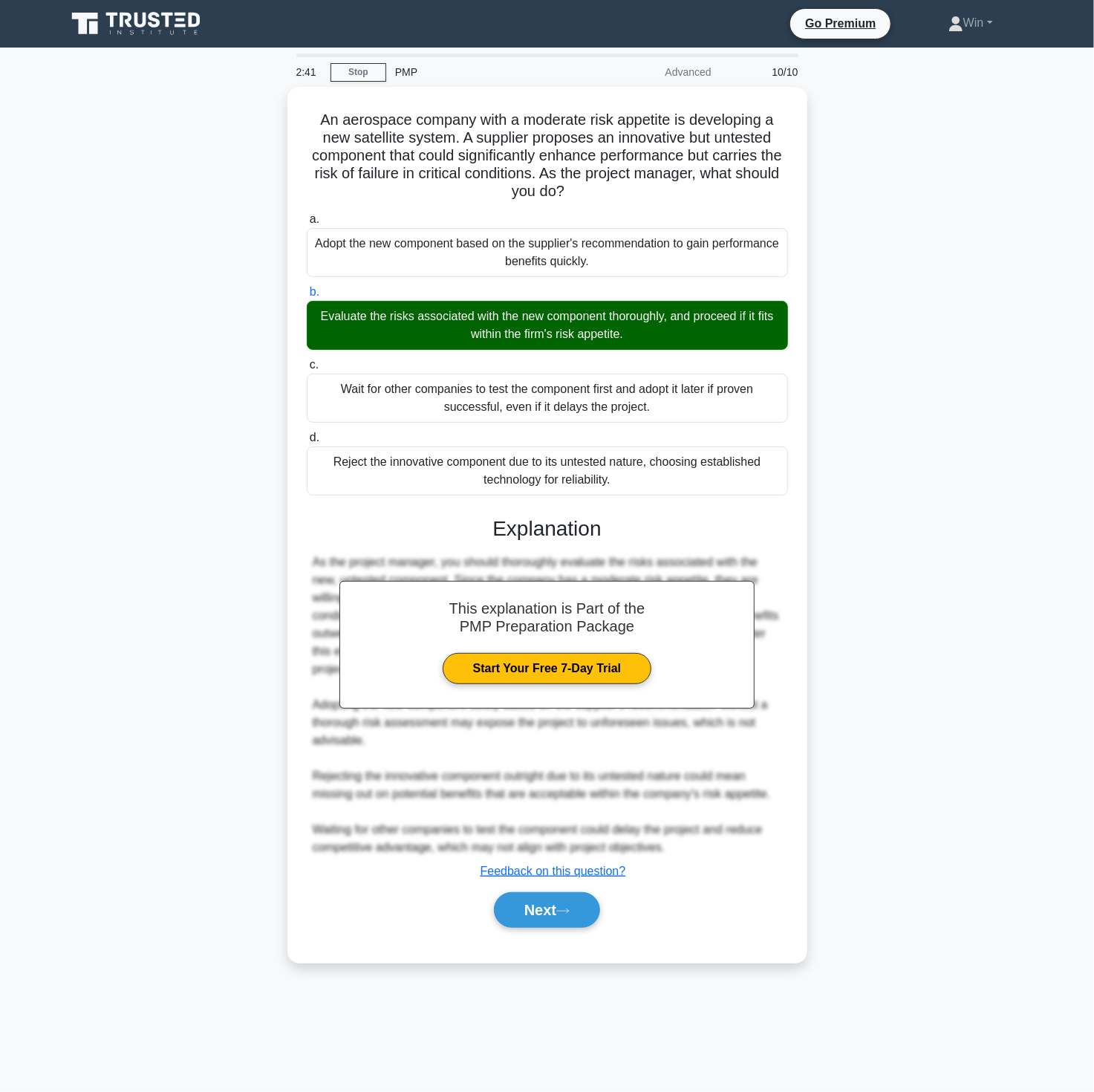
drag, startPoint x: 944, startPoint y: 766, endPoint x: 909, endPoint y: 773, distance: 35.7
click at [921, 768] on div "An aerospace company with a moderate risk appetite is developing a new satellit…" at bounding box center [547, 534] width 980 height 894
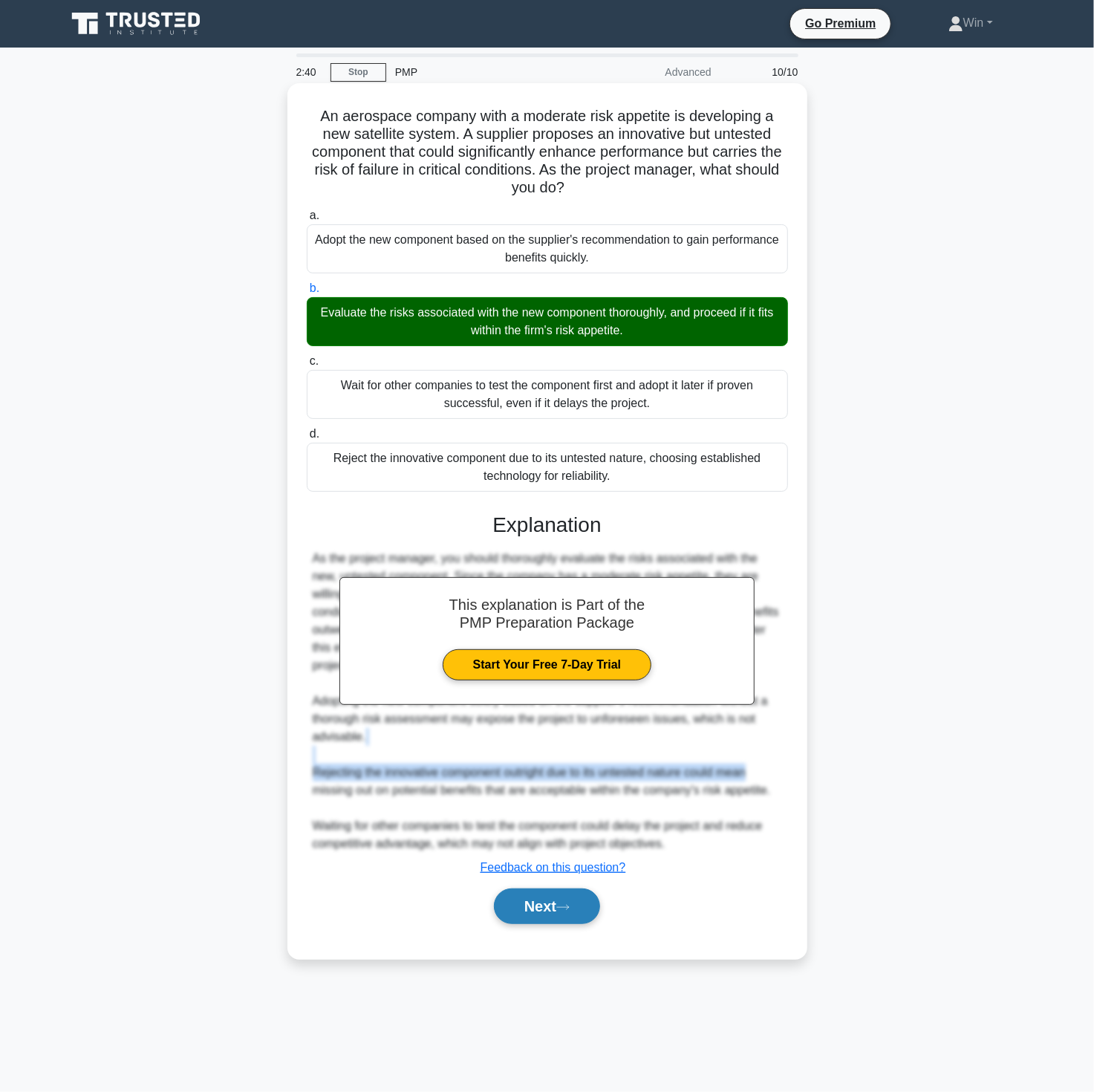
drag, startPoint x: 553, startPoint y: 910, endPoint x: 546, endPoint y: 908, distance: 7.3
click at [548, 909] on button "Next" at bounding box center [547, 907] width 106 height 36
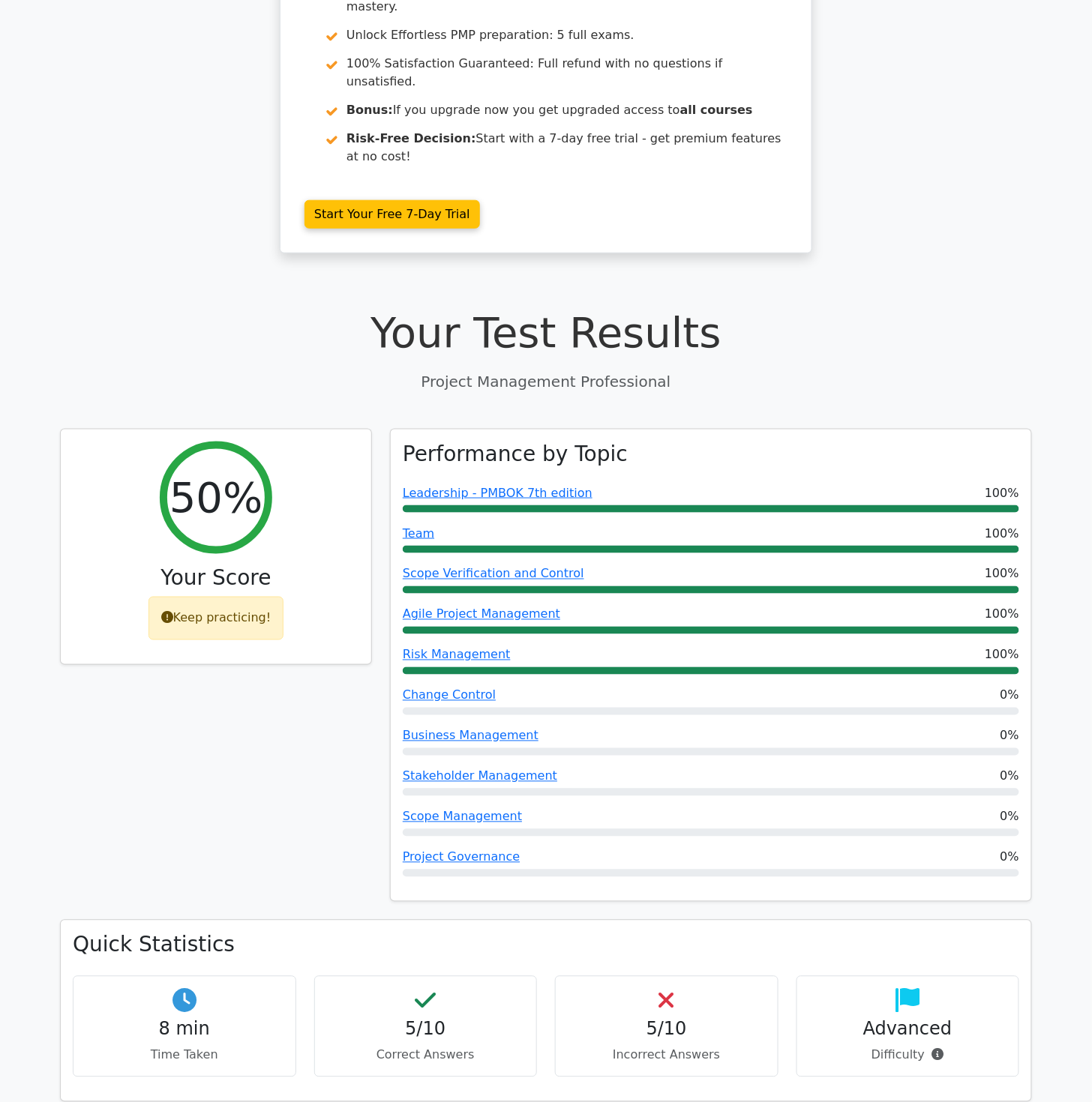
scroll to position [250, 0]
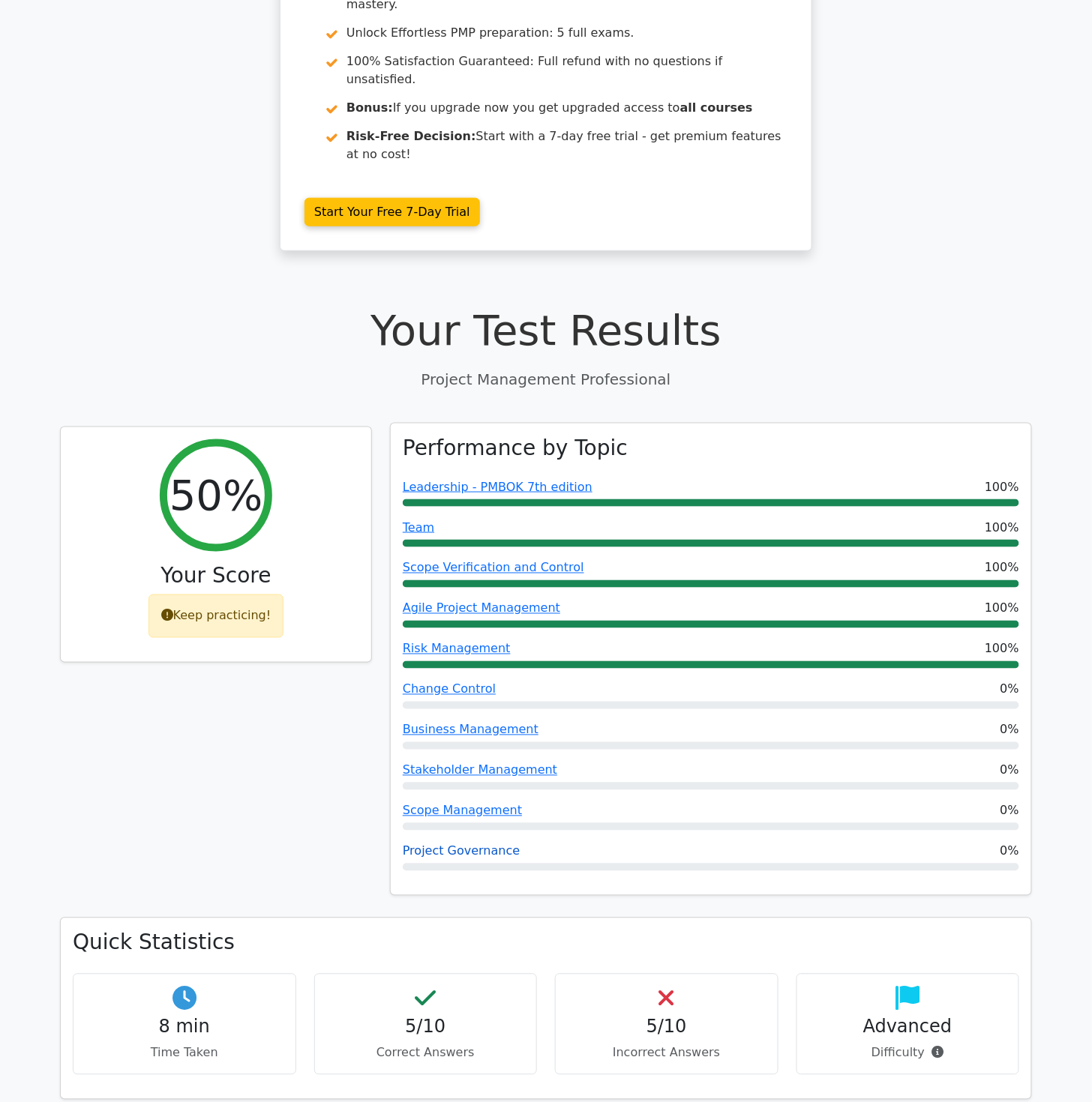
click at [468, 844] on link "Project Governance" at bounding box center [461, 851] width 117 height 14
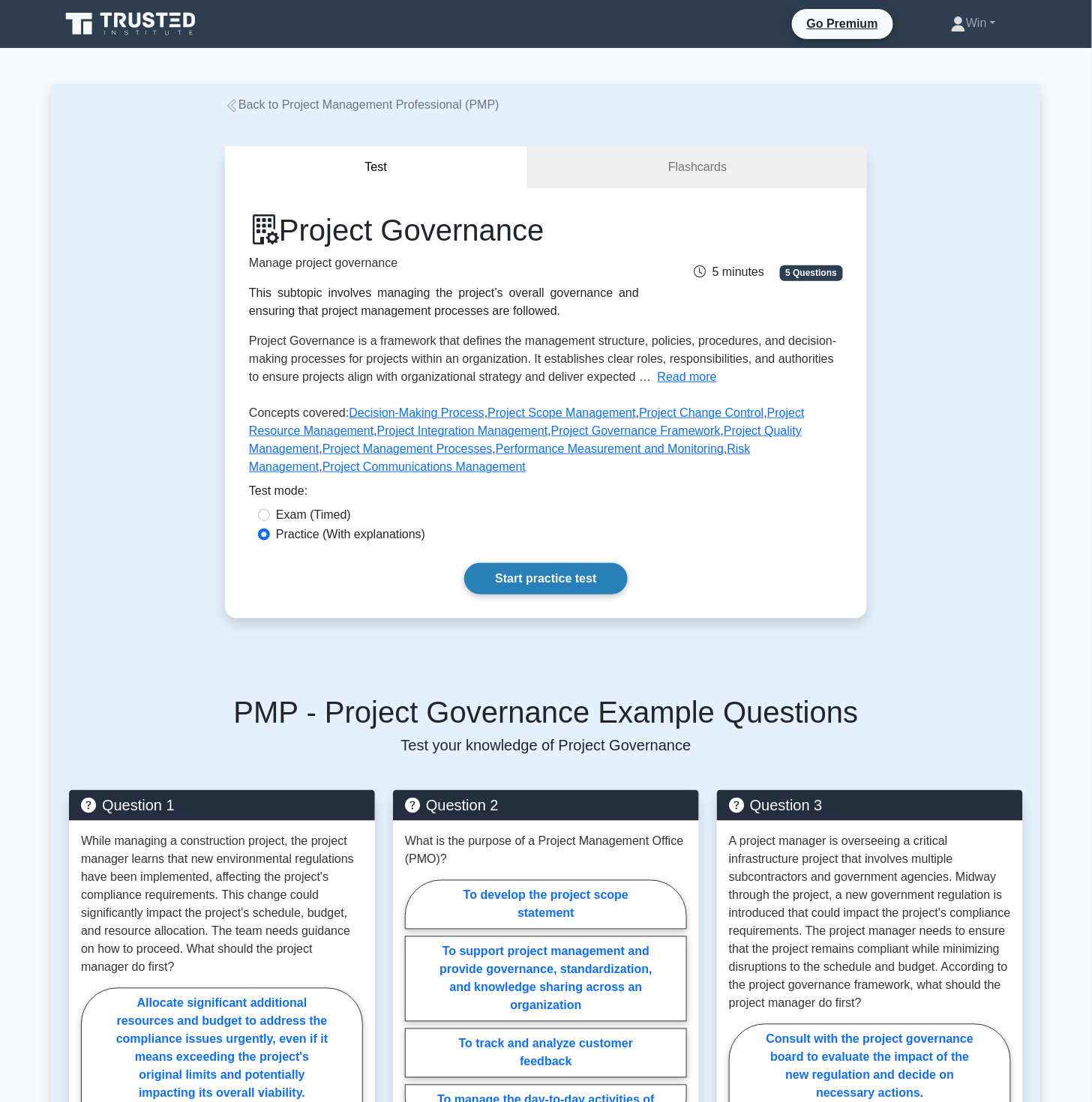
click at [543, 584] on link "Start practice test" at bounding box center [545, 579] width 163 height 31
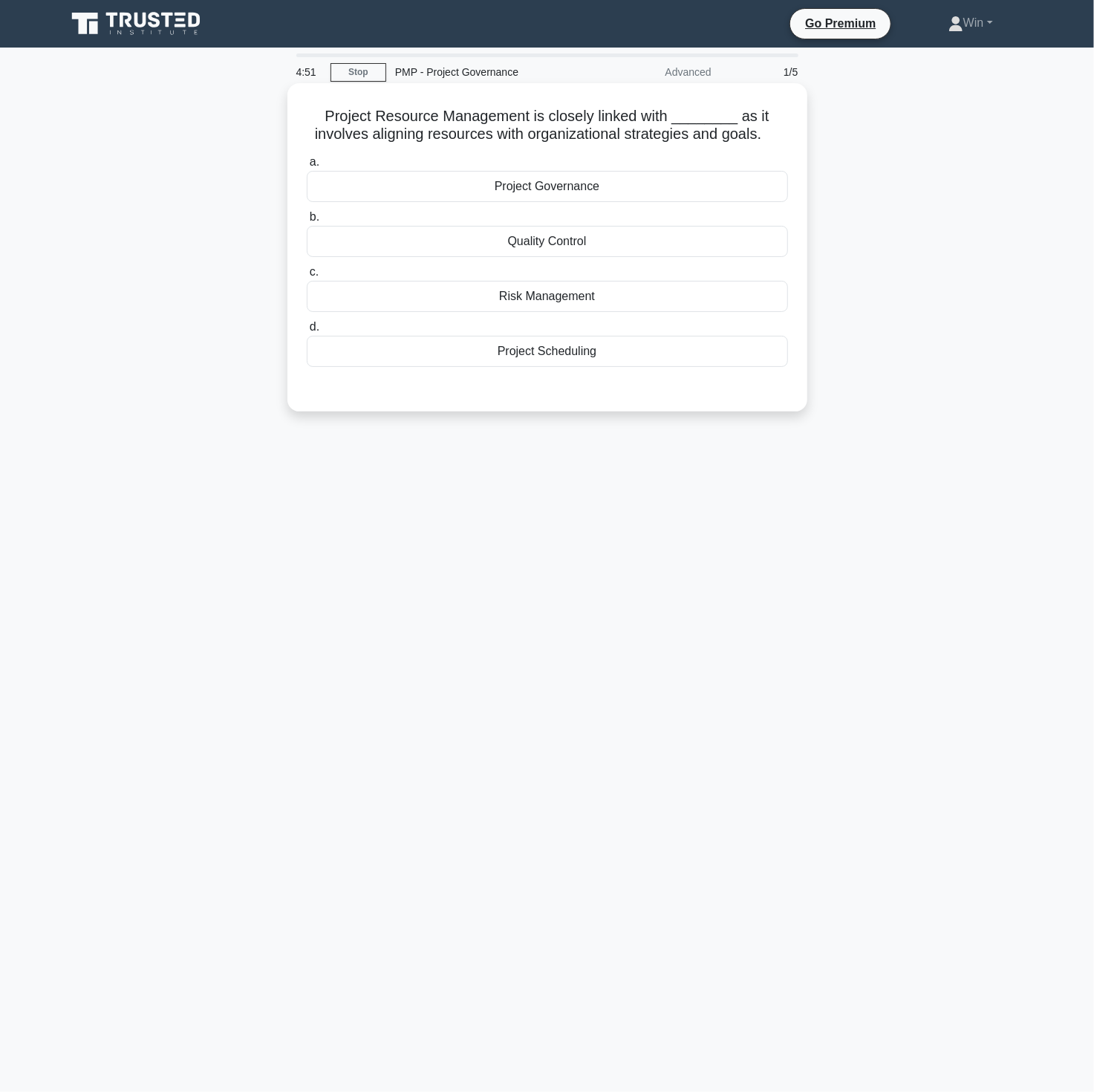
click at [556, 191] on div "Project Governance" at bounding box center [547, 187] width 482 height 31
click at [307, 167] on input "a. Project Governance" at bounding box center [307, 162] width 0 height 9
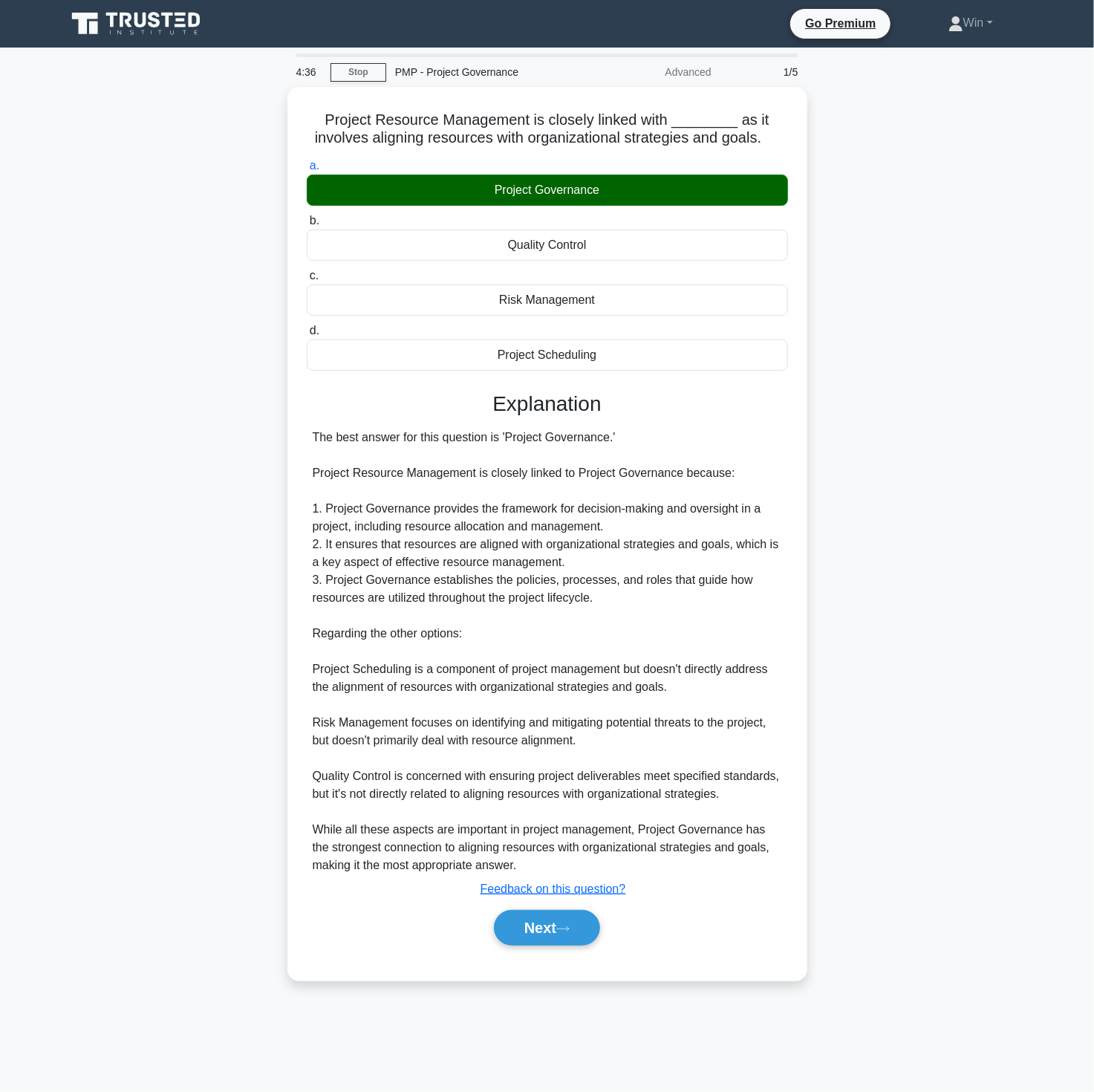
click at [982, 499] on div "Project Resource Management is closely linked with ________ as it involves alig…" at bounding box center [547, 542] width 980 height 911
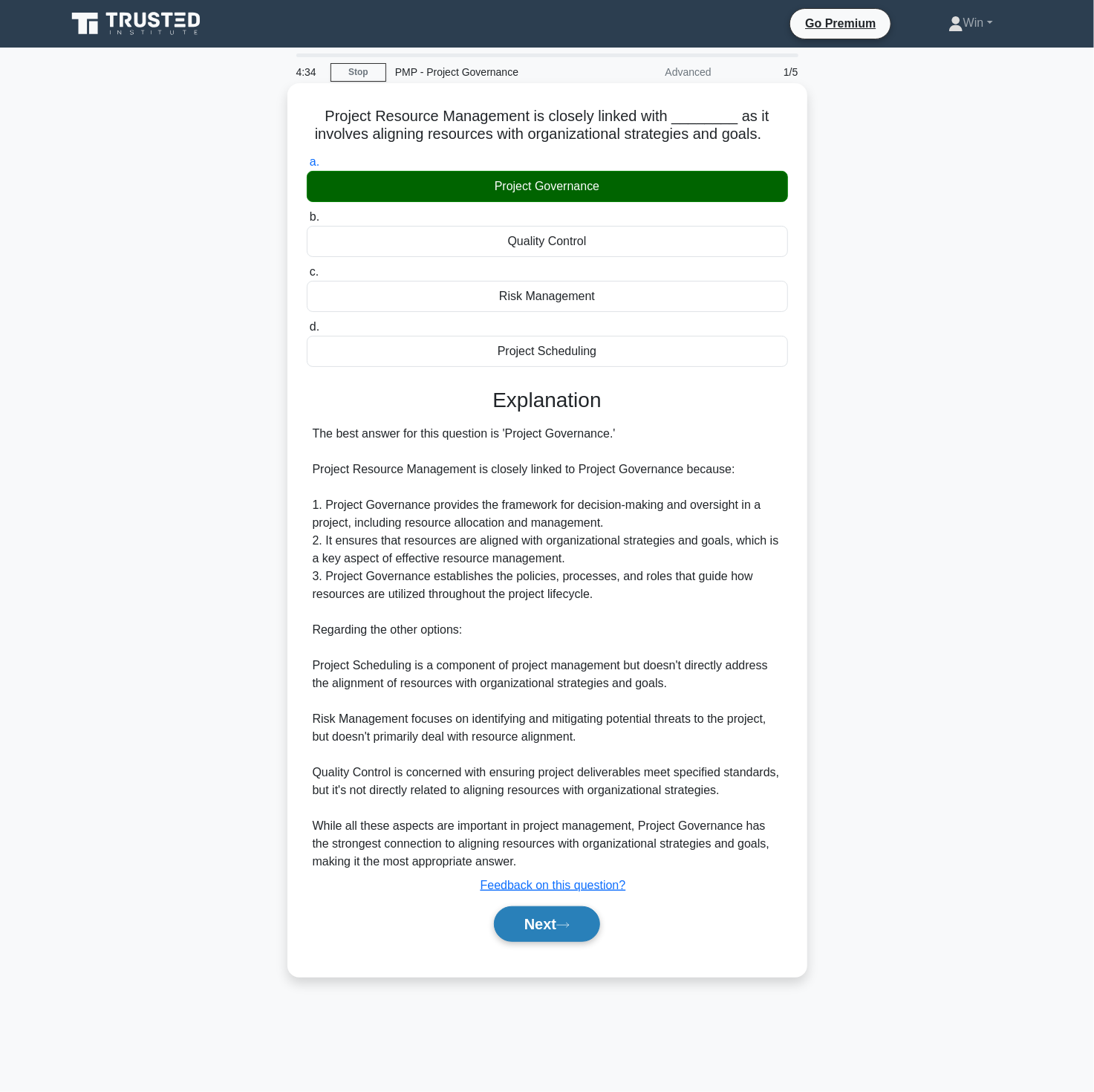
click at [547, 923] on button "Next" at bounding box center [547, 925] width 106 height 36
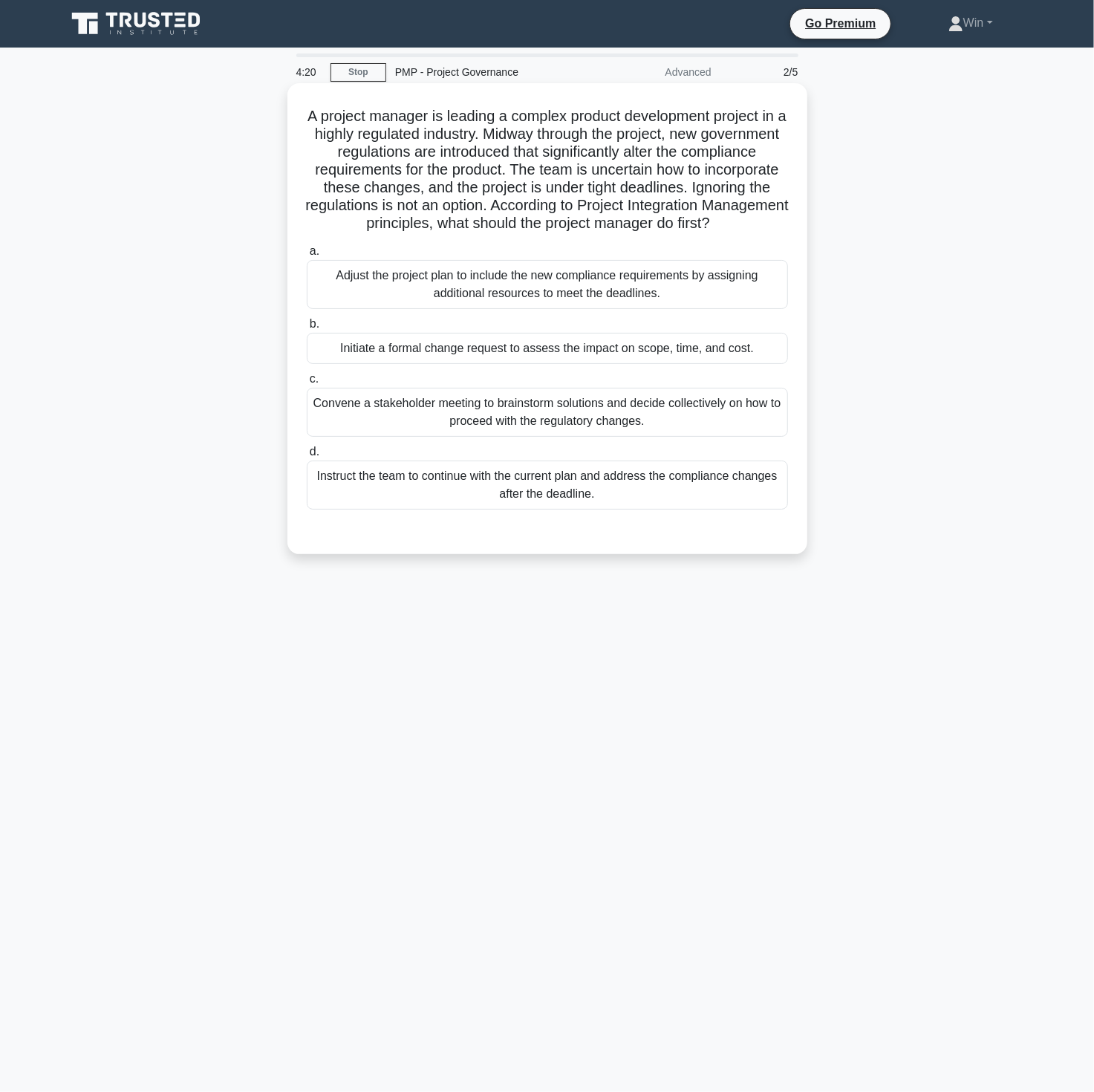
click at [454, 309] on div "Adjust the project plan to include the new compliance requirements by assigning…" at bounding box center [547, 284] width 482 height 49
click at [307, 256] on input "a. Adjust the project plan to include the new compliance requirements by assign…" at bounding box center [307, 251] width 0 height 9
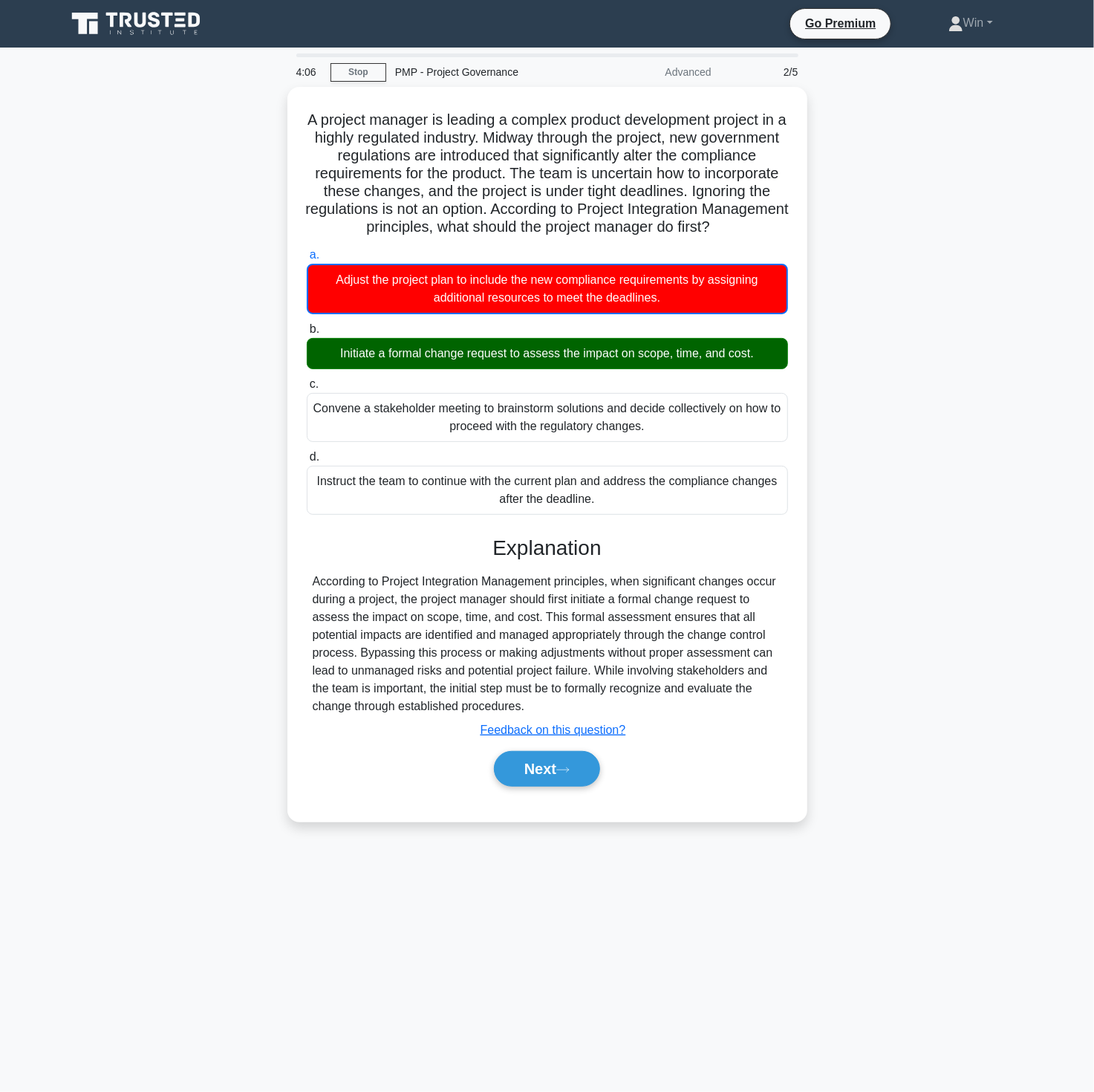
drag, startPoint x: 945, startPoint y: 514, endPoint x: 707, endPoint y: 645, distance: 271.7
click at [943, 514] on div "A project manager is leading a complex product development project in a highly …" at bounding box center [547, 463] width 980 height 753
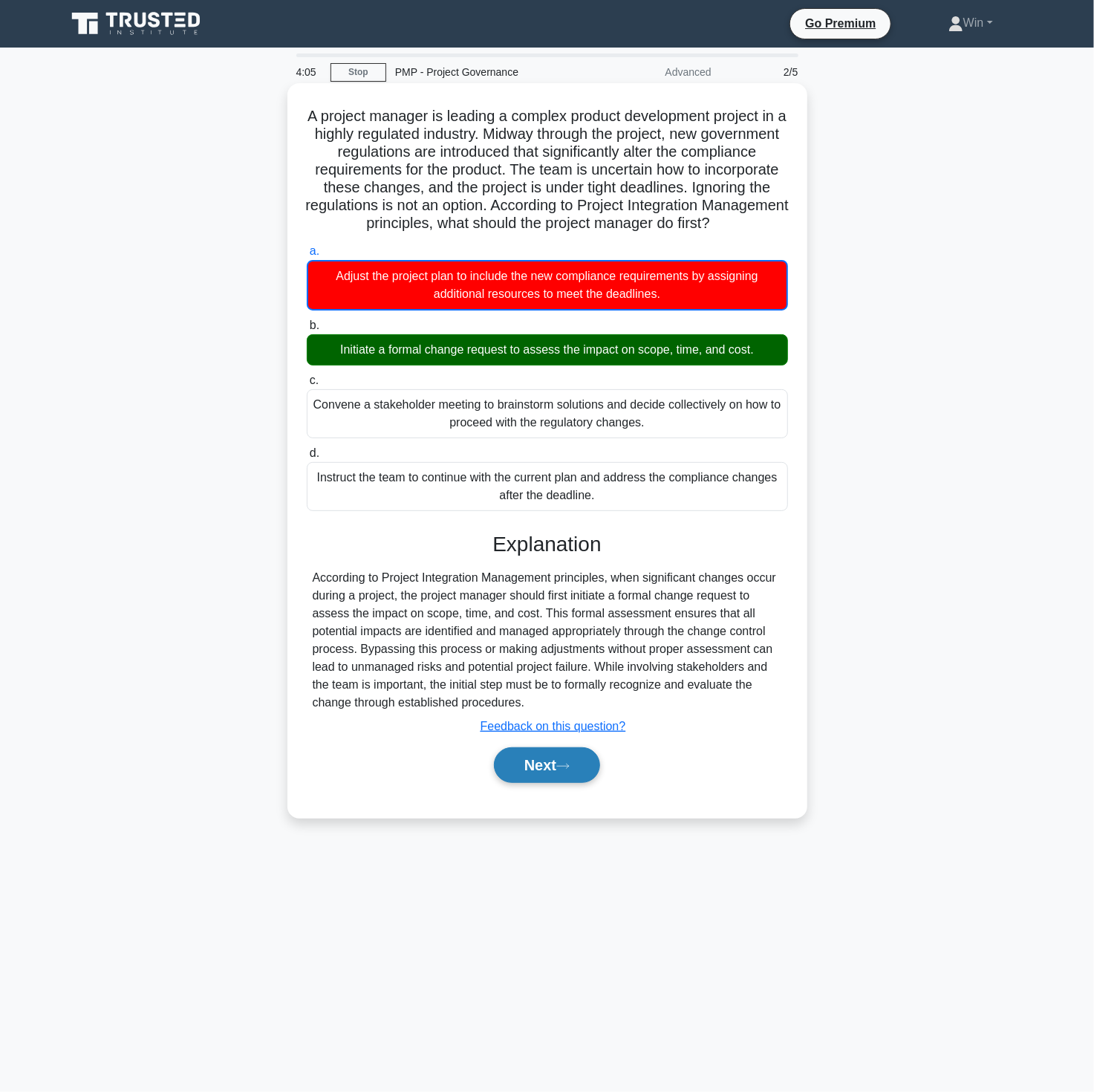
click at [550, 775] on button "Next" at bounding box center [547, 765] width 106 height 36
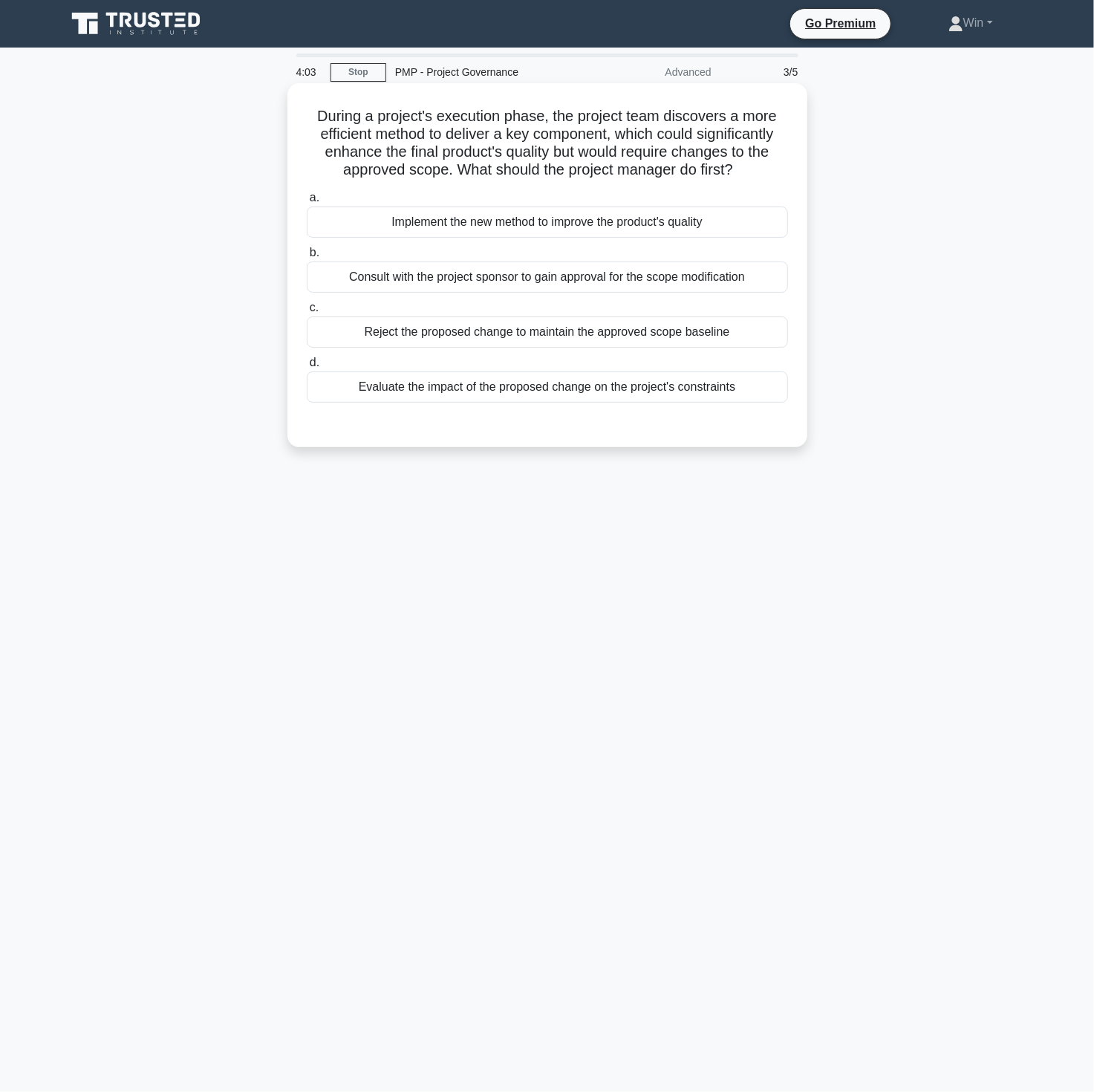
click at [429, 272] on div "Consult with the project sponsor to gain approval for the scope modification" at bounding box center [547, 277] width 482 height 31
click at [307, 258] on input "b. Consult with the project sponsor to gain approval for the scope modification" at bounding box center [307, 253] width 0 height 9
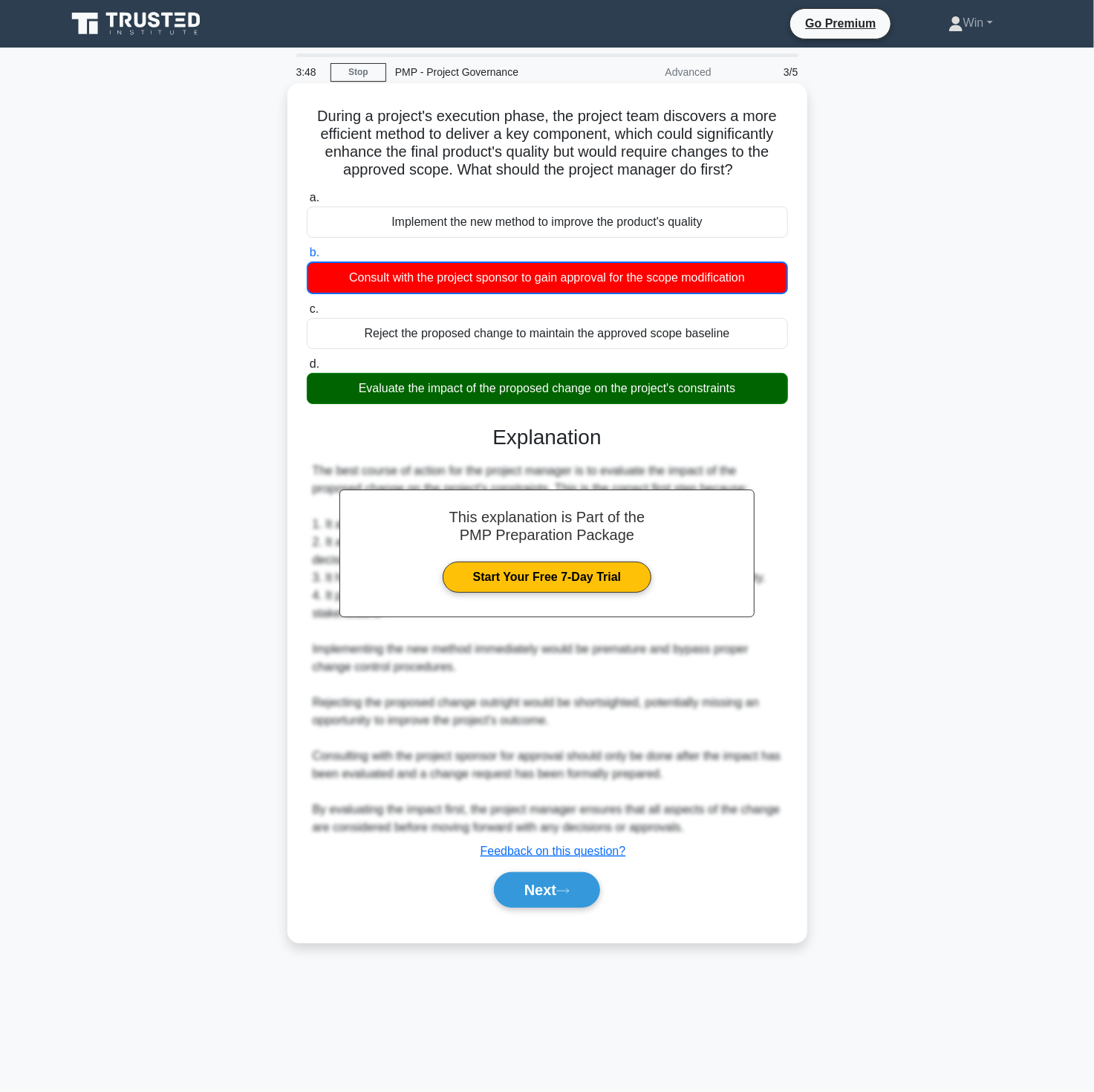
drag, startPoint x: 966, startPoint y: 837, endPoint x: 770, endPoint y: 859, distance: 197.2
click at [966, 837] on div "During a project's execution phase, the project team discovers a more efficient…" at bounding box center [547, 525] width 980 height 877
click at [543, 879] on button "Next" at bounding box center [547, 890] width 106 height 36
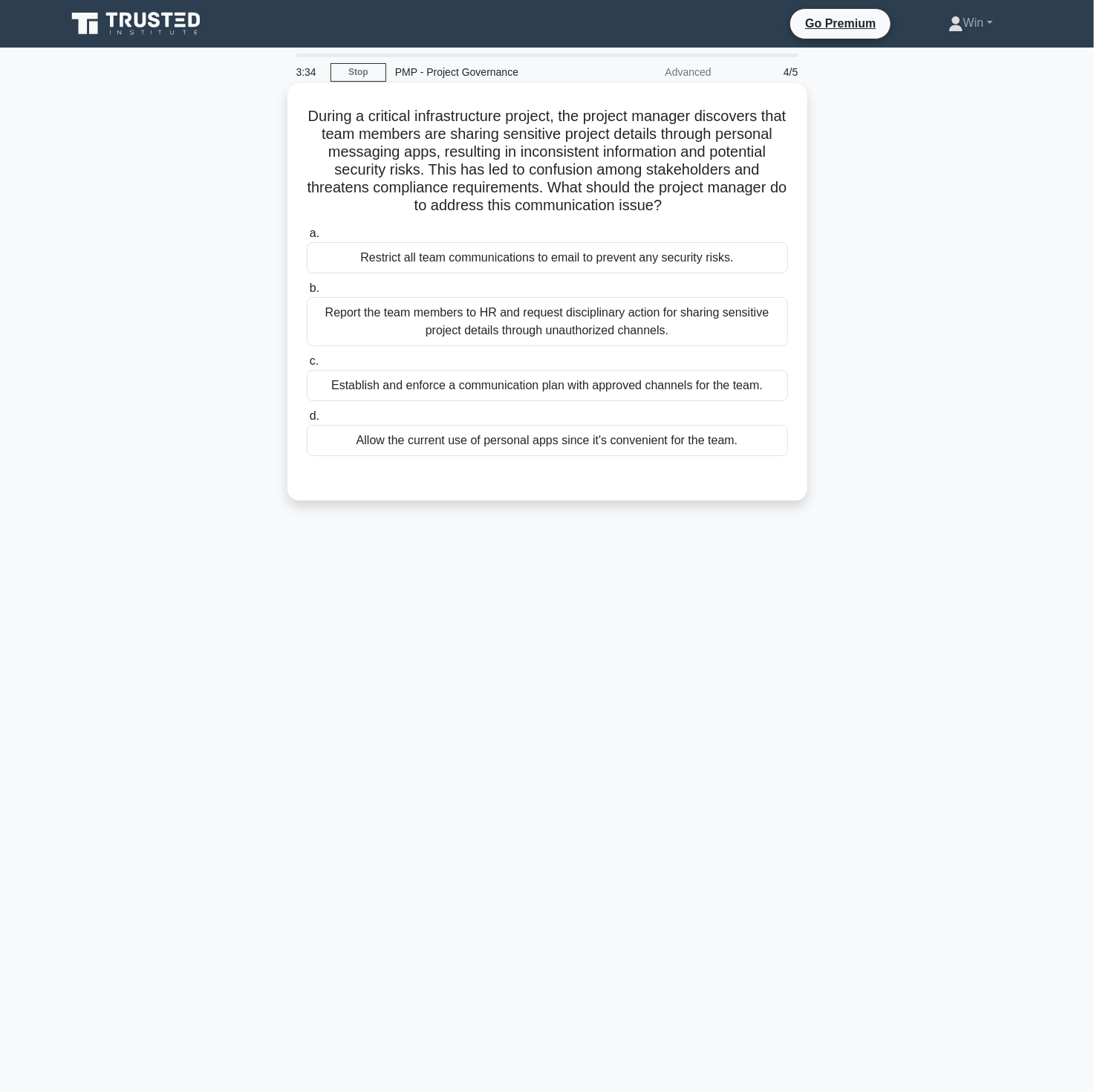
click at [472, 302] on div "Report the team members to HR and request disciplinary action for sharing sensi…" at bounding box center [547, 321] width 482 height 49
click at [307, 293] on input "b. Report the team members to HR and request disciplinary action for sharing se…" at bounding box center [307, 289] width 0 height 9
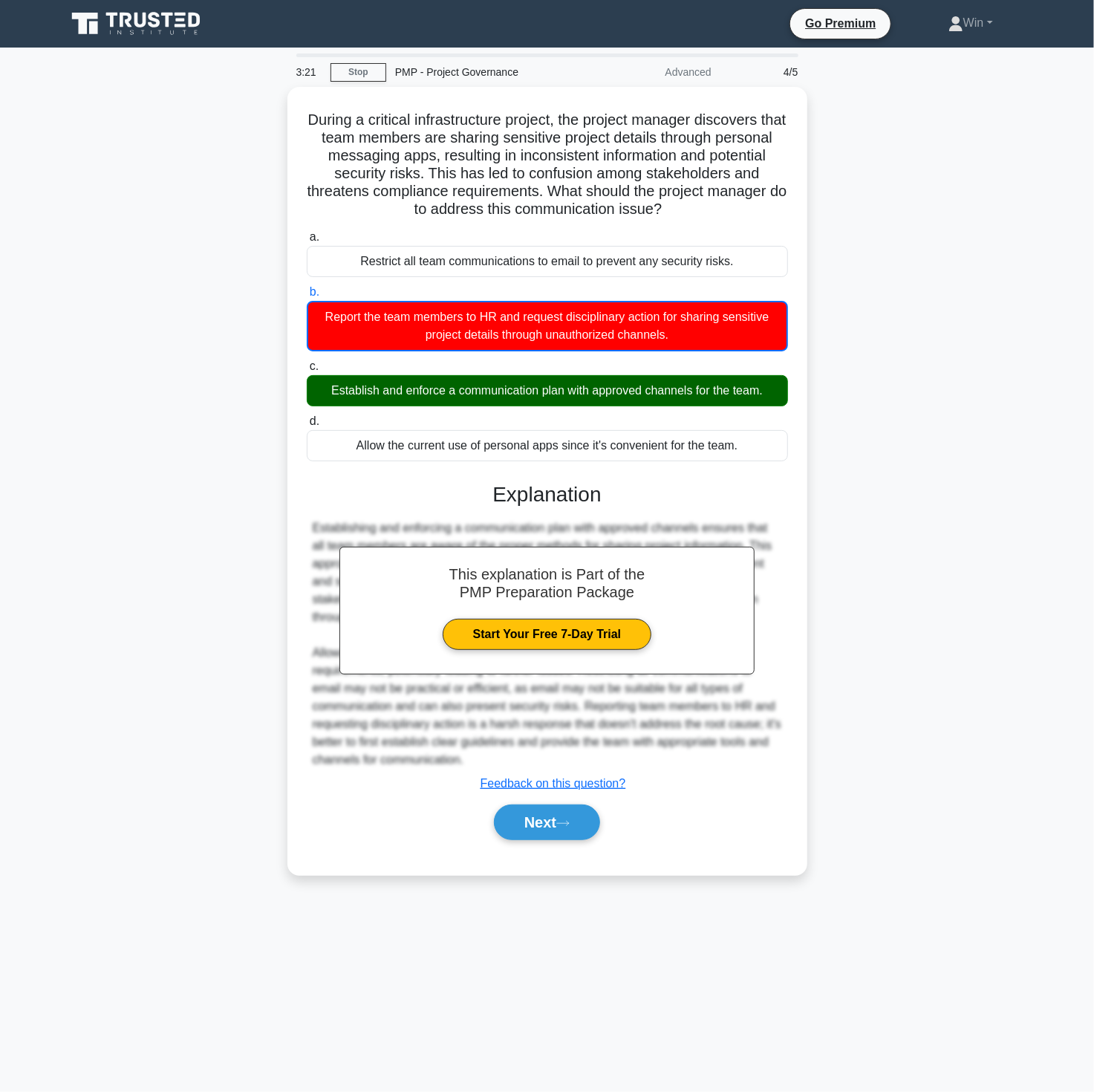
drag, startPoint x: 891, startPoint y: 693, endPoint x: 876, endPoint y: 688, distance: 15.8
click at [886, 693] on div "During a critical infrastructure project, the project manager discovers that te…" at bounding box center [547, 490] width 980 height 806
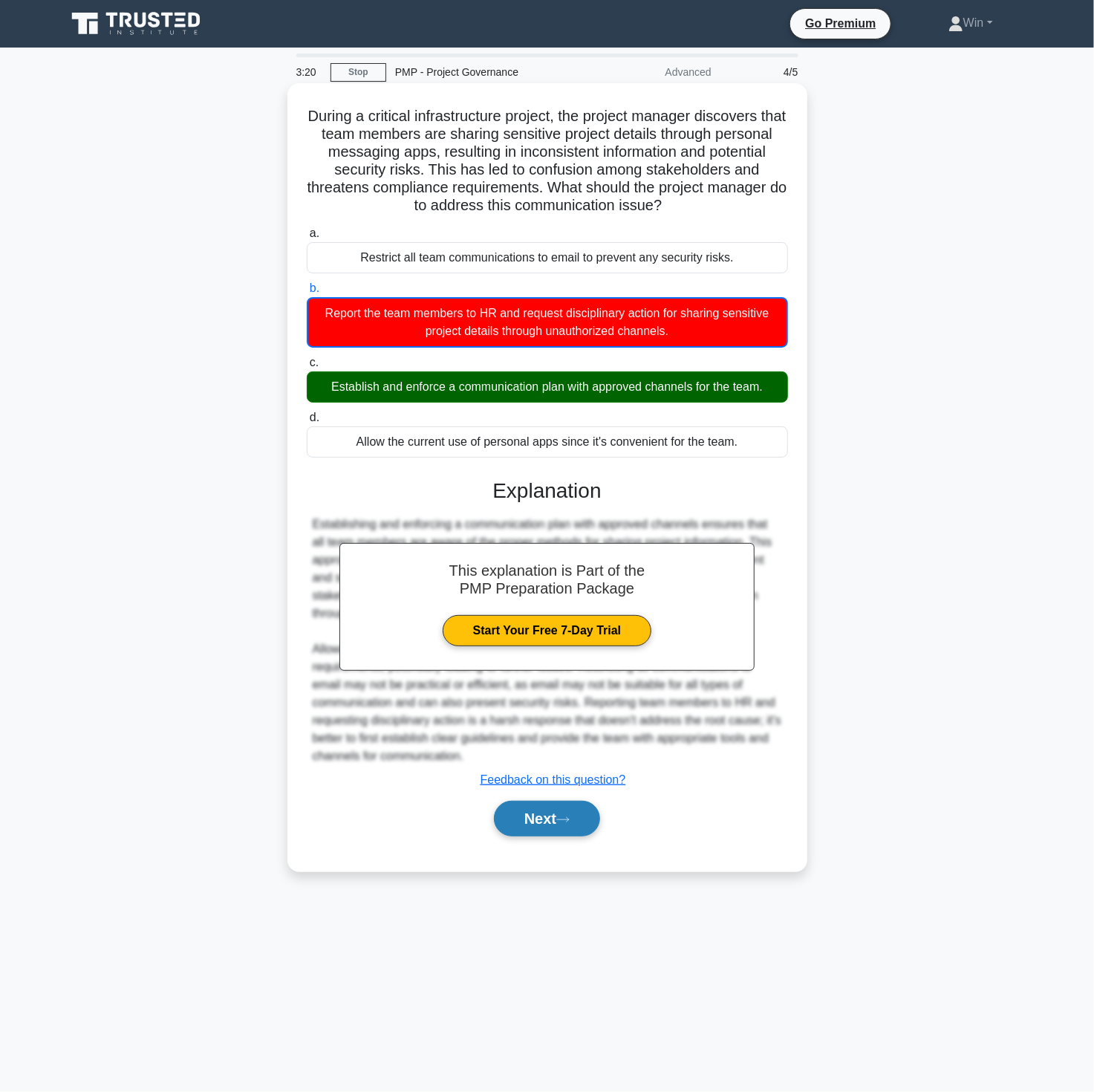
click at [566, 807] on button "Next" at bounding box center [547, 819] width 106 height 36
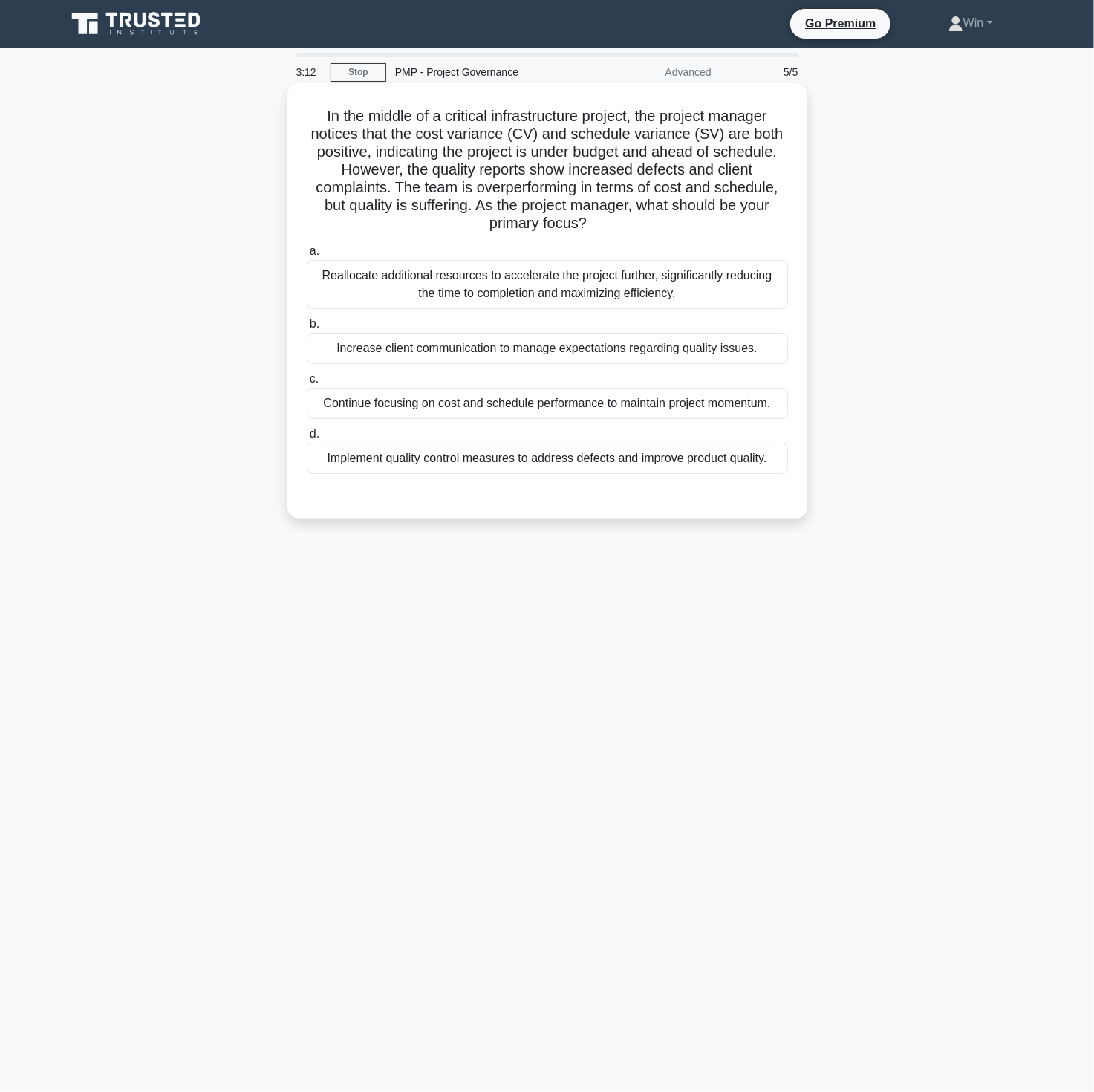
click at [458, 276] on div "Reallocate additional resources to accelerate the project further, significantl…" at bounding box center [547, 284] width 482 height 49
click at [307, 256] on input "a. Reallocate additional resources to accelerate the project further, significa…" at bounding box center [307, 251] width 0 height 9
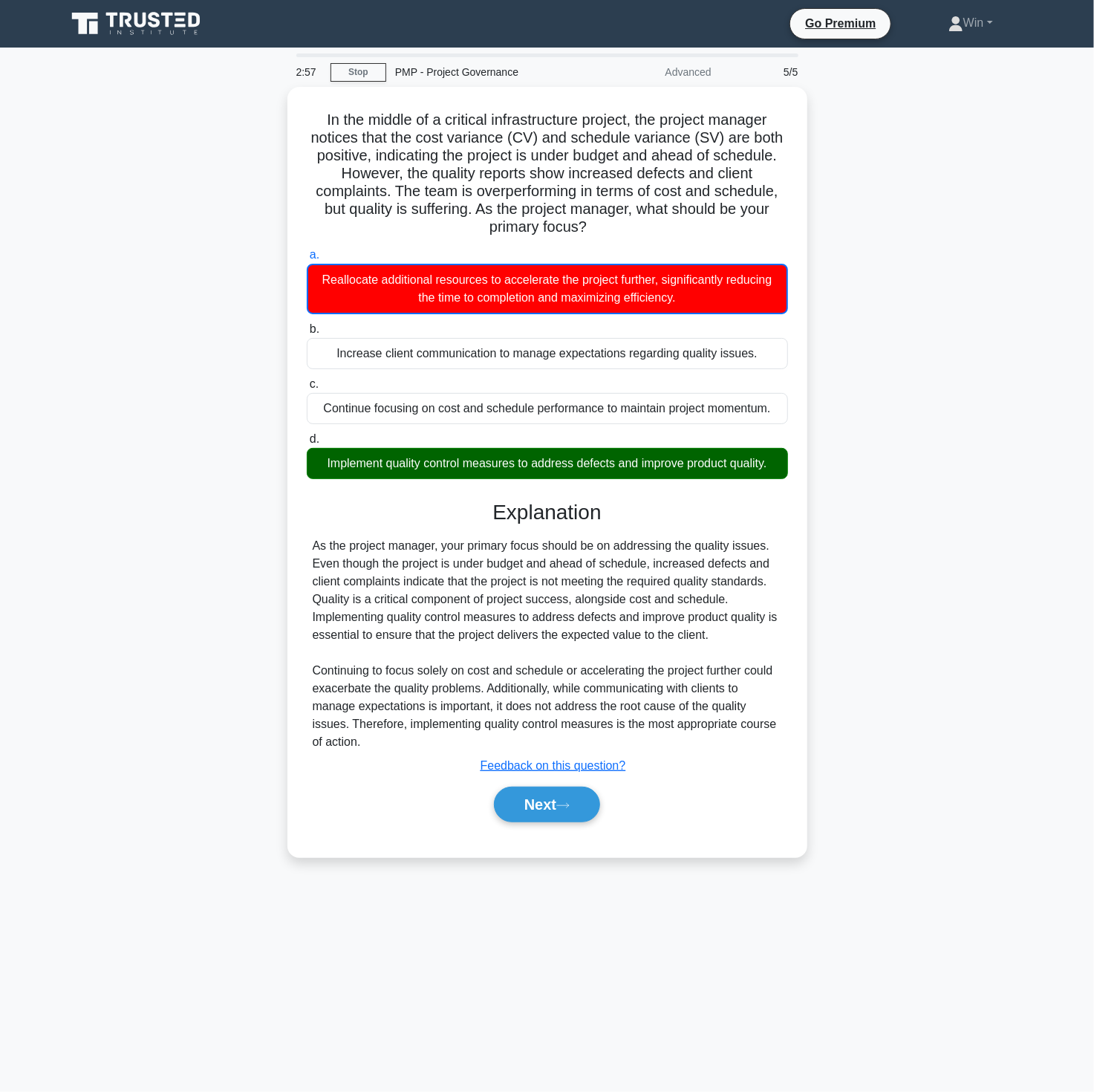
drag, startPoint x: 956, startPoint y: 349, endPoint x: 949, endPoint y: 350, distance: 7.1
click at [956, 349] on div "In the middle of a critical infrastructure project, the project manager notices…" at bounding box center [547, 481] width 980 height 788
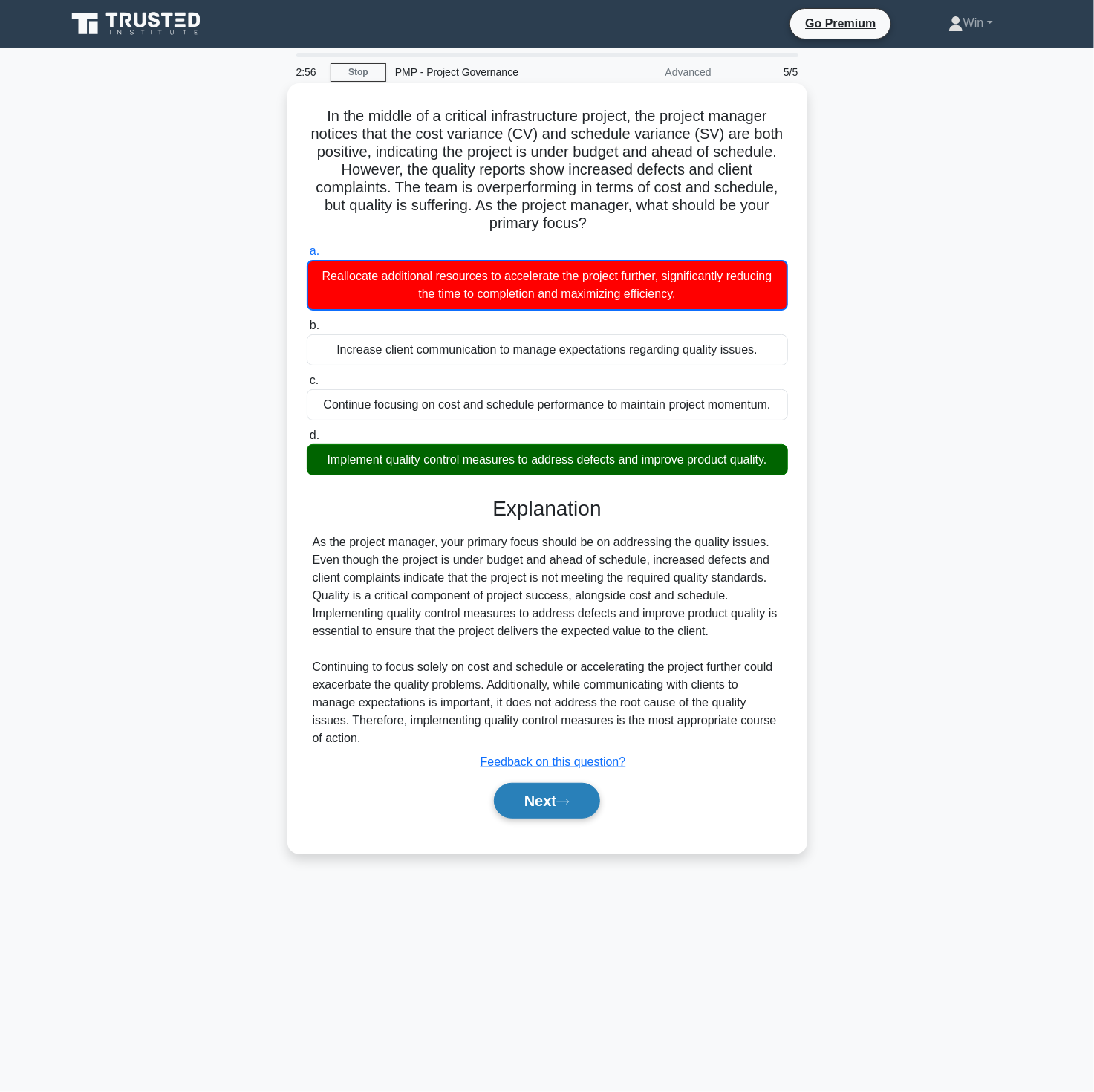
click at [536, 803] on button "Next" at bounding box center [547, 801] width 106 height 36
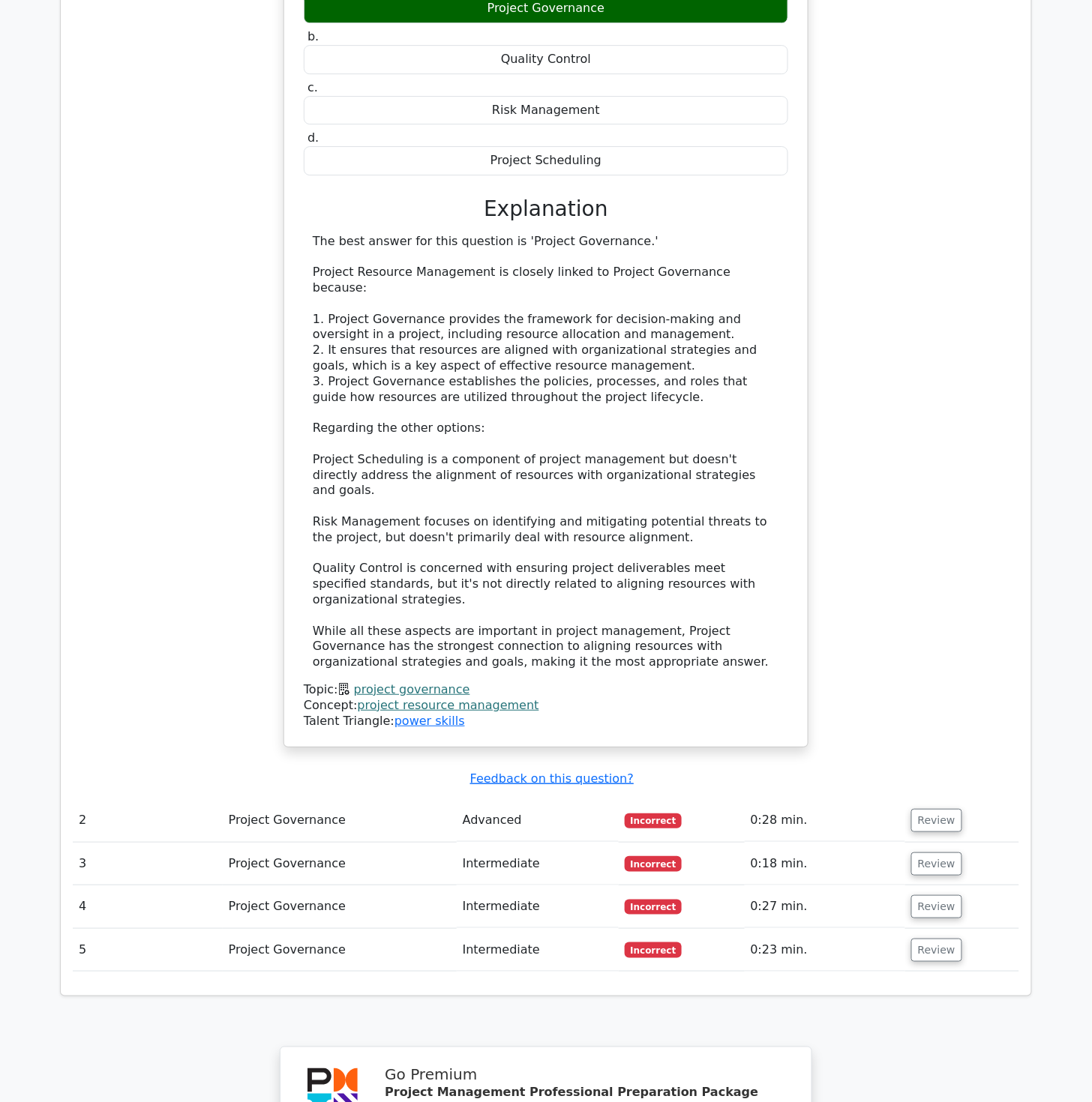
scroll to position [1305, 0]
